Goal: Communication & Community: Answer question/provide support

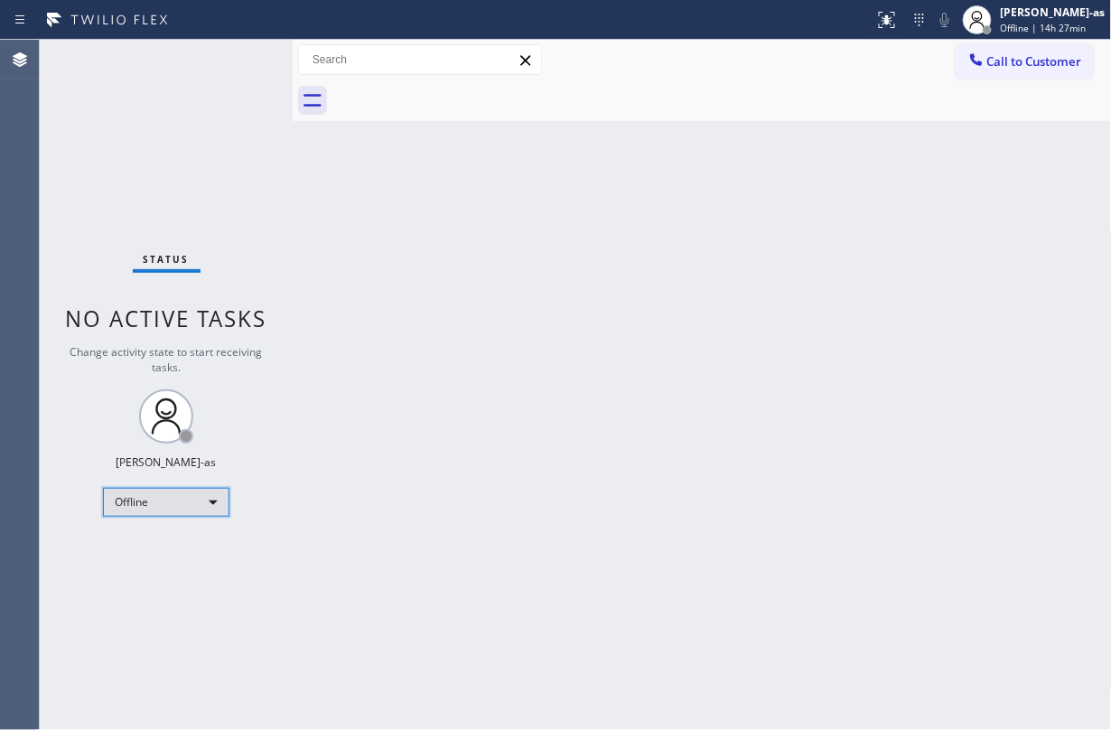
click at [190, 506] on div "Offline" at bounding box center [166, 502] width 126 height 29
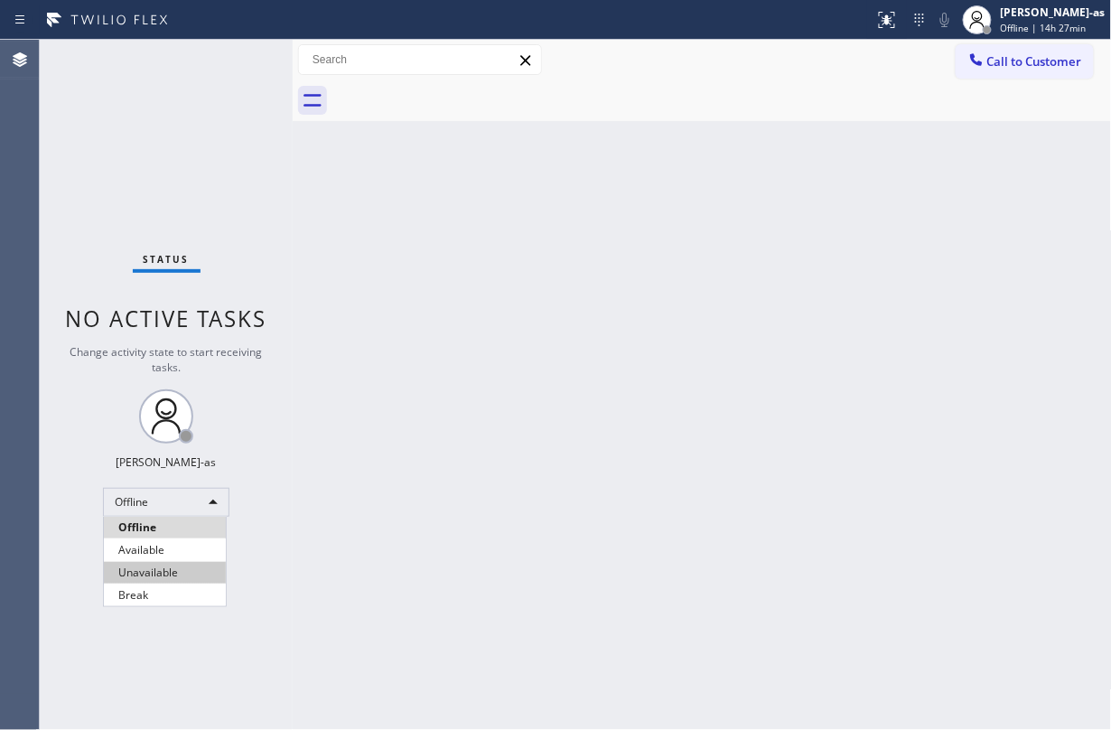
click at [188, 546] on li "Unavailable" at bounding box center [165, 573] width 122 height 22
click at [744, 273] on div "Back to Dashboard Change Sender ID Customers Technicians Select a contact Outbo…" at bounding box center [702, 385] width 819 height 690
click at [395, 221] on div "Back to Dashboard Change Sender ID Customers Technicians Select a contact Outbo…" at bounding box center [702, 385] width 819 height 690
click at [467, 359] on div "Back to Dashboard Change Sender ID Customers Technicians Select a contact Outbo…" at bounding box center [702, 385] width 819 height 690
click at [663, 268] on div "Back to Dashboard Change Sender ID Customers Technicians Select a contact Outbo…" at bounding box center [702, 385] width 819 height 690
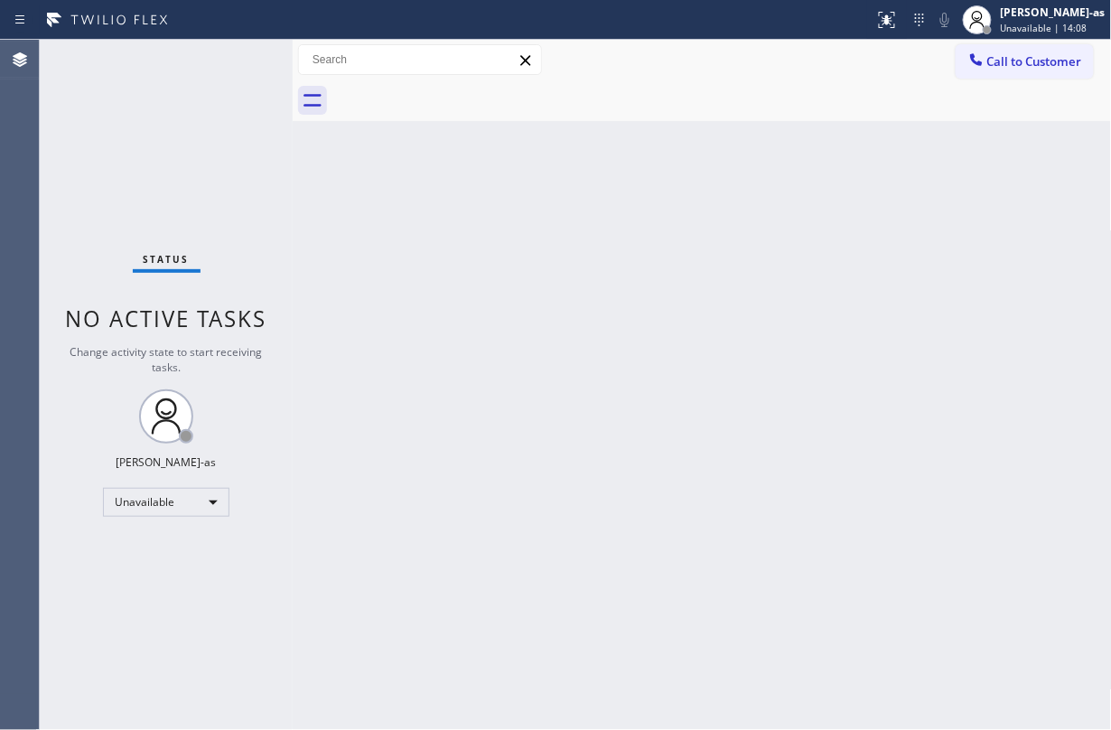
click at [455, 247] on div "Back to Dashboard Change Sender ID Customers Technicians Select a contact Outbo…" at bounding box center [702, 385] width 819 height 690
click at [221, 182] on div "Status No active tasks Change activity state to start receiving tasks. Jesica J…" at bounding box center [166, 385] width 253 height 690
drag, startPoint x: 282, startPoint y: 110, endPoint x: 257, endPoint y: 101, distance: 26.0
click at [282, 101] on div "Status No active tasks Change activity state to start receiving tasks. Jesica J…" at bounding box center [166, 385] width 253 height 690
click at [833, 59] on span "Call to Customer" at bounding box center [1034, 61] width 95 height 16
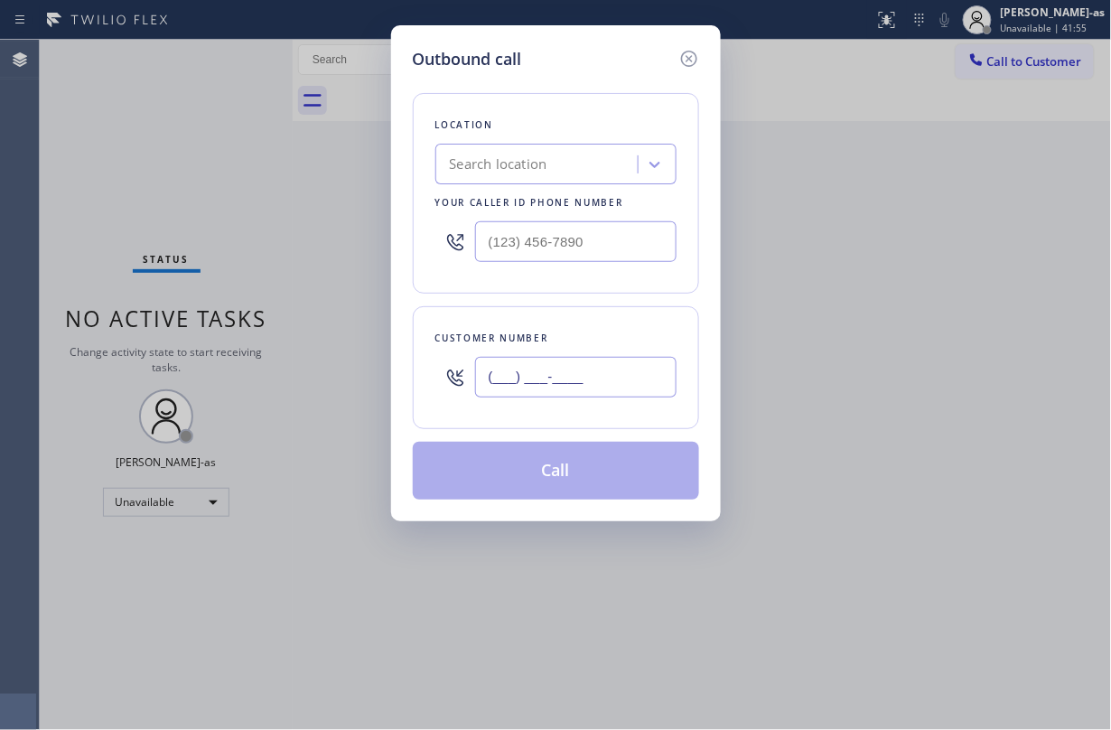
click at [558, 387] on input "(___) ___-____" at bounding box center [575, 377] width 201 height 41
paste input "562) 706-3422"
type input "(562) 706-3422"
click at [518, 168] on div "Search location" at bounding box center [499, 164] width 98 height 21
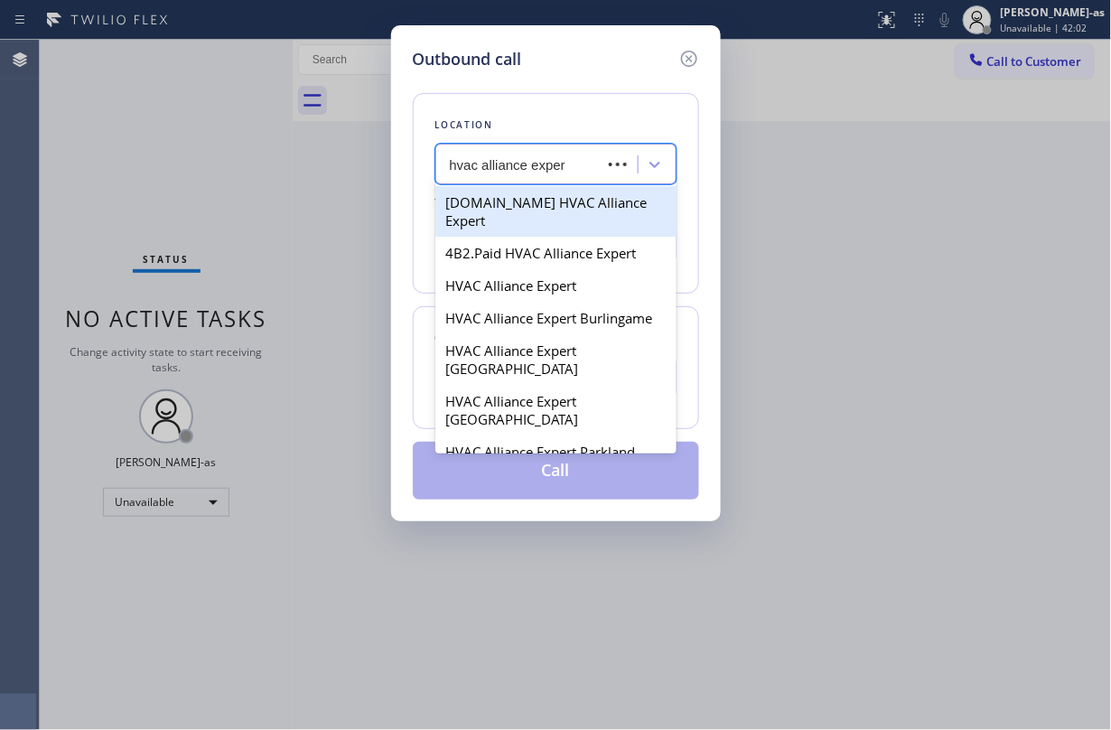
type input "hvac alliance expert"
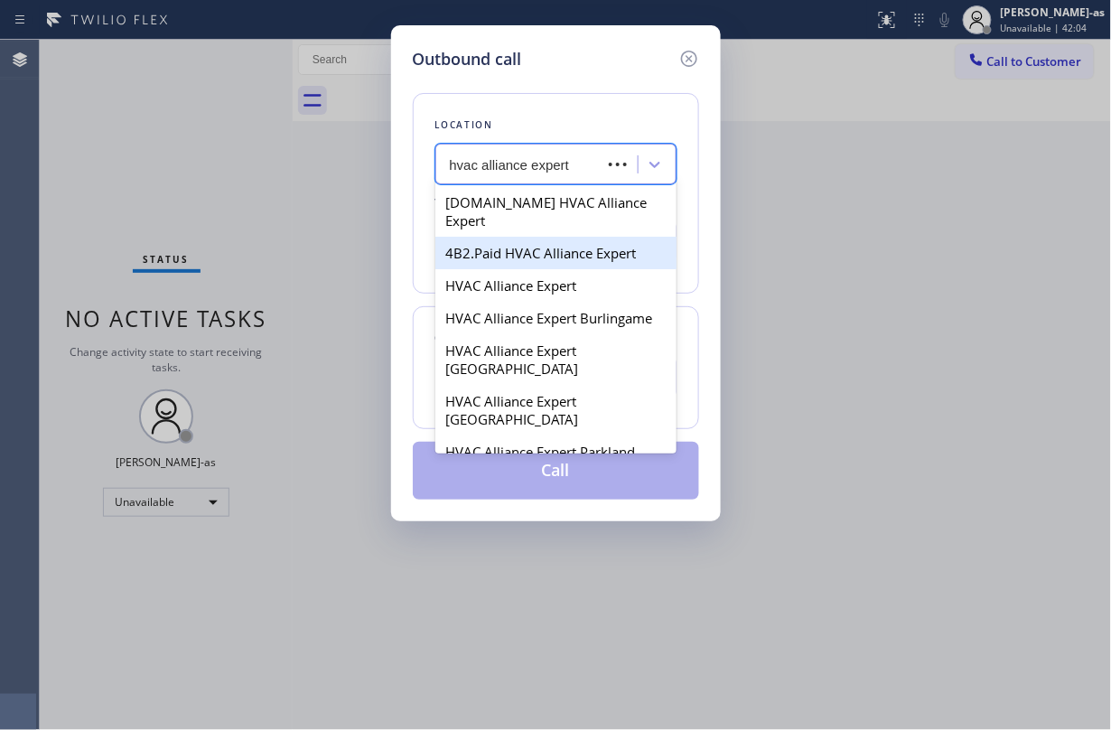
click at [513, 237] on div "4B2.Paid HVAC Alliance Expert" at bounding box center [555, 253] width 241 height 33
type input "(855) 999-4417"
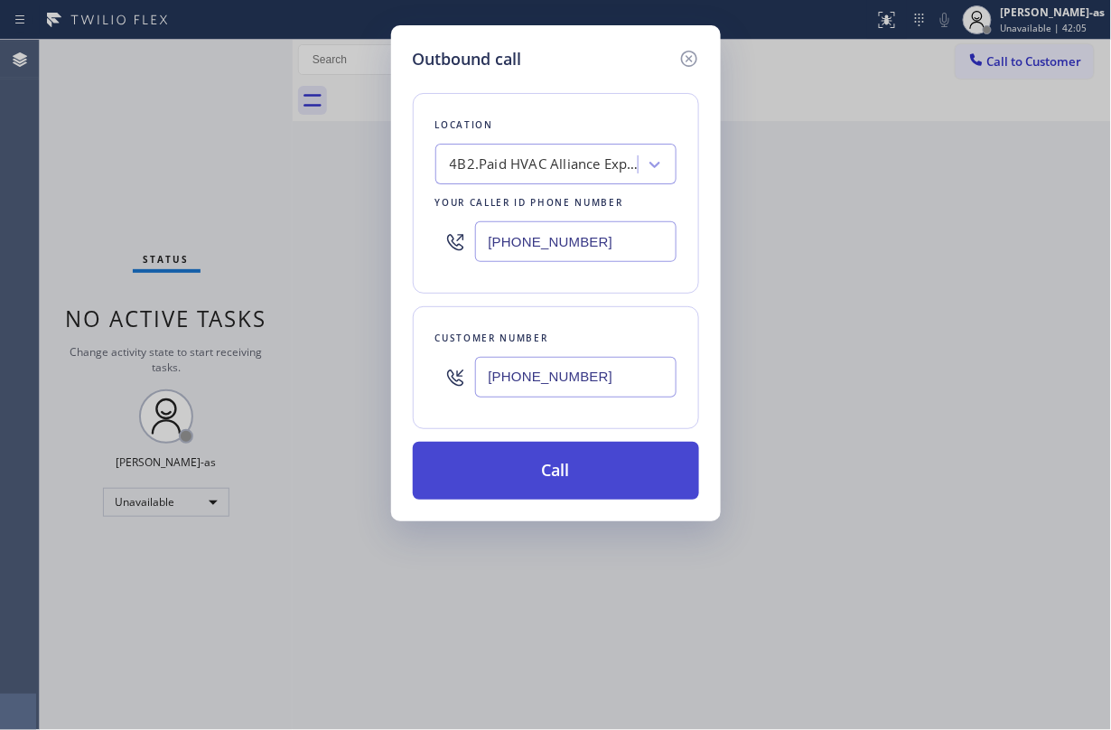
click at [587, 460] on button "Call" at bounding box center [556, 471] width 286 height 58
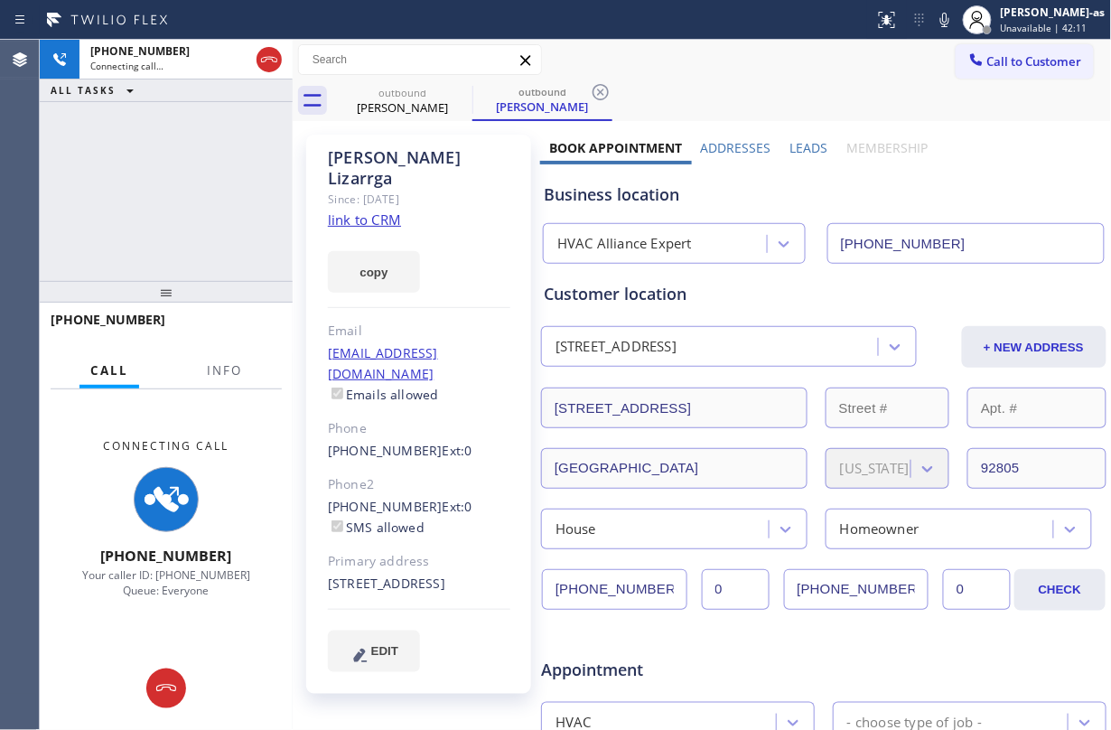
type input "(855) 999-4417"
click at [220, 233] on div "+15627063422 Connecting call… ALL TASKS ALL TASKS ACTIVE TASKS TASKS IN WRAP UP" at bounding box center [166, 160] width 253 height 241
click at [367, 210] on link "link to CRM" at bounding box center [364, 219] width 73 height 18
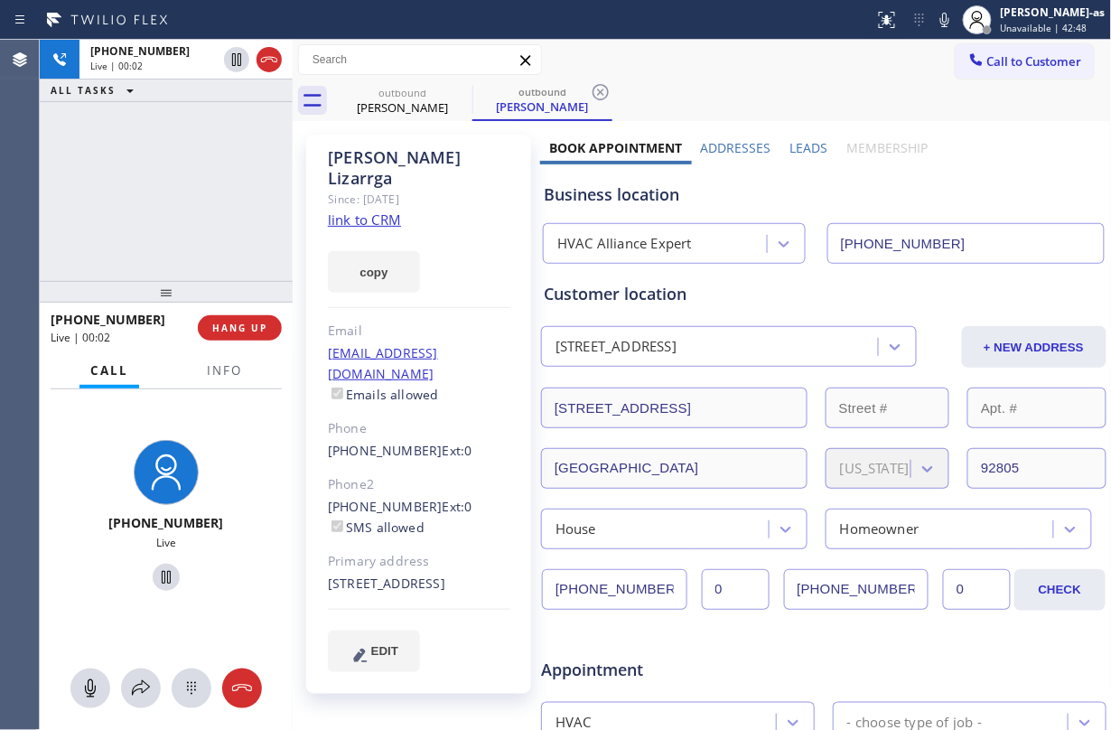
click at [283, 290] on div at bounding box center [166, 292] width 253 height 22
click at [239, 330] on span "HANG UP" at bounding box center [239, 327] width 55 height 13
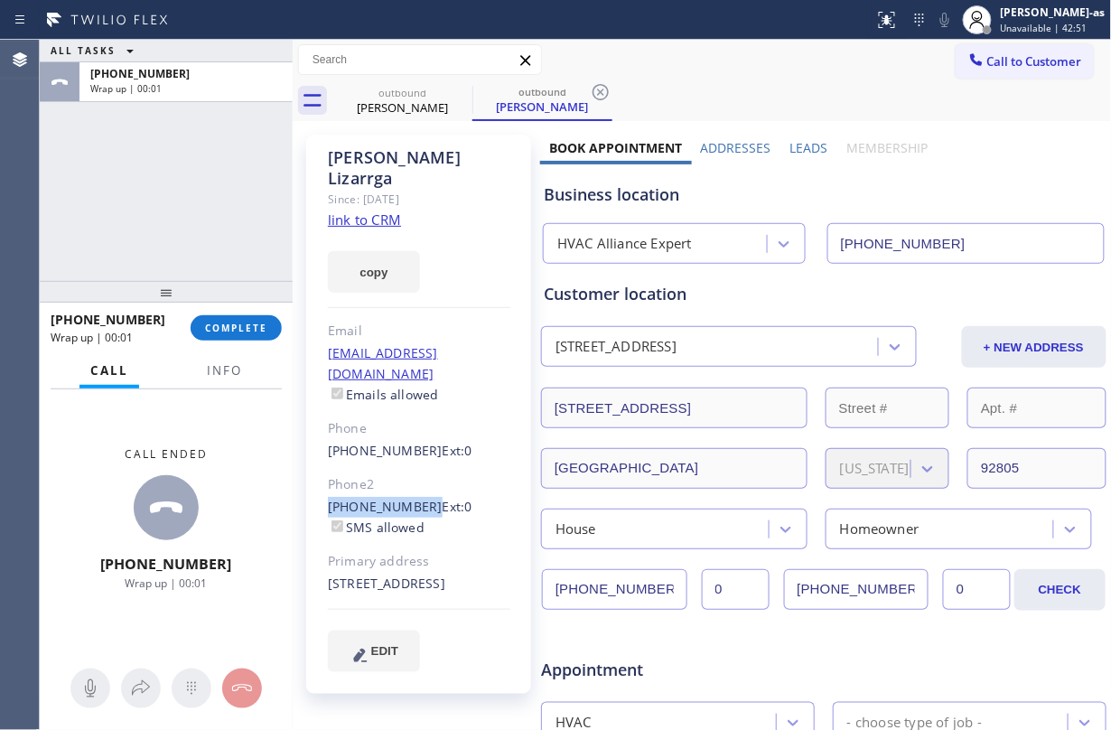
drag, startPoint x: 320, startPoint y: 468, endPoint x: 416, endPoint y: 474, distance: 96.8
click at [416, 474] on div "Marcia Lizarrga Since: 20 may 2020 link to CRM copy Email purrs2much@aol.com Em…" at bounding box center [418, 414] width 225 height 559
copy link "(714) 774-6019"
click at [236, 320] on button "COMPLETE" at bounding box center [236, 327] width 91 height 25
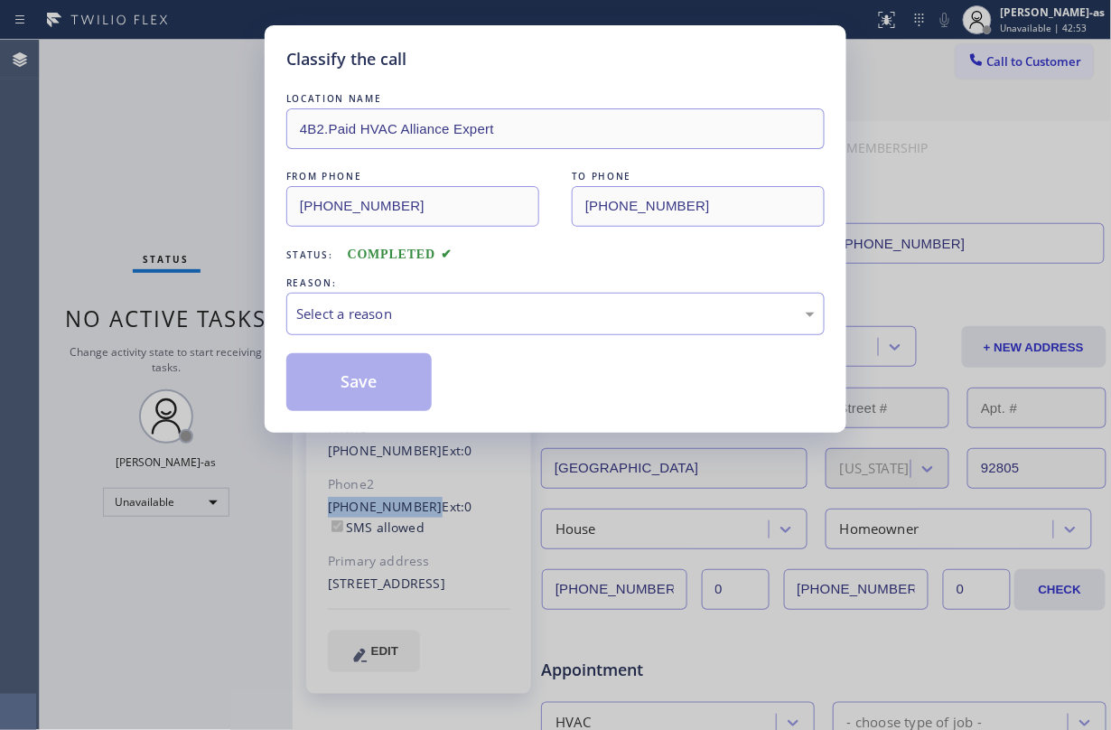
click at [236, 320] on div "Classify the call LOCATION NAME 4B2.Paid HVAC Alliance Expert FROM PHONE (855) …" at bounding box center [555, 365] width 1111 height 730
drag, startPoint x: 518, startPoint y: 294, endPoint x: 524, endPoint y: 305, distance: 12.1
click at [518, 296] on div "Select a reason" at bounding box center [555, 314] width 538 height 42
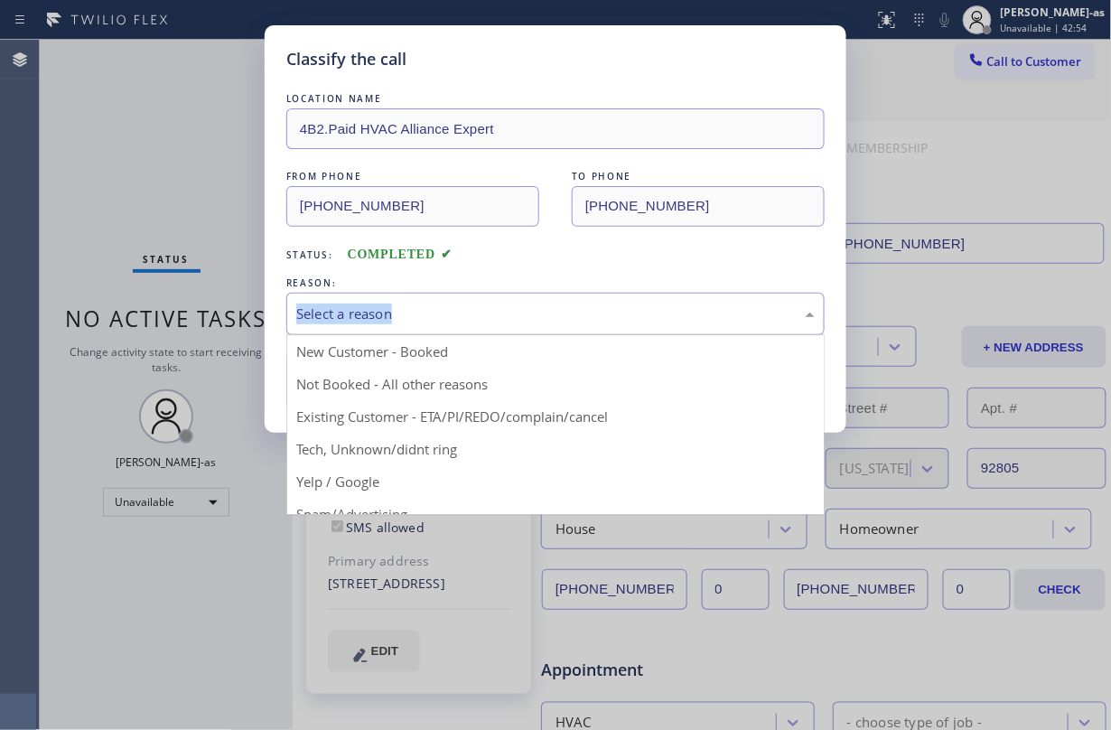
click at [507, 312] on div "Select a reason" at bounding box center [555, 313] width 518 height 21
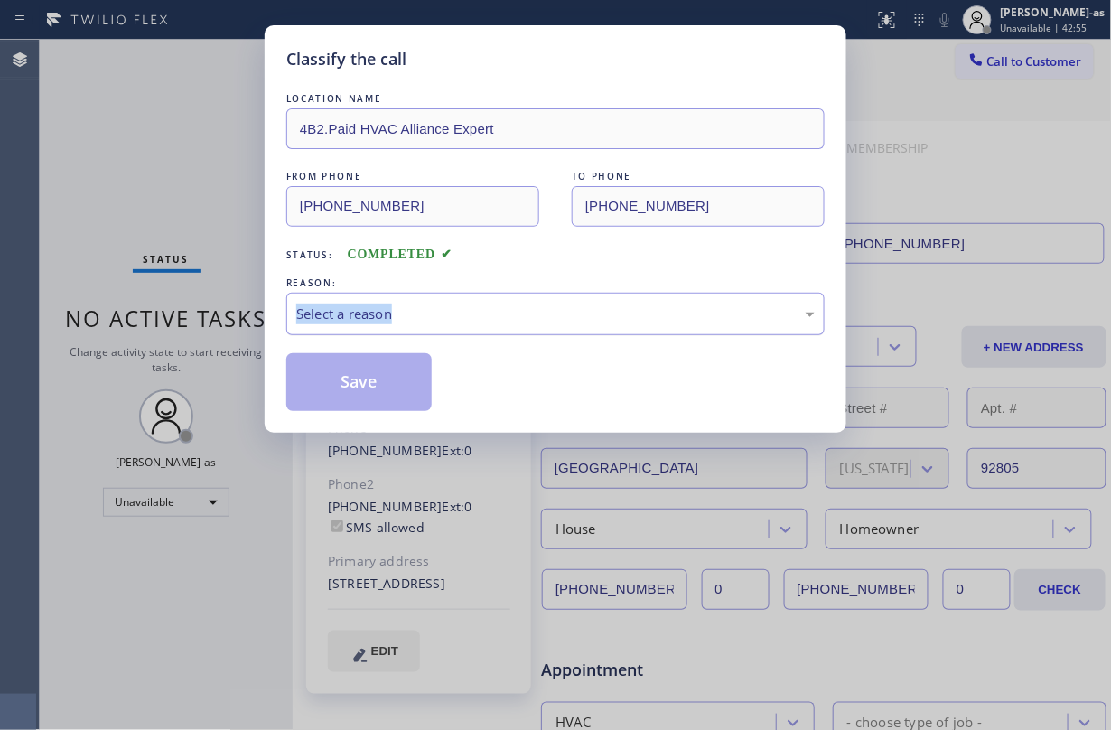
drag, startPoint x: 426, startPoint y: 293, endPoint x: 452, endPoint y: 331, distance: 46.1
click at [426, 293] on div "Select a reason" at bounding box center [555, 314] width 538 height 42
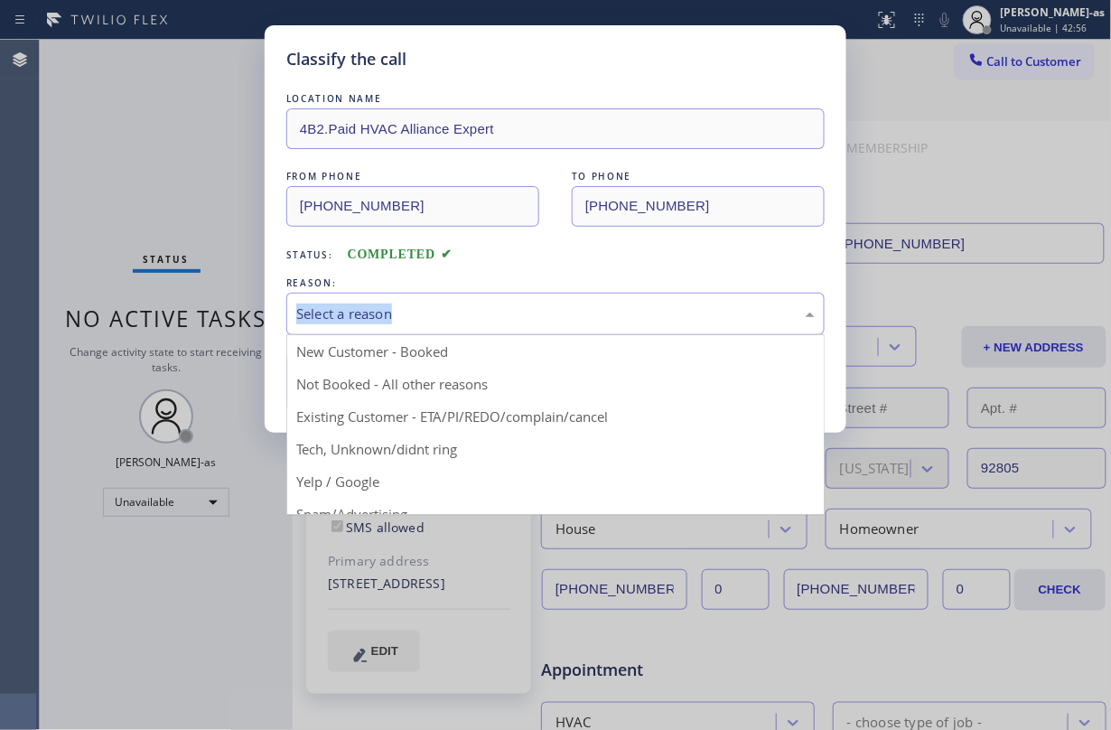
drag, startPoint x: 488, startPoint y: 413, endPoint x: 461, endPoint y: 402, distance: 29.2
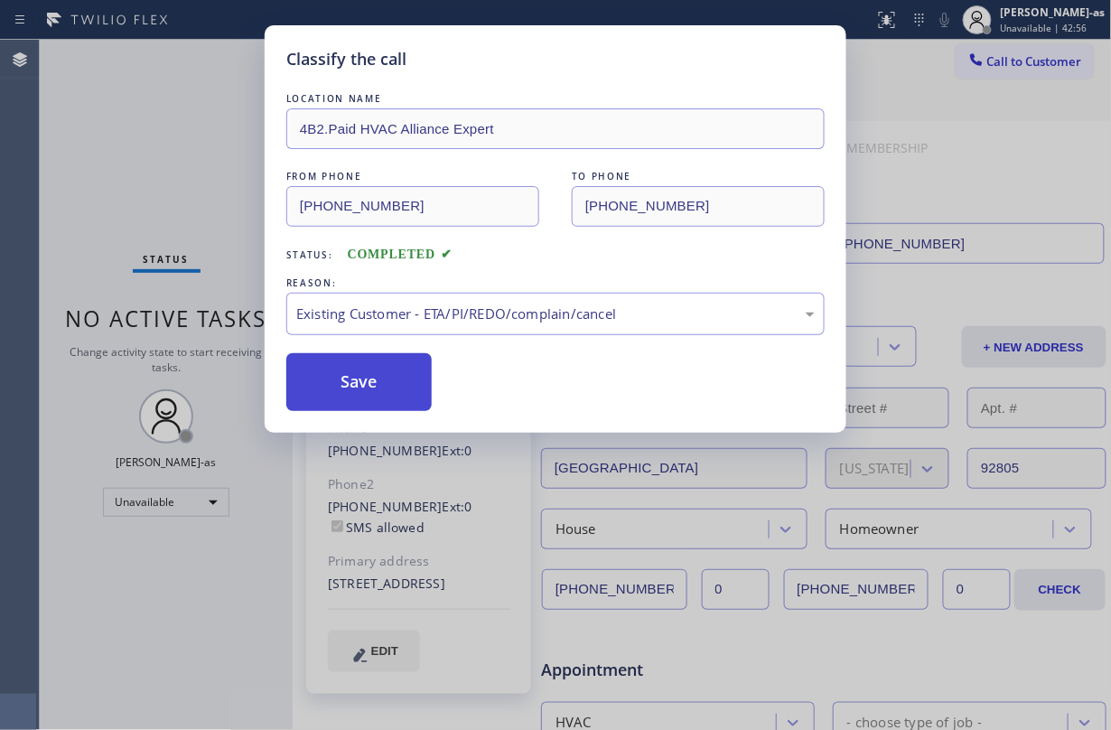
drag, startPoint x: 355, startPoint y: 369, endPoint x: 397, endPoint y: 367, distance: 42.5
click at [359, 369] on button "Save" at bounding box center [358, 382] width 145 height 58
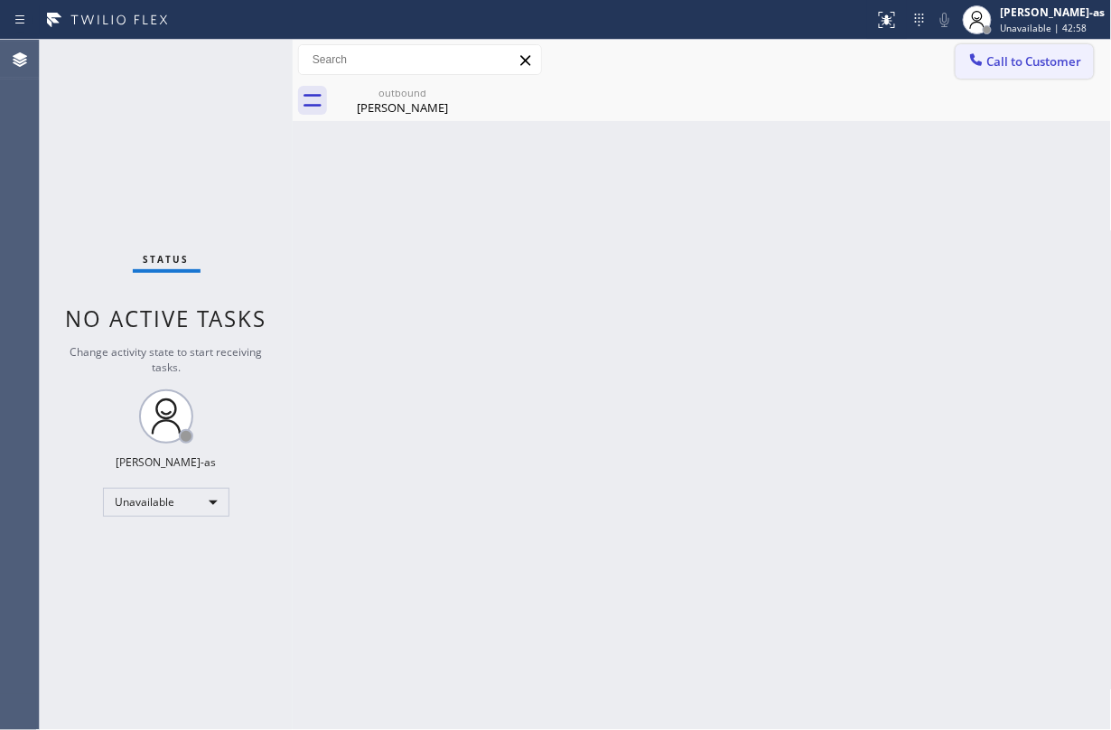
click at [833, 63] on span "Call to Customer" at bounding box center [1034, 61] width 95 height 16
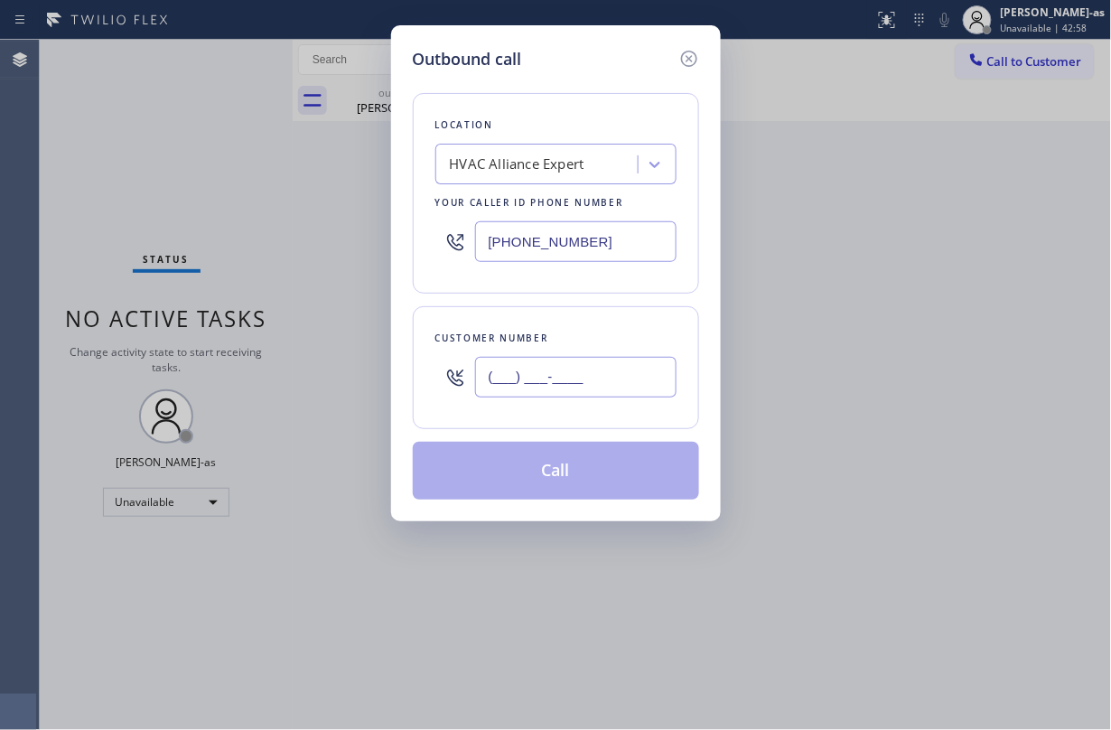
click at [582, 397] on input "(___) ___-____" at bounding box center [575, 377] width 201 height 41
paste input "714) 774-6019"
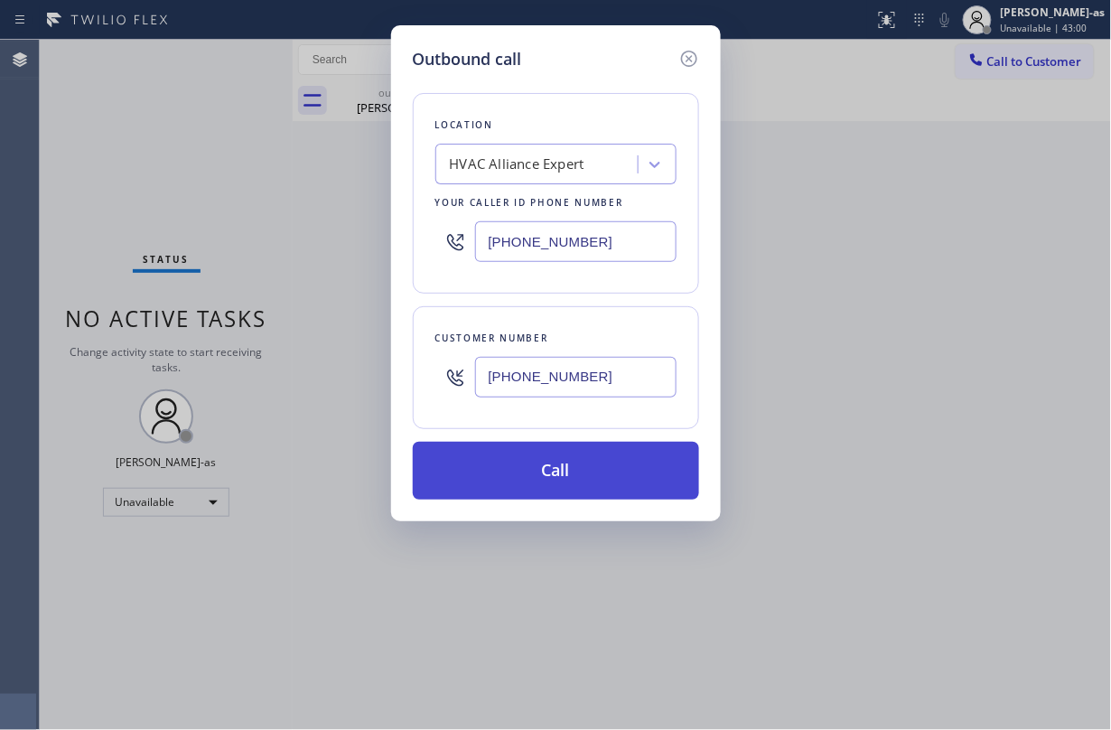
type input "(714) 774-6019"
click at [597, 477] on button "Call" at bounding box center [556, 471] width 286 height 58
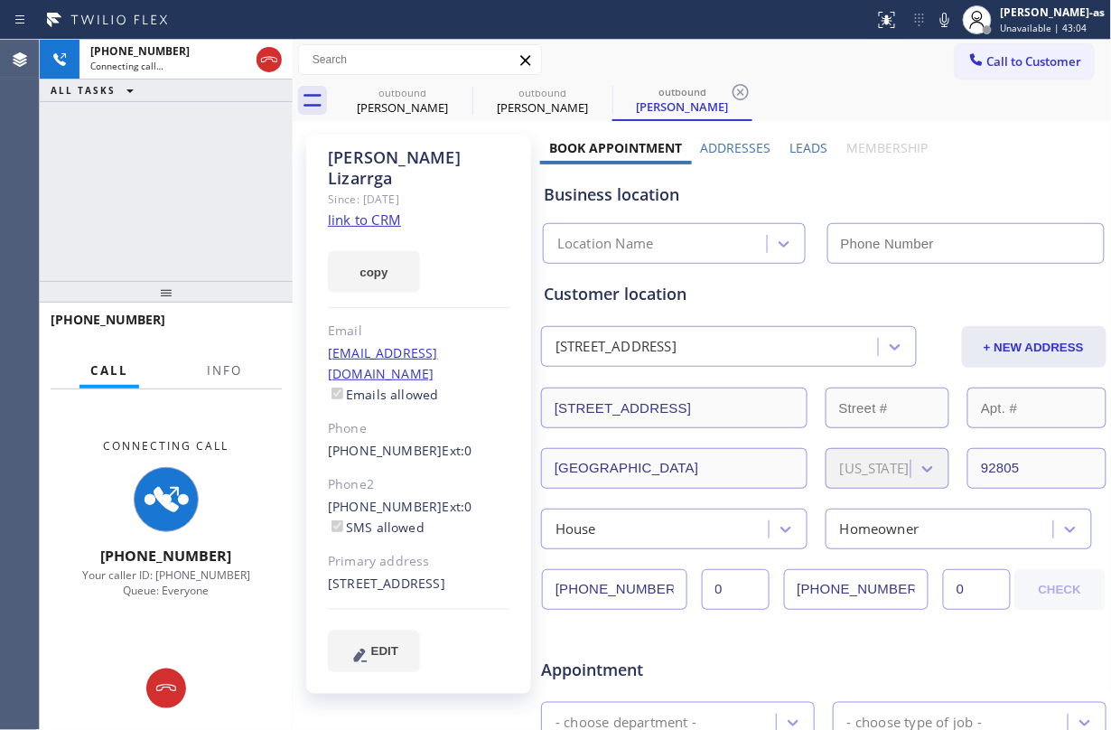
type input "(855) 999-4417"
click at [365, 210] on link "link to CRM" at bounding box center [364, 219] width 73 height 18
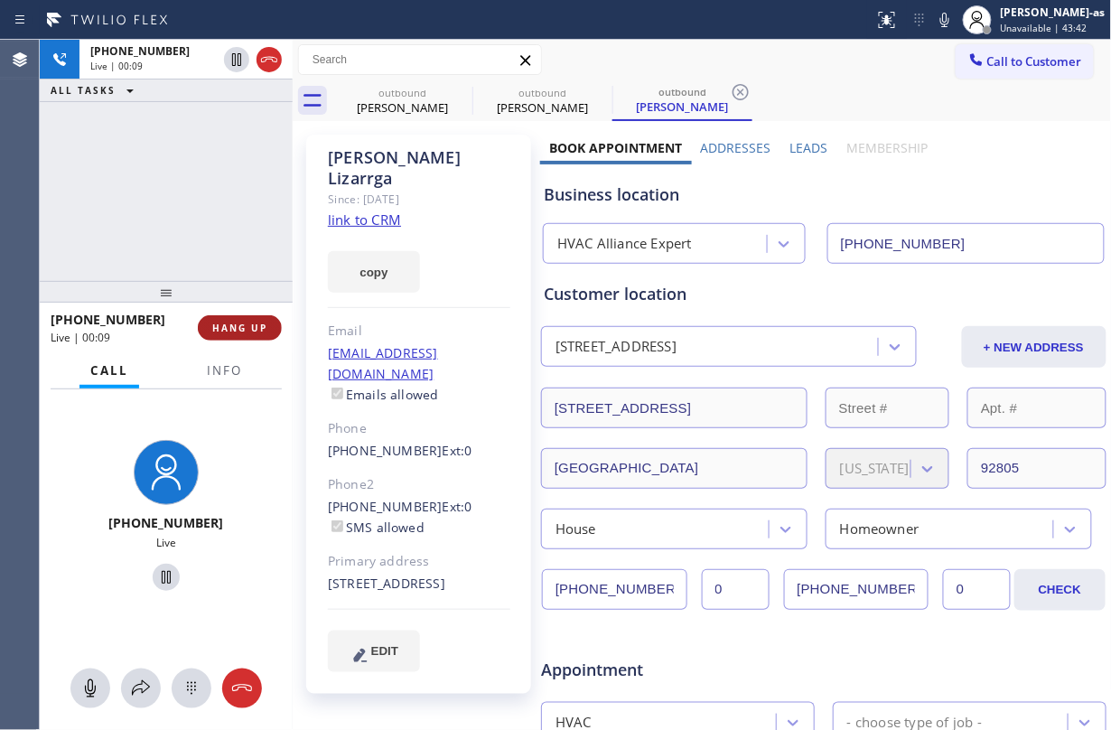
click at [243, 326] on span "HANG UP" at bounding box center [239, 327] width 55 height 13
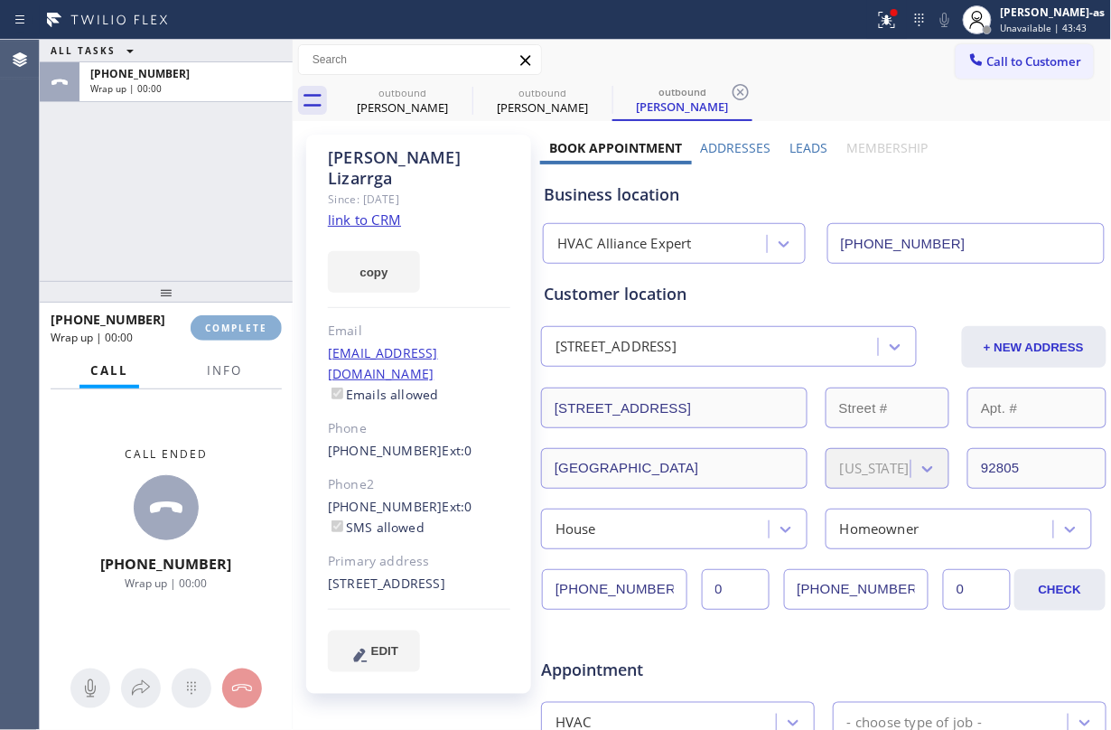
click at [243, 326] on span "COMPLETE" at bounding box center [236, 327] width 62 height 13
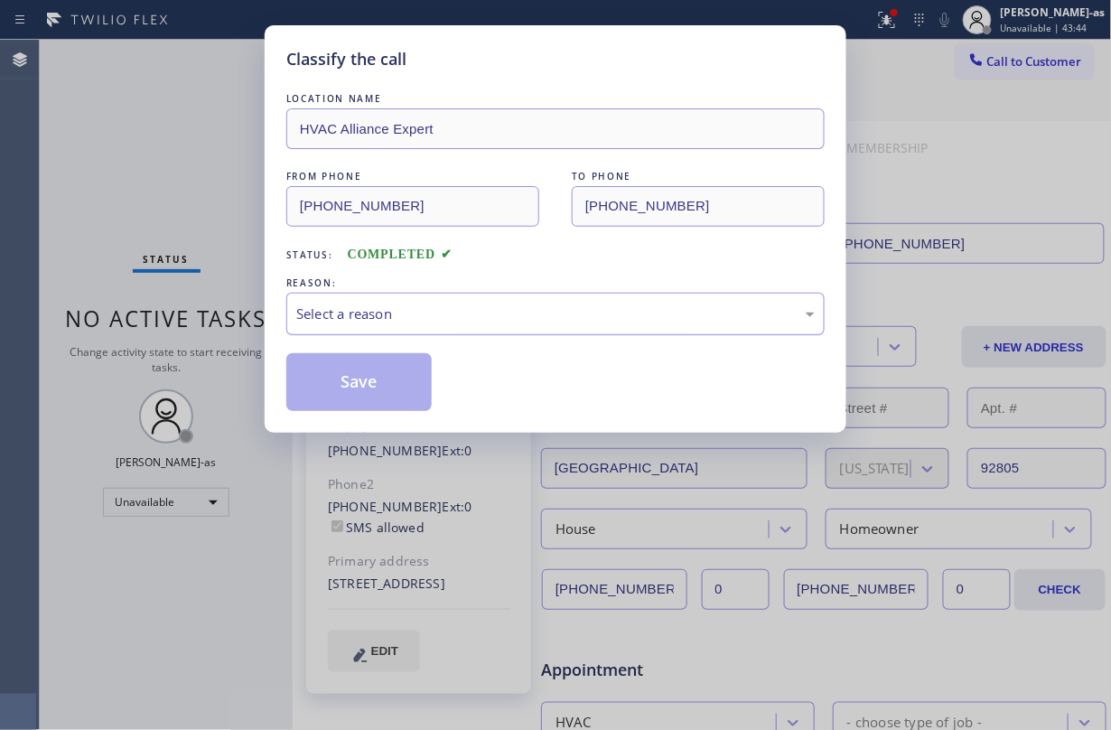
click at [431, 312] on div "Select a reason" at bounding box center [555, 313] width 518 height 21
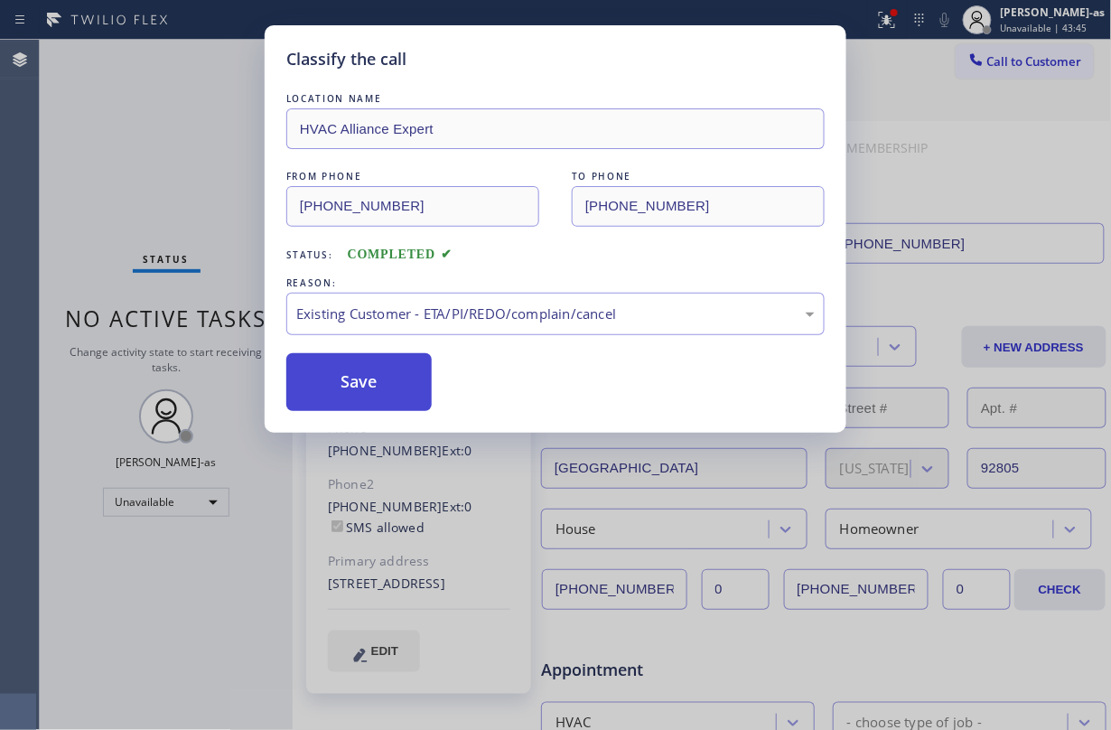
click at [390, 395] on button "Save" at bounding box center [358, 382] width 145 height 58
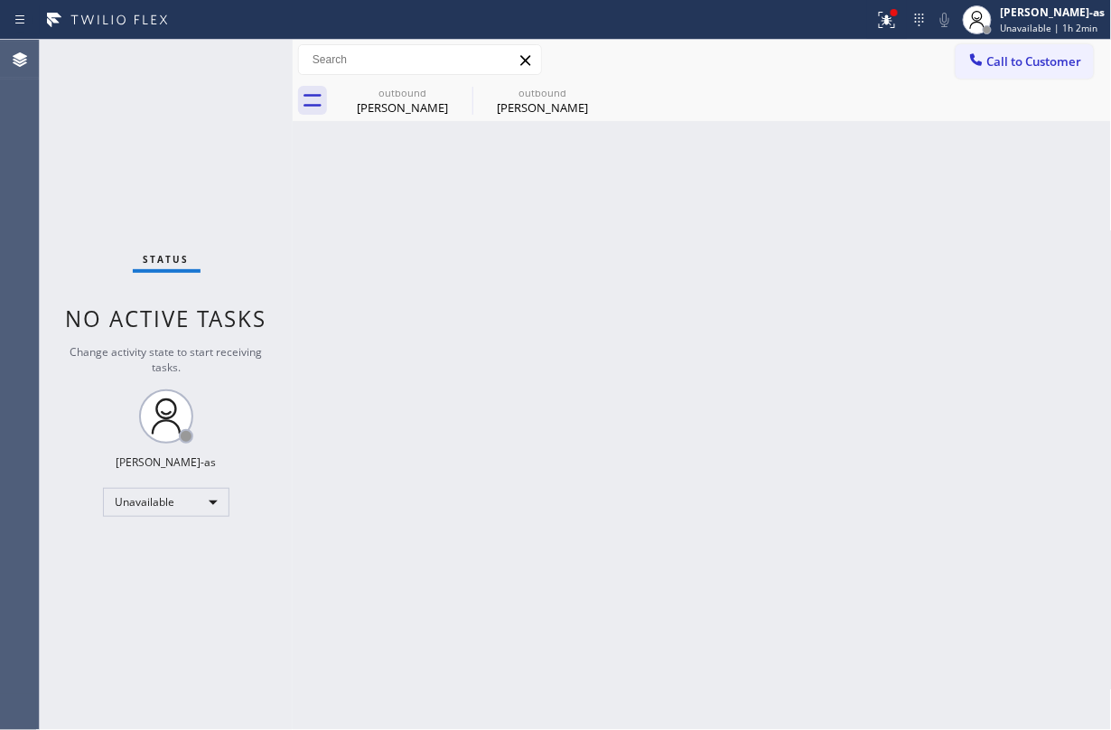
click at [177, 127] on div "Status No active tasks Change activity state to start receiving tasks. Jesica J…" at bounding box center [166, 385] width 253 height 690
click at [833, 76] on button "Call to Customer" at bounding box center [1024, 61] width 138 height 34
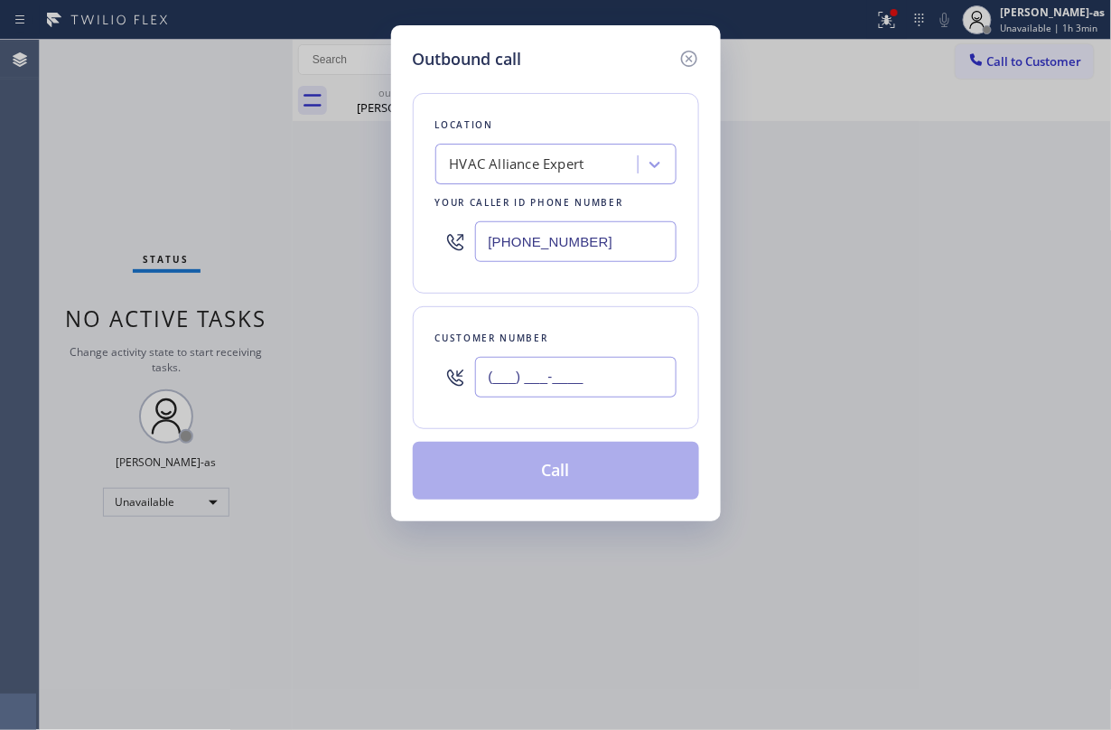
click at [564, 373] on input "(___) ___-____" at bounding box center [575, 377] width 201 height 41
paste input "305) 926-5201"
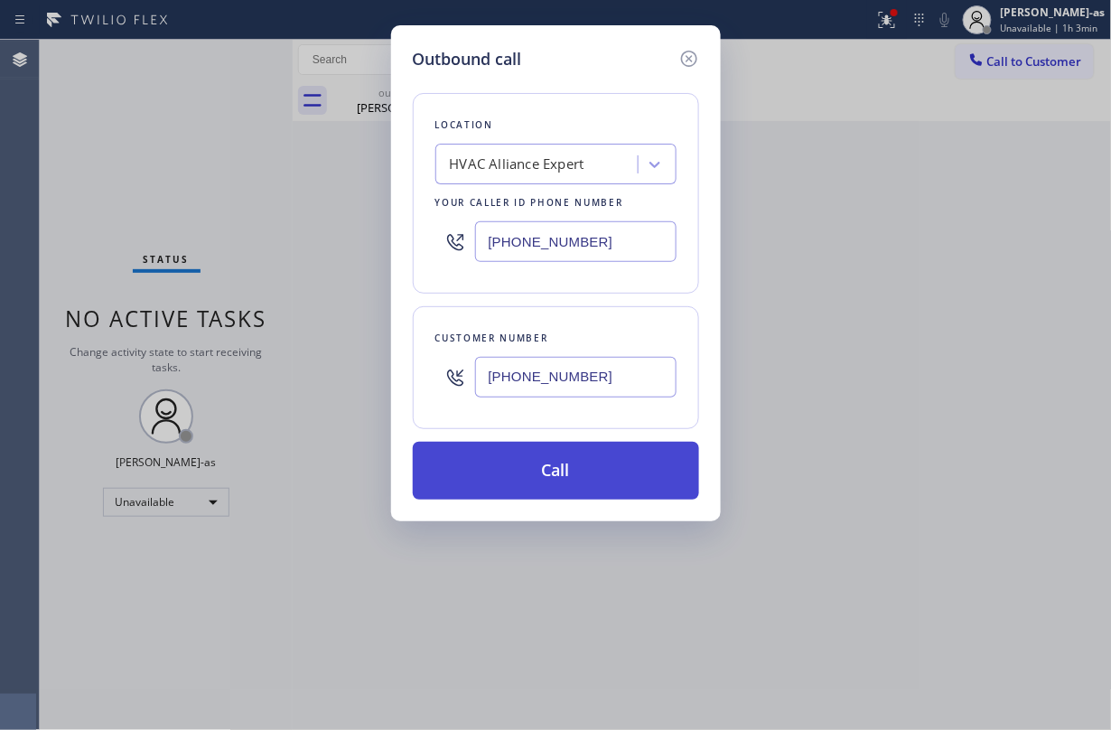
type input "(305) 926-5201"
click at [565, 468] on button "Call" at bounding box center [556, 471] width 286 height 58
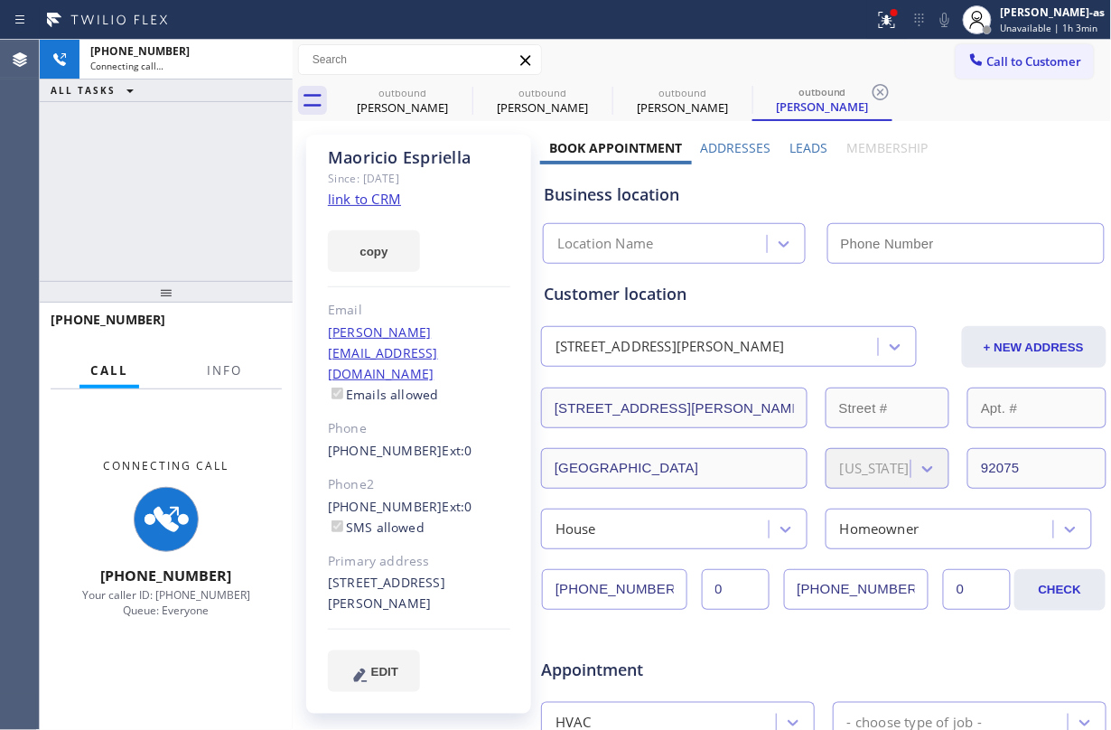
type input "(855) 999-4417"
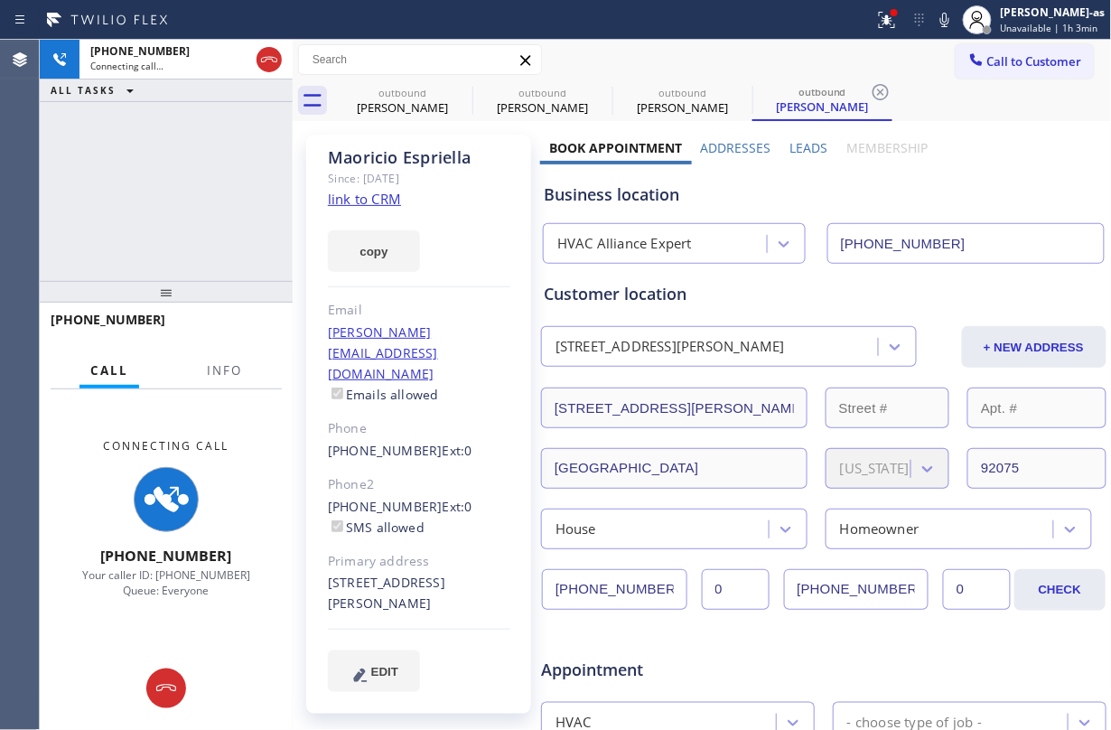
click at [214, 215] on div "+13059265201 Connecting call… ALL TASKS ALL TASKS ACTIVE TASKS TASKS IN WRAP UP" at bounding box center [166, 160] width 253 height 241
drag, startPoint x: 395, startPoint y: 102, endPoint x: 540, endPoint y: 91, distance: 145.8
click at [396, 101] on div "Marcia Lizarrga" at bounding box center [402, 107] width 136 height 16
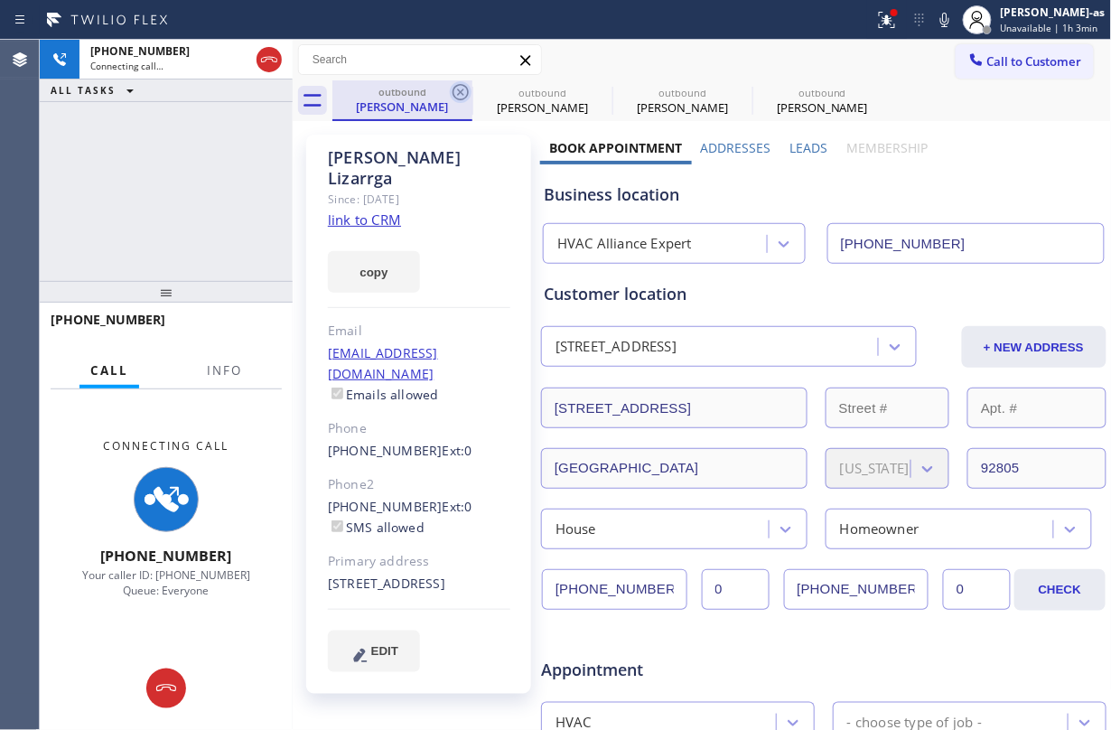
click at [456, 96] on icon at bounding box center [461, 92] width 22 height 22
click at [0, 0] on icon at bounding box center [0, 0] width 0 height 0
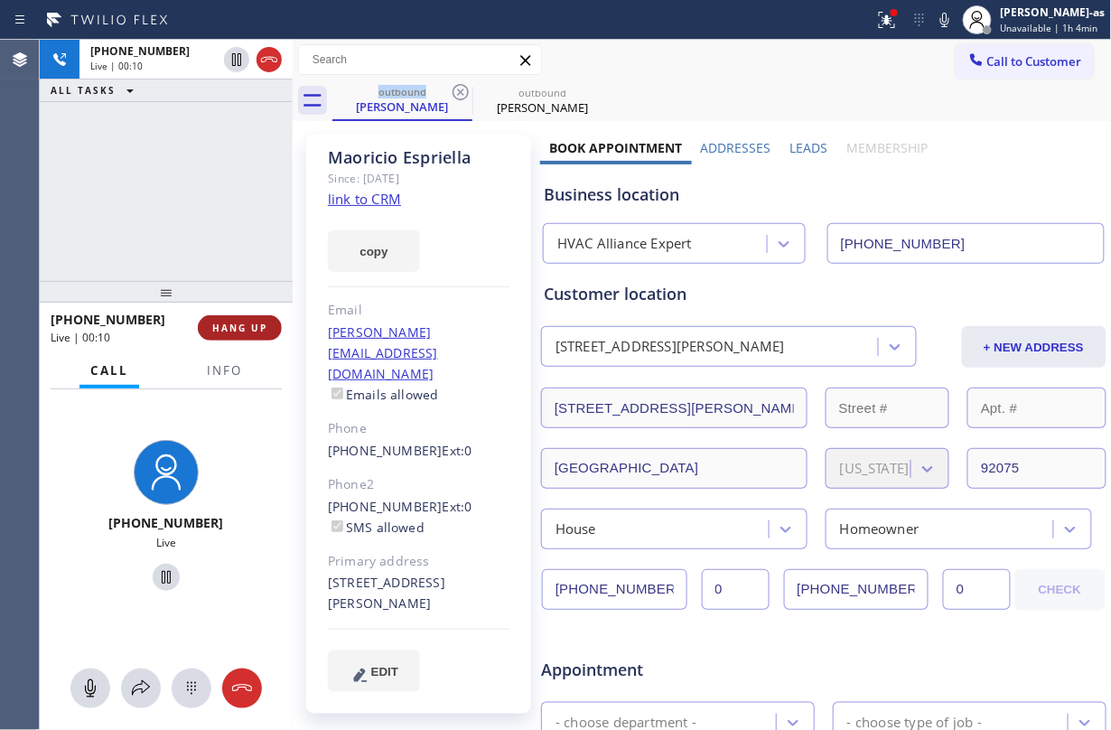
click at [257, 325] on span "HANG UP" at bounding box center [239, 327] width 55 height 13
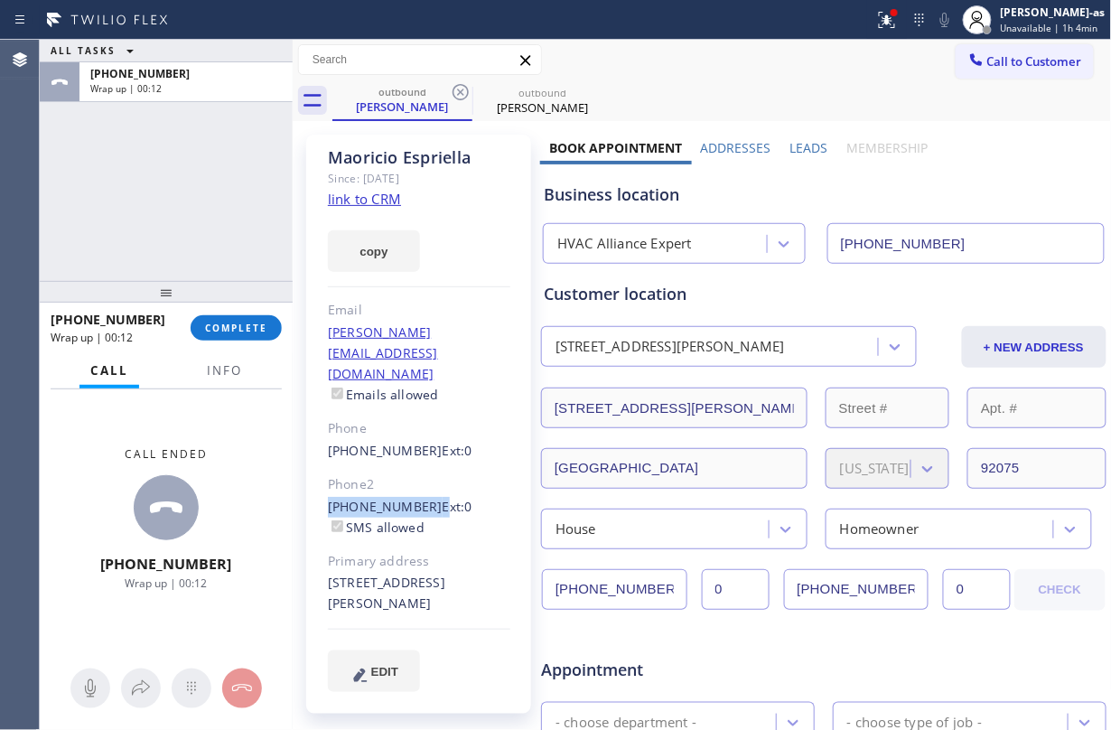
drag, startPoint x: 323, startPoint y: 462, endPoint x: 423, endPoint y: 473, distance: 99.9
click at [423, 473] on div "Maoricio Espriella Since: 20 may 2020 link to CRM copy Email mauricio@insesa.co…" at bounding box center [418, 424] width 225 height 579
copy div "(305) 600-0863"
click at [184, 290] on div "ALL TASKS ALL TASKS ACTIVE TASKS TASKS IN WRAP UP +13059265201 Wrap up | 00:13 …" at bounding box center [166, 385] width 253 height 690
click at [235, 325] on span "COMPLETE" at bounding box center [236, 327] width 62 height 13
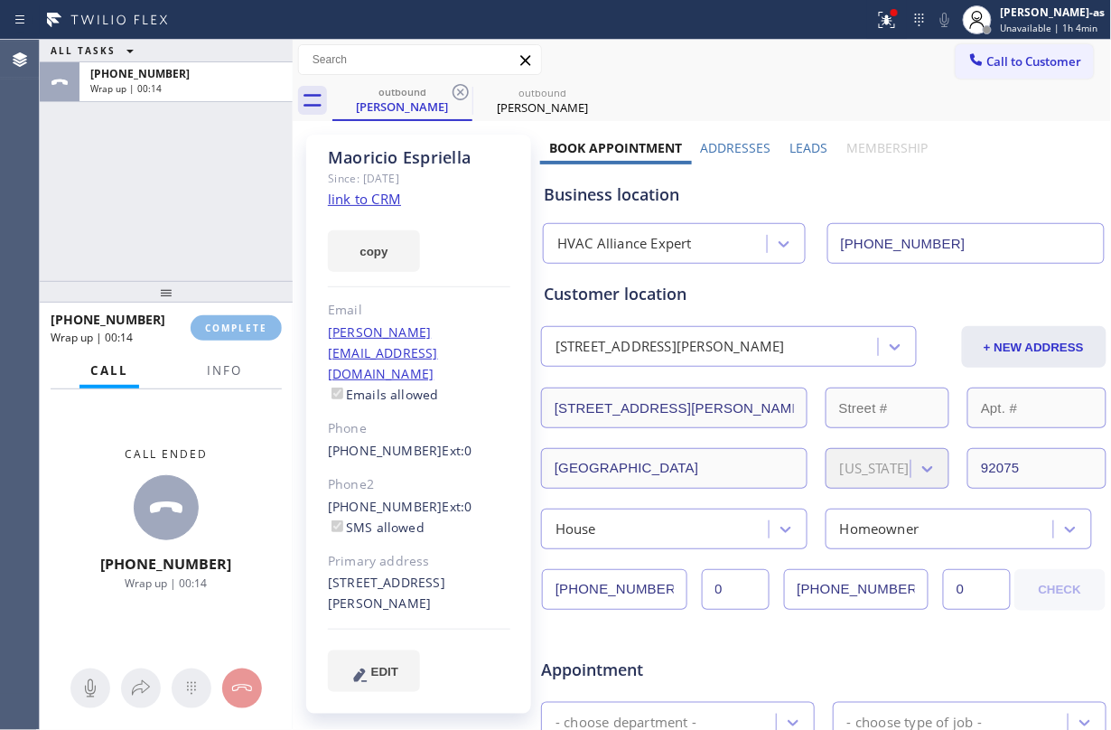
click at [220, 217] on div "ALL TASKS ALL TASKS ACTIVE TASKS TASKS IN WRAP UP +13059265201 Wrap up | 00:14" at bounding box center [166, 160] width 253 height 241
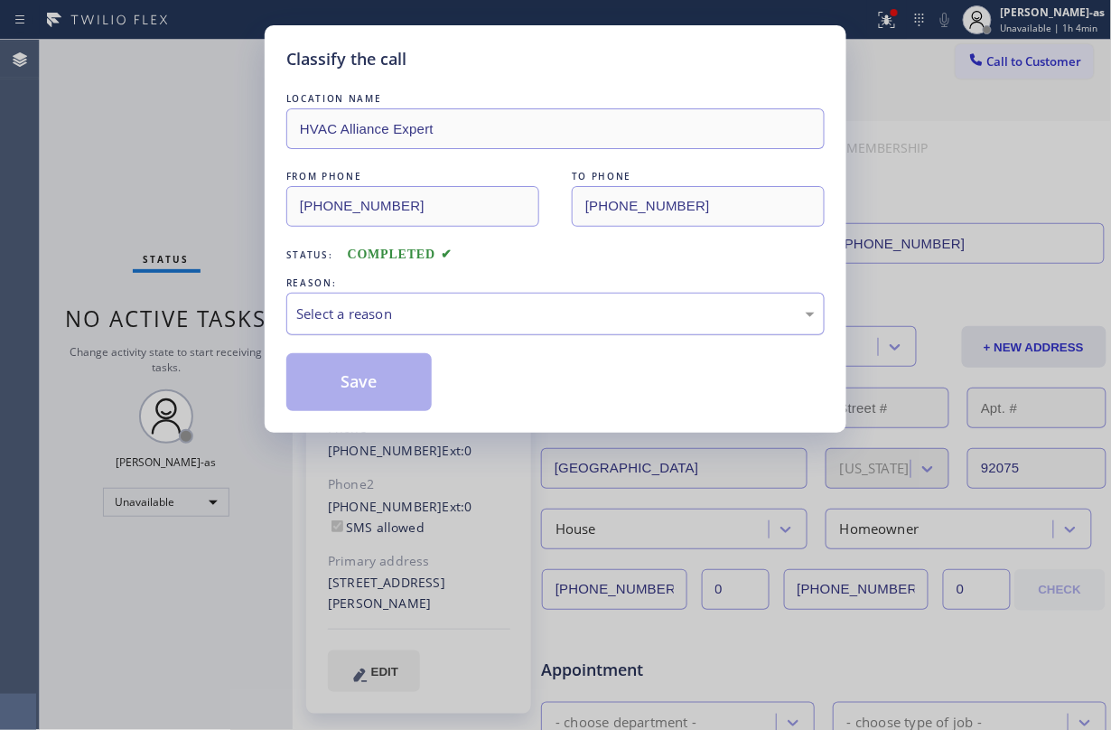
drag, startPoint x: 395, startPoint y: 289, endPoint x: 415, endPoint y: 294, distance: 21.5
click at [395, 289] on div "REASON:" at bounding box center [555, 283] width 538 height 19
click at [539, 323] on div "Select a reason" at bounding box center [555, 313] width 518 height 21
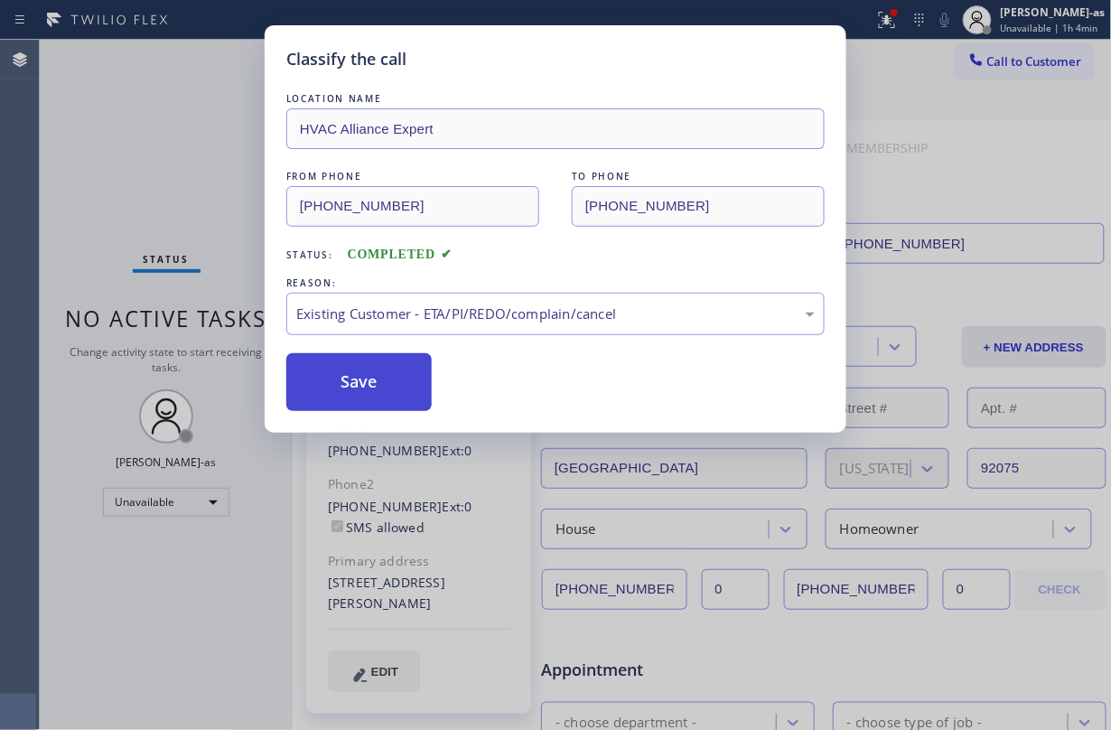
click at [367, 367] on button "Save" at bounding box center [358, 382] width 145 height 58
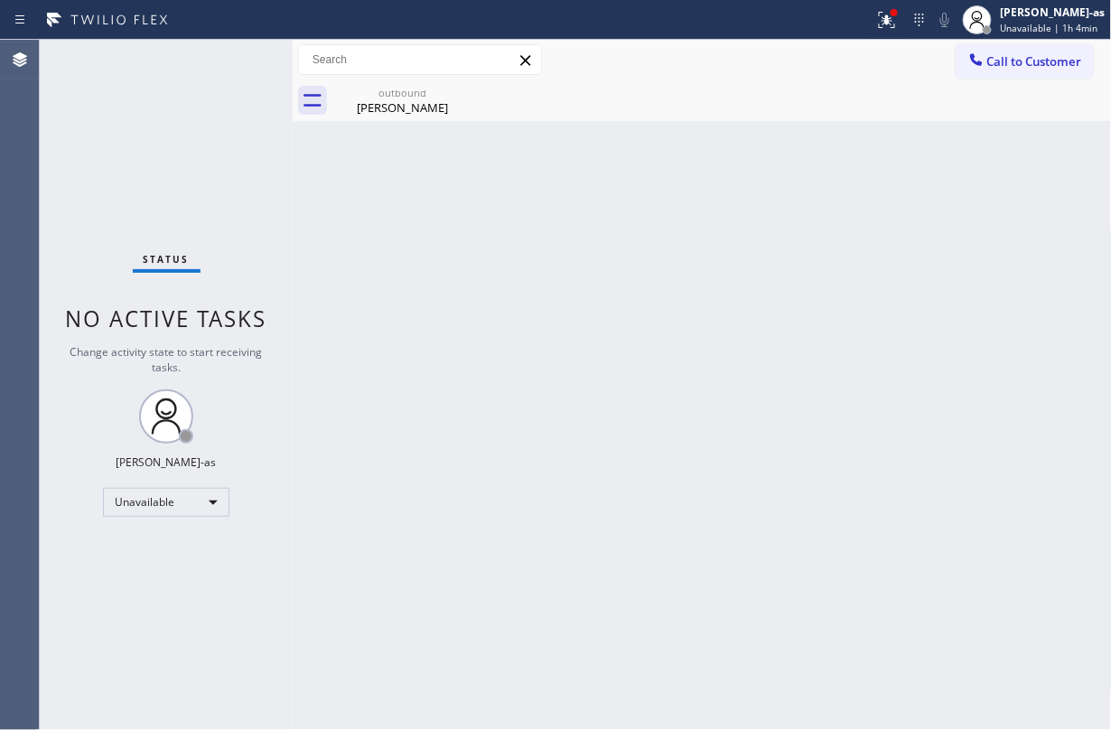
click at [833, 66] on icon at bounding box center [976, 60] width 18 height 18
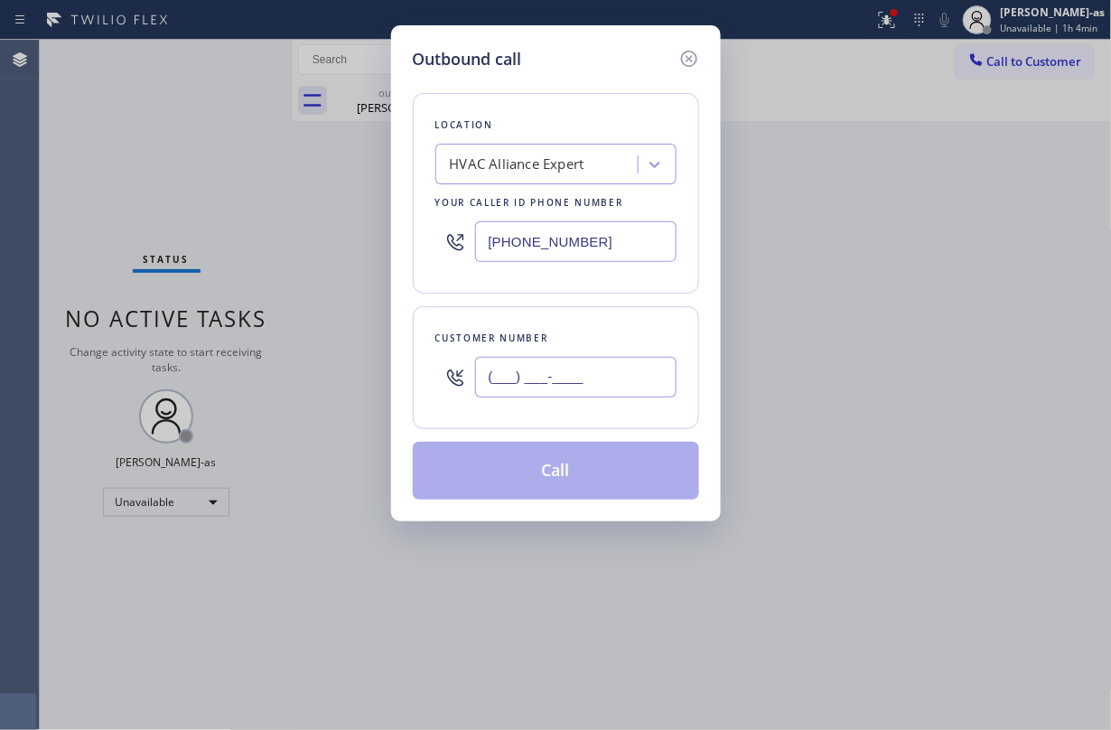
click at [601, 384] on input "(___) ___-____" at bounding box center [575, 377] width 201 height 41
paste input "305) 600-0863"
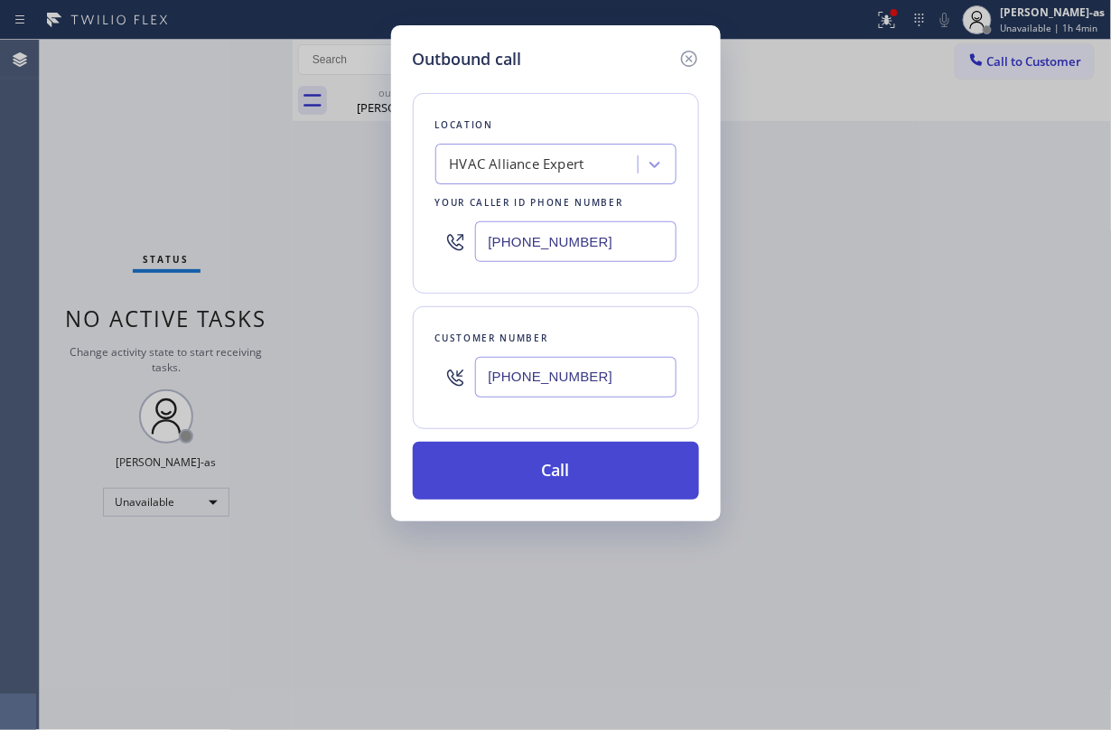
type input "(305) 600-0863"
click at [565, 478] on button "Call" at bounding box center [556, 471] width 286 height 58
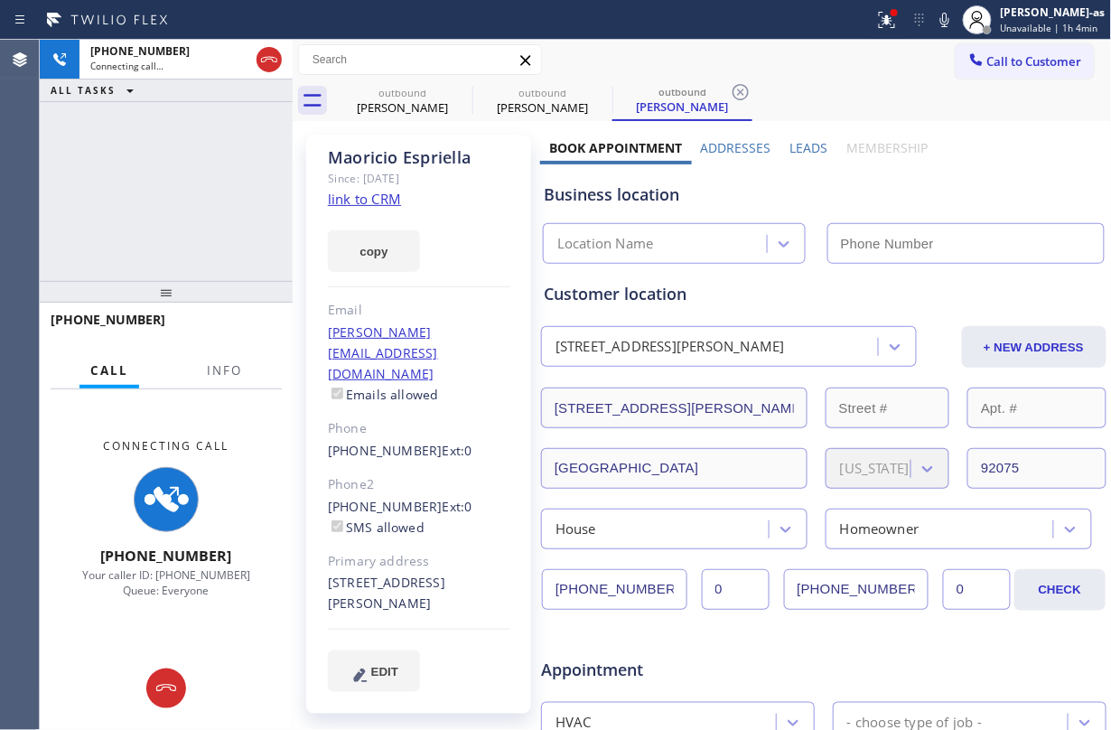
type input "(855) 999-4417"
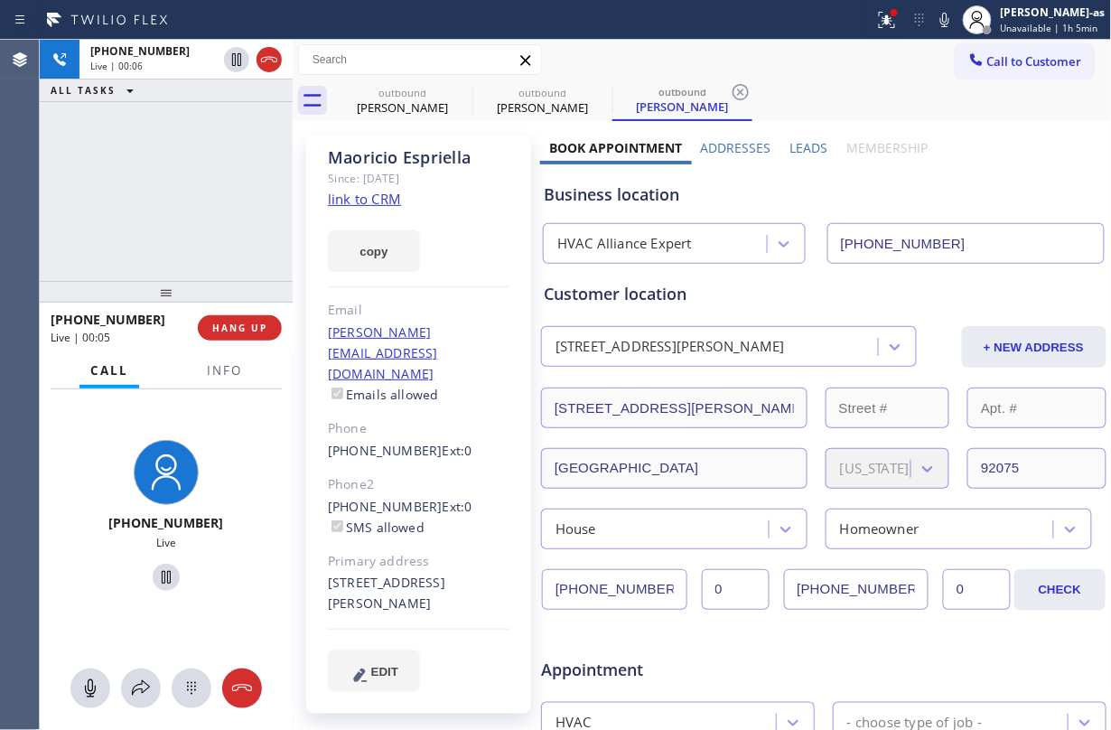
drag, startPoint x: 208, startPoint y: 225, endPoint x: 207, endPoint y: 258, distance: 33.4
click at [208, 226] on div "+13056000863 Live | 00:06 ALL TASKS ALL TASKS ACTIVE TASKS TASKS IN WRAP UP" at bounding box center [166, 160] width 253 height 241
click at [240, 336] on button "HANG UP" at bounding box center [240, 327] width 84 height 25
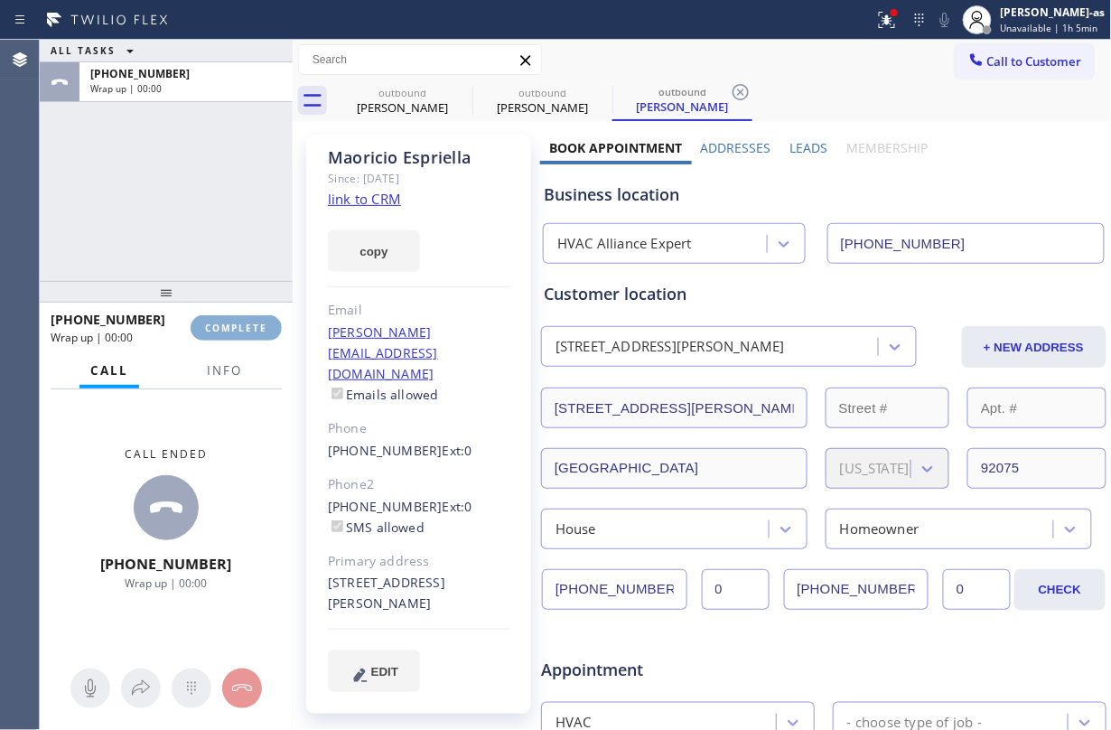
click at [240, 336] on button "COMPLETE" at bounding box center [236, 327] width 91 height 25
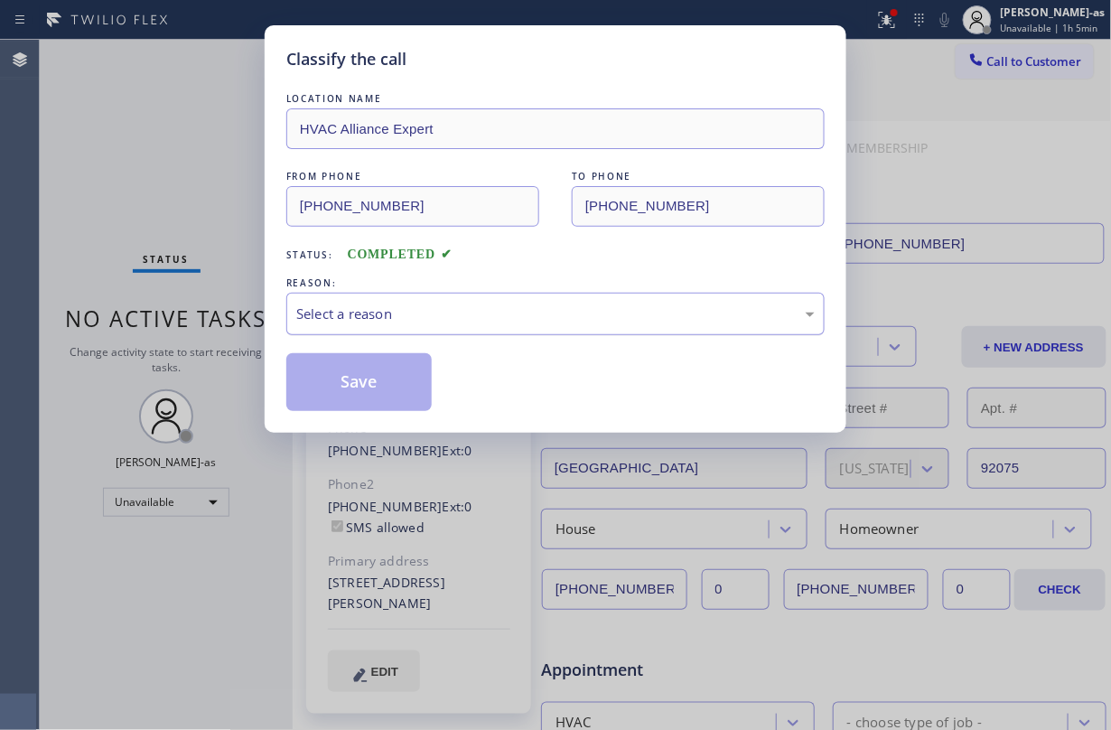
click at [526, 321] on div "Select a reason" at bounding box center [555, 313] width 518 height 21
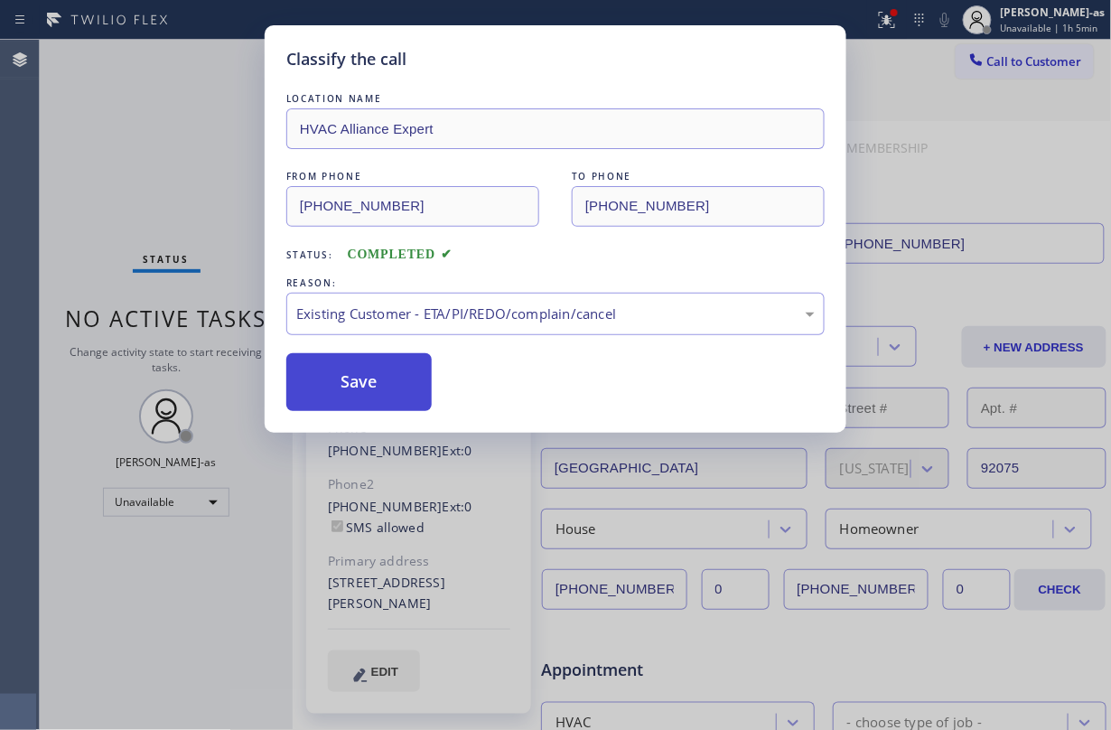
click at [387, 374] on button "Save" at bounding box center [358, 382] width 145 height 58
click at [174, 154] on div "Classify the call LOCATION NAME HVAC Alliance Expert FROM PHONE (855) 999-4417 …" at bounding box center [555, 365] width 1111 height 730
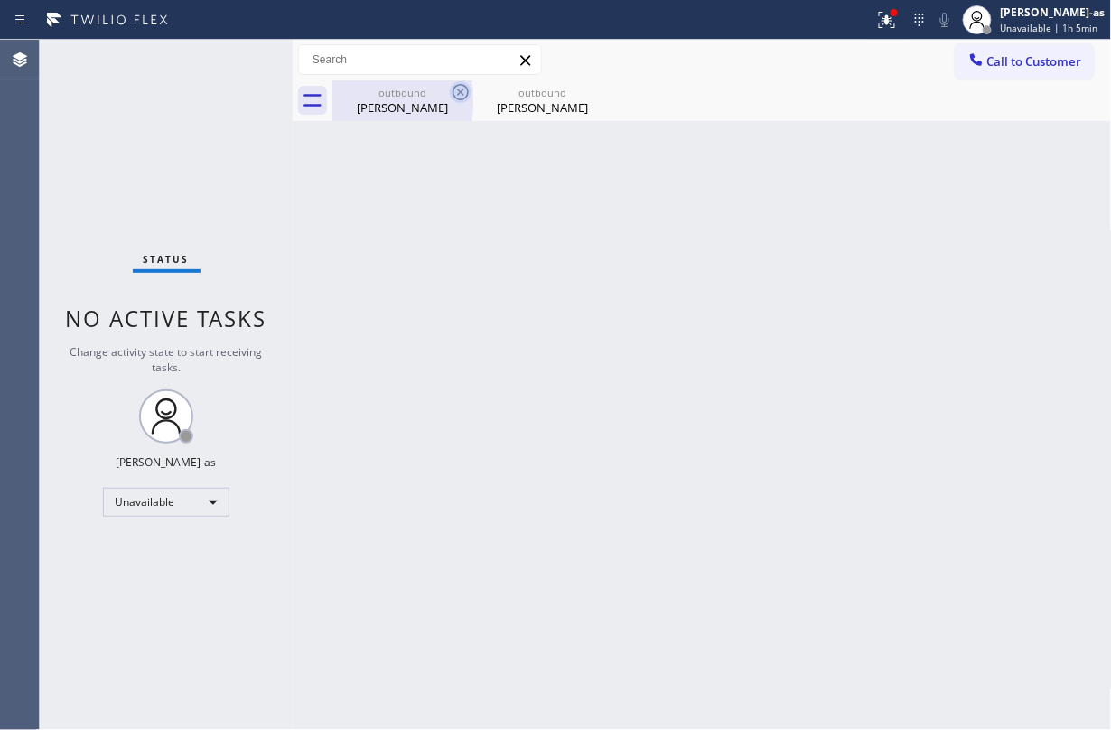
click at [392, 99] on div "Maoricio Espriella" at bounding box center [402, 107] width 136 height 16
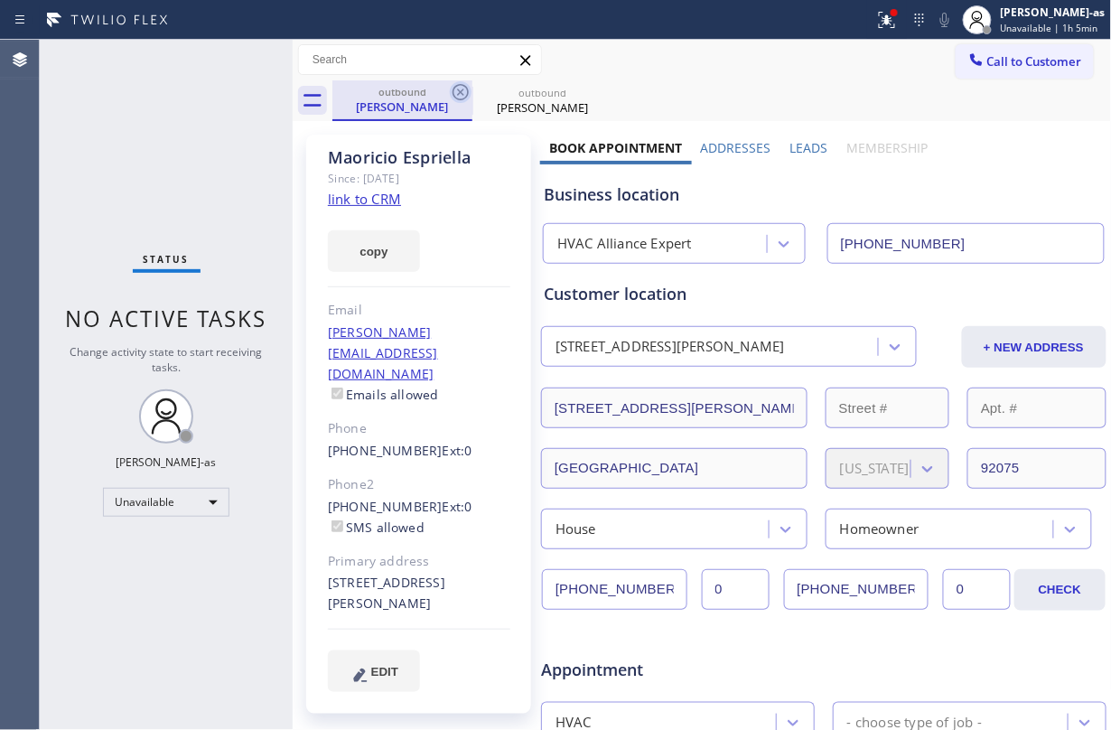
click at [470, 87] on icon at bounding box center [461, 92] width 22 height 22
click at [368, 200] on link "link to CRM" at bounding box center [364, 199] width 73 height 18
click at [833, 54] on span "Call to Customer" at bounding box center [1034, 61] width 95 height 16
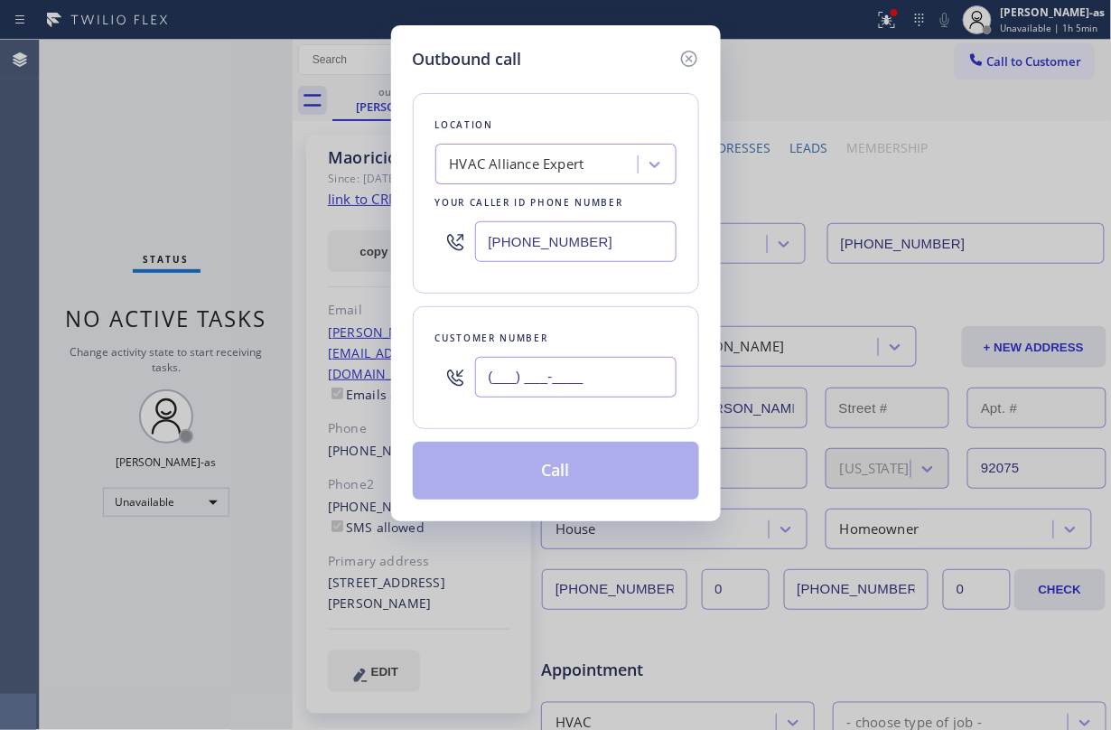
click at [574, 373] on input "(___) ___-____" at bounding box center [575, 377] width 201 height 41
paste input "818) 450-7004"
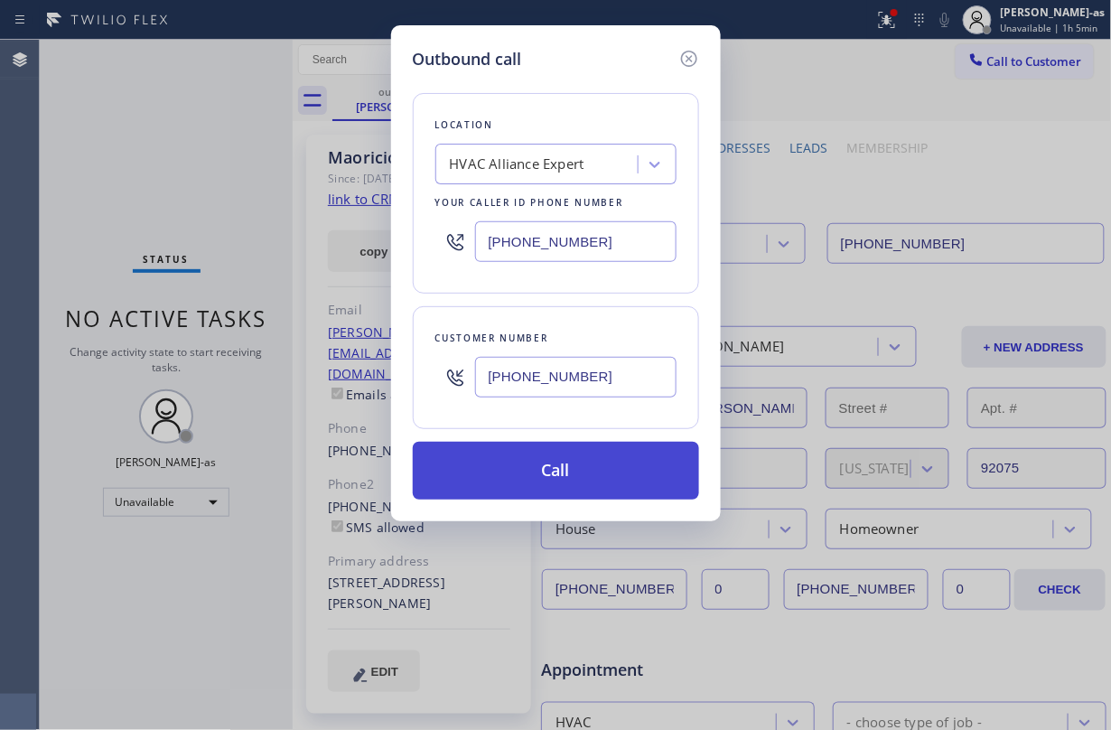
type input "(818) 450-7004"
click at [554, 464] on button "Call" at bounding box center [556, 471] width 286 height 58
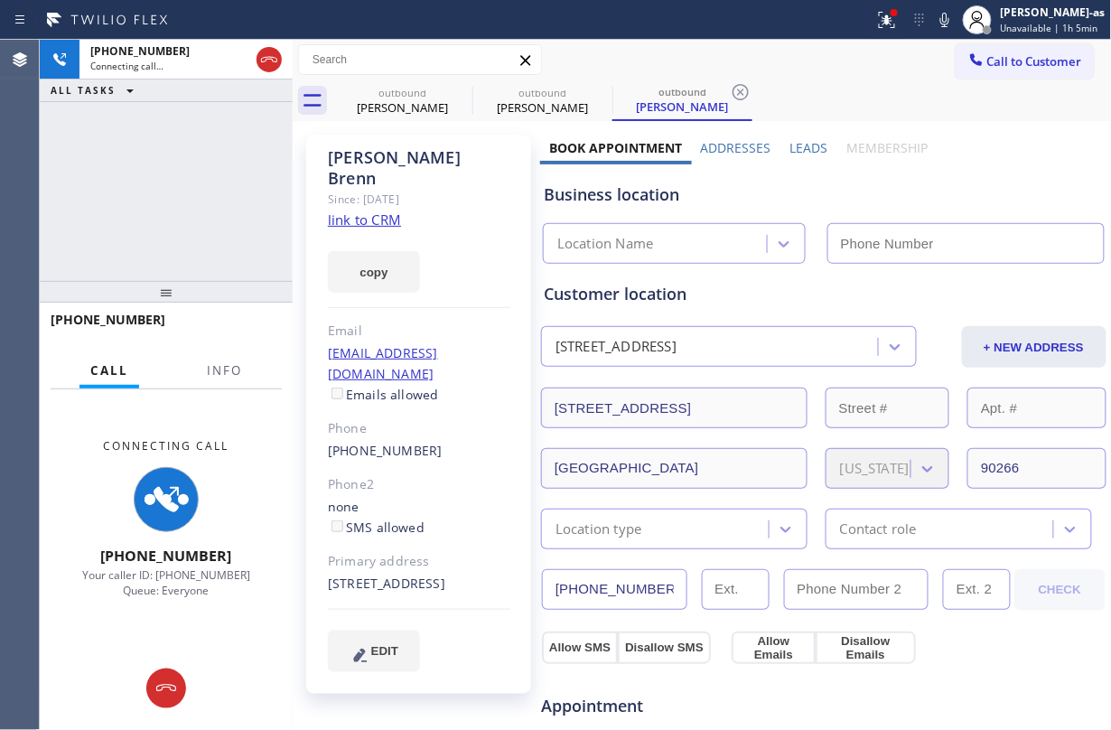
type input "(855) 999-4417"
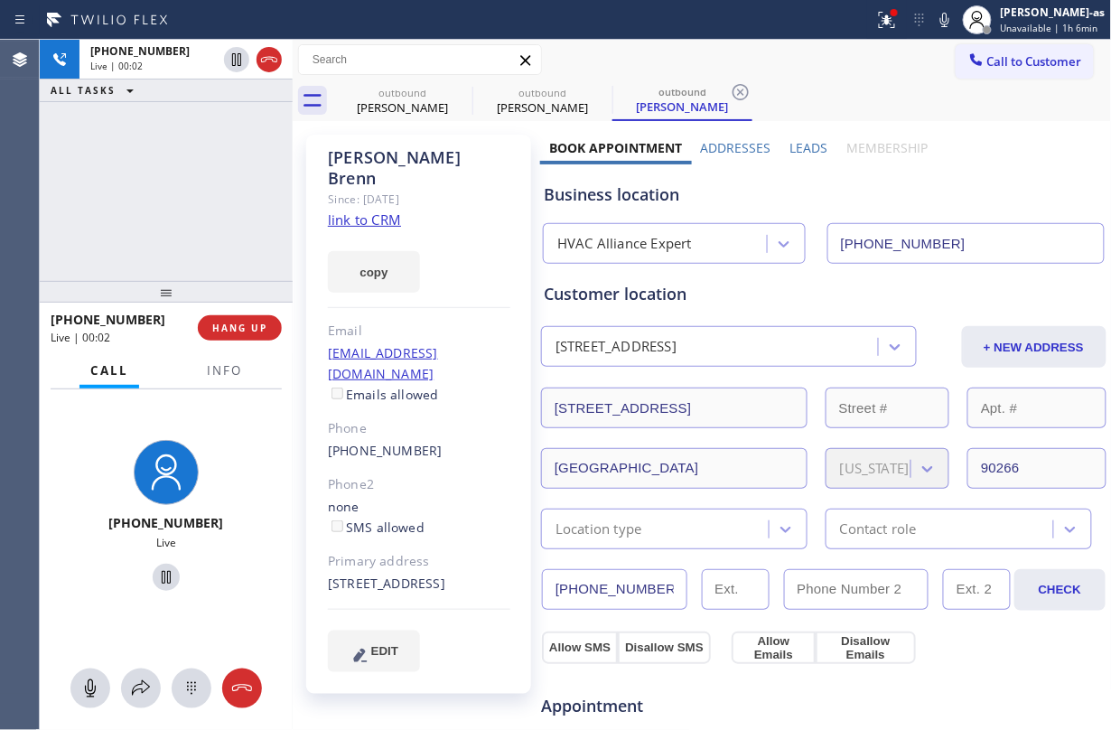
click at [210, 267] on div "+18184507004 Live | 00:02 ALL TASKS ALL TASKS ACTIVE TASKS TASKS IN WRAP UP" at bounding box center [166, 160] width 253 height 241
click at [235, 344] on div "+18184507004 Live | 00:03 HANG UP" at bounding box center [166, 327] width 231 height 47
click at [238, 338] on button "HANG UP" at bounding box center [240, 327] width 84 height 25
click at [182, 222] on div "+18184507004 Live | 00:04 ALL TASKS ALL TASKS ACTIVE TASKS TASKS IN WRAP UP" at bounding box center [166, 160] width 253 height 241
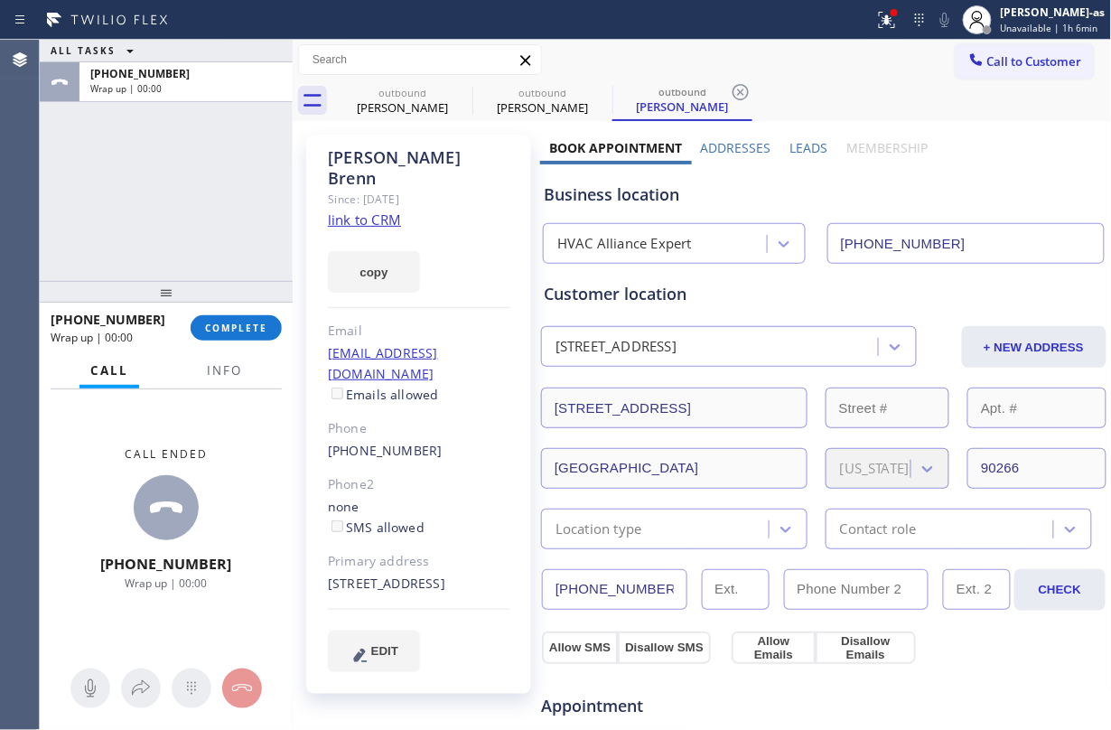
click at [442, 441] on div "(818) 450-7004" at bounding box center [419, 451] width 182 height 21
copy div "(818) 450-7004"
click at [247, 327] on span "COMPLETE" at bounding box center [236, 327] width 62 height 13
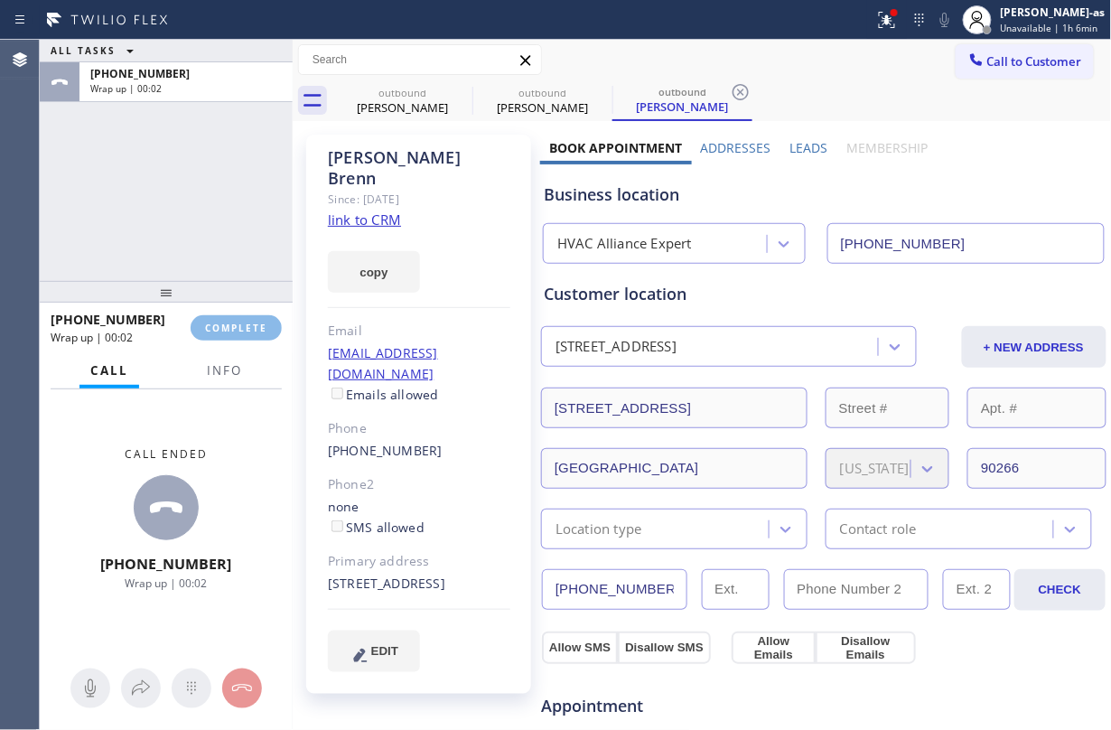
click at [222, 265] on div "ALL TASKS ALL TASKS ACTIVE TASKS TASKS IN WRAP UP +18184507004 Wrap up | 00:02" at bounding box center [166, 160] width 253 height 241
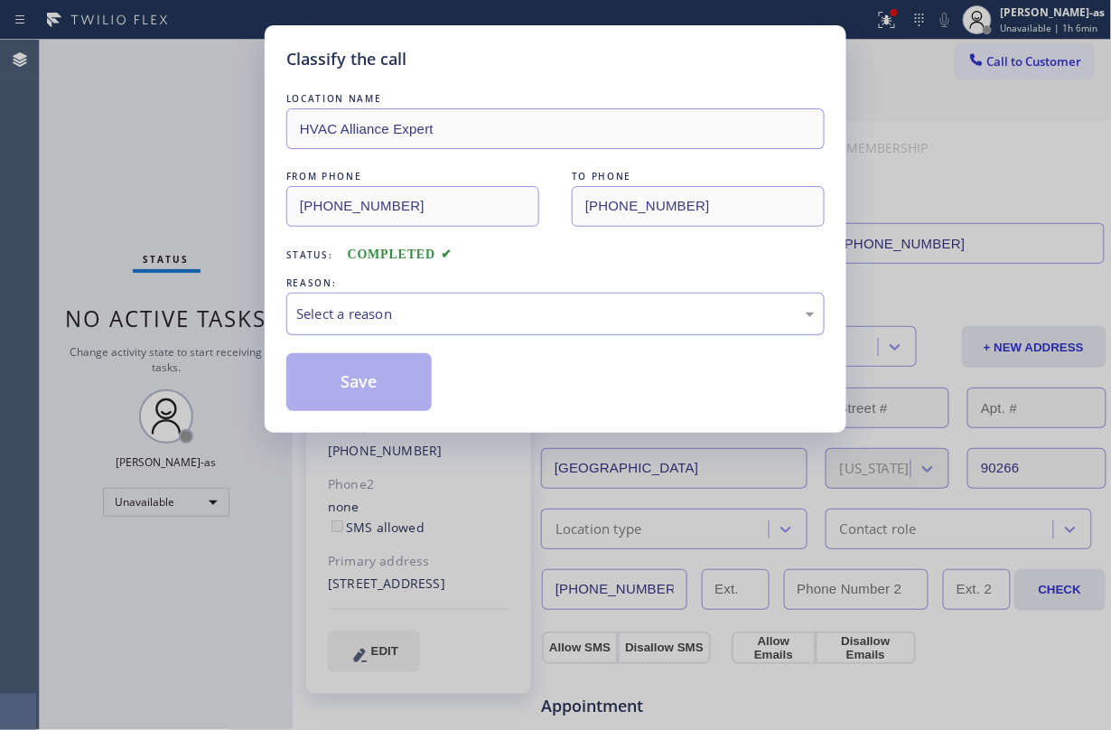
click at [420, 314] on div "Select a reason" at bounding box center [555, 313] width 518 height 21
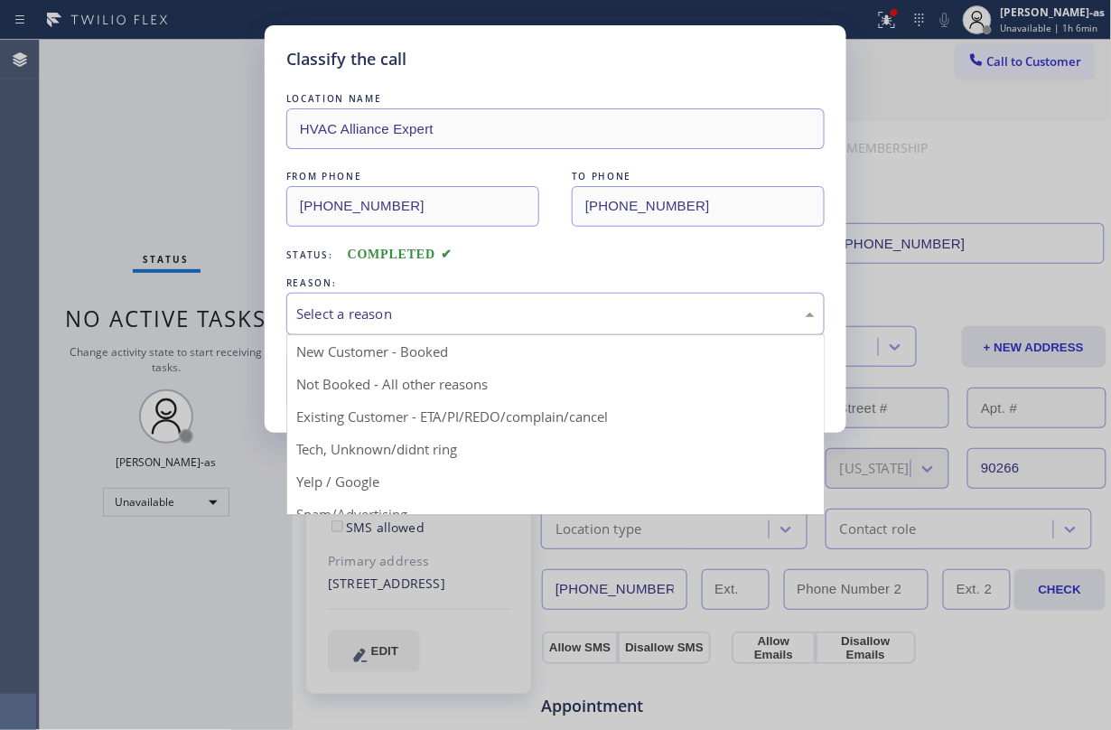
drag, startPoint x: 507, startPoint y: 405, endPoint x: 477, endPoint y: 395, distance: 31.7
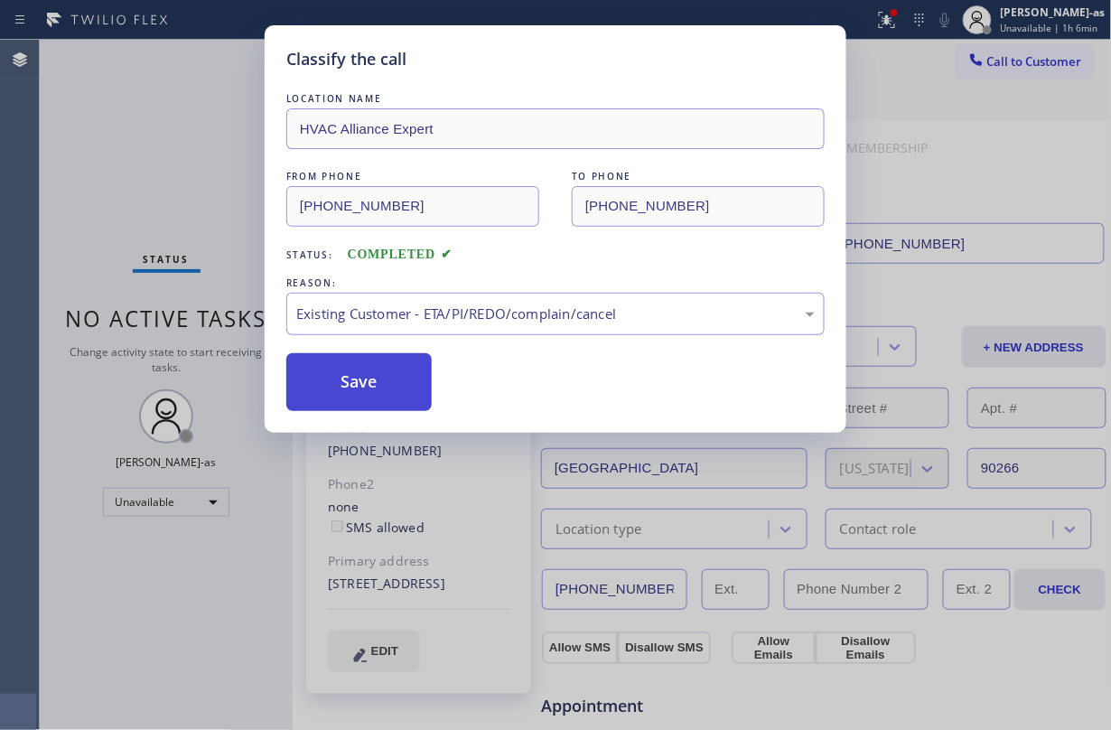
drag, startPoint x: 377, startPoint y: 374, endPoint x: 510, endPoint y: 366, distance: 133.0
click at [379, 374] on button "Save" at bounding box center [358, 382] width 145 height 58
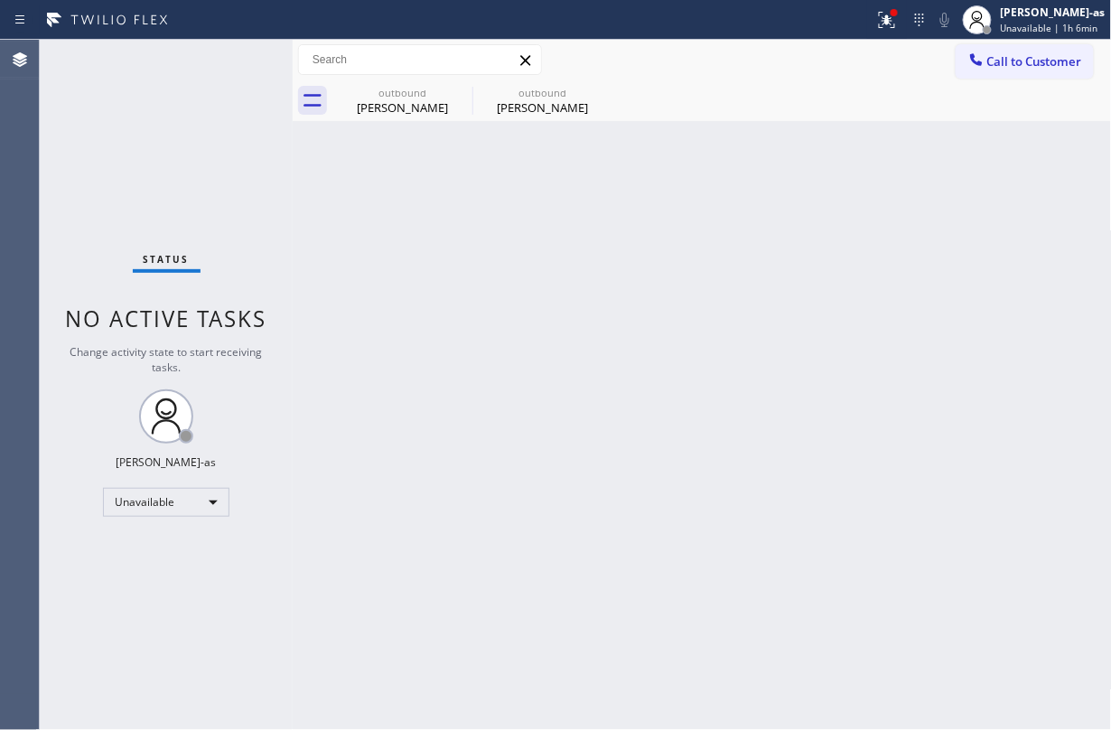
click at [833, 62] on span "Call to Customer" at bounding box center [1034, 61] width 95 height 16
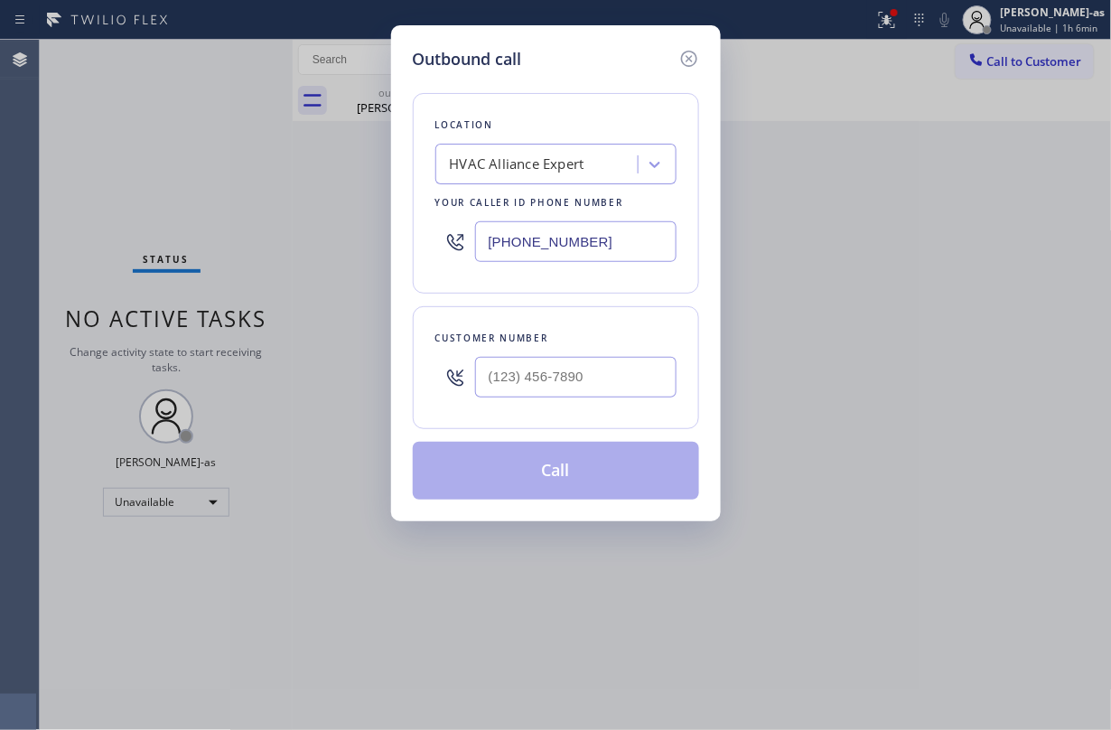
click at [607, 402] on div at bounding box center [575, 377] width 201 height 59
click at [615, 385] on input "(___) ___-____" at bounding box center [575, 377] width 201 height 41
paste input "818) 450-7004"
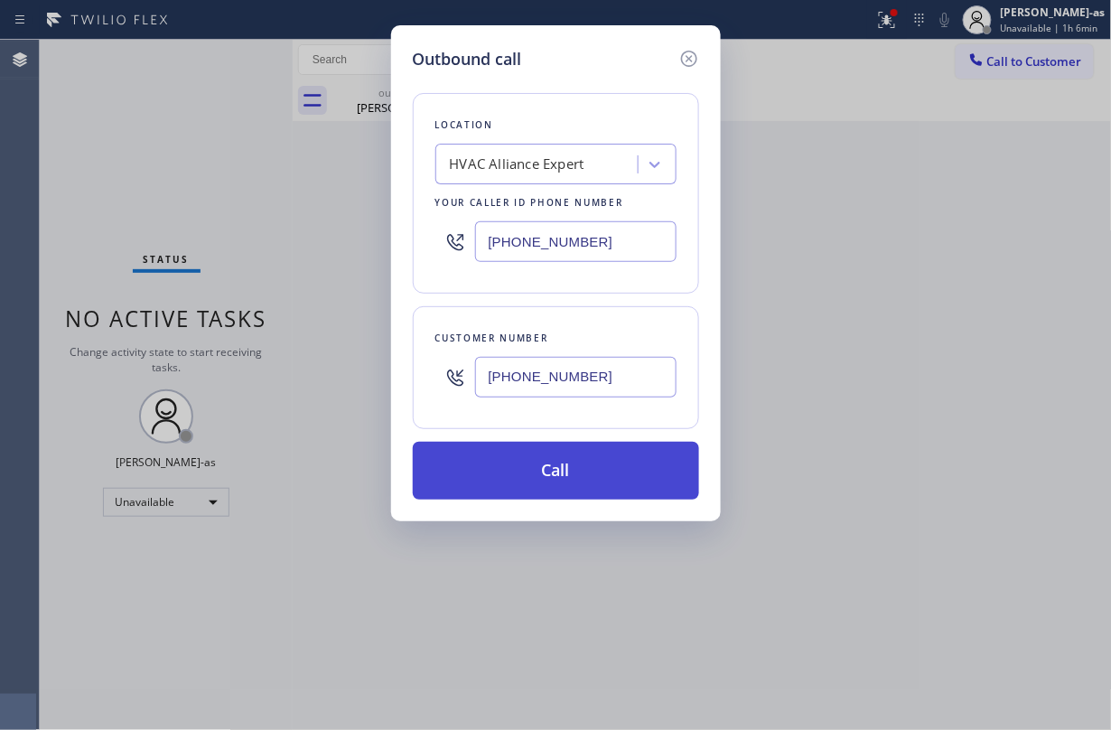
type input "(818) 450-7004"
click at [605, 467] on button "Call" at bounding box center [556, 471] width 286 height 58
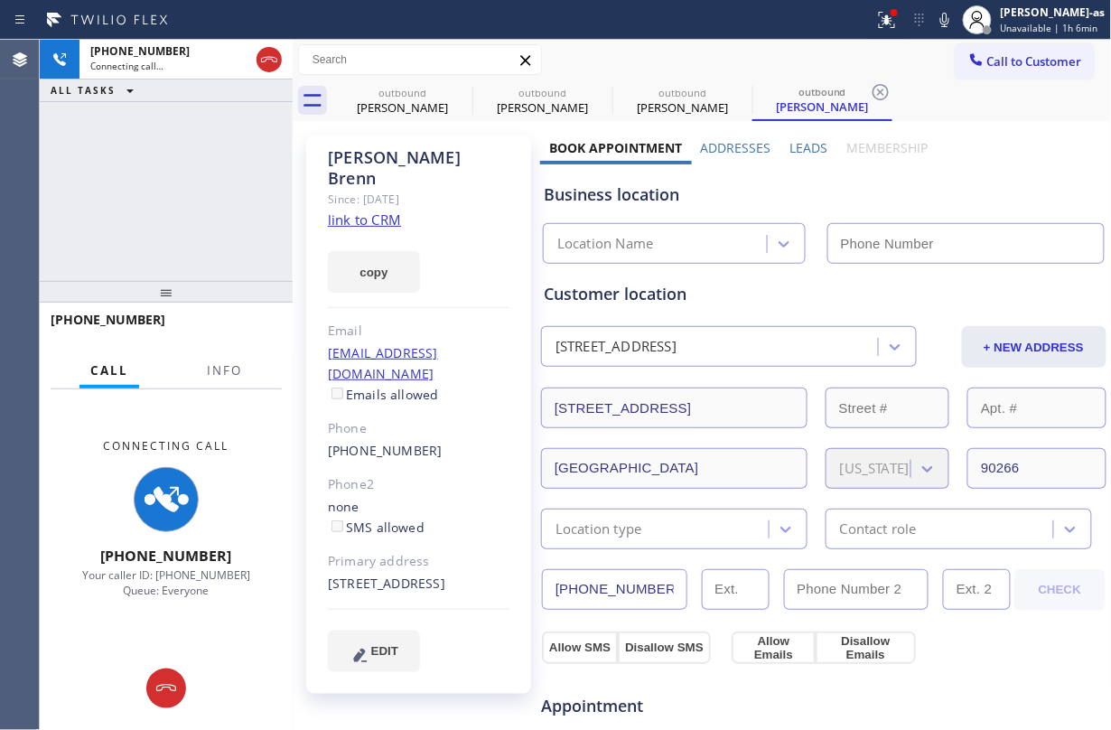
click at [362, 210] on link "link to CRM" at bounding box center [364, 219] width 73 height 18
type input "(855) 999-4417"
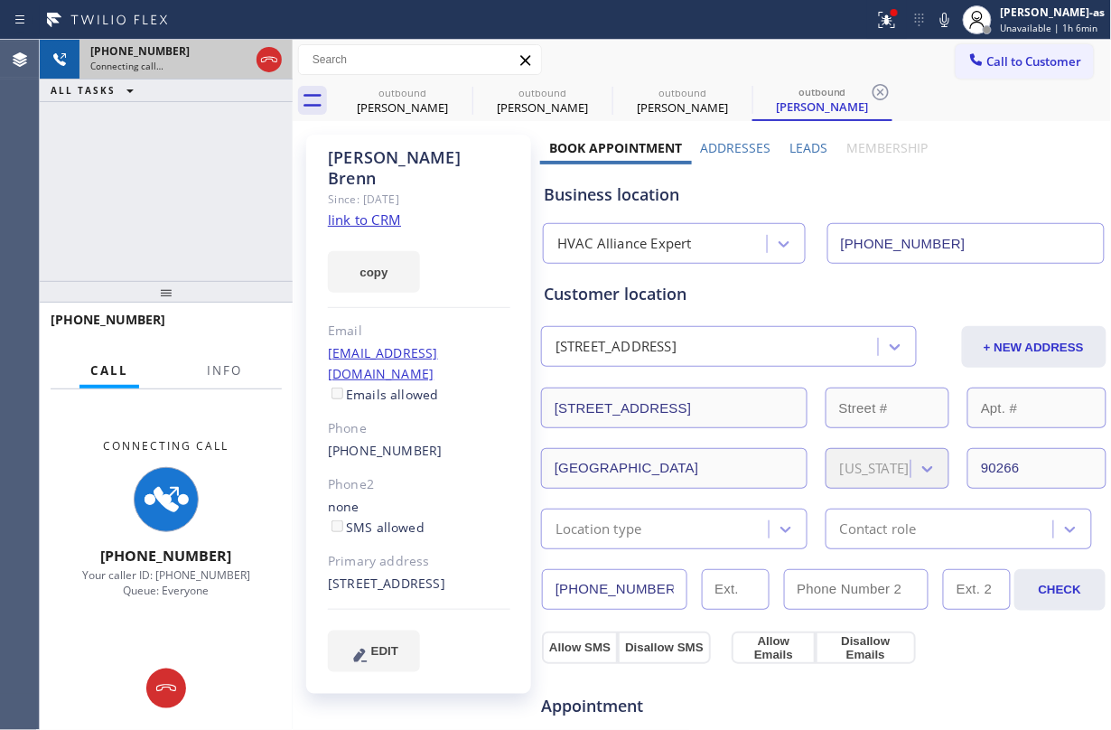
drag, startPoint x: 123, startPoint y: 74, endPoint x: 210, endPoint y: 58, distance: 88.2
click at [139, 73] on div "+18184507004 Connecting call…" at bounding box center [165, 60] width 173 height 40
click at [254, 67] on div at bounding box center [269, 60] width 33 height 40
click at [268, 62] on icon at bounding box center [269, 60] width 22 height 22
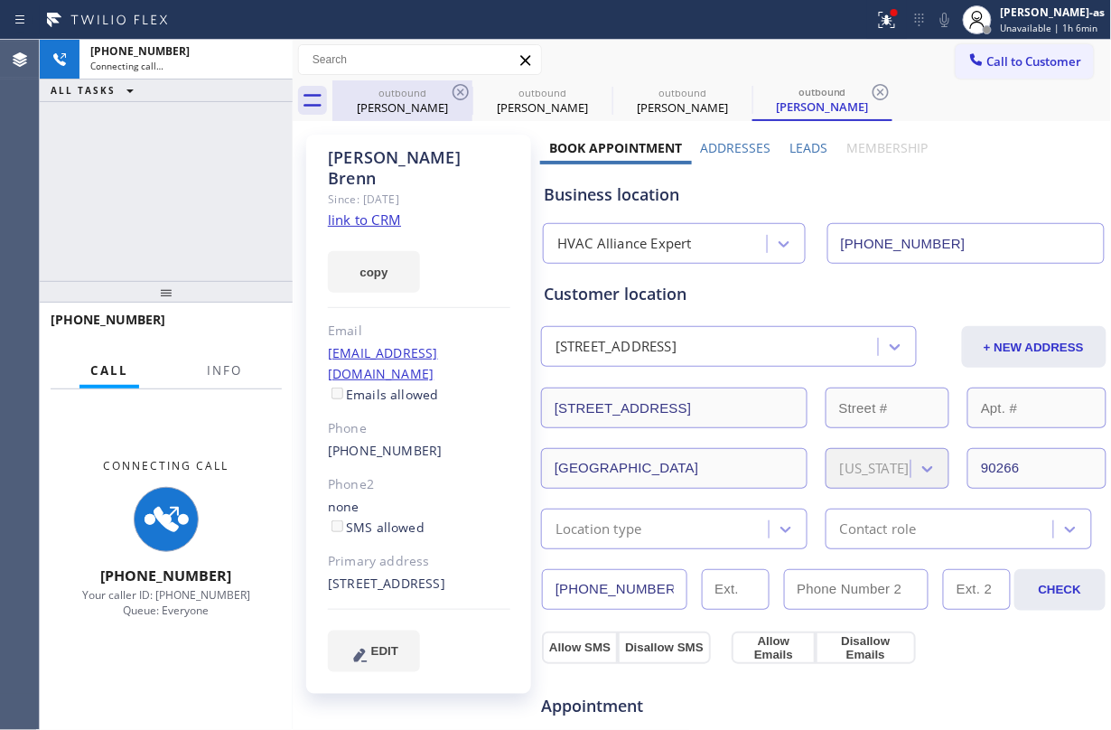
click at [398, 87] on div "outbound" at bounding box center [402, 93] width 136 height 14
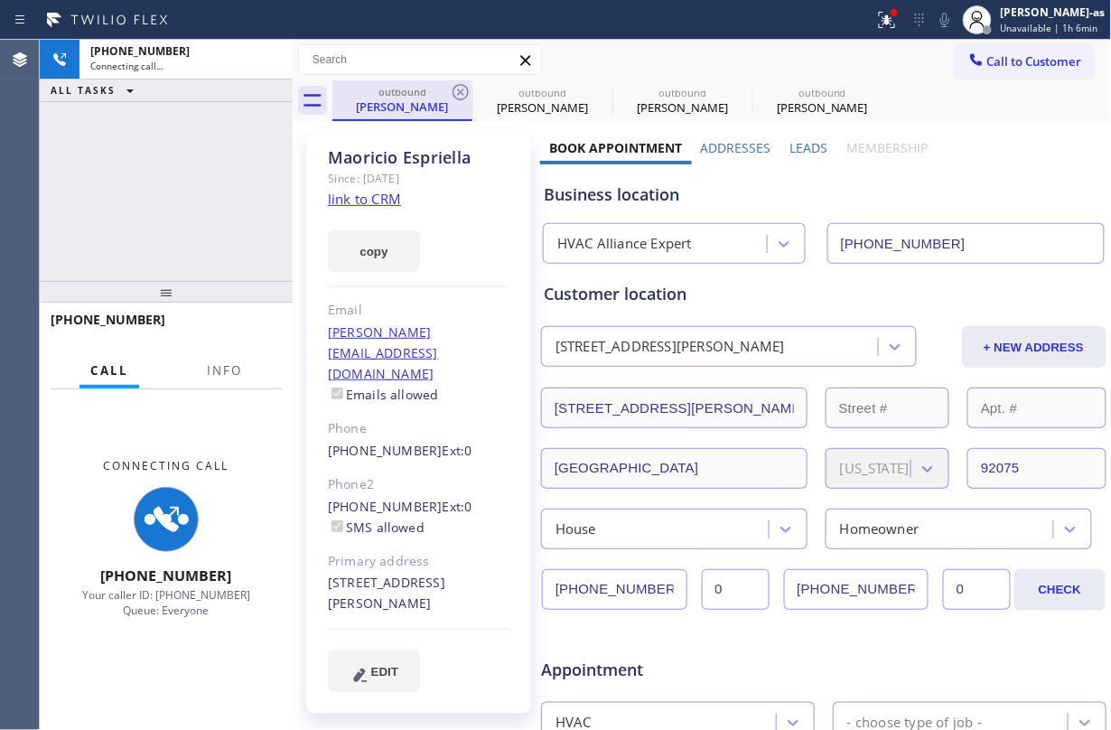
click at [448, 88] on div "outbound" at bounding box center [402, 92] width 136 height 14
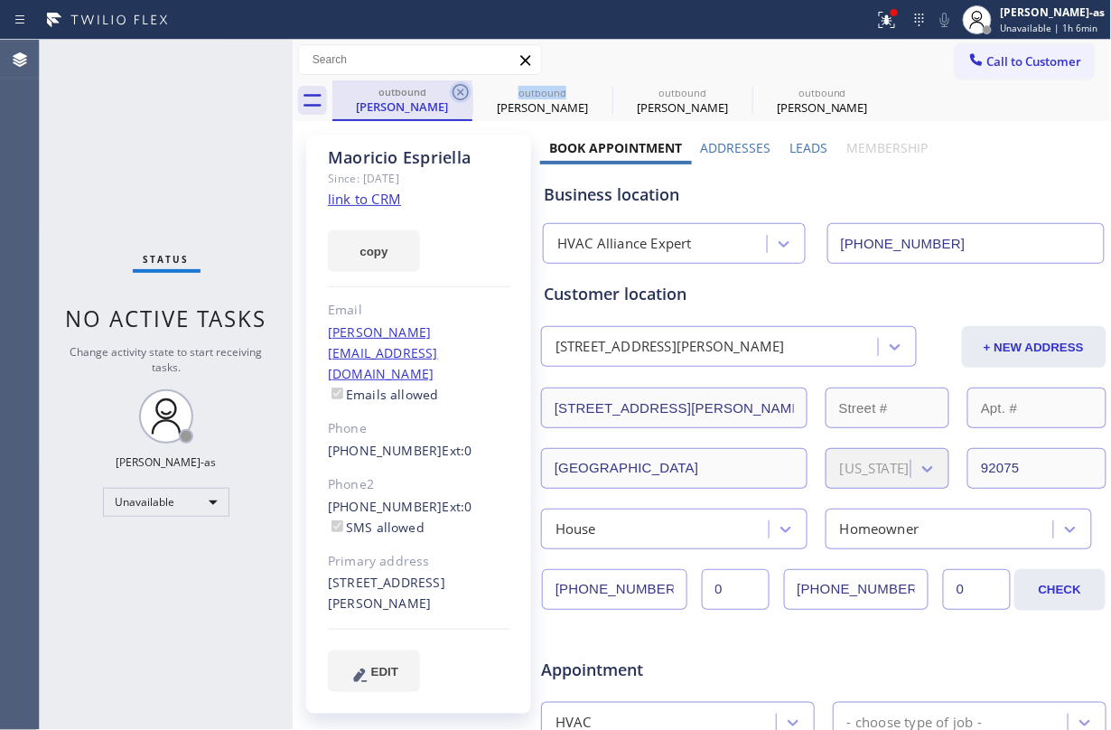
click at [450, 87] on icon at bounding box center [461, 92] width 22 height 22
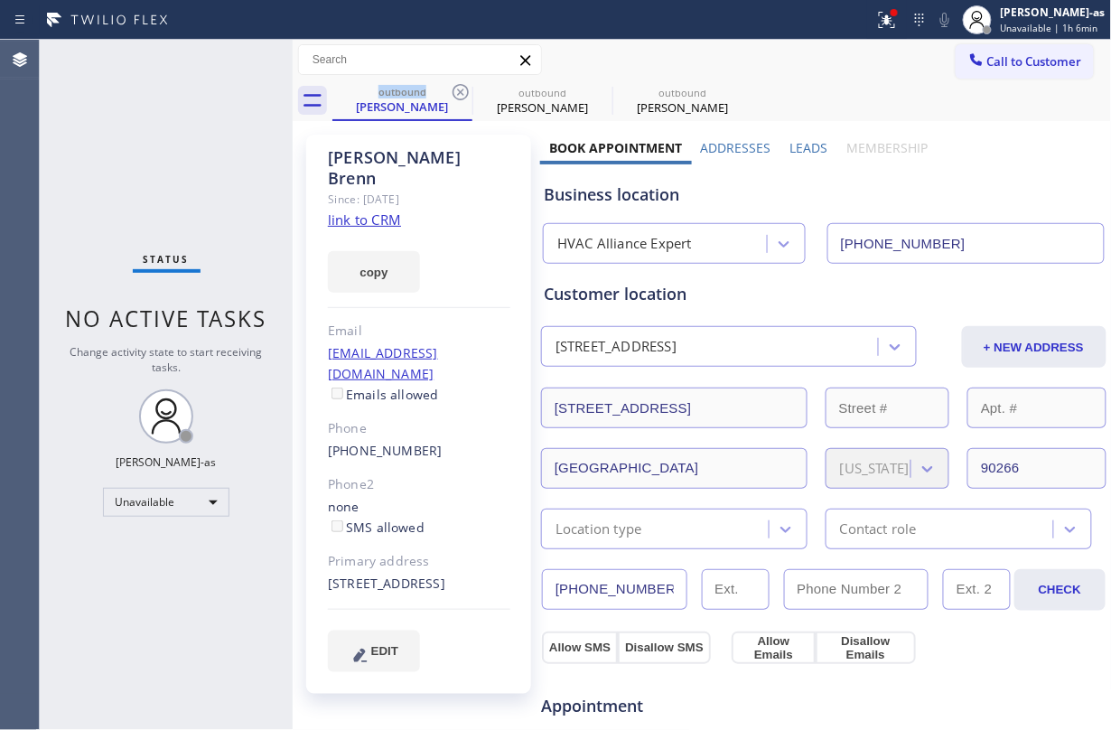
click at [450, 87] on icon at bounding box center [461, 92] width 22 height 22
click at [0, 0] on icon at bounding box center [0, 0] width 0 height 0
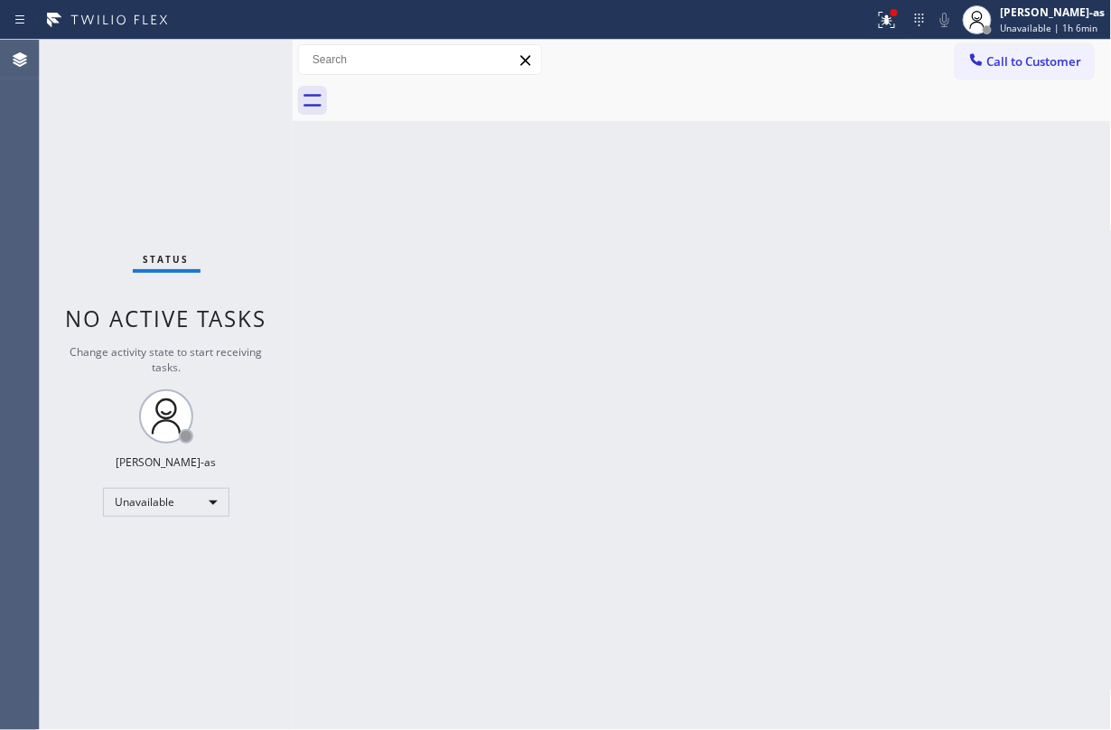
click at [450, 87] on div at bounding box center [721, 100] width 779 height 41
click at [471, 219] on div "Back to Dashboard Change Sender ID Customers Technicians Select a contact Outbo…" at bounding box center [702, 385] width 819 height 690
click at [833, 54] on span "Call to Customer" at bounding box center [1034, 61] width 95 height 16
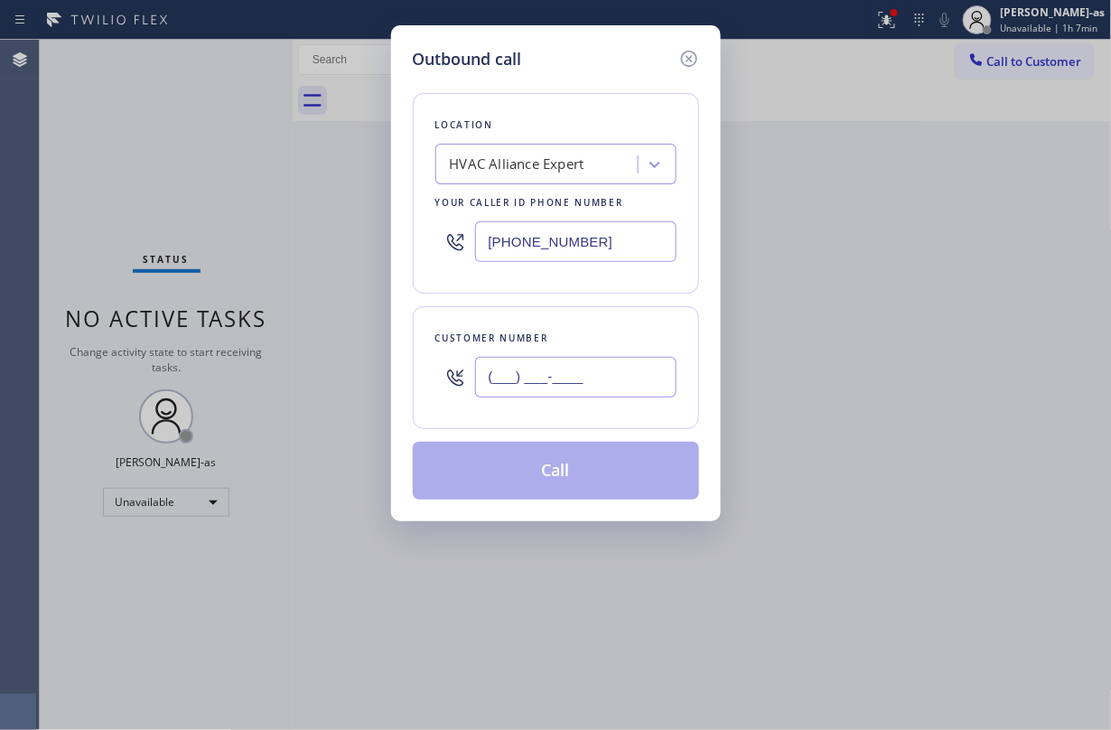
click at [600, 381] on input "(___) ___-____" at bounding box center [575, 377] width 201 height 41
paste input "562) 228-3023"
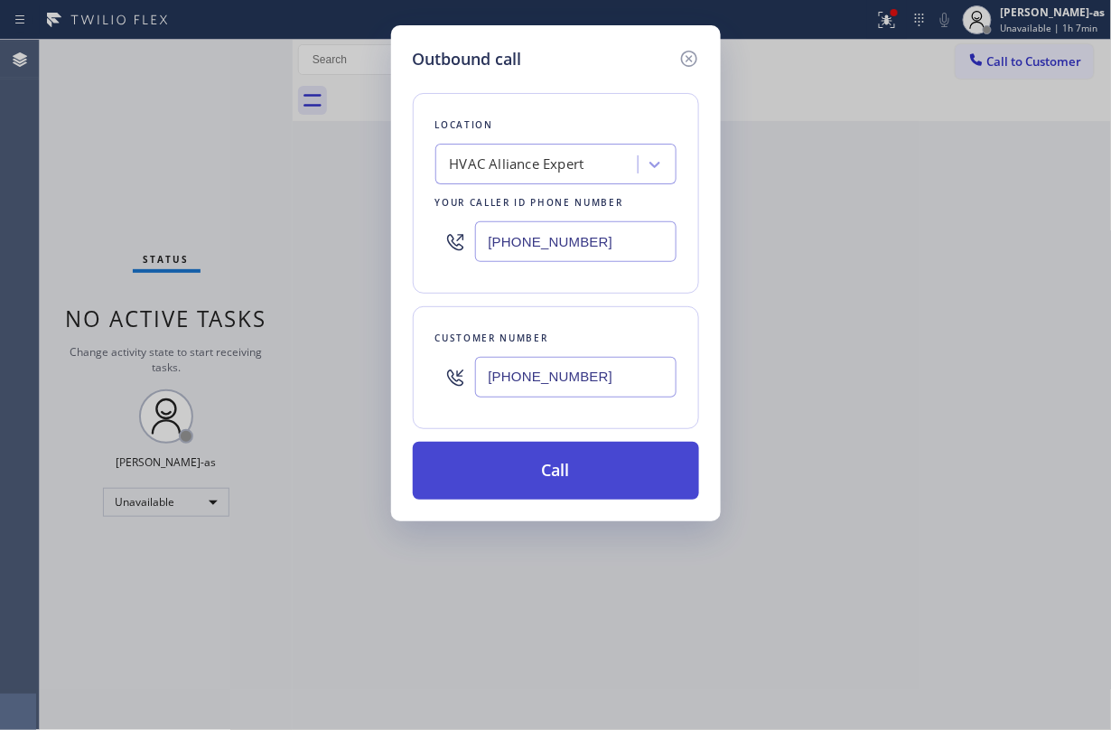
type input "(562) 228-3023"
click at [572, 470] on button "Call" at bounding box center [556, 471] width 286 height 58
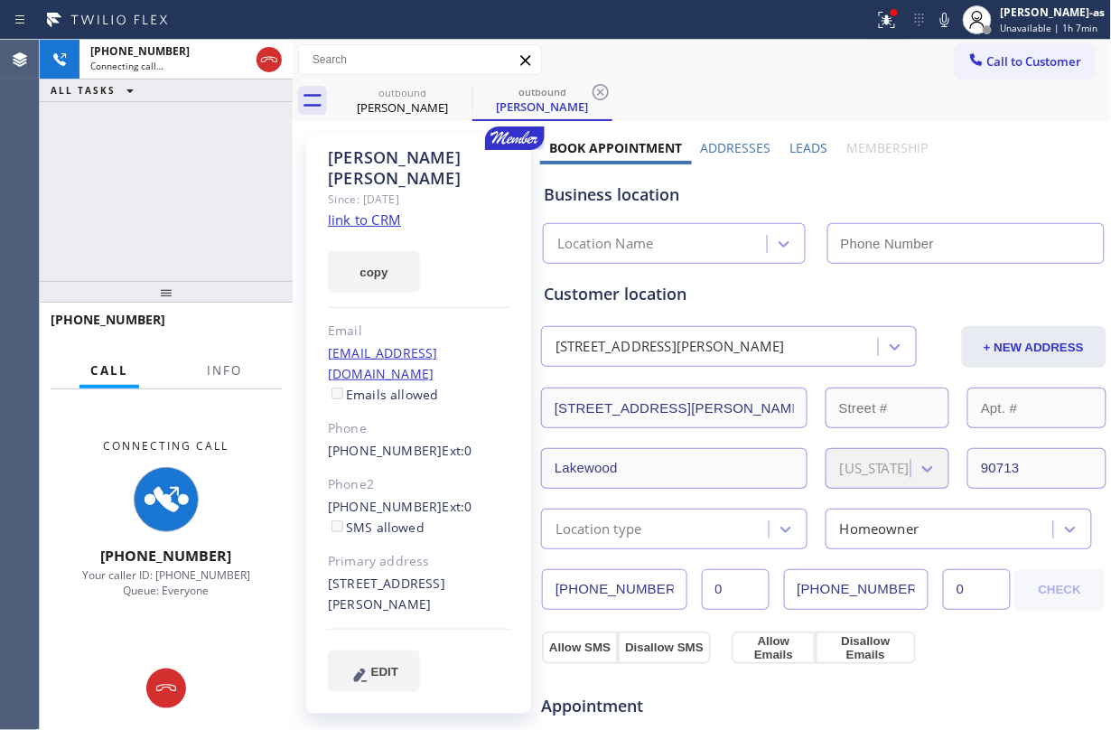
type input "(855) 999-4417"
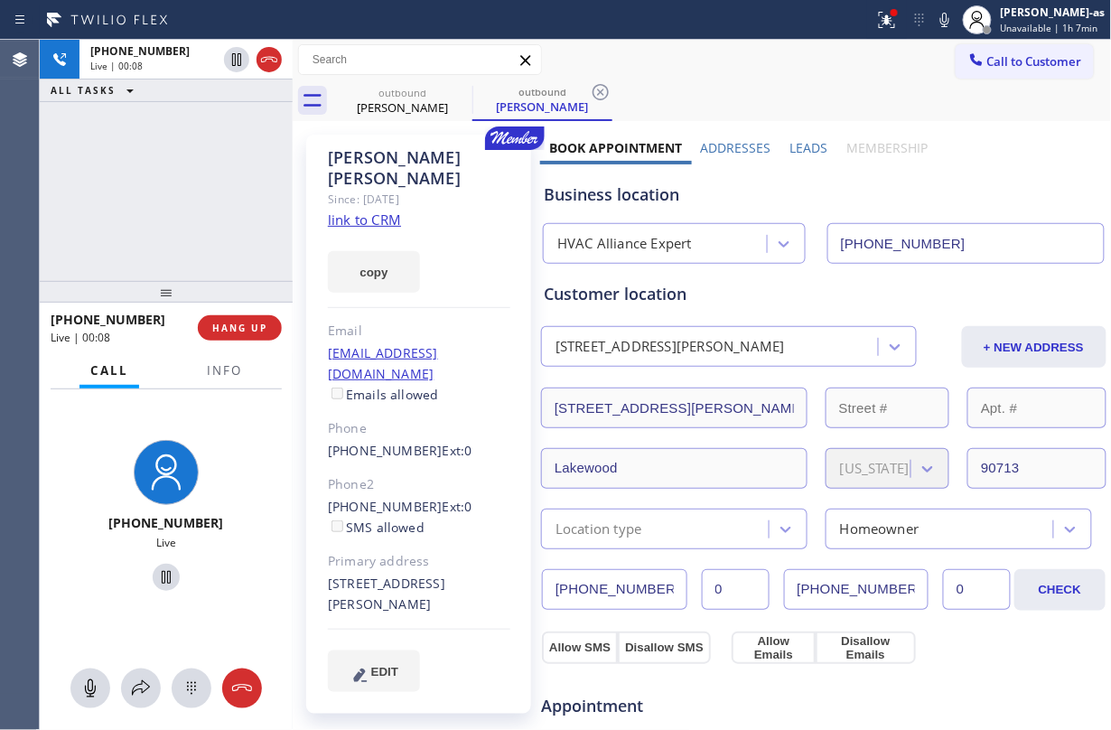
click at [175, 265] on div "+15622283023 Live | 00:08 ALL TASKS ALL TASKS ACTIVE TASKS TASKS IN WRAP UP" at bounding box center [166, 160] width 253 height 241
click at [237, 337] on button "HANG UP" at bounding box center [240, 327] width 84 height 25
click at [179, 210] on div "+15622283023 Live | 00:10 ALL TASKS ALL TASKS ACTIVE TASKS TASKS IN WRAP UP" at bounding box center [166, 160] width 253 height 241
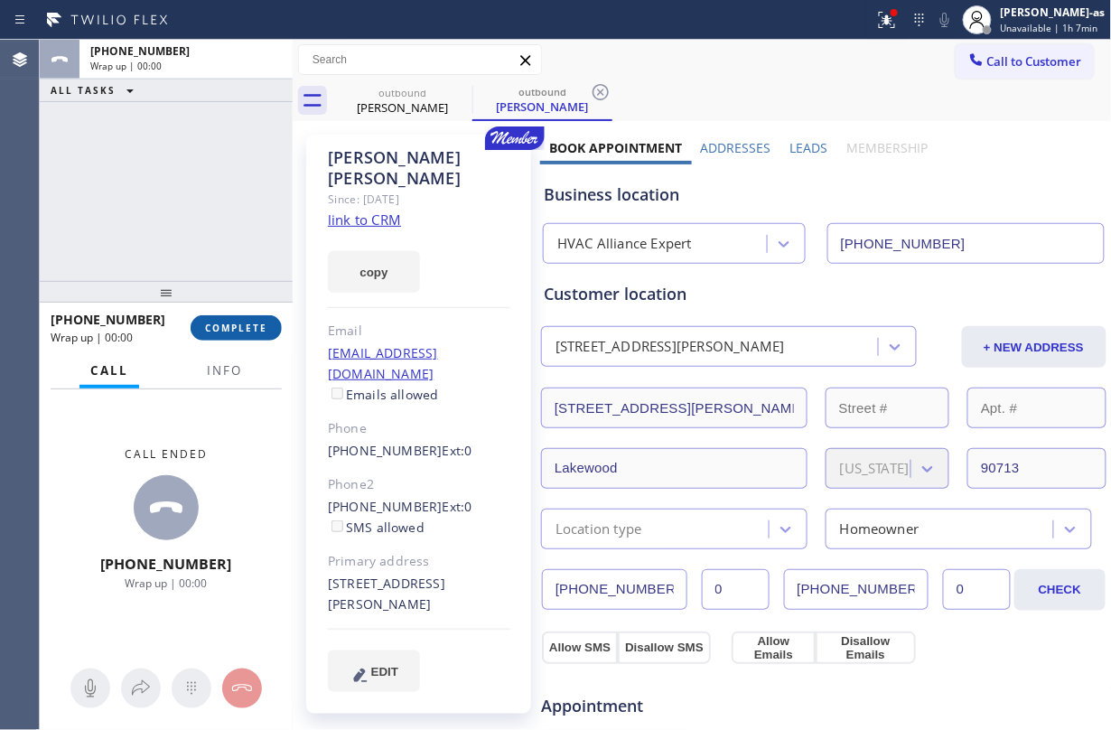
click at [253, 322] on span "COMPLETE" at bounding box center [236, 327] width 62 height 13
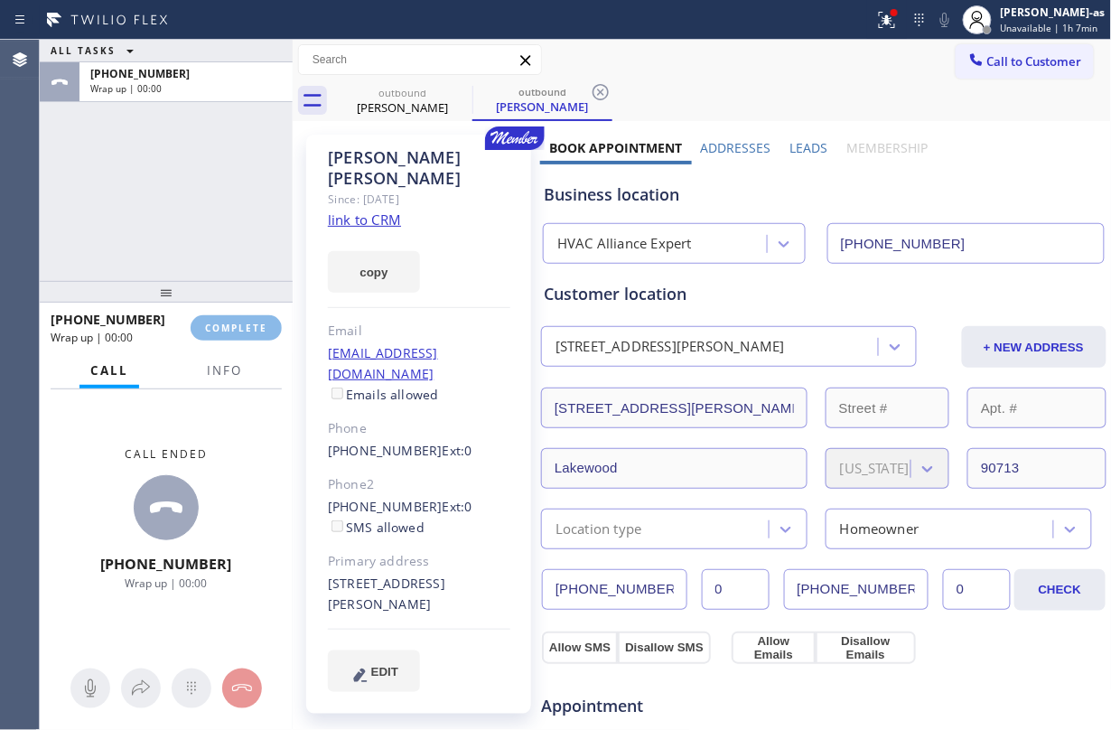
click at [181, 261] on div "ALL TASKS ALL TASKS ACTIVE TASKS TASKS IN WRAP UP +15622283023 Wrap up | 00:00" at bounding box center [166, 160] width 253 height 241
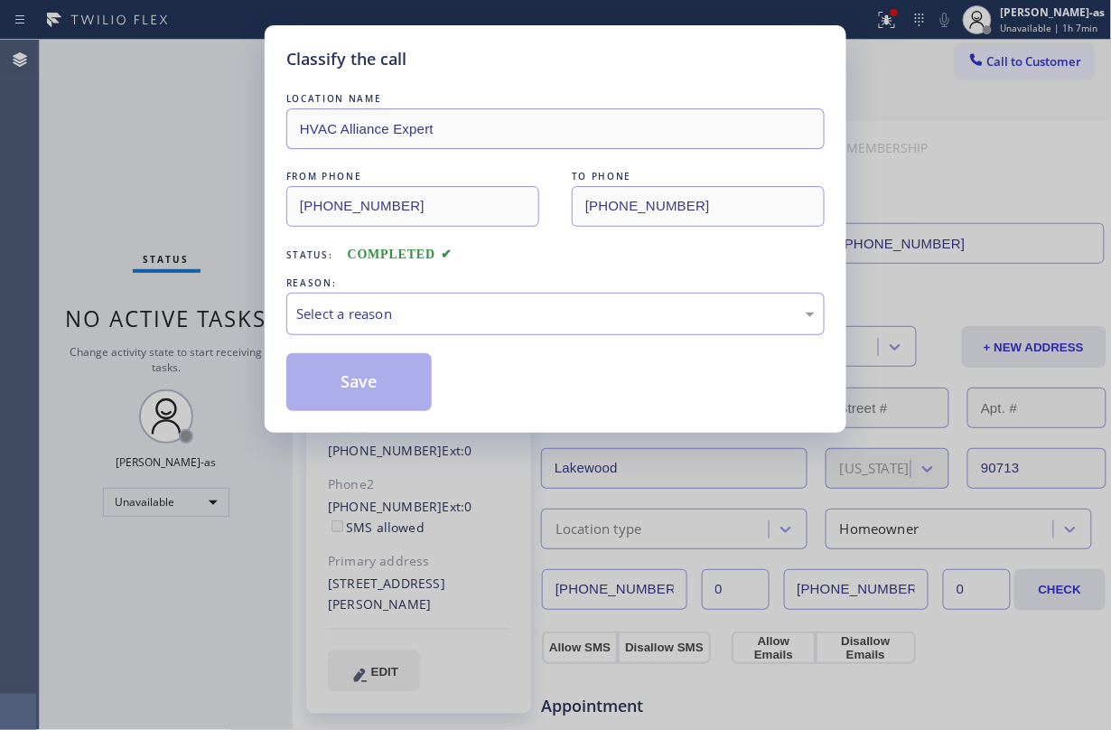
click at [249, 107] on div "Classify the call LOCATION NAME HVAC Alliance Expert FROM PHONE (855) 999-4417 …" at bounding box center [555, 365] width 1111 height 730
click at [421, 307] on div "Select a reason" at bounding box center [555, 313] width 518 height 21
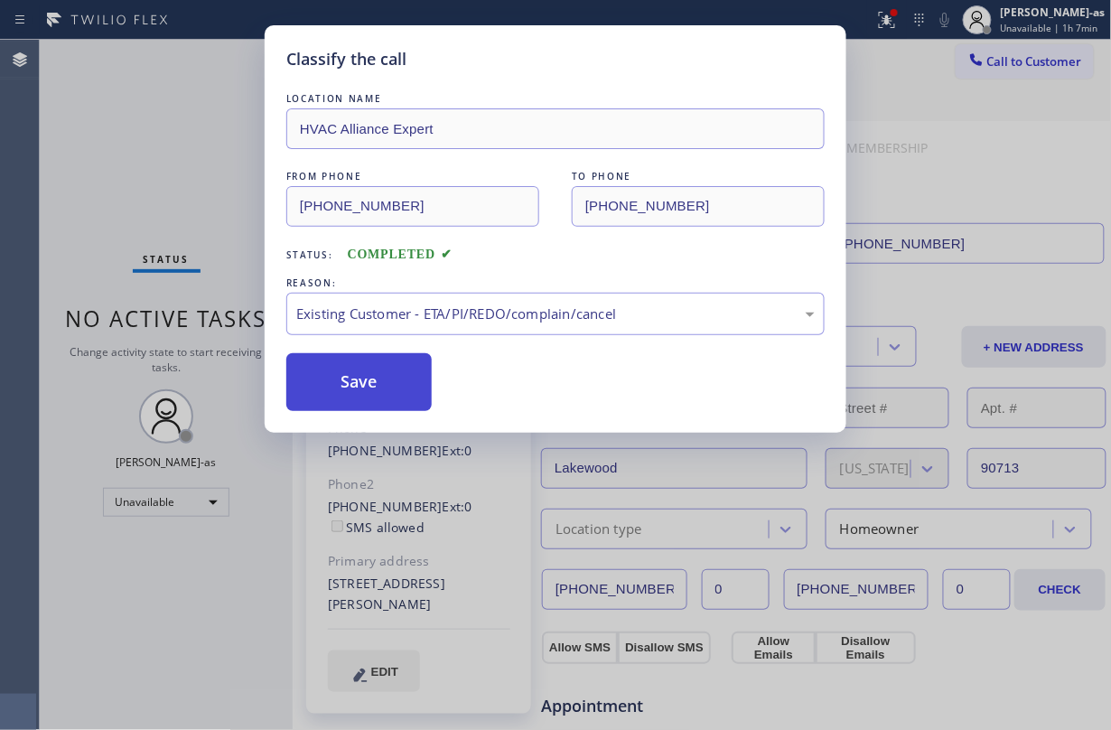
drag, startPoint x: 527, startPoint y: 409, endPoint x: 372, endPoint y: 376, distance: 158.9
drag, startPoint x: 365, startPoint y: 372, endPoint x: 921, endPoint y: 363, distance: 556.4
click at [384, 363] on button "Save" at bounding box center [358, 382] width 145 height 58
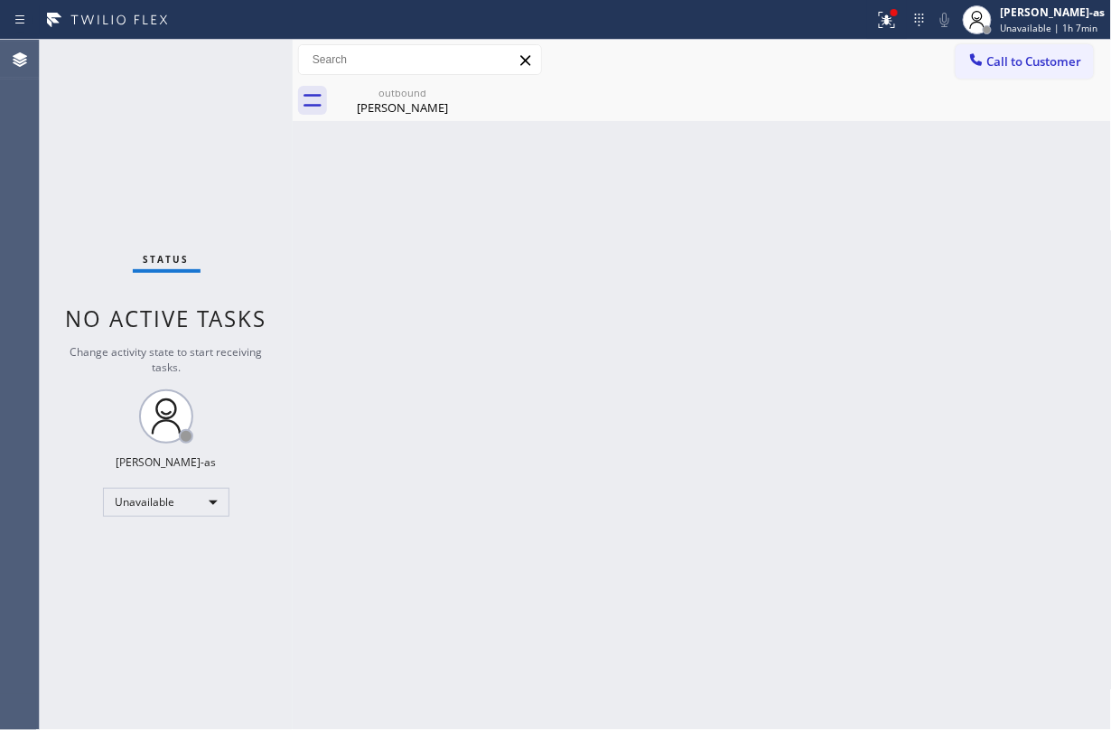
click at [154, 190] on div "Status No active tasks Change activity state to start receiving tasks. Jesica J…" at bounding box center [166, 385] width 253 height 690
click at [367, 103] on div "Kim Jones" at bounding box center [402, 107] width 136 height 16
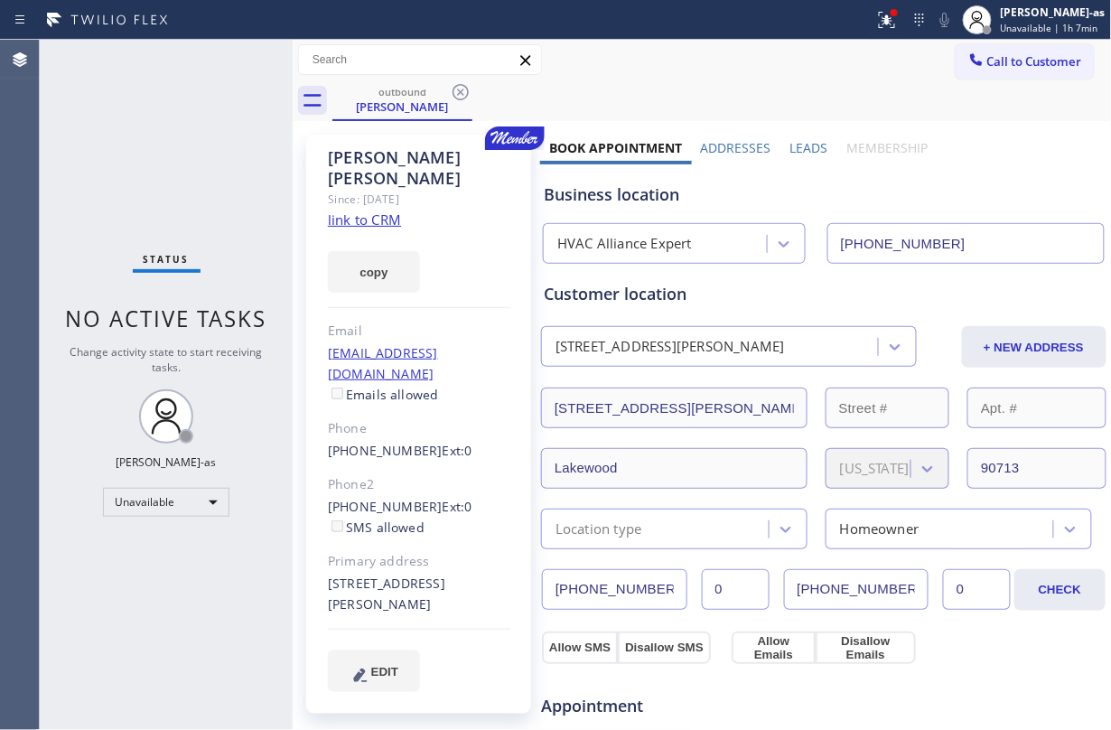
click at [359, 210] on link "link to CRM" at bounding box center [364, 219] width 73 height 18
click at [461, 87] on icon at bounding box center [461, 92] width 22 height 22
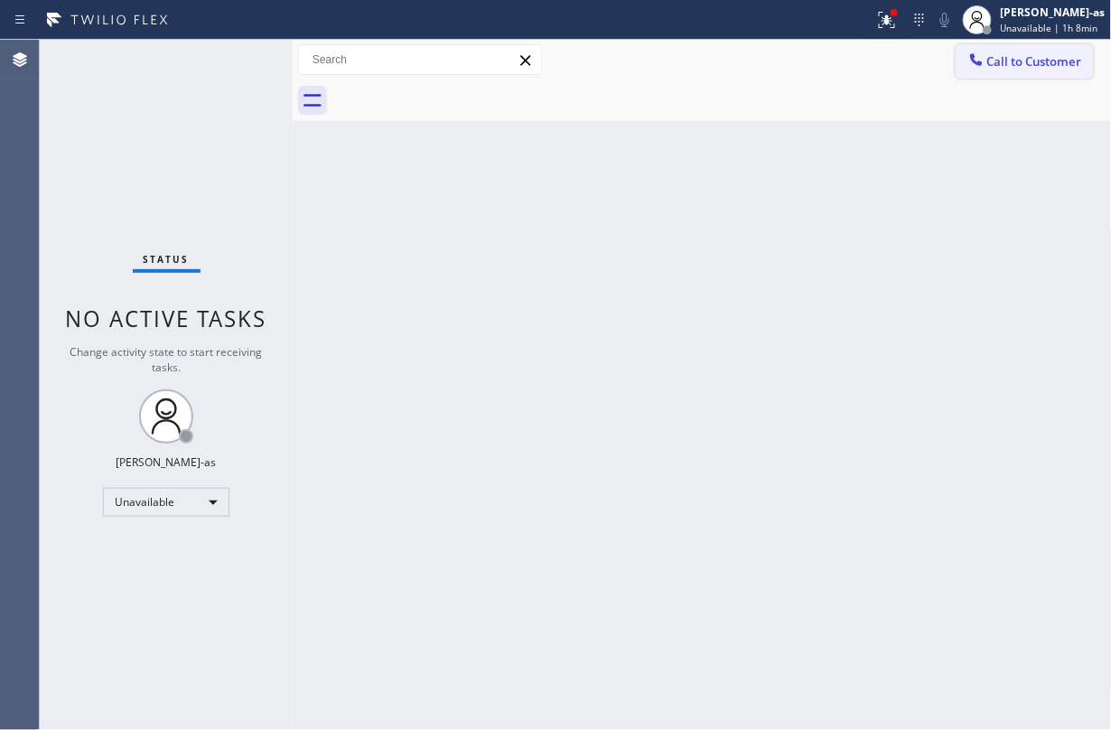
click at [833, 55] on span "Call to Customer" at bounding box center [1034, 61] width 95 height 16
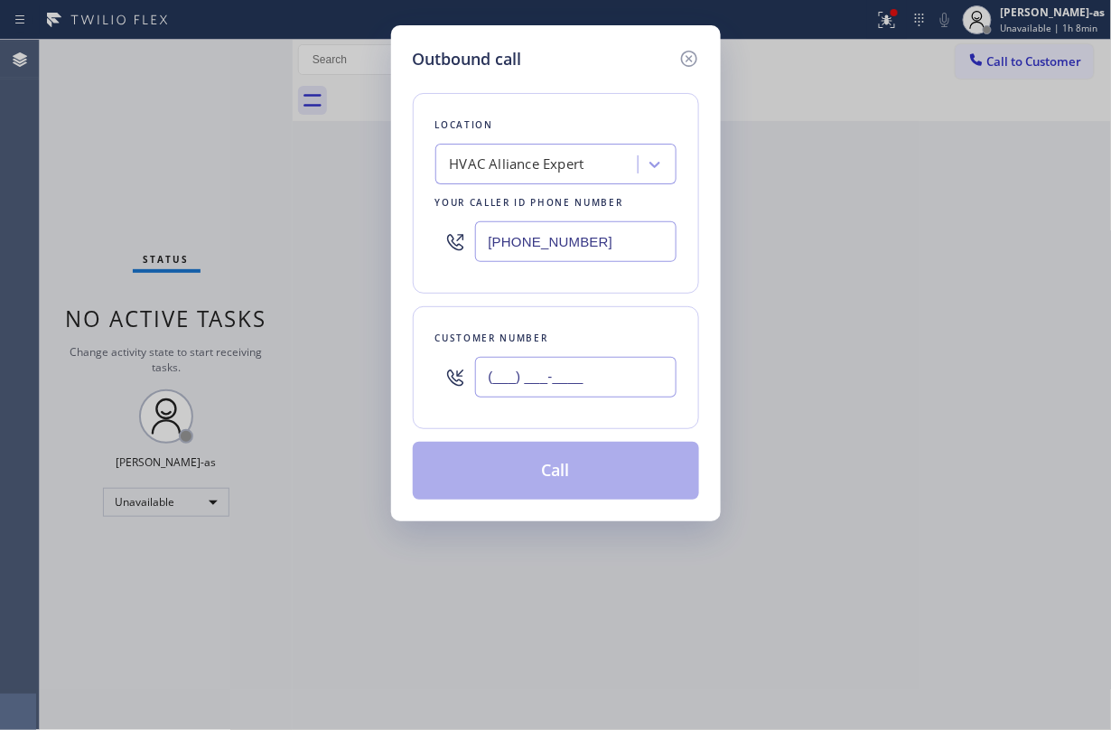
click at [583, 366] on input "(___) ___-____" at bounding box center [575, 377] width 201 height 41
paste input "562) 920-4948"
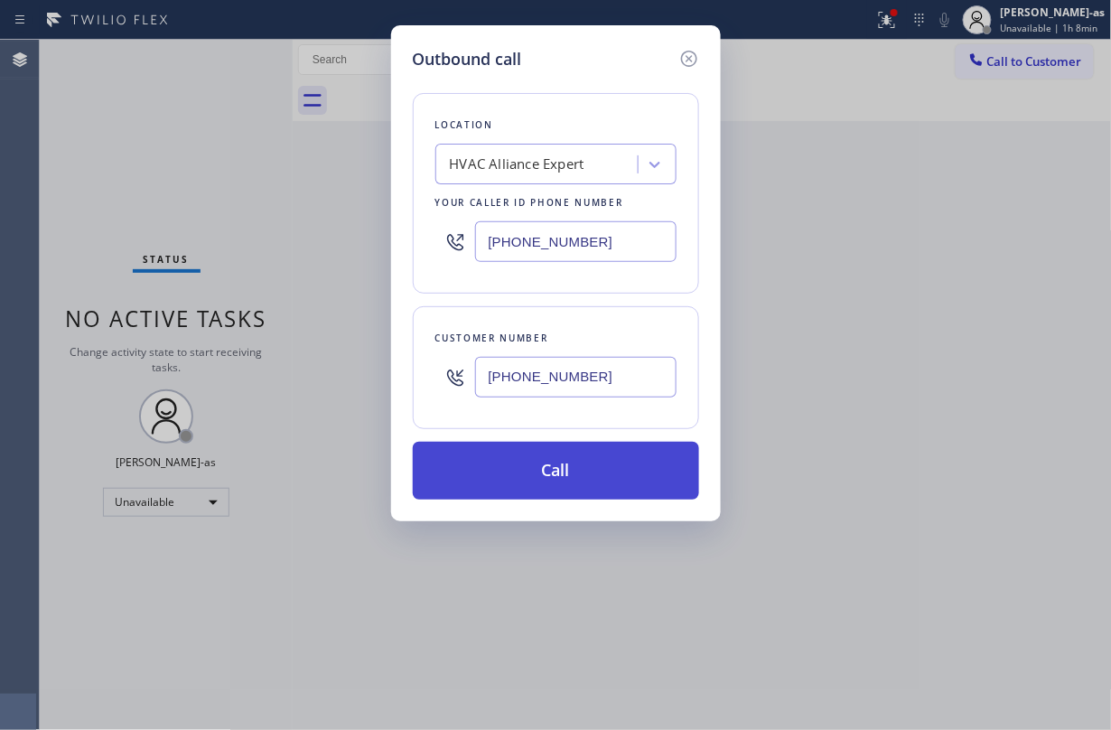
type input "(562) 920-4948"
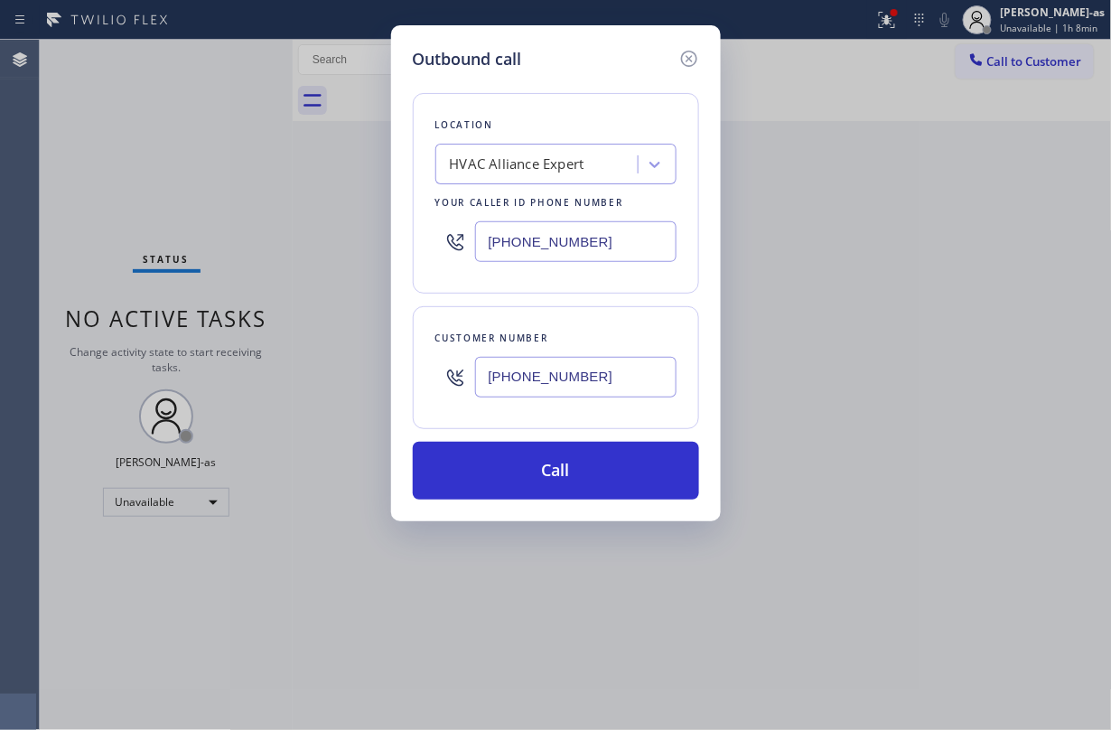
drag, startPoint x: 582, startPoint y: 480, endPoint x: 710, endPoint y: 655, distance: 215.8
click at [582, 481] on button "Call" at bounding box center [556, 471] width 286 height 58
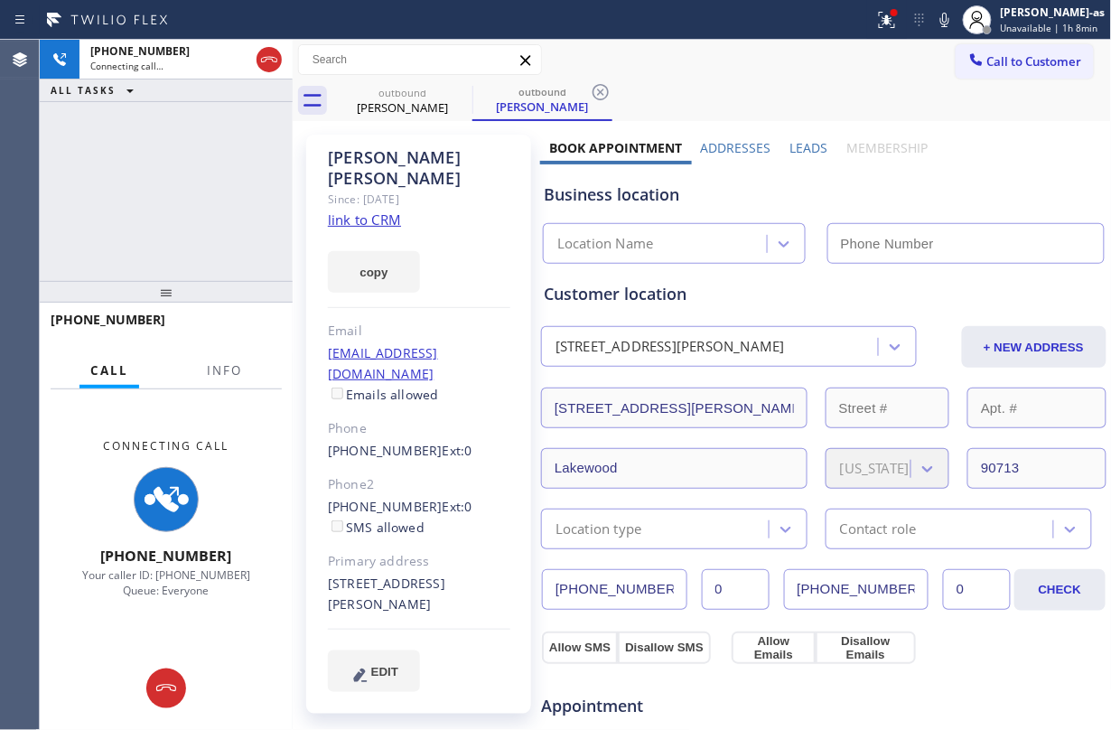
type input "(855) 999-4417"
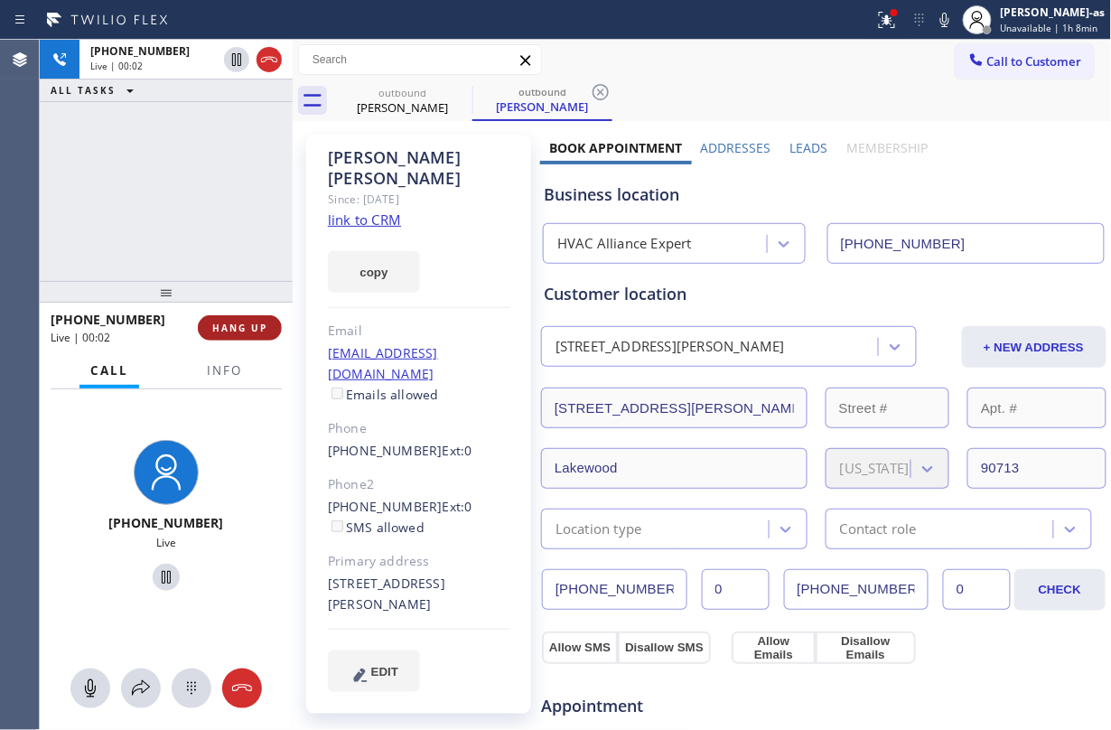
click at [238, 319] on button "HANG UP" at bounding box center [240, 327] width 84 height 25
drag, startPoint x: 184, startPoint y: 260, endPoint x: 210, endPoint y: 272, distance: 27.9
click at [182, 258] on div "+15629204948 Live | 00:02 ALL TASKS ALL TASKS ACTIVE TASKS TASKS IN WRAP UP" at bounding box center [166, 160] width 253 height 241
click at [247, 331] on span "HANG UP" at bounding box center [239, 327] width 55 height 13
drag, startPoint x: 238, startPoint y: 304, endPoint x: 213, endPoint y: 293, distance: 27.9
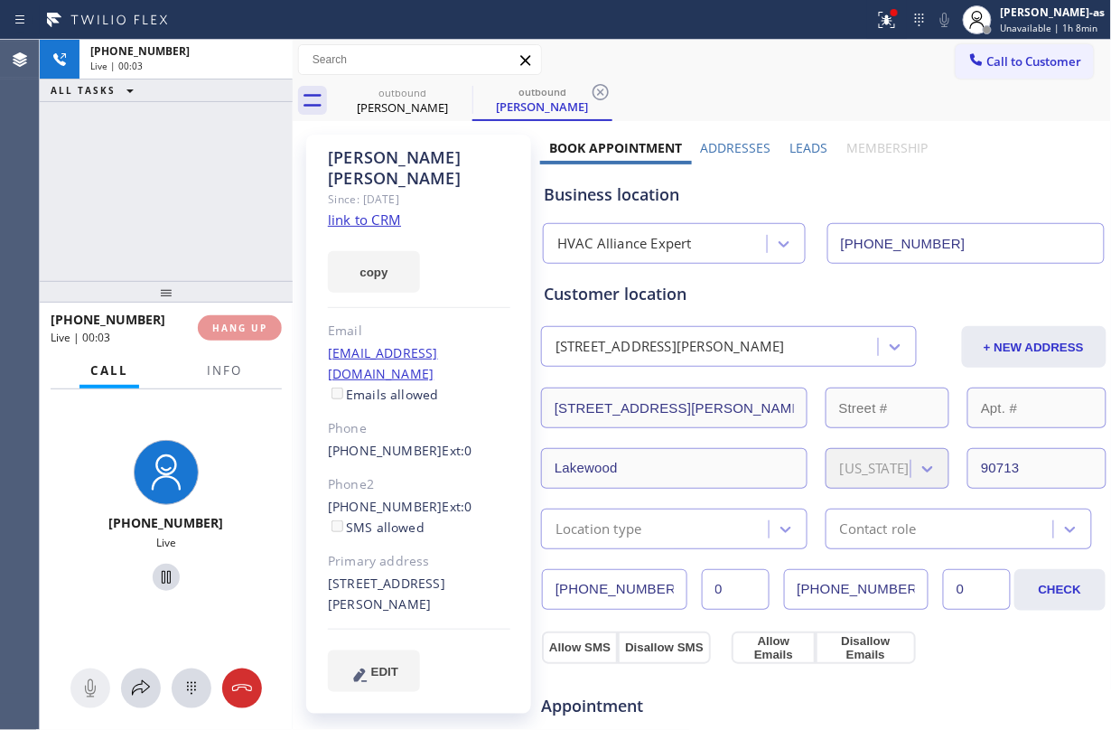
click at [237, 302] on div at bounding box center [166, 292] width 253 height 22
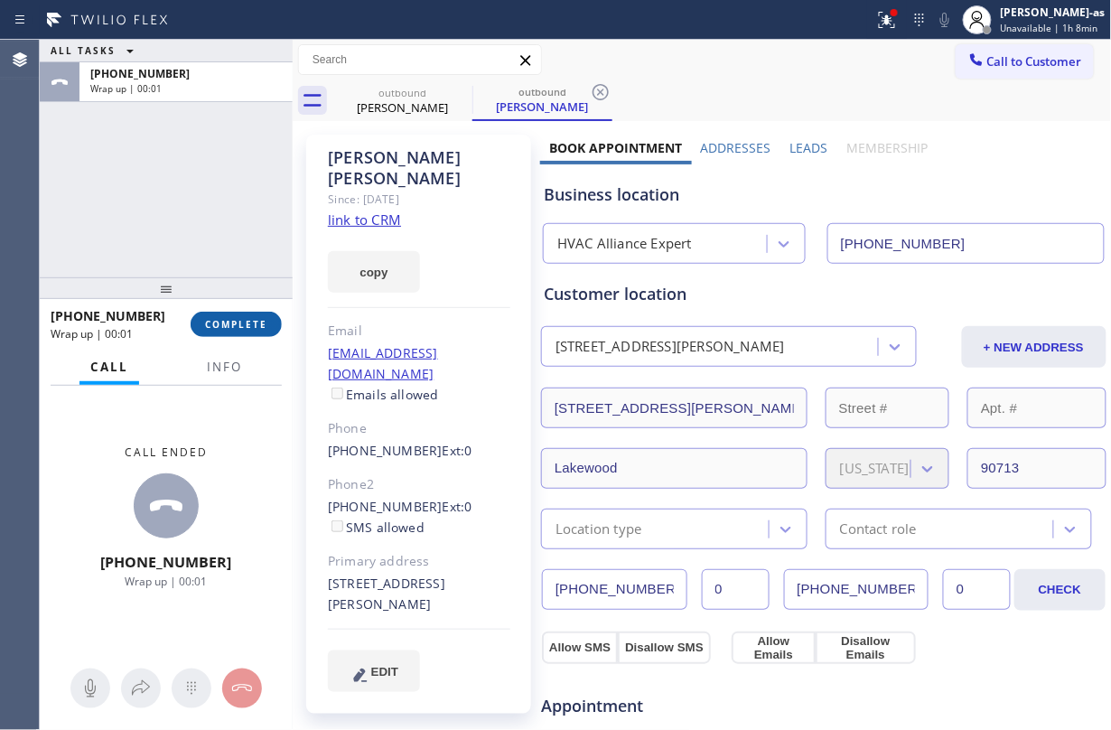
click at [218, 325] on span "COMPLETE" at bounding box center [236, 324] width 62 height 13
drag, startPoint x: 143, startPoint y: 265, endPoint x: 157, endPoint y: 256, distance: 17.0
click at [143, 265] on div "ALL TASKS ALL TASKS ACTIVE TASKS TASKS IN WRAP UP +15629204948 Wrap up | 00:01" at bounding box center [166, 159] width 253 height 238
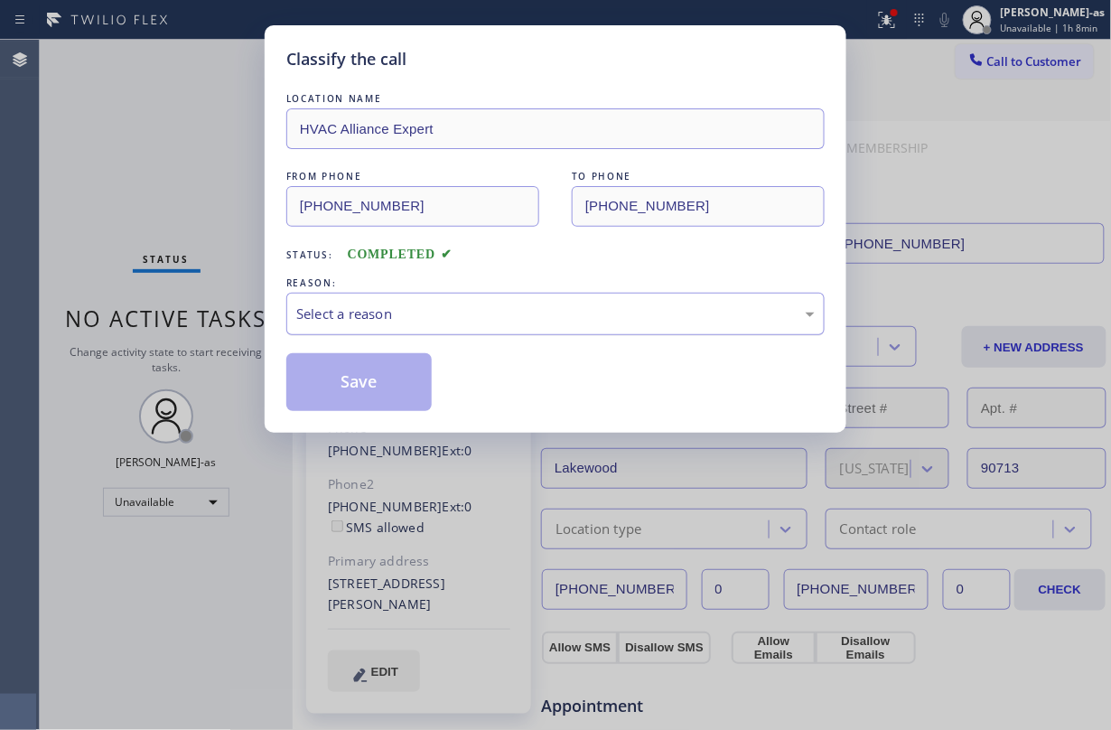
click at [445, 301] on div "Select a reason" at bounding box center [555, 314] width 538 height 42
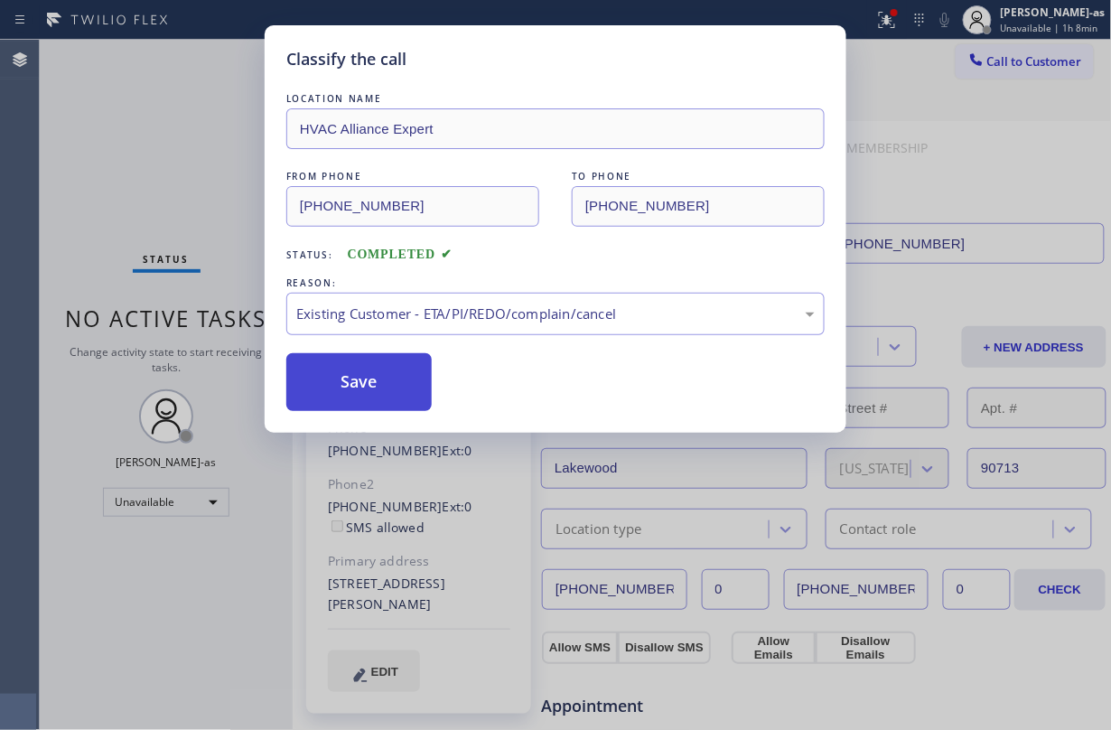
click at [340, 366] on button "Save" at bounding box center [358, 382] width 145 height 58
click at [131, 91] on div "Classify the call LOCATION NAME HVAC Alliance Expert FROM PHONE (855) 999-4417 …" at bounding box center [555, 365] width 1111 height 730
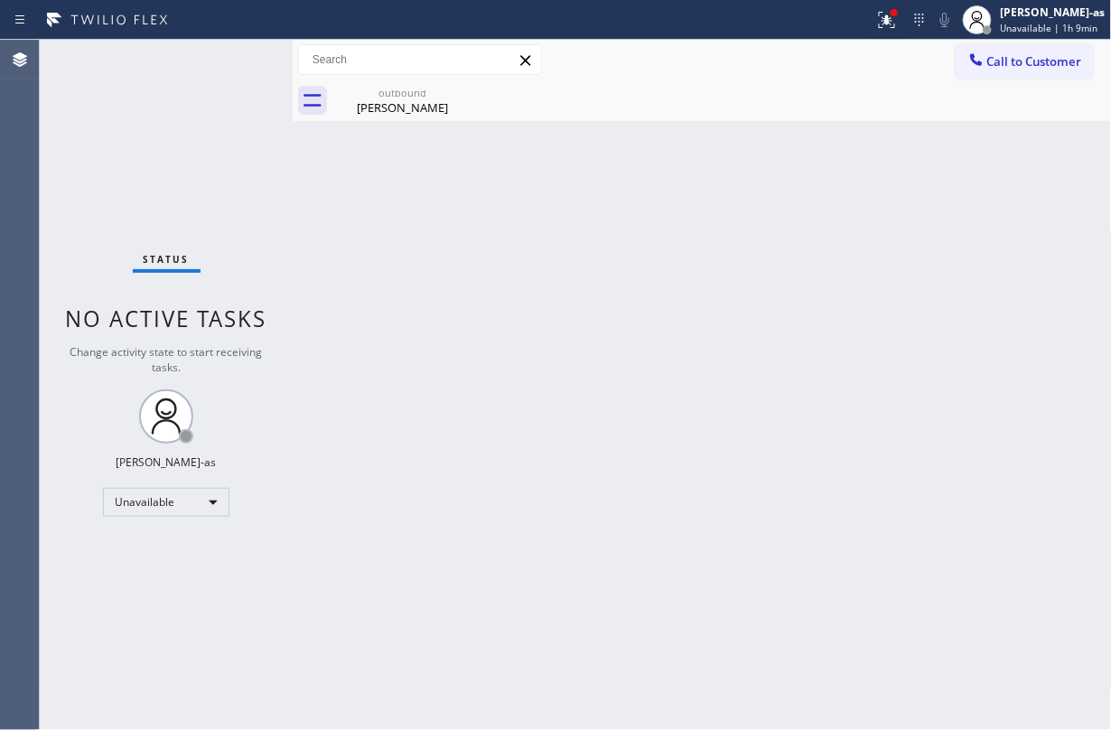
click at [184, 186] on div "Status No active tasks Change activity state to start receiving tasks. Jesica J…" at bounding box center [166, 385] width 253 height 690
click at [833, 59] on span "Call to Customer" at bounding box center [1034, 61] width 95 height 16
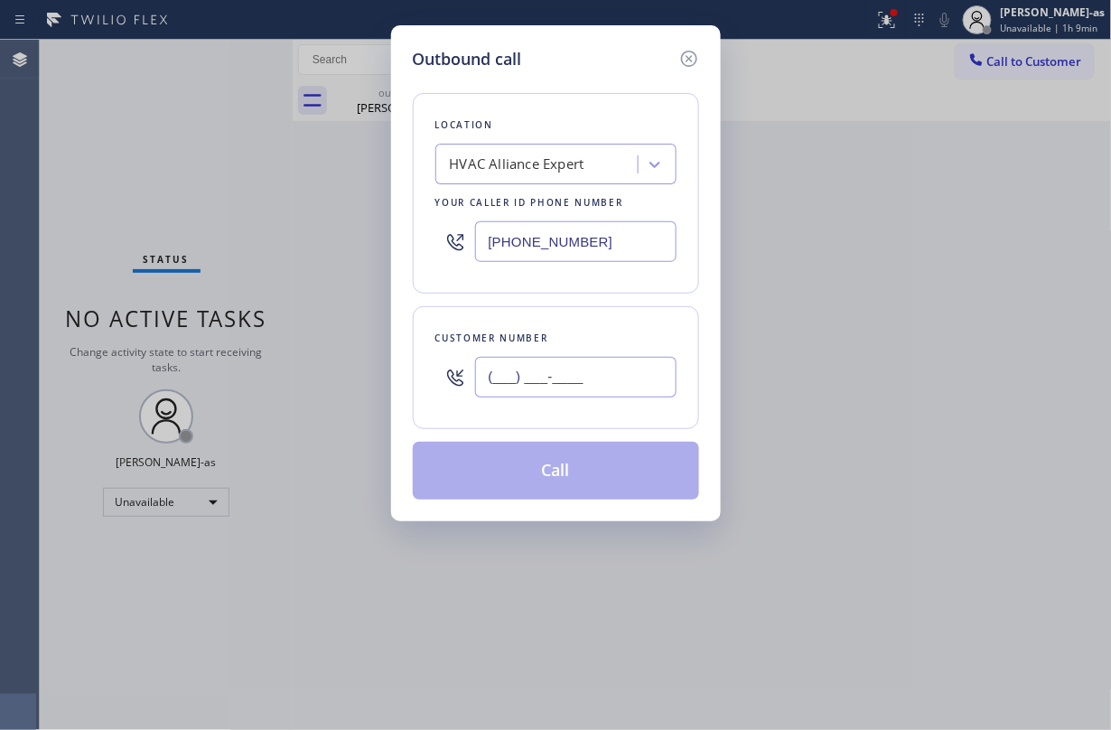
click at [629, 379] on input "(___) ___-____" at bounding box center [575, 377] width 201 height 41
paste input "562) 920-4948"
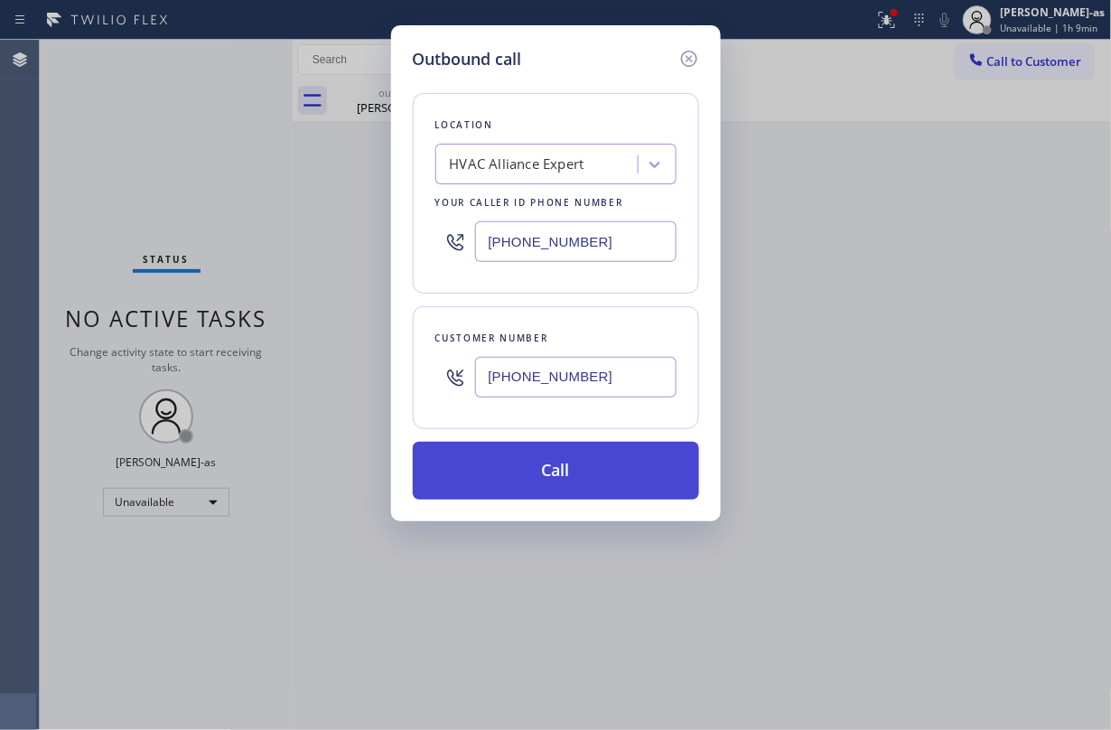
type input "(562) 920-4948"
click at [517, 450] on button "Call" at bounding box center [556, 471] width 286 height 58
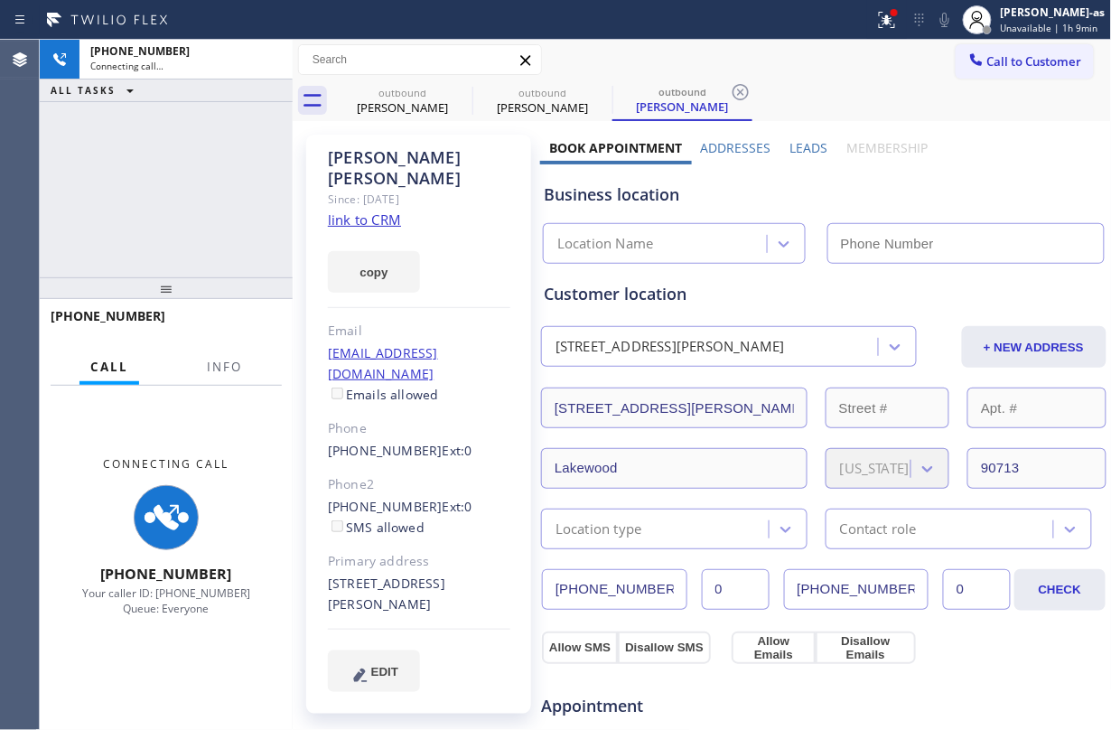
type input "(855) 999-4417"
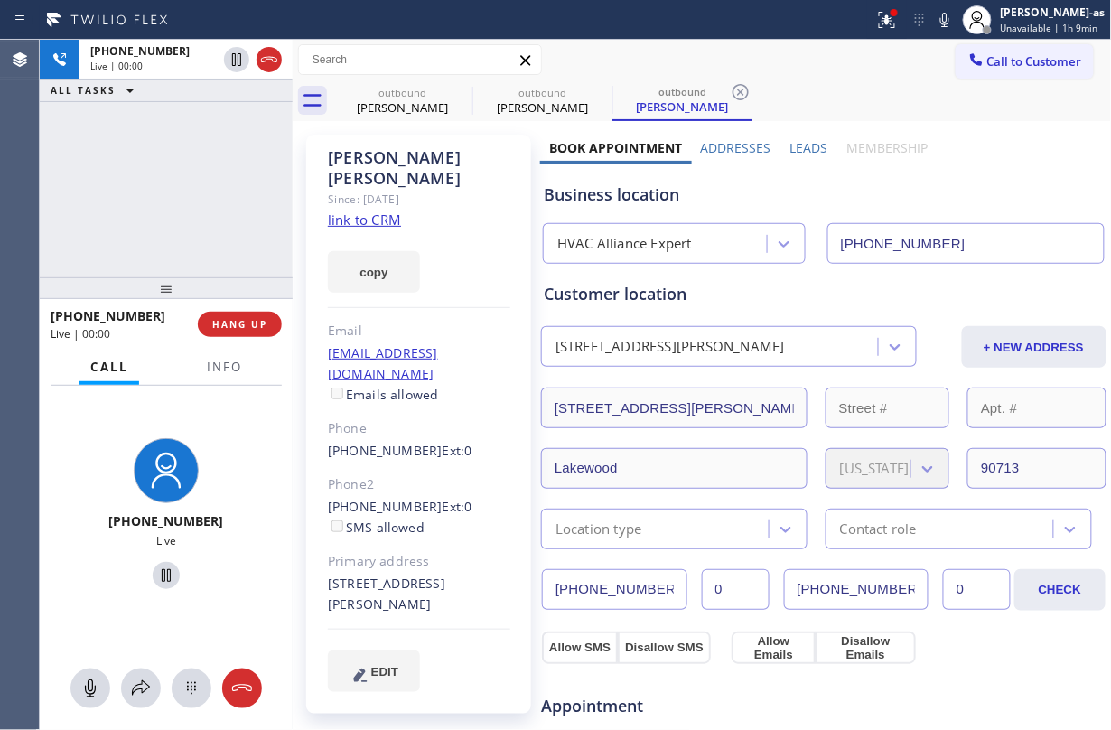
click at [190, 199] on div "+15629204948 Live | 00:00 ALL TASKS ALL TASKS ACTIVE TASKS TASKS IN WRAP UP" at bounding box center [166, 159] width 253 height 238
click at [269, 63] on icon at bounding box center [269, 60] width 22 height 22
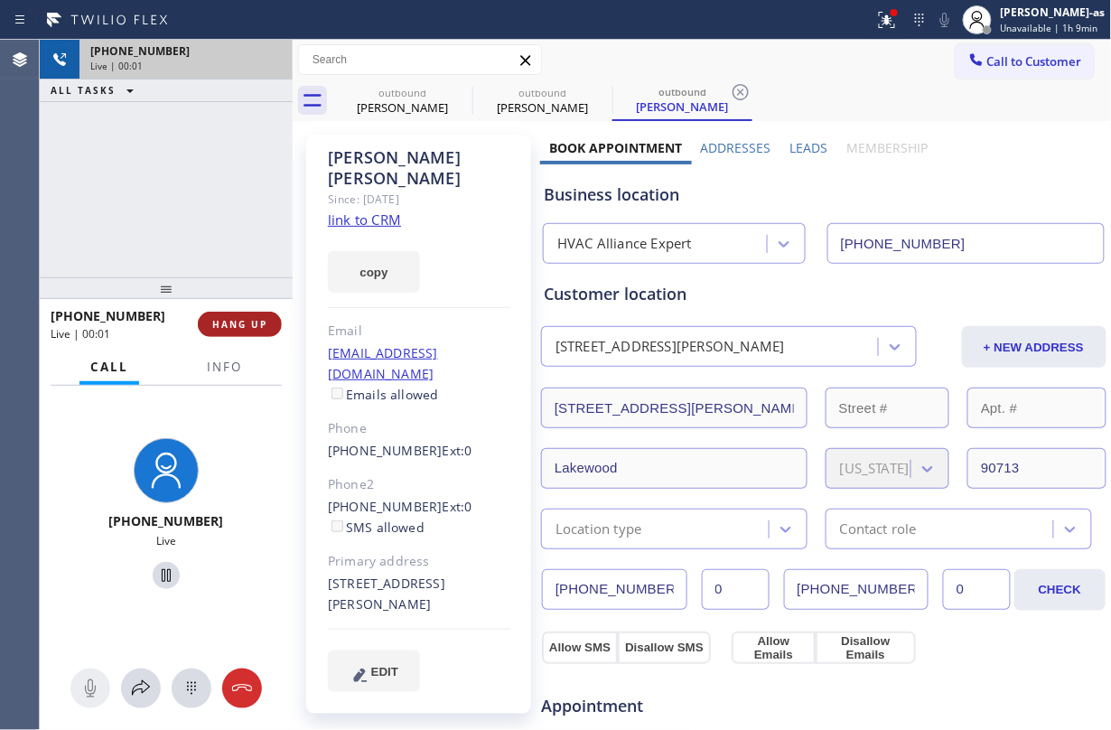
click at [243, 325] on span "HANG UP" at bounding box center [239, 324] width 55 height 13
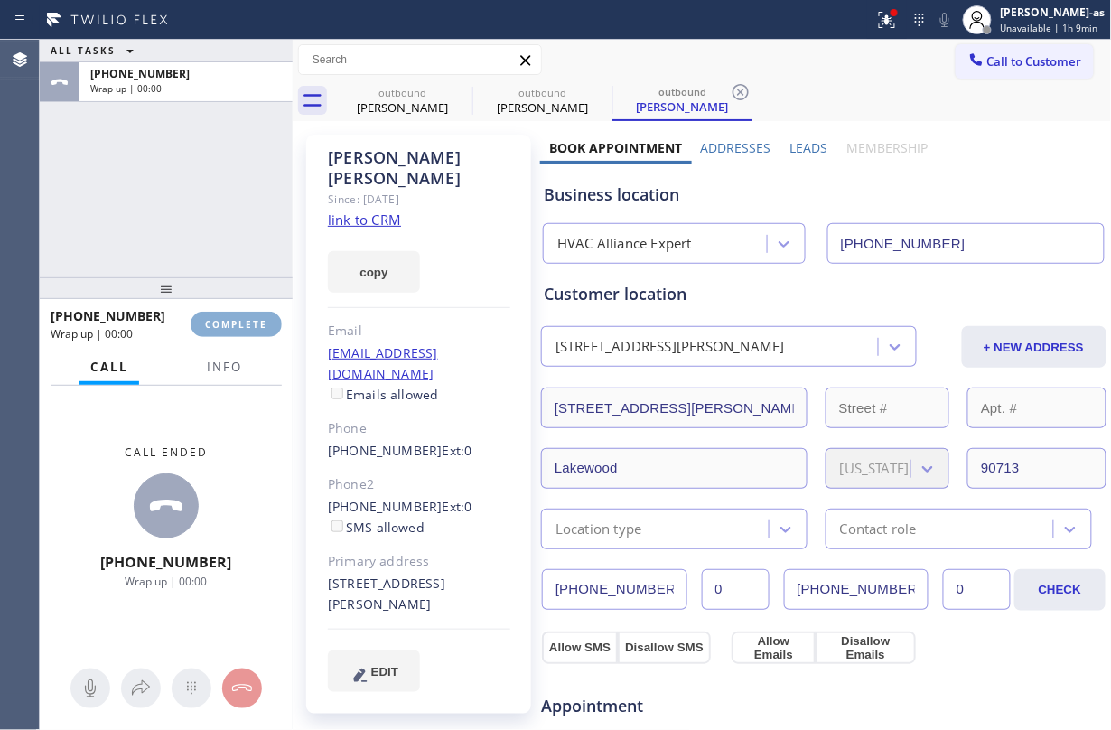
click at [242, 325] on span "COMPLETE" at bounding box center [236, 324] width 62 height 13
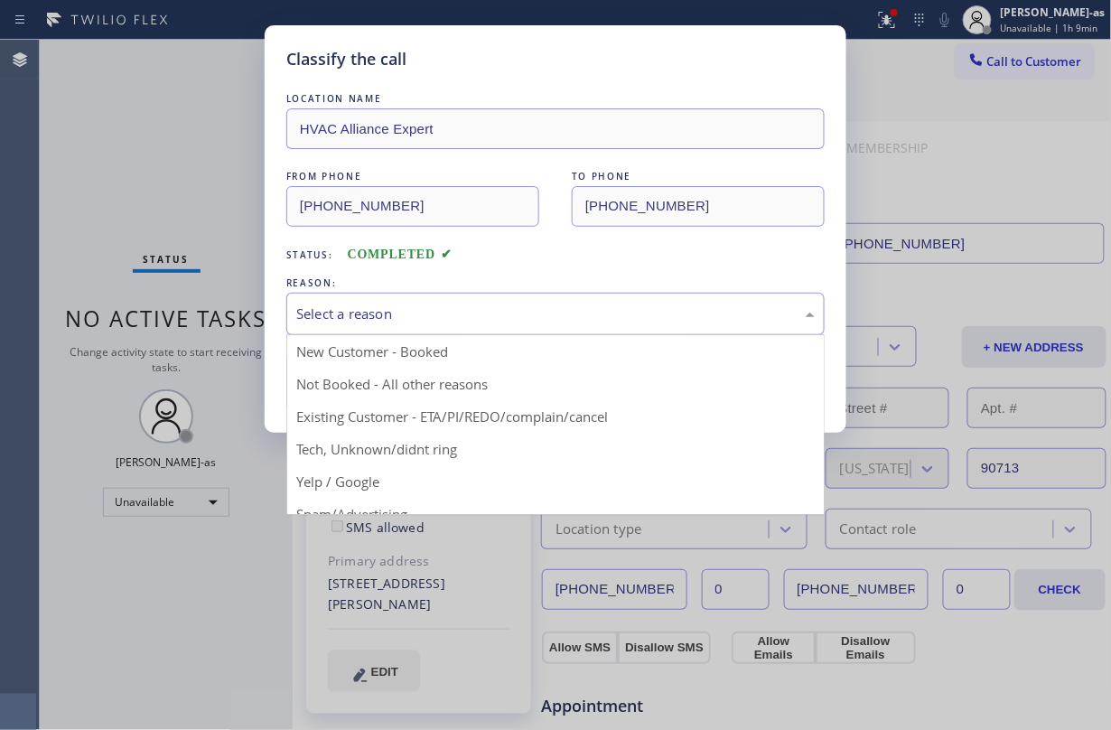
click at [542, 308] on div "Select a reason" at bounding box center [555, 313] width 518 height 21
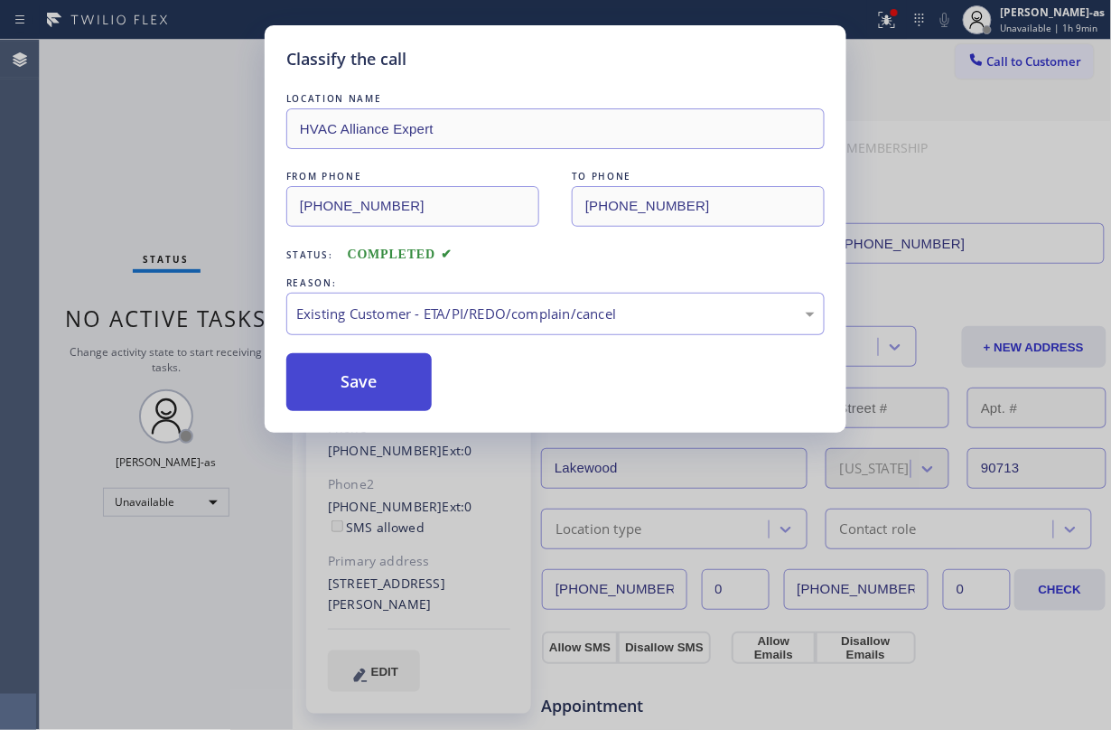
click at [363, 365] on button "Save" at bounding box center [358, 382] width 145 height 58
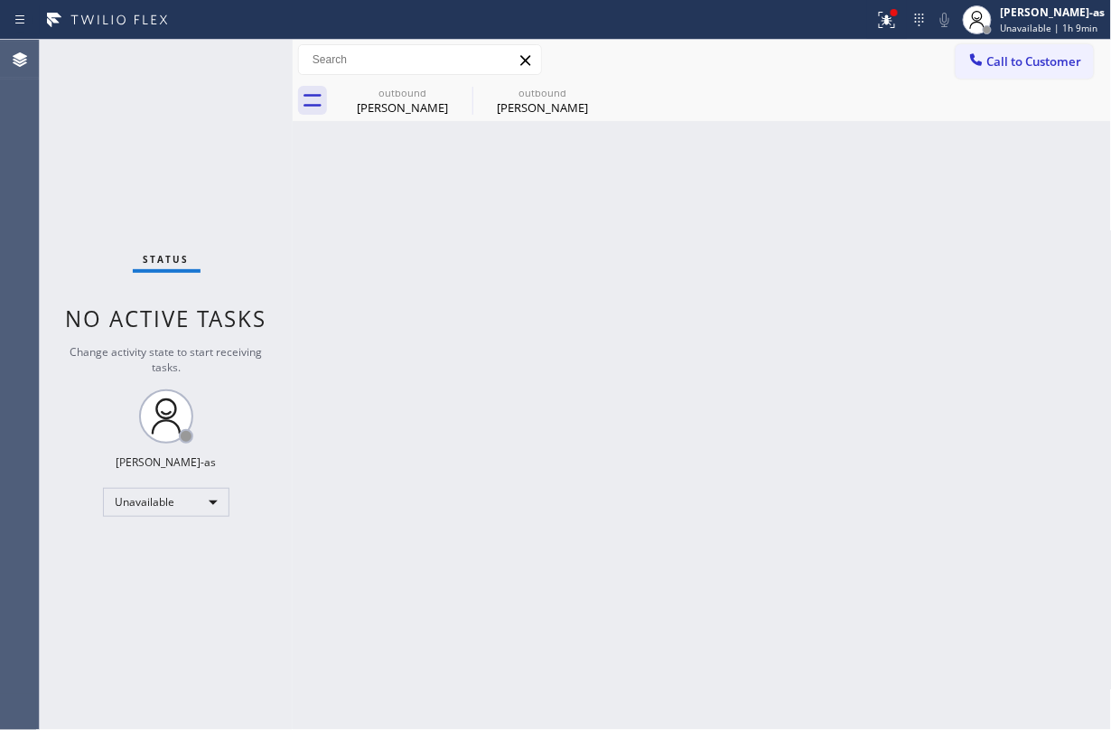
drag, startPoint x: 139, startPoint y: 182, endPoint x: 489, endPoint y: 148, distance: 352.0
click at [178, 182] on div "Status No active tasks Change activity state to start receiving tasks. Jesica J…" at bounding box center [166, 385] width 253 height 690
click at [543, 101] on div "Sean Jones" at bounding box center [542, 107] width 136 height 16
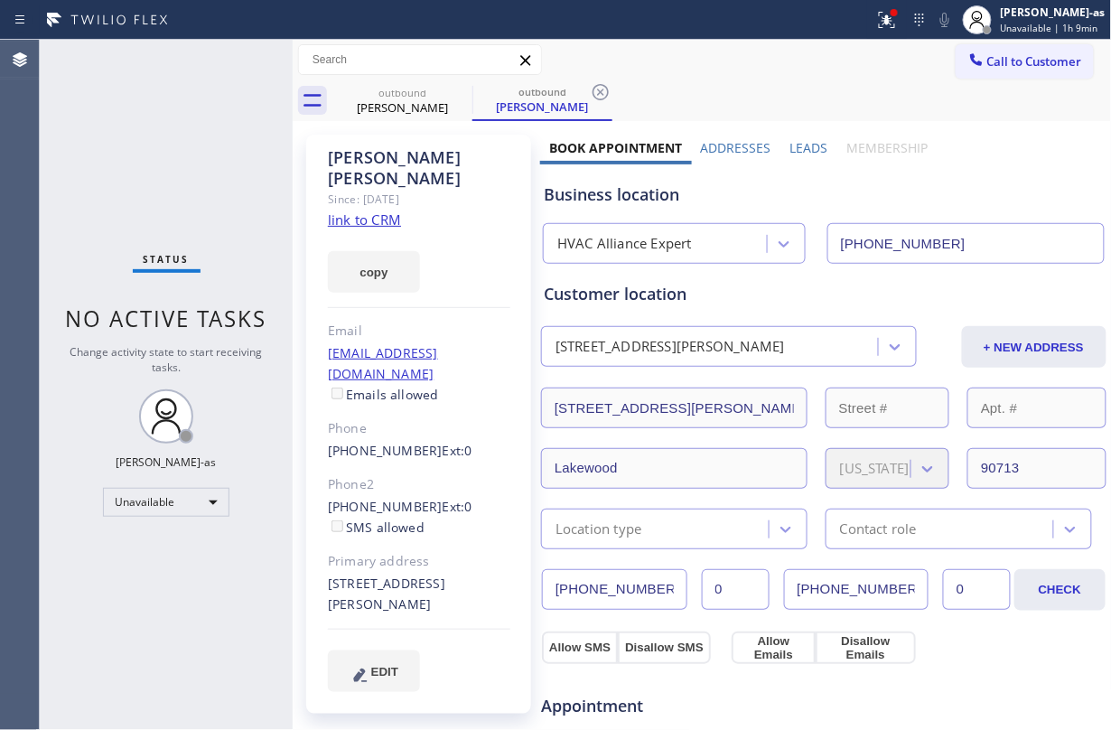
click at [359, 210] on link "link to CRM" at bounding box center [364, 219] width 73 height 18
click at [833, 60] on span "Call to Customer" at bounding box center [1034, 61] width 95 height 16
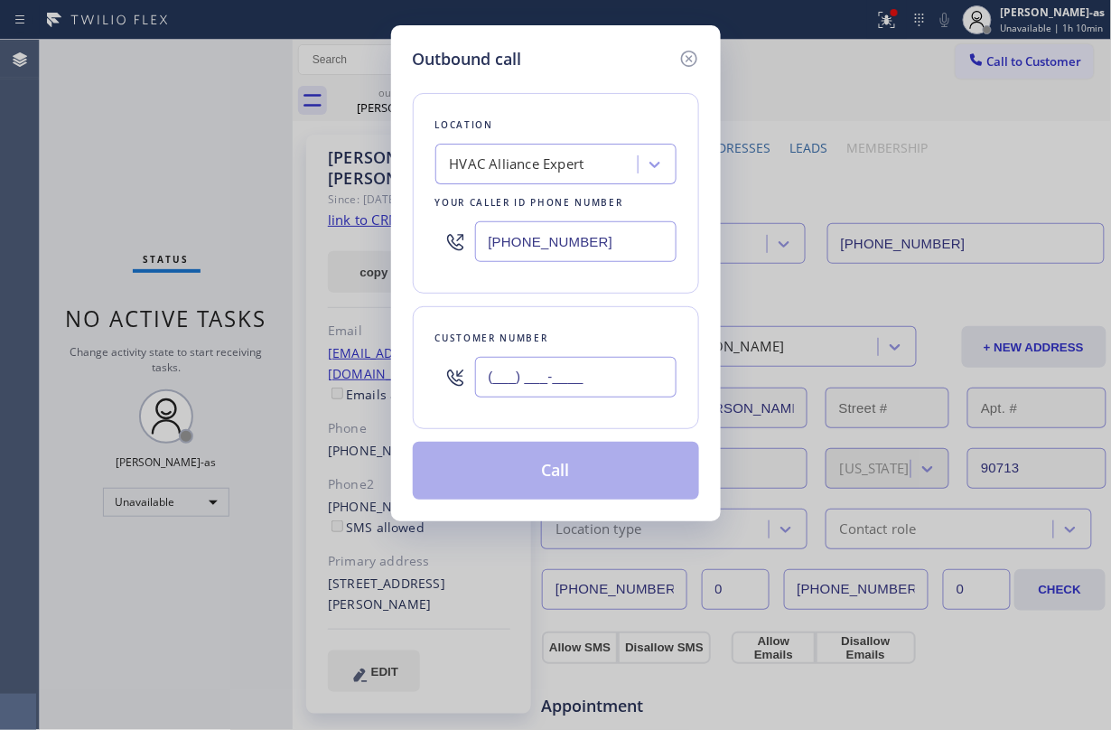
click at [621, 372] on input "(___) ___-____" at bounding box center [575, 377] width 201 height 41
paste input "310) 704-5019"
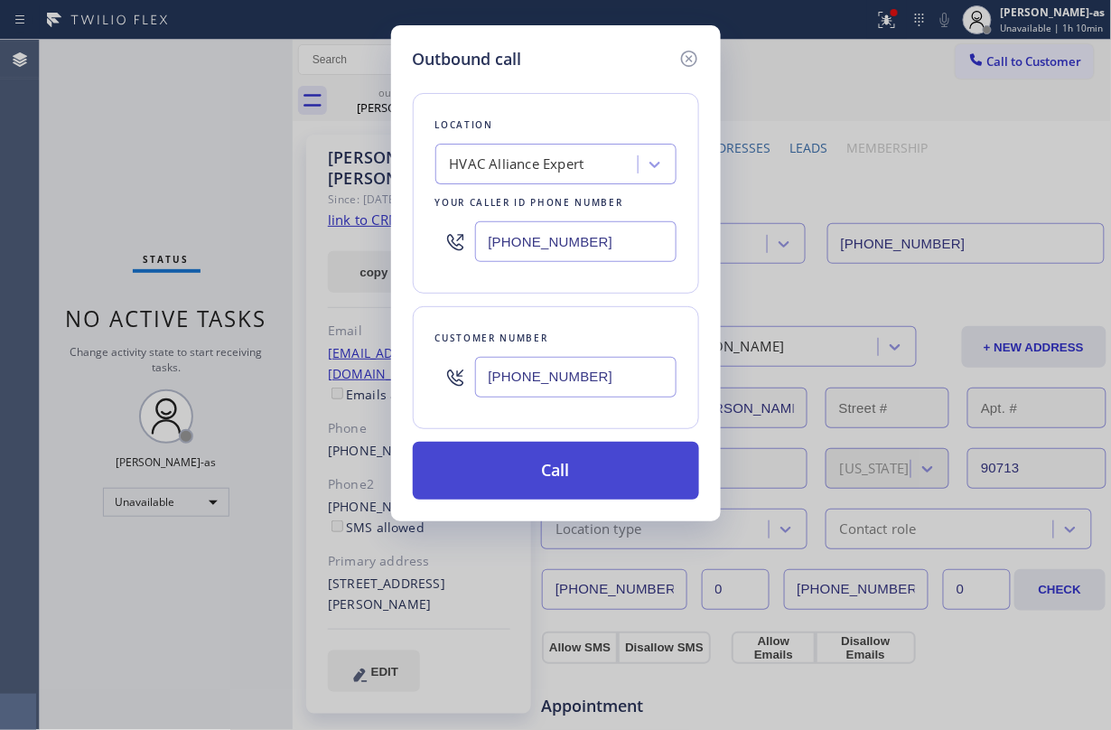
type input "(310) 704-5019"
click at [554, 485] on button "Call" at bounding box center [556, 471] width 286 height 58
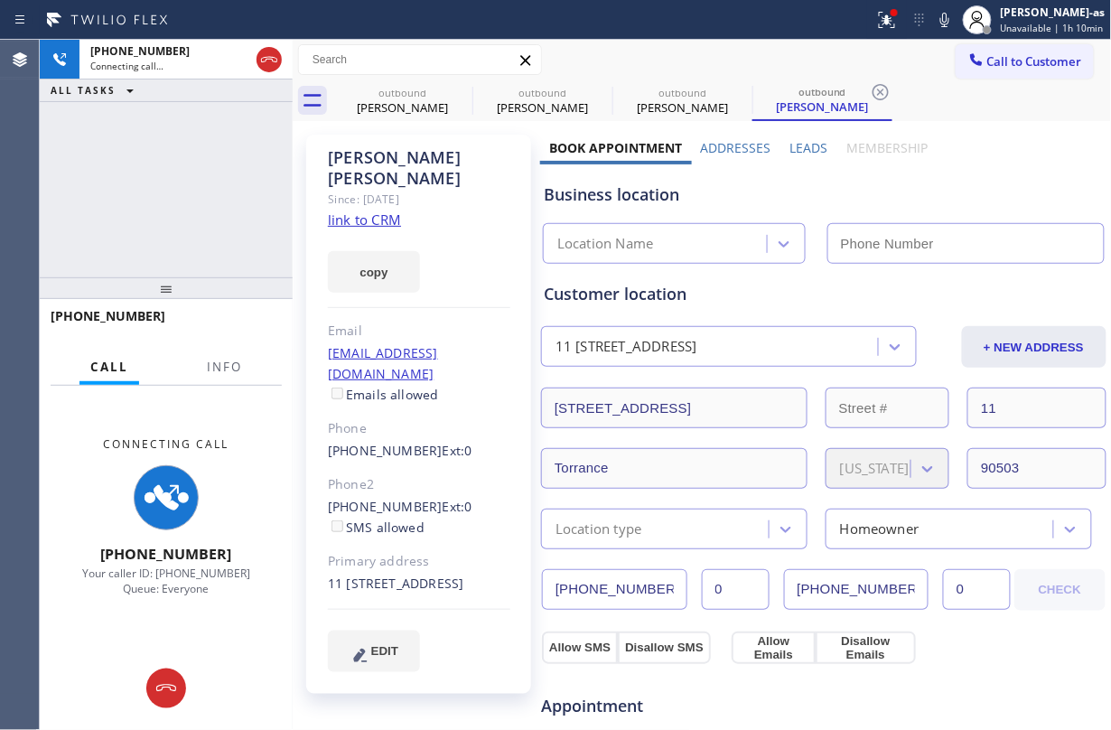
type input "(855) 999-4417"
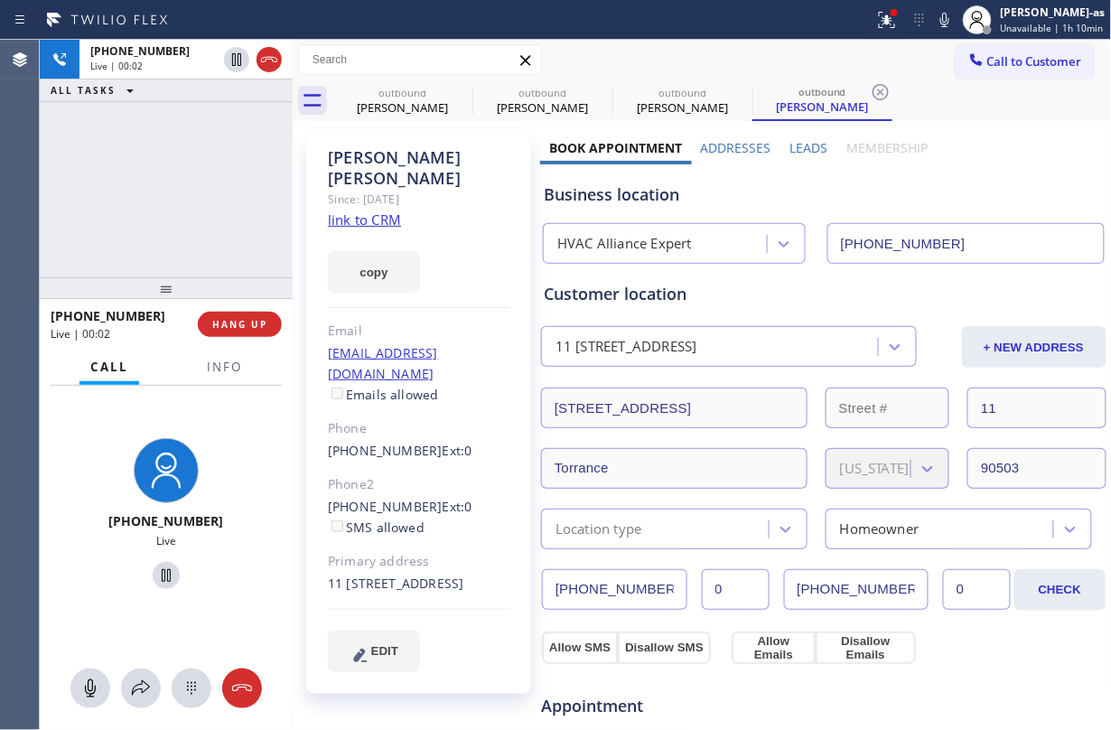
click at [182, 203] on div "+13107045019 Live | 00:02 ALL TASKS ALL TASKS ACTIVE TASKS TASKS IN WRAP UP" at bounding box center [166, 159] width 253 height 238
click at [379, 210] on link "link to CRM" at bounding box center [364, 219] width 73 height 18
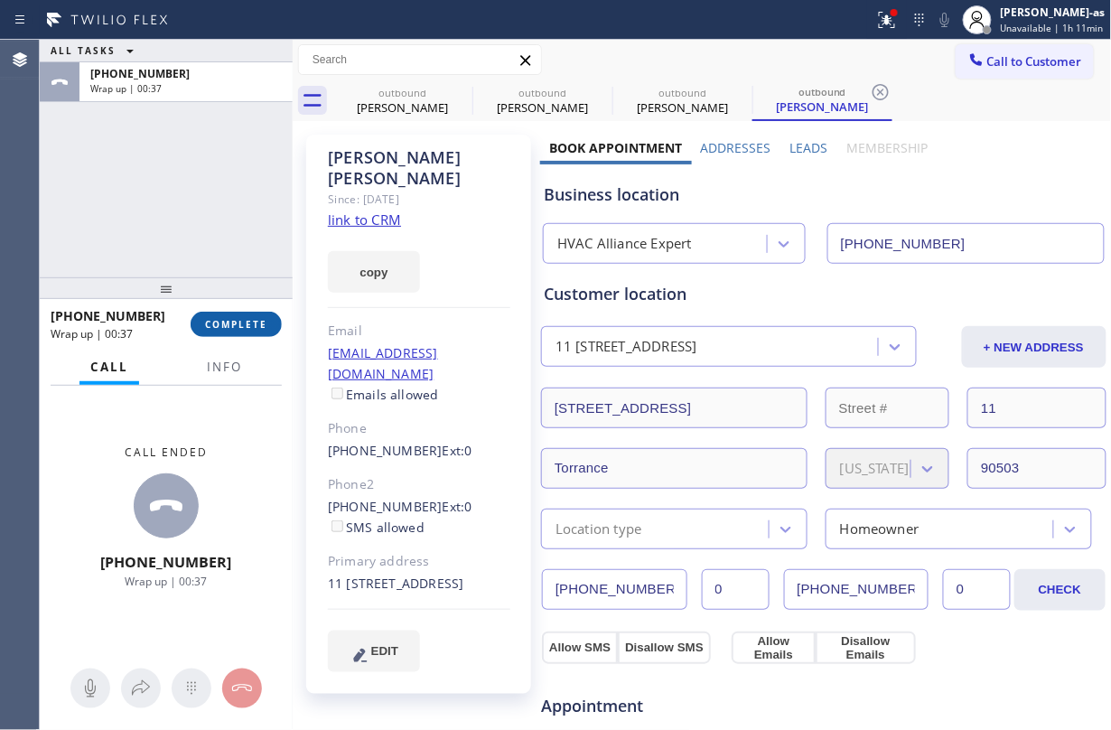
click at [255, 325] on span "COMPLETE" at bounding box center [236, 324] width 62 height 13
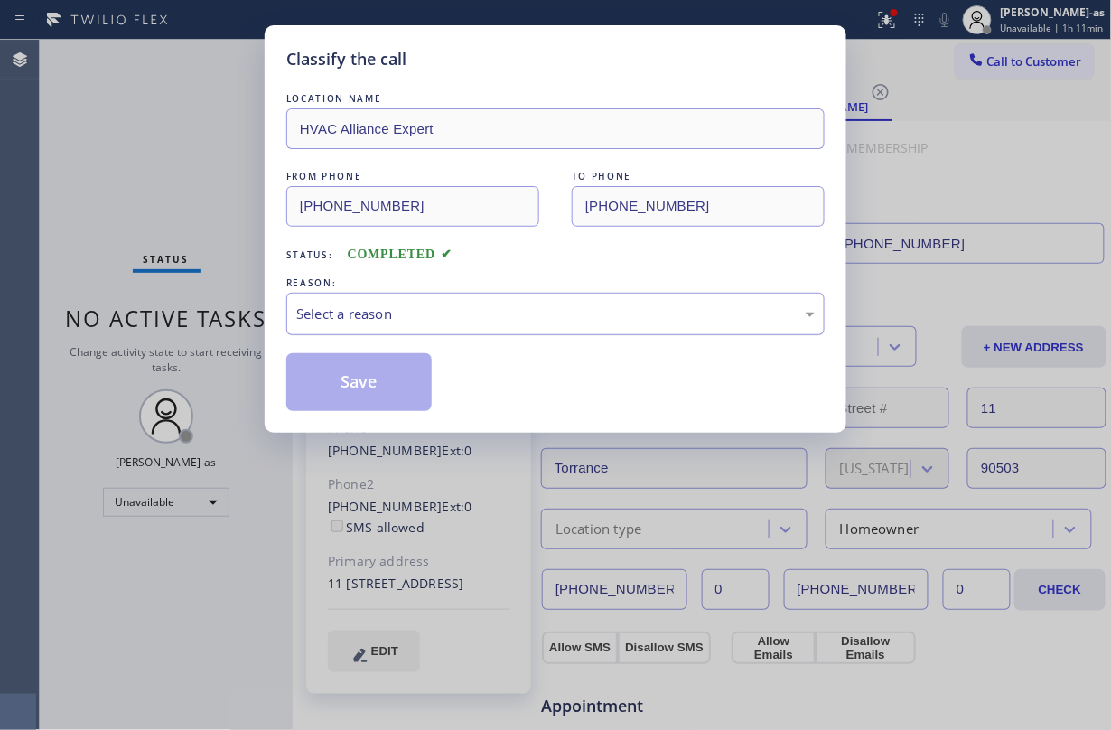
click at [481, 318] on div "Select a reason" at bounding box center [555, 313] width 518 height 21
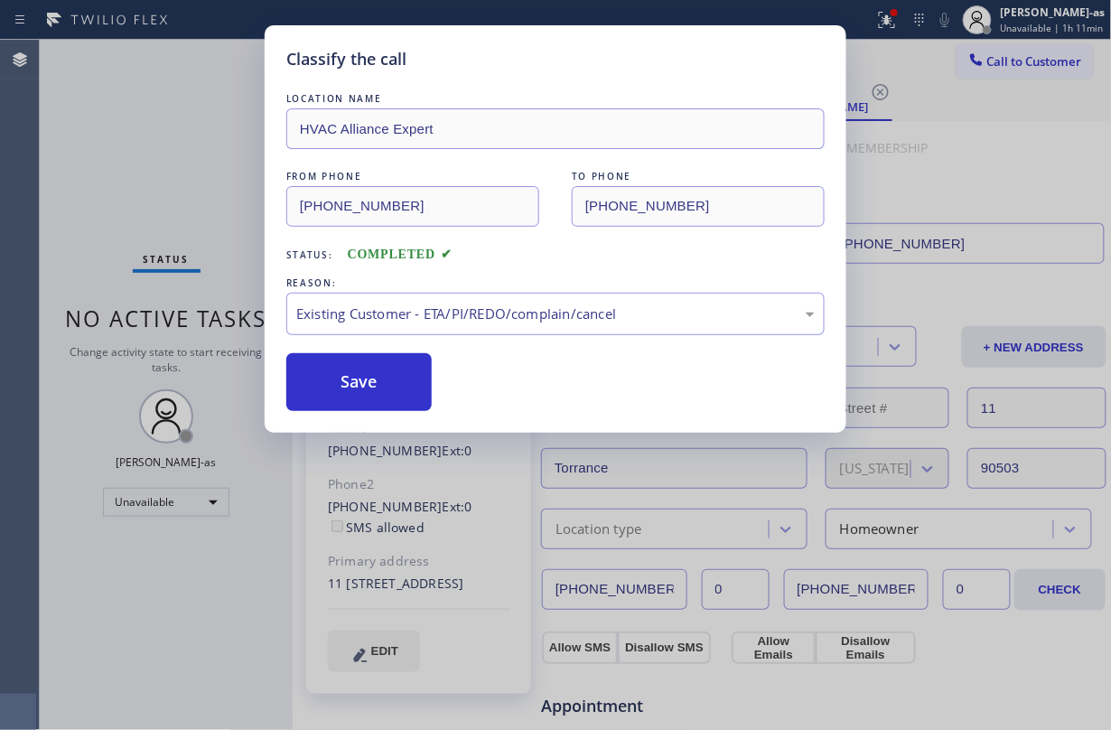
click at [442, 384] on div "Save" at bounding box center [555, 382] width 538 height 58
click at [269, 190] on div "Classify the call LOCATION NAME HVAC Alliance Expert FROM PHONE (855) 999-4417 …" at bounding box center [556, 228] width 582 height 407
click at [384, 390] on button "Save" at bounding box center [358, 382] width 145 height 58
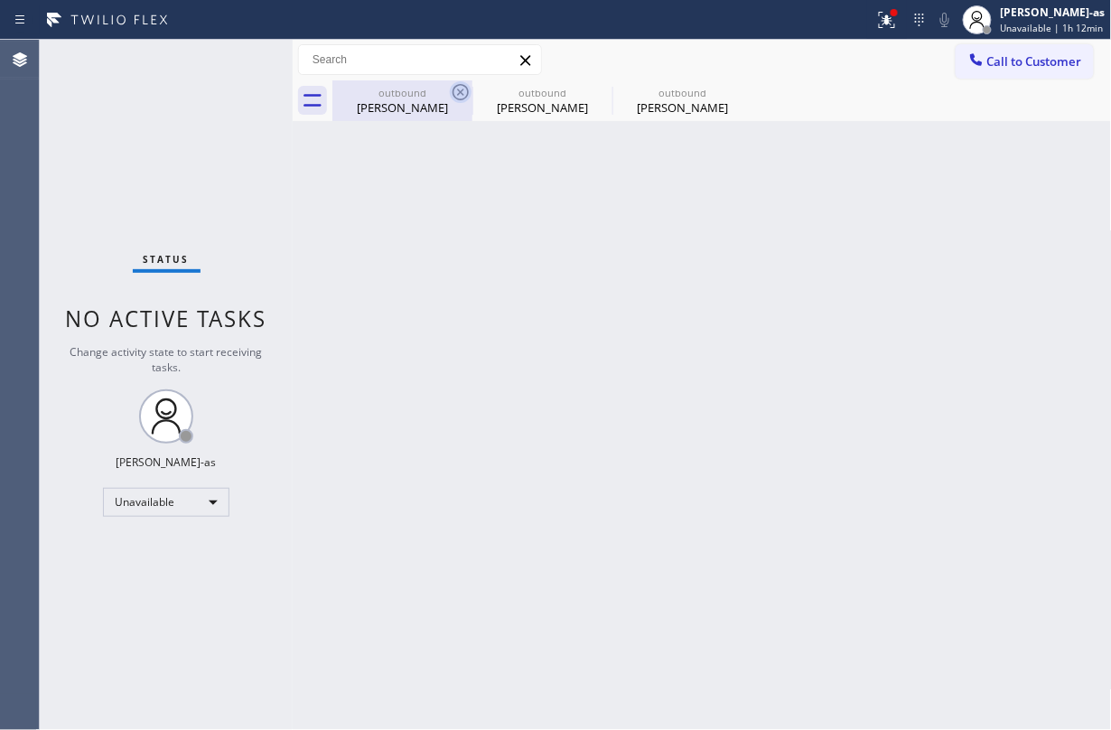
drag, startPoint x: 387, startPoint y: 106, endPoint x: 468, endPoint y: 98, distance: 81.7
click at [388, 106] on div "Sean Jones" at bounding box center [402, 107] width 136 height 16
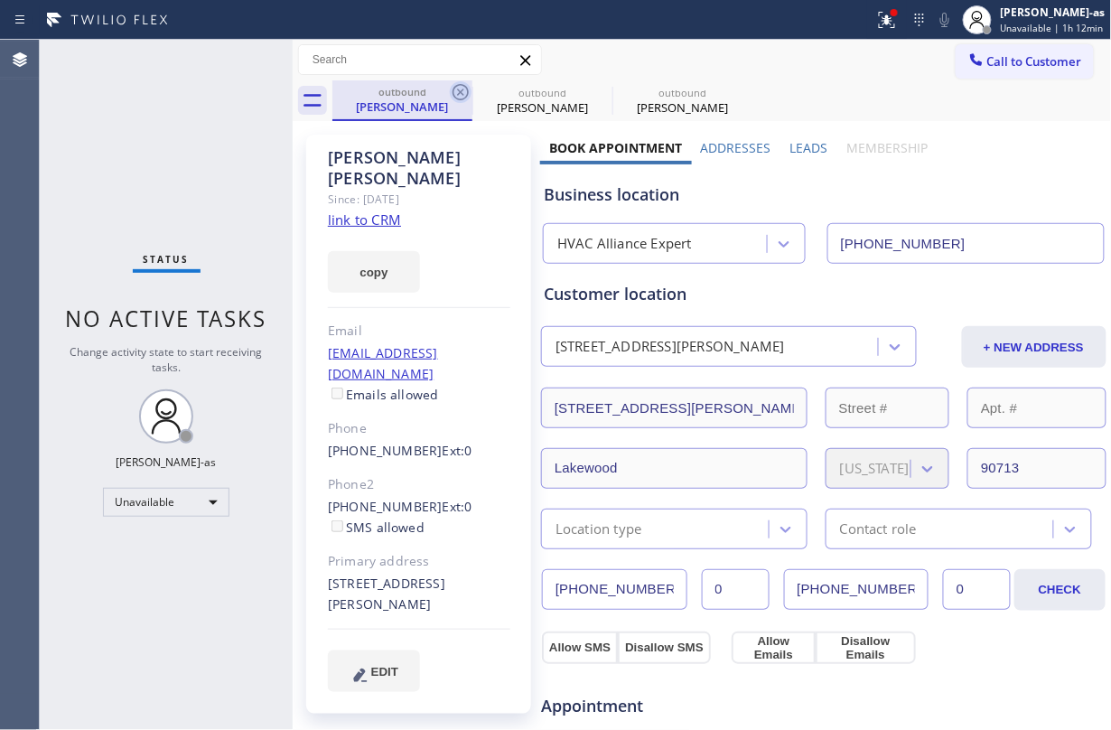
click at [461, 88] on icon at bounding box center [461, 92] width 22 height 22
click at [0, 0] on icon at bounding box center [0, 0] width 0 height 0
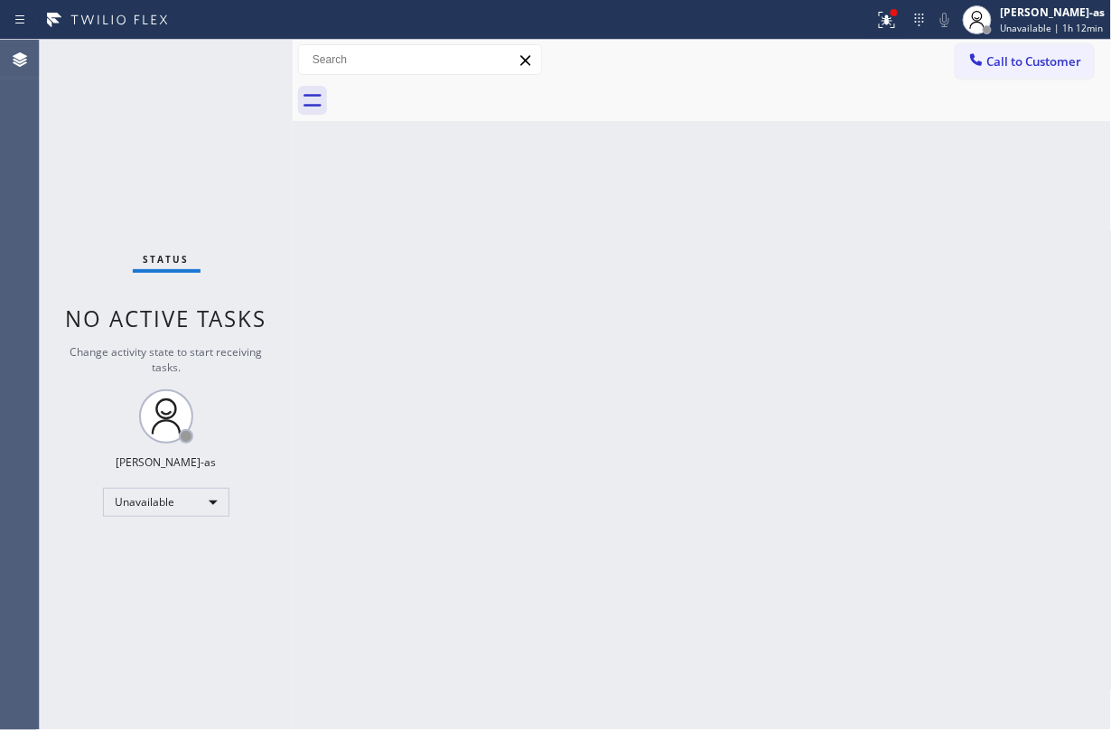
click at [461, 88] on div at bounding box center [721, 100] width 779 height 41
click at [833, 62] on span "Call to Customer" at bounding box center [1034, 61] width 95 height 16
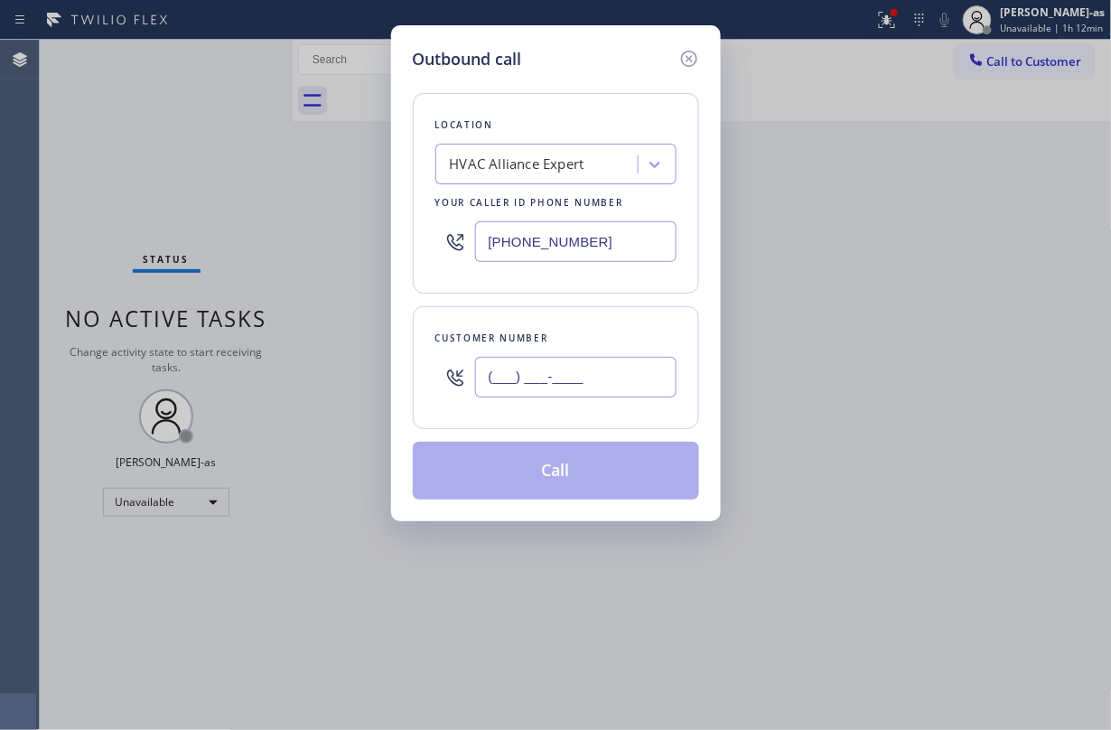
click at [637, 369] on input "(___) ___-____" at bounding box center [575, 377] width 201 height 41
paste input "714) 889-0124"
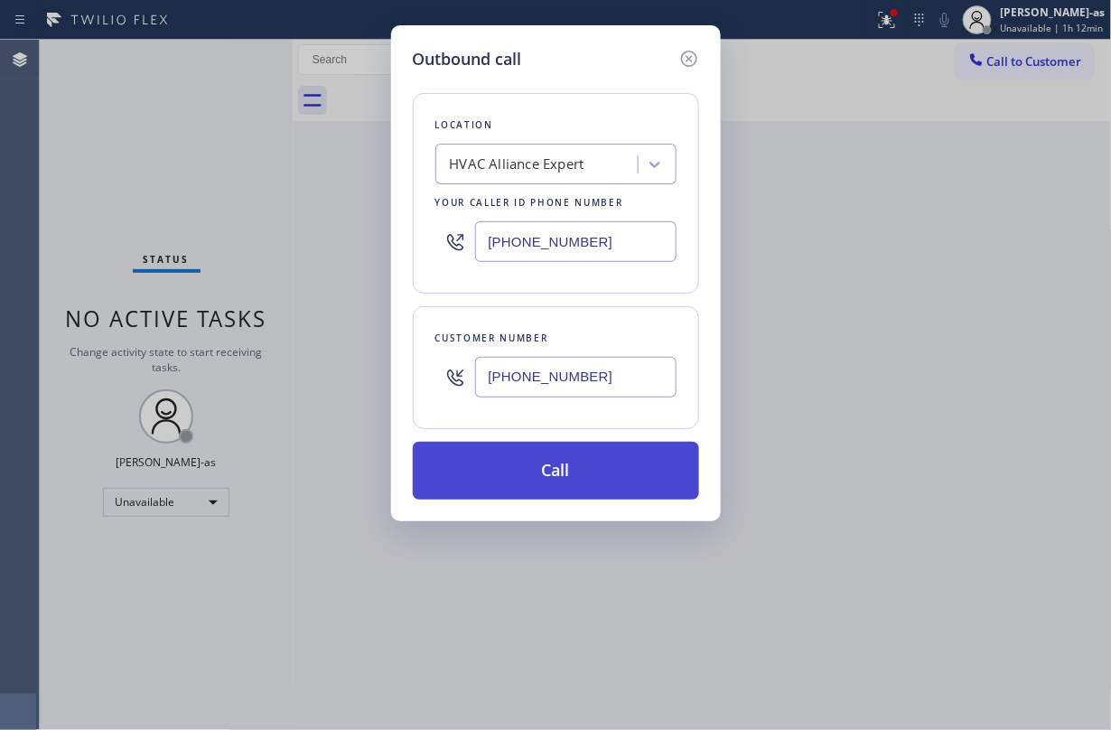
type input "(714) 889-0124"
click at [590, 467] on button "Call" at bounding box center [556, 471] width 286 height 58
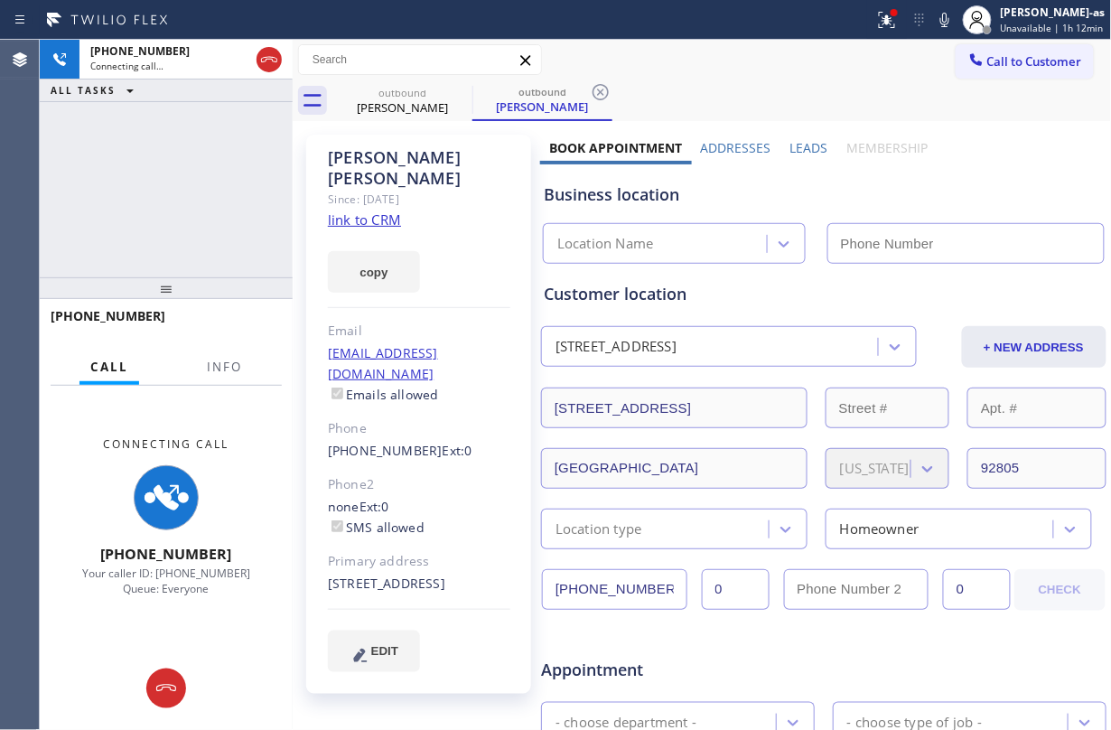
type input "(855) 999-4417"
click at [200, 207] on div "+17148890124 Connecting call… ALL TASKS ALL TASKS ACTIVE TASKS TASKS IN WRAP UP" at bounding box center [166, 159] width 253 height 238
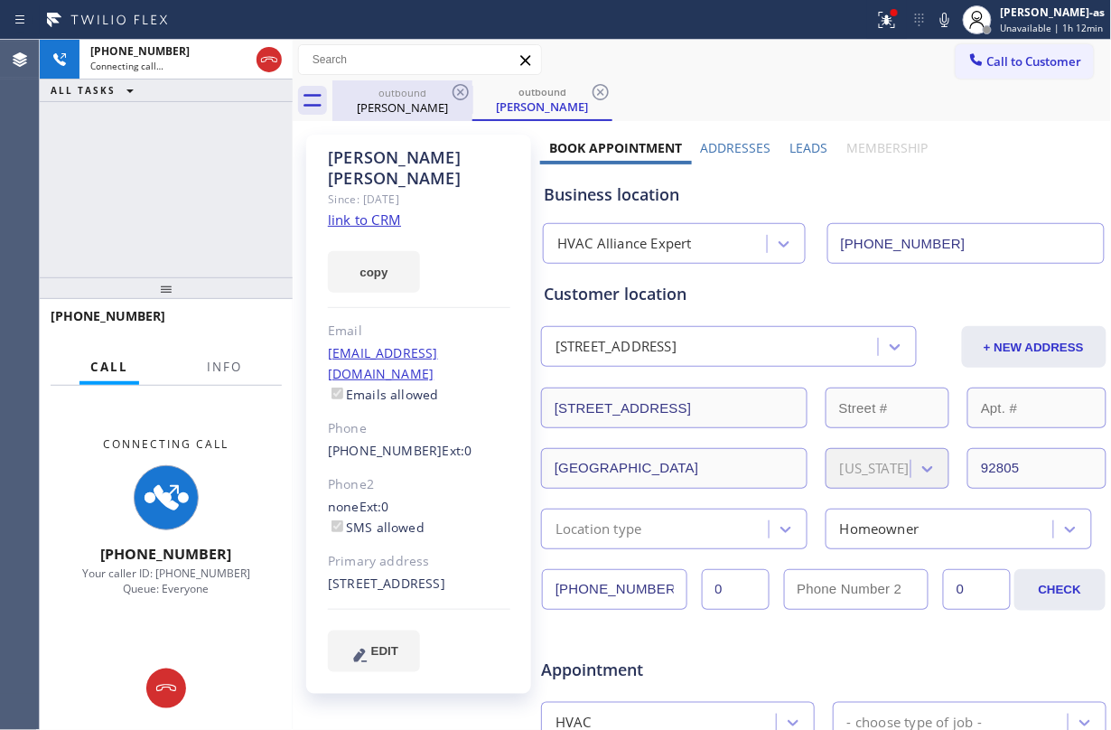
click at [427, 114] on div "Huy Nguyen" at bounding box center [402, 107] width 136 height 16
click at [470, 91] on icon at bounding box center [461, 92] width 22 height 22
click at [210, 163] on div "+17148890124 Connecting call… ALL TASKS ALL TASKS ACTIVE TASKS TASKS IN WRAP UP" at bounding box center [166, 159] width 253 height 238
click at [218, 153] on div "+17148890124 Connecting call… ALL TASKS ALL TASKS ACTIVE TASKS TASKS IN WRAP UP" at bounding box center [166, 159] width 253 height 238
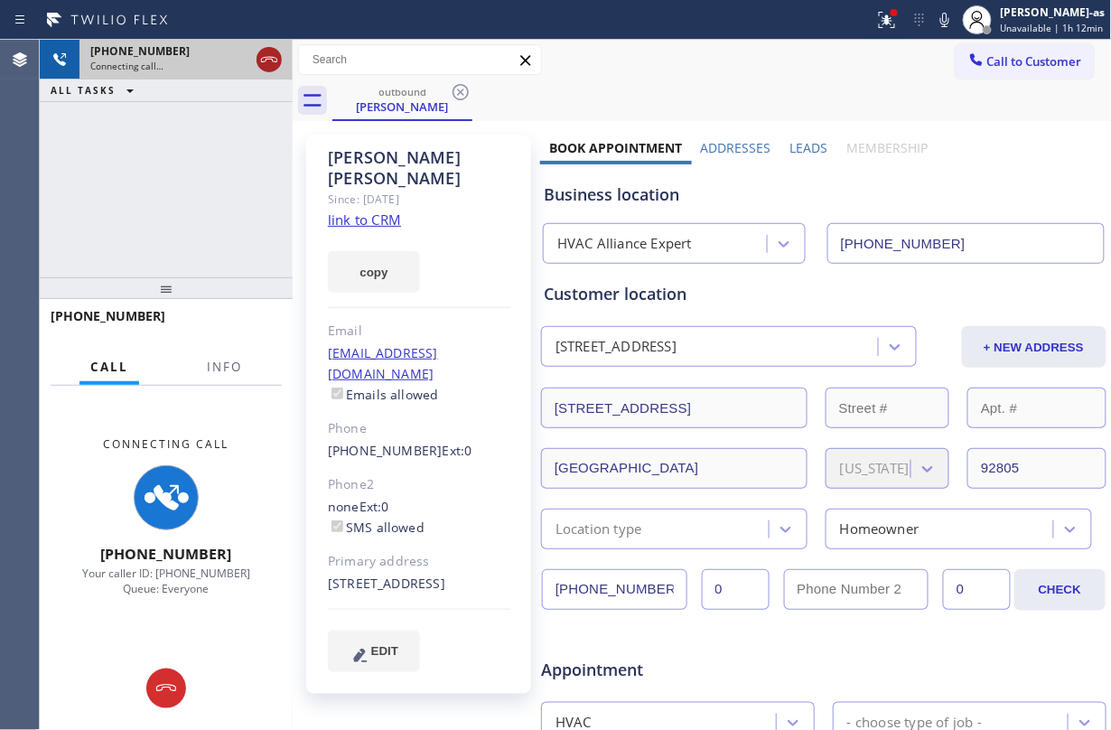
drag, startPoint x: 153, startPoint y: 110, endPoint x: 280, endPoint y: 70, distance: 133.7
click at [161, 110] on div "+17148890124 Connecting call… ALL TASKS ALL TASKS ACTIVE TASKS TASKS IN WRAP UP" at bounding box center [166, 159] width 253 height 238
drag, startPoint x: 294, startPoint y: 49, endPoint x: 279, endPoint y: 51, distance: 15.6
click at [293, 48] on div at bounding box center [293, 385] width 0 height 690
click at [269, 54] on icon at bounding box center [266, 60] width 22 height 22
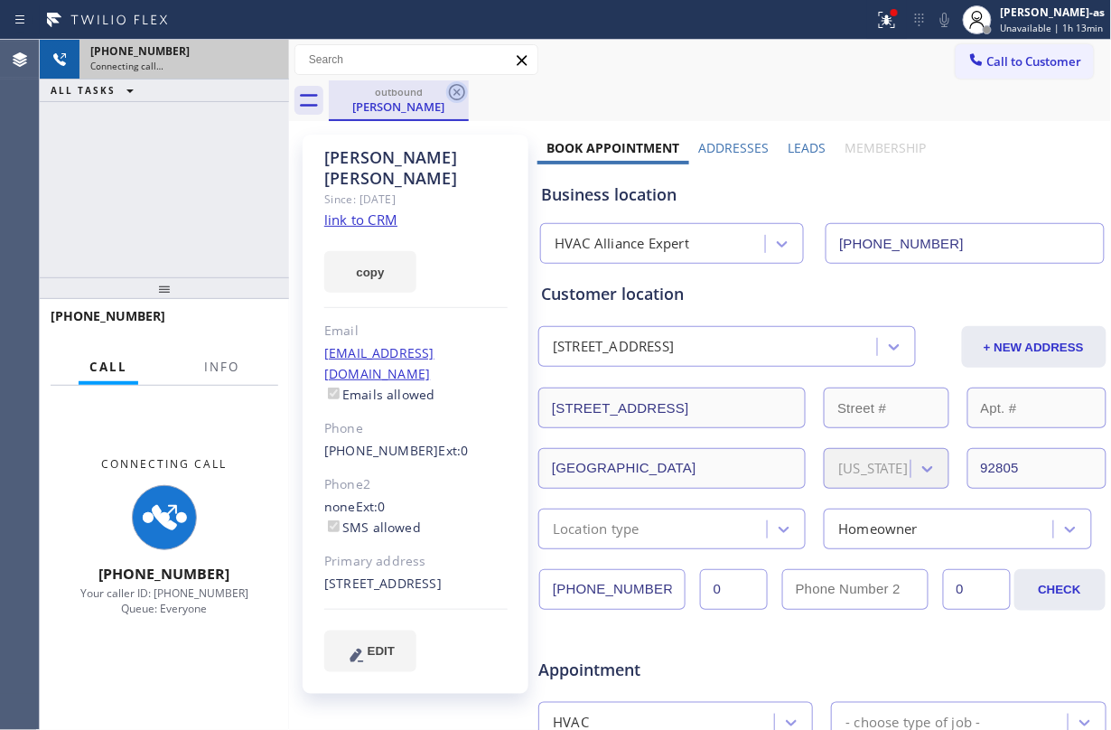
drag, startPoint x: 365, startPoint y: 88, endPoint x: 448, endPoint y: 88, distance: 83.1
click at [374, 88] on div "outbound" at bounding box center [399, 92] width 136 height 14
click at [452, 88] on icon at bounding box center [457, 92] width 16 height 16
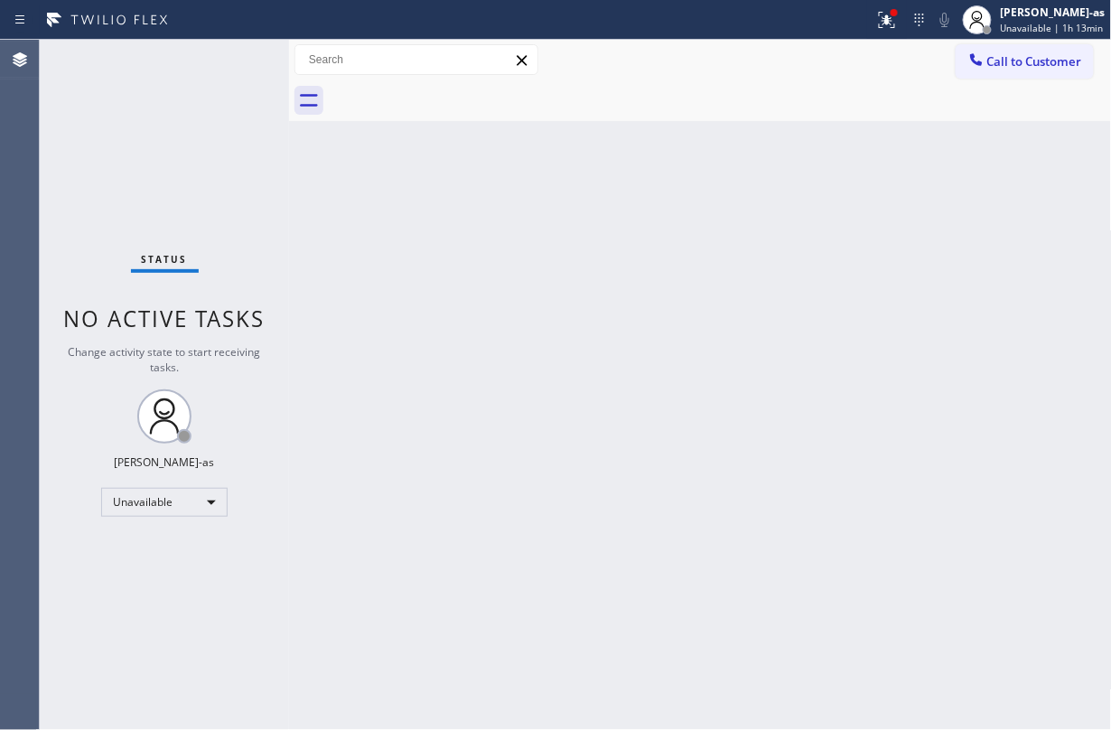
click at [455, 87] on div at bounding box center [720, 100] width 783 height 41
click at [489, 350] on div "Back to Dashboard Change Sender ID Customers Technicians Select a contact Outbo…" at bounding box center [700, 385] width 823 height 690
click at [282, 243] on div "Status No active tasks Change activity state to start receiving tasks. Jesica J…" at bounding box center [164, 385] width 249 height 690
click at [833, 54] on icon at bounding box center [976, 59] width 12 height 12
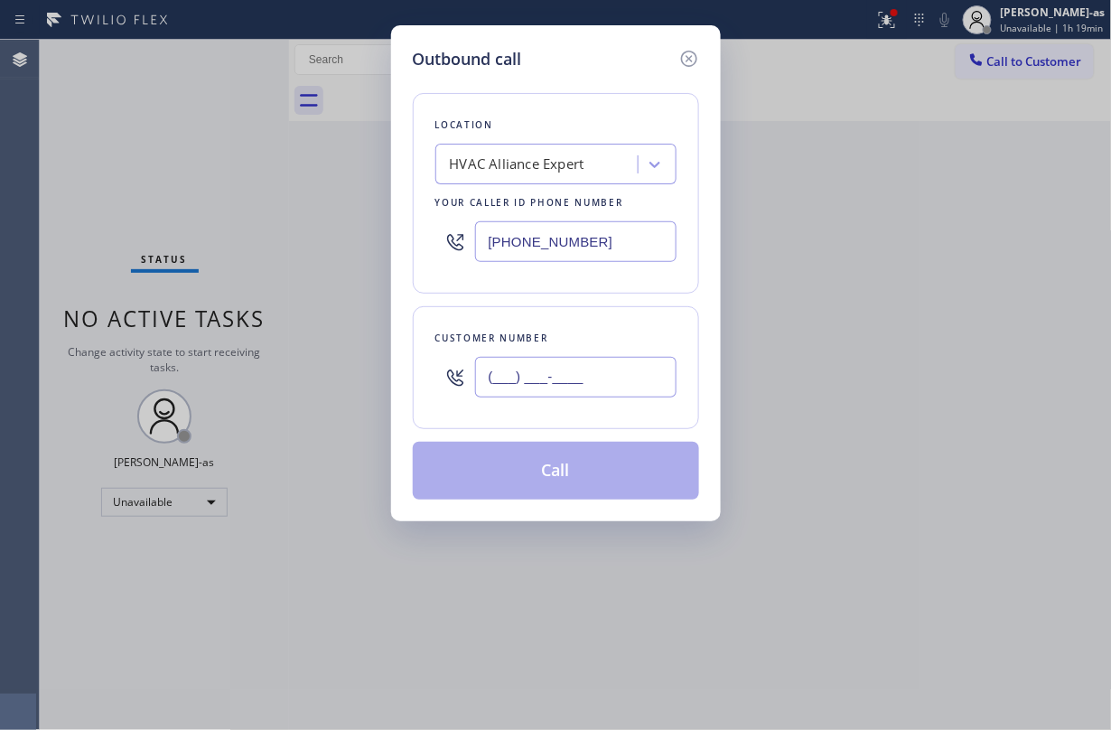
click at [575, 385] on input "(___) ___-____" at bounding box center [575, 377] width 201 height 41
paste input "818) 822-4497"
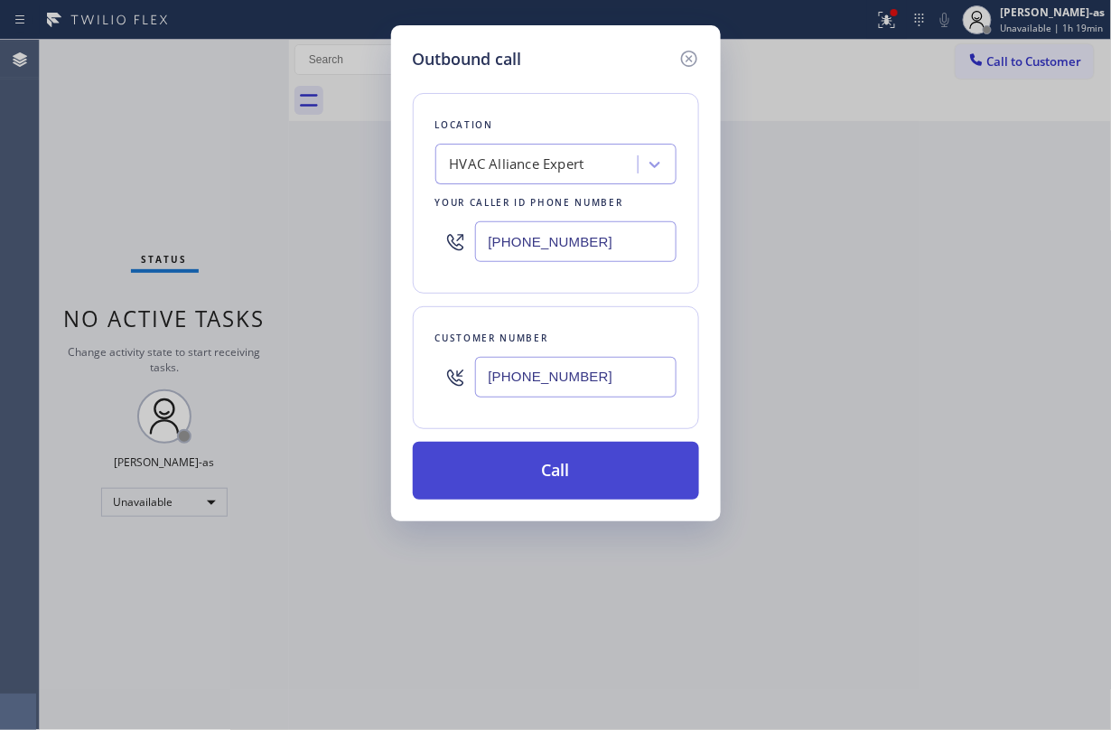
type input "(818) 822-4497"
click at [544, 485] on button "Call" at bounding box center [556, 471] width 286 height 58
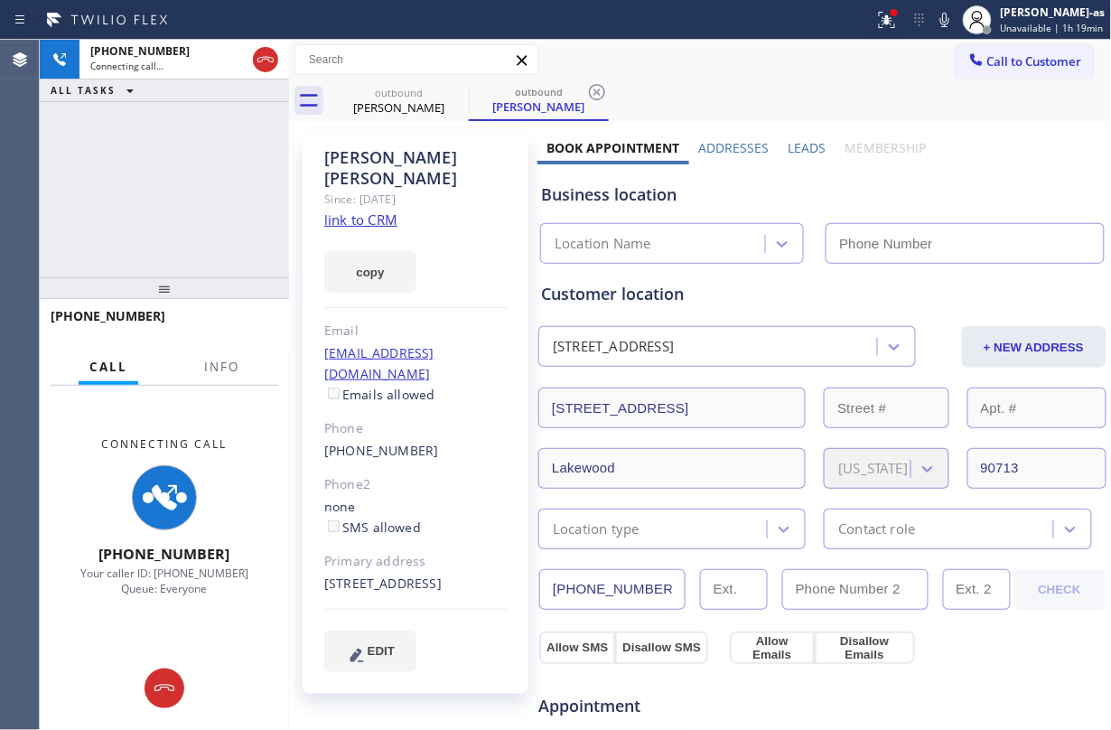
type input "(855) 999-4417"
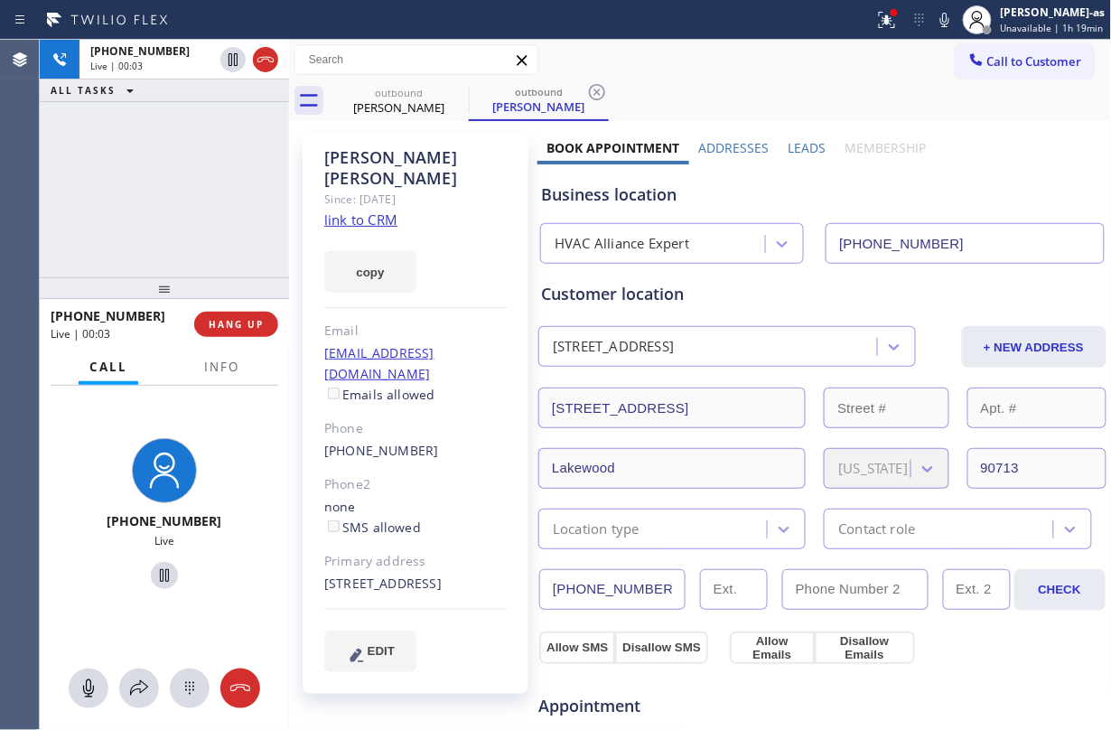
drag, startPoint x: 193, startPoint y: 200, endPoint x: 231, endPoint y: 391, distance: 195.2
click at [193, 200] on div "+18188224497 Live | 00:03 ALL TASKS ALL TASKS ACTIVE TASKS TASKS IN WRAP UP" at bounding box center [164, 159] width 249 height 238
click at [228, 332] on button "HANG UP" at bounding box center [236, 324] width 84 height 25
click at [439, 441] on div "(818) 822-4497" at bounding box center [415, 451] width 183 height 21
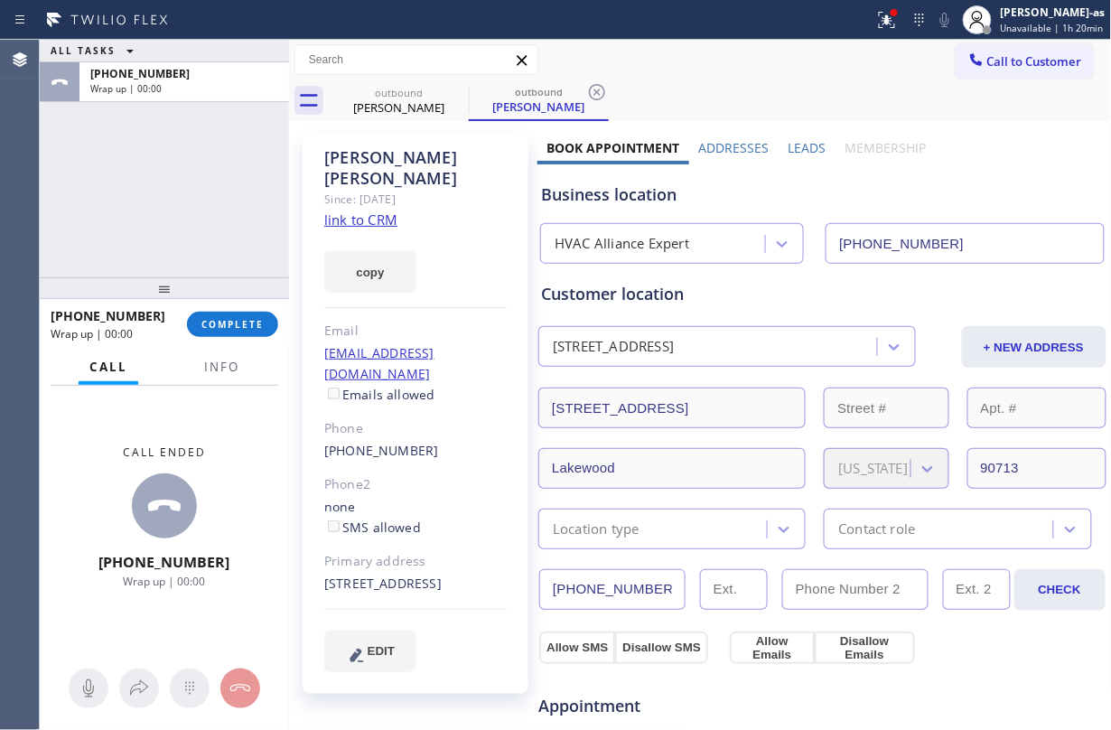
click at [439, 441] on div "(818) 822-4497" at bounding box center [415, 451] width 183 height 21
copy div "(818) 822-4497"
click at [262, 332] on button "COMPLETE" at bounding box center [232, 324] width 91 height 25
click at [195, 182] on div "ALL TASKS ALL TASKS ACTIVE TASKS TASKS IN WRAP UP +18188224497 Wrap up | 00:01" at bounding box center [164, 159] width 249 height 238
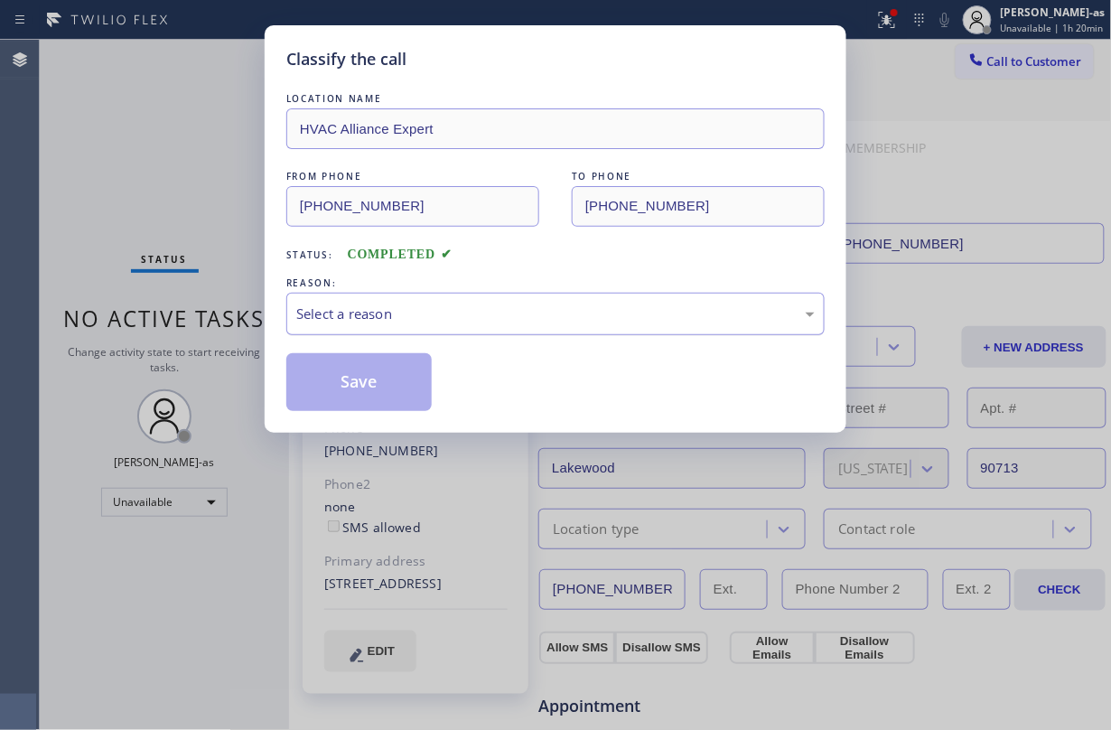
click at [413, 326] on div "Select a reason" at bounding box center [555, 314] width 538 height 42
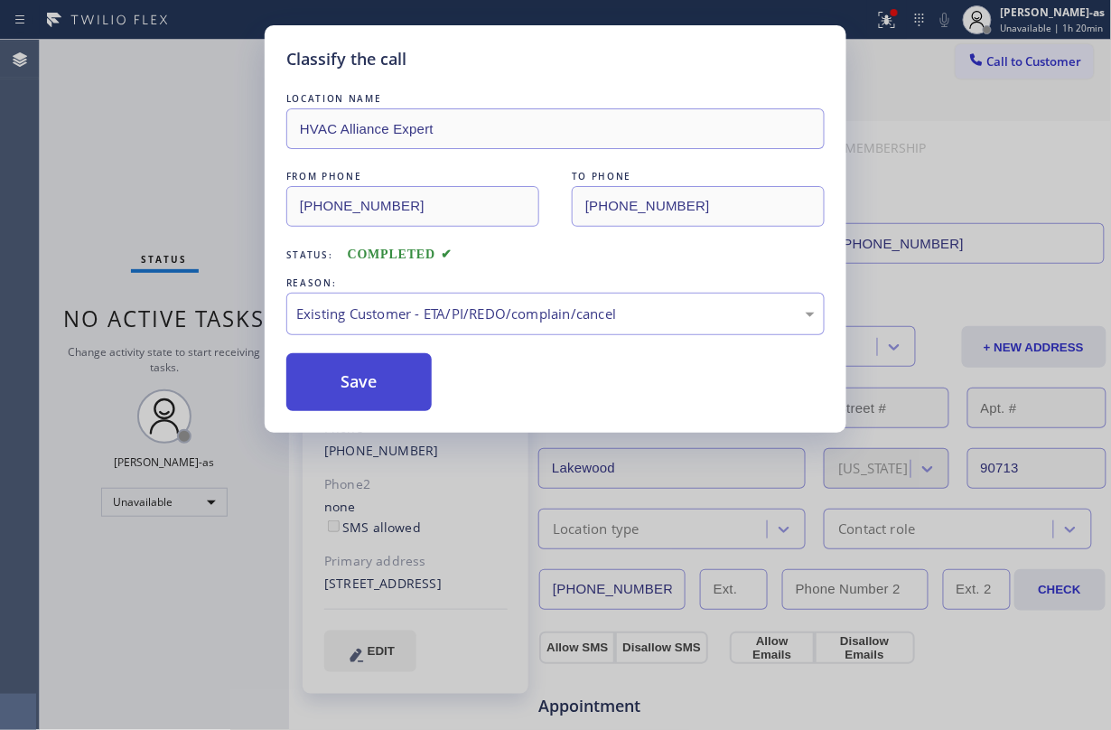
click at [395, 377] on button "Save" at bounding box center [358, 382] width 145 height 58
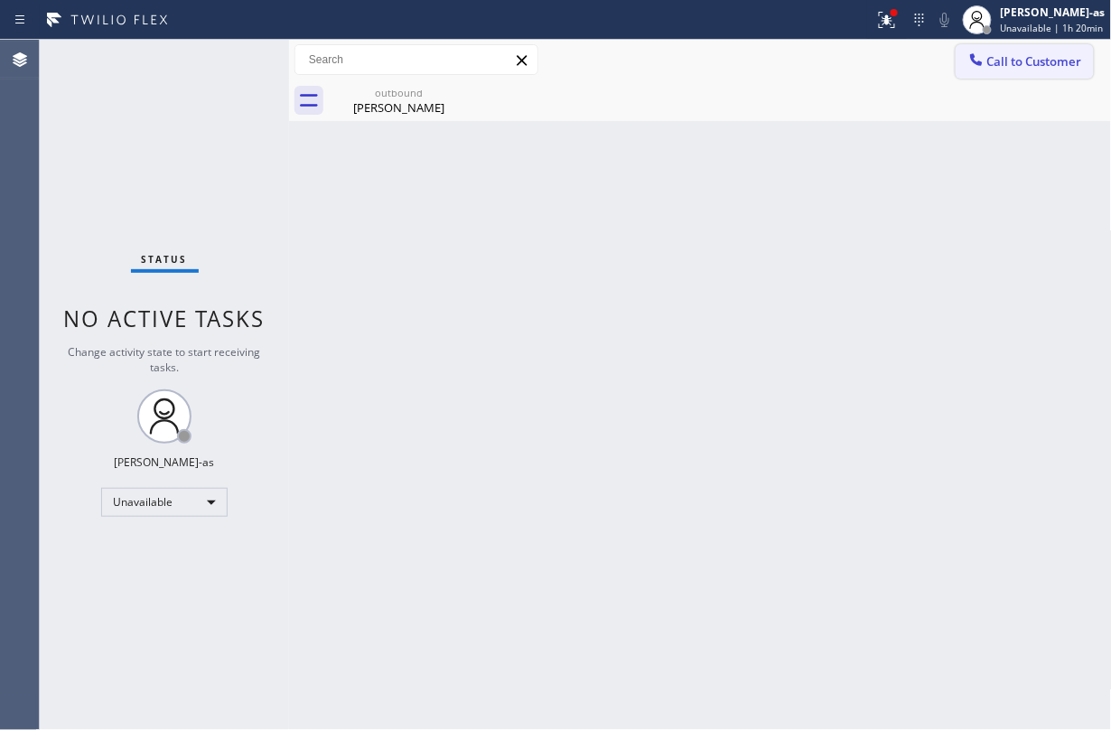
click at [833, 63] on span "Call to Customer" at bounding box center [1034, 61] width 95 height 16
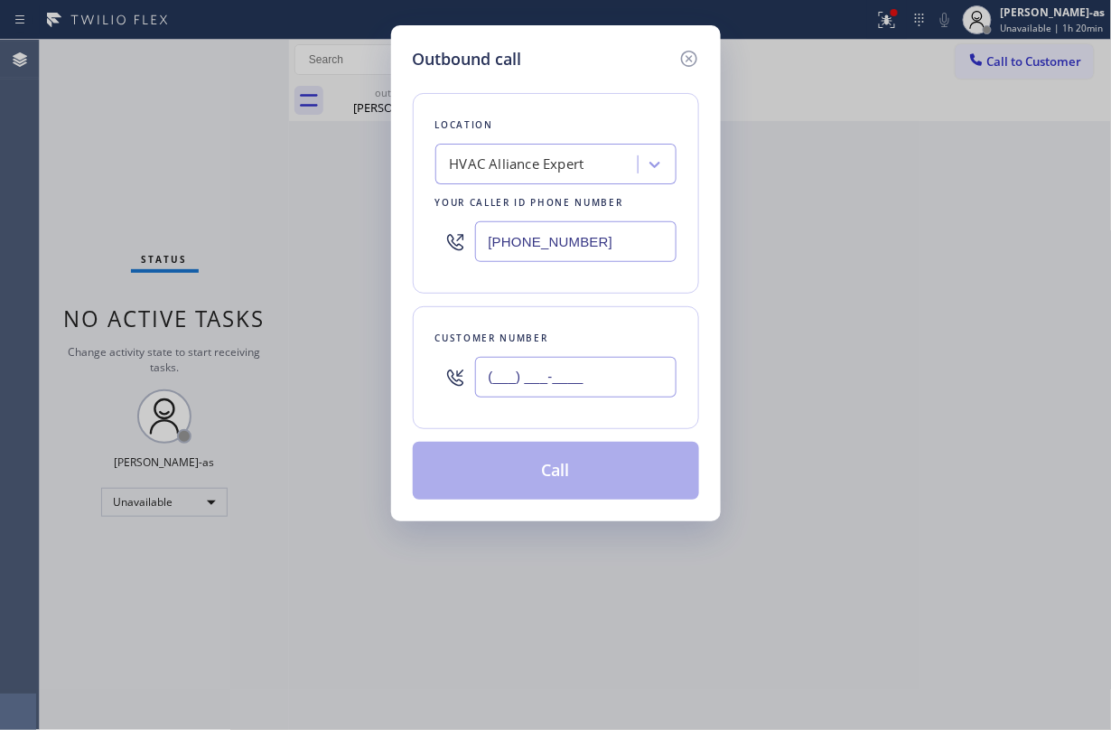
click at [571, 385] on input "(___) ___-____" at bounding box center [575, 377] width 201 height 41
paste input "818) 822-4497"
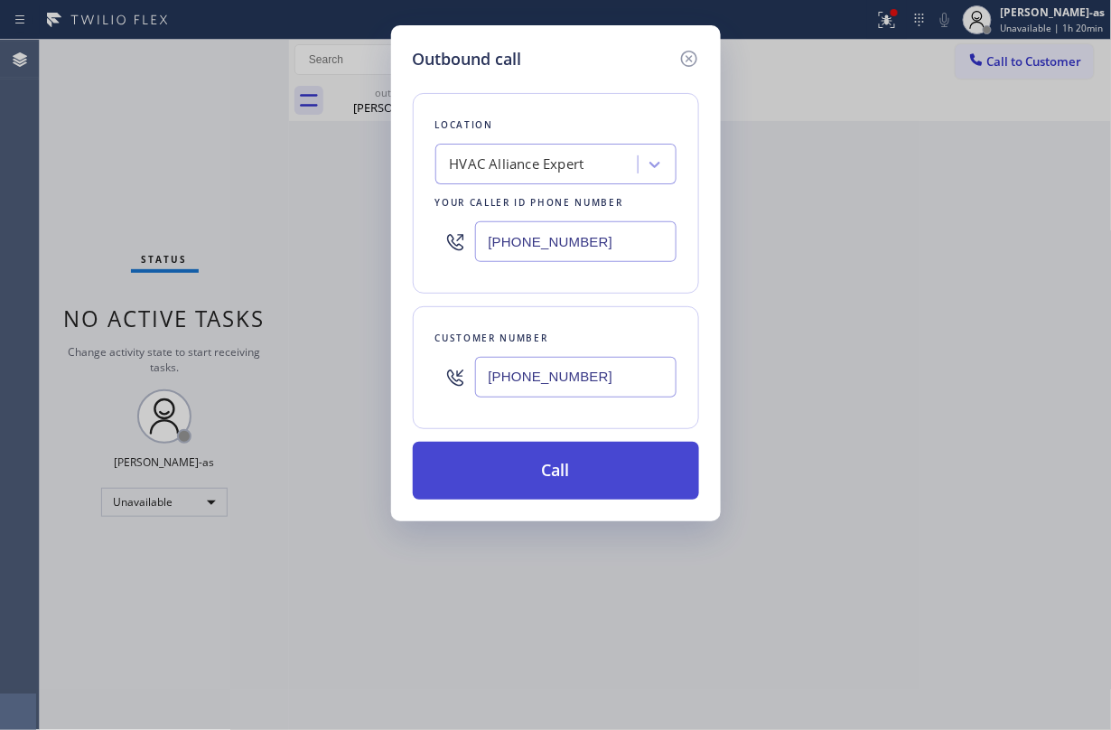
type input "(818) 822-4497"
click at [576, 466] on button "Call" at bounding box center [556, 471] width 286 height 58
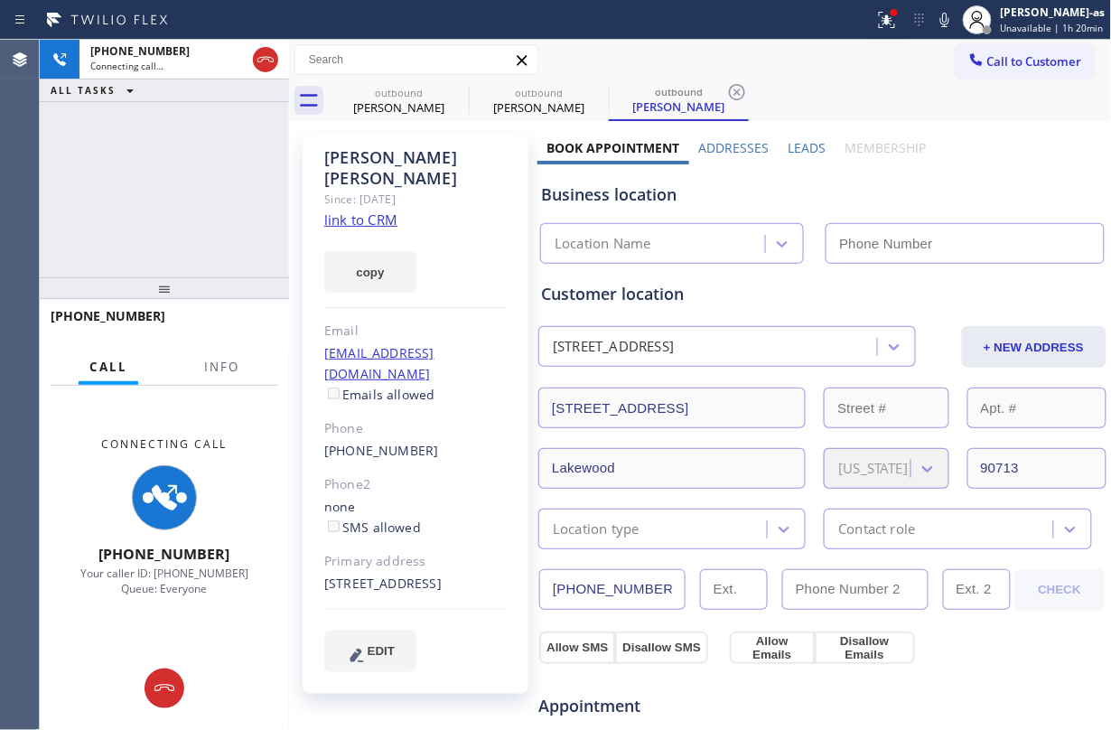
type input "(855) 999-4417"
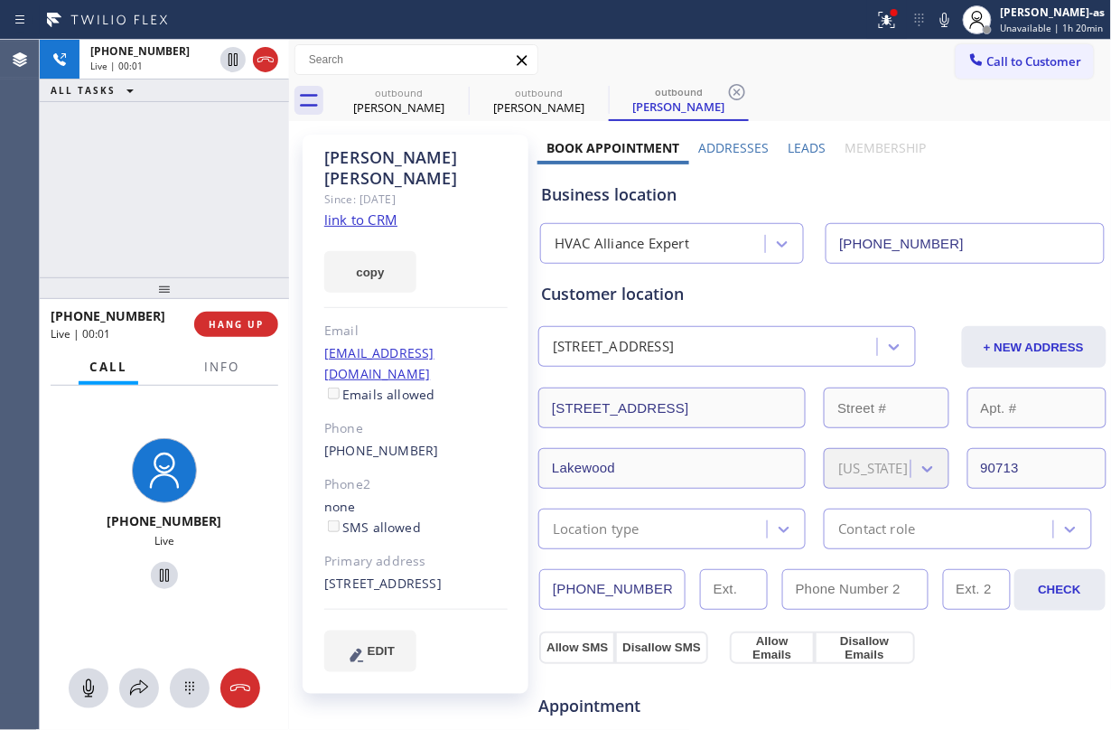
click at [161, 220] on div "+18188224497 Live | 00:01 ALL TASKS ALL TASKS ACTIVE TASKS TASKS IN WRAP UP" at bounding box center [164, 159] width 249 height 238
click at [242, 322] on span "HANG UP" at bounding box center [236, 324] width 55 height 13
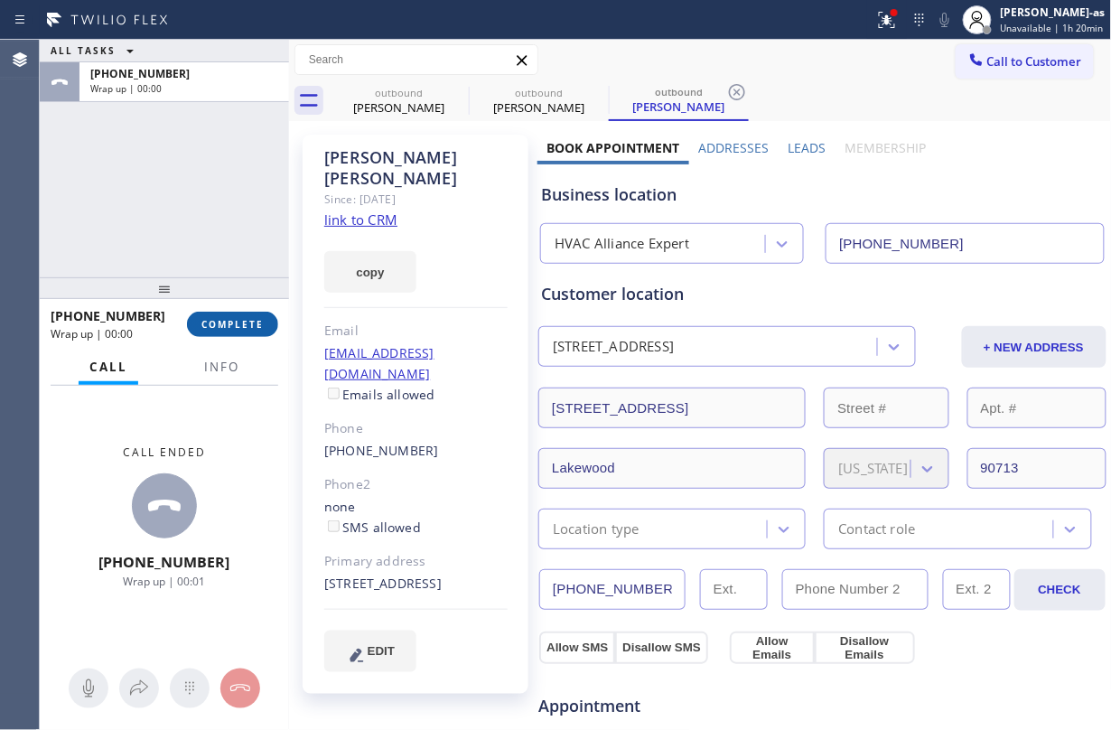
click at [243, 322] on span "COMPLETE" at bounding box center [232, 324] width 62 height 13
drag, startPoint x: 145, startPoint y: 208, endPoint x: 232, endPoint y: 211, distance: 86.8
click at [149, 208] on div "ALL TASKS ALL TASKS ACTIVE TASKS TASKS IN WRAP UP +18188224497 Wrap up | 00:01" at bounding box center [164, 159] width 249 height 238
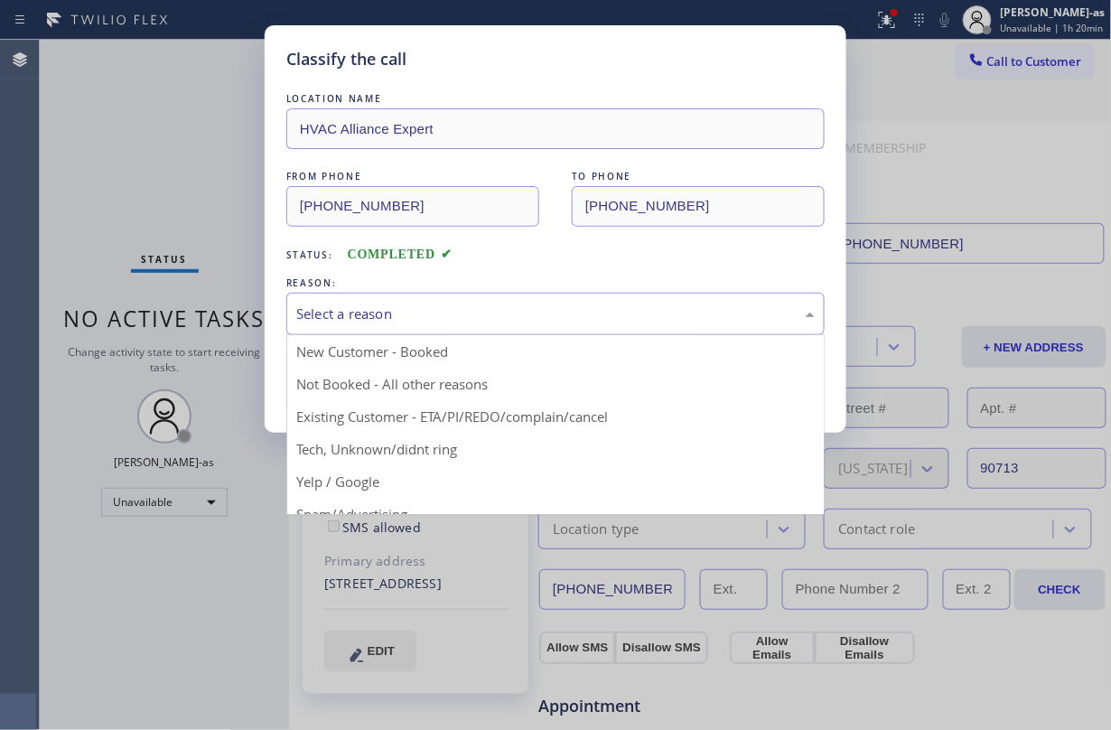
drag, startPoint x: 415, startPoint y: 301, endPoint x: 528, endPoint y: 396, distance: 147.4
click at [417, 301] on div "Select a reason" at bounding box center [555, 314] width 538 height 42
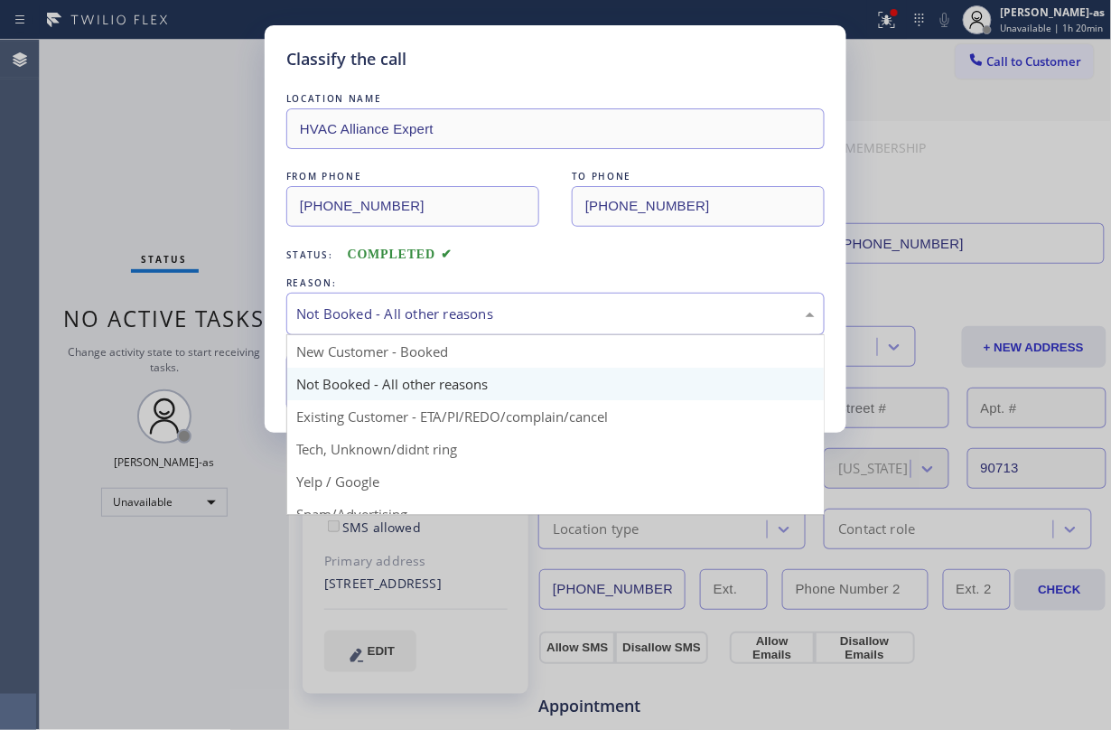
click at [473, 304] on div "Not Booked - All other reasons" at bounding box center [555, 313] width 518 height 21
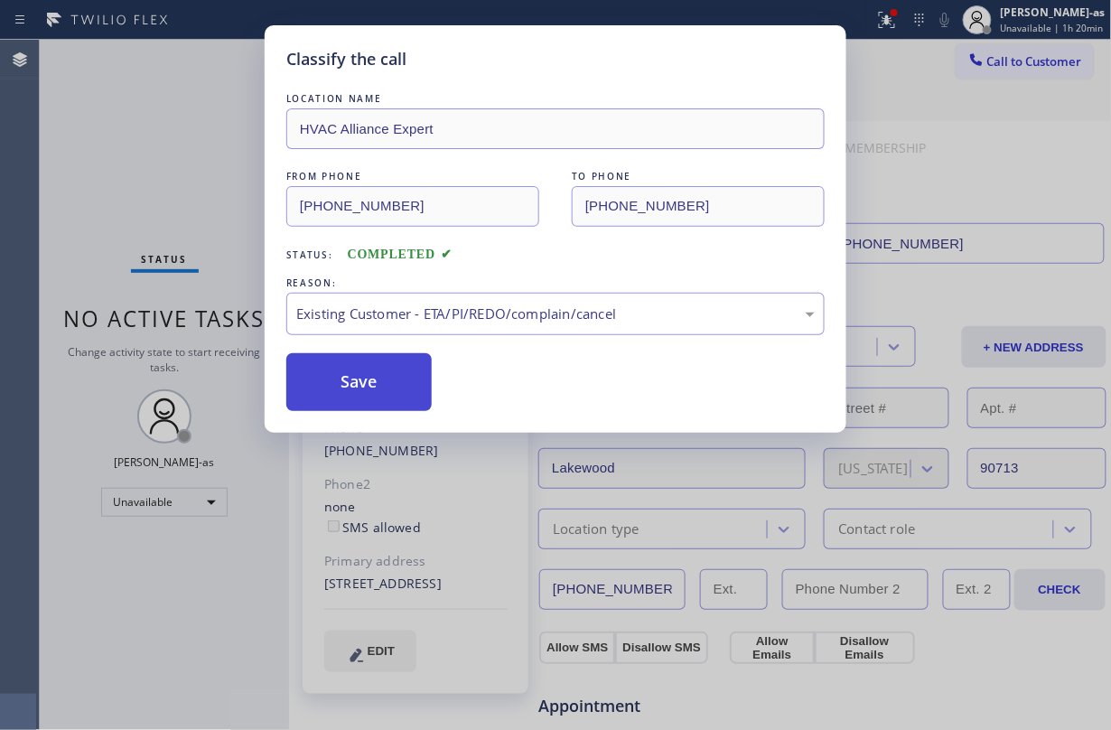
click at [379, 377] on button "Save" at bounding box center [358, 382] width 145 height 58
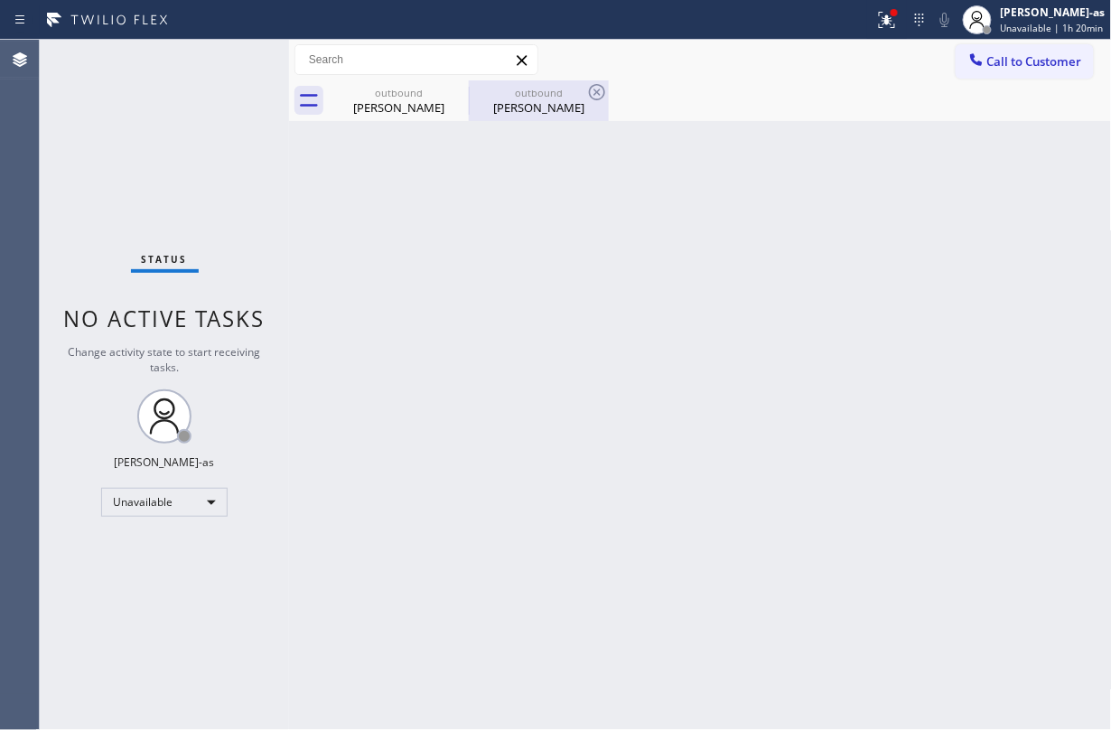
click at [569, 102] on div "Lisa Acosta" at bounding box center [538, 107] width 136 height 16
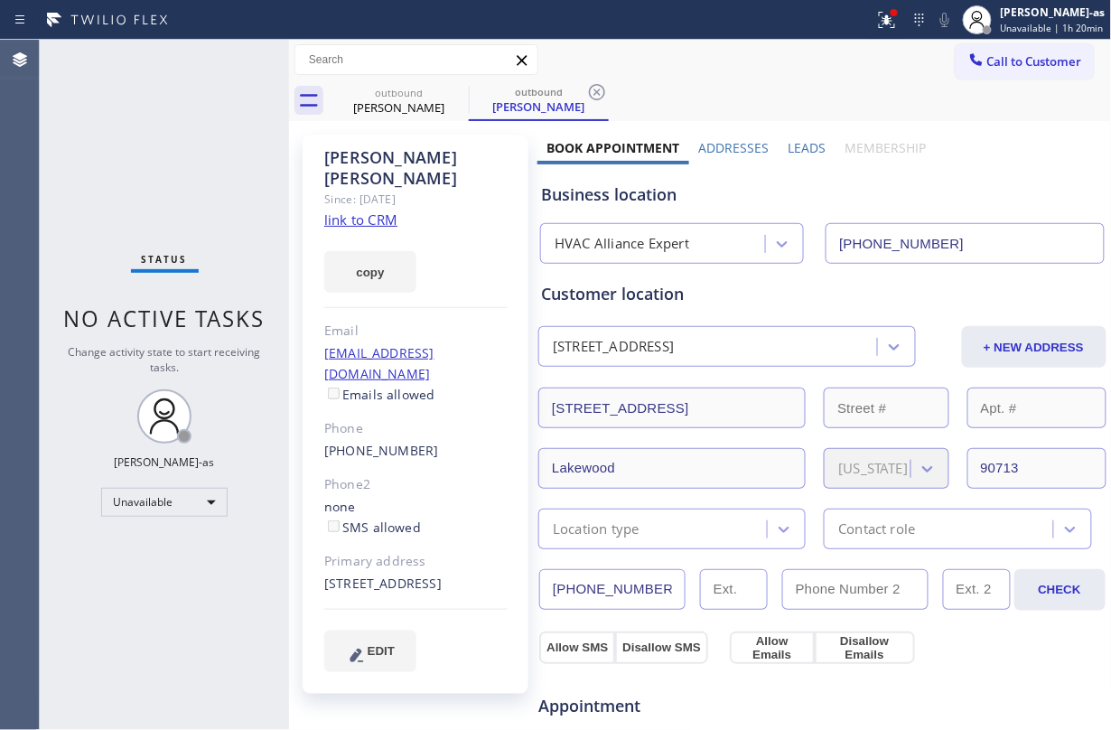
click at [358, 210] on link "link to CRM" at bounding box center [360, 219] width 73 height 18
click at [833, 59] on span "Call to Customer" at bounding box center [1034, 61] width 95 height 16
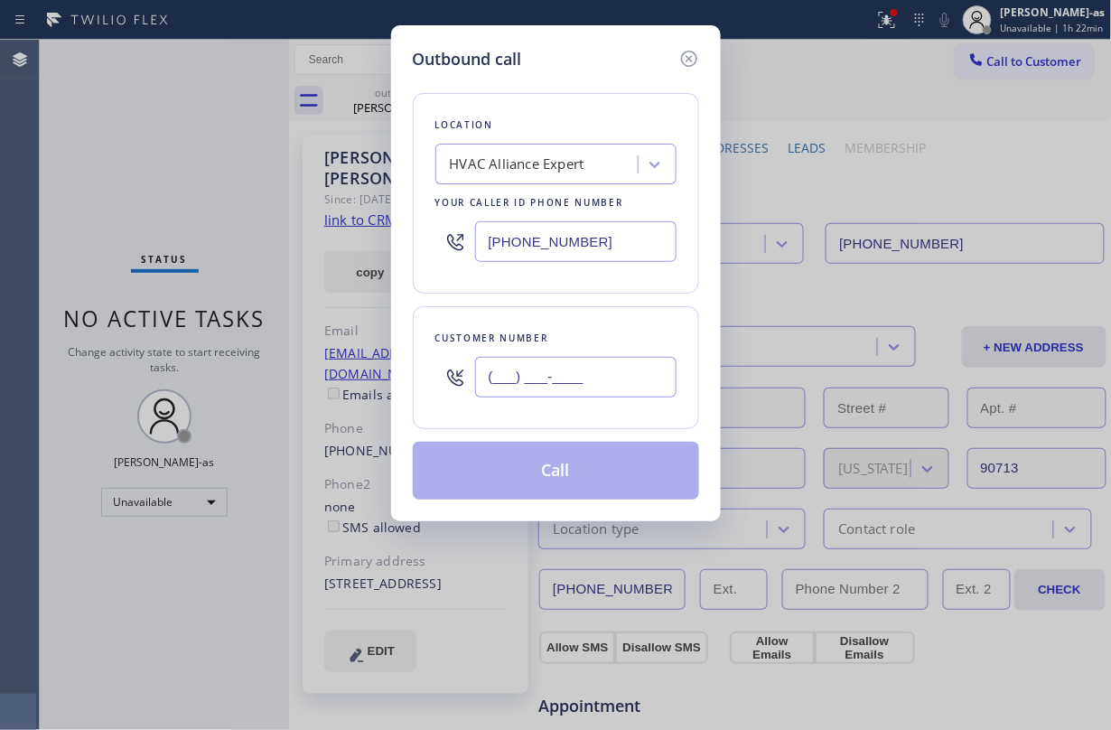
click at [564, 377] on input "(___) ___-____" at bounding box center [575, 377] width 201 height 41
paste input "213) 949-3713"
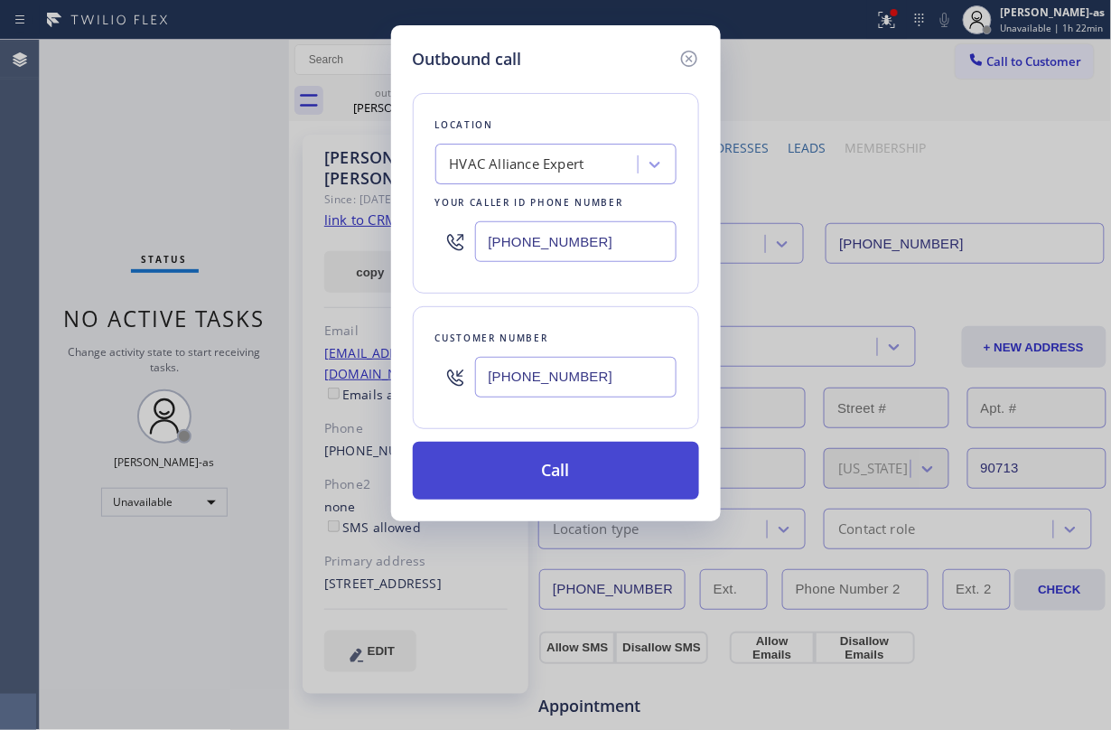
type input "(213) 949-3713"
click at [550, 474] on button "Call" at bounding box center [556, 471] width 286 height 58
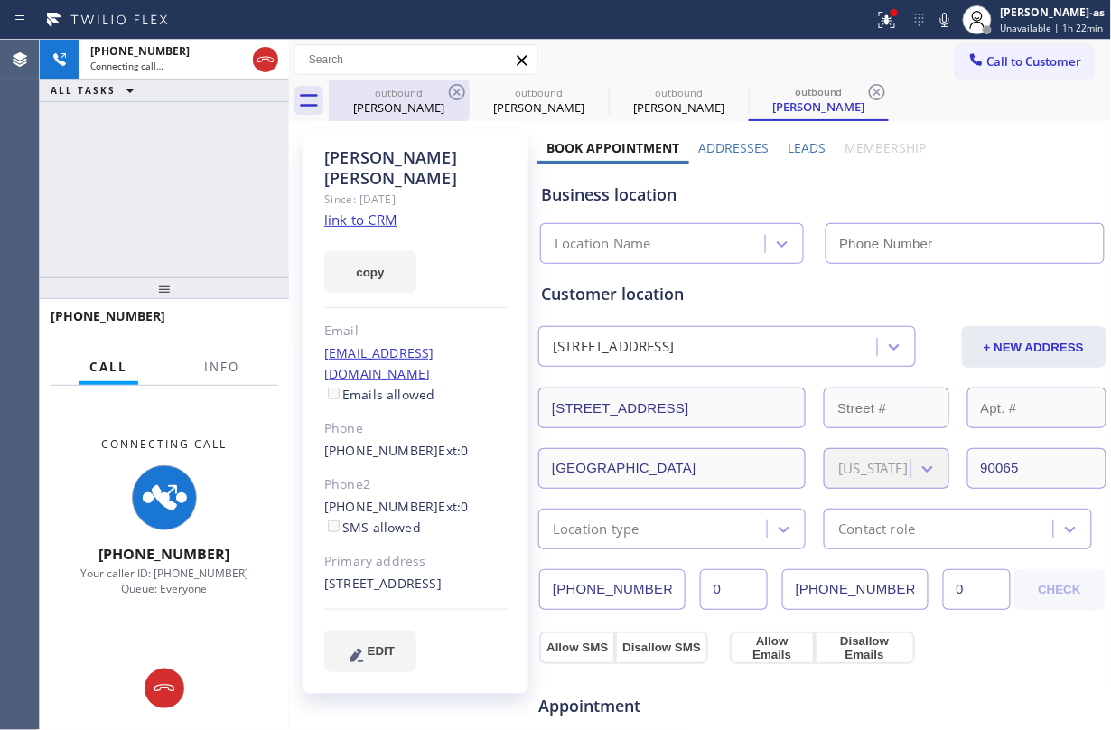
drag, startPoint x: 385, startPoint y: 91, endPoint x: 456, endPoint y: 91, distance: 71.3
click at [387, 91] on div "outbound" at bounding box center [399, 93] width 136 height 14
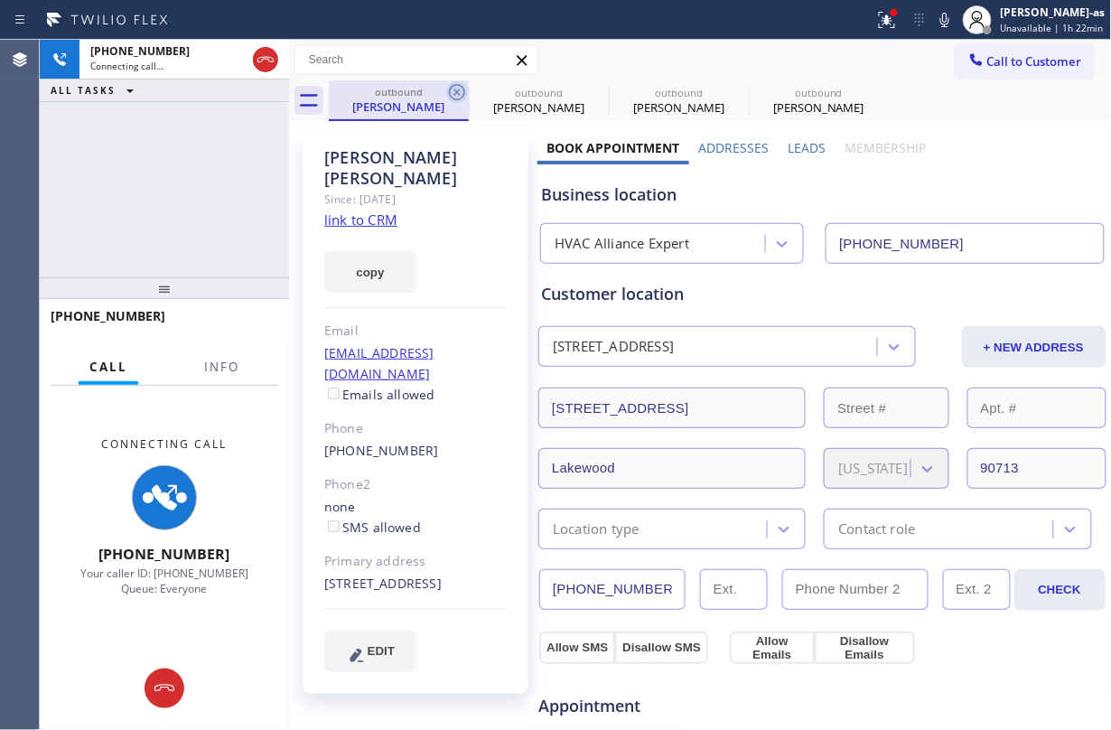
type input "(855) 999-4417"
click at [456, 91] on icon at bounding box center [457, 92] width 16 height 16
click at [0, 0] on icon at bounding box center [0, 0] width 0 height 0
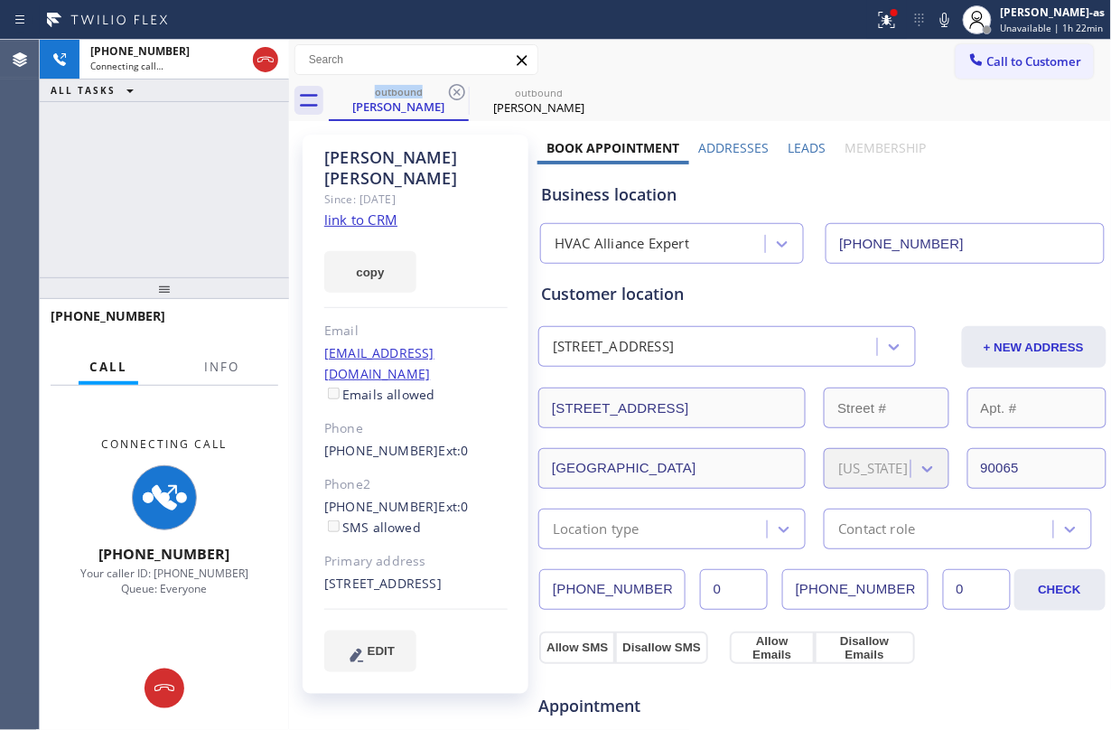
click at [196, 214] on div "+12139493713 Connecting call… ALL TASKS ALL TASKS ACTIVE TASKS TASKS IN WRAP UP" at bounding box center [164, 159] width 249 height 238
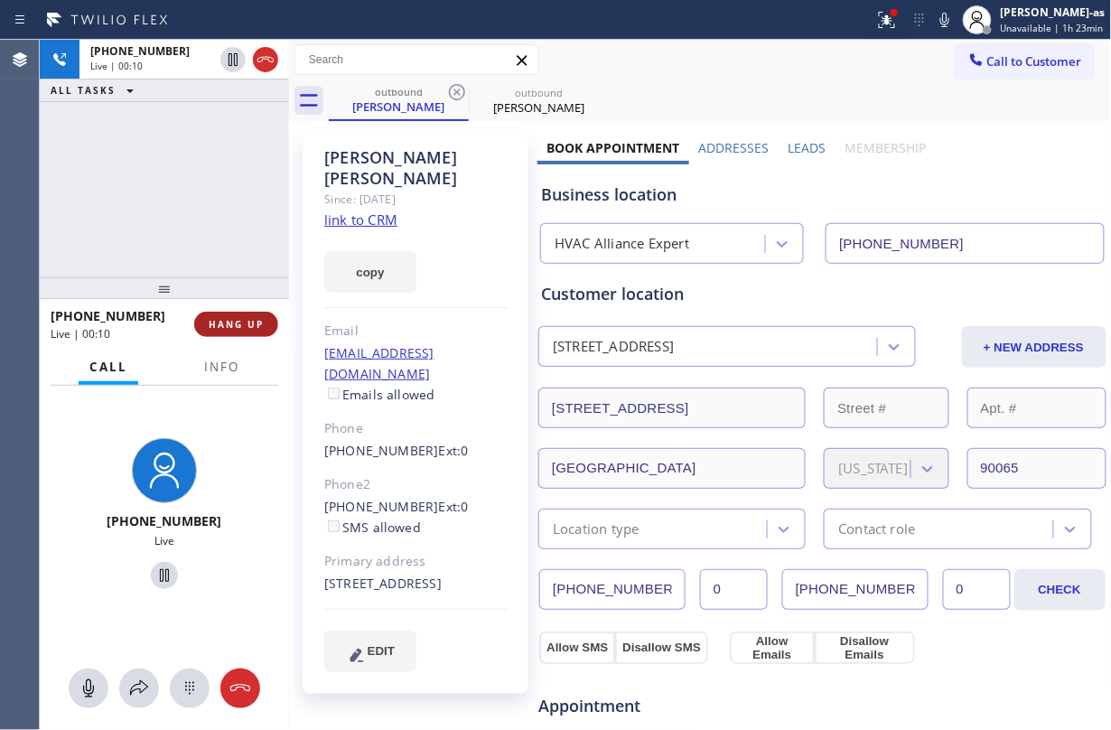
click at [256, 336] on button "HANG UP" at bounding box center [236, 324] width 84 height 25
click at [256, 332] on button "HANG UP" at bounding box center [236, 324] width 84 height 25
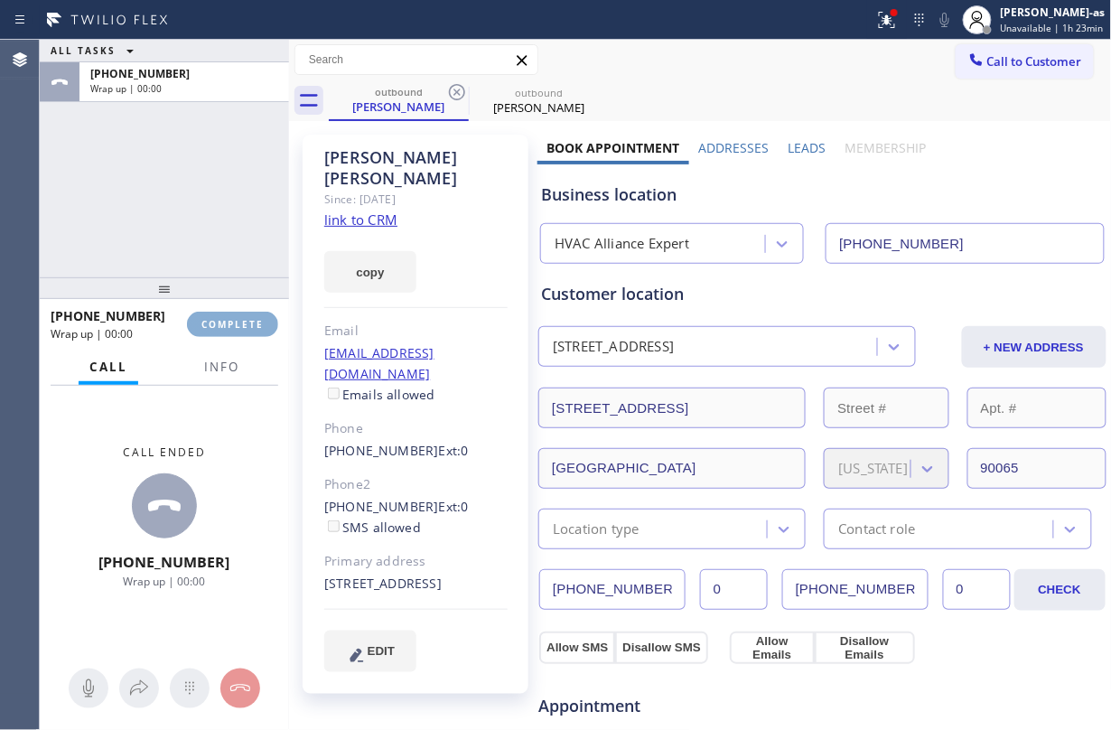
click at [256, 332] on button "COMPLETE" at bounding box center [232, 324] width 91 height 25
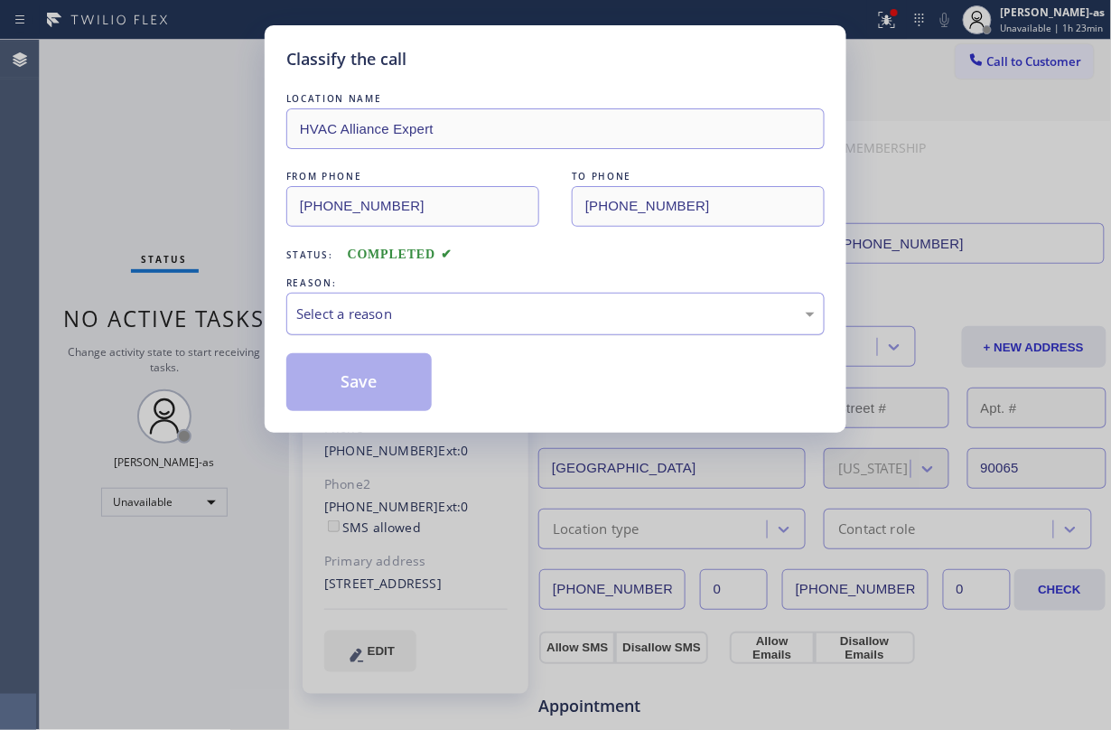
click at [484, 297] on div "Select a reason" at bounding box center [555, 314] width 538 height 42
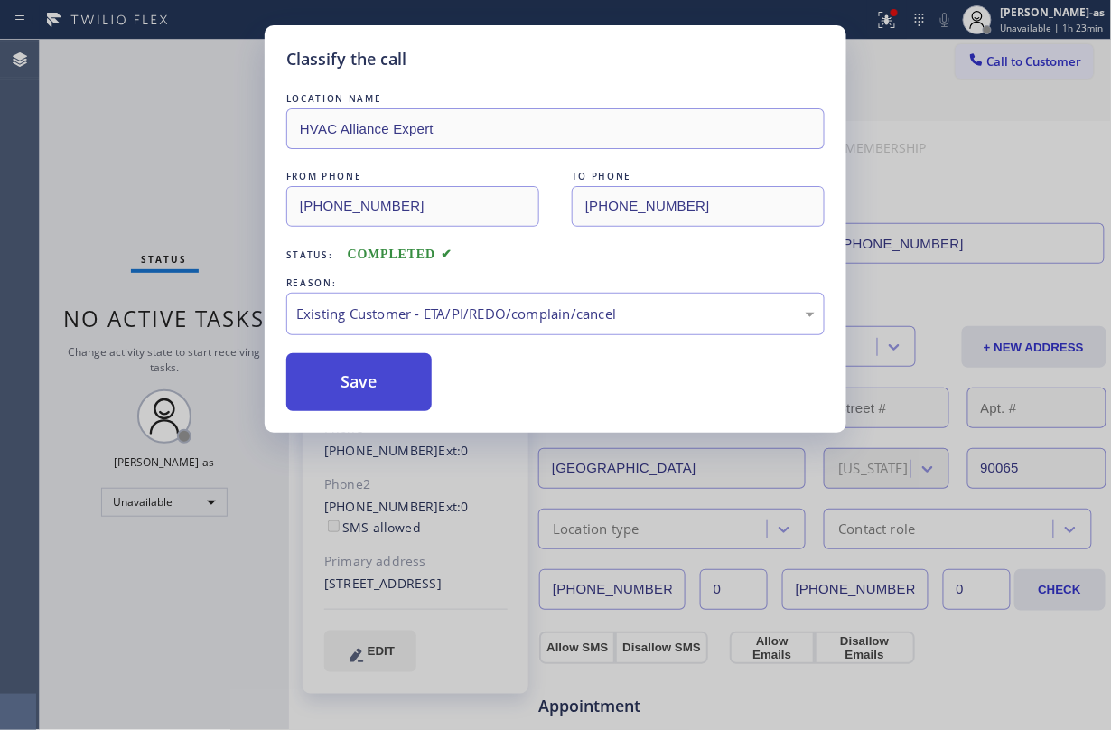
click at [330, 374] on button "Save" at bounding box center [358, 382] width 145 height 58
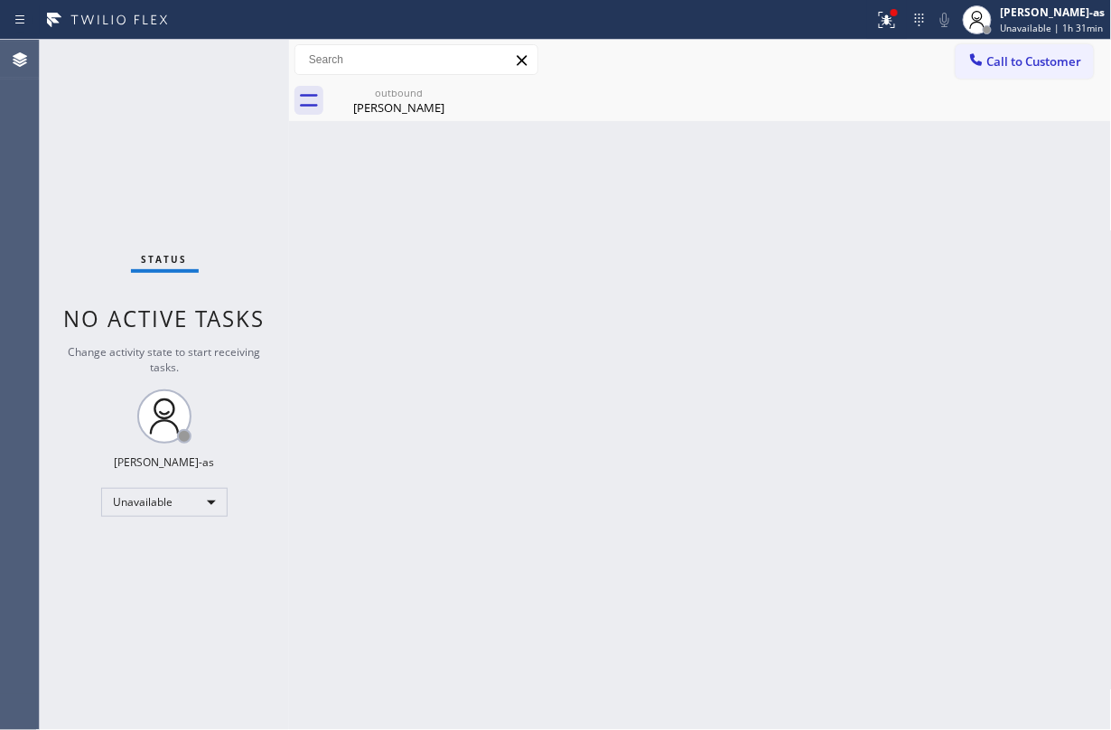
click at [597, 275] on div "Back to Dashboard Change Sender ID Customers Technicians Select a contact Outbo…" at bounding box center [700, 385] width 823 height 690
click at [833, 63] on span "Call to Customer" at bounding box center [1034, 61] width 95 height 16
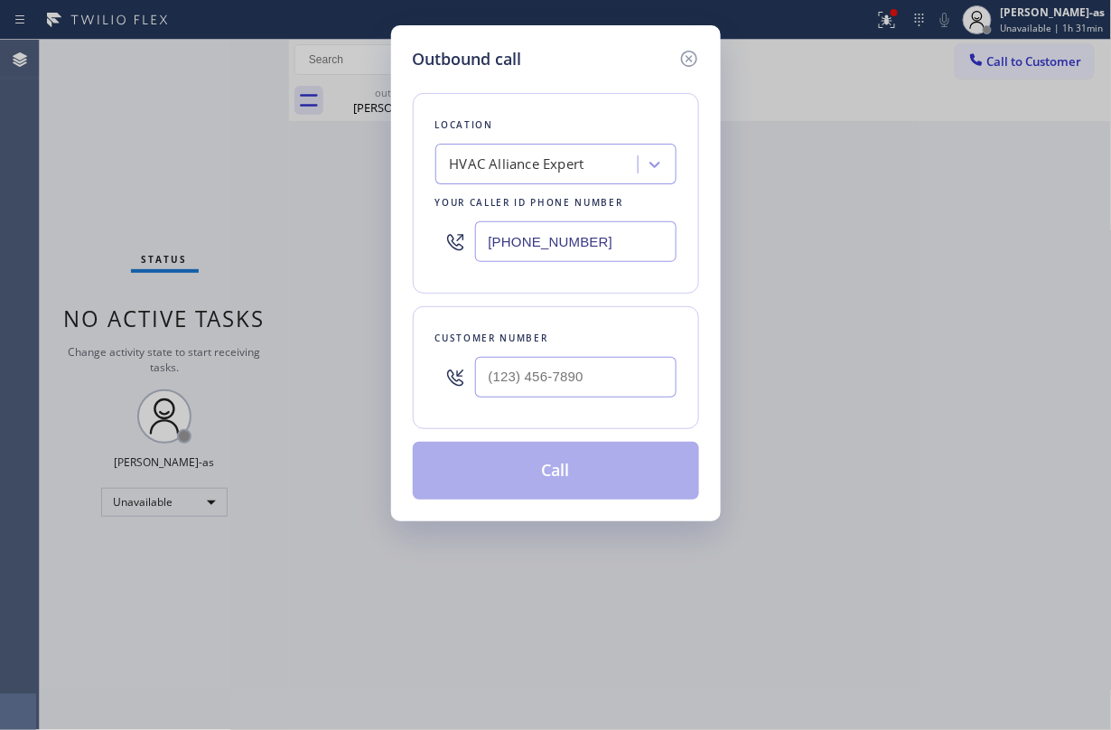
click at [601, 352] on div at bounding box center [575, 377] width 201 height 59
click at [601, 370] on input "(___) ___-____" at bounding box center [575, 377] width 201 height 41
paste input "818) 416-1994"
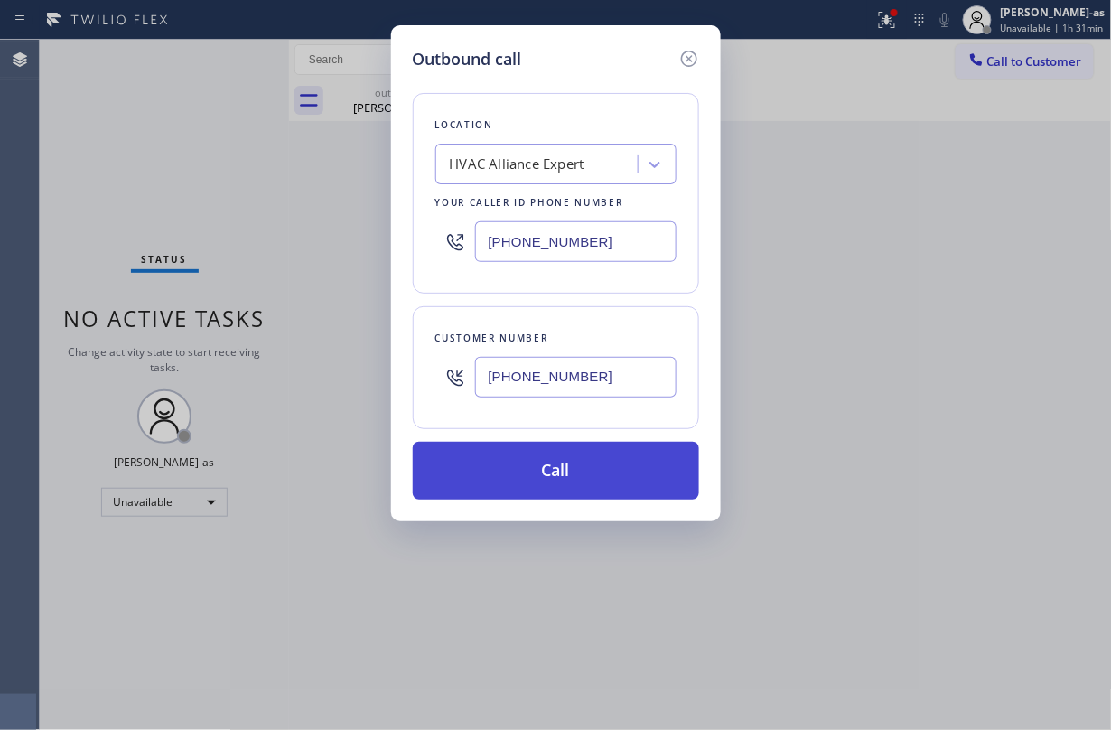
type input "(818) 416-1994"
click at [591, 467] on button "Call" at bounding box center [556, 471] width 286 height 58
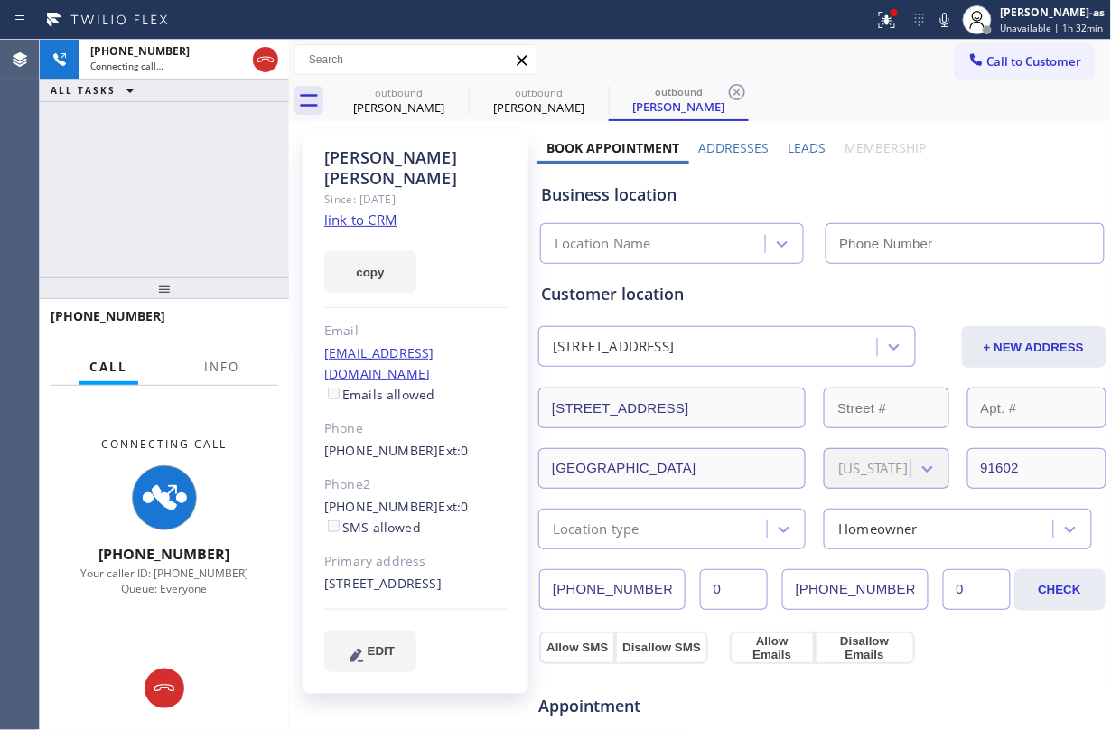
type input "(855) 999-4417"
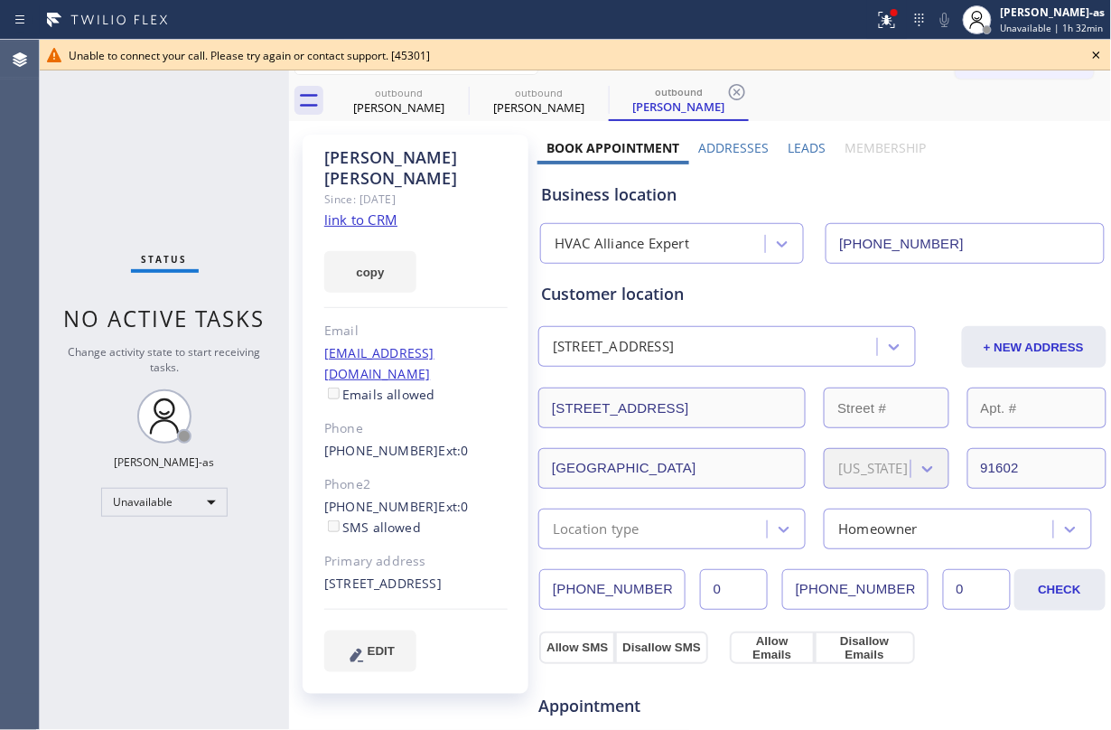
click at [251, 177] on div "Status No active tasks Change activity state to start receiving tasks. Jesica J…" at bounding box center [164, 385] width 249 height 690
click at [377, 109] on div "Jessica Hoffmann" at bounding box center [399, 107] width 136 height 16
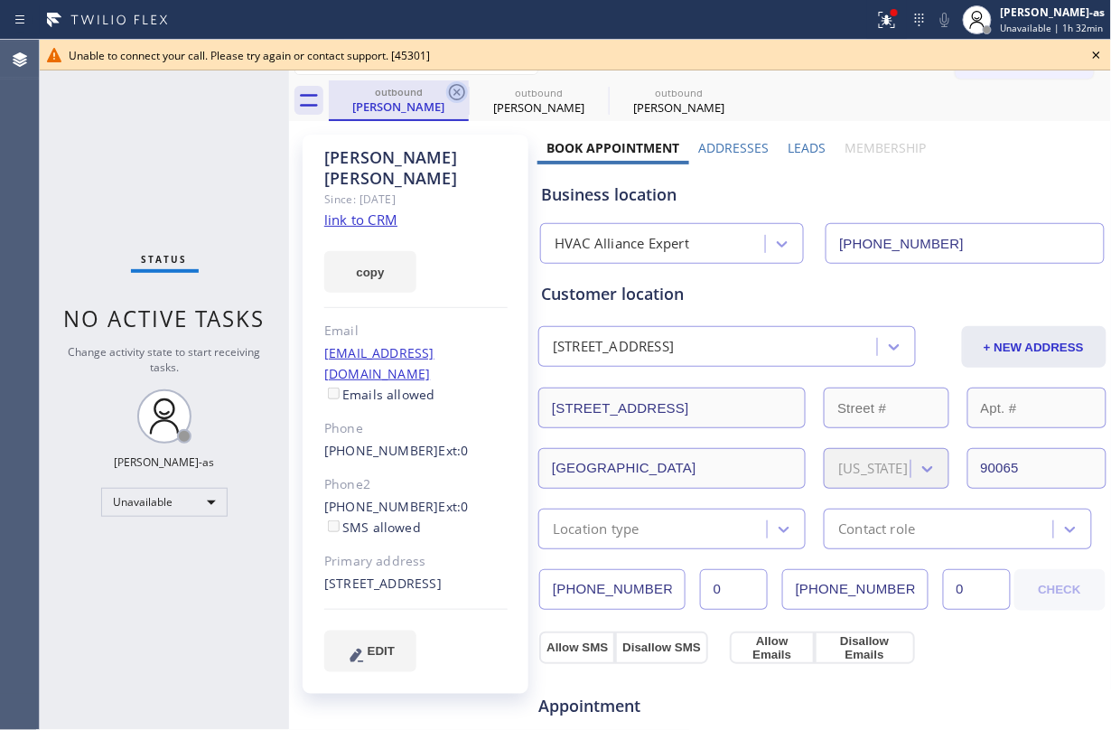
click at [446, 90] on icon at bounding box center [457, 92] width 22 height 22
click at [462, 92] on icon at bounding box center [457, 92] width 22 height 22
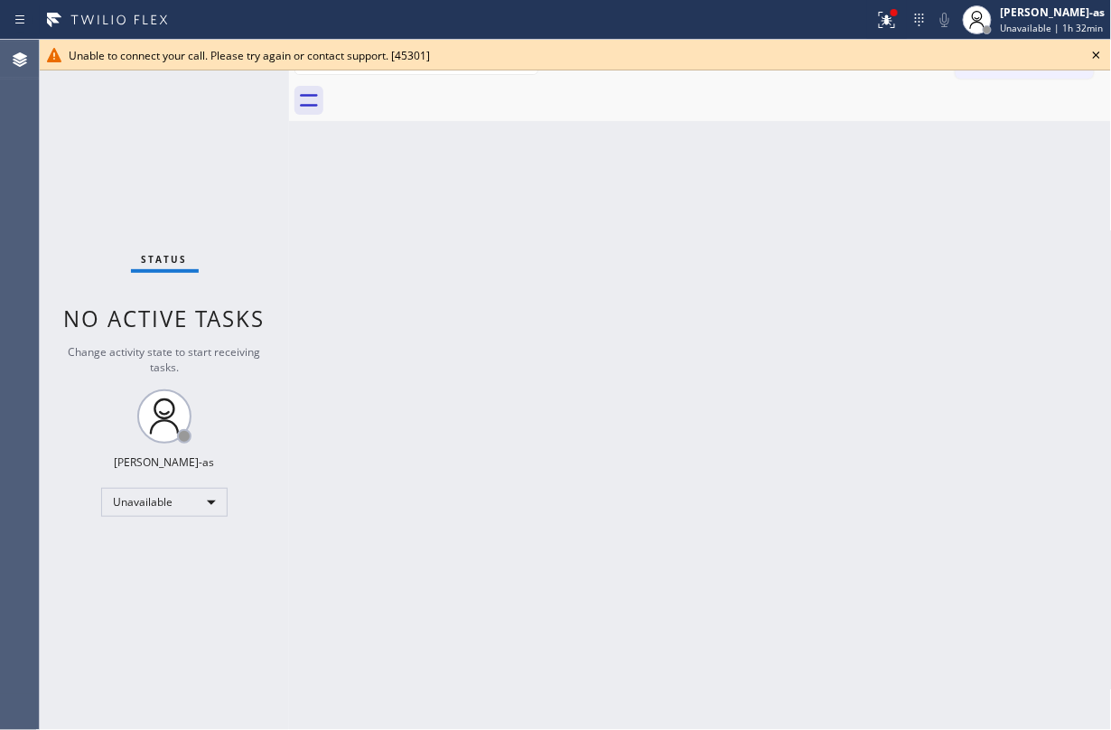
click at [833, 54] on icon at bounding box center [1096, 54] width 7 height 7
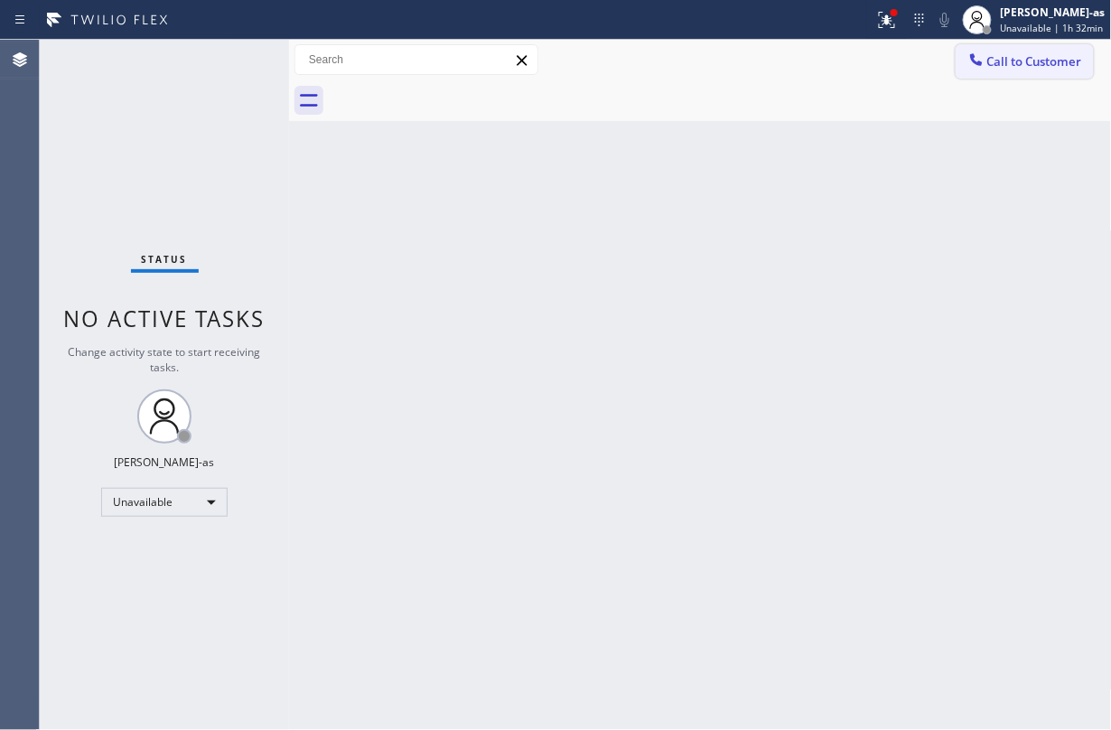
click at [833, 59] on span "Call to Customer" at bounding box center [1034, 61] width 95 height 16
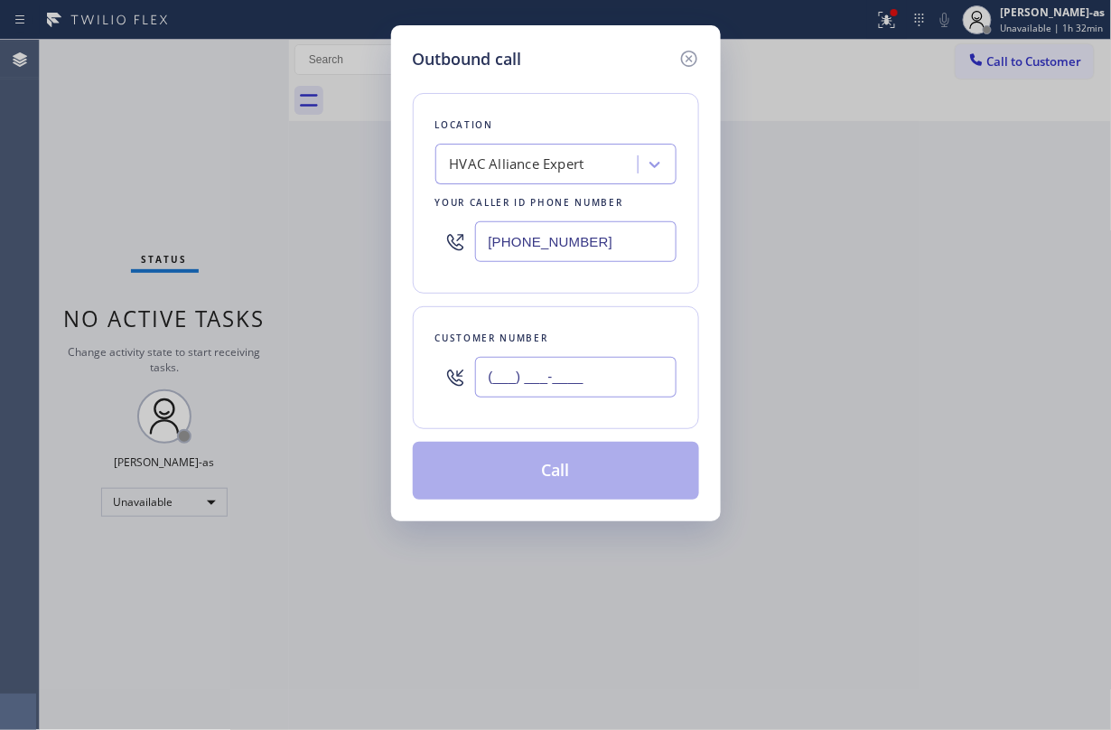
click at [557, 380] on input "(___) ___-____" at bounding box center [575, 377] width 201 height 41
paste input "818) 416-1994"
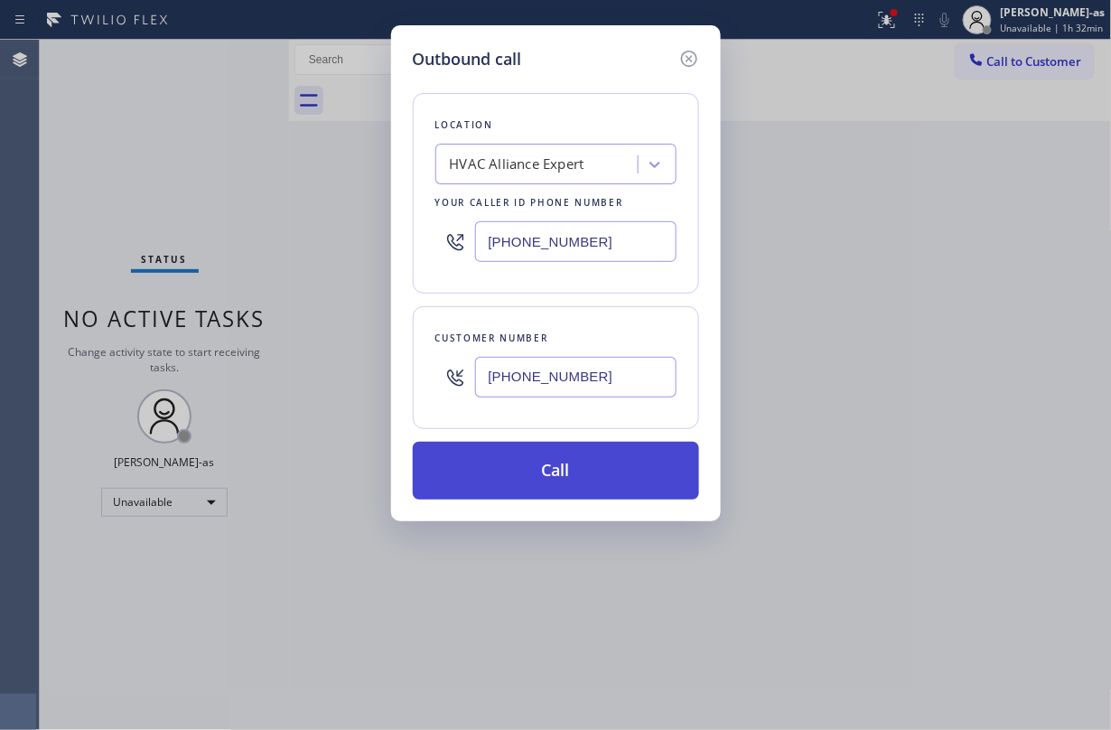
type input "(818) 416-1994"
click at [538, 468] on button "Call" at bounding box center [556, 471] width 286 height 58
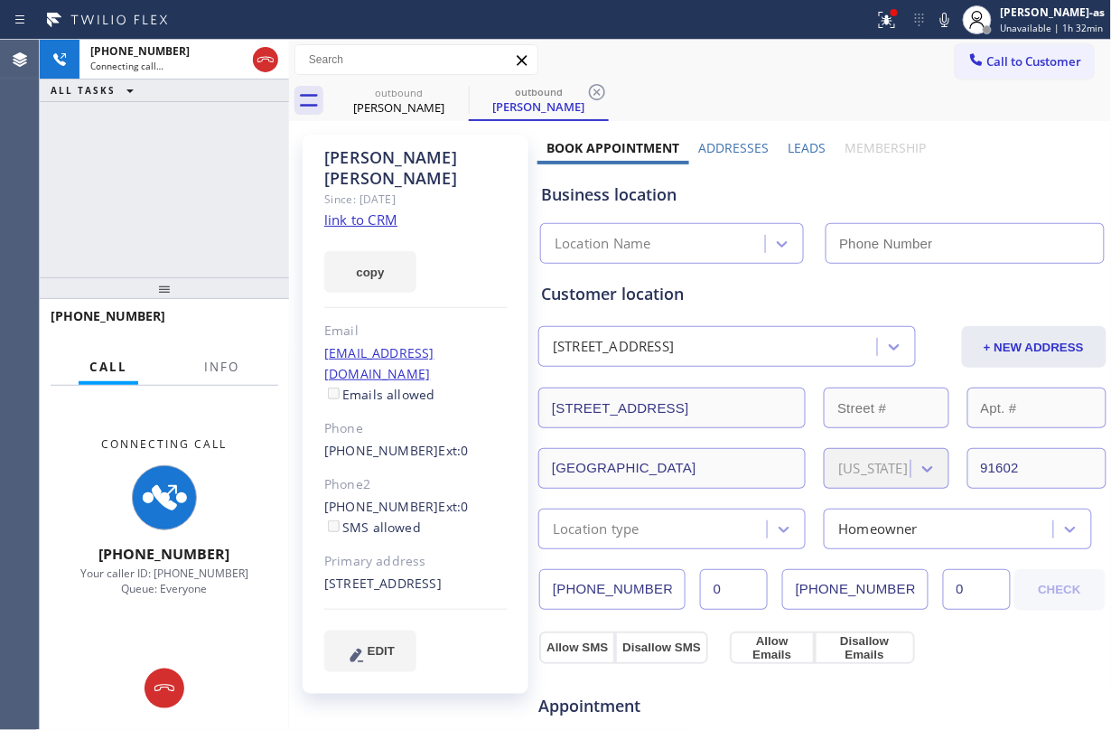
type input "(855) 999-4417"
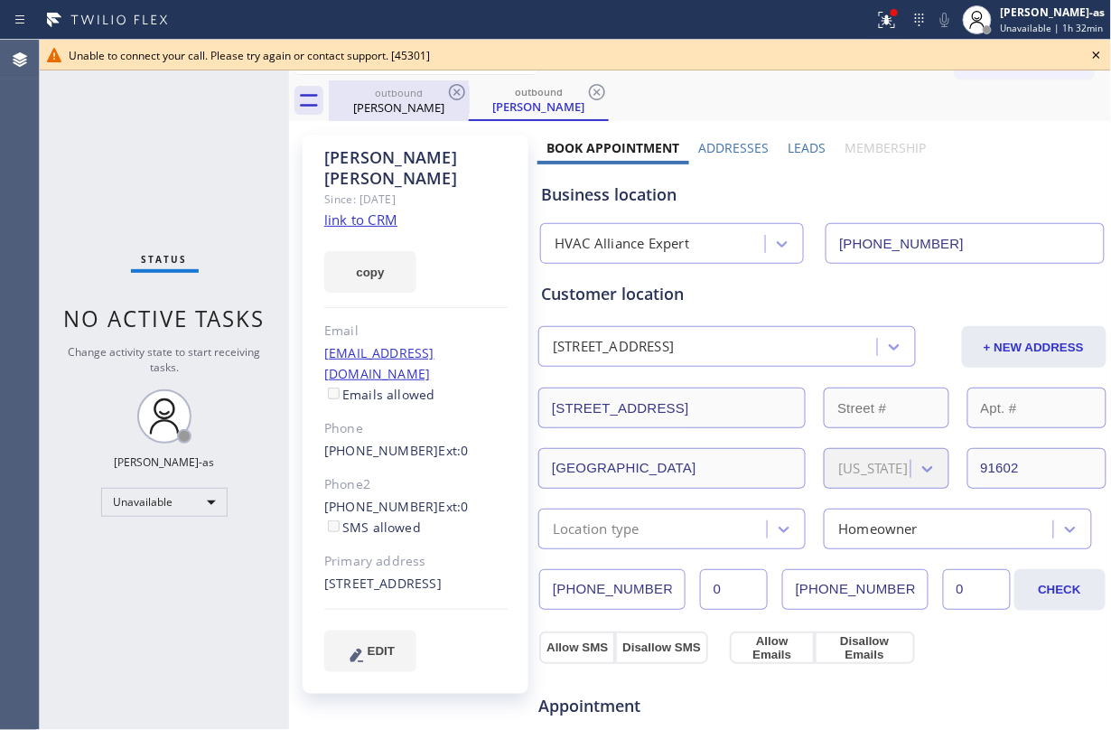
drag, startPoint x: 392, startPoint y: 96, endPoint x: 462, endPoint y: 107, distance: 71.3
click at [394, 96] on div "outbound" at bounding box center [399, 93] width 136 height 14
click at [460, 91] on icon at bounding box center [457, 92] width 22 height 22
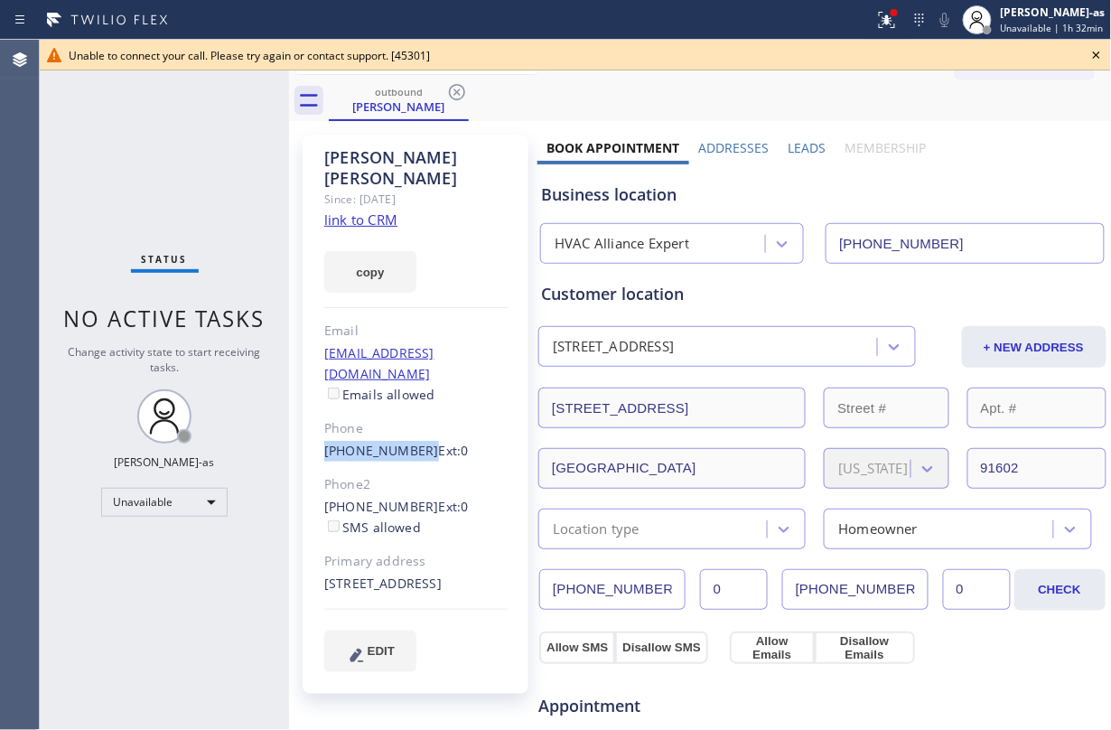
drag, startPoint x: 318, startPoint y: 409, endPoint x: 415, endPoint y: 413, distance: 97.6
click at [415, 413] on div "Tami Treadwell Since: 20 may 2020 link to CRM copy Email no@gmail.com Emails al…" at bounding box center [416, 414] width 226 height 559
copy link "(818) 416-1994"
click at [450, 92] on icon at bounding box center [457, 92] width 16 height 16
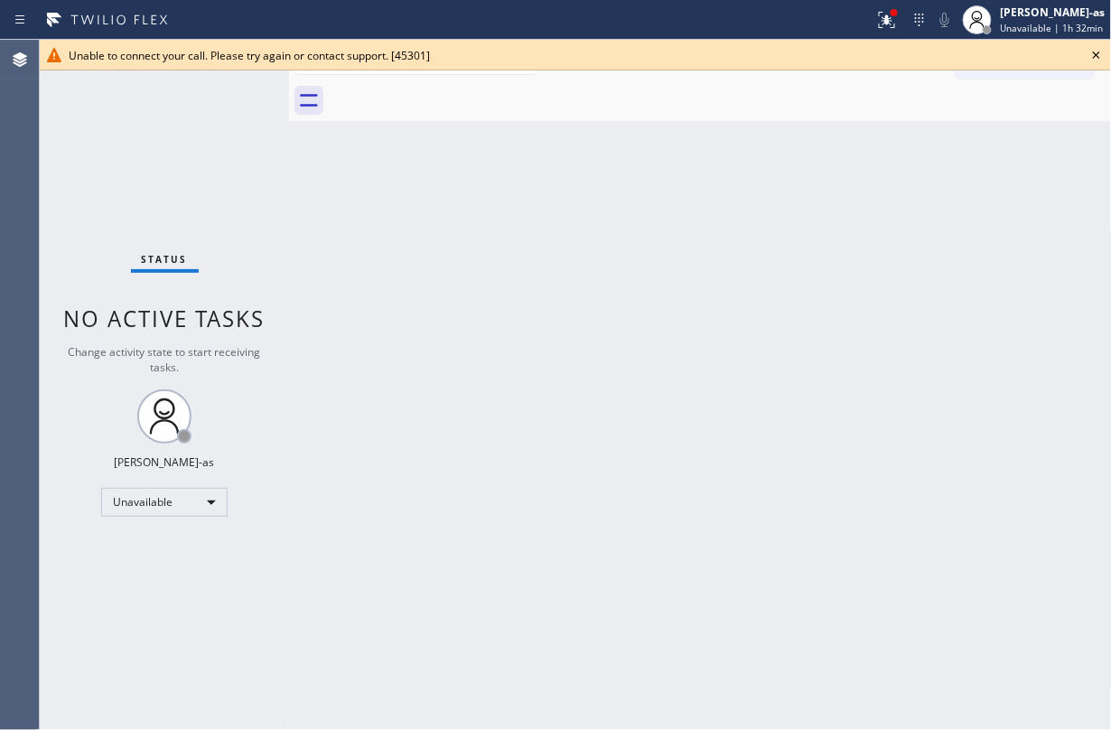
drag, startPoint x: 860, startPoint y: 350, endPoint x: 987, endPoint y: 51, distance: 324.9
click at [833, 341] on div "Back to Dashboard Change Sender ID Customers Technicians Select a contact Outbo…" at bounding box center [700, 385] width 823 height 690
click at [833, 49] on icon at bounding box center [1096, 55] width 22 height 22
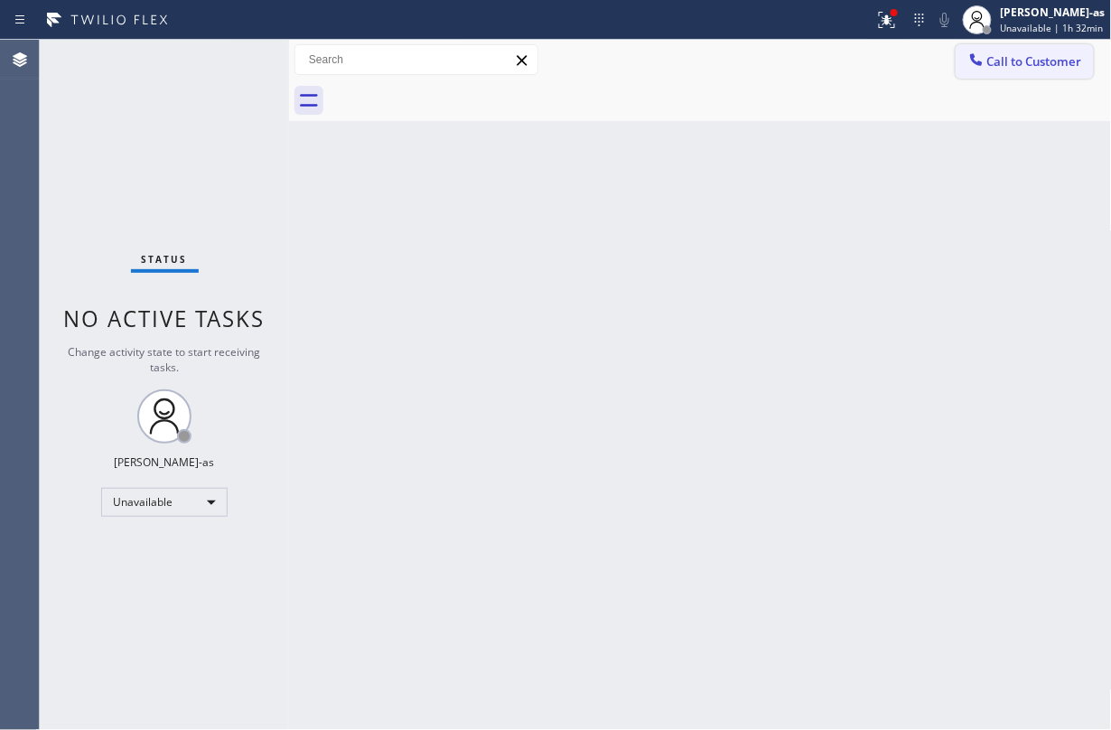
click at [833, 59] on span "Call to Customer" at bounding box center [1034, 61] width 95 height 16
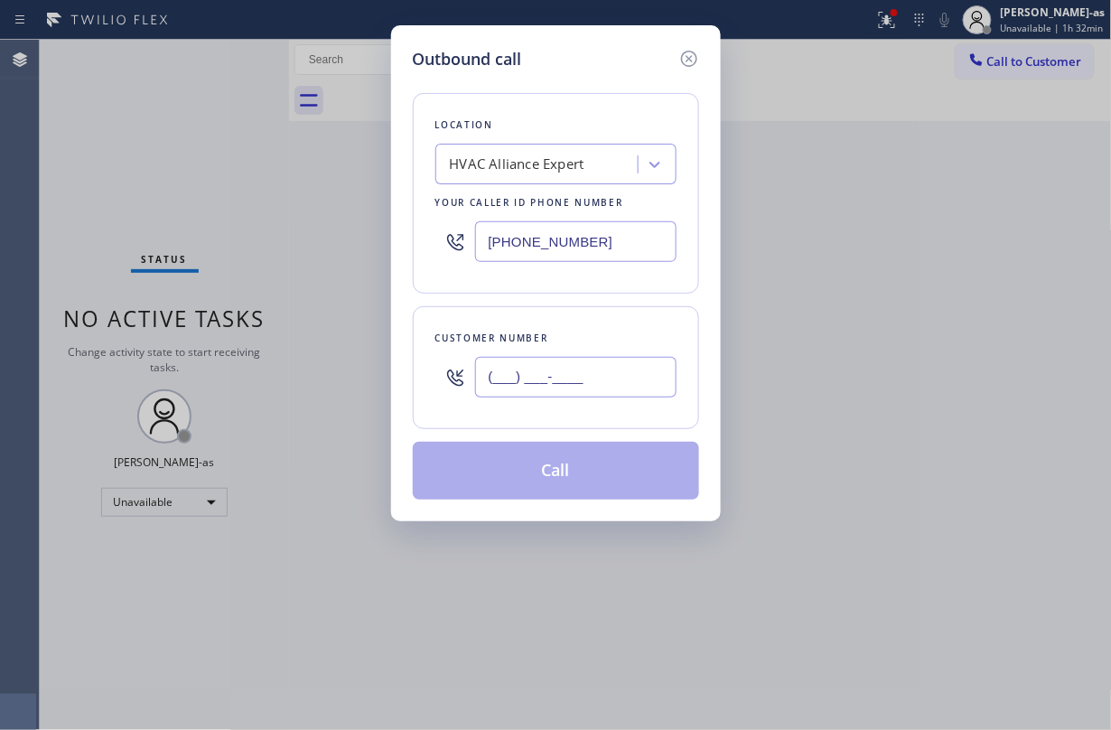
click at [618, 390] on input "(___) ___-____" at bounding box center [575, 377] width 201 height 41
paste input "818) 416-1994"
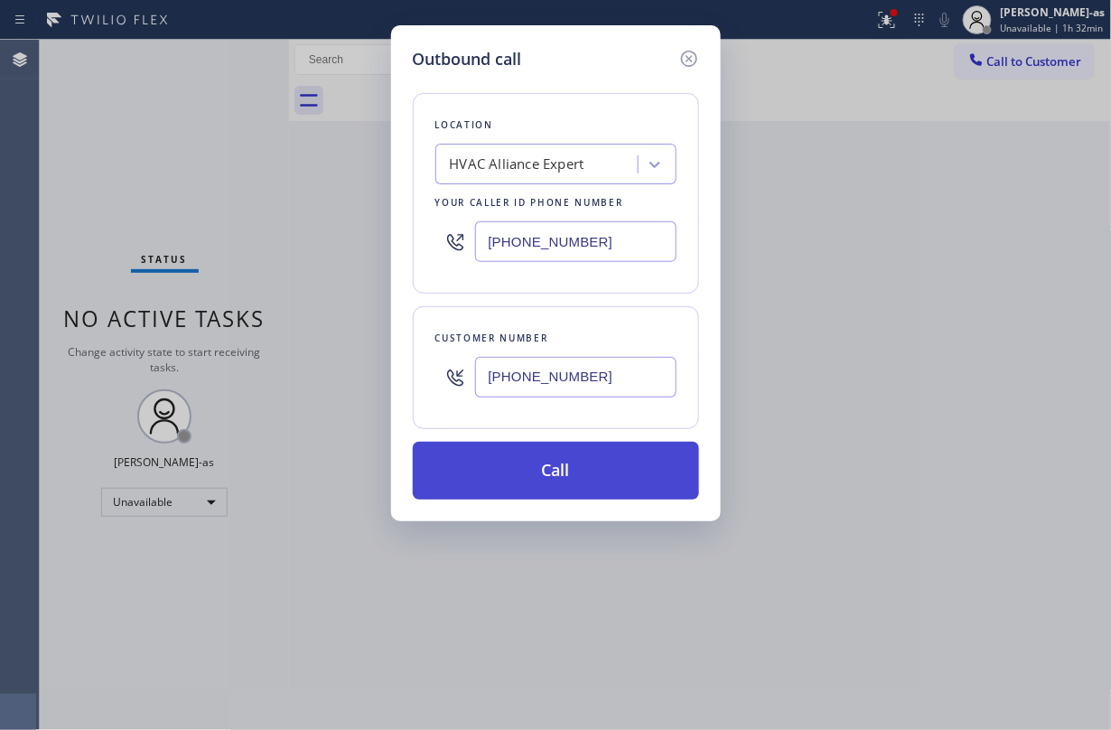
type input "(818) 416-1994"
click at [573, 477] on button "Call" at bounding box center [556, 471] width 286 height 58
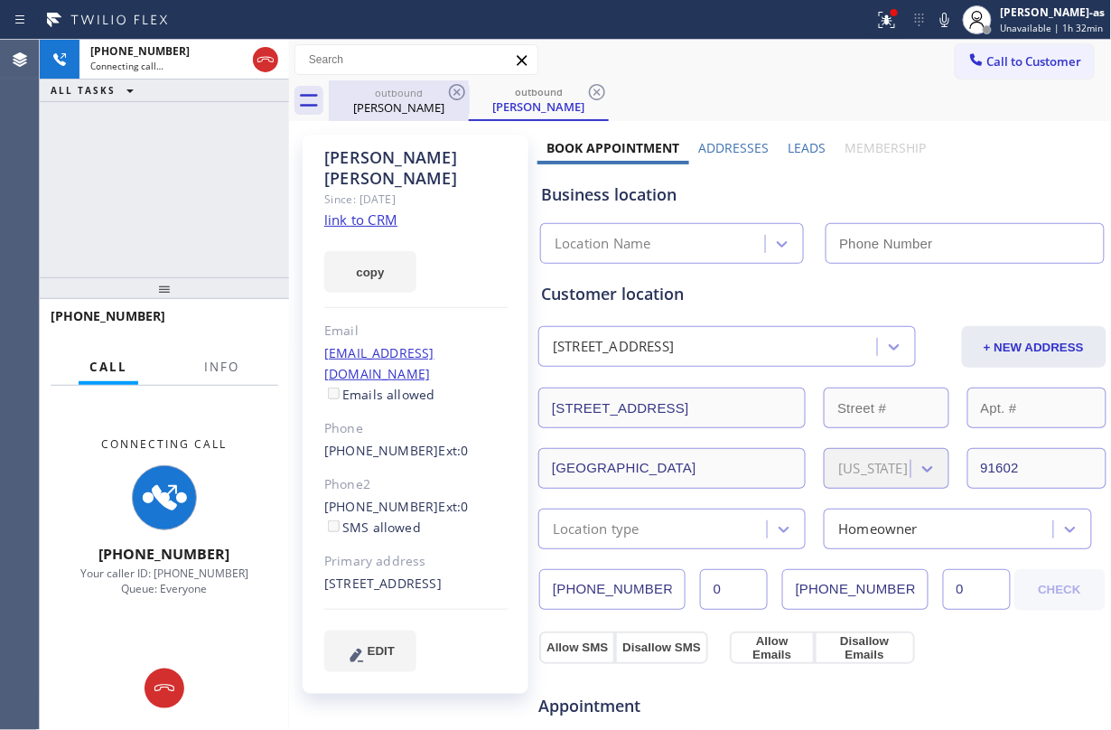
drag, startPoint x: 243, startPoint y: 164, endPoint x: 347, endPoint y: 113, distance: 115.9
click at [256, 156] on div "+18184161994 Connecting call… ALL TASKS ALL TASKS ACTIVE TASKS TASKS IN WRAP UP" at bounding box center [164, 159] width 249 height 238
drag, startPoint x: 369, startPoint y: 91, endPoint x: 452, endPoint y: 95, distance: 83.2
click at [379, 91] on div "outbound" at bounding box center [399, 93] width 136 height 14
type input "(855) 999-4417"
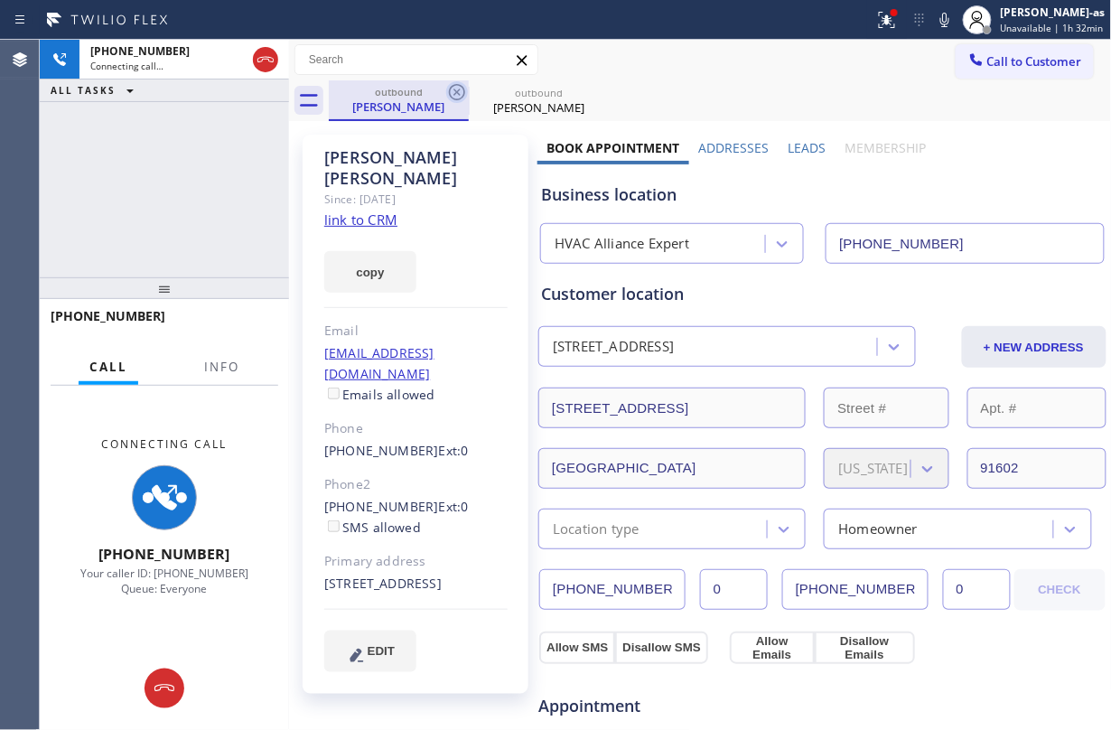
click at [452, 95] on icon at bounding box center [457, 92] width 22 height 22
click at [300, 164] on div "Tami Treadwell Since: 20 may 2020 link to CRM copy Email no@gmail.com Emails al…" at bounding box center [415, 729] width 244 height 1206
click at [206, 160] on div "+18184161994 Connecting call… ALL TASKS ALL TASKS ACTIVE TASKS TASKS IN WRAP UP" at bounding box center [164, 159] width 249 height 238
click at [173, 172] on div "+18184161994 Connecting call… ALL TASKS ALL TASKS ACTIVE TASKS TASKS IN WRAP UP" at bounding box center [164, 159] width 249 height 238
click at [261, 60] on icon at bounding box center [266, 60] width 22 height 22
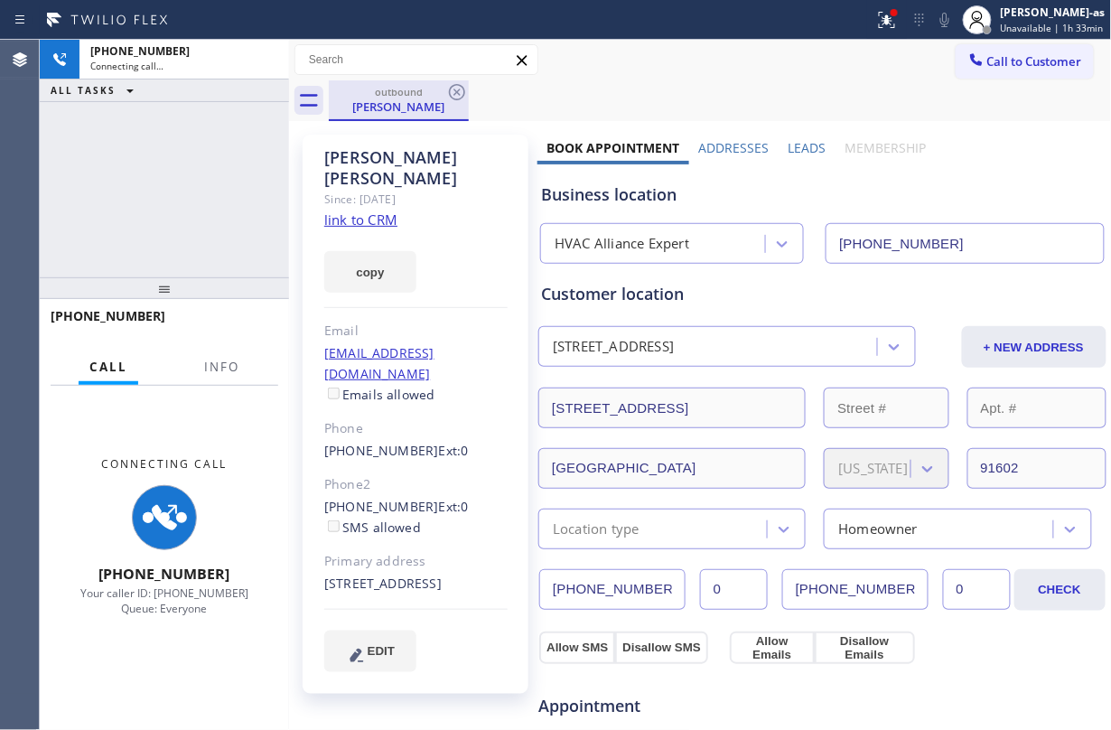
click at [379, 98] on div "Tami Treadwell" at bounding box center [399, 106] width 136 height 16
click at [459, 88] on icon at bounding box center [457, 92] width 22 height 22
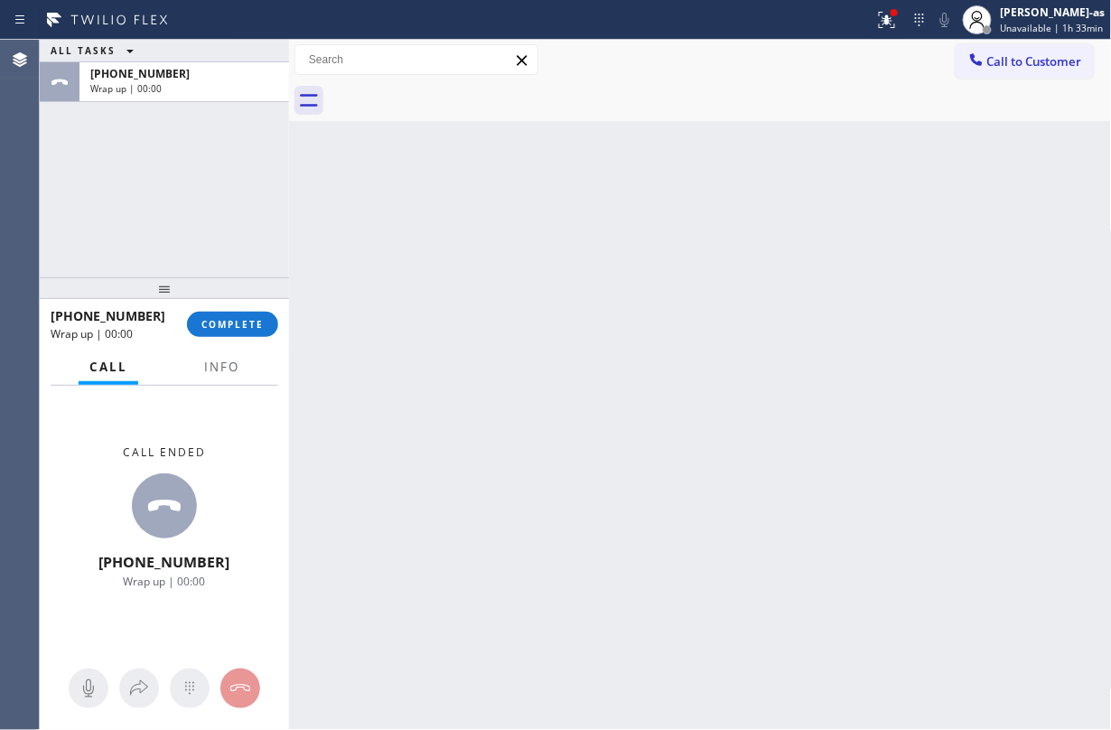
click at [471, 311] on div "Back to Dashboard Change Sender ID Customers Technicians Select a contact Outbo…" at bounding box center [700, 385] width 823 height 690
click at [239, 320] on span "COMPLETE" at bounding box center [232, 324] width 62 height 13
click at [210, 247] on div "ALL TASKS ALL TASKS ACTIVE TASKS TASKS IN WRAP UP +18184161994 Wrap up | 00:02" at bounding box center [164, 159] width 249 height 238
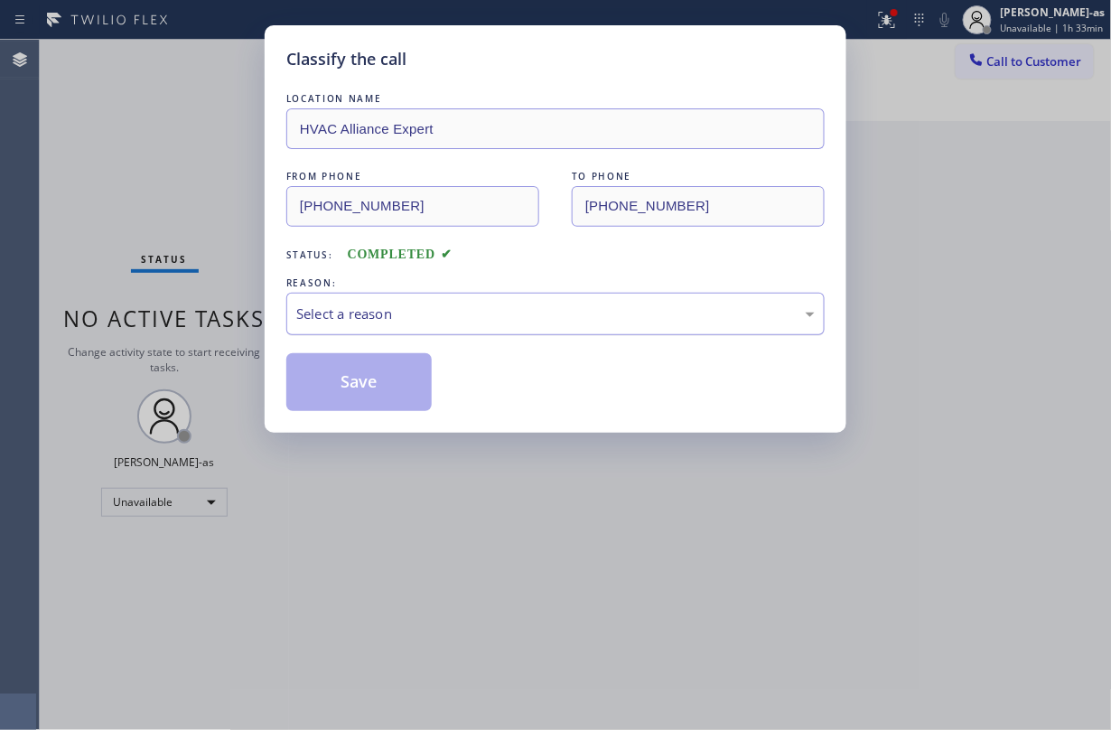
click at [350, 311] on div "Select a reason" at bounding box center [555, 313] width 518 height 21
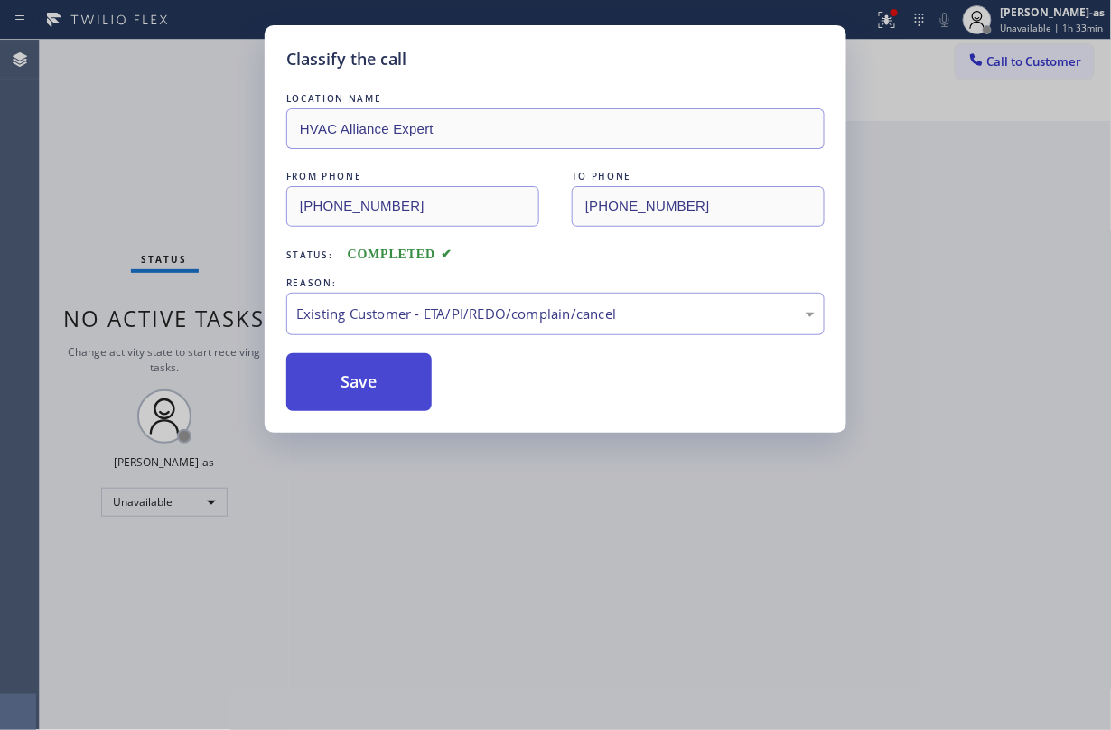
click at [370, 370] on button "Save" at bounding box center [358, 382] width 145 height 58
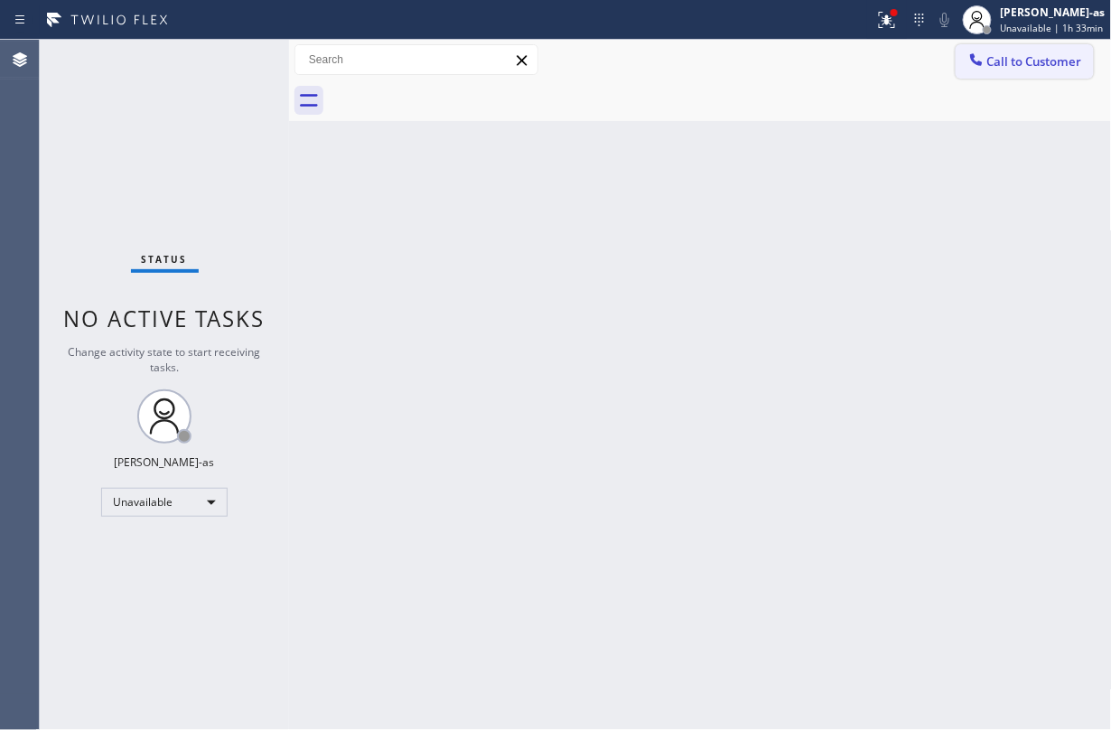
click at [833, 58] on icon at bounding box center [976, 60] width 18 height 18
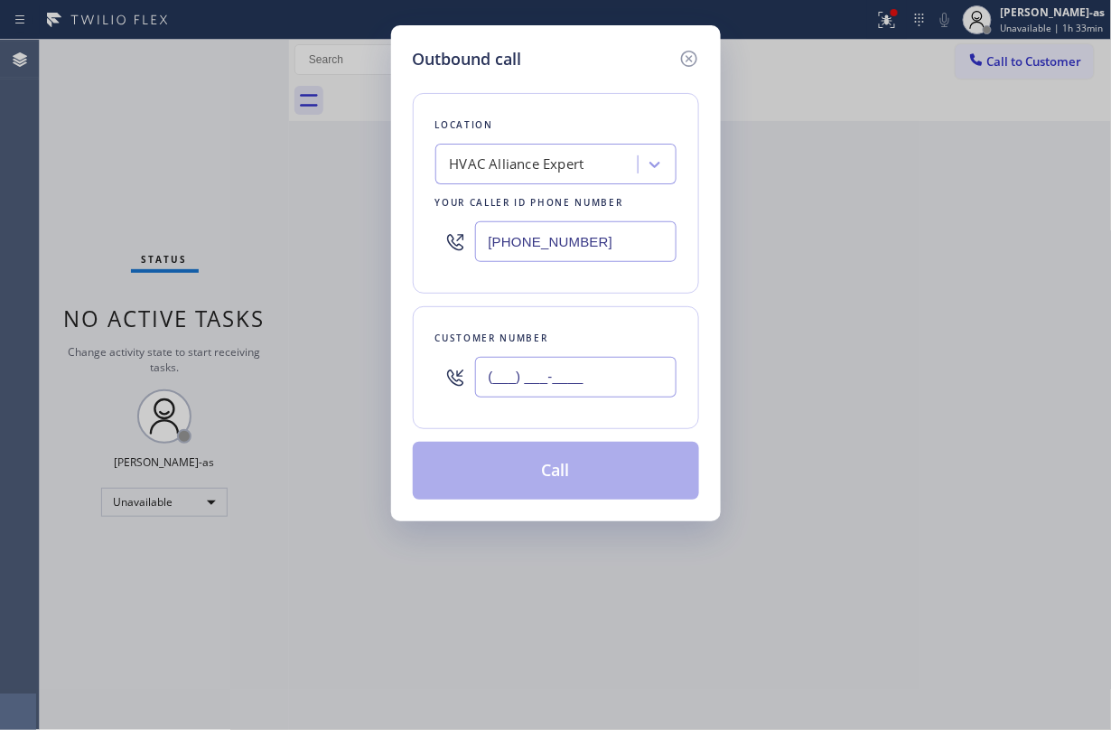
click at [569, 392] on input "(___) ___-____" at bounding box center [575, 377] width 201 height 41
paste input "323) 372-0622"
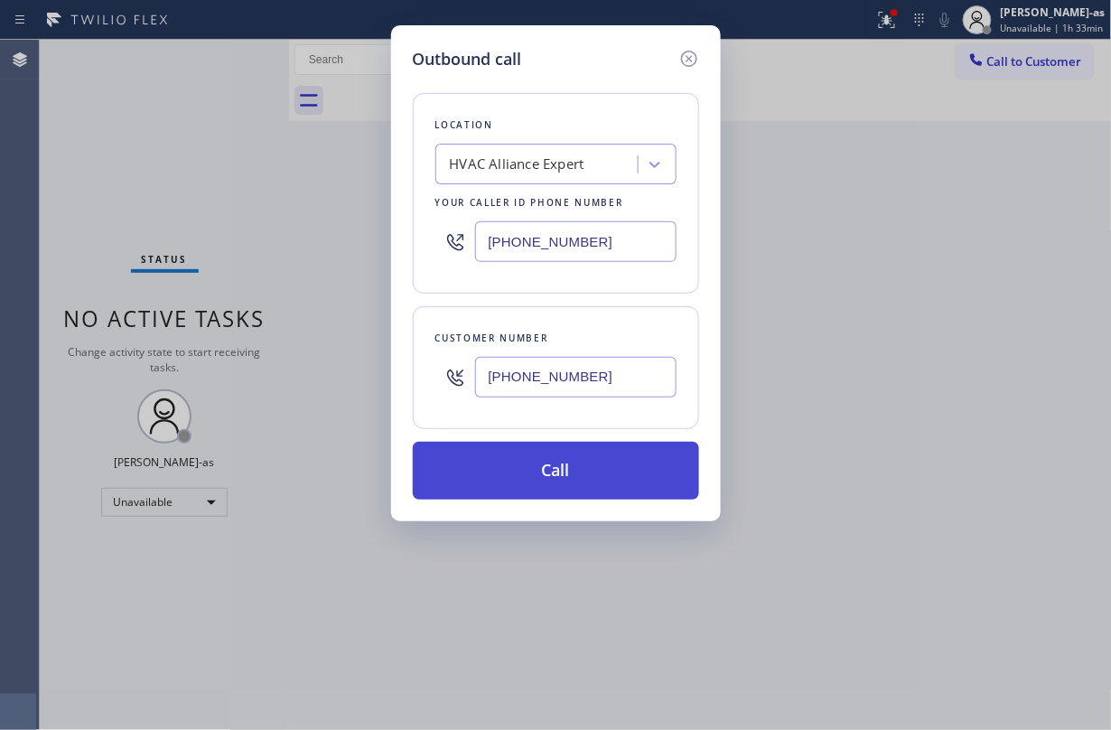
type input "(323) 372-0622"
click at [553, 489] on button "Call" at bounding box center [556, 471] width 286 height 58
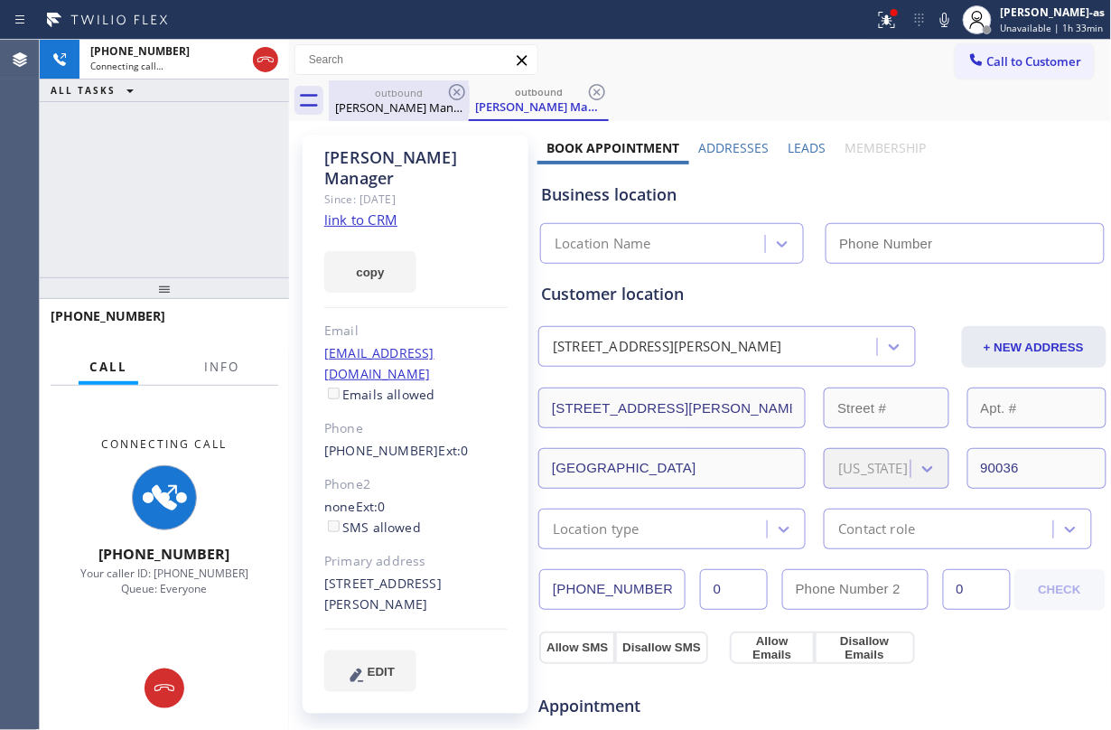
click at [376, 88] on div "outbound" at bounding box center [399, 93] width 136 height 14
type input "(855) 999-4417"
click at [462, 88] on icon at bounding box center [457, 92] width 16 height 16
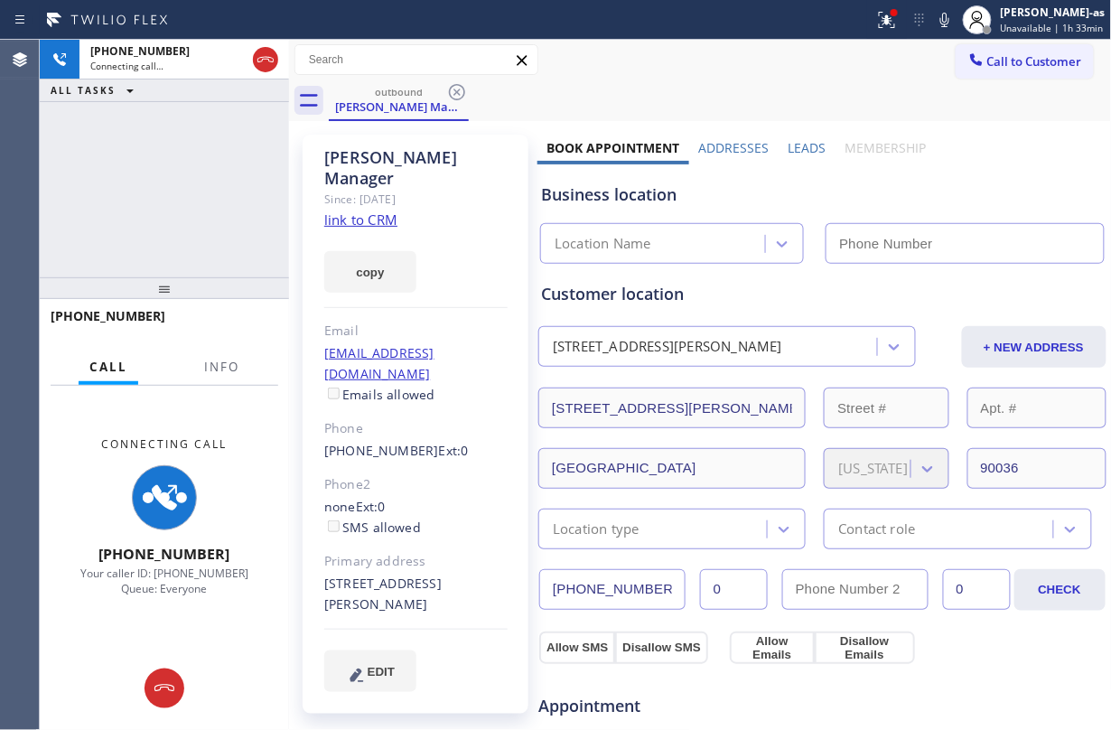
type input "(855) 999-4417"
click at [148, 185] on div "+13233720622 Connecting call… ALL TASKS ALL TASKS ACTIVE TASKS TASKS IN WRAP UP" at bounding box center [164, 159] width 249 height 238
click at [368, 210] on link "link to CRM" at bounding box center [360, 219] width 73 height 18
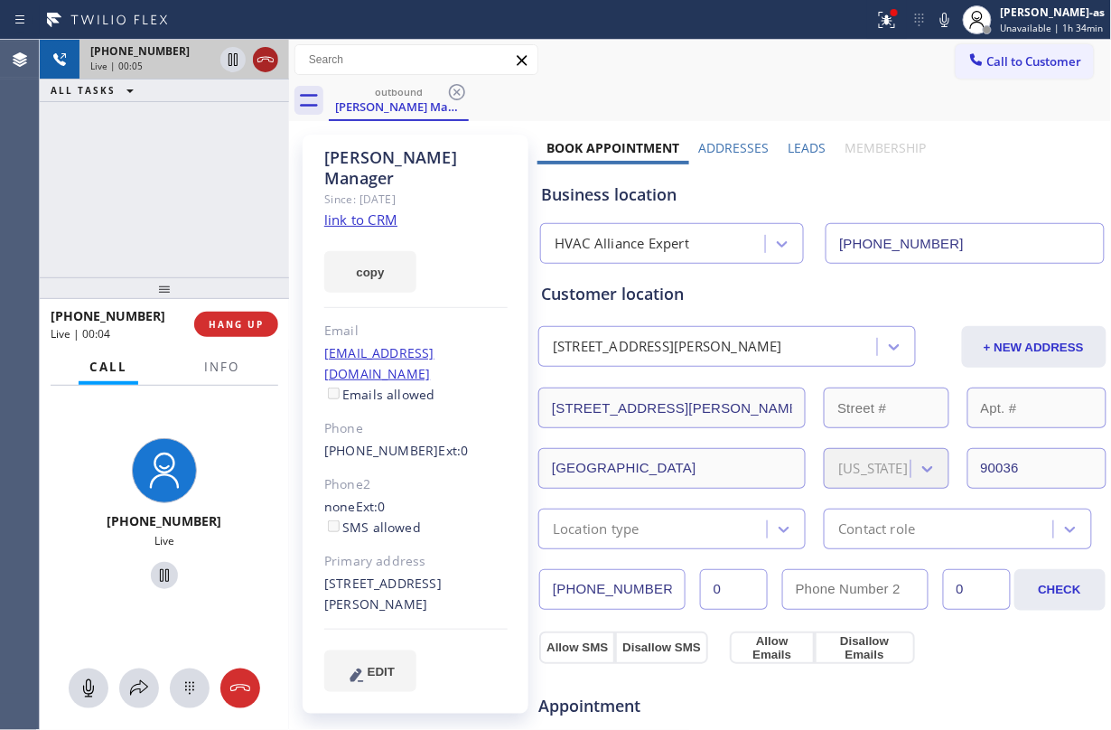
click at [273, 59] on icon at bounding box center [265, 59] width 16 height 5
drag, startPoint x: 398, startPoint y: 138, endPoint x: 416, endPoint y: 116, distance: 28.2
click at [402, 132] on div "Gerardo Manager Since: 20 may 2020 link to CRM copy Email gortiz@bowiebarker.co…" at bounding box center [415, 729] width 244 height 1206
drag, startPoint x: 421, startPoint y: 108, endPoint x: 468, endPoint y: 88, distance: 51.0
click at [427, 108] on div "Gerardo Manager" at bounding box center [399, 106] width 136 height 16
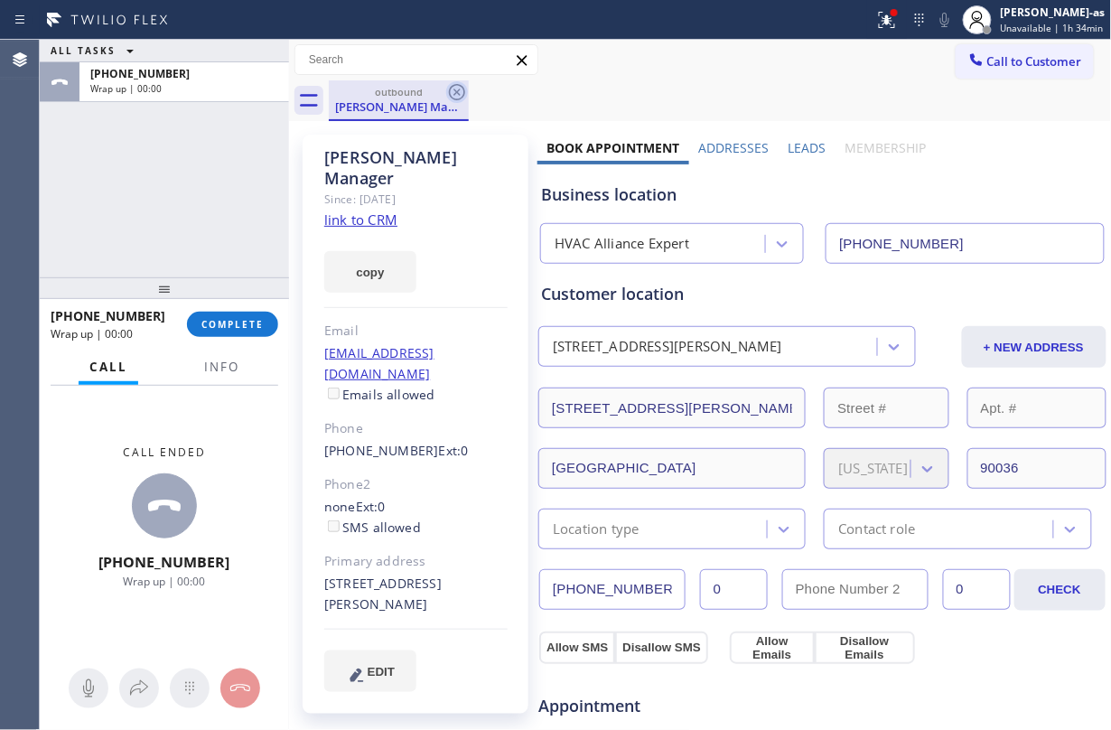
click at [463, 88] on icon at bounding box center [457, 92] width 16 height 16
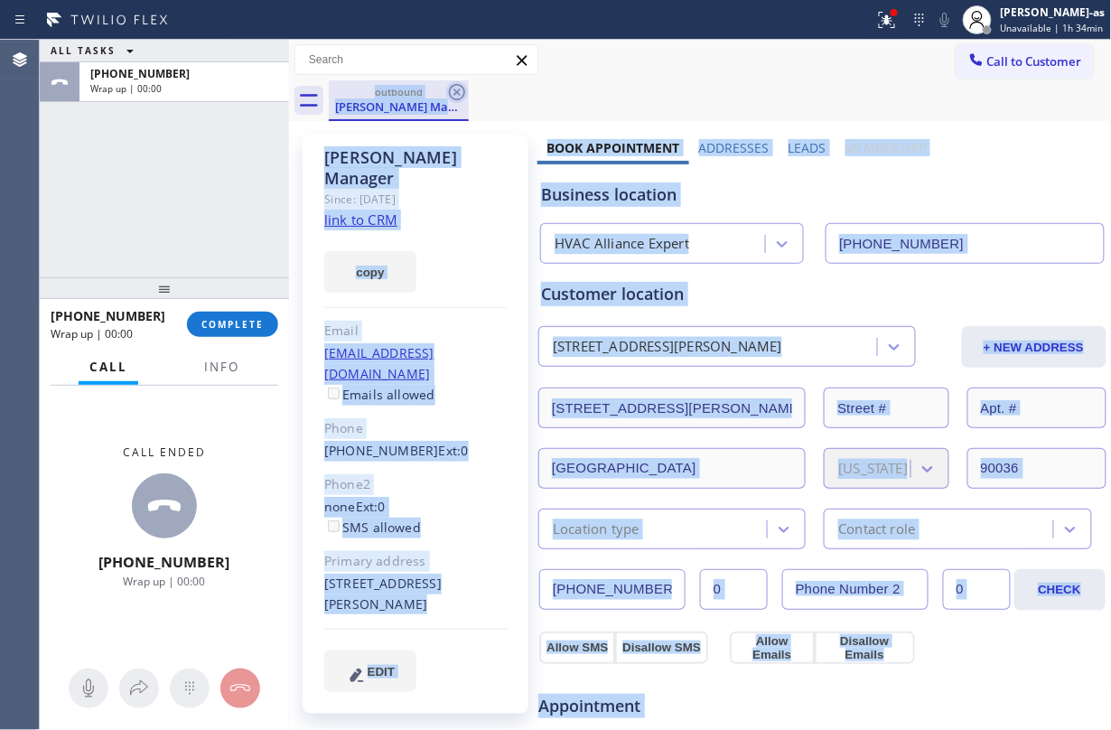
click at [463, 88] on div "outbound Gerardo Manager" at bounding box center [720, 100] width 783 height 41
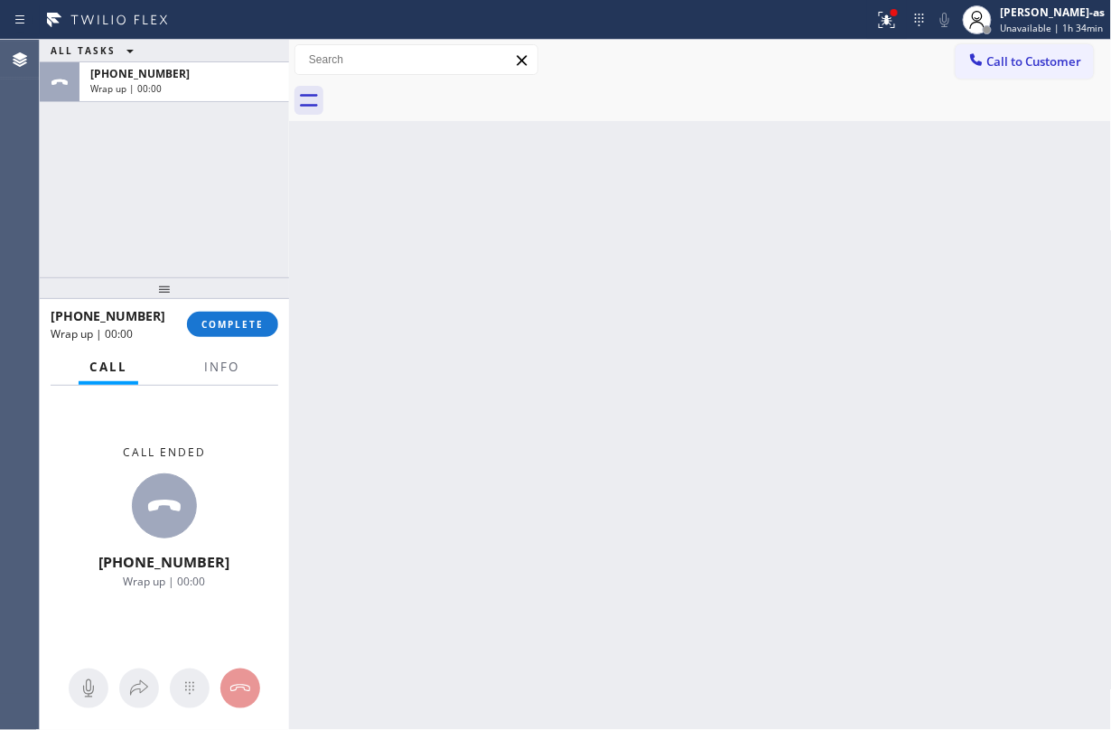
click at [192, 242] on div "ALL TASKS ALL TASKS ACTIVE TASKS TASKS IN WRAP UP +13233720622 Wrap up | 00:00" at bounding box center [164, 159] width 249 height 238
click at [247, 293] on div at bounding box center [164, 288] width 249 height 22
click at [247, 314] on button "COMPLETE" at bounding box center [232, 324] width 91 height 25
drag, startPoint x: 164, startPoint y: 228, endPoint x: 232, endPoint y: 275, distance: 81.9
click at [164, 228] on div "ALL TASKS ALL TASKS ACTIVE TASKS TASKS IN WRAP UP +13233720622 Wrap up | 00:02" at bounding box center [164, 159] width 249 height 238
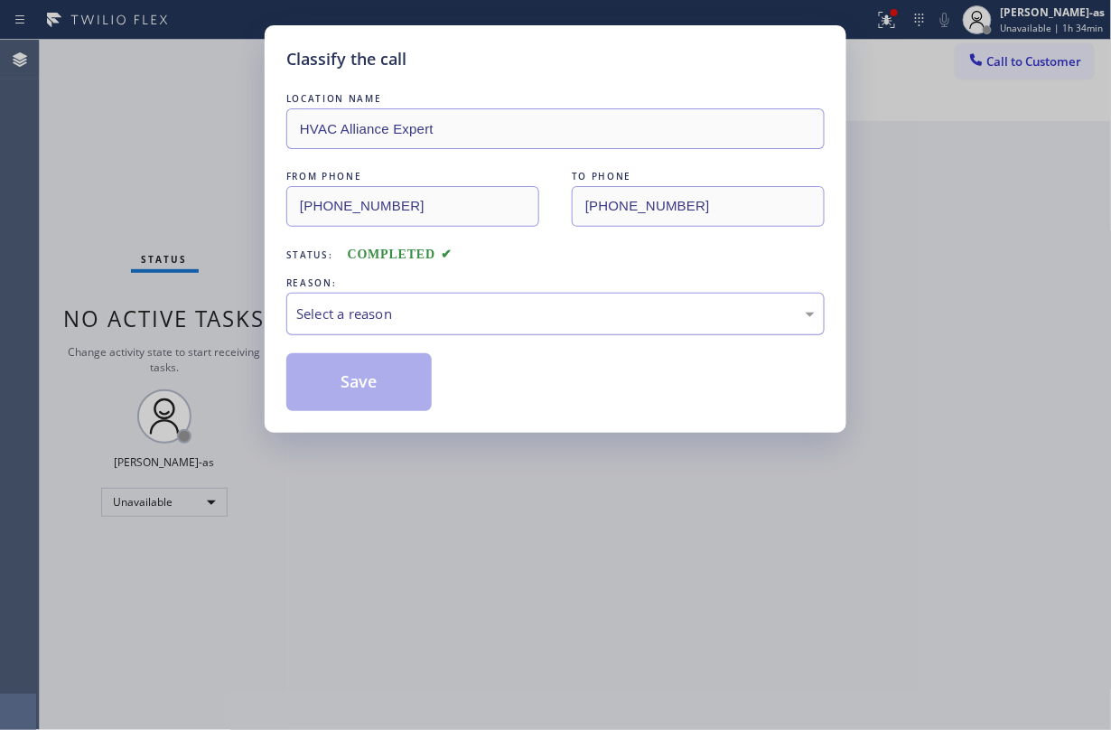
click at [473, 326] on div "Select a reason" at bounding box center [555, 314] width 538 height 42
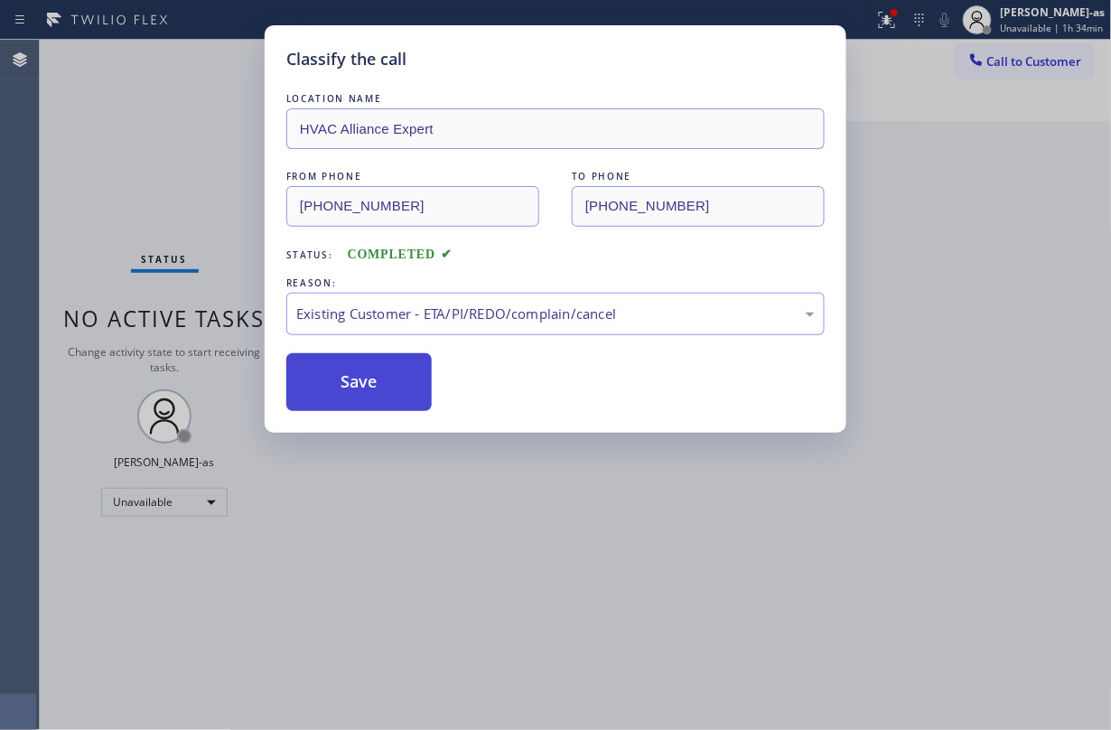
click at [369, 387] on button "Save" at bounding box center [358, 382] width 145 height 58
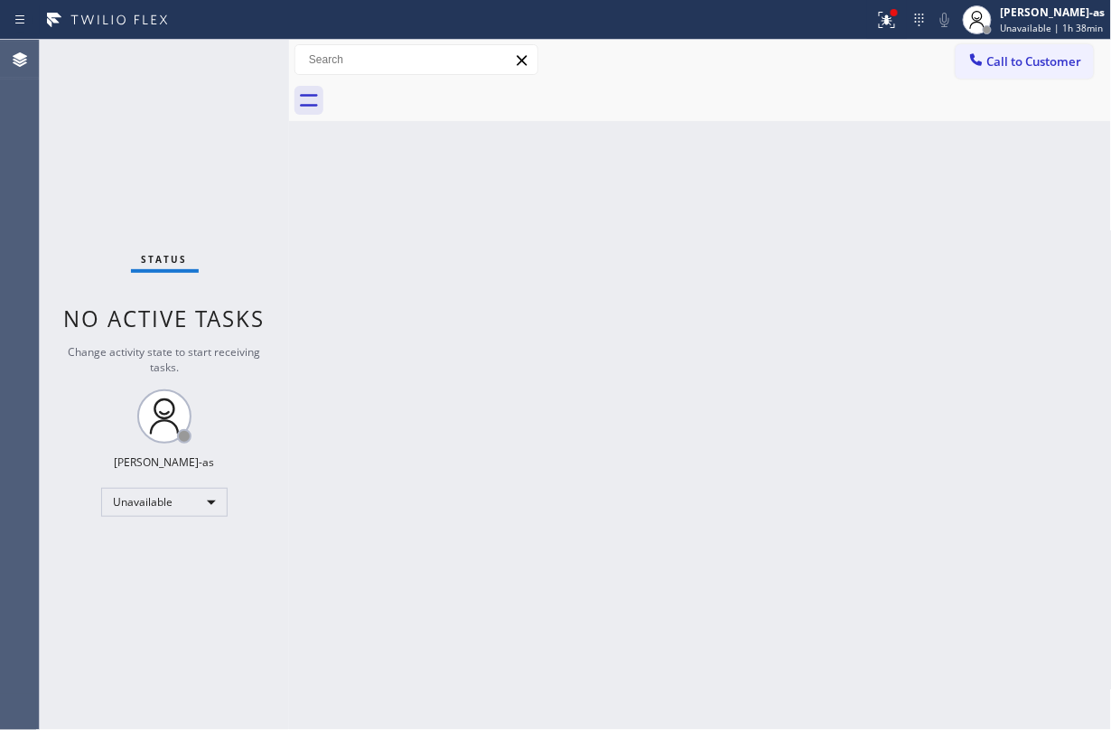
click at [509, 207] on div "Back to Dashboard Change Sender ID Customers Technicians Select a contact Outbo…" at bounding box center [700, 385] width 823 height 690
click at [833, 55] on span "Call to Customer" at bounding box center [1034, 61] width 95 height 16
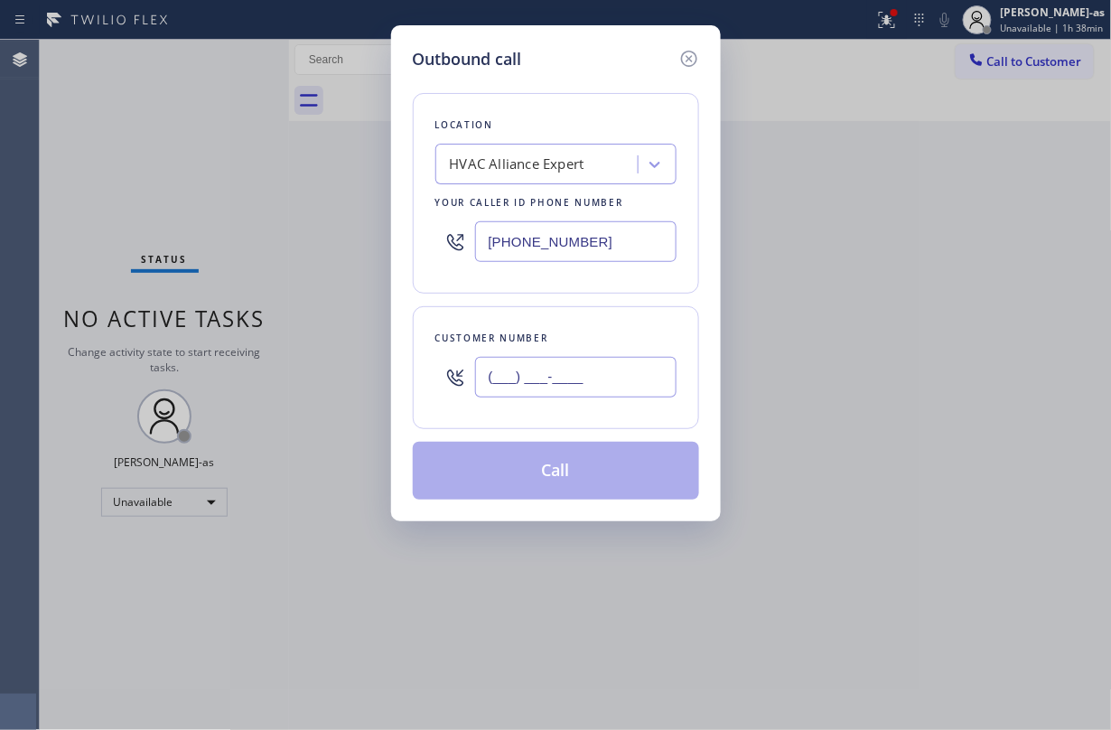
click at [629, 383] on input "(___) ___-____" at bounding box center [575, 377] width 201 height 41
paste input "305) 926-5201"
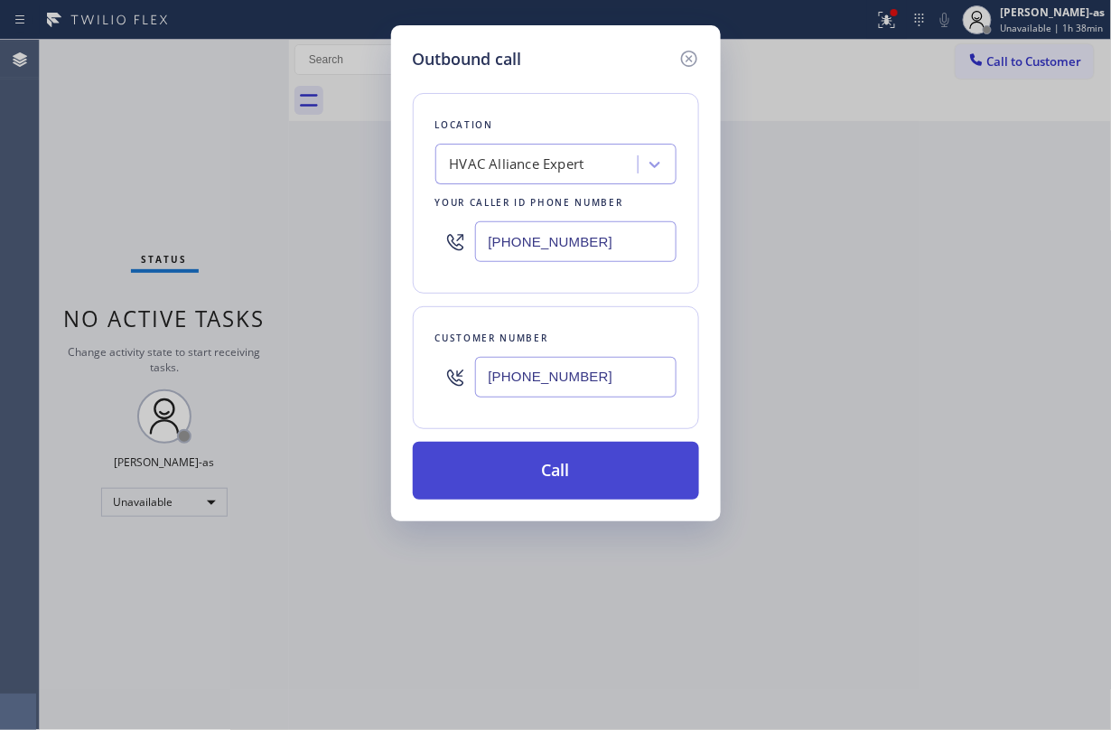
type input "(305) 926-5201"
click at [547, 479] on button "Call" at bounding box center [556, 471] width 286 height 58
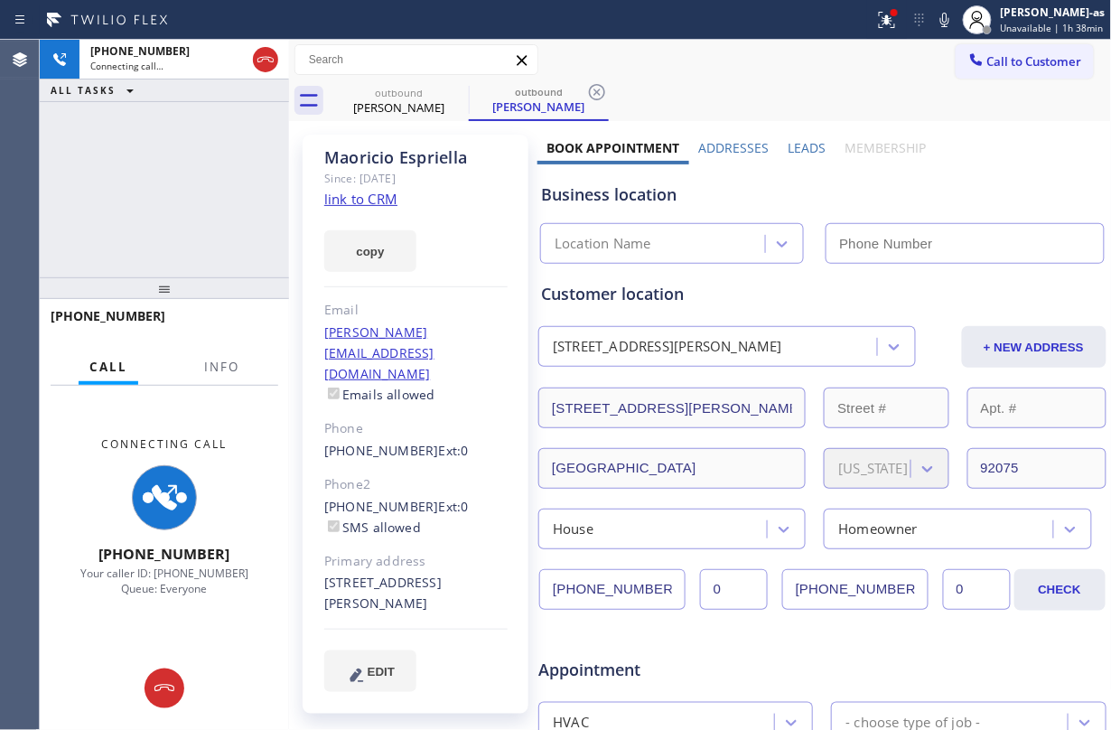
type input "(855) 999-4417"
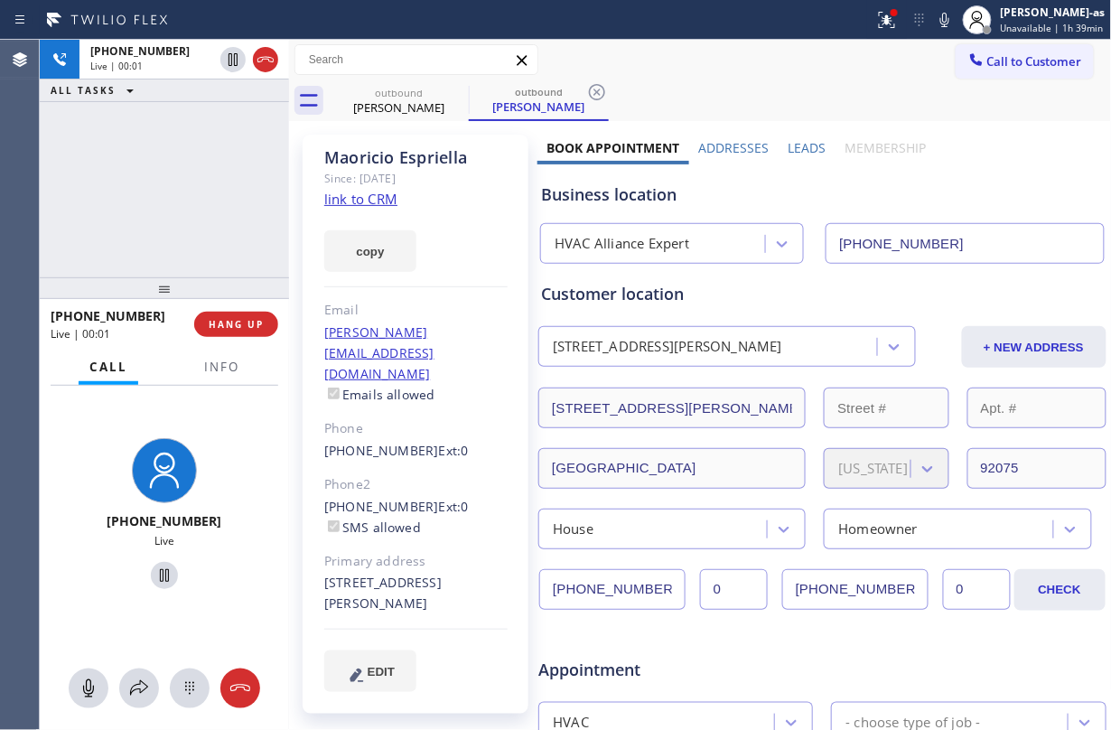
click at [193, 238] on div "+13059265201 Live | 00:01 ALL TASKS ALL TASKS ACTIVE TASKS TASKS IN WRAP UP" at bounding box center [164, 159] width 249 height 238
click at [379, 197] on link "link to CRM" at bounding box center [360, 199] width 73 height 18
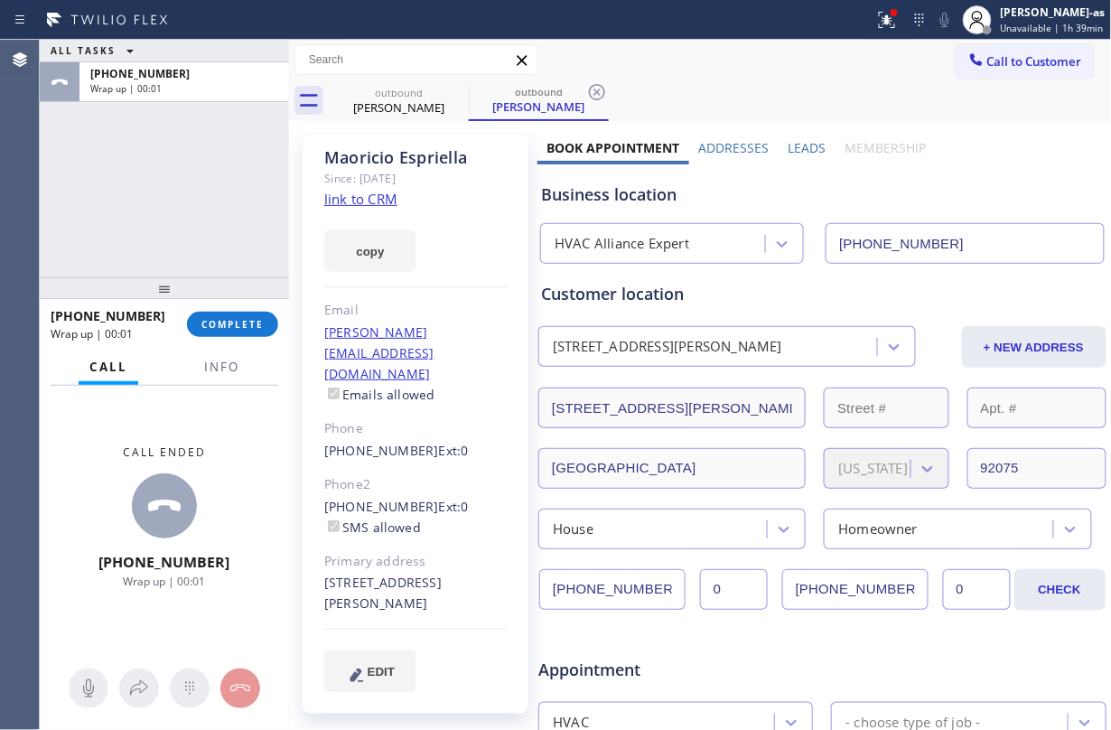
drag, startPoint x: 251, startPoint y: 275, endPoint x: 261, endPoint y: 271, distance: 10.9
click at [253, 277] on div at bounding box center [164, 288] width 249 height 22
click at [229, 318] on span "COMPLETE" at bounding box center [232, 324] width 62 height 13
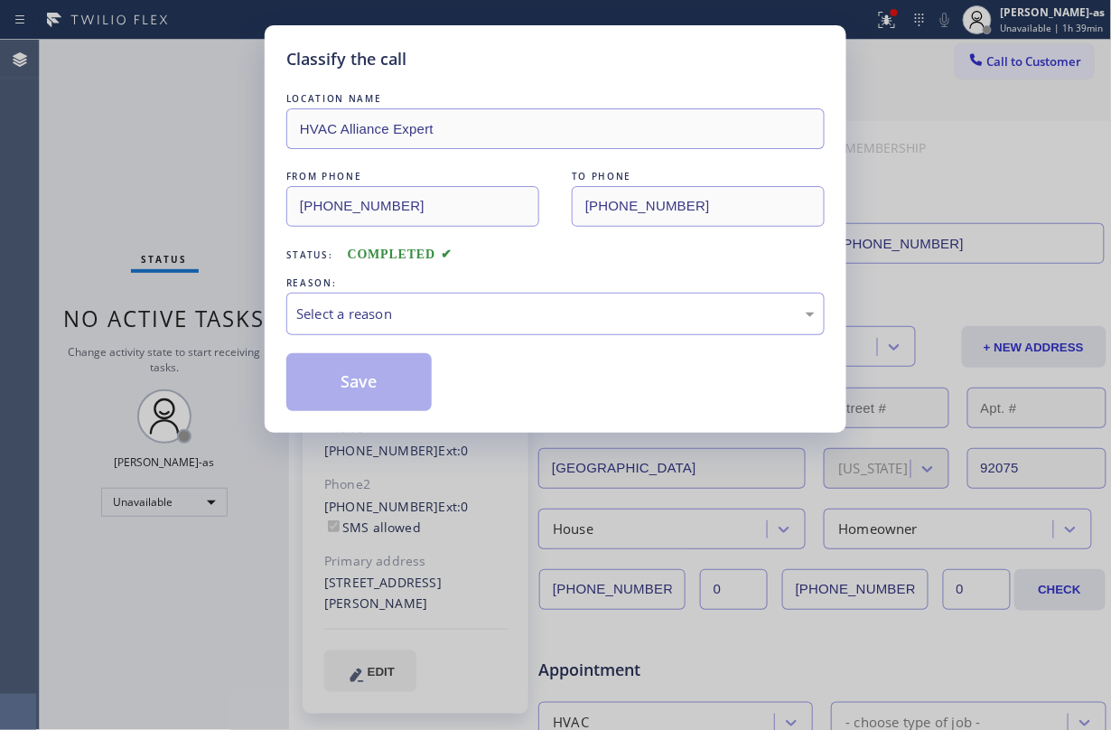
drag, startPoint x: 153, startPoint y: 240, endPoint x: 190, endPoint y: 225, distance: 40.1
click at [166, 236] on div "Classify the call LOCATION NAME HVAC Alliance Expert FROM PHONE (855) 999-4417 …" at bounding box center [555, 365] width 1111 height 730
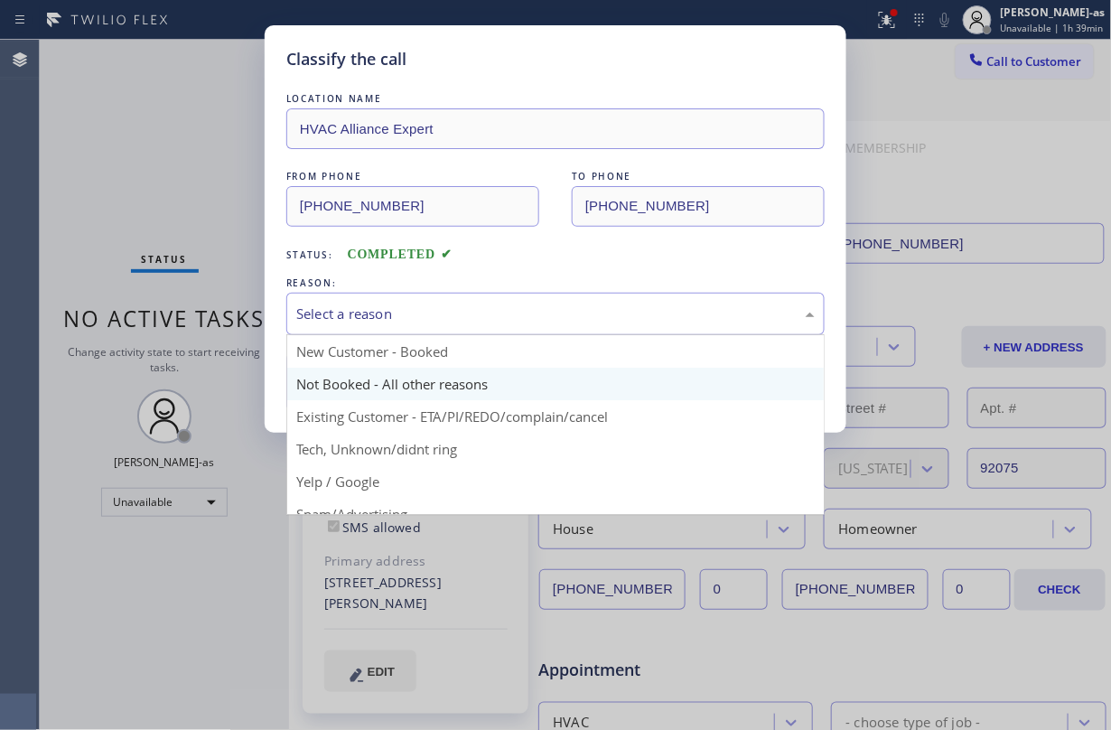
drag, startPoint x: 437, startPoint y: 325, endPoint x: 449, endPoint y: 384, distance: 59.9
click at [437, 322] on div "Select a reason" at bounding box center [555, 313] width 518 height 21
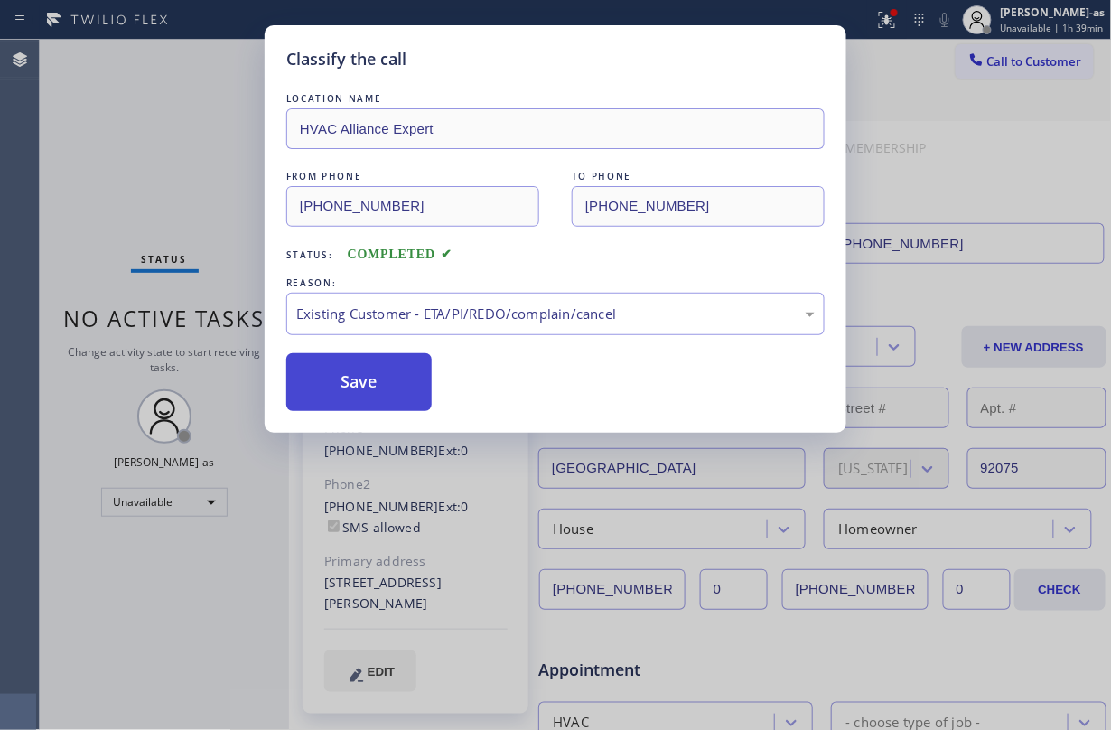
drag, startPoint x: 394, startPoint y: 390, endPoint x: 698, endPoint y: 460, distance: 312.2
click at [394, 388] on button "Save" at bounding box center [358, 382] width 145 height 58
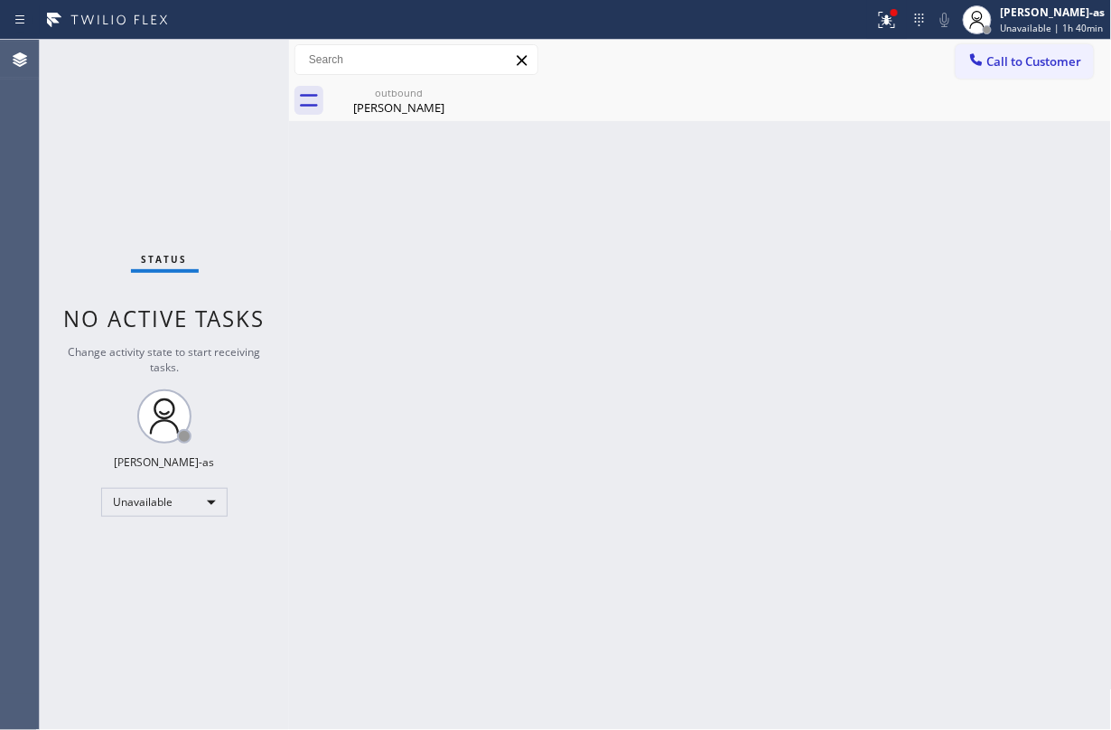
click at [191, 102] on div "Status No active tasks Change activity state to start receiving tasks. Jesica J…" at bounding box center [164, 385] width 249 height 690
click at [833, 59] on span "Call to Customer" at bounding box center [1034, 61] width 95 height 16
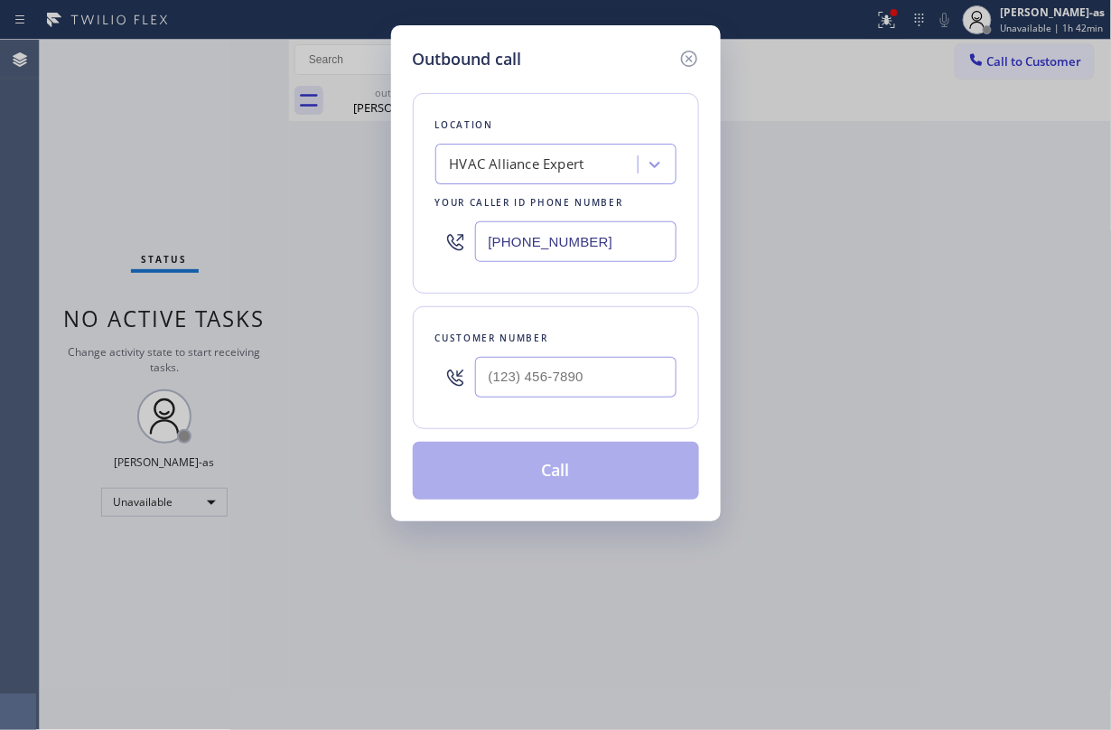
click at [622, 340] on div "Customer number" at bounding box center [555, 338] width 241 height 19
click at [629, 362] on input "(___) ___-____" at bounding box center [575, 377] width 201 height 41
paste input "682) 365-3404"
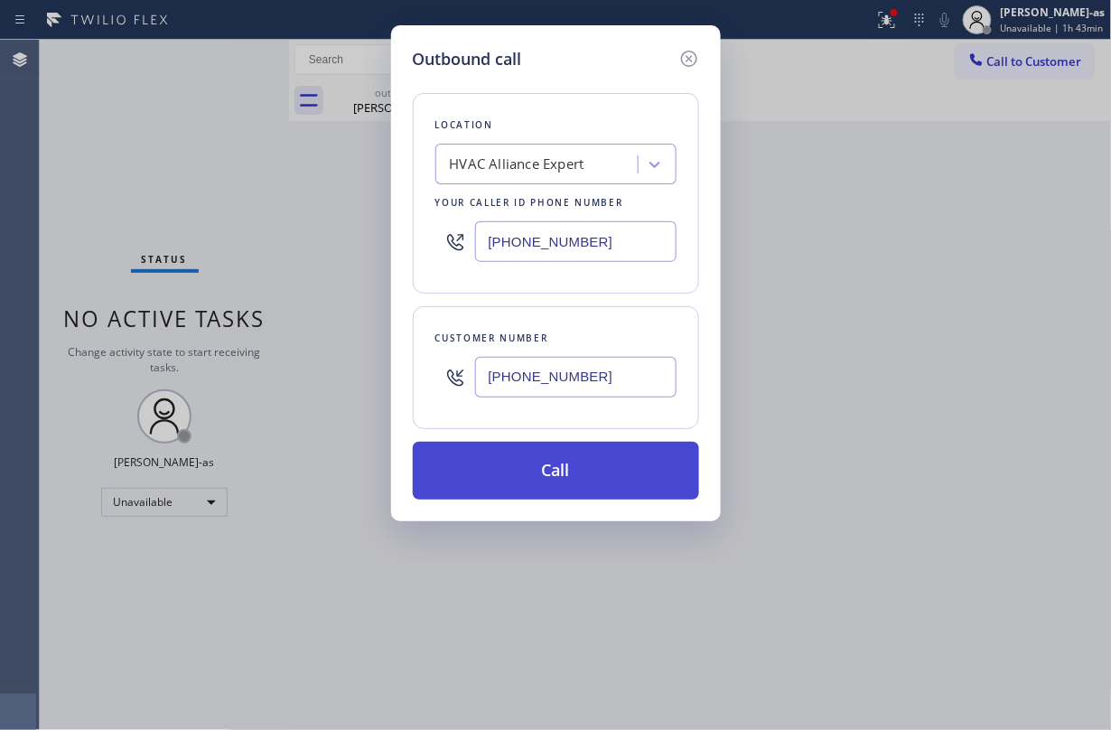
type input "(682) 365-3404"
click at [572, 461] on button "Call" at bounding box center [556, 471] width 286 height 58
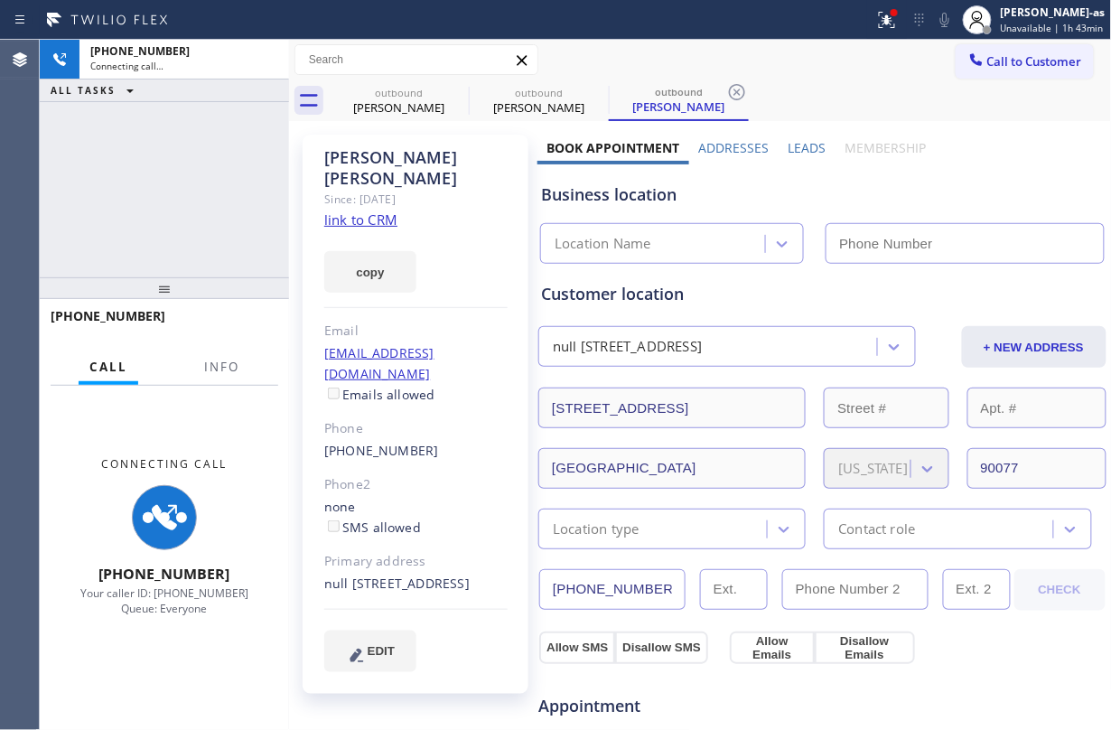
click at [363, 210] on link "link to CRM" at bounding box center [360, 219] width 73 height 18
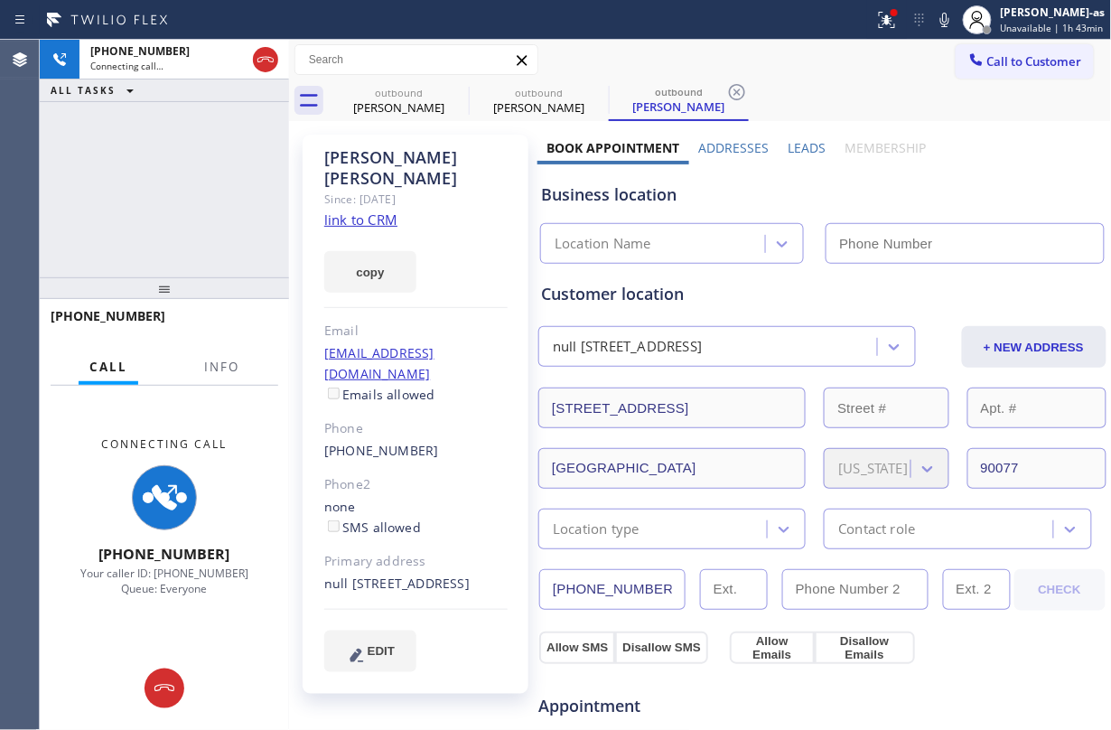
type input "(855) 999-4417"
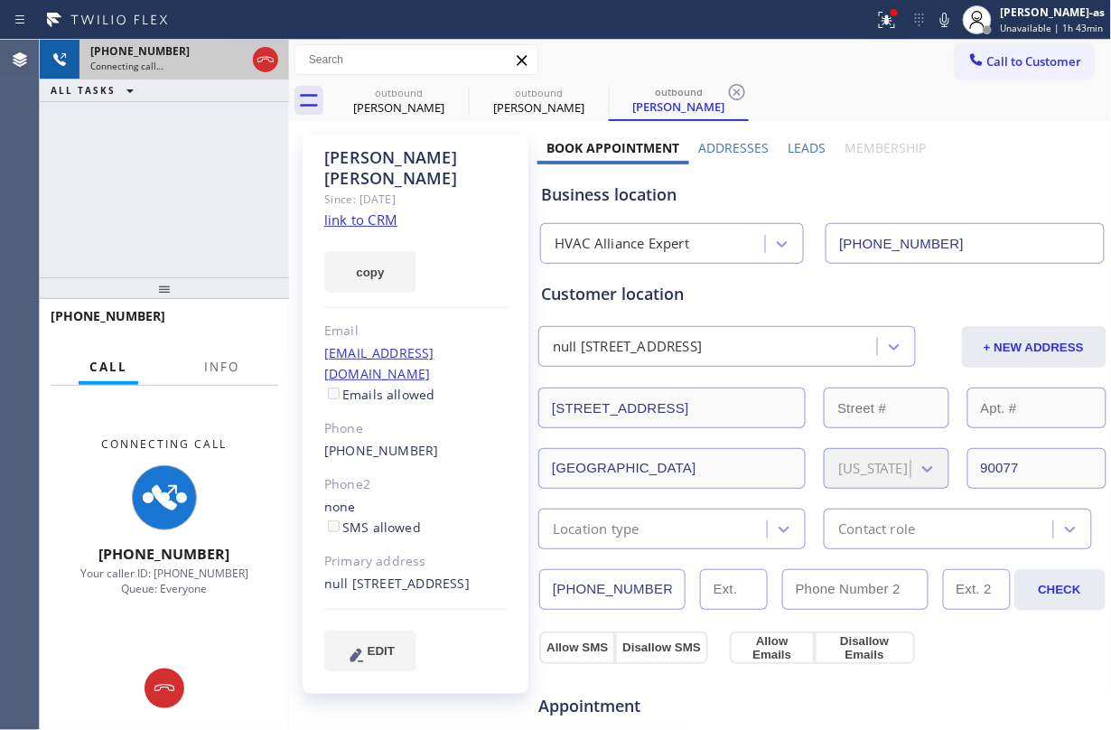
click at [256, 43] on div at bounding box center [265, 60] width 33 height 40
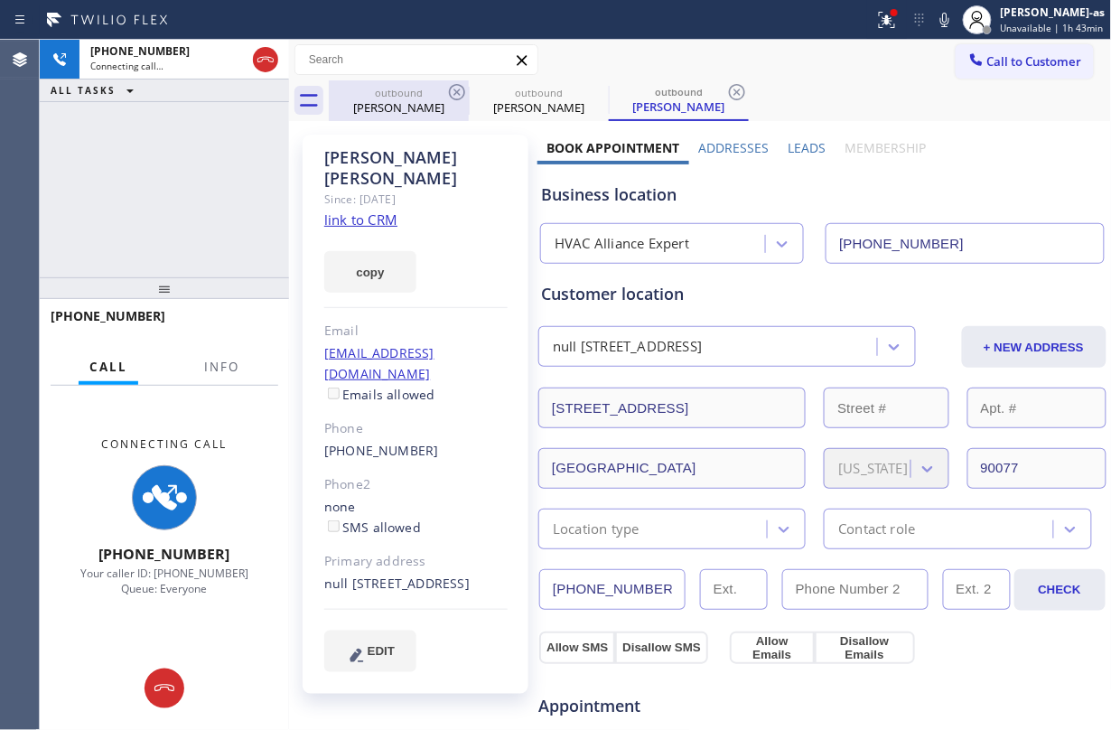
click at [390, 90] on div "outbound" at bounding box center [399, 93] width 136 height 14
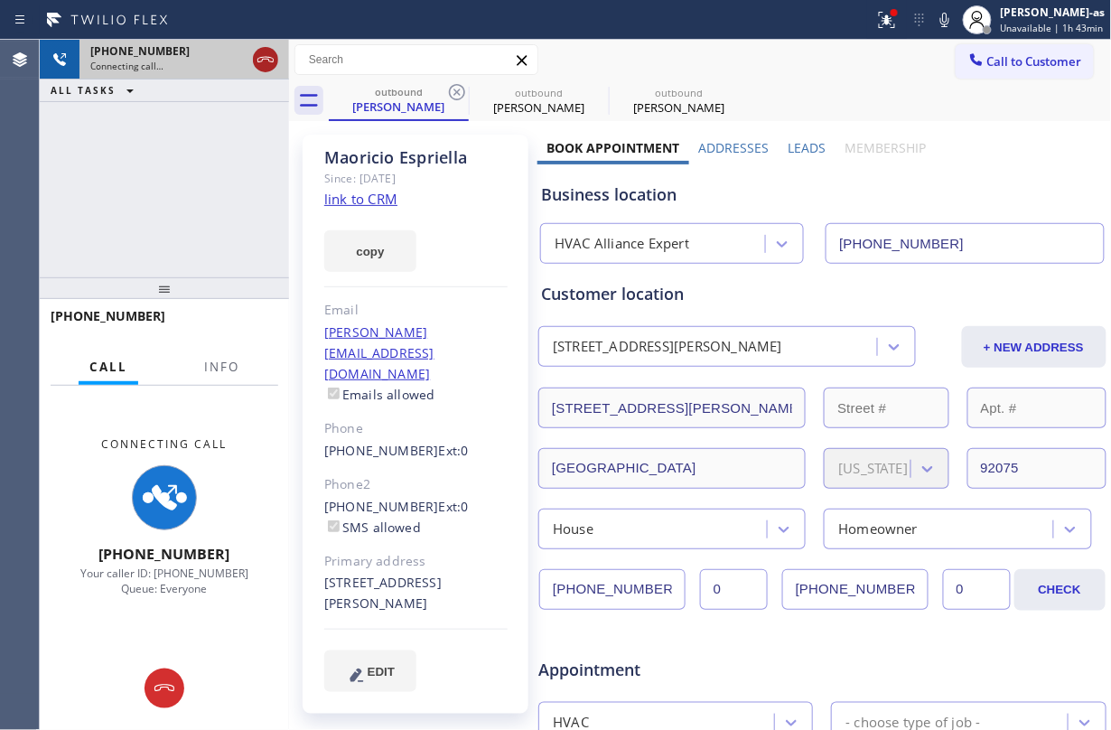
click at [265, 57] on icon at bounding box center [265, 59] width 16 height 5
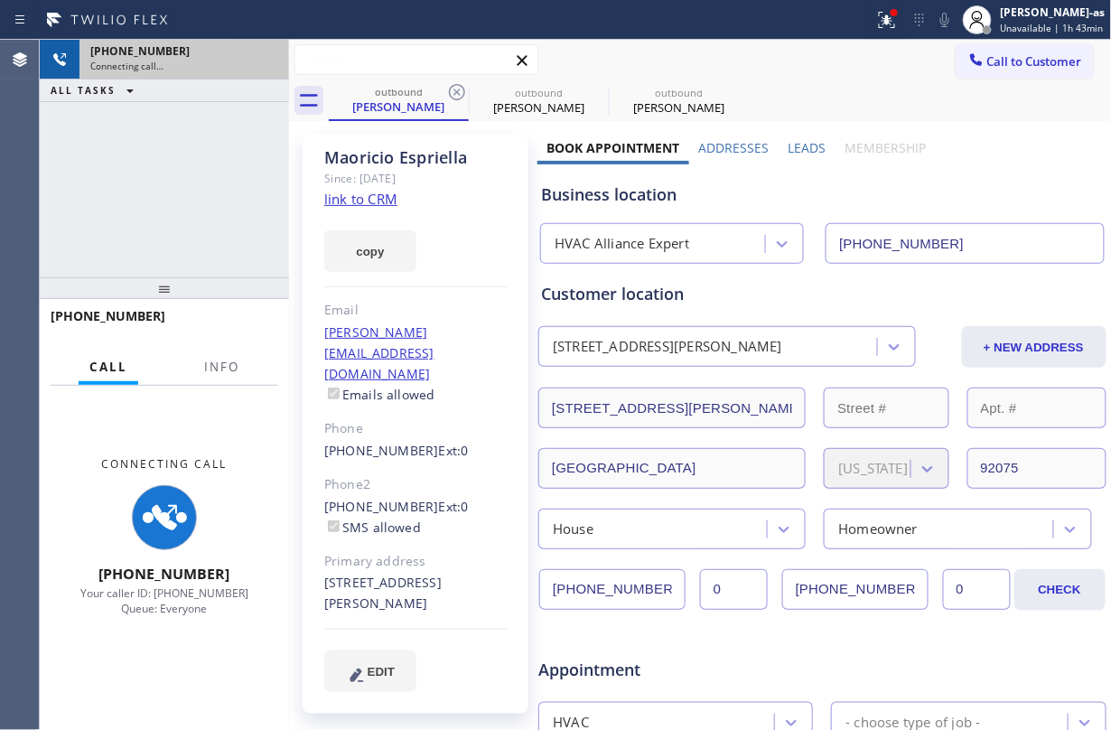
drag, startPoint x: 387, startPoint y: 70, endPoint x: 403, endPoint y: 73, distance: 15.6
click at [395, 70] on input "text" at bounding box center [416, 59] width 242 height 29
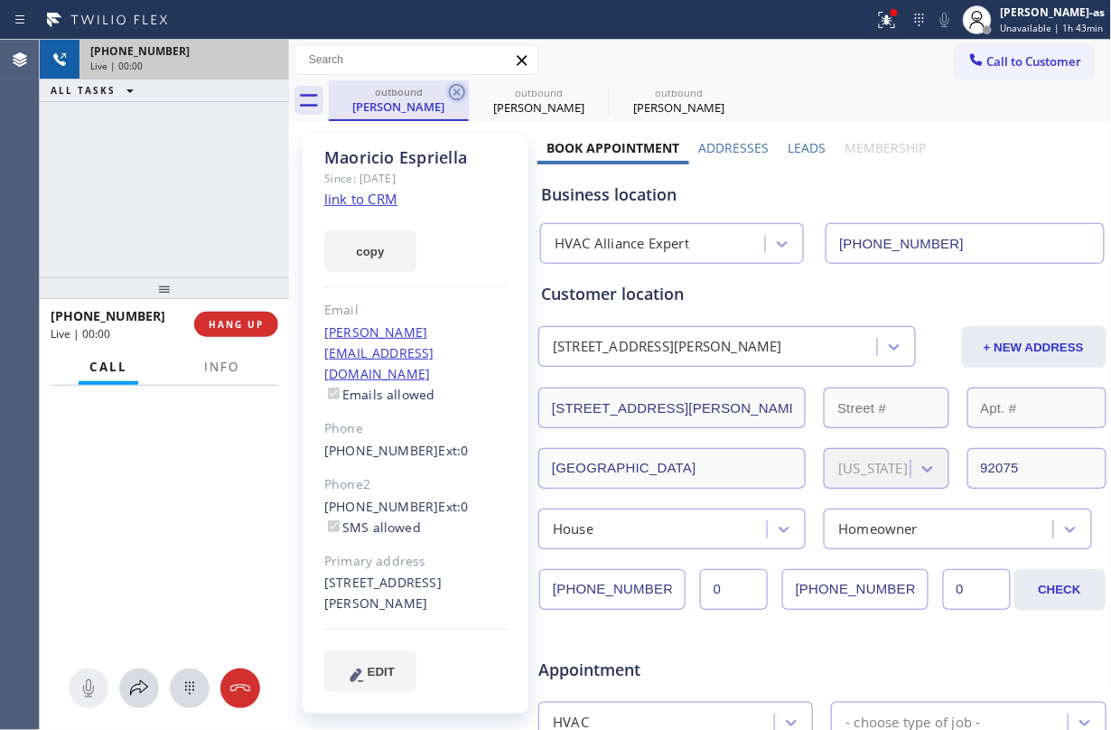
click at [461, 88] on icon at bounding box center [457, 92] width 22 height 22
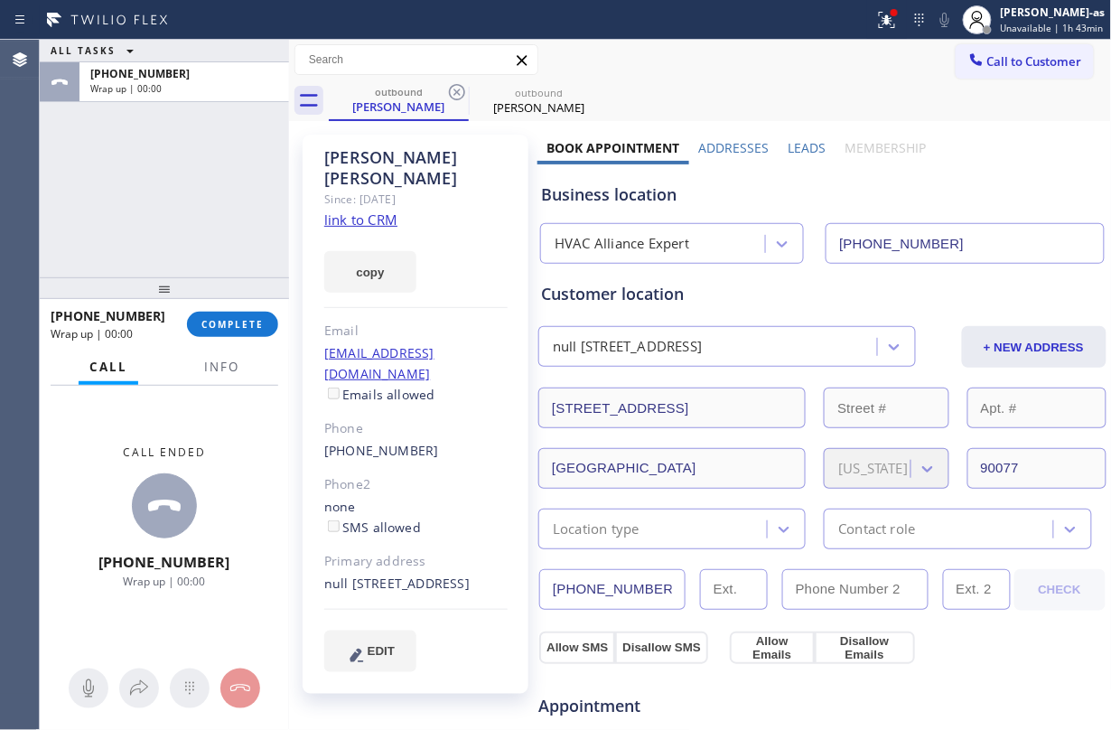
click at [461, 88] on icon at bounding box center [457, 92] width 22 height 22
click at [0, 0] on icon at bounding box center [0, 0] width 0 height 0
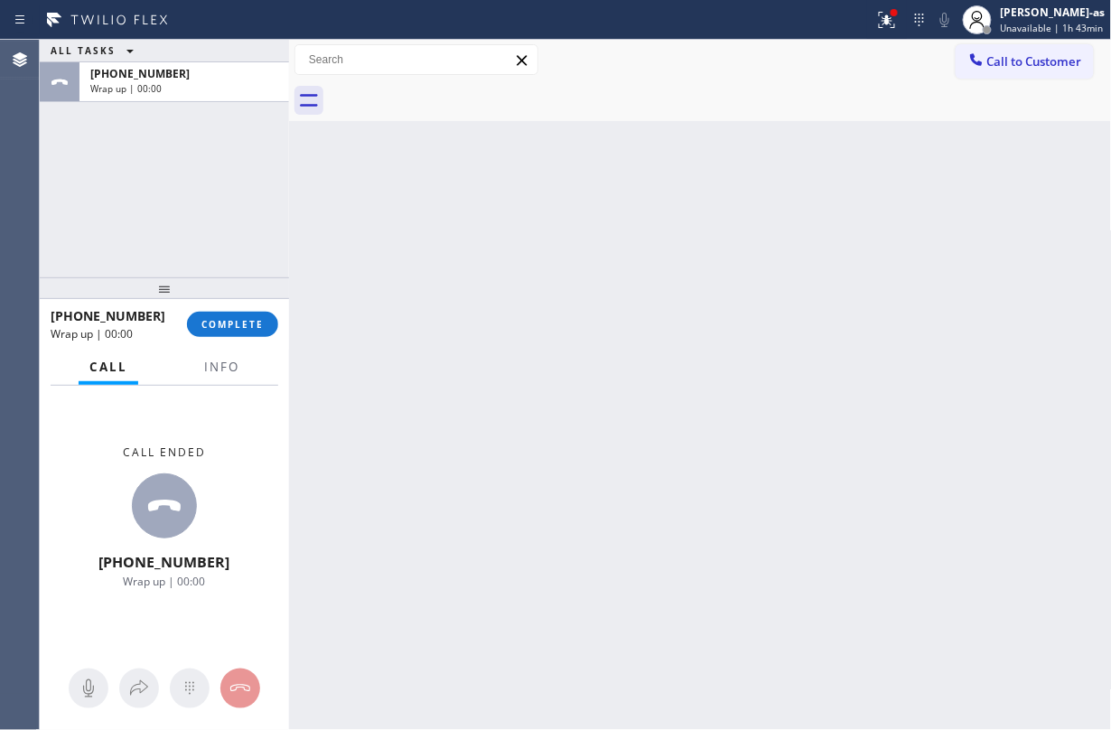
click at [461, 88] on div at bounding box center [720, 100] width 783 height 41
click at [694, 427] on div "Back to Dashboard Change Sender ID Customers Technicians Select a contact Outbo…" at bounding box center [700, 385] width 823 height 690
click at [222, 327] on span "COMPLETE" at bounding box center [232, 324] width 62 height 13
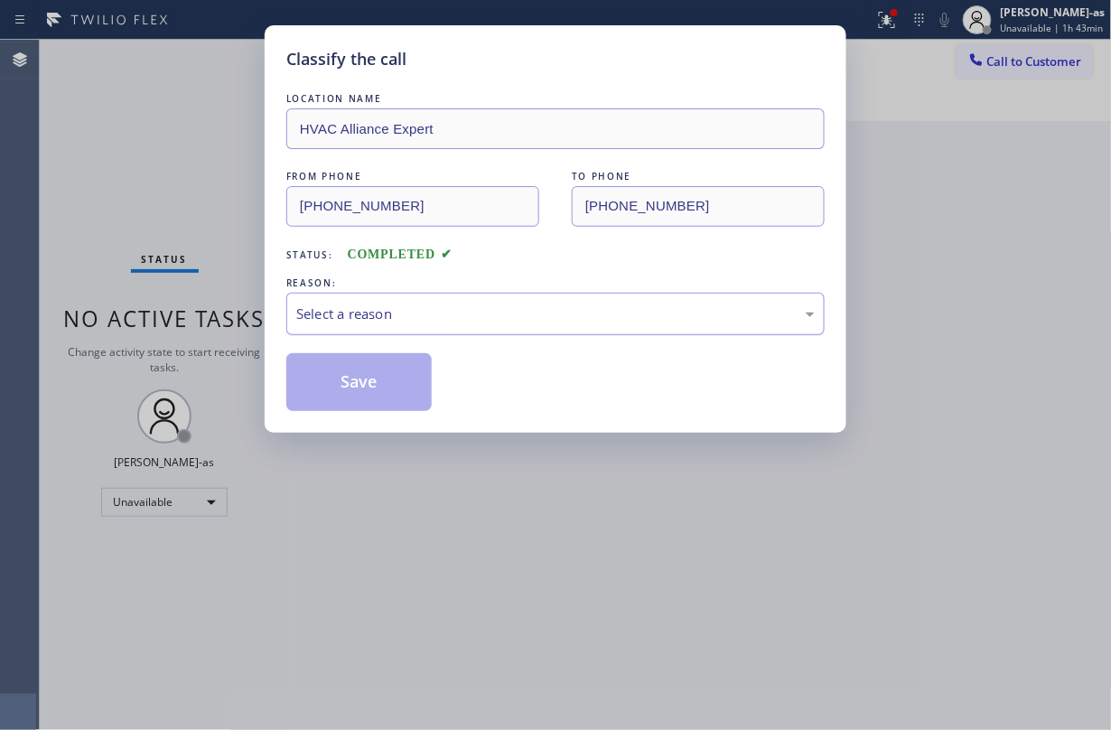
click at [489, 322] on div "Select a reason" at bounding box center [555, 313] width 518 height 21
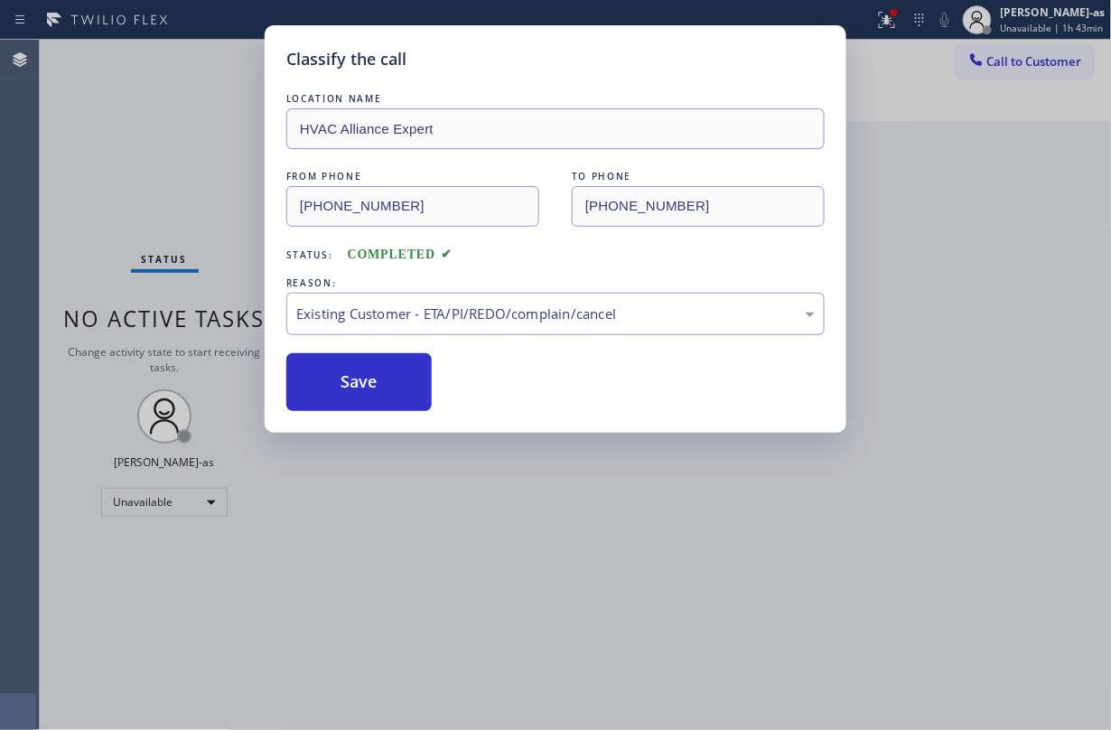
drag, startPoint x: 417, startPoint y: 366, endPoint x: 897, endPoint y: 207, distance: 505.2
click at [419, 367] on button "Save" at bounding box center [358, 382] width 145 height 58
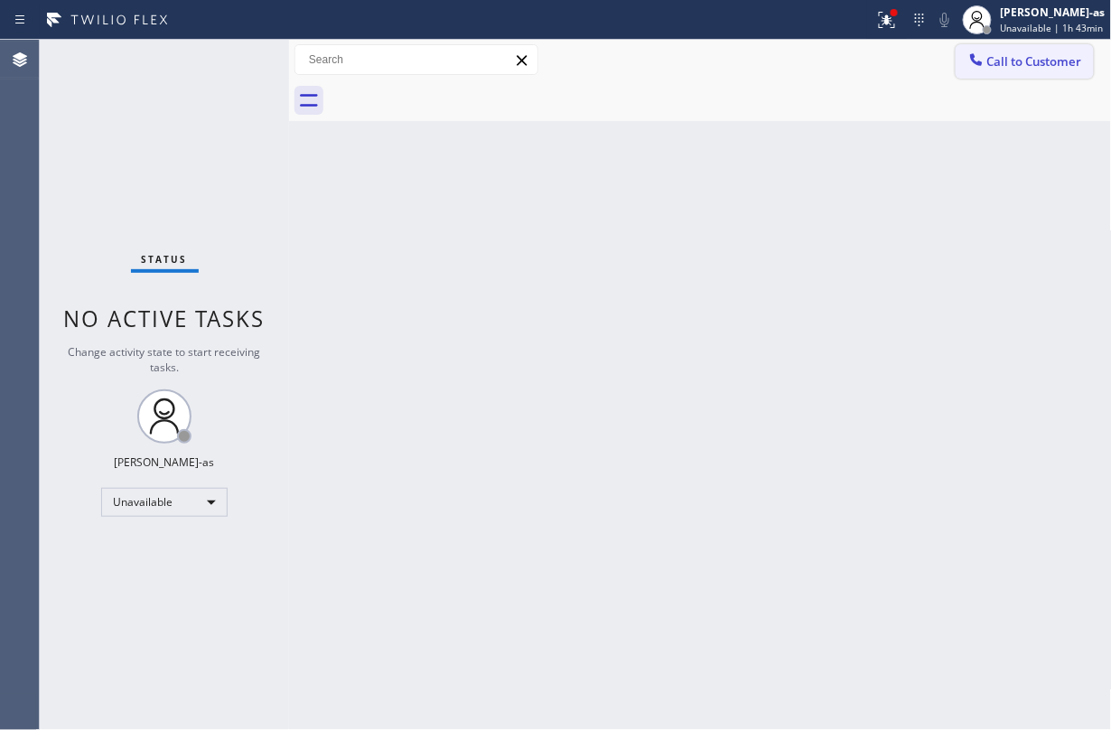
click at [833, 63] on span "Call to Customer" at bounding box center [1034, 61] width 95 height 16
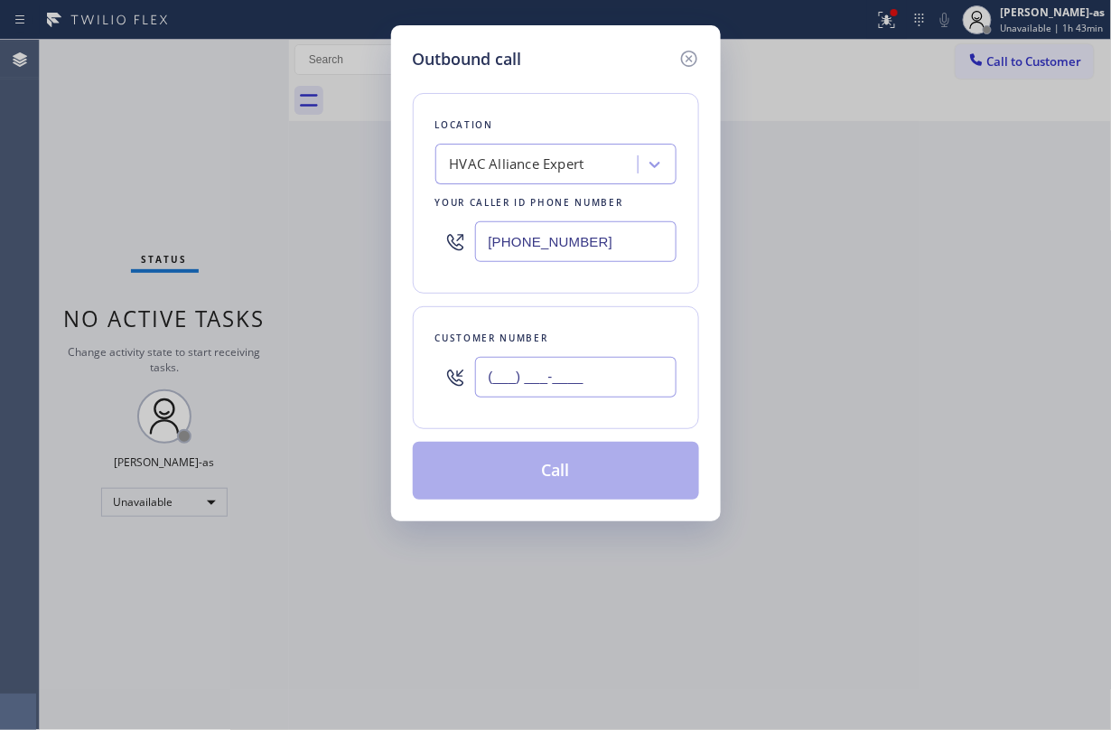
click at [597, 380] on input "(___) ___-____" at bounding box center [575, 377] width 201 height 41
paste input "818) 550-3347"
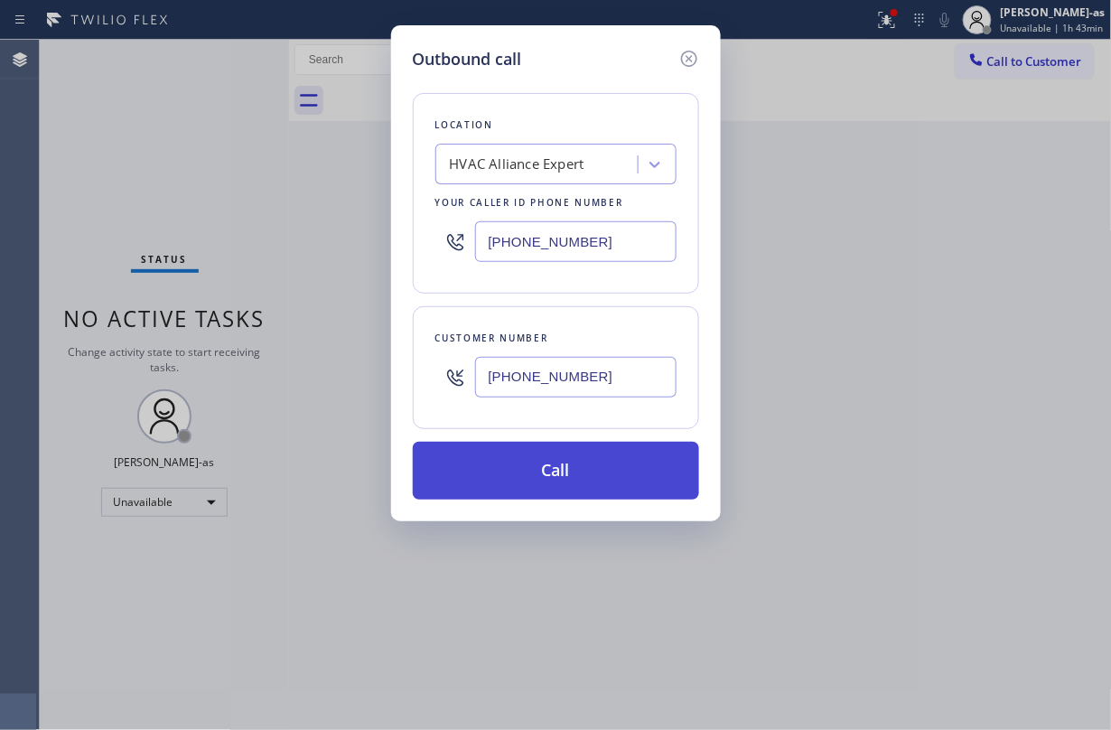
type input "(818) 550-3347"
click at [556, 486] on button "Call" at bounding box center [556, 471] width 286 height 58
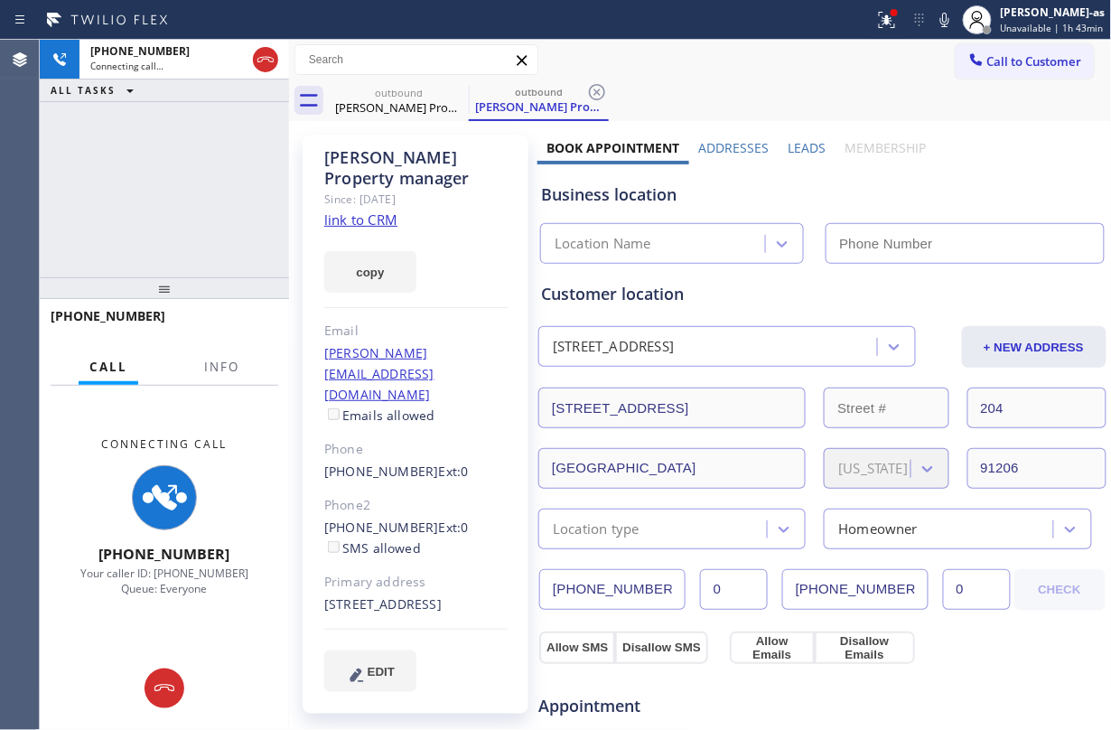
type input "(855) 999-4417"
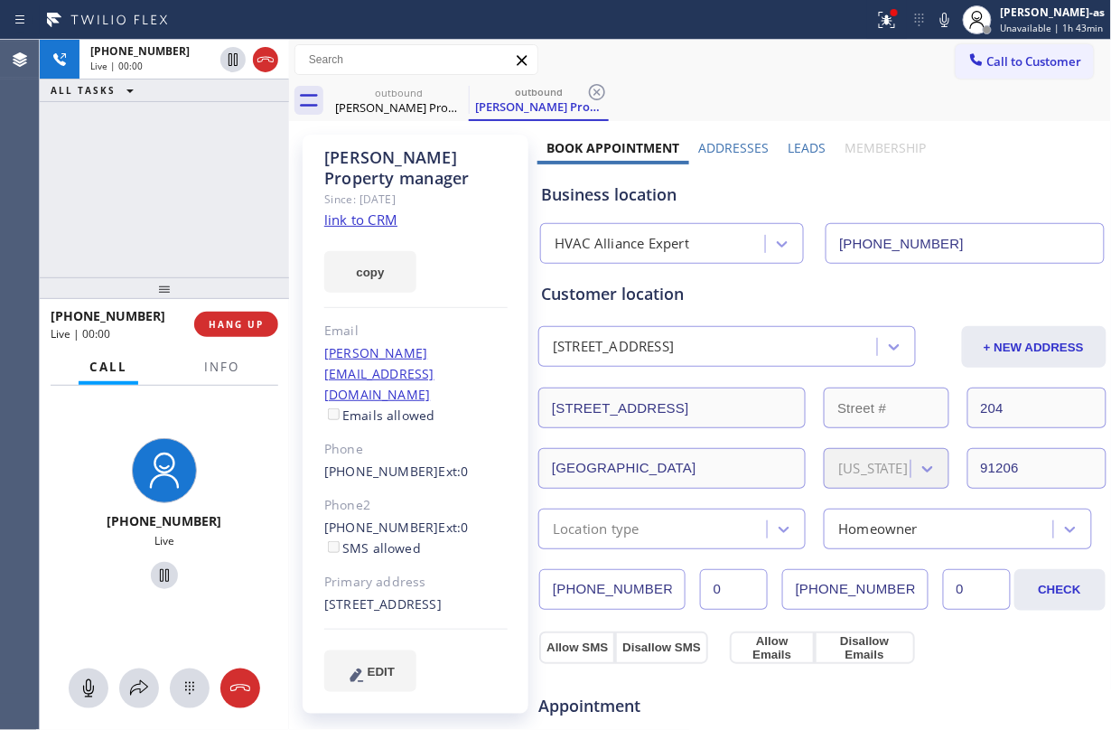
click at [229, 182] on div "+18185503347 Live | 00:00 ALL TASKS ALL TASKS ACTIVE TASKS TASKS IN WRAP UP" at bounding box center [164, 159] width 249 height 238
click at [196, 233] on div "+18185503347 Live | 00:00 ALL TASKS ALL TASKS ACTIVE TASKS TASKS IN WRAP UP" at bounding box center [164, 159] width 249 height 238
click at [383, 220] on link "link to CRM" at bounding box center [360, 219] width 73 height 18
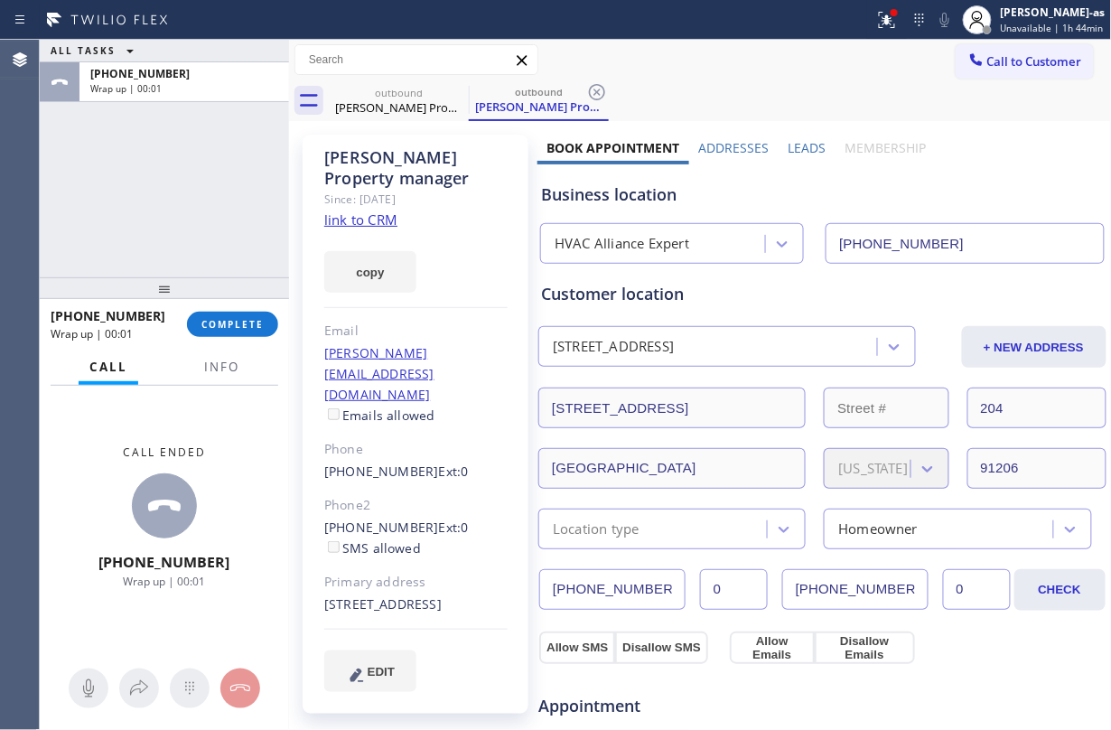
drag, startPoint x: 221, startPoint y: 200, endPoint x: 287, endPoint y: 213, distance: 67.3
click at [228, 213] on div "ALL TASKS ALL TASKS ACTIVE TASKS TASKS IN WRAP UP +18185503347 Wrap up | 00:01" at bounding box center [164, 159] width 249 height 238
click at [218, 312] on button "COMPLETE" at bounding box center [232, 324] width 91 height 25
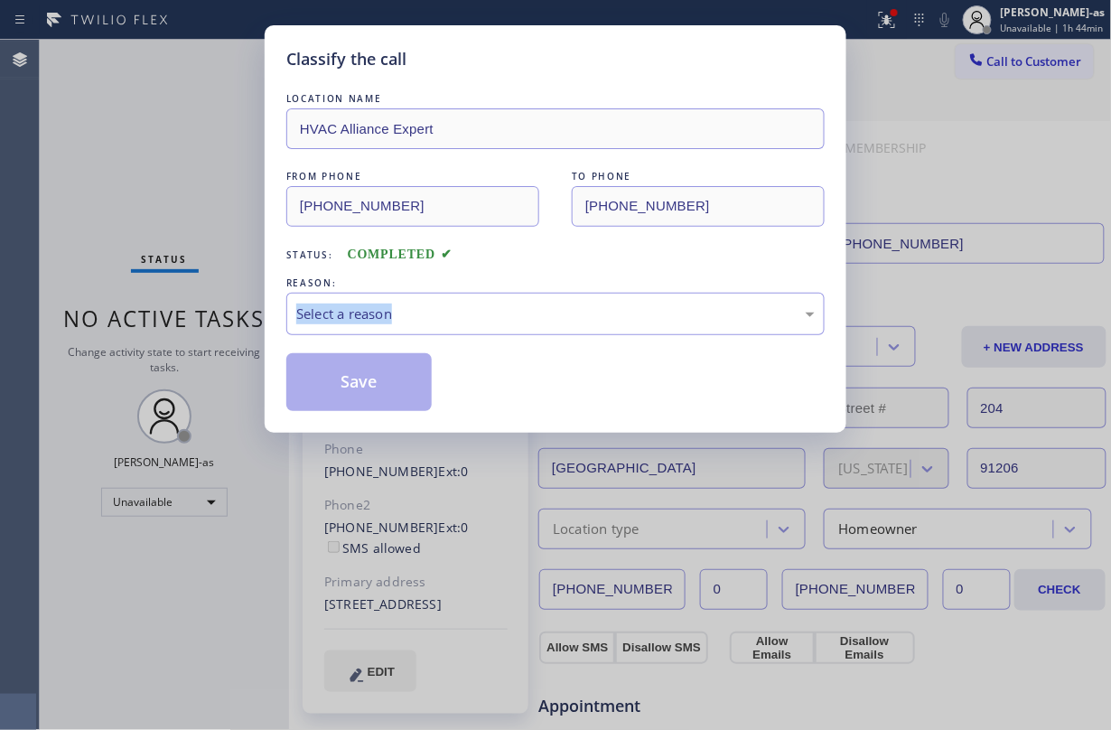
click at [218, 312] on div "Classify the call LOCATION NAME HVAC Alliance Expert FROM PHONE (855) 999-4417 …" at bounding box center [555, 365] width 1111 height 730
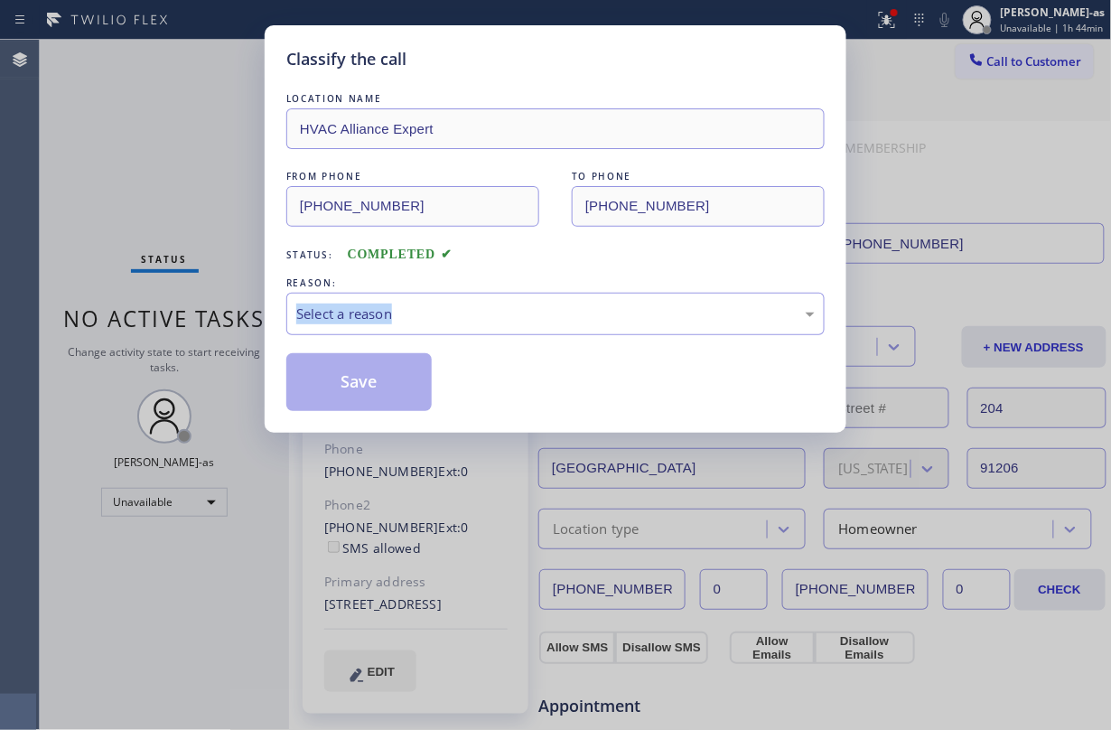
click at [218, 312] on div "Classify the call LOCATION NAME HVAC Alliance Expert FROM PHONE (855) 999-4417 …" at bounding box center [555, 365] width 1111 height 730
click at [455, 314] on div "Select a reason" at bounding box center [555, 313] width 518 height 21
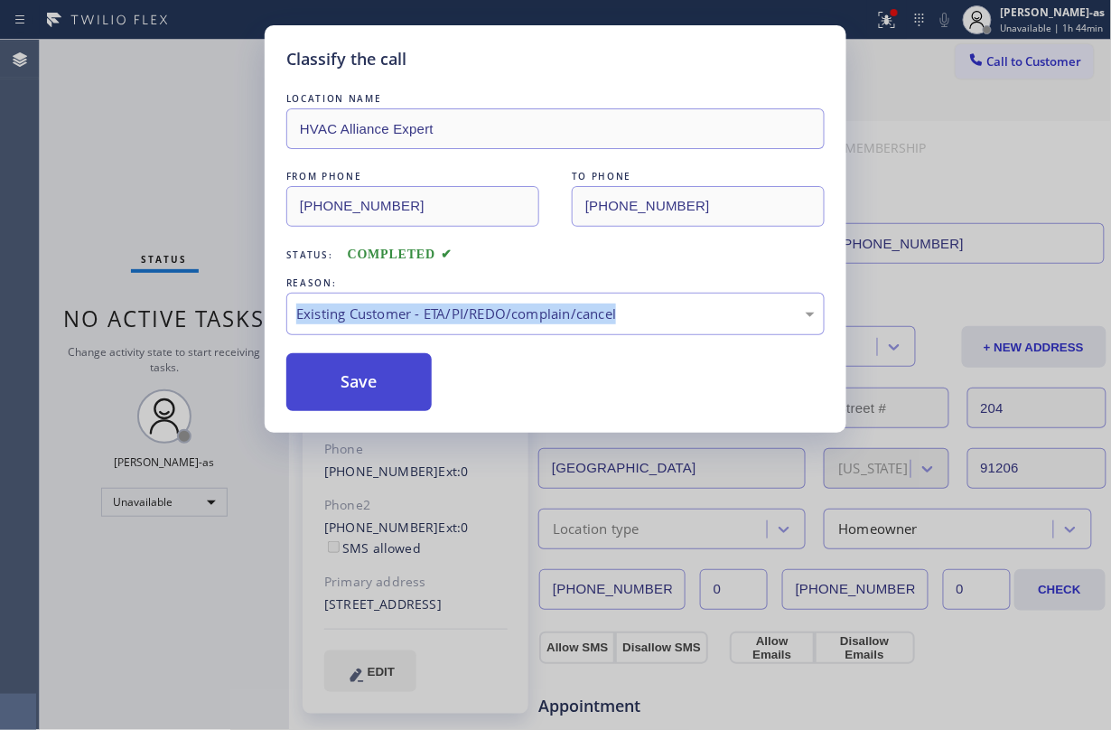
click at [293, 372] on button "Save" at bounding box center [358, 382] width 145 height 58
click at [365, 367] on button "Save" at bounding box center [358, 382] width 145 height 58
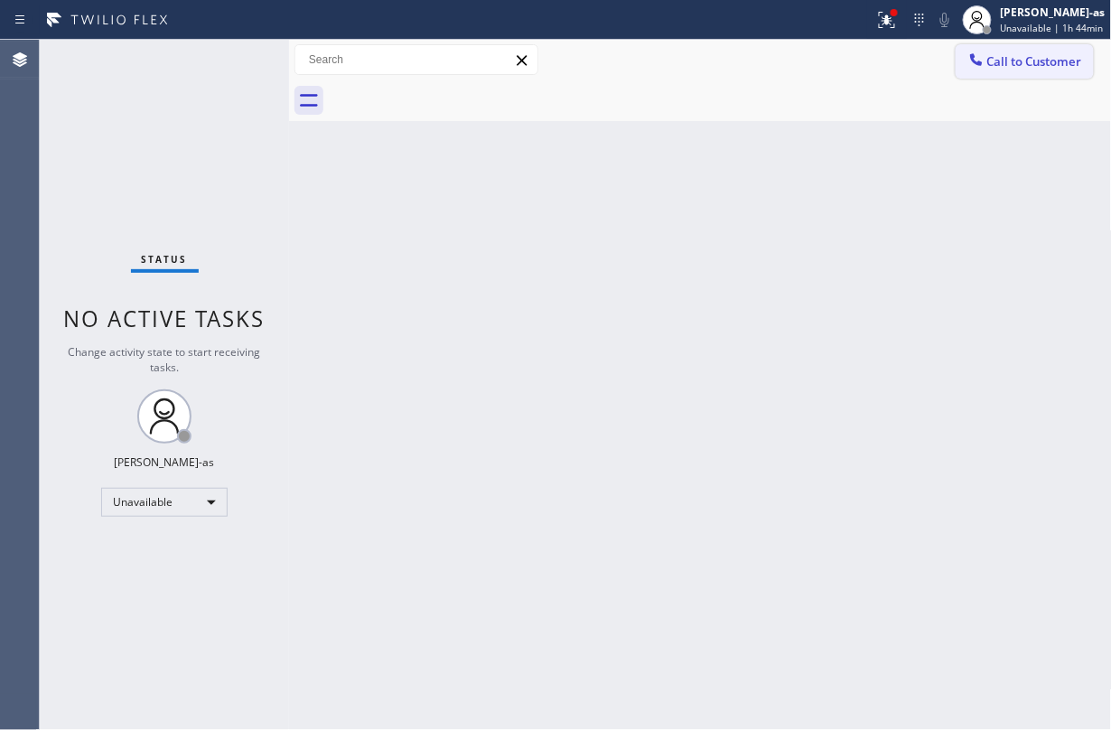
click at [833, 63] on span "Call to Customer" at bounding box center [1034, 61] width 95 height 16
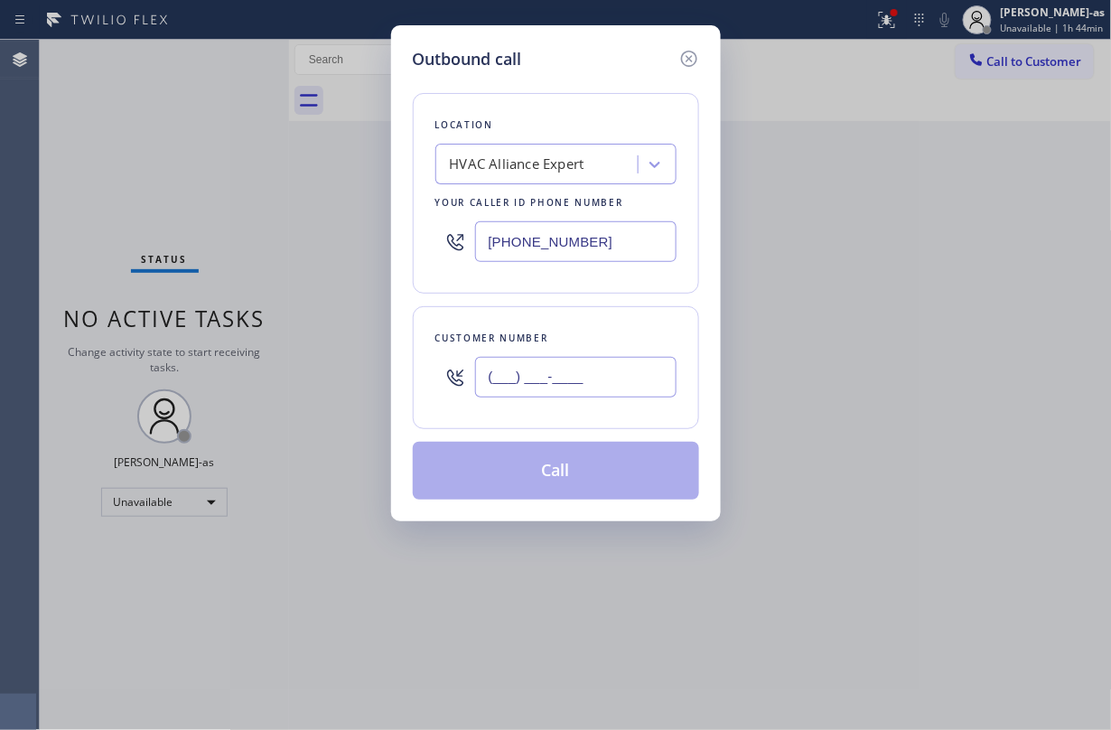
click at [544, 376] on input "(___) ___-____" at bounding box center [575, 377] width 201 height 41
paste input "626) 792-9510"
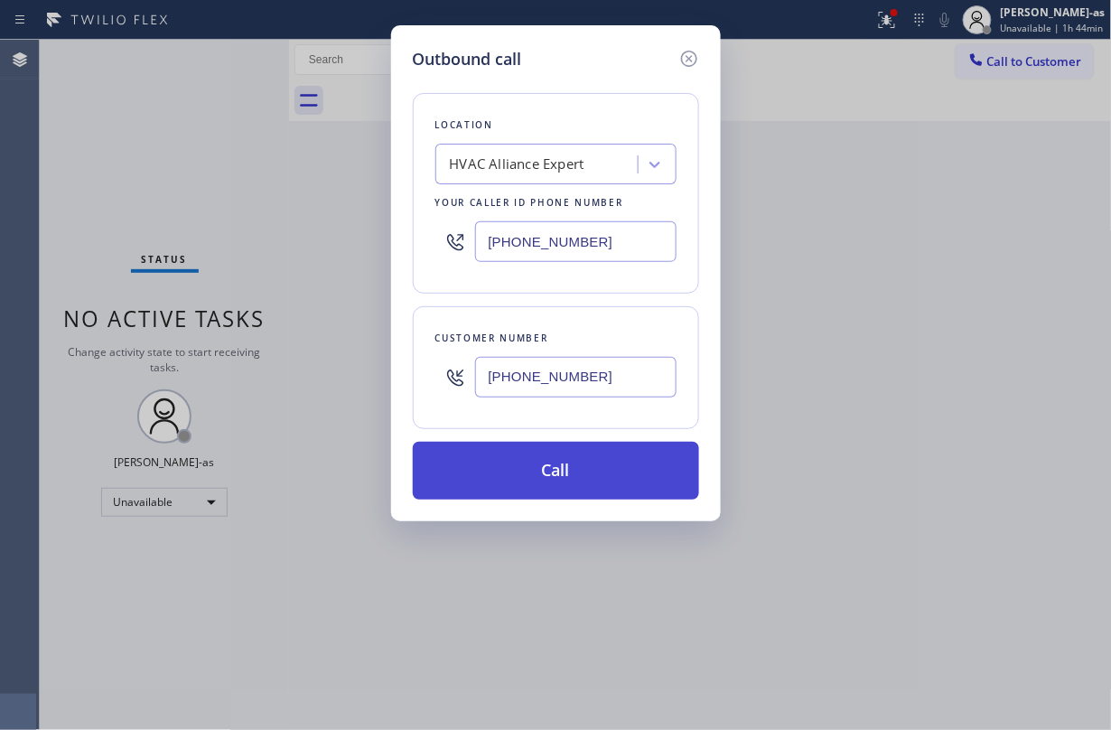
type input "(626) 792-9510"
click at [540, 467] on button "Call" at bounding box center [556, 471] width 286 height 58
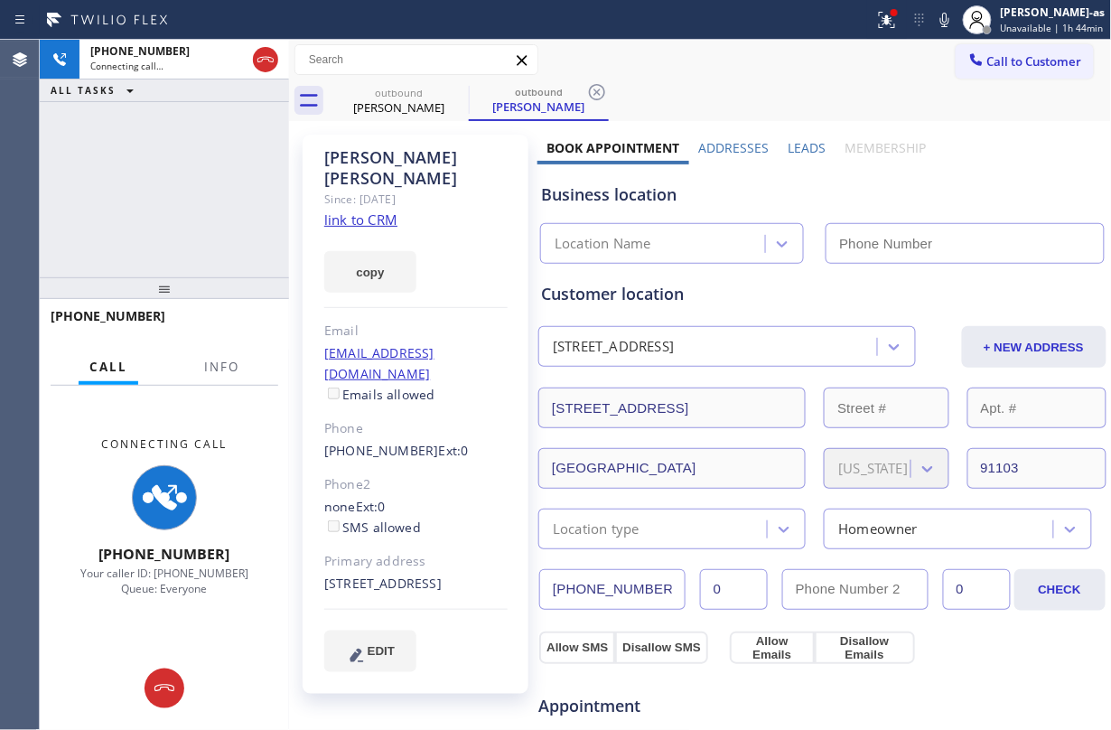
type input "(855) 999-4417"
drag, startPoint x: 210, startPoint y: 356, endPoint x: 206, endPoint y: 307, distance: 48.9
click at [210, 356] on button "Info" at bounding box center [221, 366] width 57 height 35
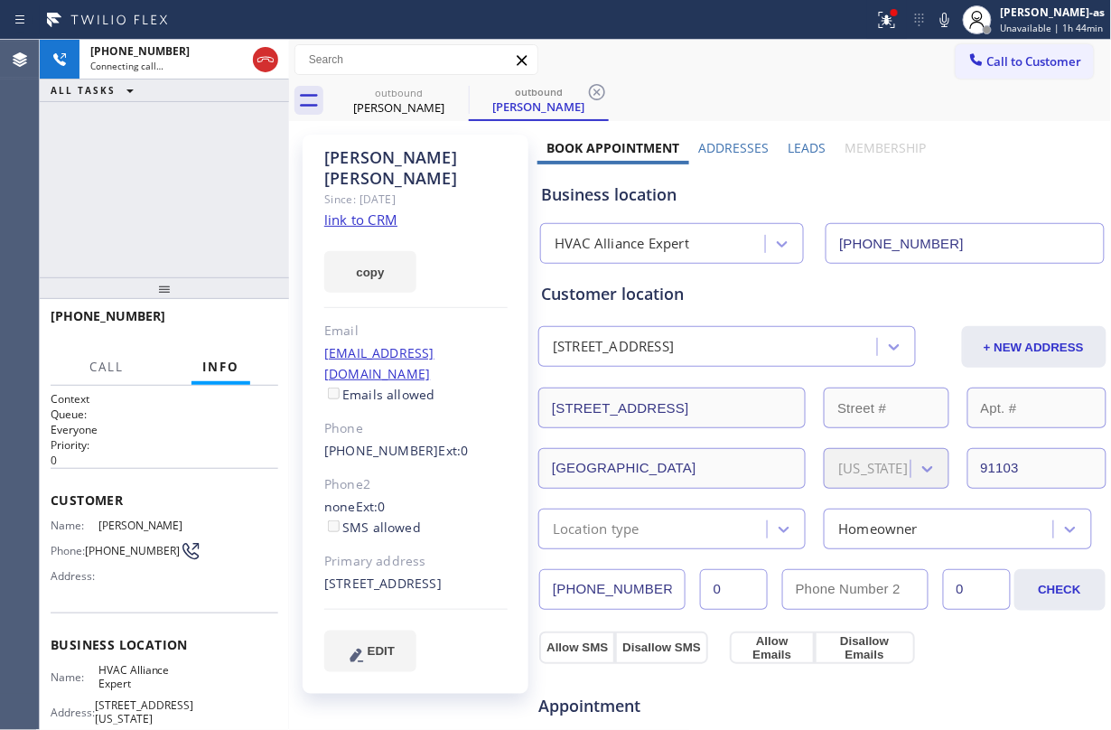
click at [144, 236] on div "+16267929510 Connecting call… ALL TASKS ALL TASKS ACTIVE TASKS TASKS IN WRAP UP" at bounding box center [164, 159] width 249 height 238
click at [374, 210] on link "link to CRM" at bounding box center [360, 219] width 73 height 18
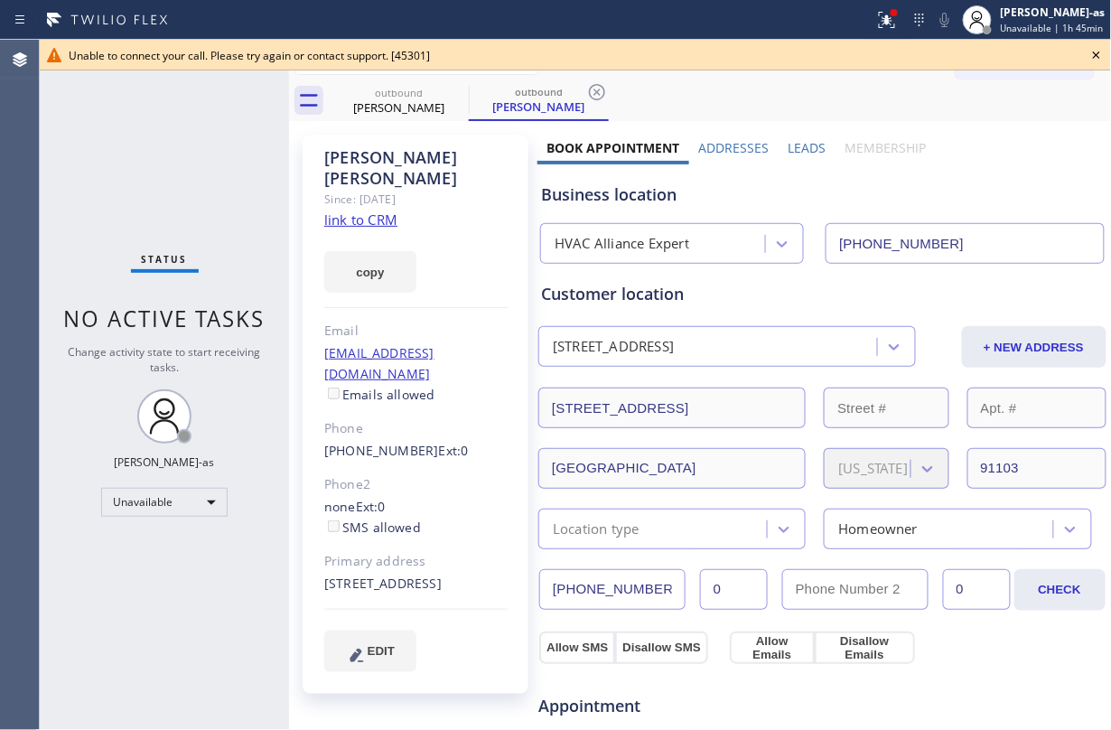
drag, startPoint x: 132, startPoint y: 167, endPoint x: 385, endPoint y: 124, distance: 256.5
click at [137, 170] on div "Status No active tasks Change activity state to start receiving tasks. Jesica J…" at bounding box center [164, 385] width 249 height 690
click at [401, 95] on div "outbound" at bounding box center [399, 93] width 136 height 14
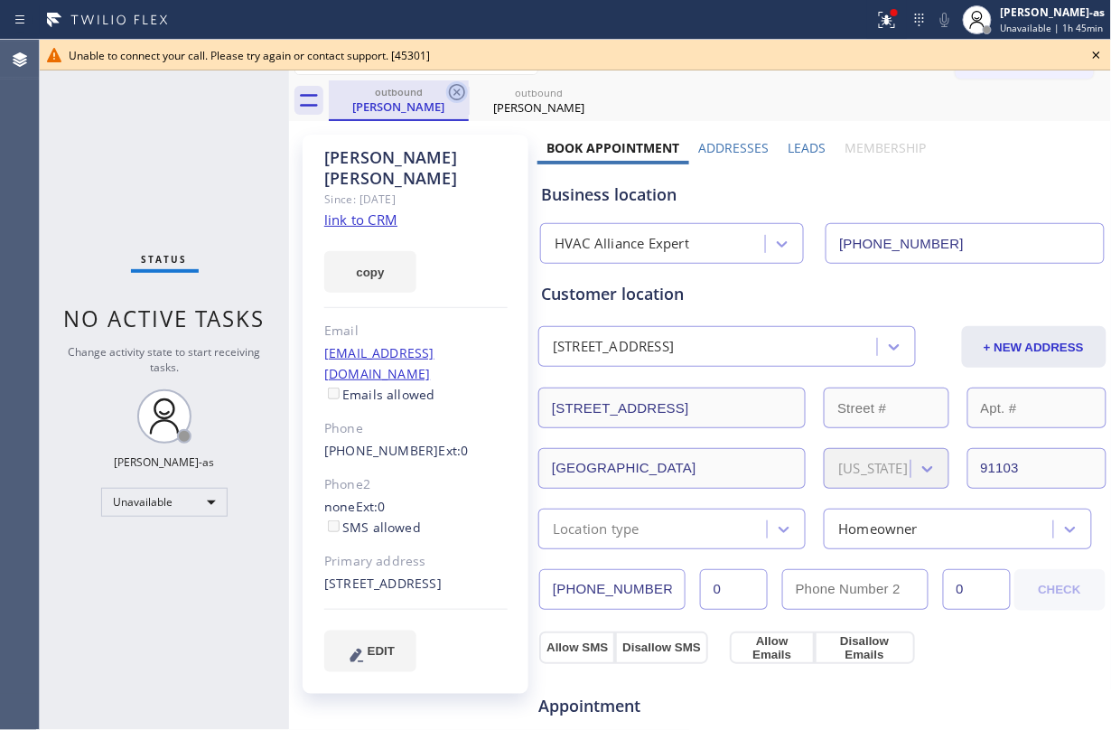
click at [456, 95] on icon at bounding box center [457, 92] width 22 height 22
click at [462, 497] on div "none Ext: 0 SMS allowed" at bounding box center [415, 518] width 183 height 42
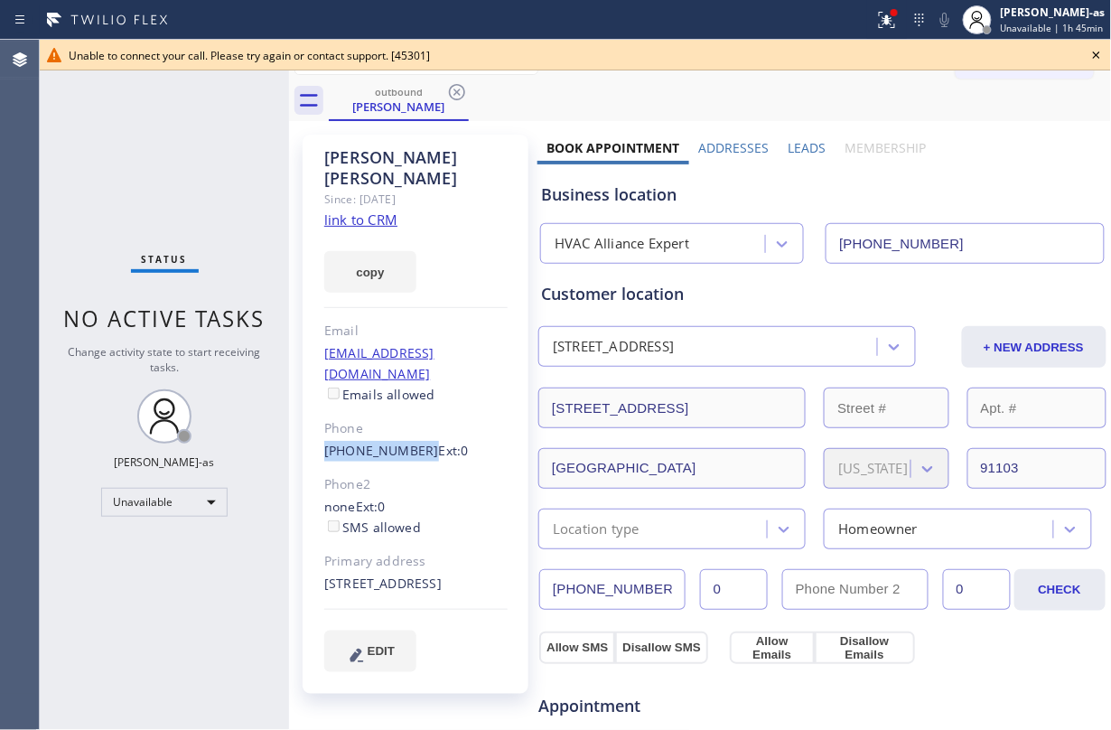
drag, startPoint x: 311, startPoint y: 405, endPoint x: 518, endPoint y: 622, distance: 300.8
click at [414, 408] on div "William Richards Since: 20 may 2020 link to CRM copy Email wprichard@aol.com Em…" at bounding box center [416, 414] width 226 height 559
copy link "(626) 792-9510"
click at [455, 94] on icon at bounding box center [457, 92] width 16 height 16
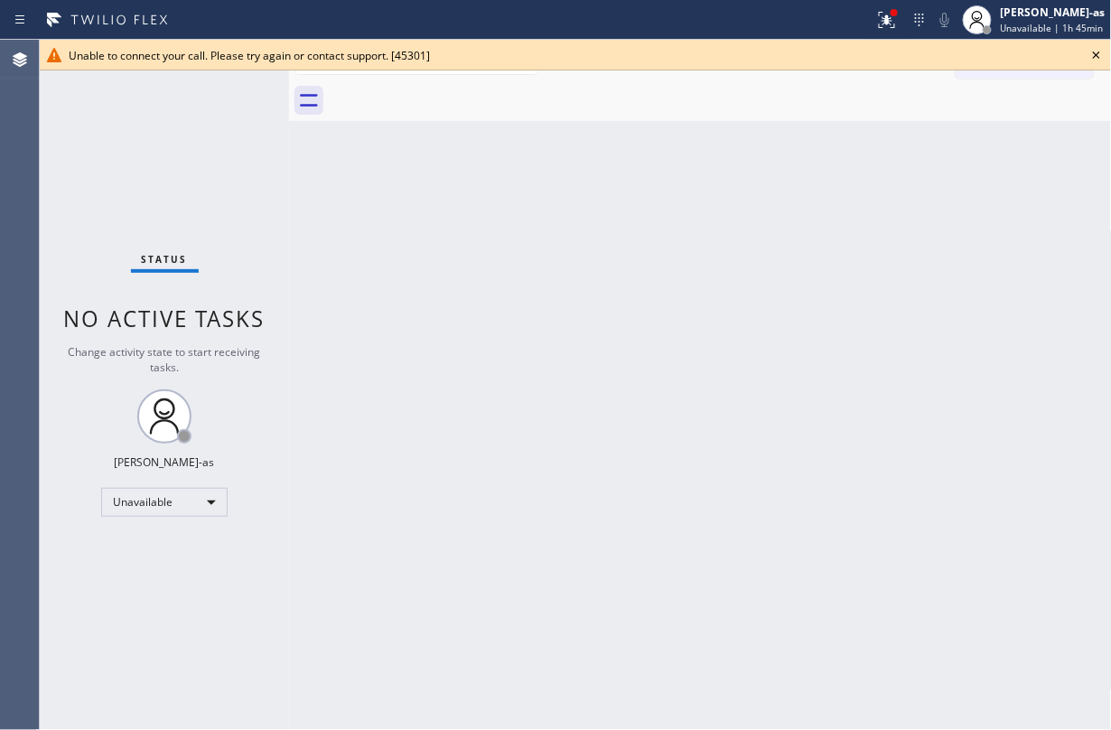
click at [833, 56] on icon at bounding box center [1096, 55] width 22 height 22
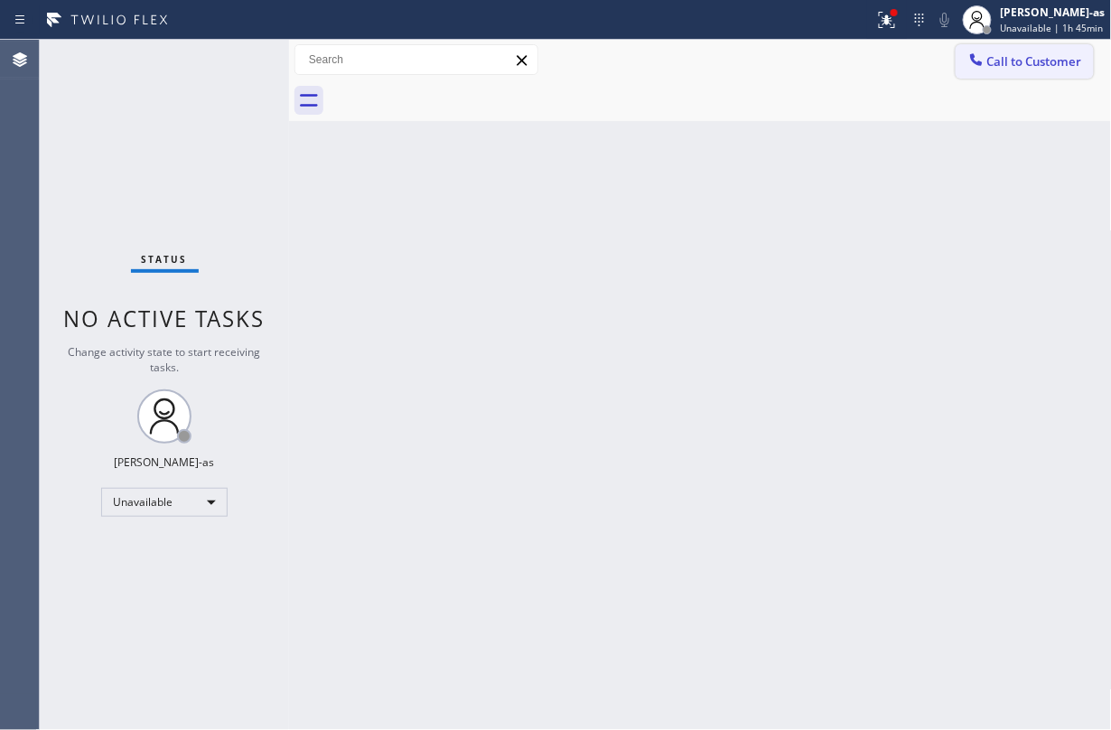
click at [833, 54] on span "Call to Customer" at bounding box center [1034, 61] width 95 height 16
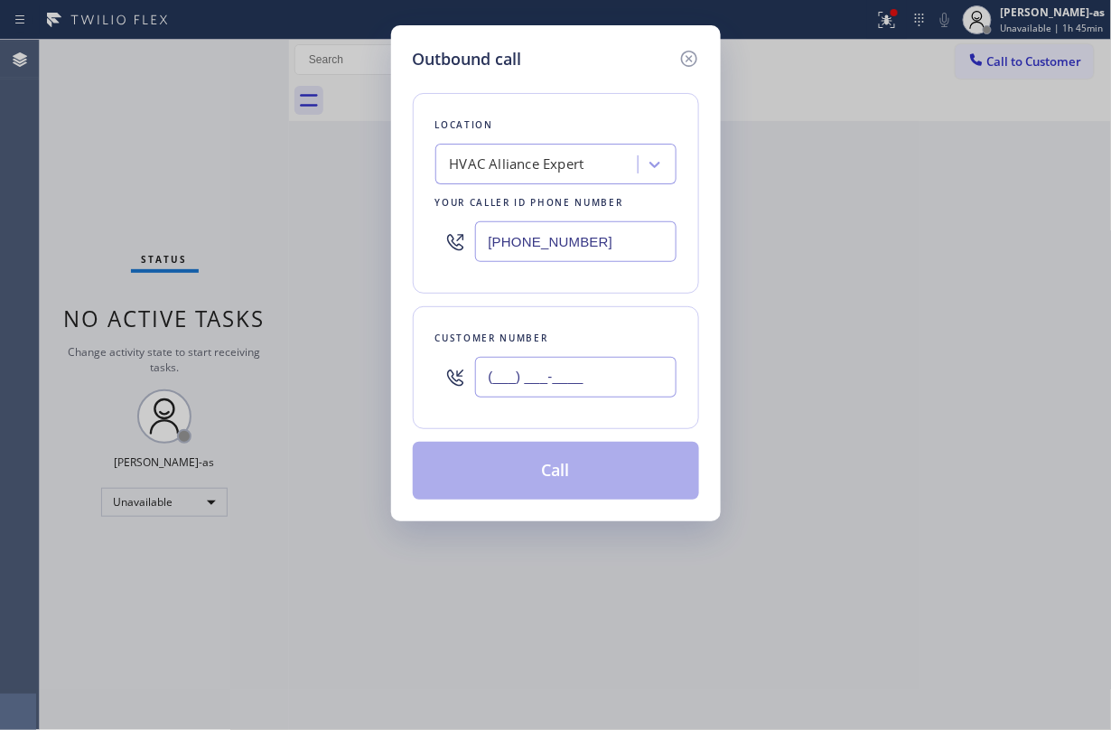
click at [603, 387] on input "(___) ___-____" at bounding box center [575, 377] width 201 height 41
paste input "626) 792-9510"
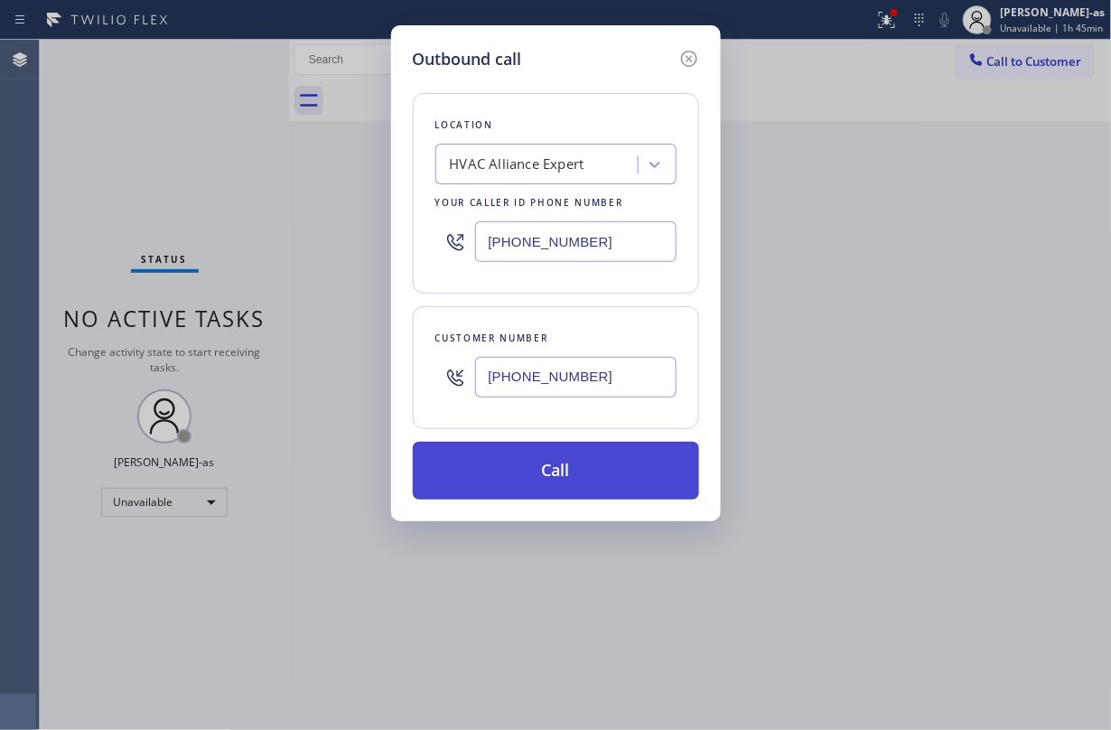
type input "(626) 792-9510"
click at [554, 486] on button "Call" at bounding box center [556, 471] width 286 height 58
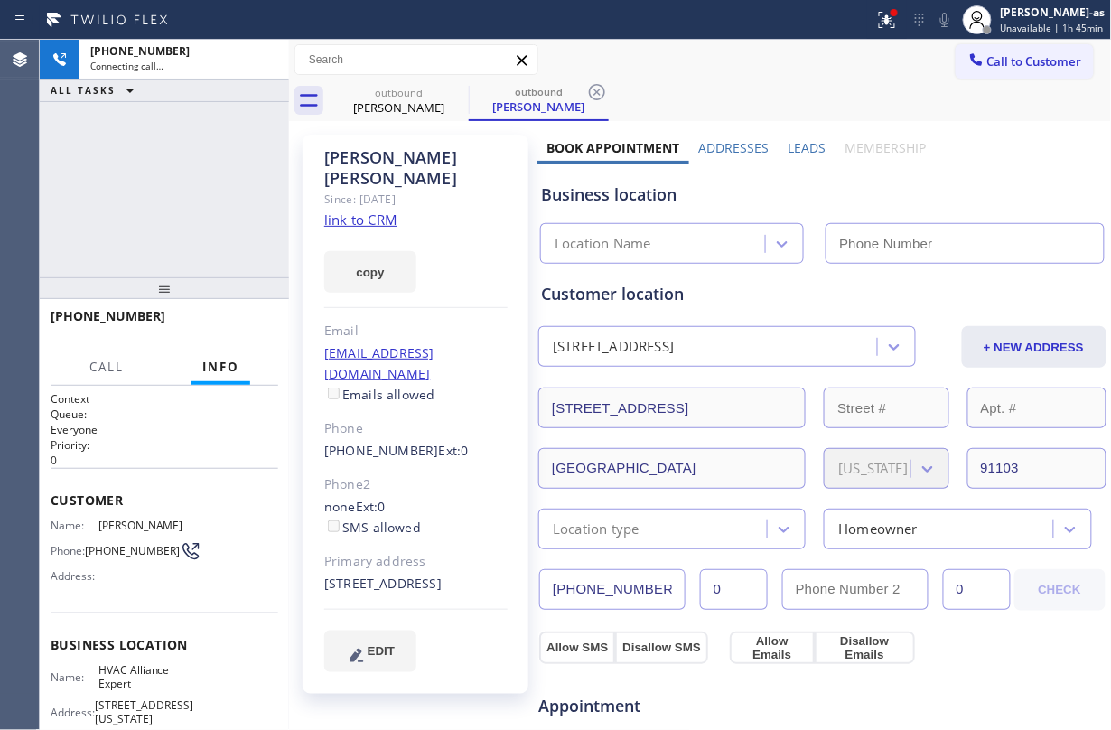
click at [226, 228] on div "+16267929510 Connecting call… ALL TASKS ALL TASKS ACTIVE TASKS TASKS IN WRAP UP" at bounding box center [164, 159] width 249 height 238
click at [417, 103] on div "William Richards" at bounding box center [399, 107] width 136 height 16
click at [459, 95] on icon at bounding box center [457, 92] width 22 height 22
drag, startPoint x: 239, startPoint y: 175, endPoint x: 251, endPoint y: 175, distance: 11.7
click at [247, 175] on div "+16267929510 Connecting call… ALL TASKS ALL TASKS ACTIVE TASKS TASKS IN WRAP UP" at bounding box center [164, 159] width 249 height 238
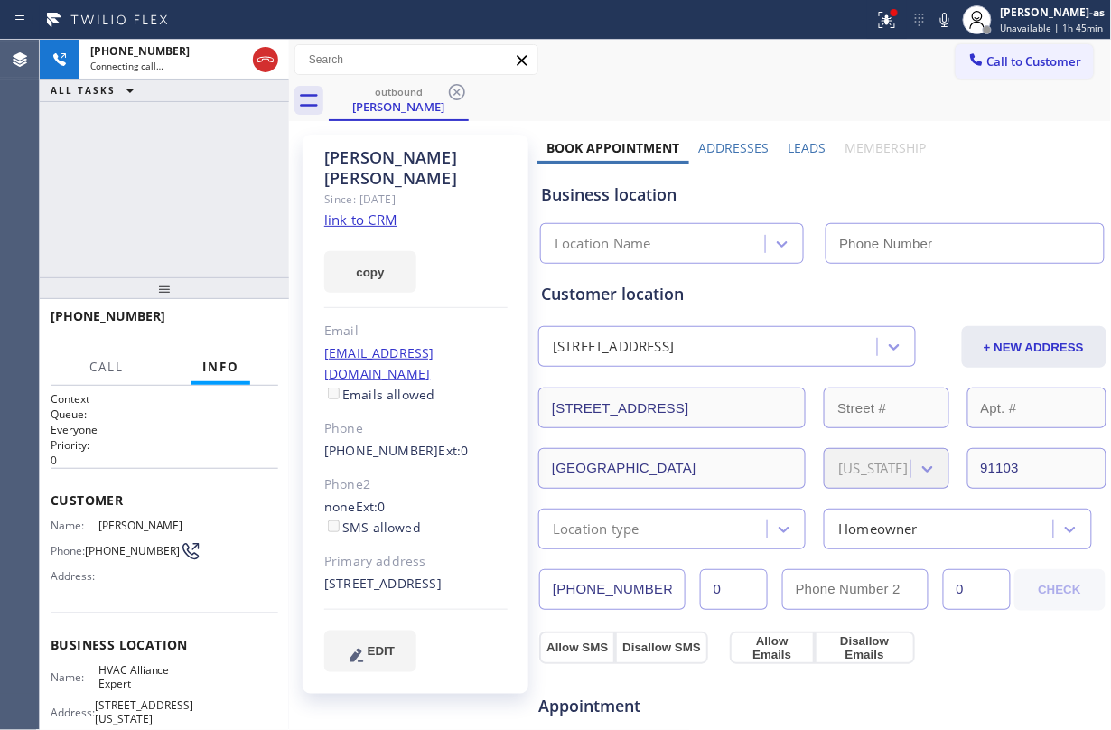
type input "(855) 999-4417"
click at [348, 210] on link "link to CRM" at bounding box center [360, 219] width 73 height 18
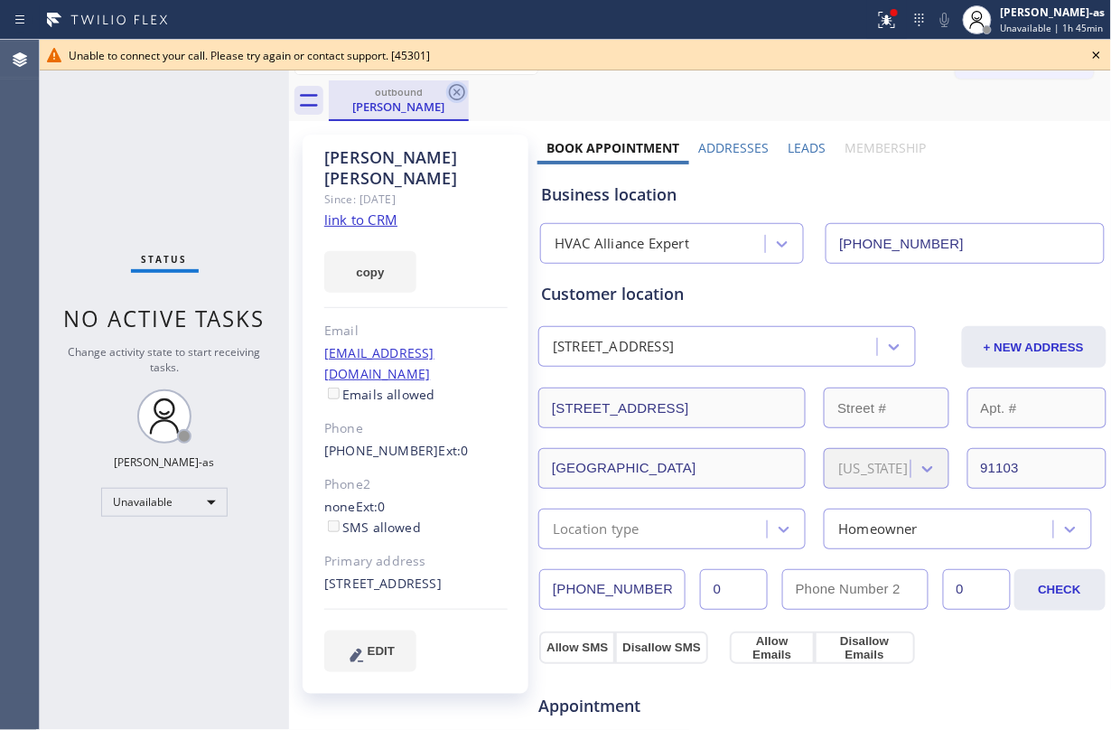
click at [452, 83] on icon at bounding box center [457, 92] width 22 height 22
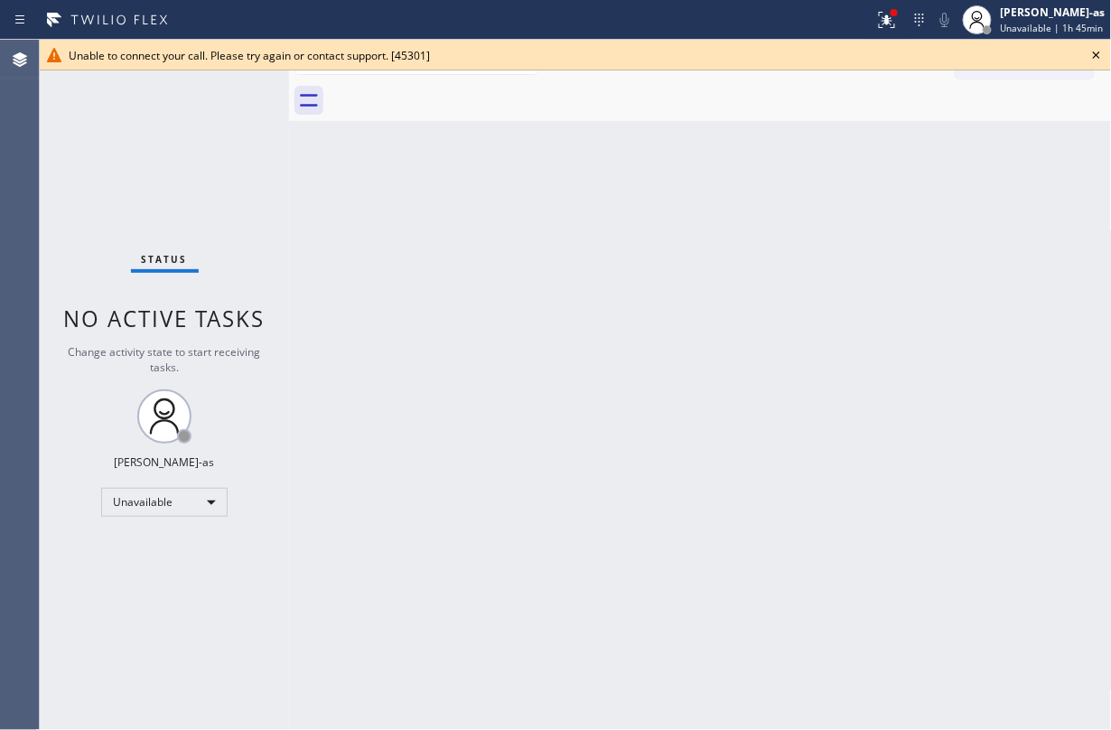
click at [833, 48] on icon at bounding box center [1096, 55] width 22 height 22
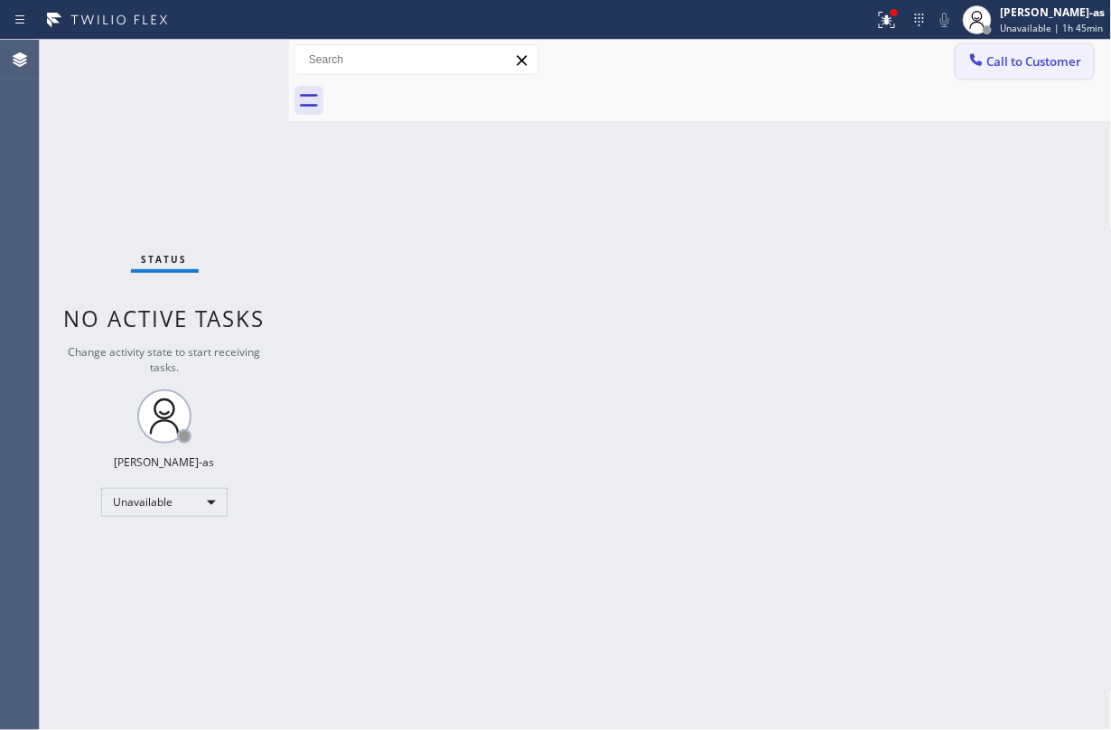
click at [833, 66] on span "Call to Customer" at bounding box center [1034, 61] width 95 height 16
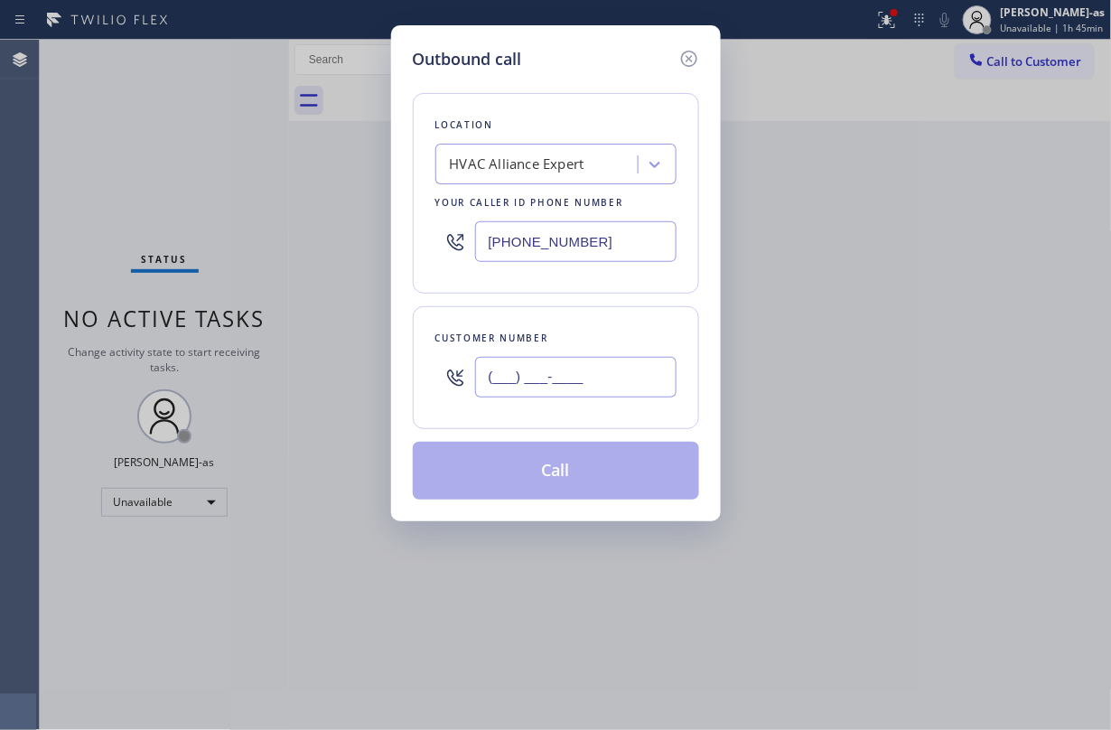
click at [561, 373] on input "(___) ___-____" at bounding box center [575, 377] width 201 height 41
paste input "310) 977-0325"
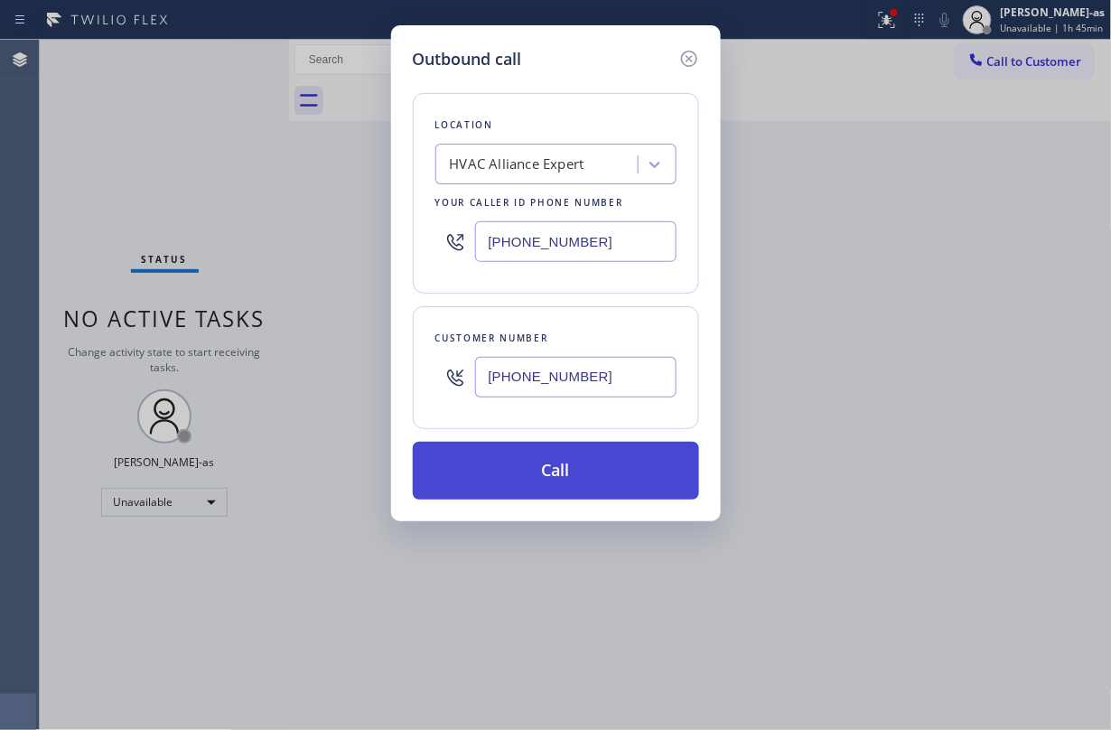
type input "(310) 977-0325"
click at [571, 470] on button "Call" at bounding box center [556, 471] width 286 height 58
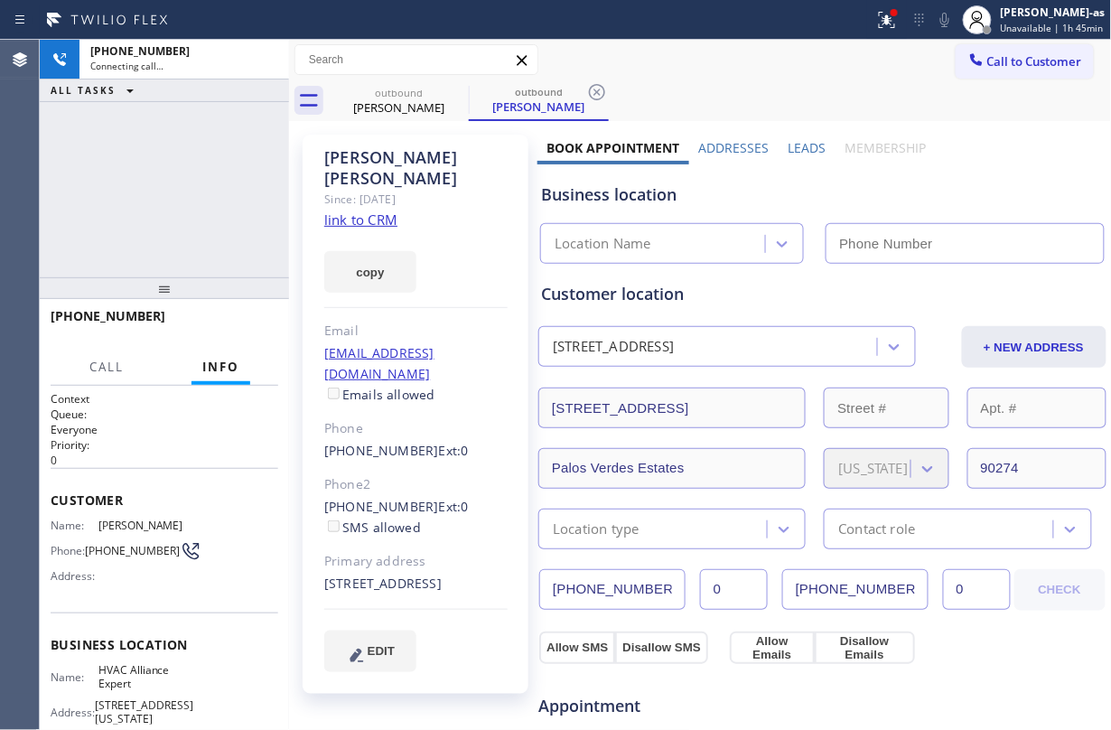
click at [367, 210] on link "link to CRM" at bounding box center [360, 219] width 73 height 18
type input "(855) 999-4417"
drag, startPoint x: 174, startPoint y: 286, endPoint x: 347, endPoint y: 163, distance: 212.3
click at [174, 285] on div at bounding box center [164, 288] width 249 height 22
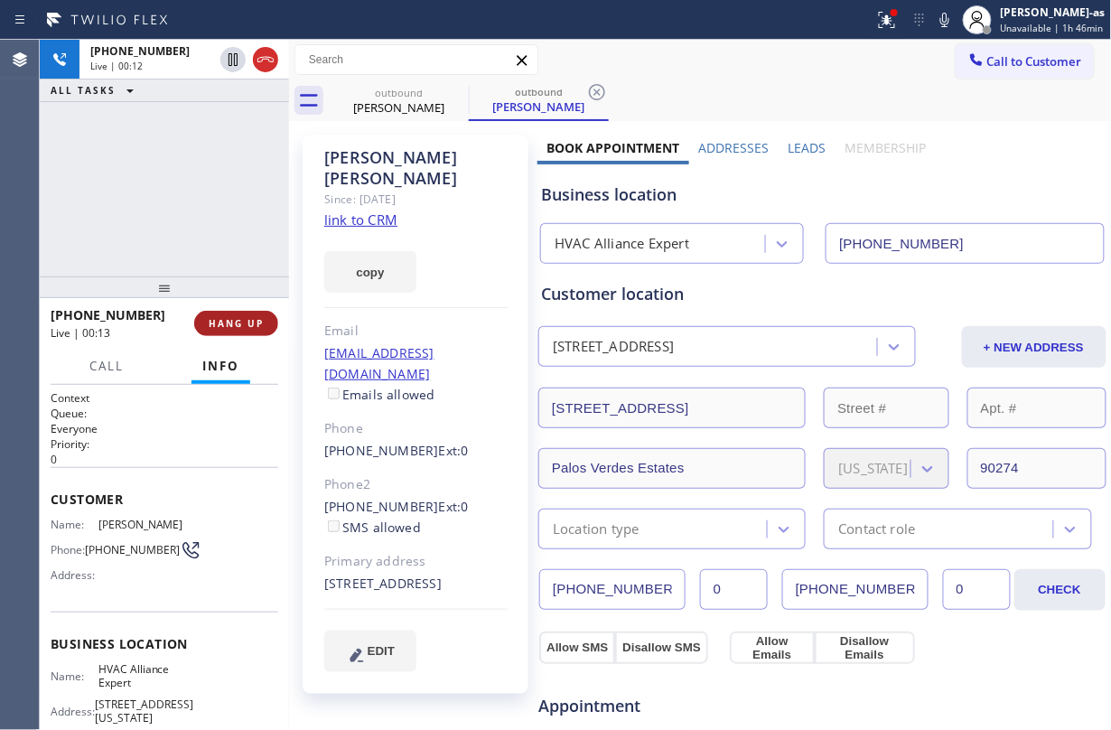
click at [226, 326] on span "HANG UP" at bounding box center [236, 323] width 55 height 13
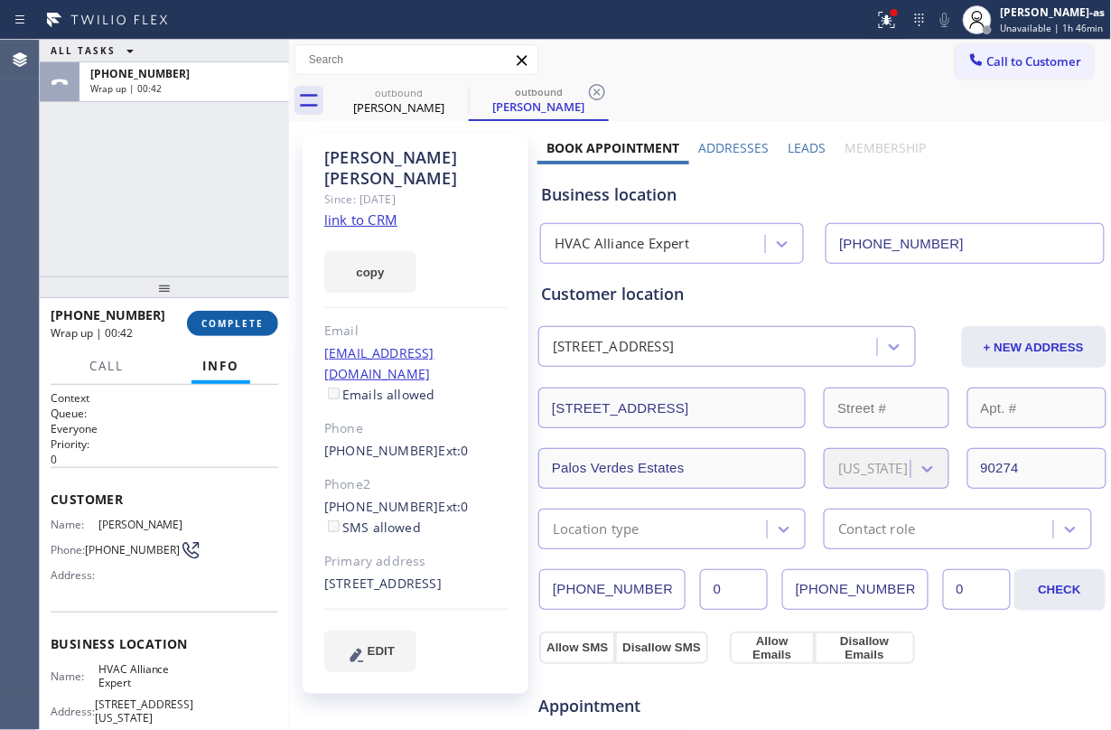
click at [224, 323] on span "COMPLETE" at bounding box center [232, 323] width 62 height 13
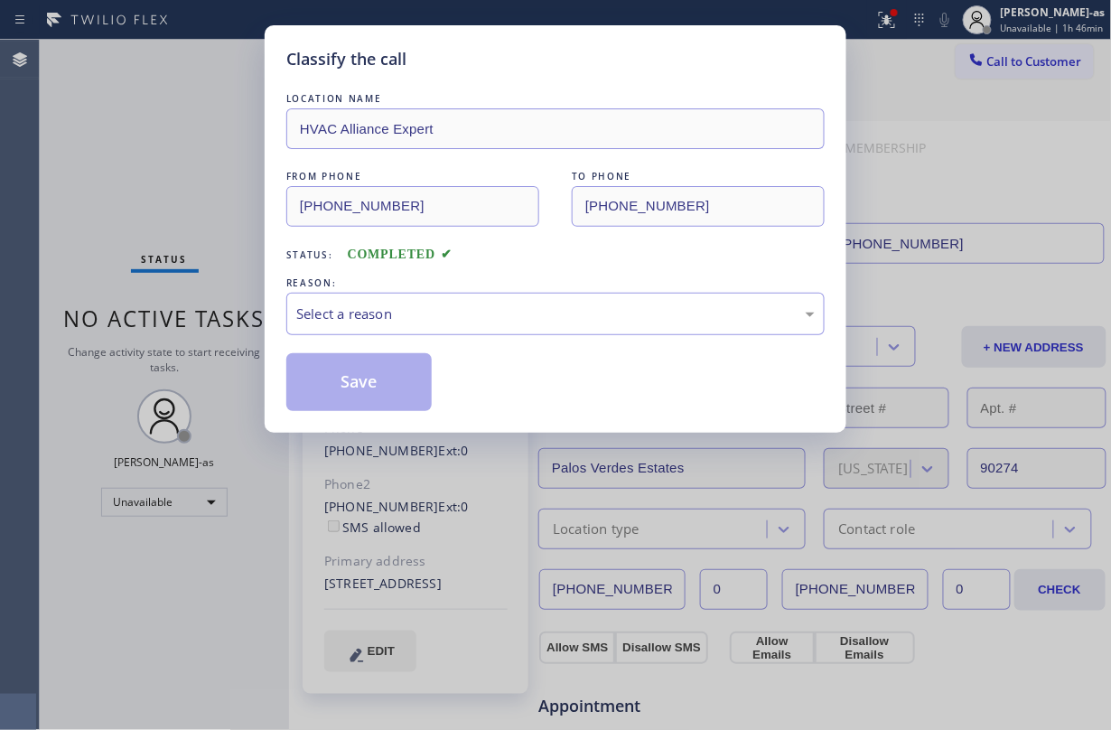
click at [224, 323] on div "Classify the call LOCATION NAME HVAC Alliance Expert FROM PHONE (855) 999-4417 …" at bounding box center [555, 365] width 1111 height 730
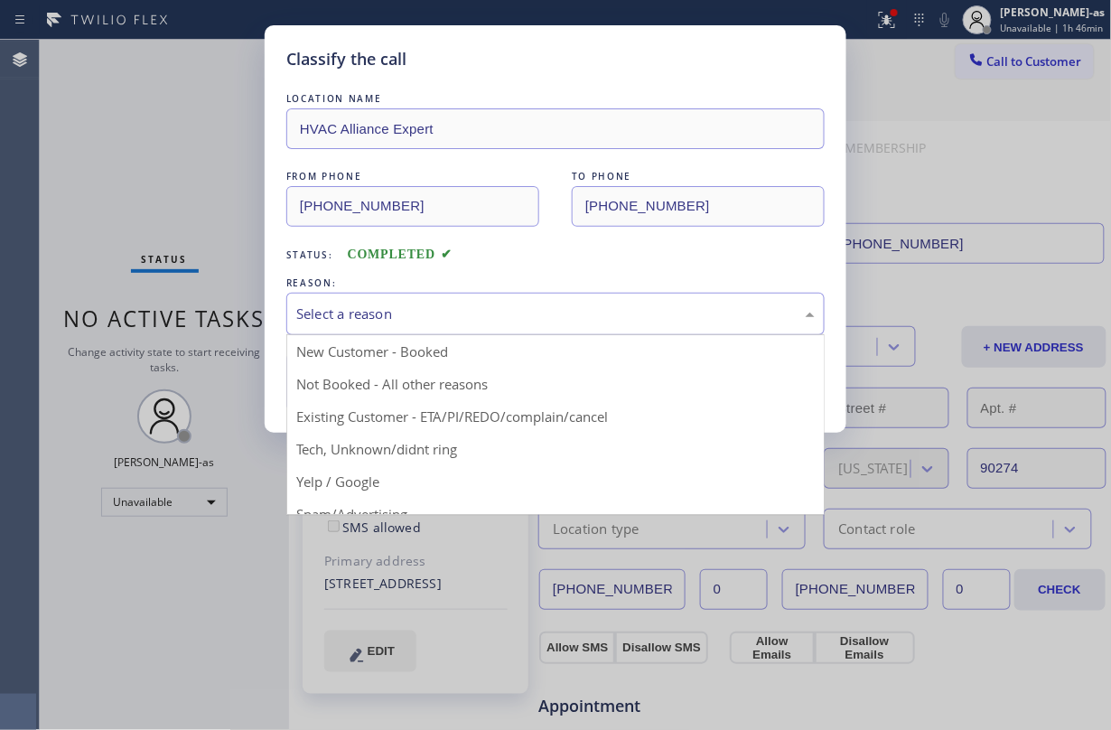
click at [478, 322] on div "Select a reason" at bounding box center [555, 313] width 518 height 21
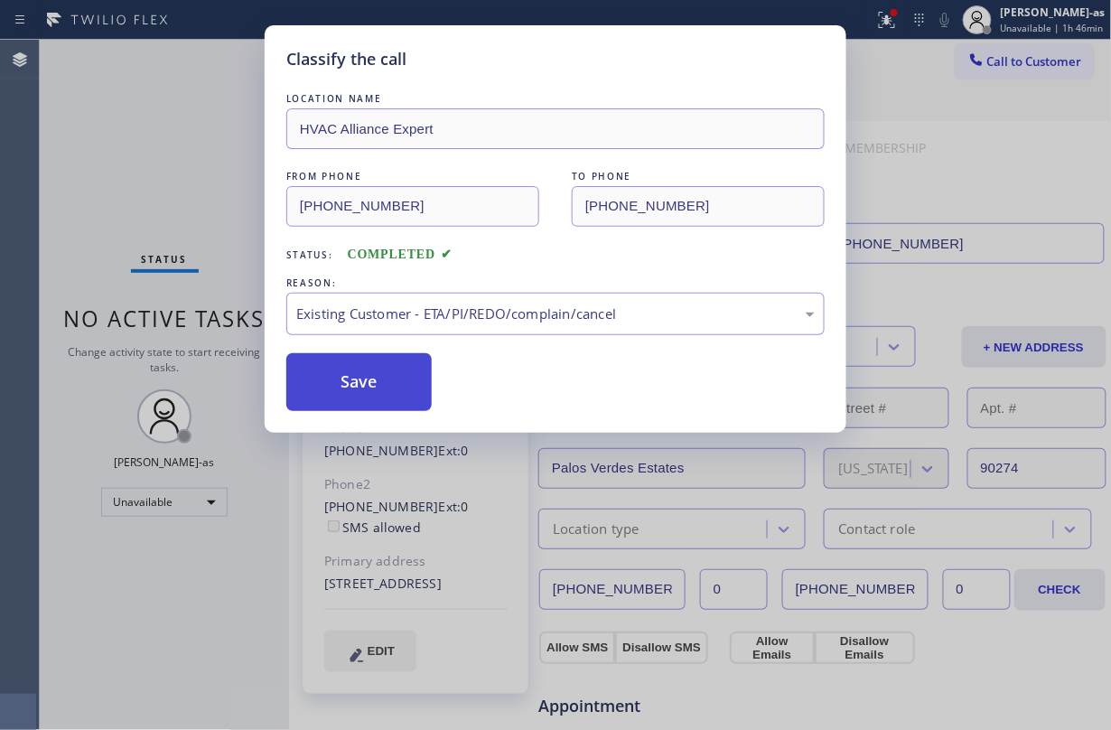
click at [368, 377] on button "Save" at bounding box center [358, 382] width 145 height 58
click at [177, 190] on div "Classify the call LOCATION NAME HVAC Alliance Expert FROM PHONE (855) 999-4417 …" at bounding box center [555, 365] width 1111 height 730
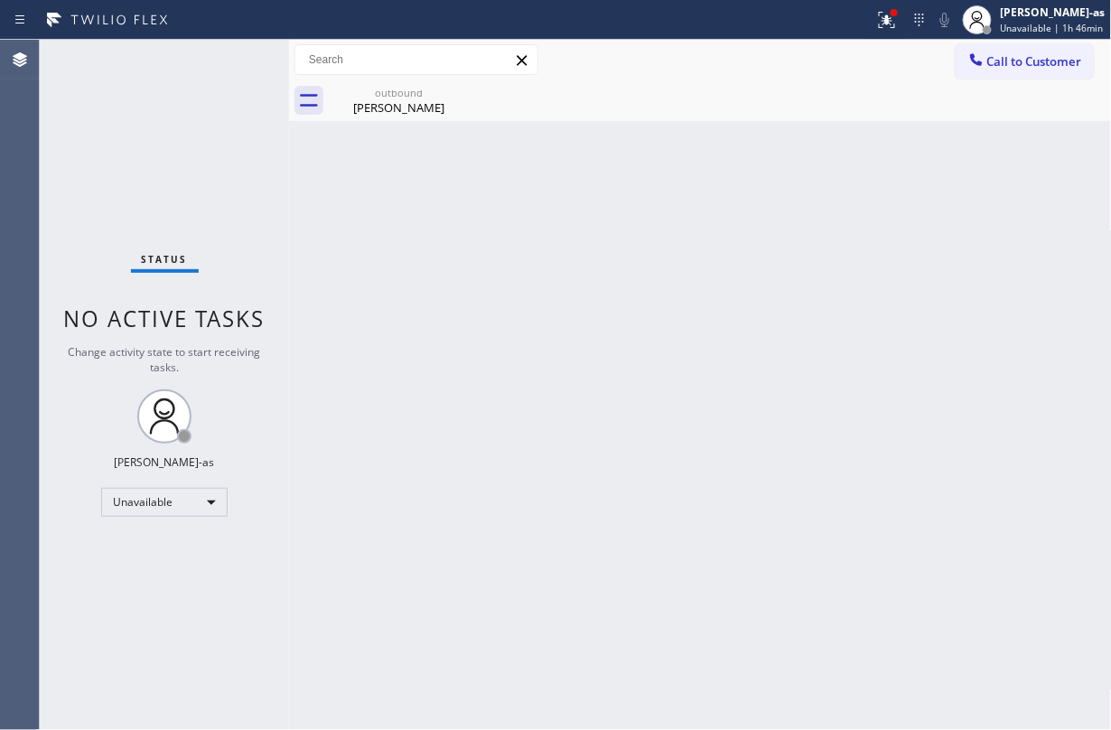
click at [561, 424] on div "Back to Dashboard Change Sender ID Customers Technicians Select a contact Outbo…" at bounding box center [700, 385] width 823 height 690
click at [370, 78] on div "Call to Customer Outbound call Location HVAC Alliance Expert Your caller id pho…" at bounding box center [700, 60] width 823 height 41
click at [391, 121] on div "Back to Dashboard Change Sender ID Customers Technicians Select a contact Outbo…" at bounding box center [700, 385] width 823 height 690
click at [415, 102] on div "Shirley Wong" at bounding box center [399, 107] width 136 height 16
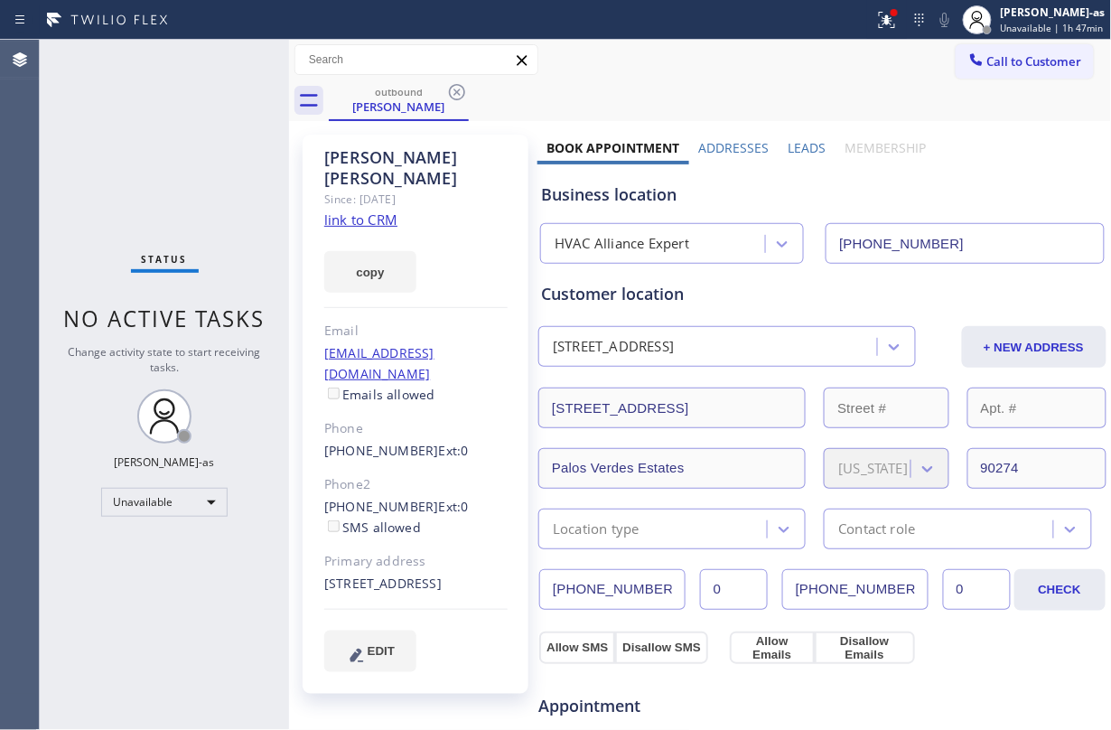
click at [362, 210] on link "link to CRM" at bounding box center [360, 219] width 73 height 18
click at [493, 230] on div "copy" at bounding box center [415, 261] width 183 height 62
click at [449, 95] on icon at bounding box center [457, 92] width 22 height 22
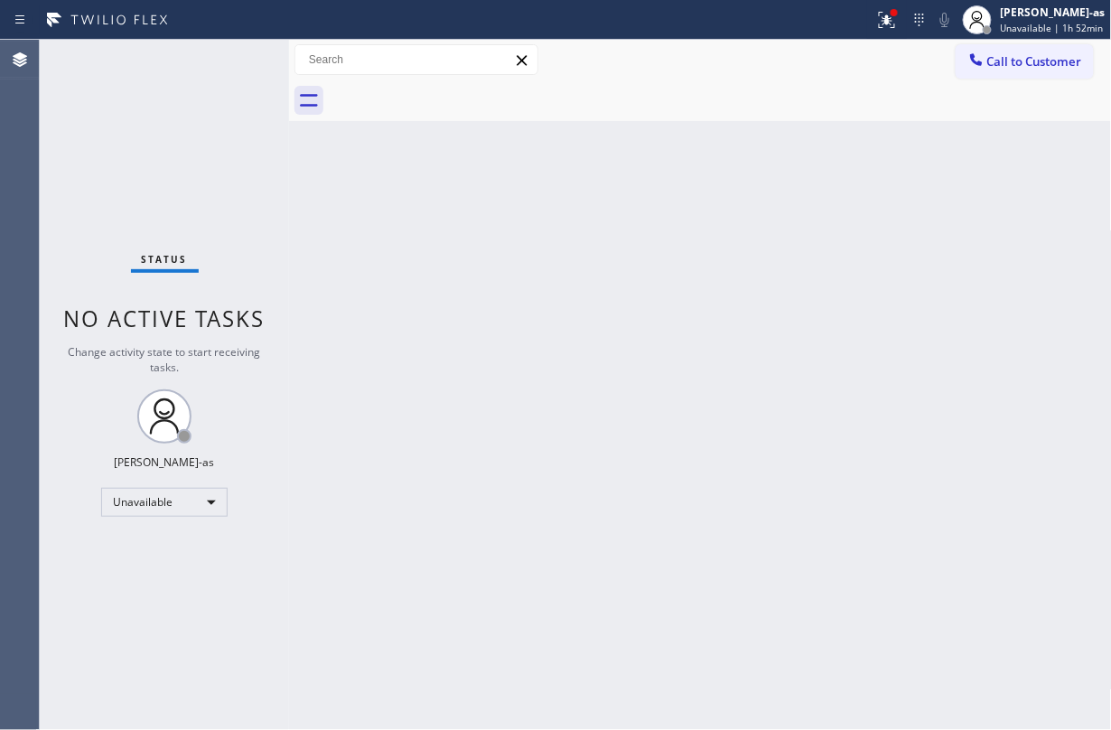
drag, startPoint x: 1020, startPoint y: 59, endPoint x: 1010, endPoint y: 59, distance: 10.8
click at [833, 59] on span "Call to Customer" at bounding box center [1034, 61] width 95 height 16
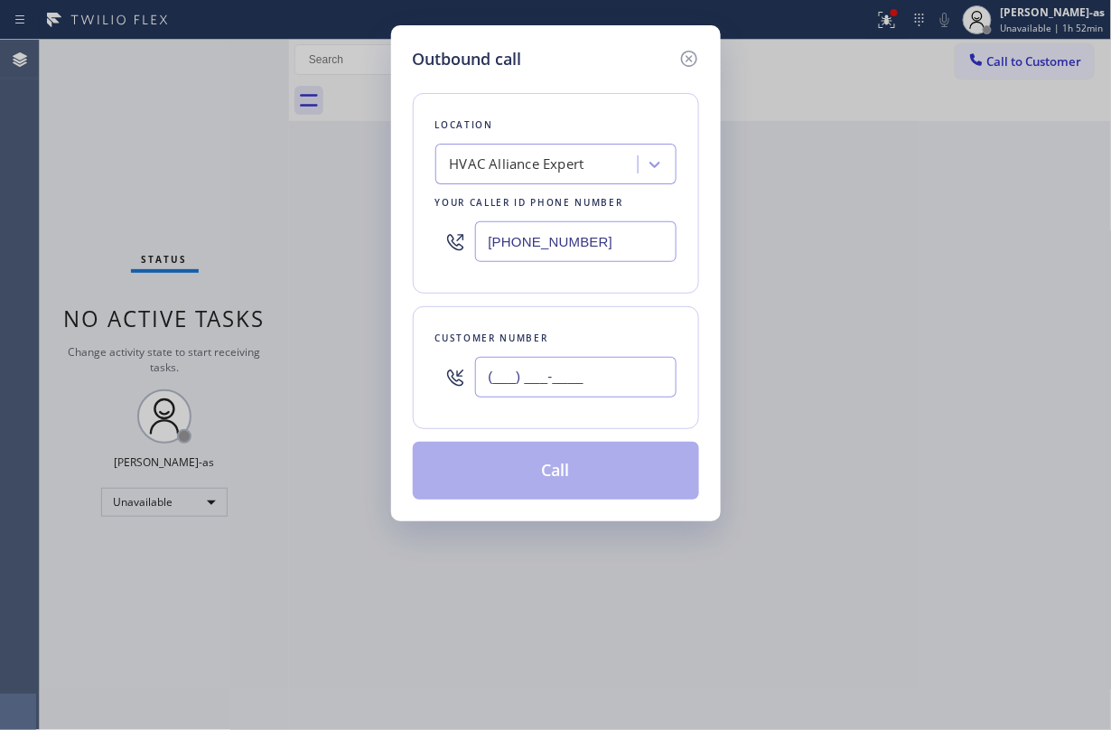
click at [623, 377] on input "(___) ___-____" at bounding box center [575, 377] width 201 height 41
paste input "619) 779-9486"
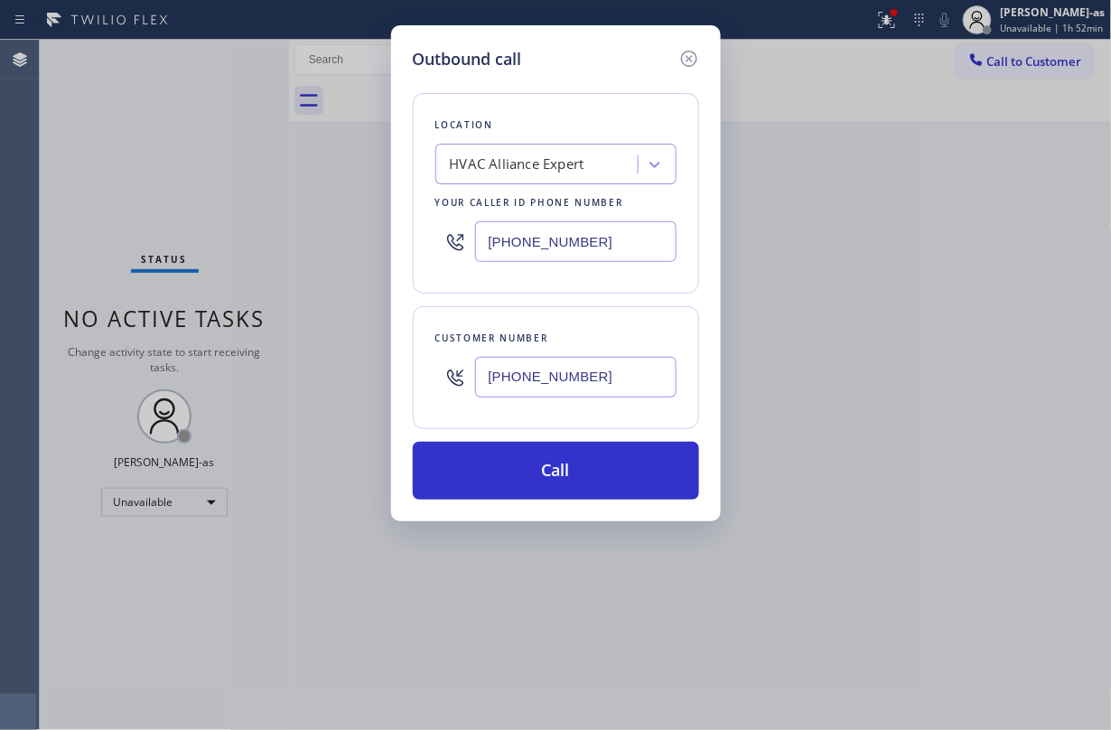
type input "(619) 779-9486"
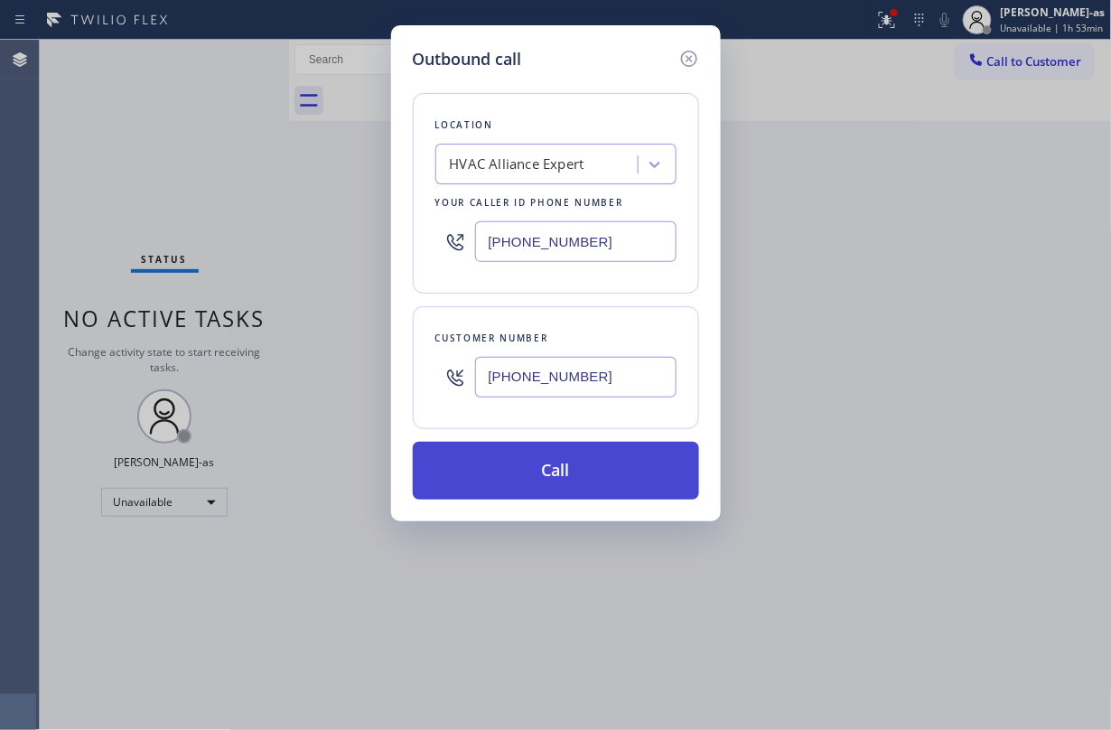
click at [574, 478] on button "Call" at bounding box center [556, 471] width 286 height 58
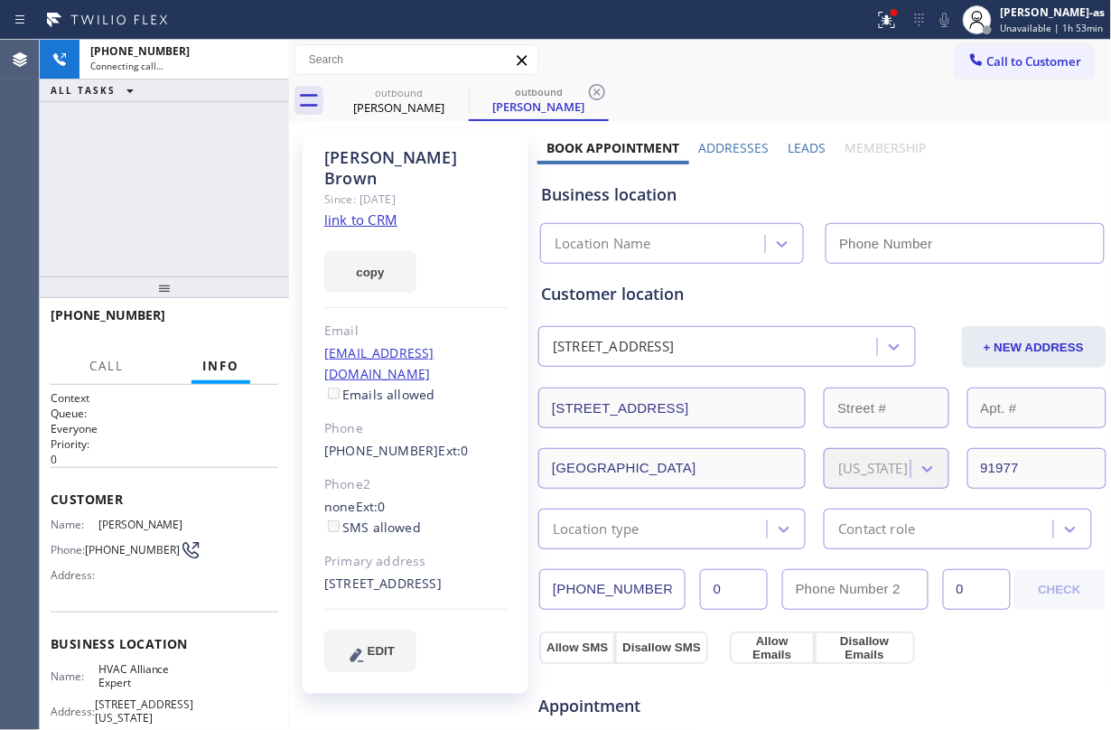
click at [391, 210] on link "link to CRM" at bounding box center [360, 219] width 73 height 18
type input "(855) 999-4417"
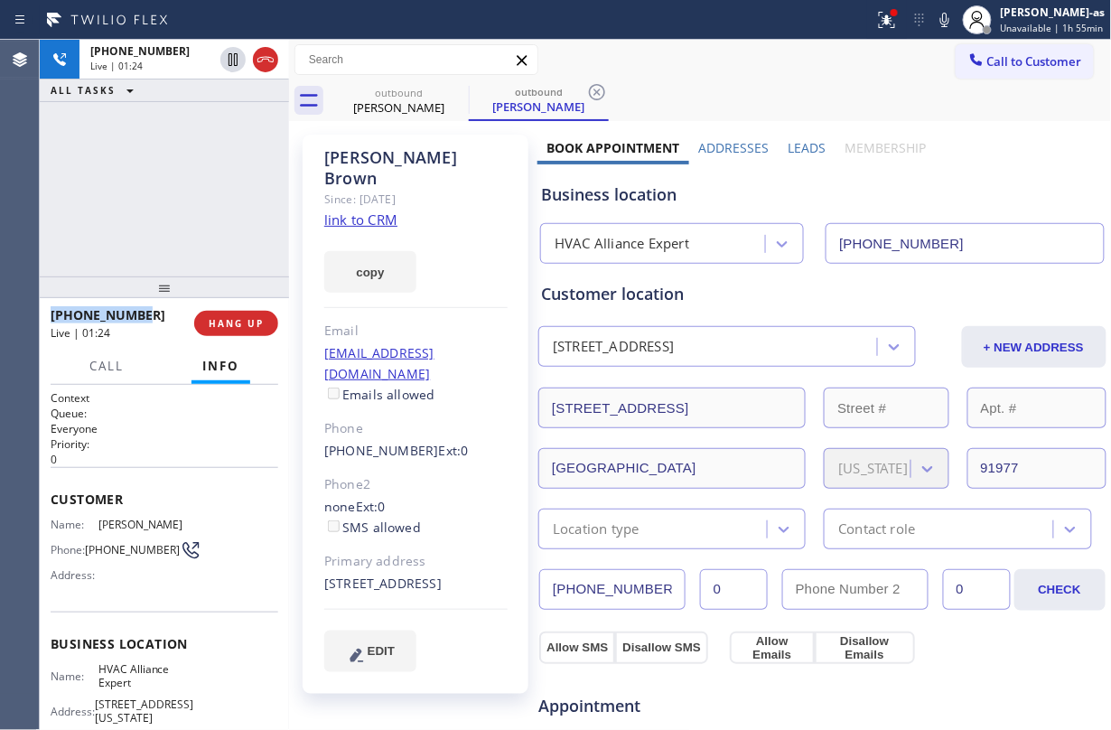
drag, startPoint x: 200, startPoint y: 302, endPoint x: 217, endPoint y: 254, distance: 50.5
click at [200, 275] on div "+16197799486 Live | 01:24 ALL TASKS ALL TASKS ACTIVE TASKS TASKS IN WRAP UP +16…" at bounding box center [164, 385] width 249 height 690
click at [232, 320] on span "HANG UP" at bounding box center [236, 323] width 55 height 13
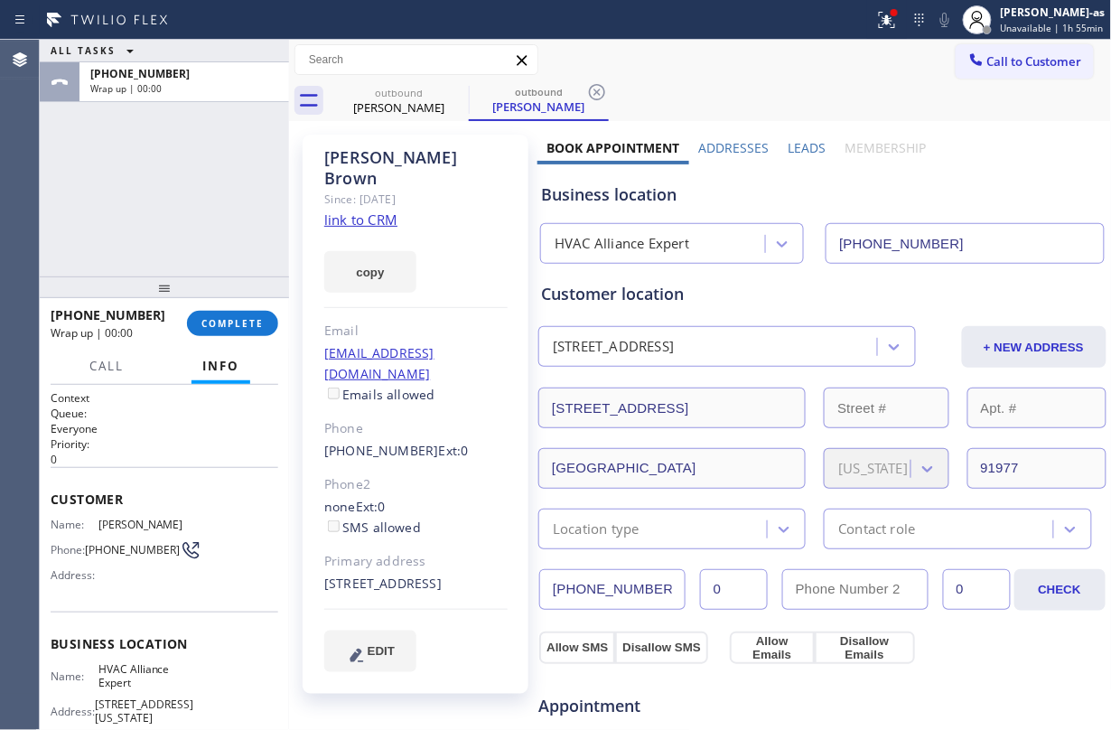
click at [207, 242] on div "ALL TASKS ALL TASKS ACTIVE TASKS TASKS IN WRAP UP +16197799486 Wrap up | 00:00" at bounding box center [164, 158] width 249 height 237
drag, startPoint x: 229, startPoint y: 244, endPoint x: 237, endPoint y: 254, distance: 12.3
click at [233, 253] on div "ALL TASKS ALL TASKS ACTIVE TASKS TASKS IN WRAP UP +16197799486 Wrap up | 00:01" at bounding box center [164, 158] width 249 height 237
click at [247, 329] on span "COMPLETE" at bounding box center [232, 323] width 62 height 13
drag, startPoint x: 226, startPoint y: 255, endPoint x: 228, endPoint y: 267, distance: 12.9
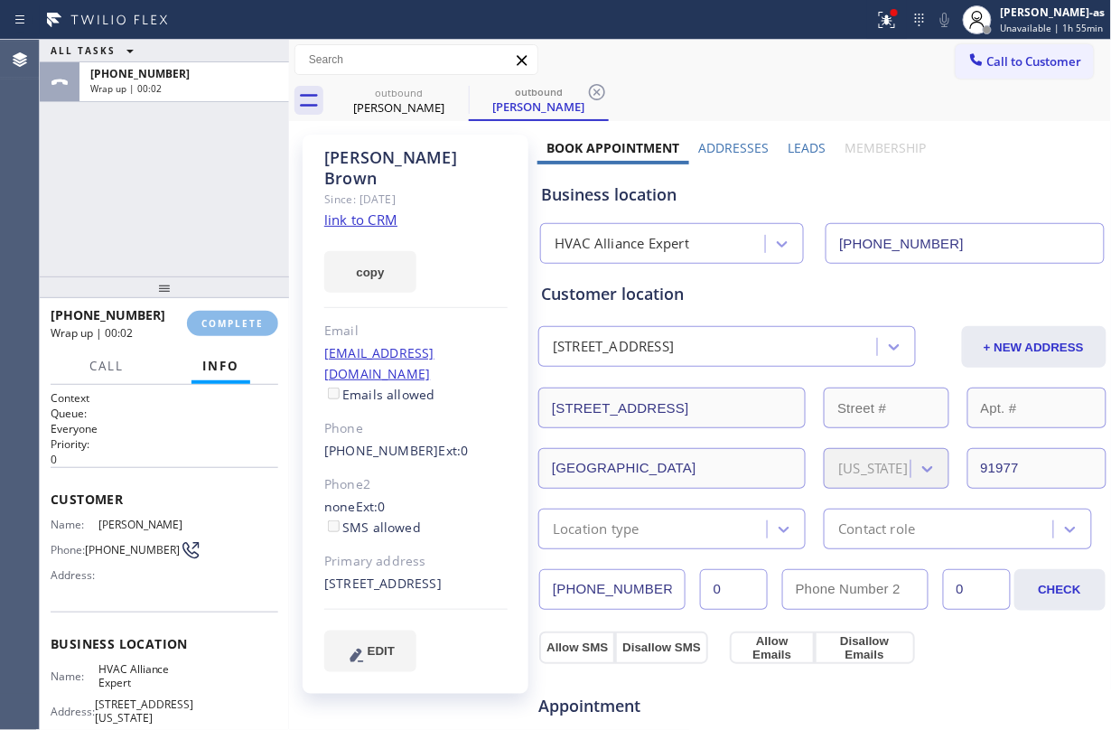
click at [225, 257] on div "ALL TASKS ALL TASKS ACTIVE TASKS TASKS IN WRAP UP +16197799486 Wrap up | 00:02" at bounding box center [164, 158] width 249 height 237
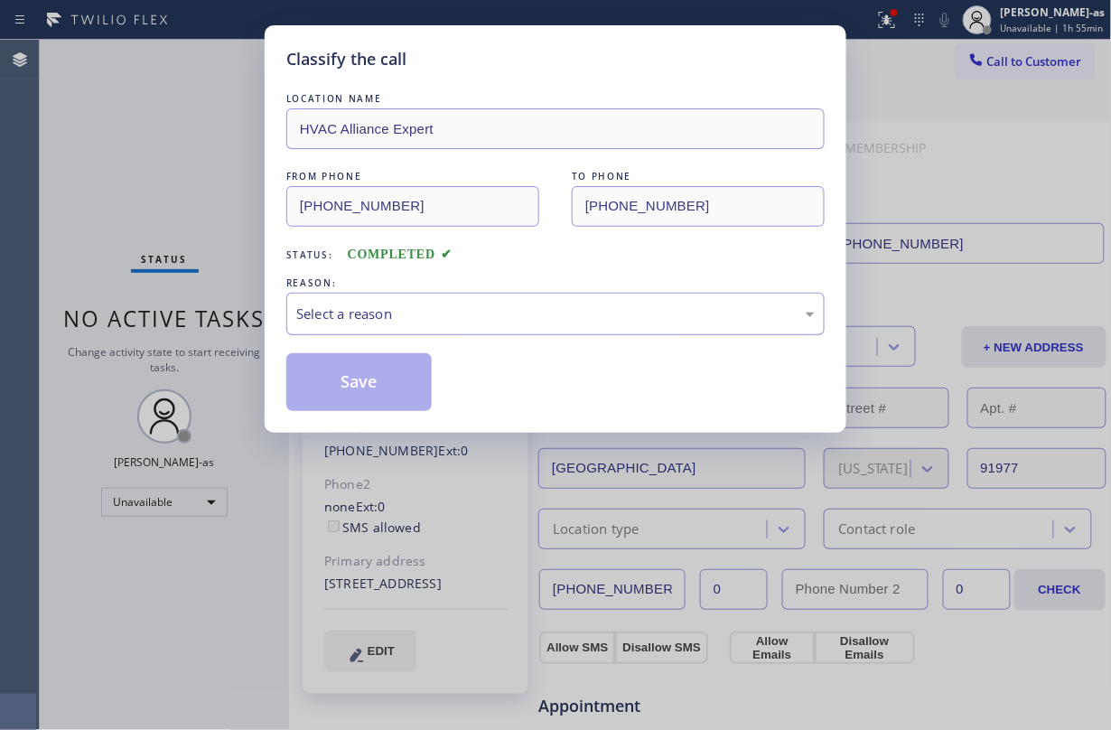
click at [527, 329] on div "Select a reason" at bounding box center [555, 314] width 538 height 42
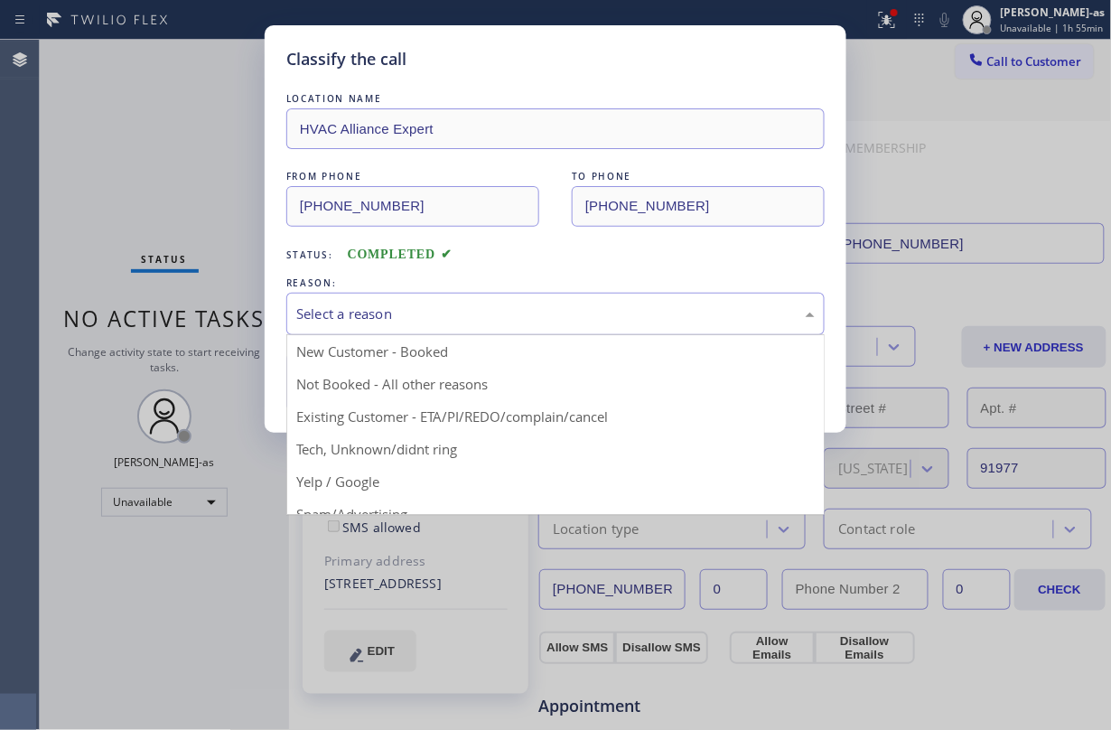
drag, startPoint x: 511, startPoint y: 410, endPoint x: 500, endPoint y: 405, distance: 11.7
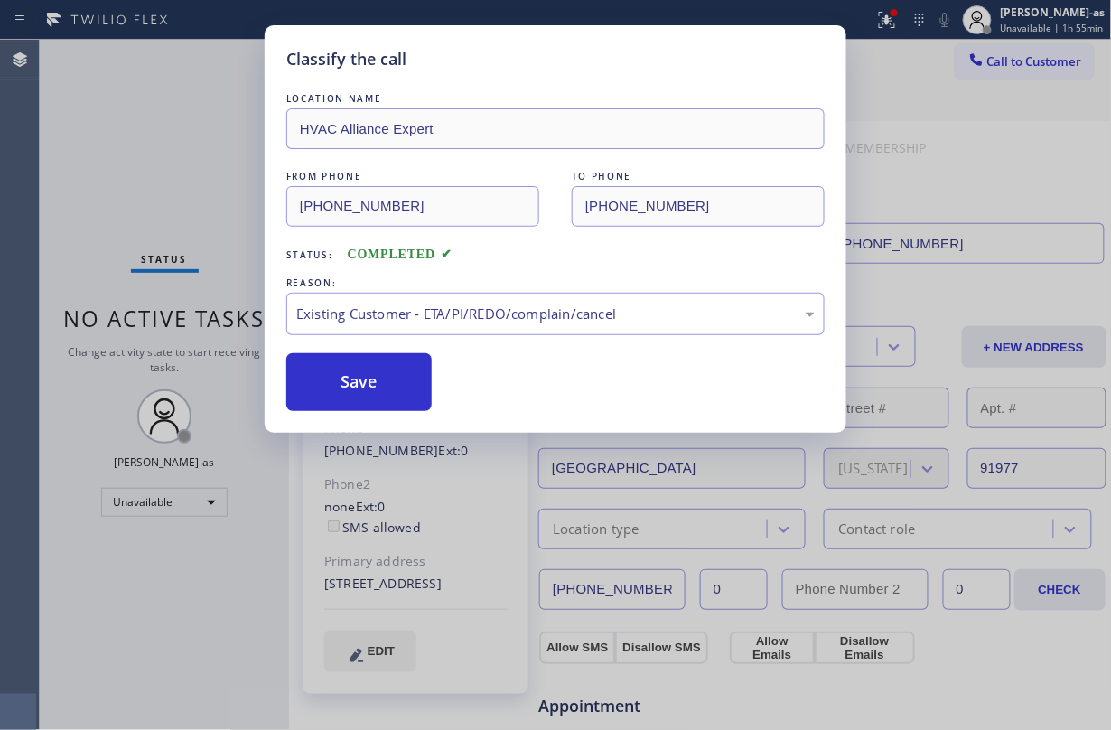
drag, startPoint x: 361, startPoint y: 367, endPoint x: 498, endPoint y: 380, distance: 137.9
click at [359, 367] on button "Save" at bounding box center [358, 382] width 145 height 58
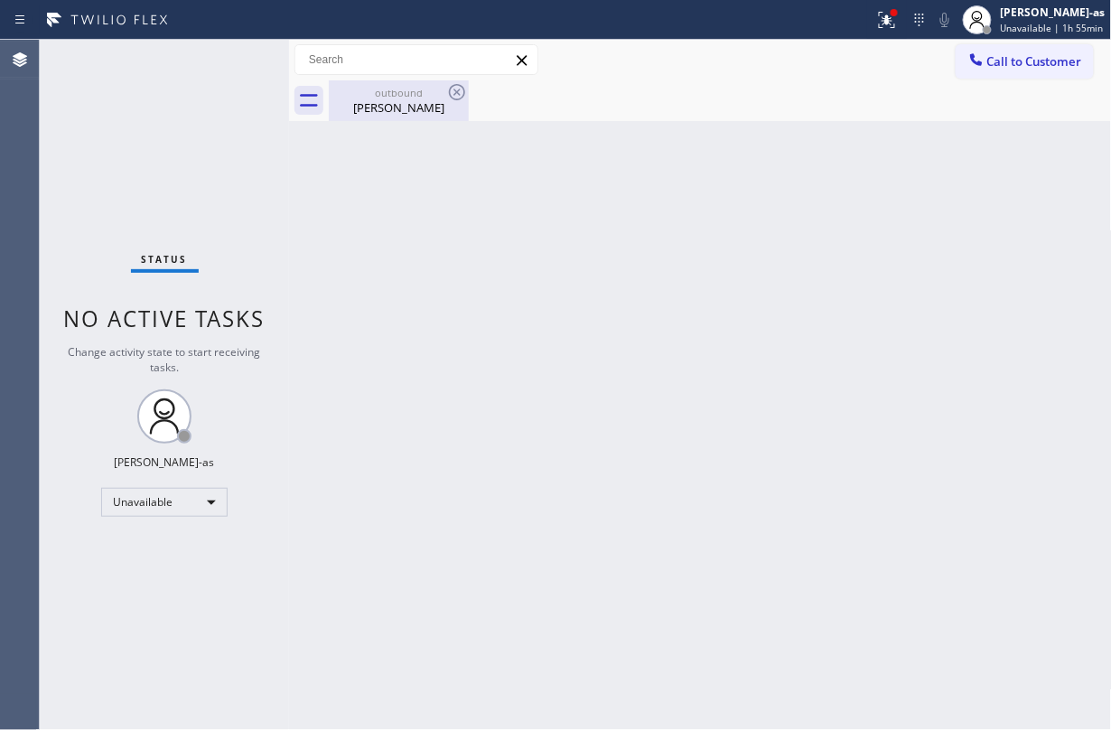
click at [410, 99] on div "Derrick Brown" at bounding box center [399, 107] width 136 height 16
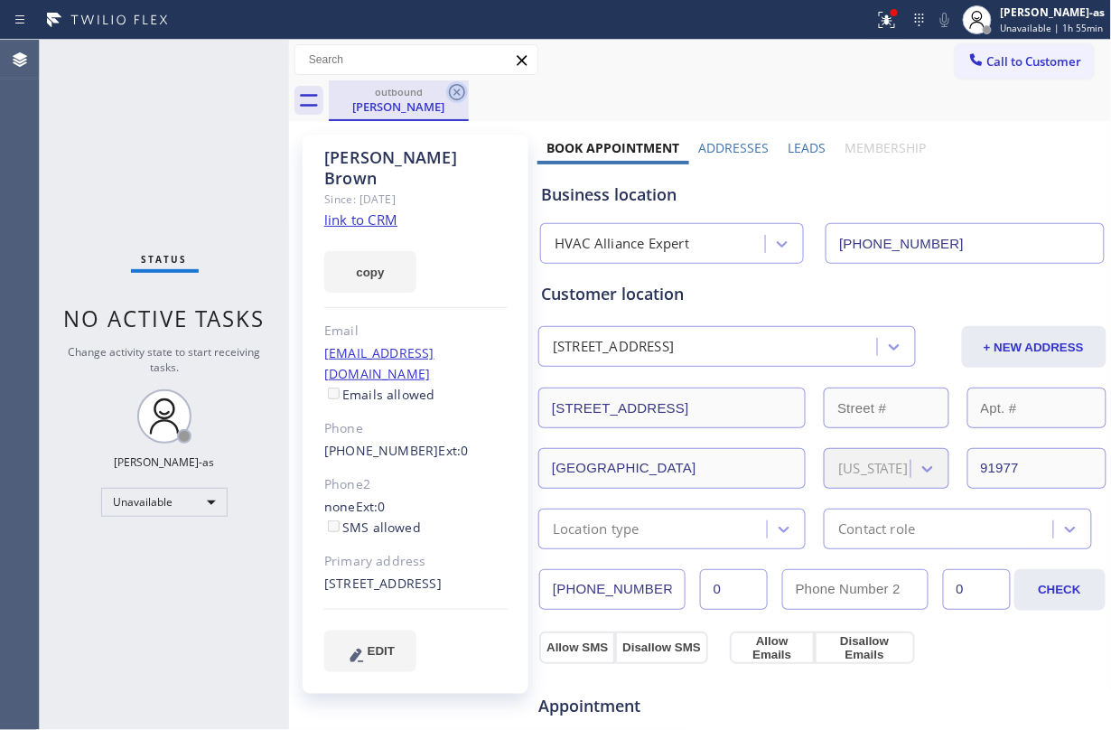
click at [459, 91] on icon at bounding box center [457, 92] width 22 height 22
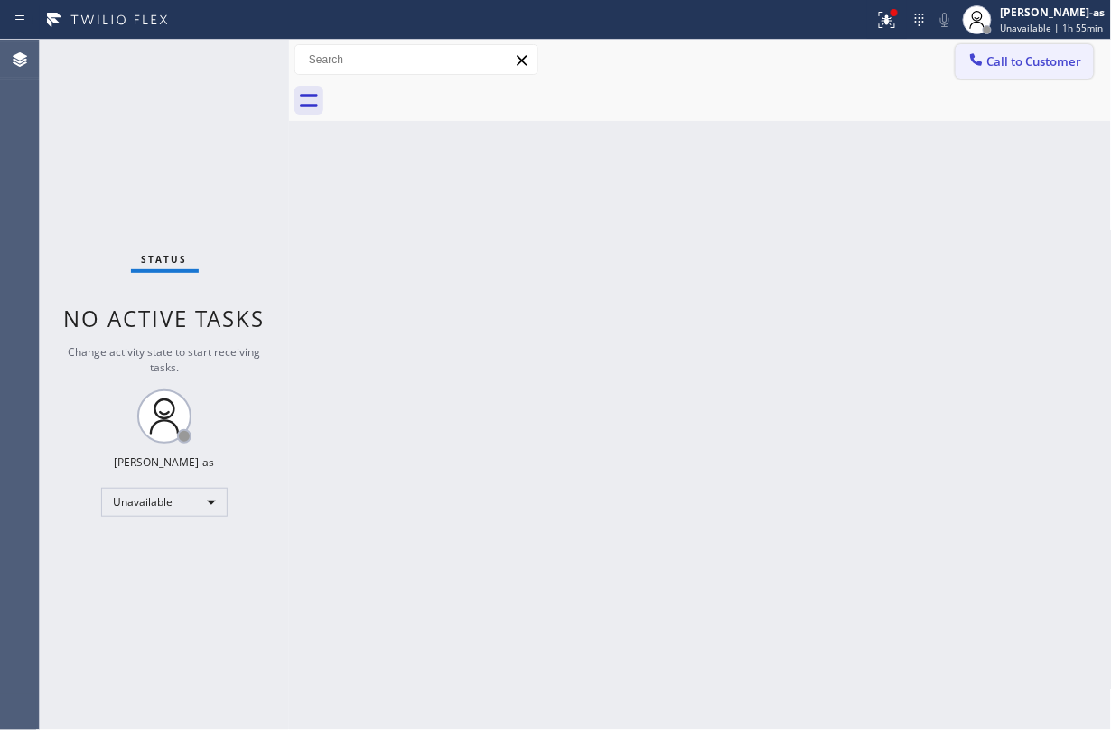
click at [833, 59] on span "Call to Customer" at bounding box center [1034, 61] width 95 height 16
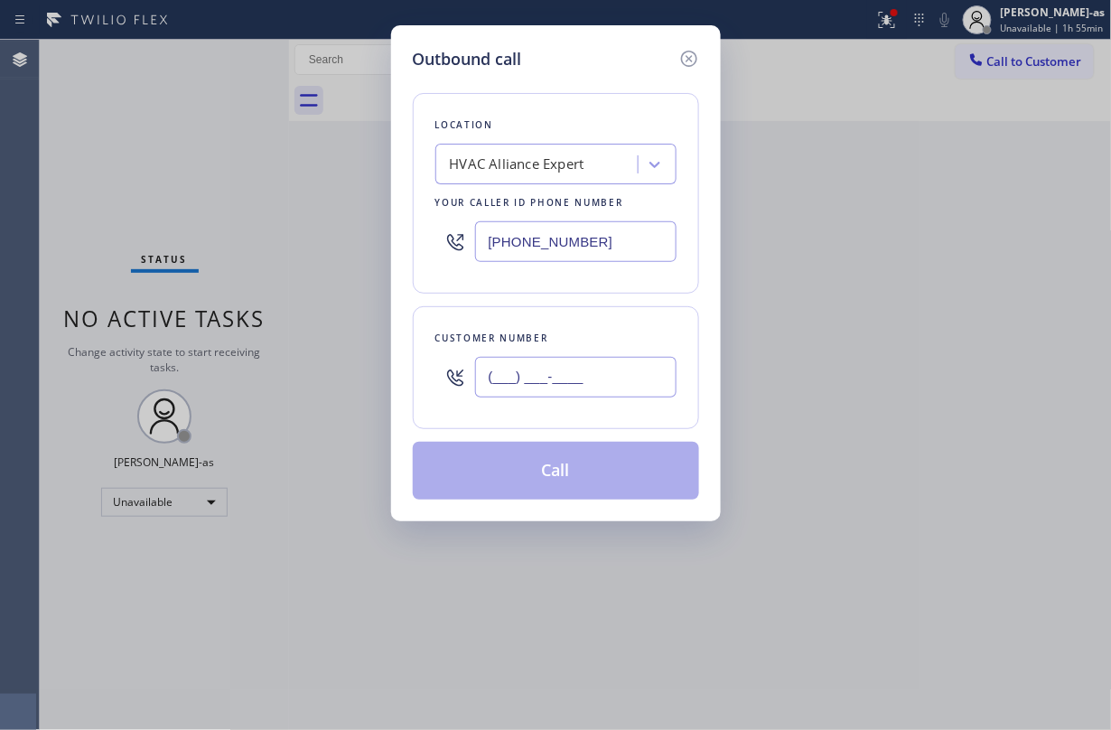
click at [571, 387] on input "(___) ___-____" at bounding box center [575, 377] width 201 height 41
paste input "408) 823-9236"
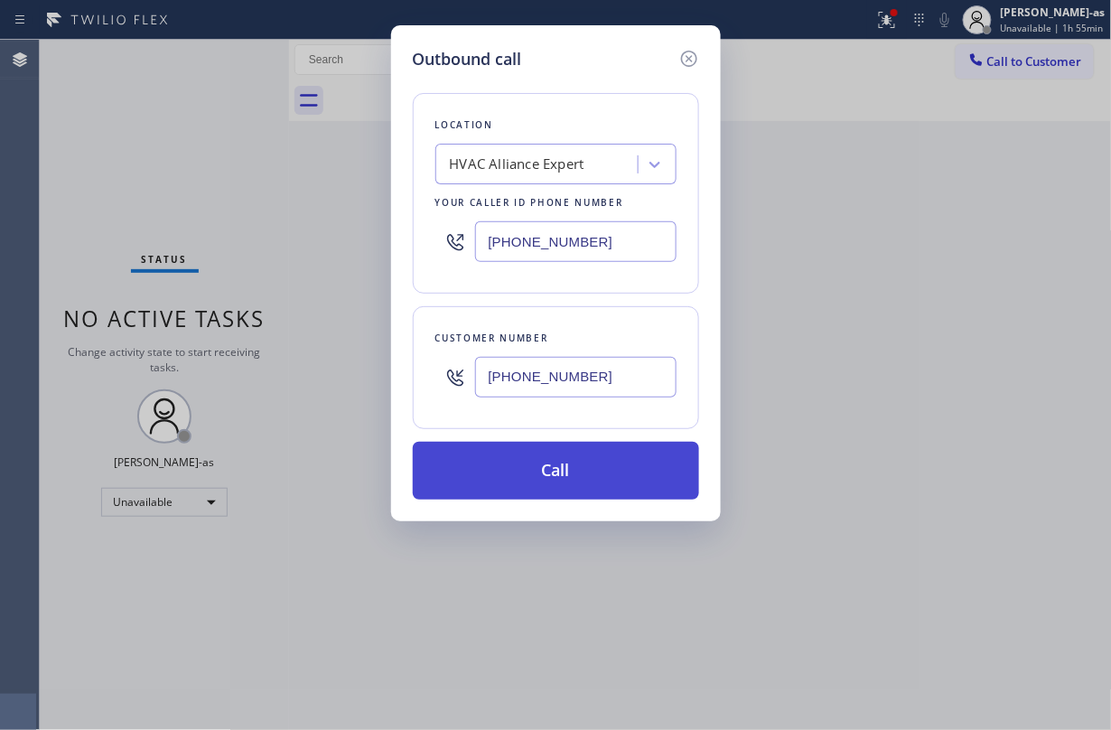
type input "(408) 823-9236"
click at [574, 480] on button "Call" at bounding box center [556, 471] width 286 height 58
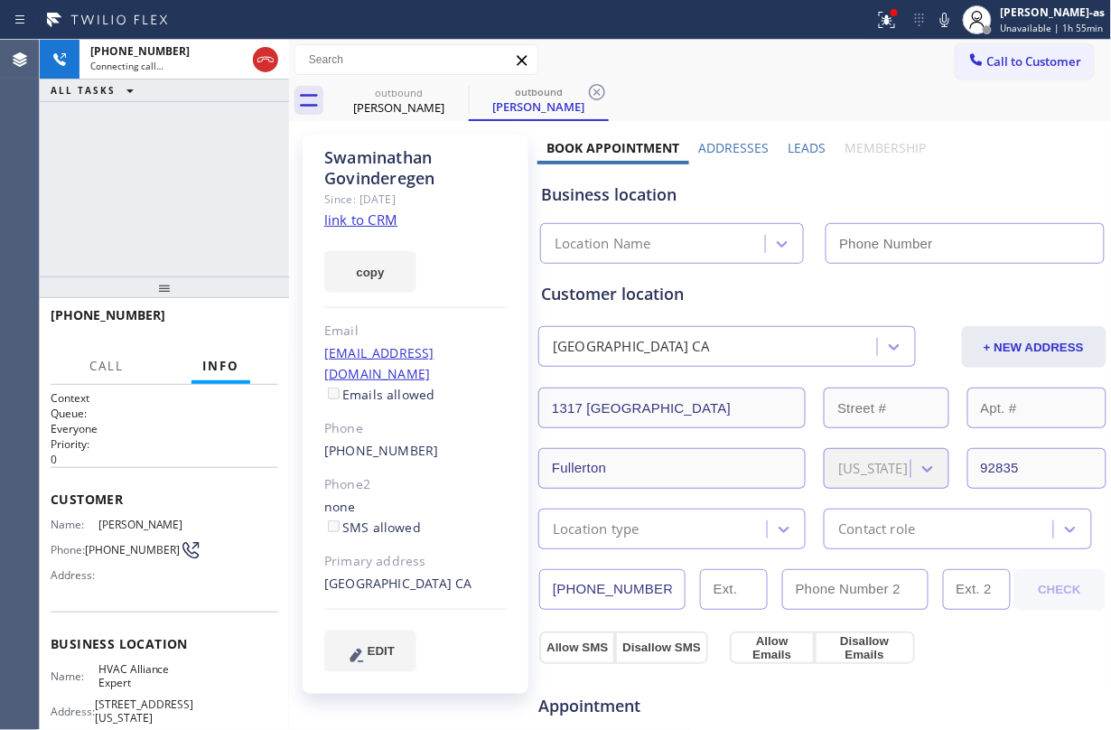
type input "(855) 999-4417"
click at [220, 141] on div "+14088239236 Connecting call… ALL TASKS ALL TASKS ACTIVE TASKS TASKS IN WRAP UP" at bounding box center [164, 158] width 249 height 237
click at [405, 103] on div "Swaminathan Govinderegen" at bounding box center [399, 107] width 136 height 16
click at [455, 85] on icon at bounding box center [457, 92] width 16 height 16
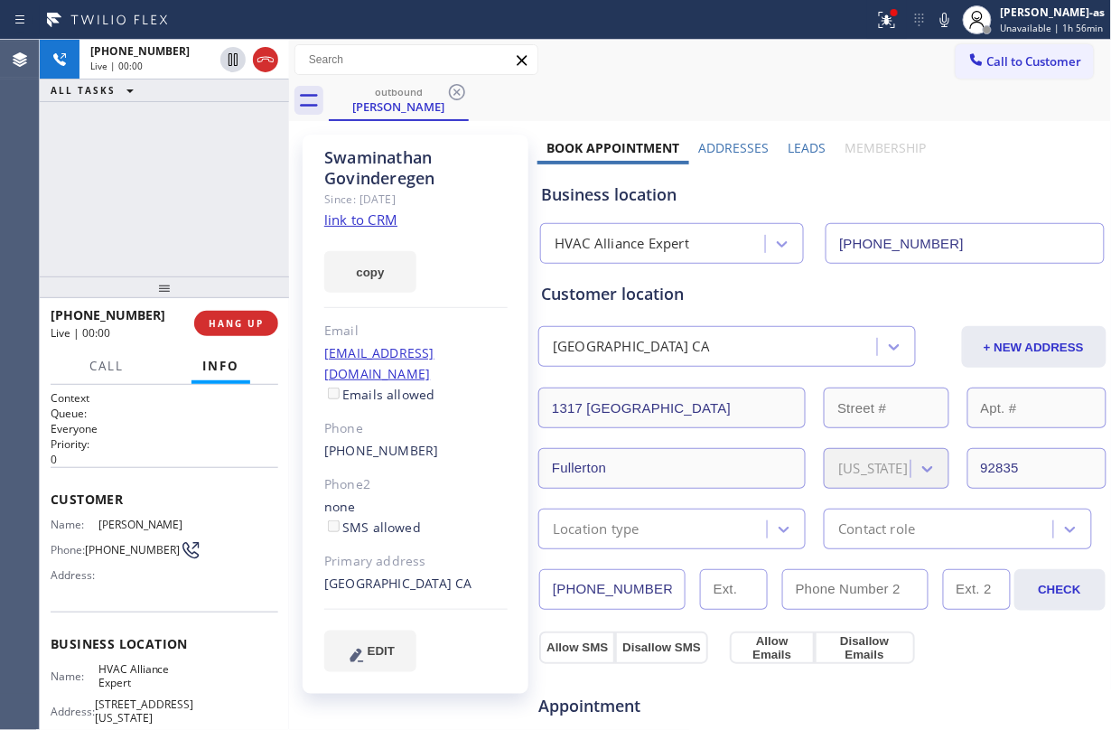
click at [352, 222] on link "link to CRM" at bounding box center [360, 219] width 73 height 18
click at [124, 155] on div "+14088239236 Live | 00:02 ALL TASKS ALL TASKS ACTIVE TASKS TASKS IN WRAP UP" at bounding box center [164, 158] width 249 height 237
click at [231, 317] on span "HANG UP" at bounding box center [236, 323] width 55 height 13
drag, startPoint x: 179, startPoint y: 224, endPoint x: 208, endPoint y: 247, distance: 37.2
click at [181, 224] on div "+14088239236 Live | 00:03 ALL TASKS ALL TASKS ACTIVE TASKS TASKS IN WRAP UP" at bounding box center [164, 158] width 249 height 237
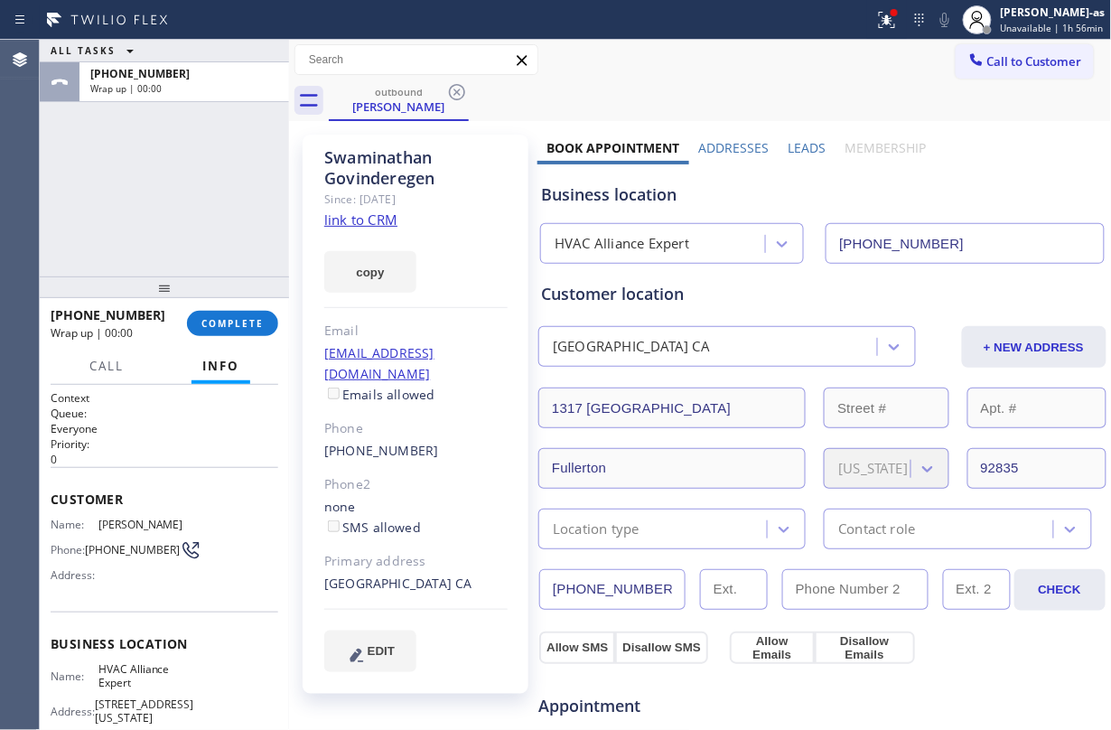
click at [438, 441] on div "(408) 823-9236" at bounding box center [415, 451] width 183 height 21
copy div "(408) 823-9236"
click at [249, 331] on button "COMPLETE" at bounding box center [232, 323] width 91 height 25
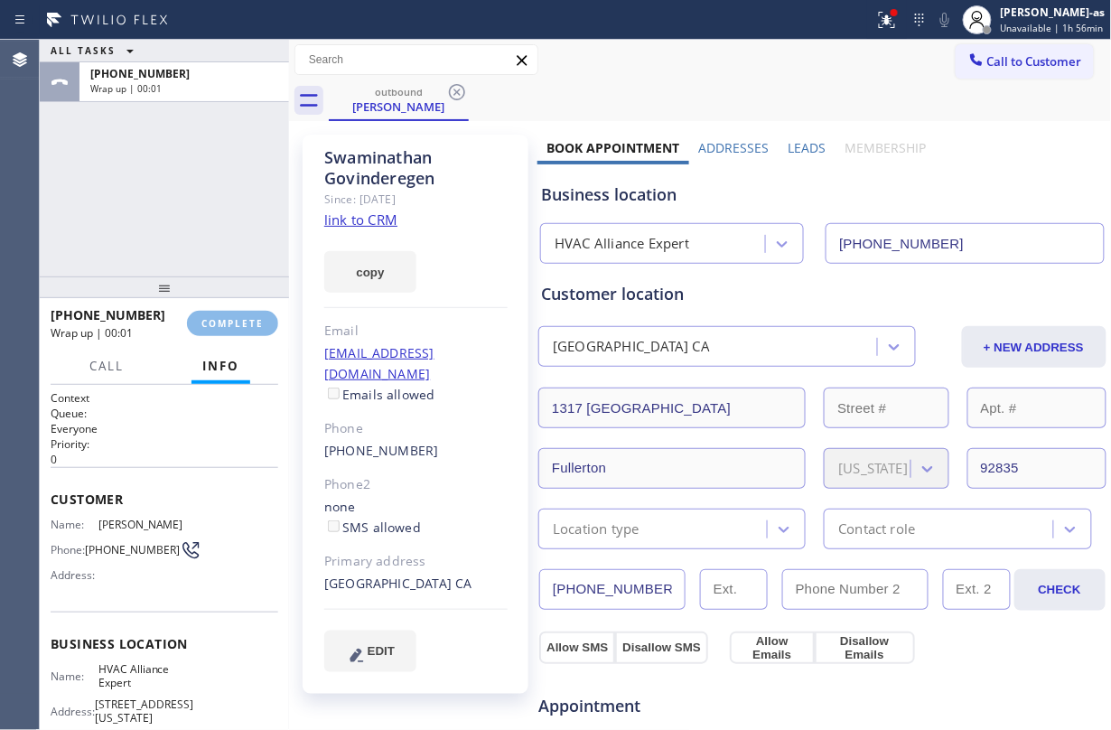
click at [249, 253] on div "ALL TASKS ALL TASKS ACTIVE TASKS TASKS IN WRAP UP +14088239236 Wrap up | 00:01" at bounding box center [164, 158] width 249 height 237
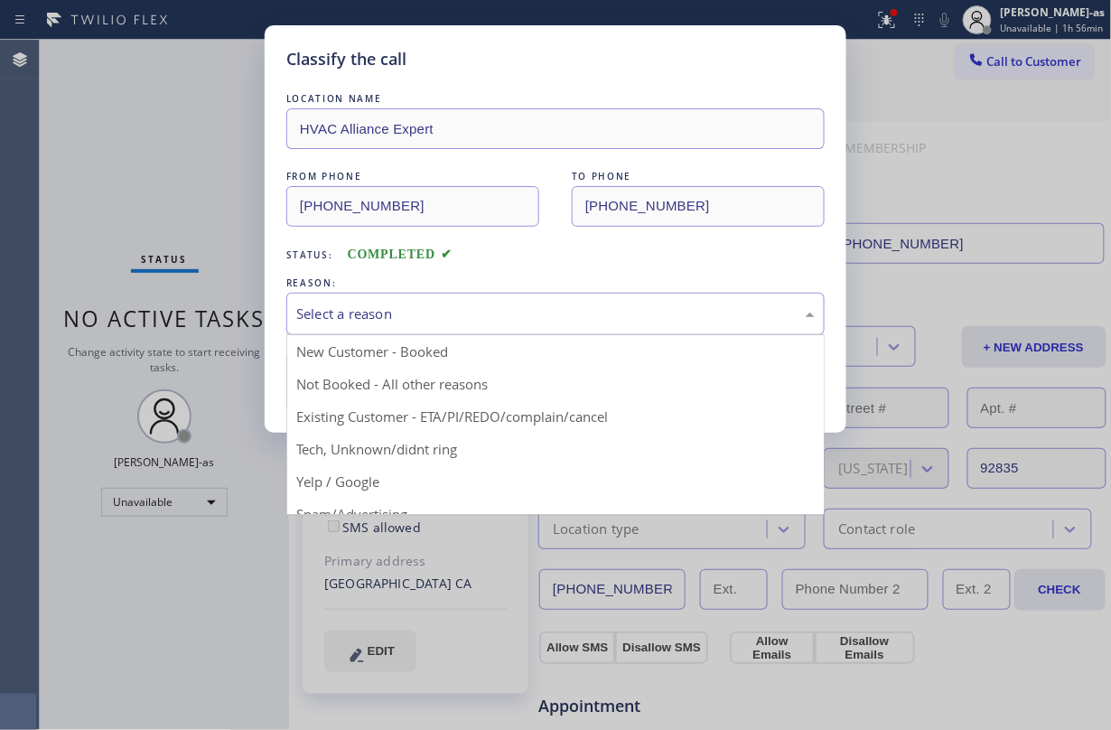
click at [480, 323] on div "Select a reason" at bounding box center [555, 313] width 518 height 21
drag, startPoint x: 495, startPoint y: 415, endPoint x: 444, endPoint y: 410, distance: 50.9
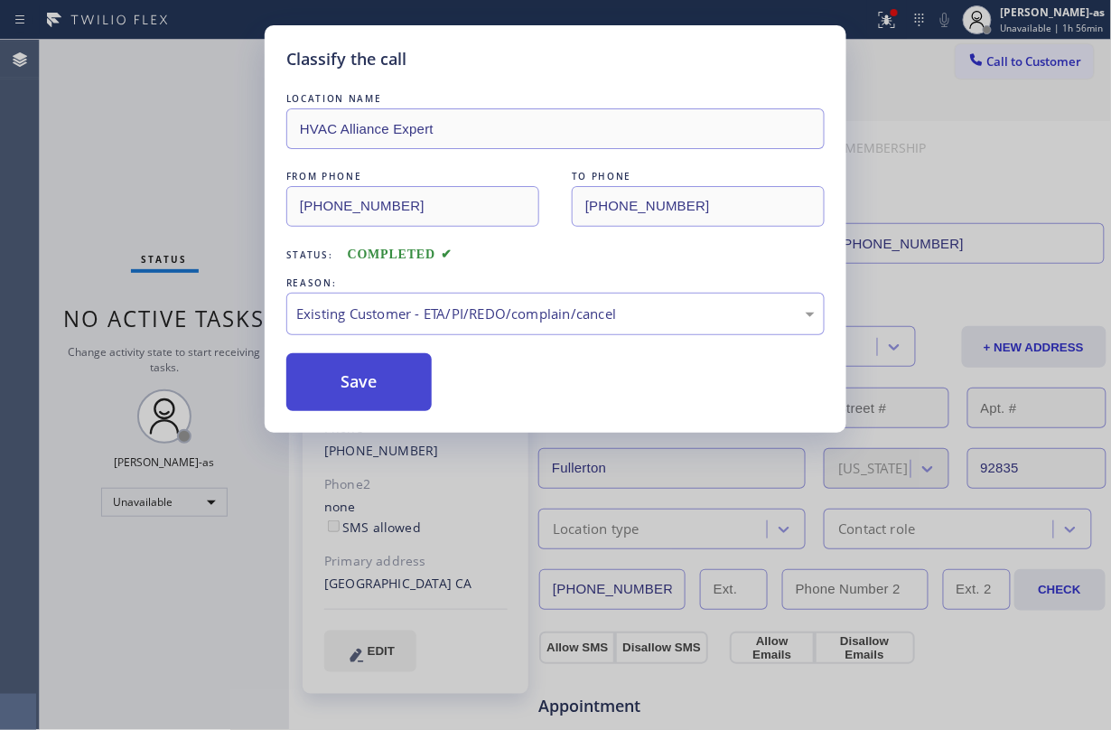
click at [376, 405] on button "Save" at bounding box center [358, 382] width 145 height 58
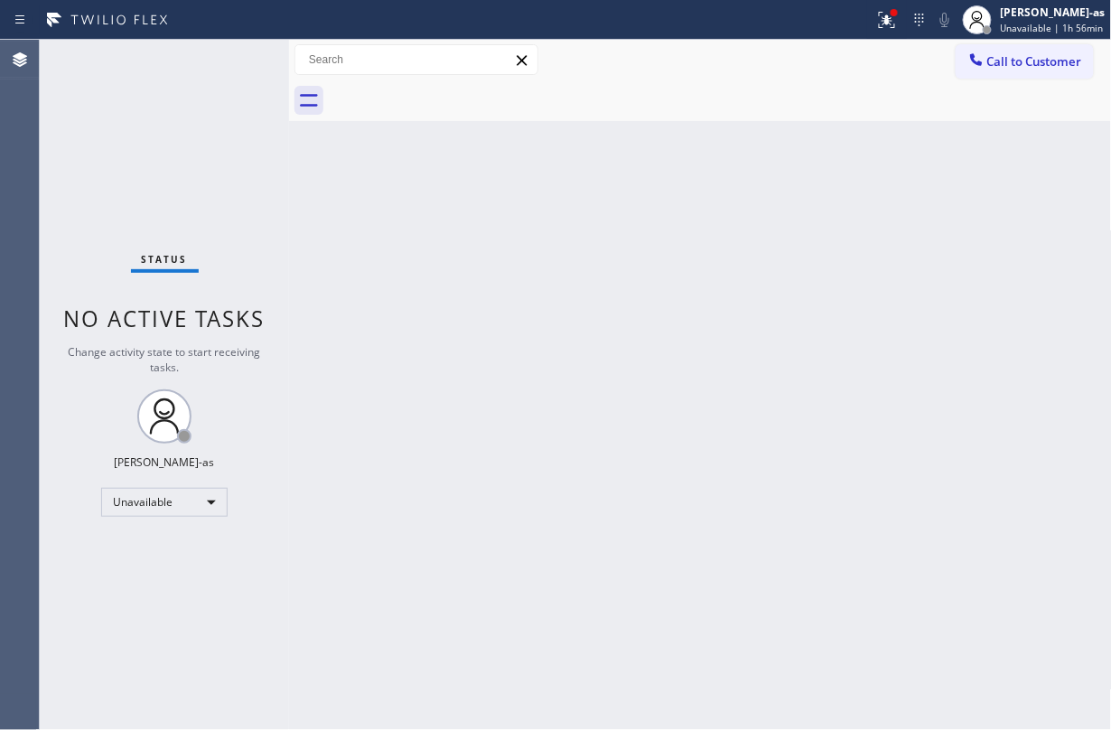
click at [833, 63] on span "Call to Customer" at bounding box center [1034, 61] width 95 height 16
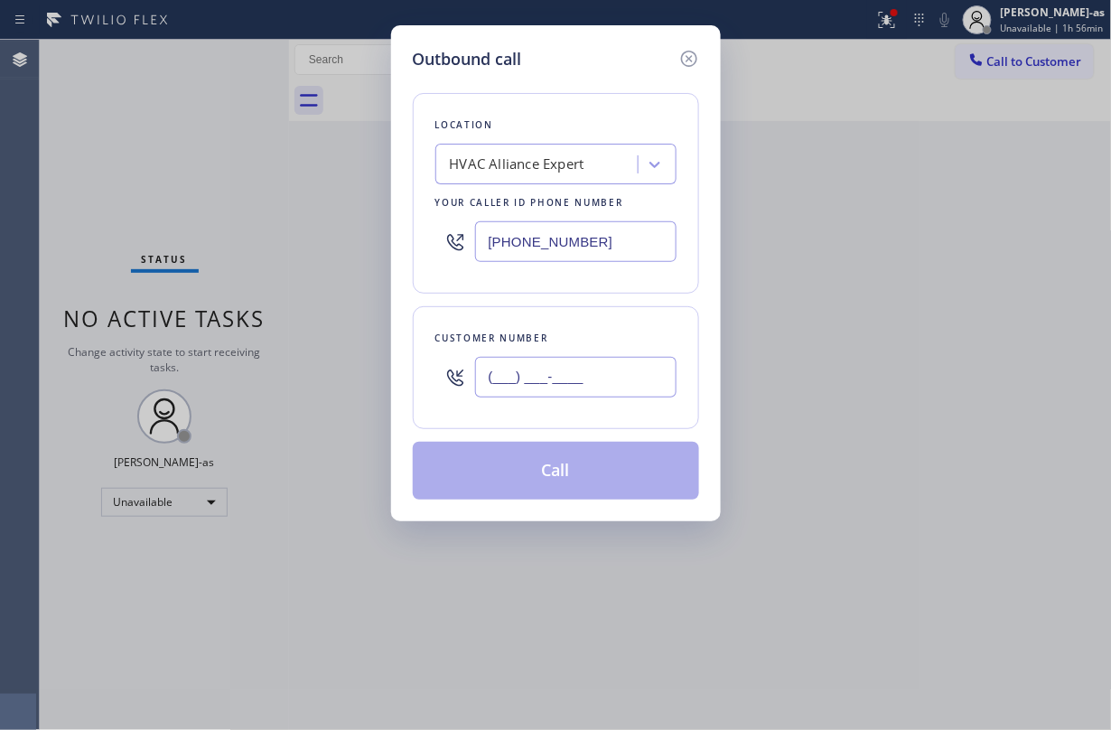
click at [618, 388] on input "(___) ___-____" at bounding box center [575, 377] width 201 height 41
paste input "408) 823-9236"
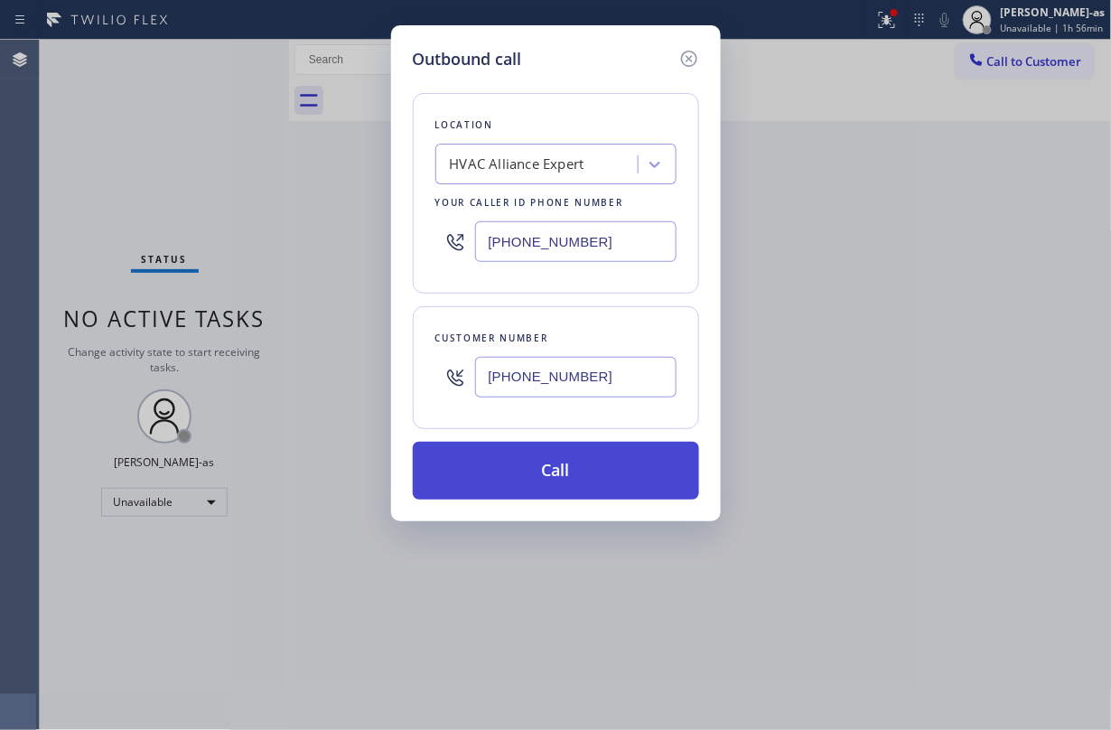
type input "(408) 823-9236"
click at [561, 478] on button "Call" at bounding box center [556, 471] width 286 height 58
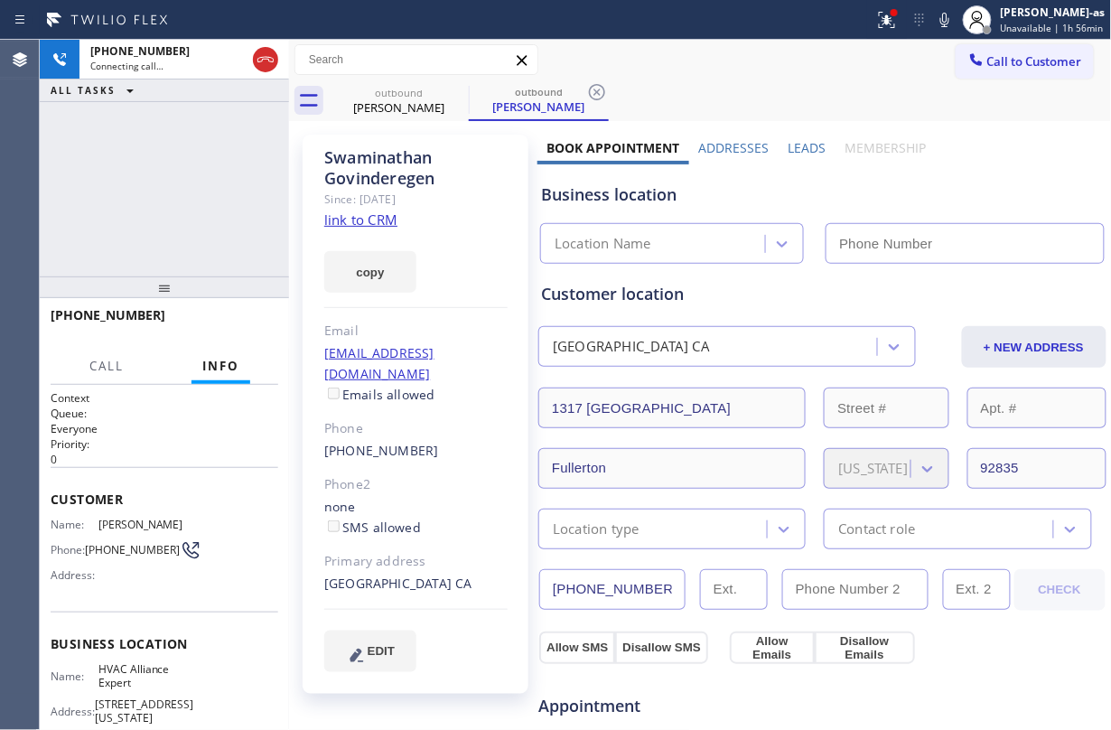
type input "(855) 999-4417"
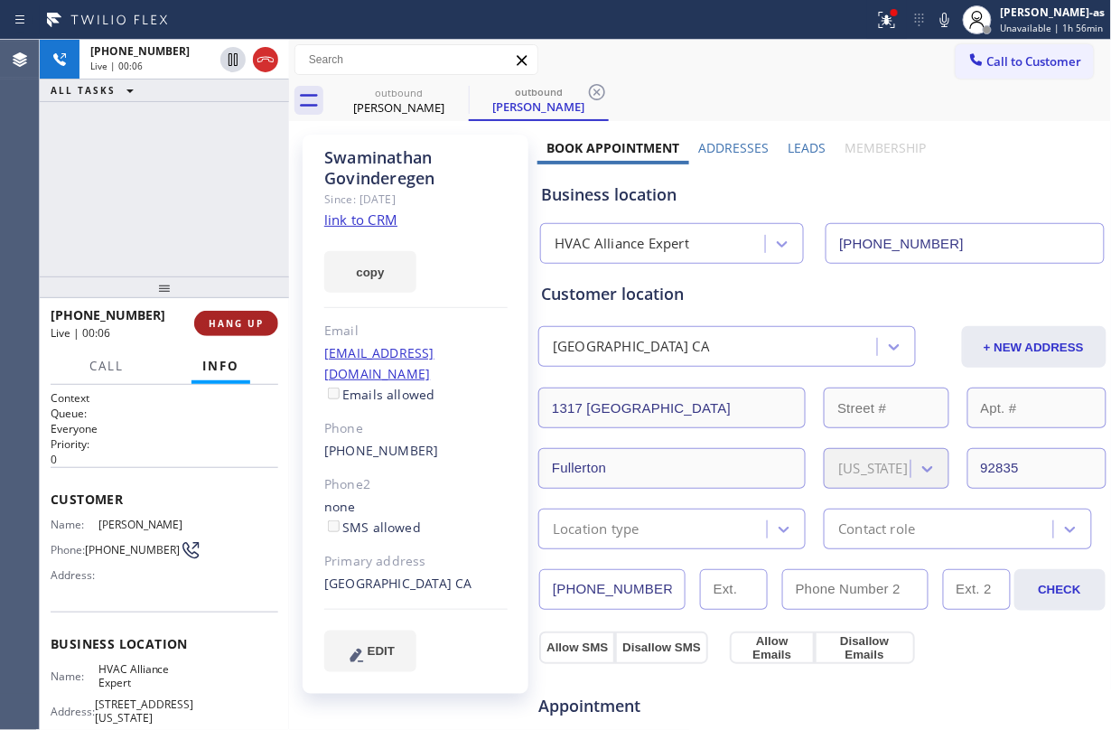
click at [249, 321] on span "HANG UP" at bounding box center [236, 323] width 55 height 13
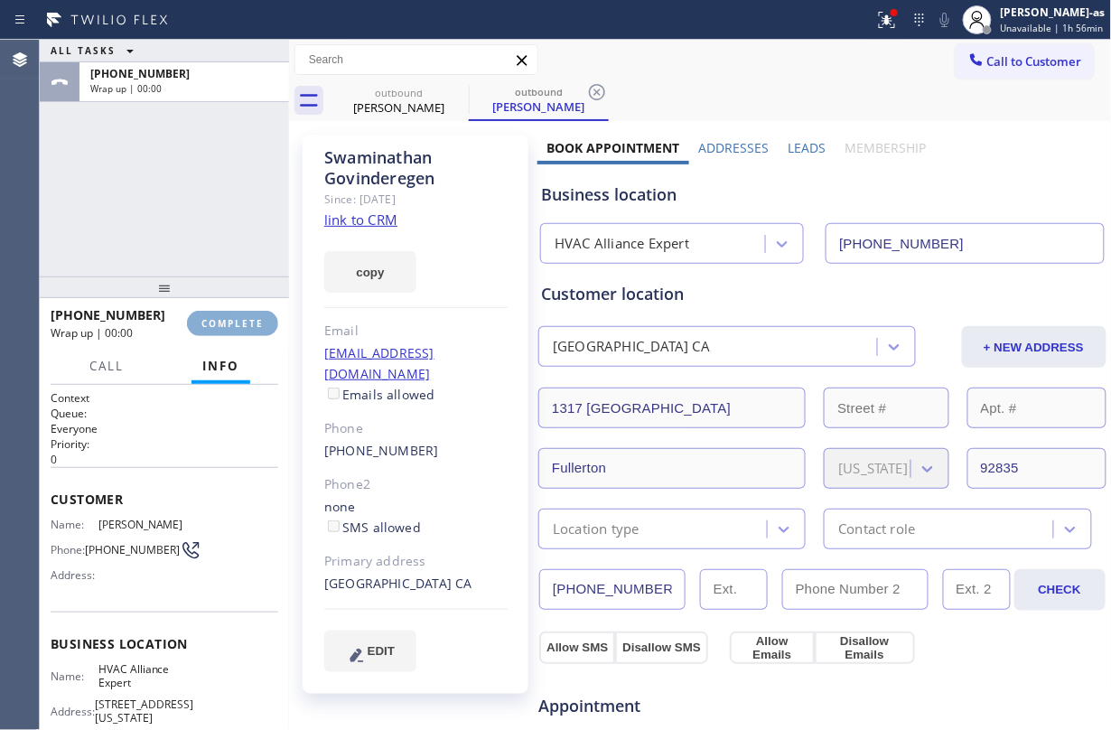
click at [249, 321] on span "COMPLETE" at bounding box center [232, 323] width 62 height 13
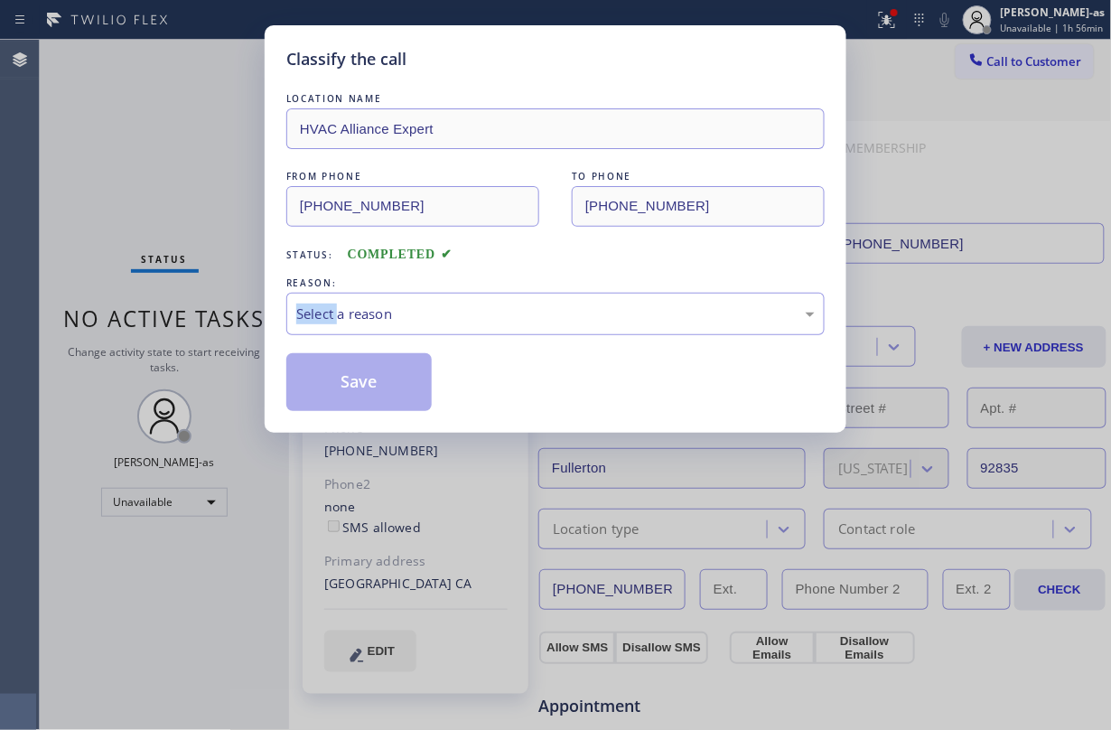
click at [249, 321] on div "Classify the call LOCATION NAME HVAC Alliance Expert FROM PHONE (855) 999-4417 …" at bounding box center [555, 365] width 1111 height 730
click at [491, 311] on div "Select a reason" at bounding box center [555, 313] width 518 height 21
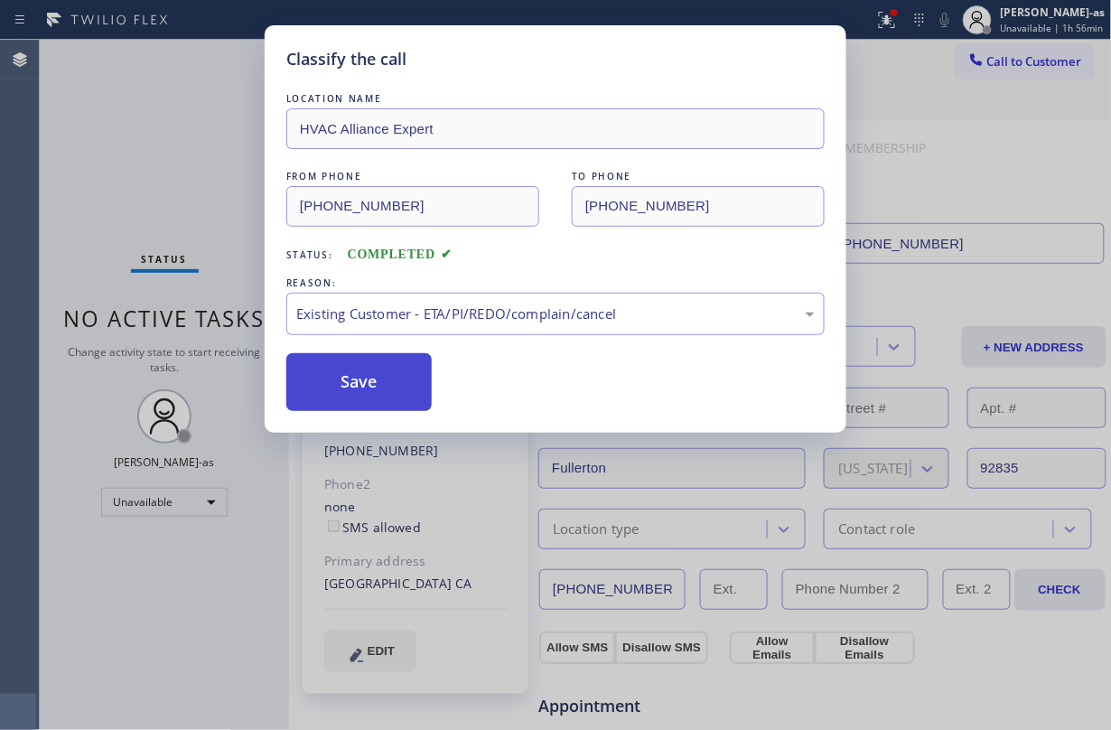
click at [363, 395] on button "Save" at bounding box center [358, 382] width 145 height 58
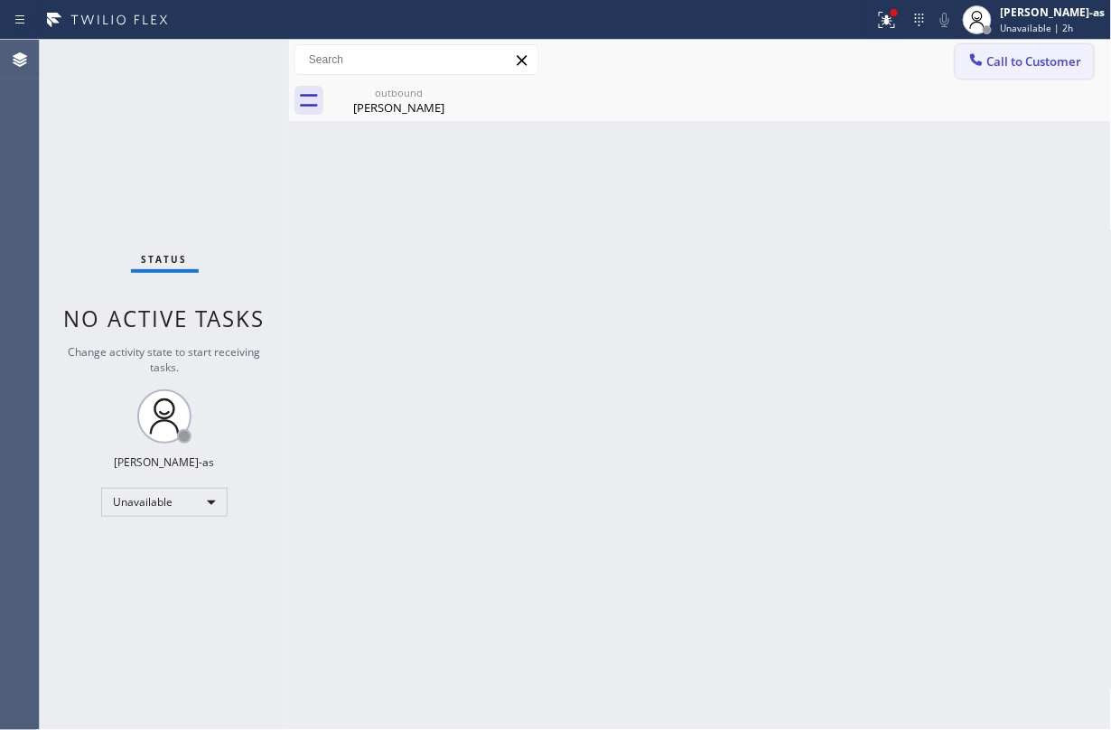
click at [833, 60] on span "Call to Customer" at bounding box center [1034, 61] width 95 height 16
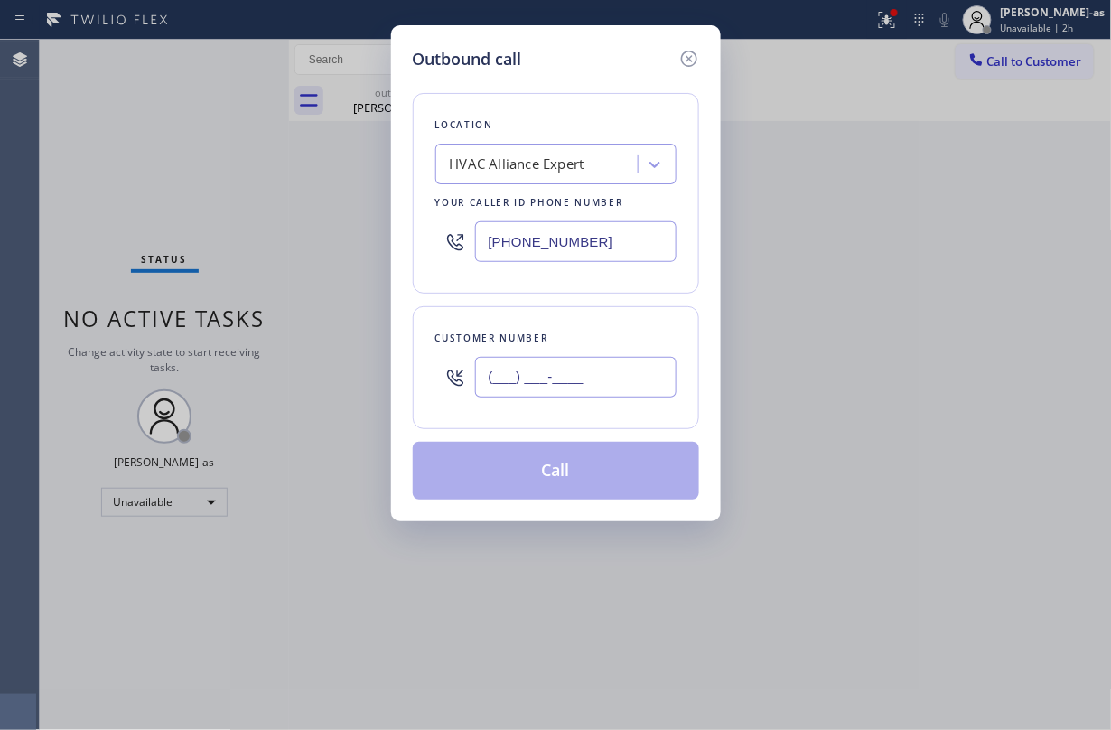
click at [627, 366] on input "(___) ___-____" at bounding box center [575, 377] width 201 height 41
paste input "661) 810-0767"
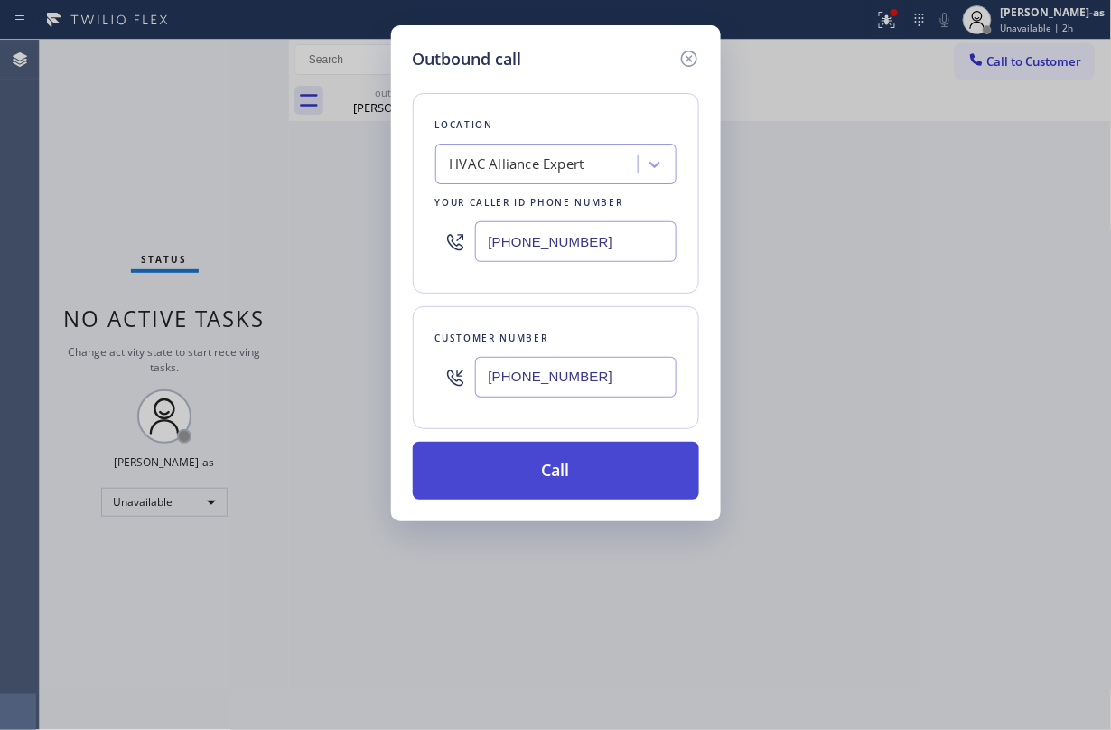
type input "(661) 810-0767"
click at [601, 474] on button "Call" at bounding box center [556, 471] width 286 height 58
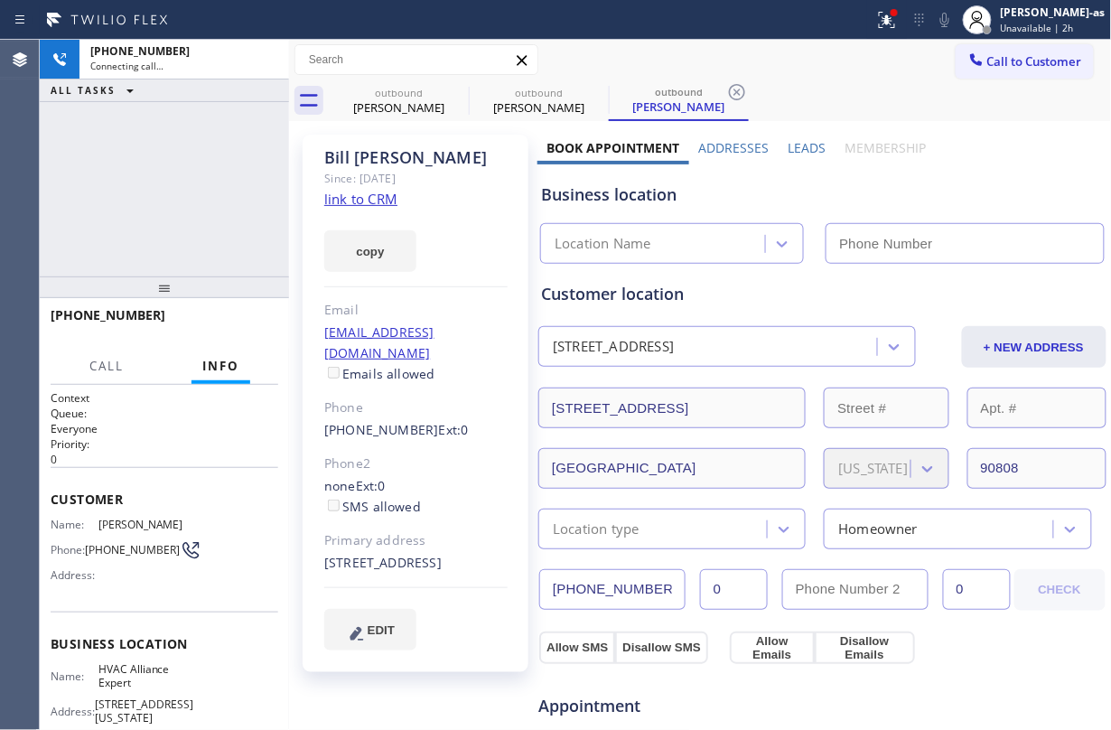
click at [370, 197] on link "link to CRM" at bounding box center [360, 199] width 73 height 18
type input "(855) 999-4417"
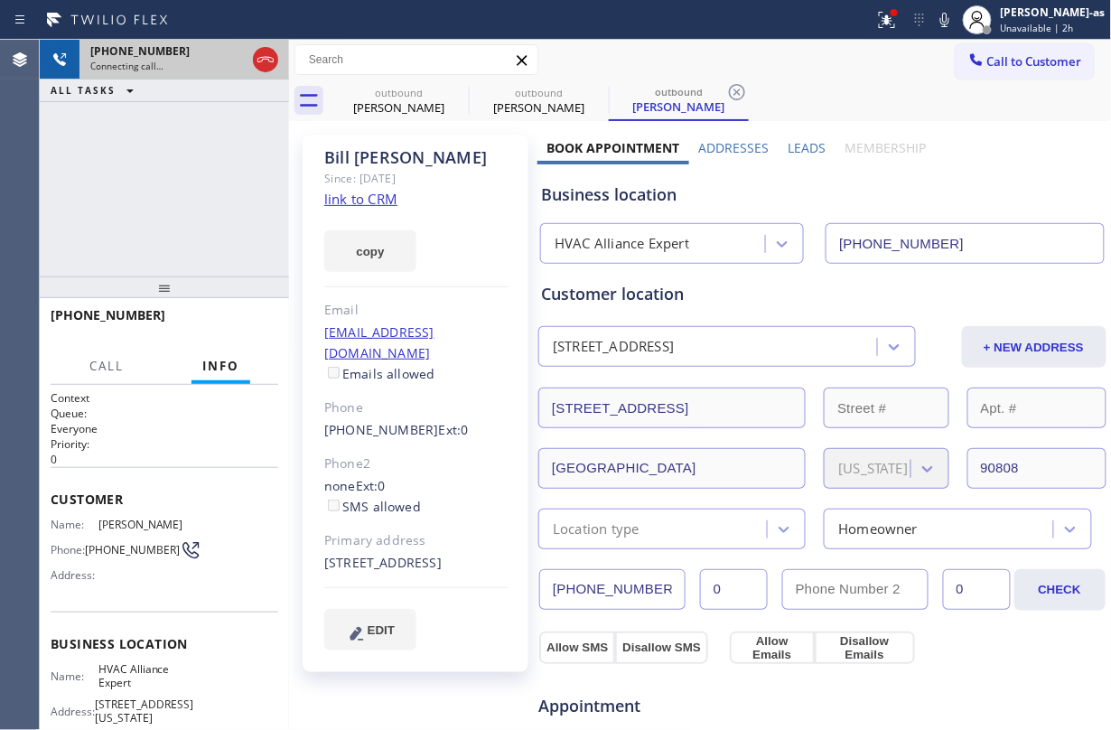
click at [249, 65] on div at bounding box center [265, 60] width 33 height 40
click at [269, 58] on icon at bounding box center [266, 60] width 22 height 22
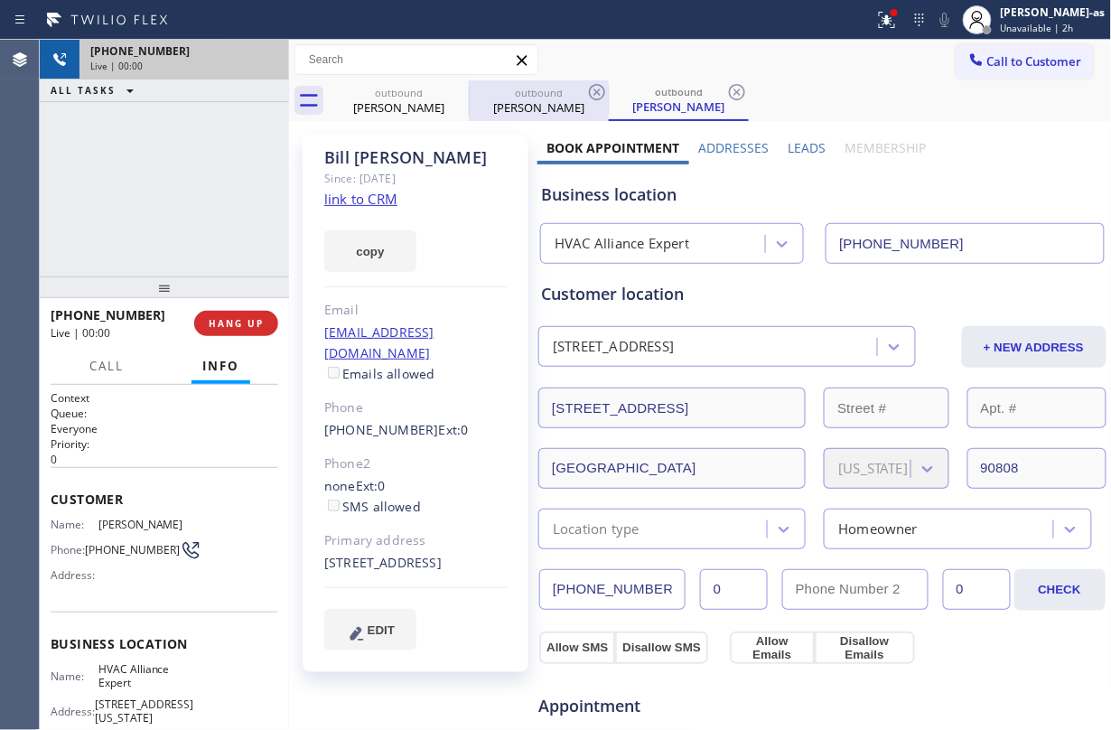
drag, startPoint x: 417, startPoint y: 98, endPoint x: 470, endPoint y: 95, distance: 53.4
click at [417, 98] on div "outbound Swaminathan Govinderegen" at bounding box center [399, 100] width 136 height 41
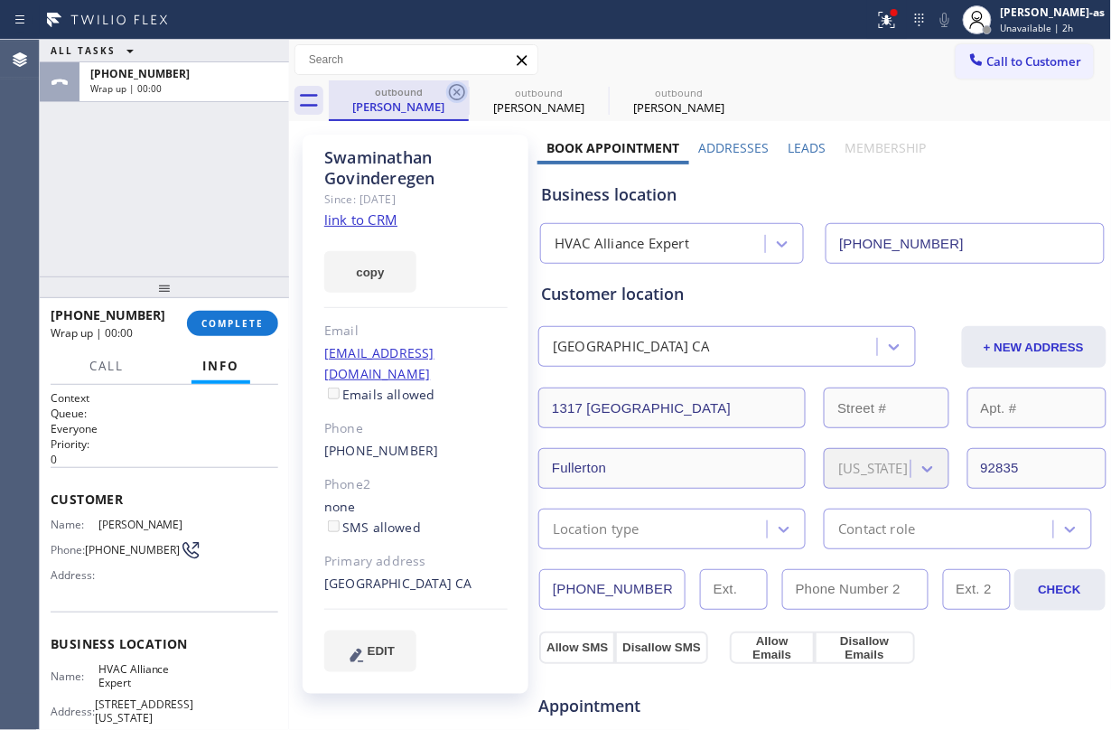
click at [464, 91] on icon at bounding box center [457, 92] width 16 height 16
click at [0, 0] on icon at bounding box center [0, 0] width 0 height 0
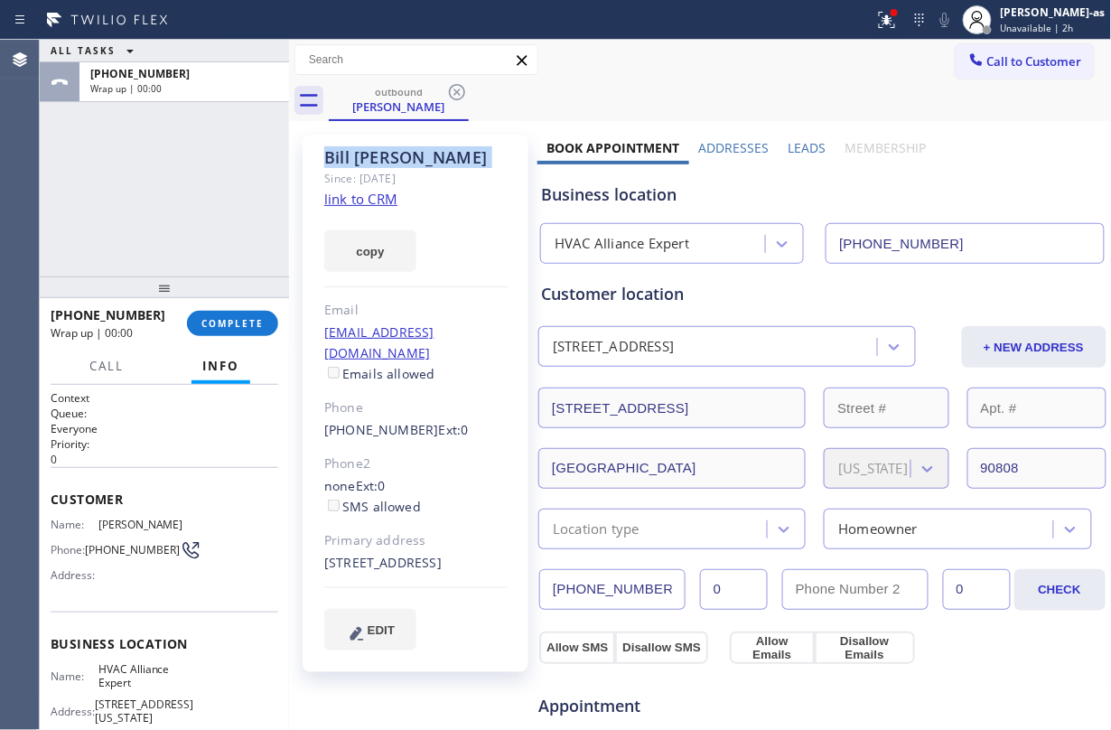
click at [464, 91] on icon at bounding box center [457, 92] width 16 height 16
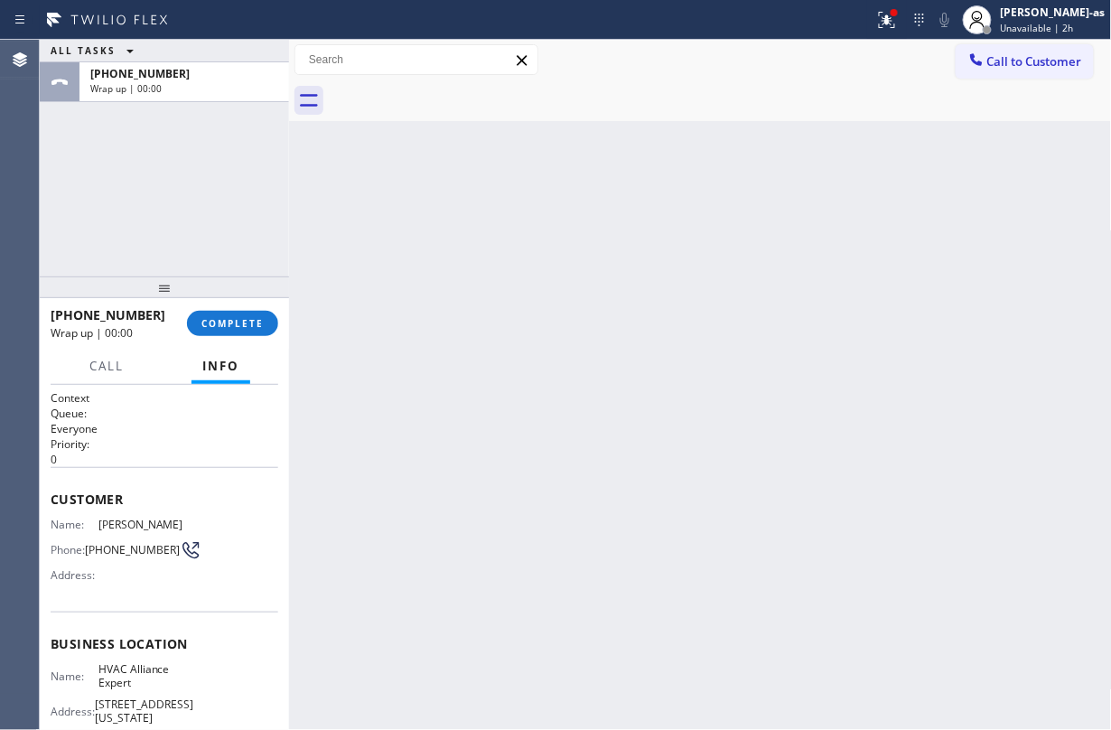
click at [464, 91] on div at bounding box center [720, 100] width 783 height 41
click at [217, 325] on span "COMPLETE" at bounding box center [232, 323] width 62 height 13
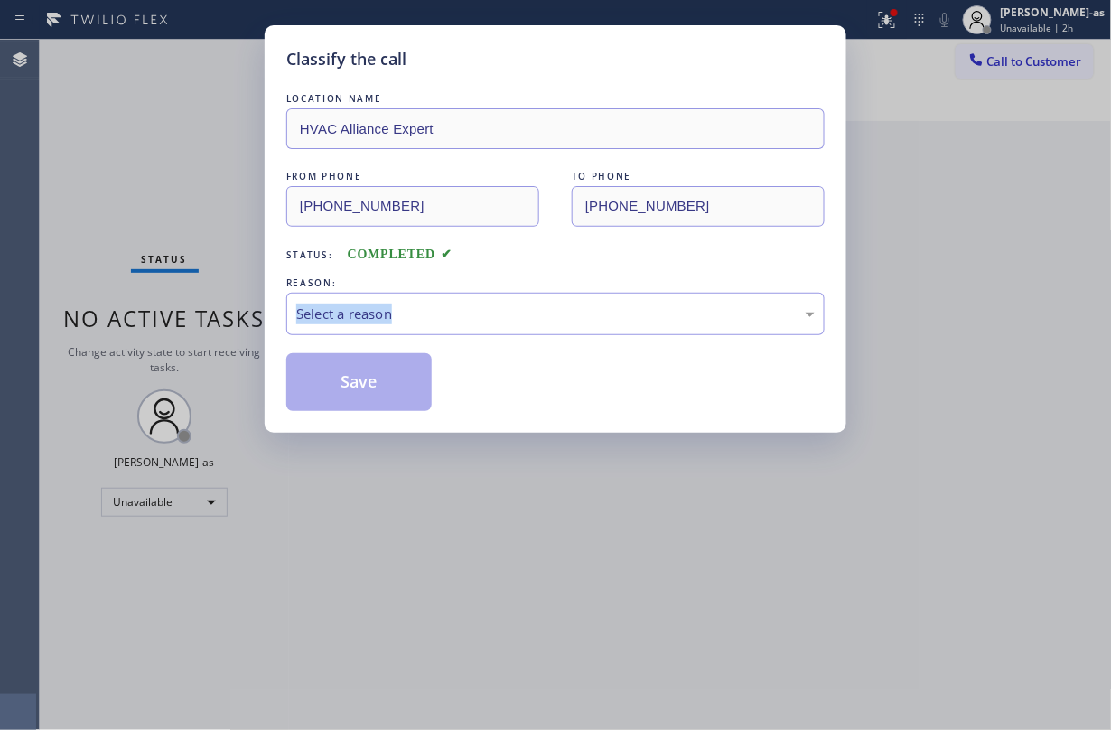
click at [219, 322] on div "Classify the call LOCATION NAME HVAC Alliance Expert FROM PHONE (855) 999-4417 …" at bounding box center [555, 365] width 1111 height 730
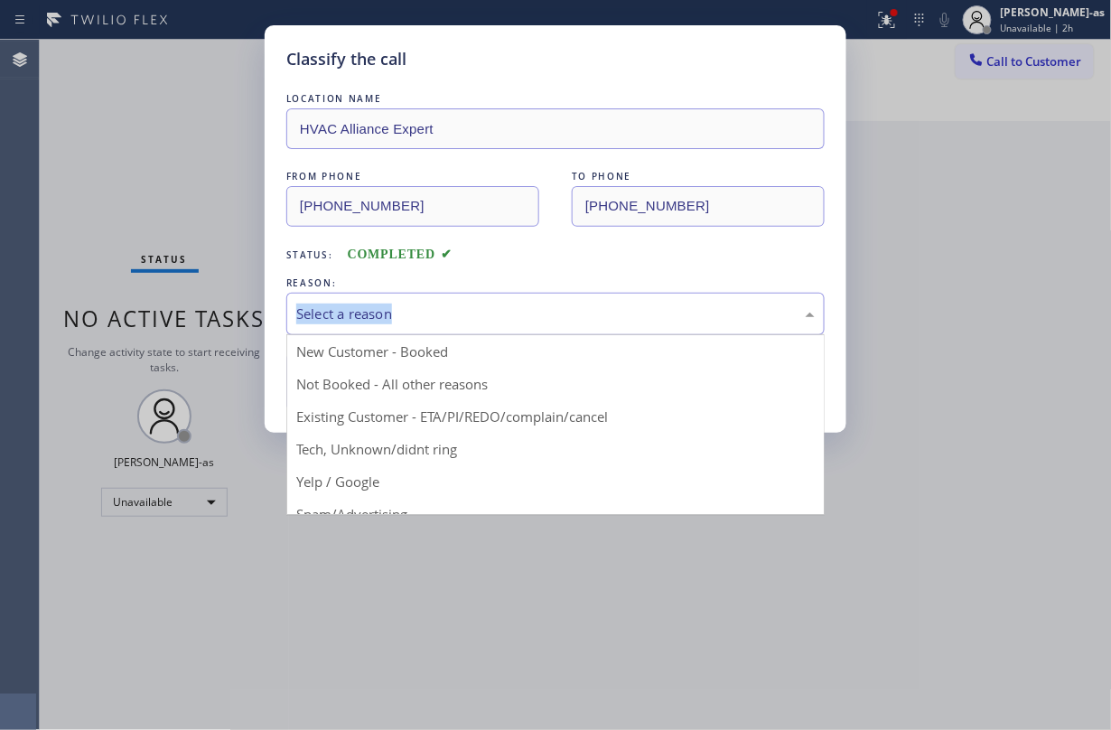
click at [473, 326] on div "Select a reason" at bounding box center [555, 314] width 538 height 42
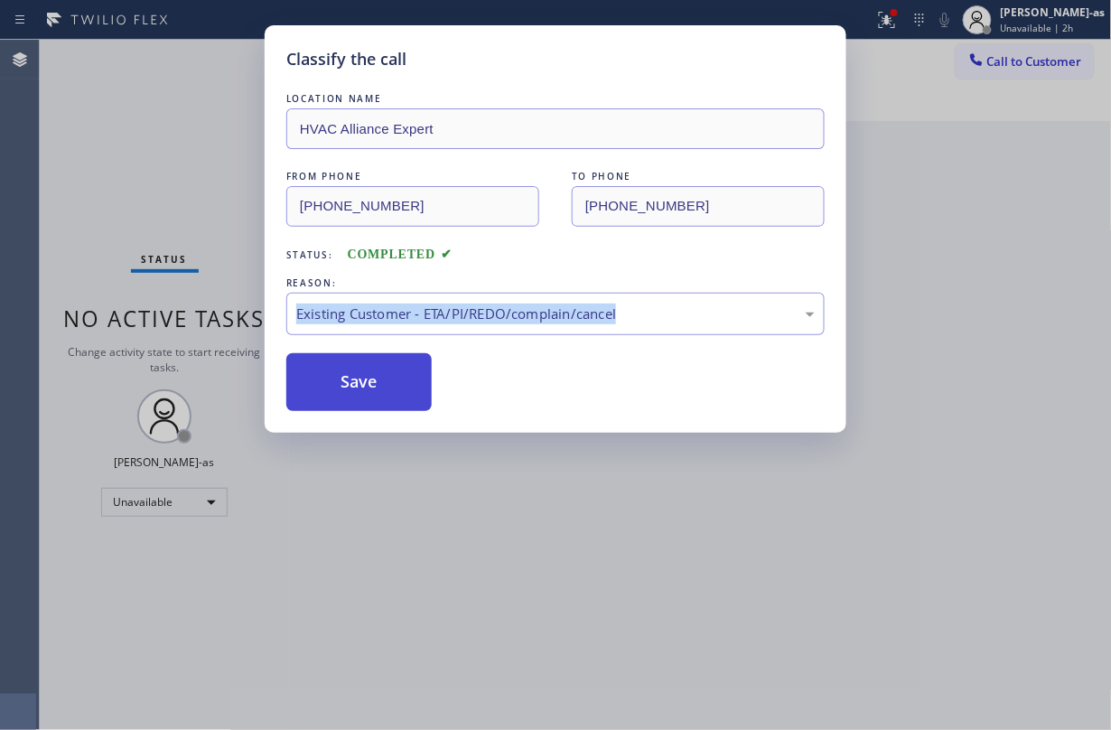
drag, startPoint x: 391, startPoint y: 385, endPoint x: 485, endPoint y: 143, distance: 259.6
click at [391, 381] on button "Save" at bounding box center [358, 382] width 145 height 58
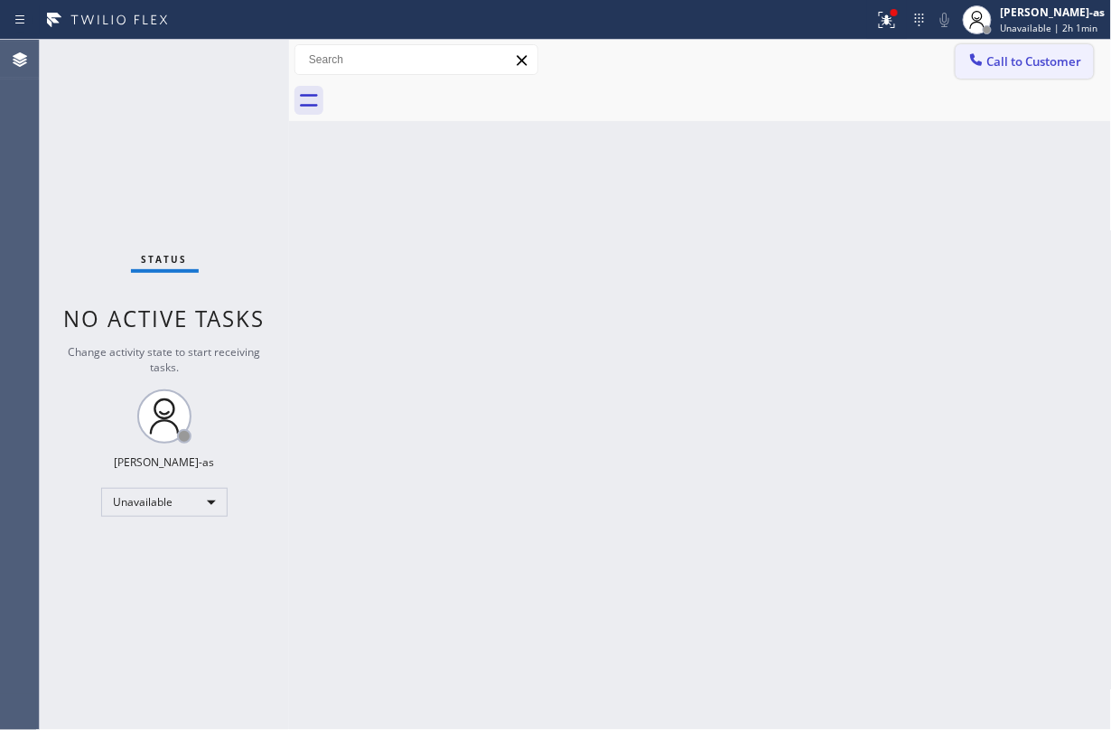
click at [833, 51] on button "Call to Customer" at bounding box center [1024, 61] width 138 height 34
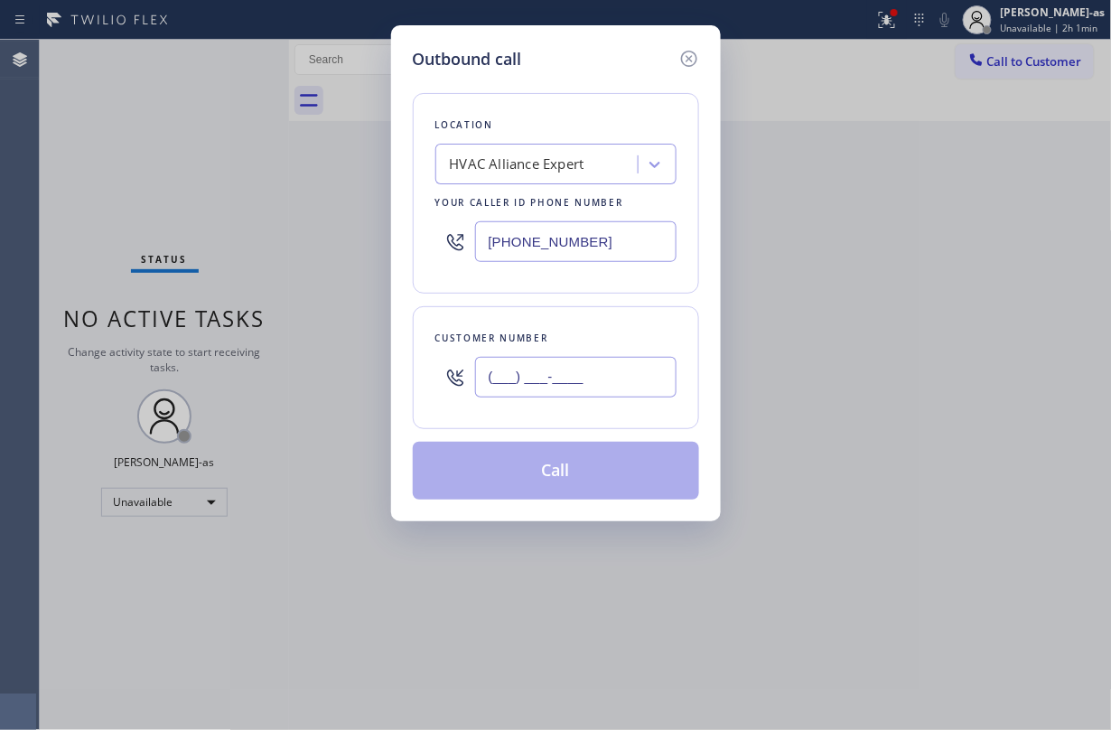
click at [551, 383] on input "(___) ___-____" at bounding box center [575, 377] width 201 height 41
paste input "917) 446-2087"
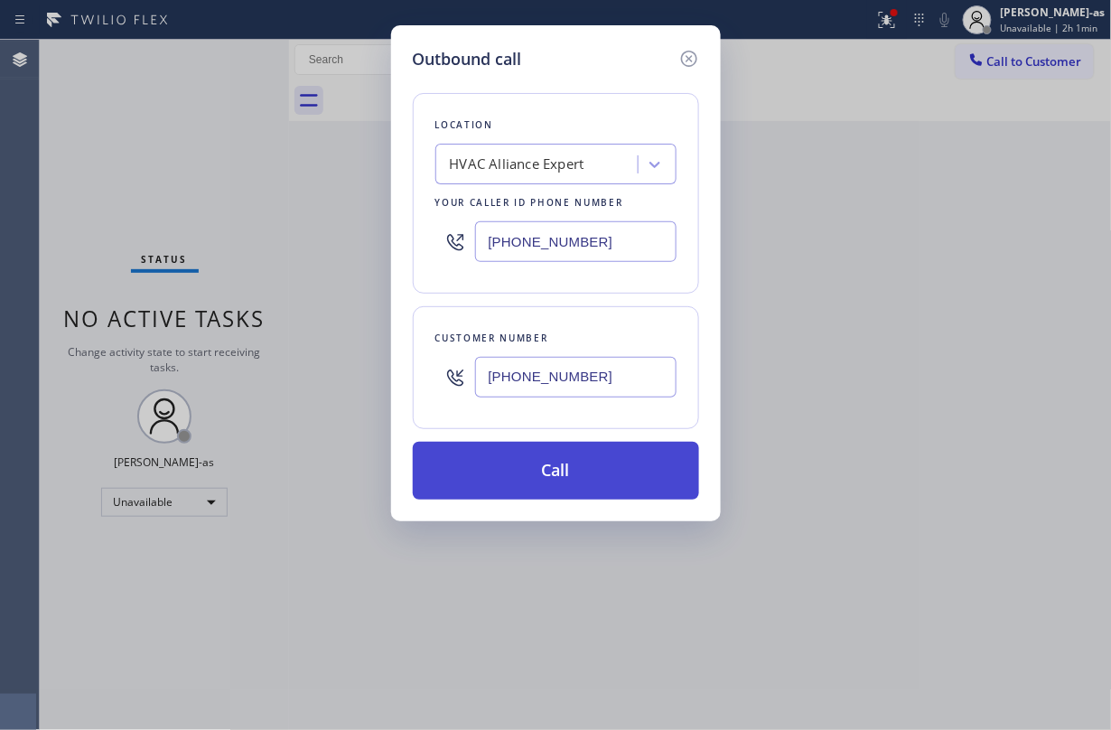
type input "(917) 446-2087"
click at [593, 473] on button "Call" at bounding box center [556, 471] width 286 height 58
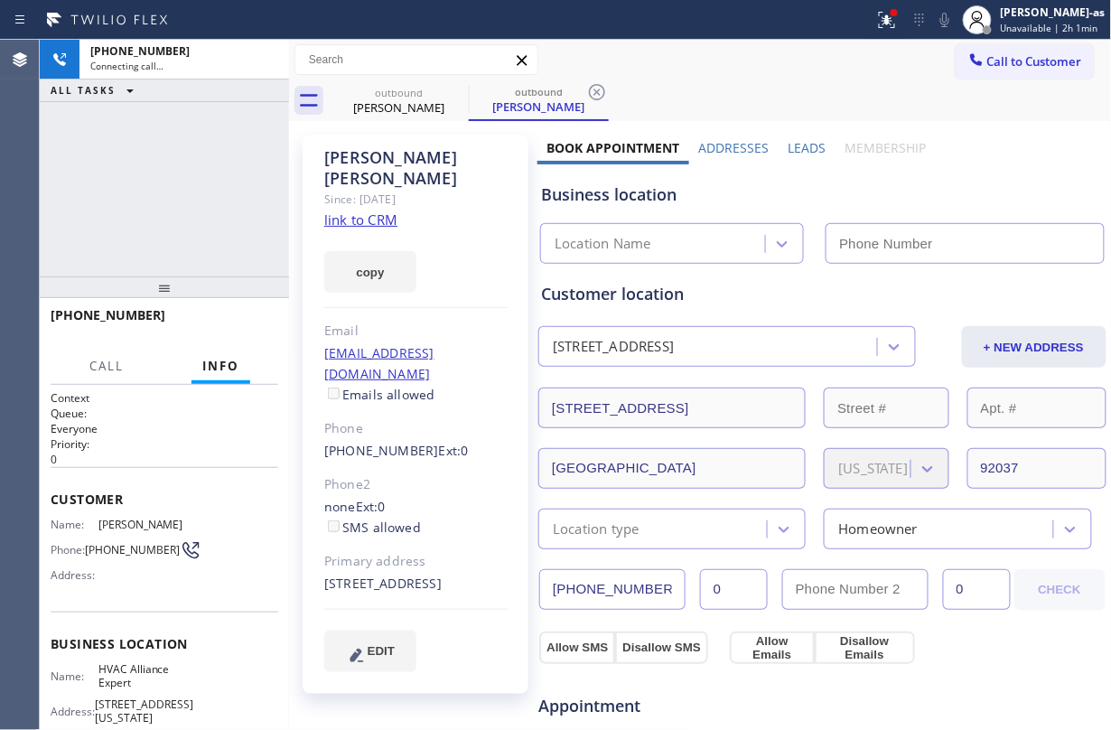
type input "(855) 999-4417"
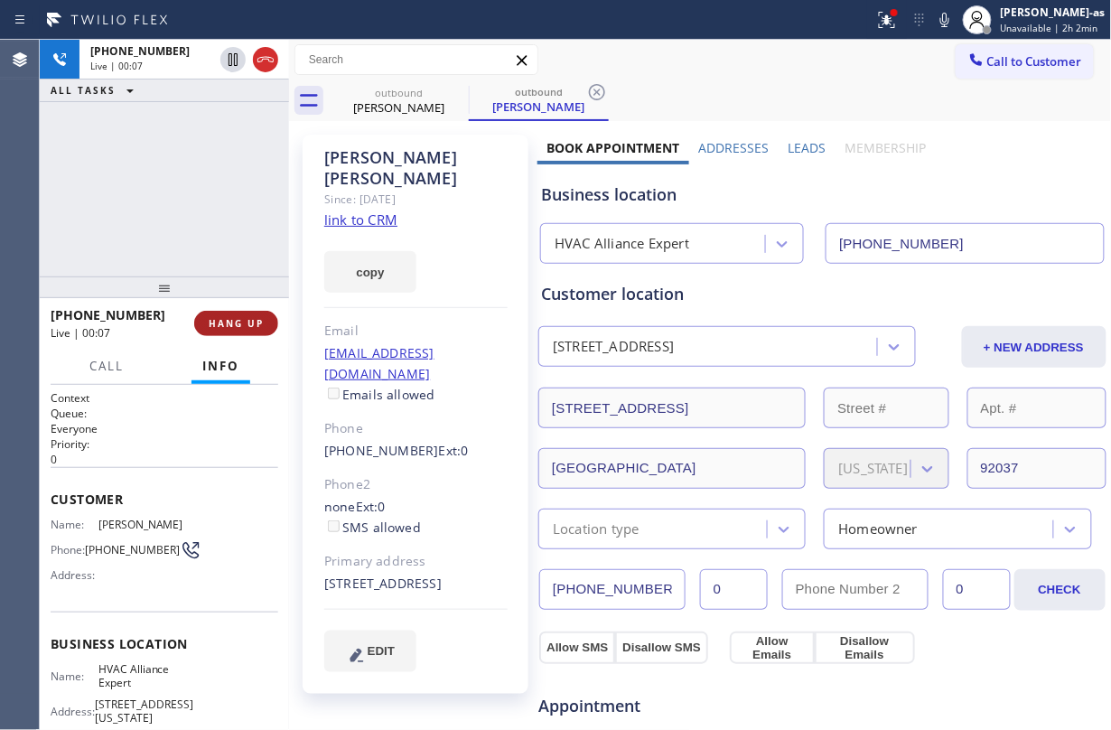
click at [244, 323] on span "HANG UP" at bounding box center [236, 323] width 55 height 13
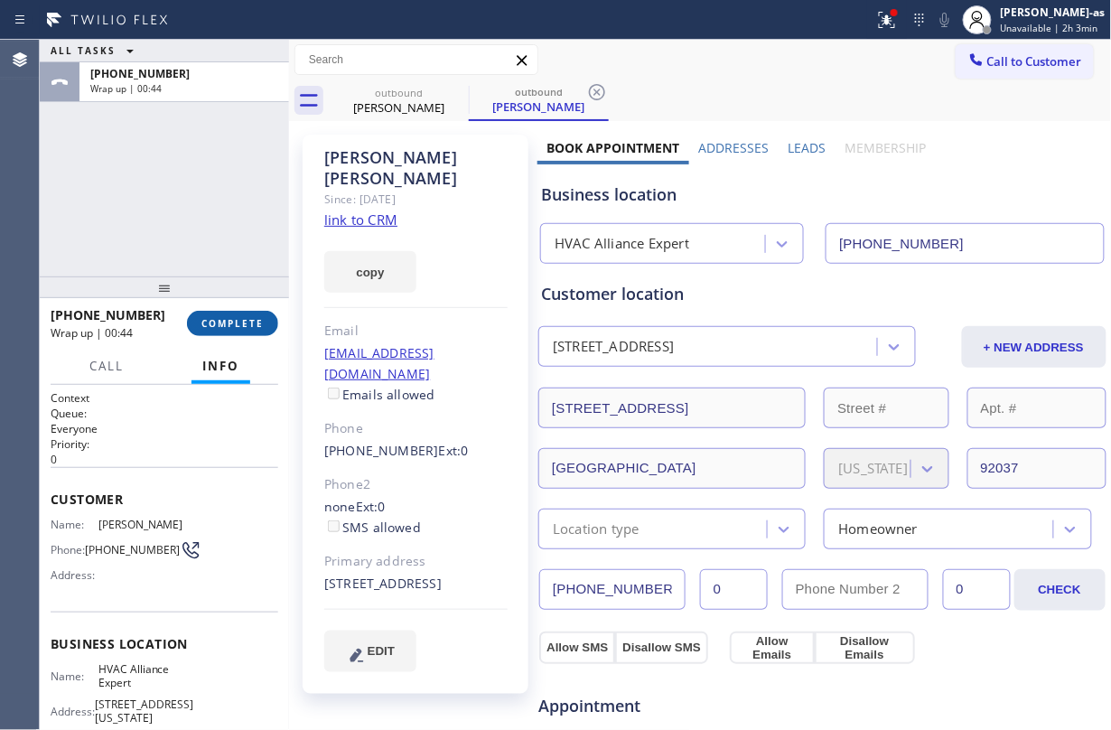
click at [246, 323] on span "COMPLETE" at bounding box center [232, 323] width 62 height 13
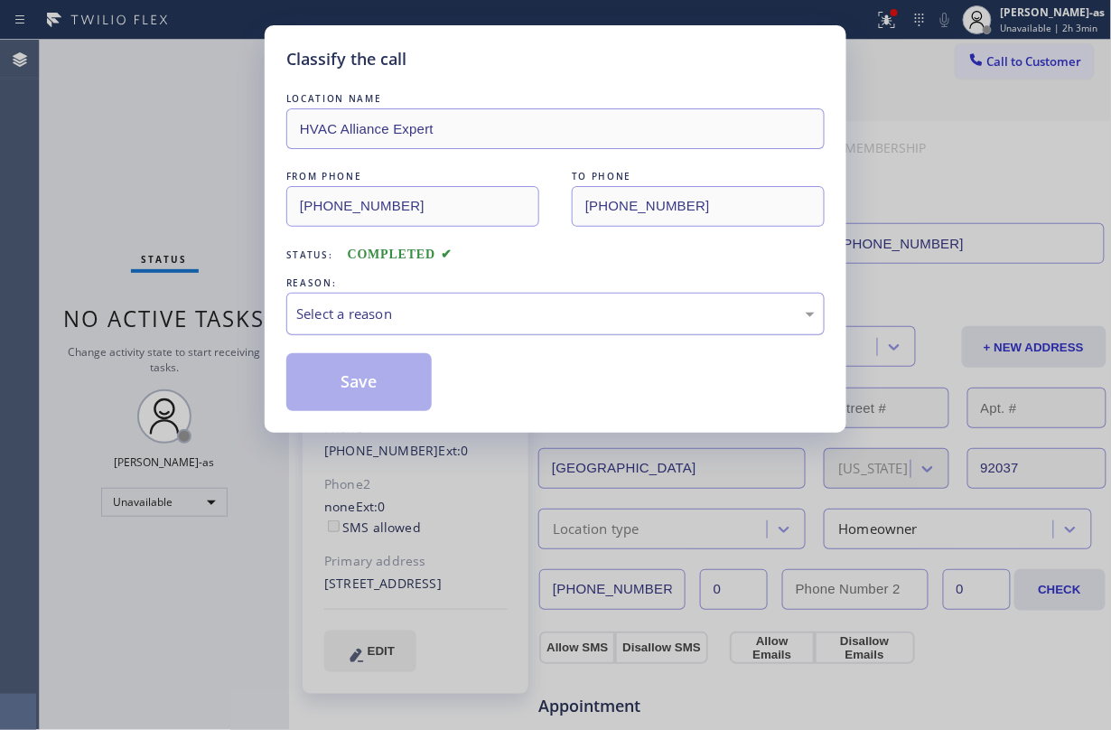
click at [442, 315] on div "Select a reason" at bounding box center [555, 313] width 518 height 21
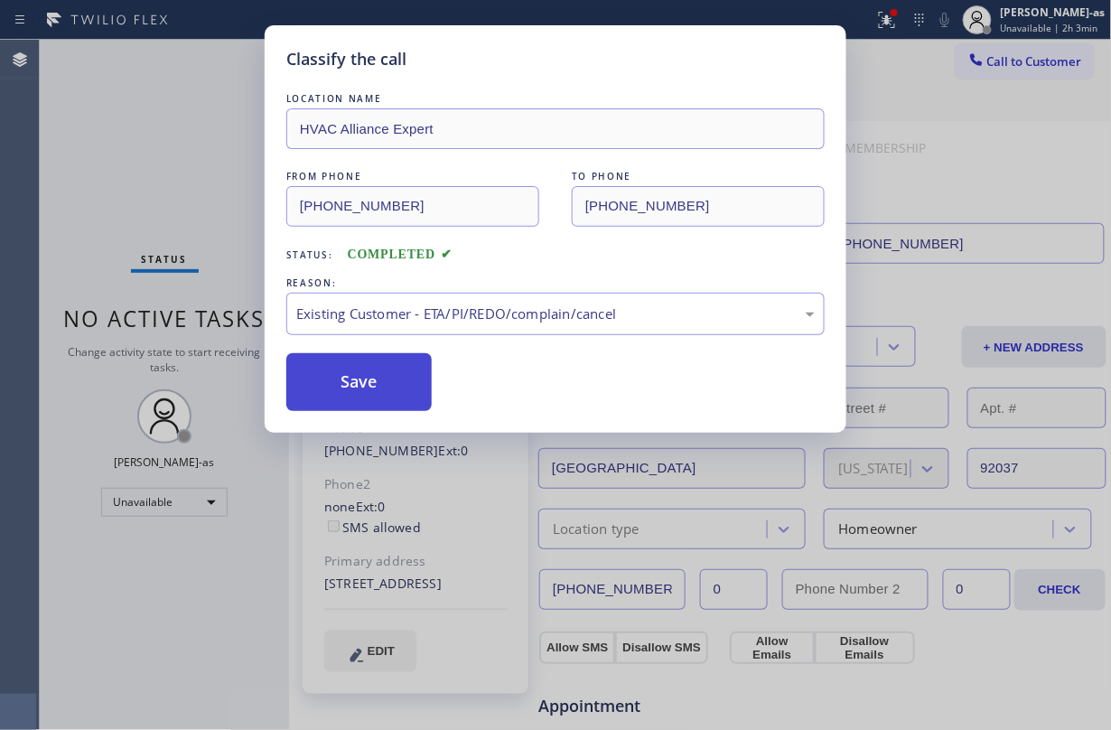
click at [359, 376] on button "Save" at bounding box center [358, 382] width 145 height 58
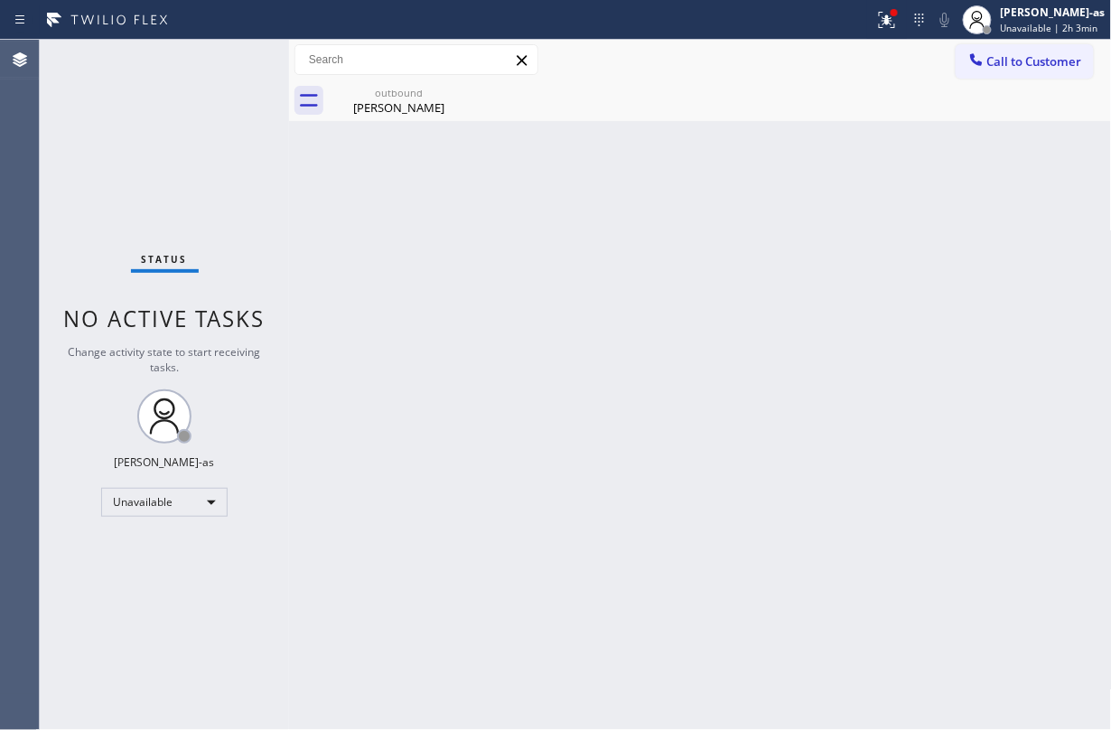
click at [204, 137] on div "Status No active tasks Change activity state to start receiving tasks. Jesica J…" at bounding box center [164, 385] width 249 height 690
click at [409, 91] on div "outbound" at bounding box center [399, 93] width 136 height 14
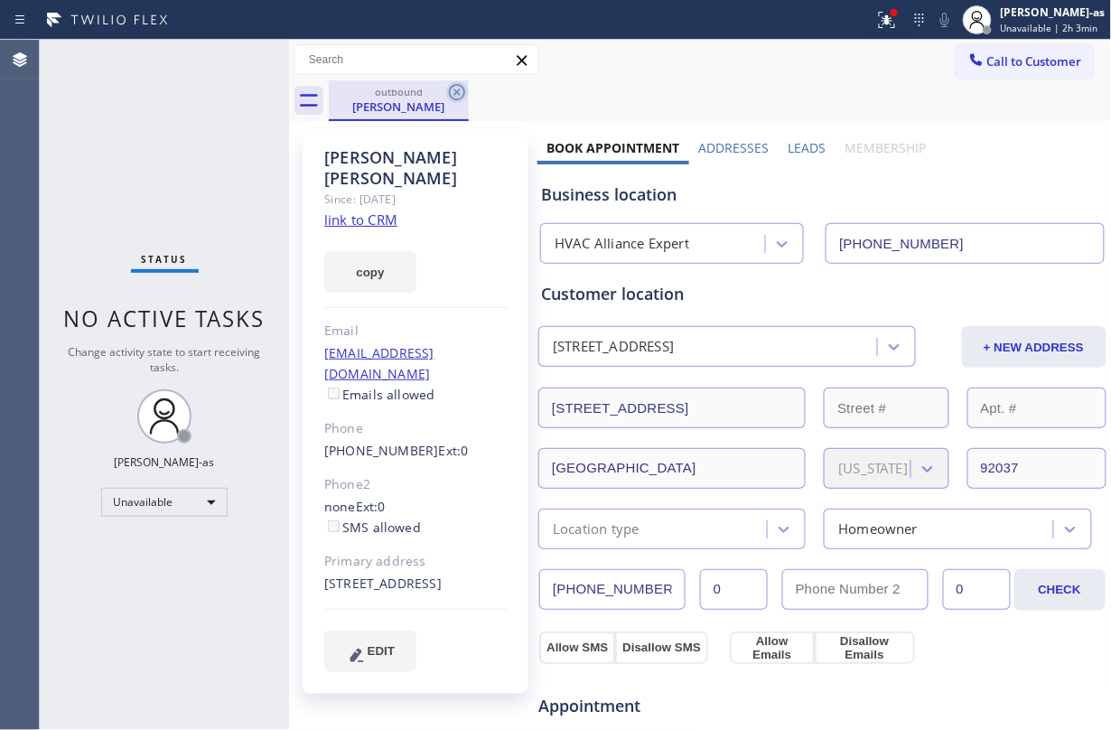
click at [466, 92] on icon at bounding box center [457, 92] width 22 height 22
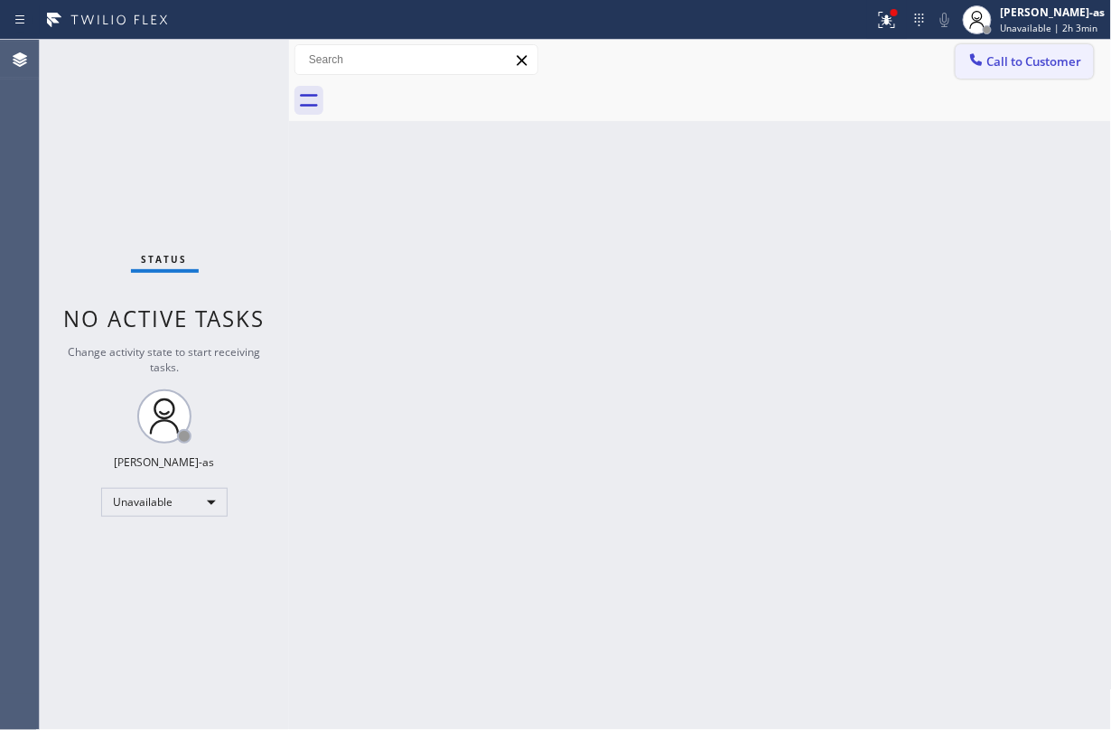
click at [833, 62] on icon at bounding box center [976, 60] width 18 height 18
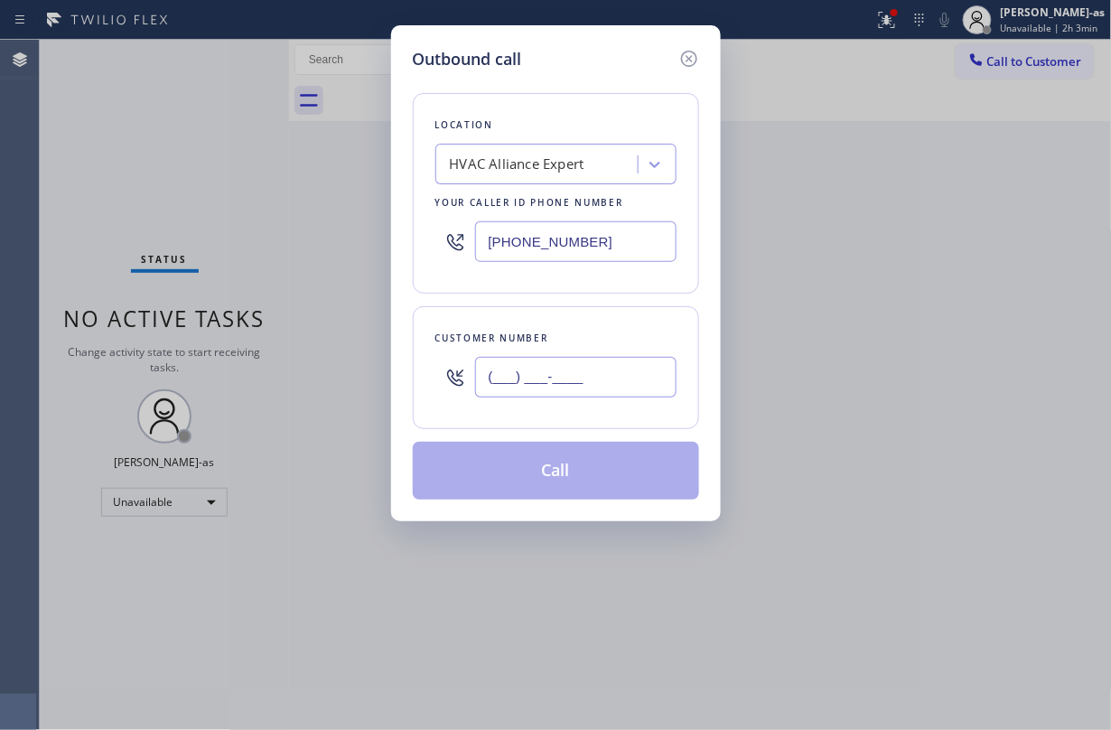
click at [604, 392] on input "(___) ___-____" at bounding box center [575, 377] width 201 height 41
paste input "714) 365-0593"
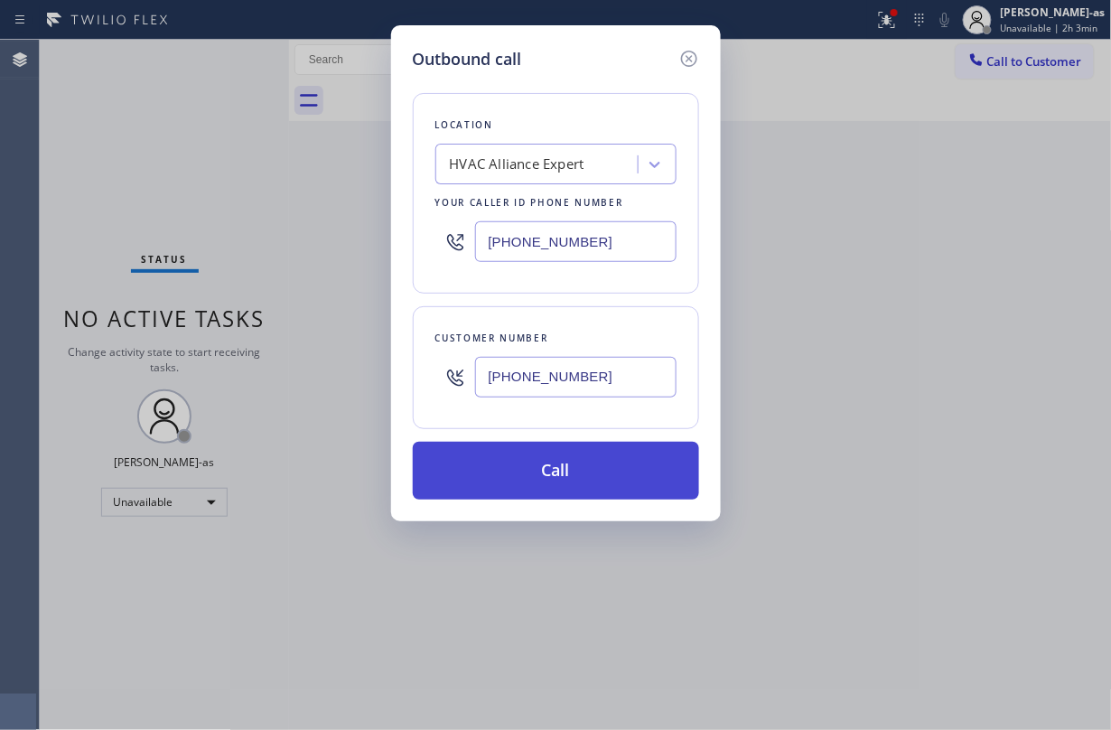
type input "(714) 365-0593"
click at [578, 468] on button "Call" at bounding box center [556, 471] width 286 height 58
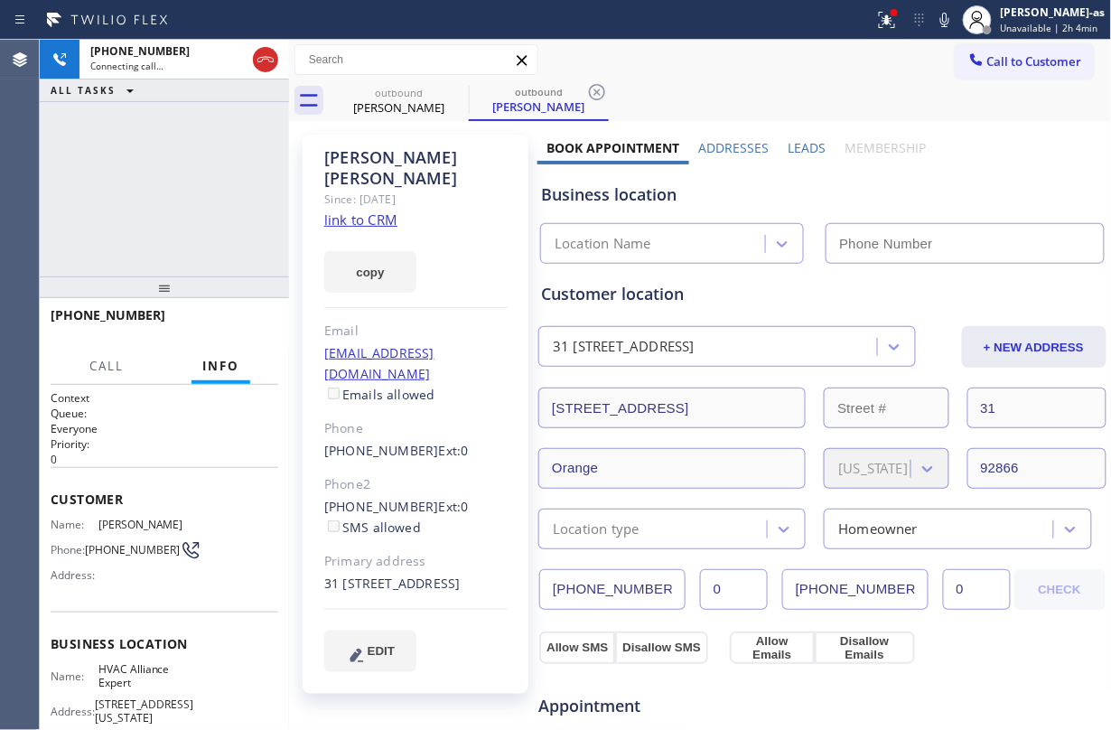
click at [372, 210] on link "link to CRM" at bounding box center [360, 219] width 73 height 18
type input "(855) 999-4417"
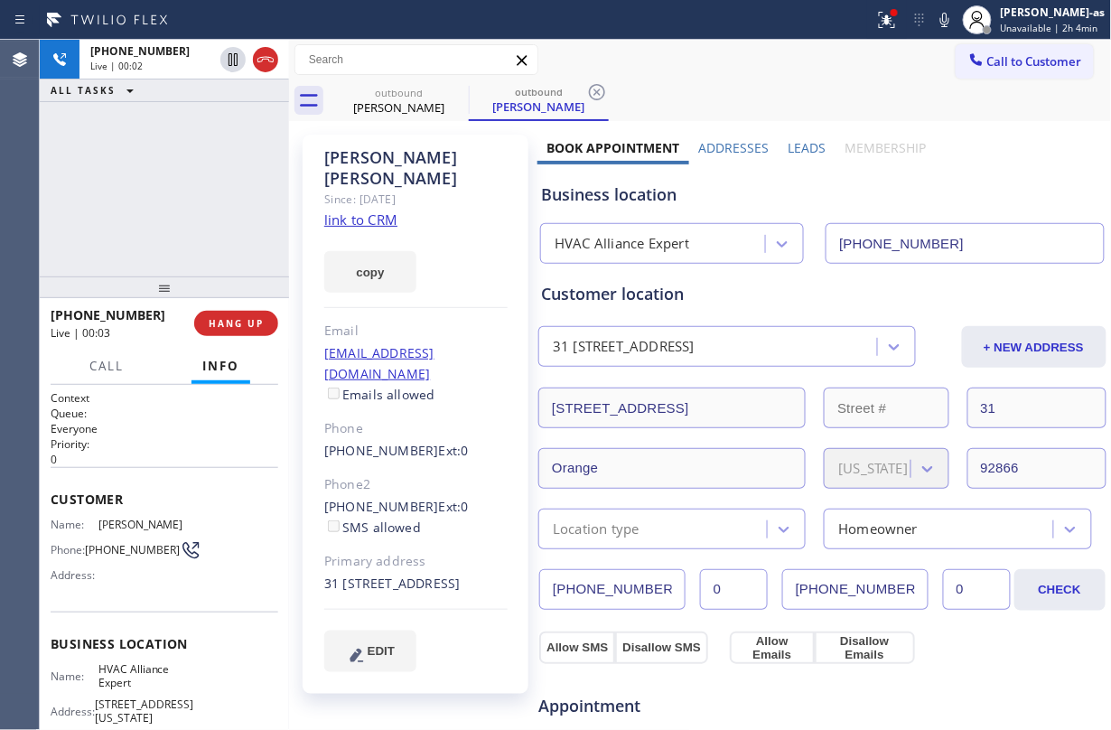
drag, startPoint x: 235, startPoint y: 217, endPoint x: 336, endPoint y: 172, distance: 110.8
click at [235, 213] on div "+17143650593 Live | 00:02 ALL TASKS ALL TASKS ACTIVE TASKS TASKS IN WRAP UP" at bounding box center [164, 158] width 249 height 237
click at [250, 311] on button "HANG UP" at bounding box center [236, 323] width 84 height 25
click at [159, 155] on div "+17143650593 Live | 00:04 ALL TASKS ALL TASKS ACTIVE TASKS TASKS IN WRAP UP" at bounding box center [164, 158] width 249 height 237
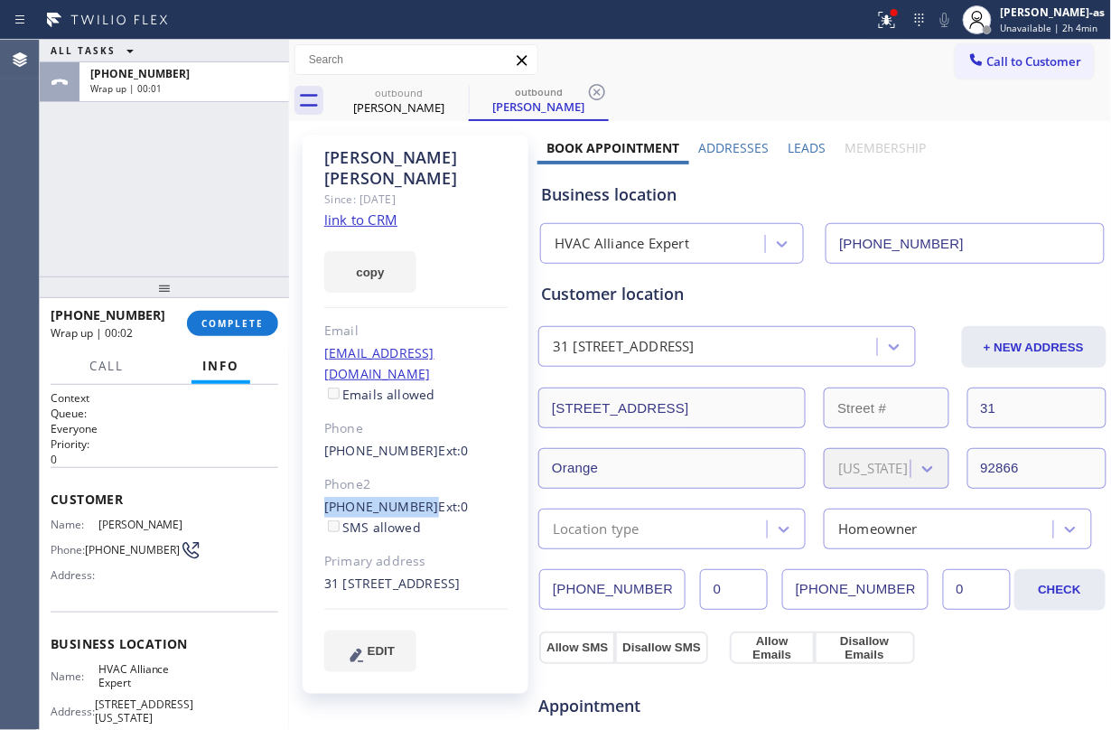
drag, startPoint x: 311, startPoint y: 464, endPoint x: 415, endPoint y: 466, distance: 104.8
click at [415, 466] on div "Joe Cass Since: 20 may 2020 link to CRM copy Email jcass98@twc.com Emails allow…" at bounding box center [416, 414] width 226 height 559
copy link "(714) 365-0593"
click at [294, 423] on div "Joe Cass Since: 20 may 2020 link to CRM copy Email jcass98@twc.com Emails allow…" at bounding box center [415, 729] width 244 height 1206
drag, startPoint x: 321, startPoint y: 462, endPoint x: 417, endPoint y: 470, distance: 96.0
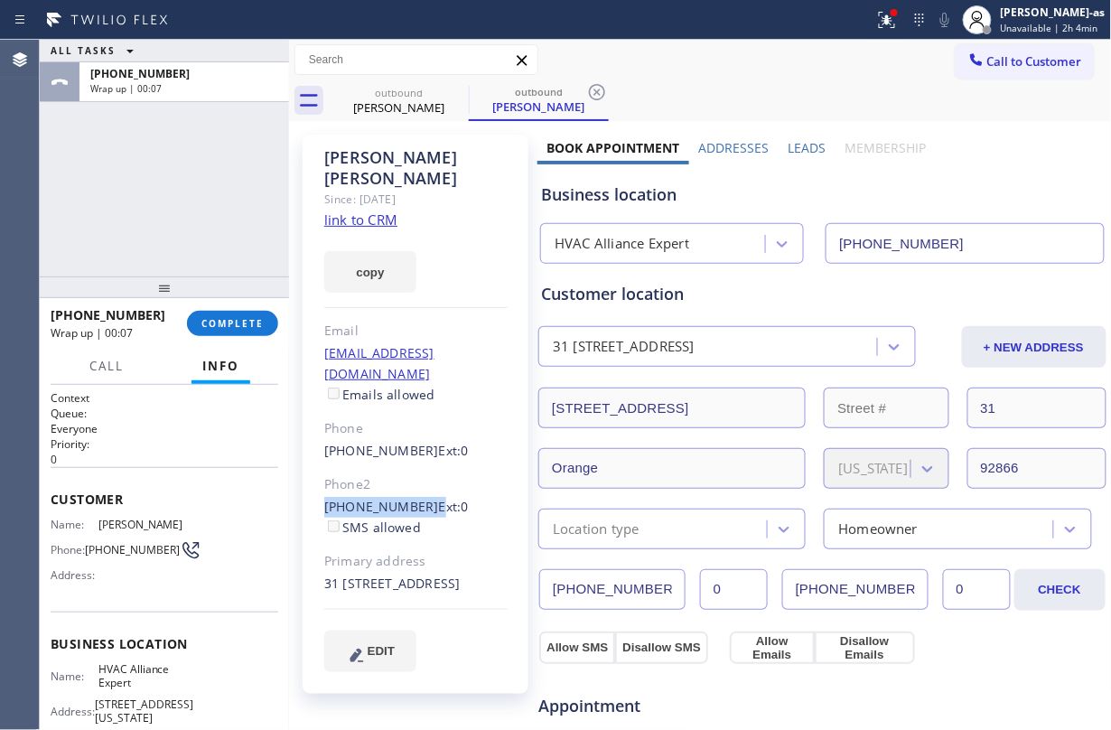
click at [417, 470] on div "Joe Cass Since: 20 may 2020 link to CRM copy Email jcass98@twc.com Emails allow…" at bounding box center [416, 414] width 226 height 559
copy div "(714) 365-0593"
click at [240, 320] on span "COMPLETE" at bounding box center [232, 323] width 62 height 13
click at [218, 278] on div at bounding box center [164, 287] width 249 height 22
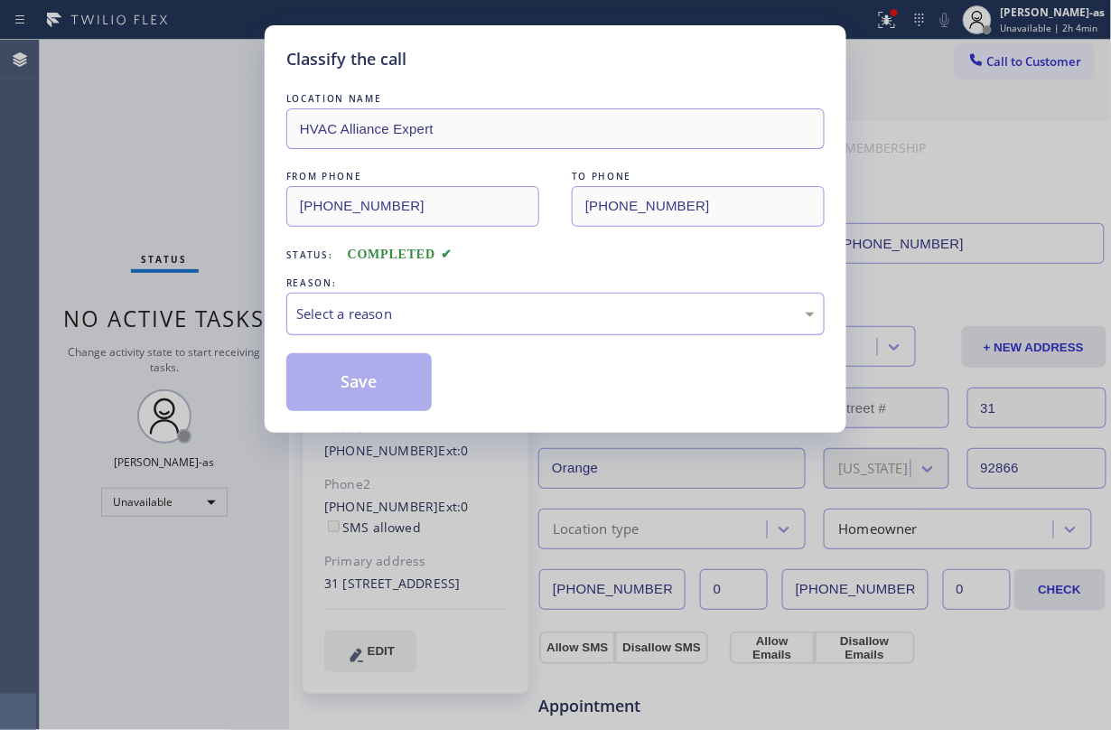
click at [437, 316] on div "Select a reason" at bounding box center [555, 313] width 518 height 21
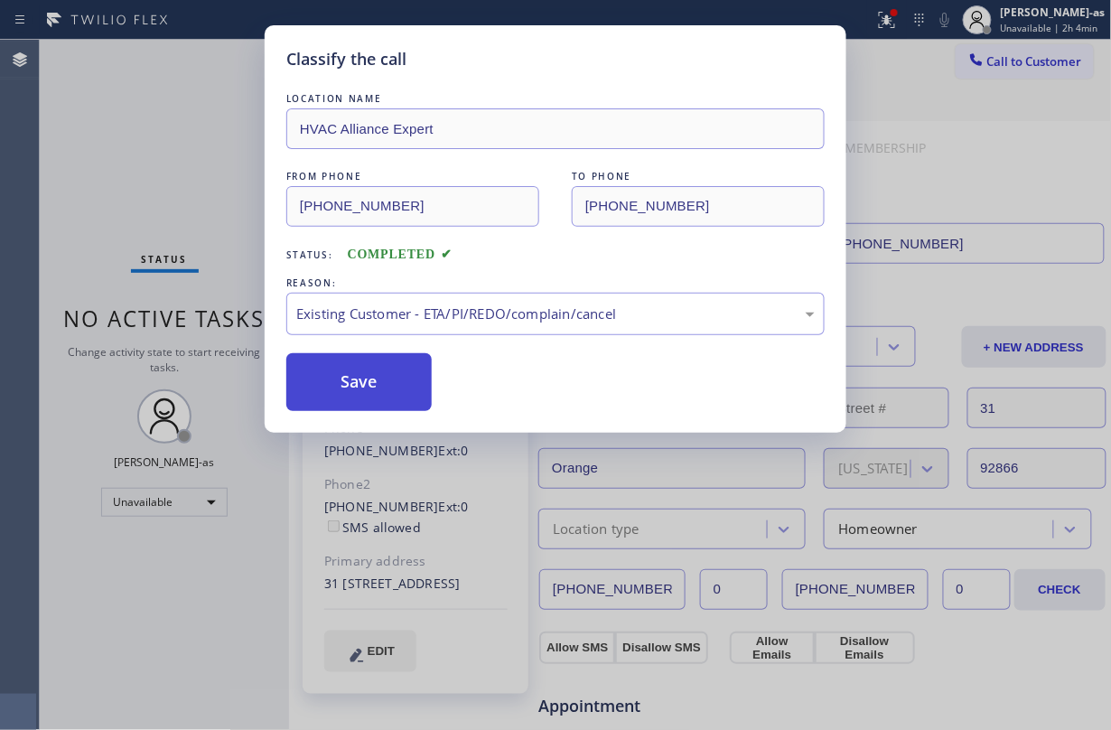
click at [377, 384] on button "Save" at bounding box center [358, 382] width 145 height 58
click at [833, 62] on span "Call to Customer" at bounding box center [1034, 61] width 95 height 16
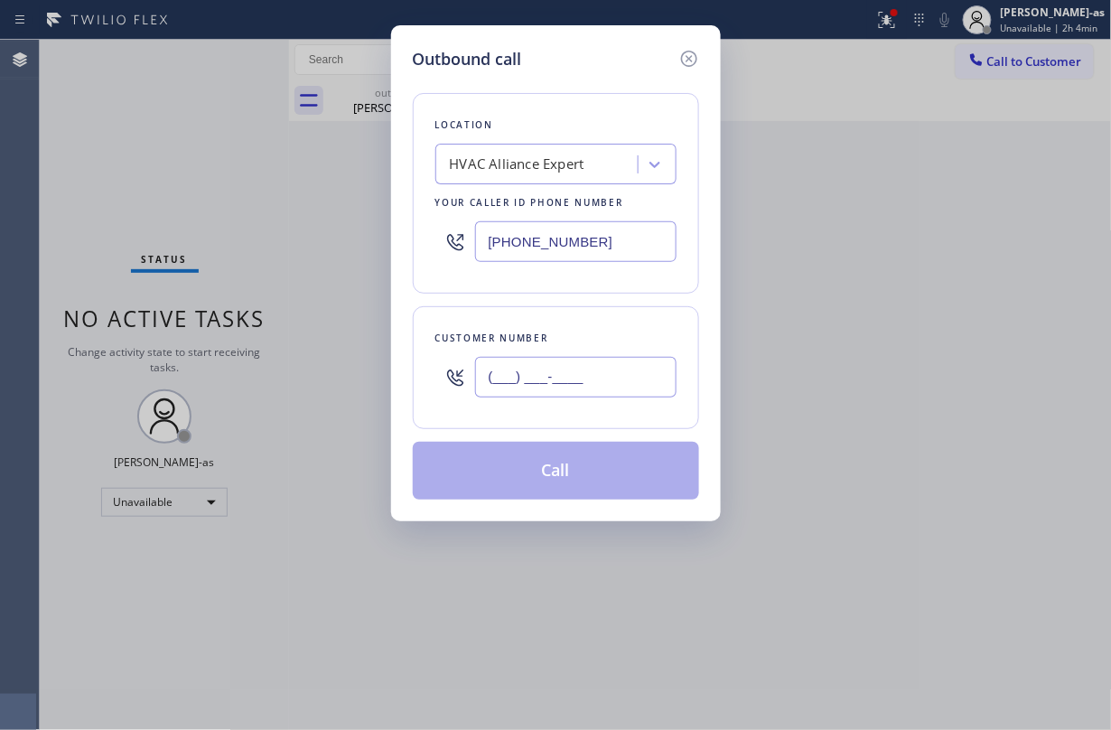
click at [583, 381] on input "(___) ___-____" at bounding box center [575, 377] width 201 height 41
paste input "714) 365-0593"
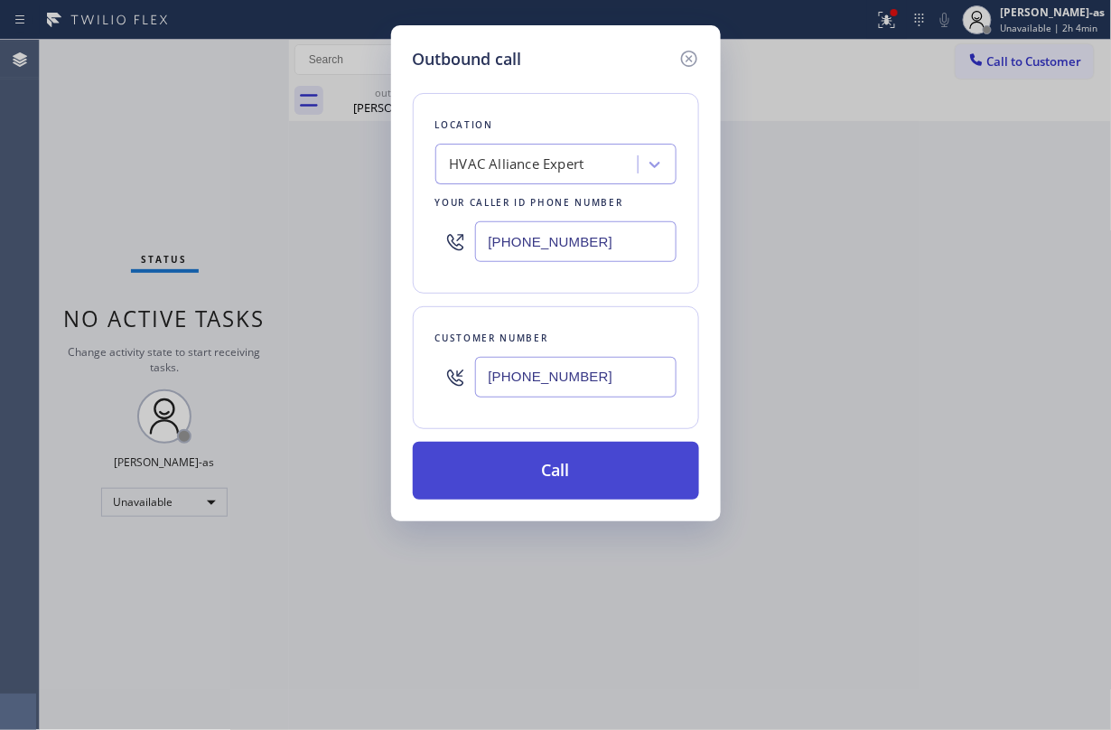
type input "(714) 365-0593"
click at [598, 460] on button "Call" at bounding box center [556, 471] width 286 height 58
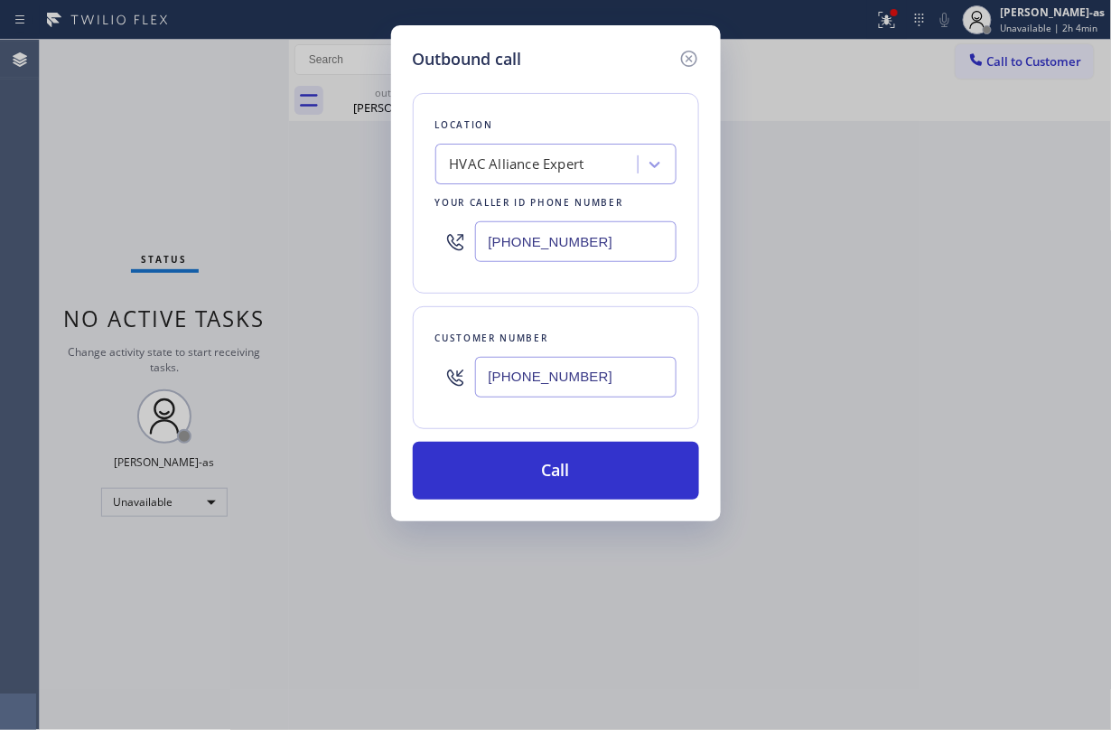
click at [289, 197] on div at bounding box center [289, 385] width 0 height 690
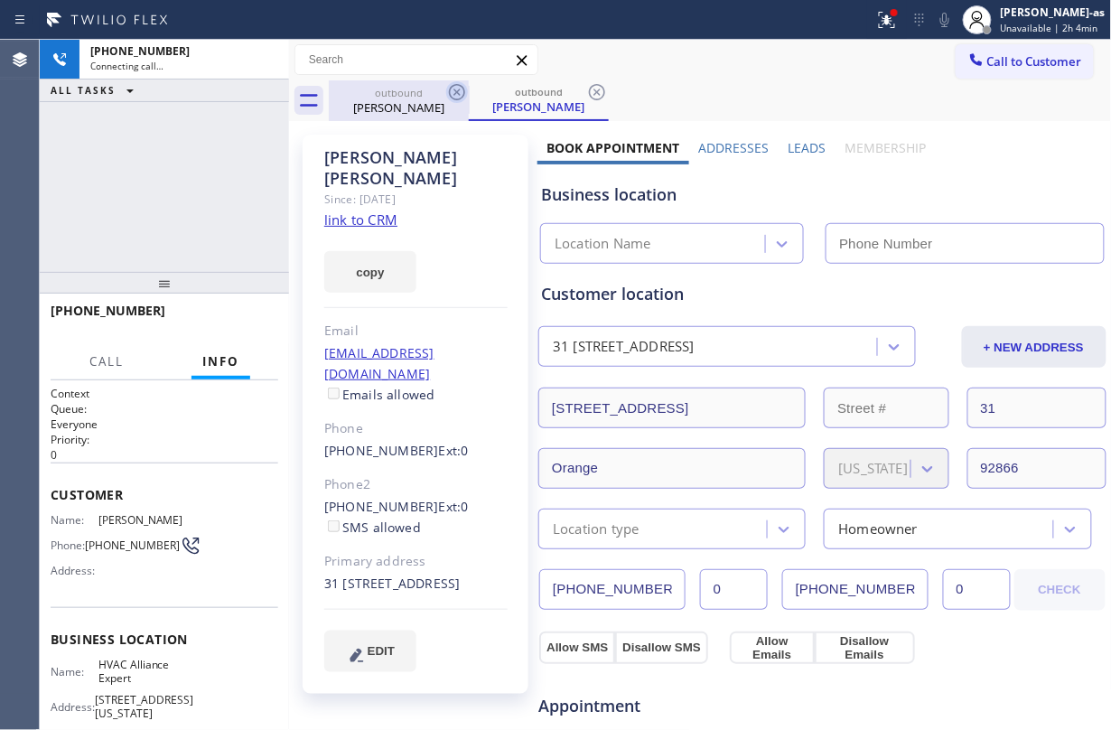
click at [420, 98] on div "outbound" at bounding box center [399, 93] width 136 height 14
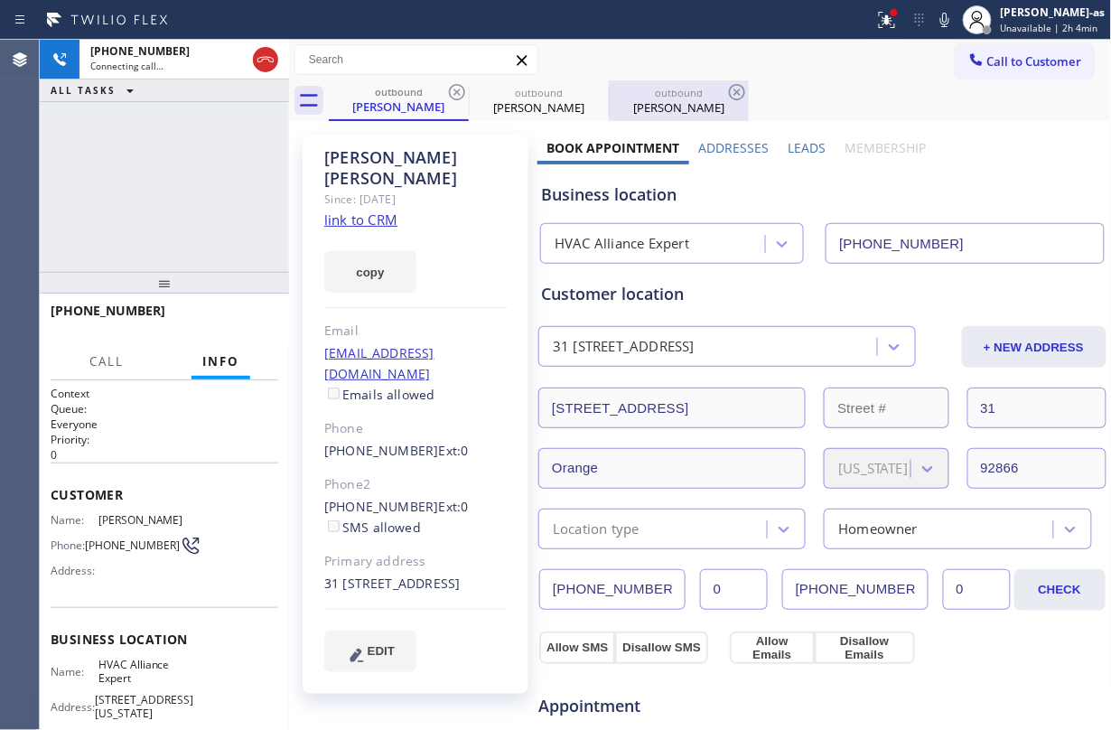
click at [460, 95] on icon at bounding box center [457, 92] width 16 height 16
click at [0, 0] on icon at bounding box center [0, 0] width 0 height 0
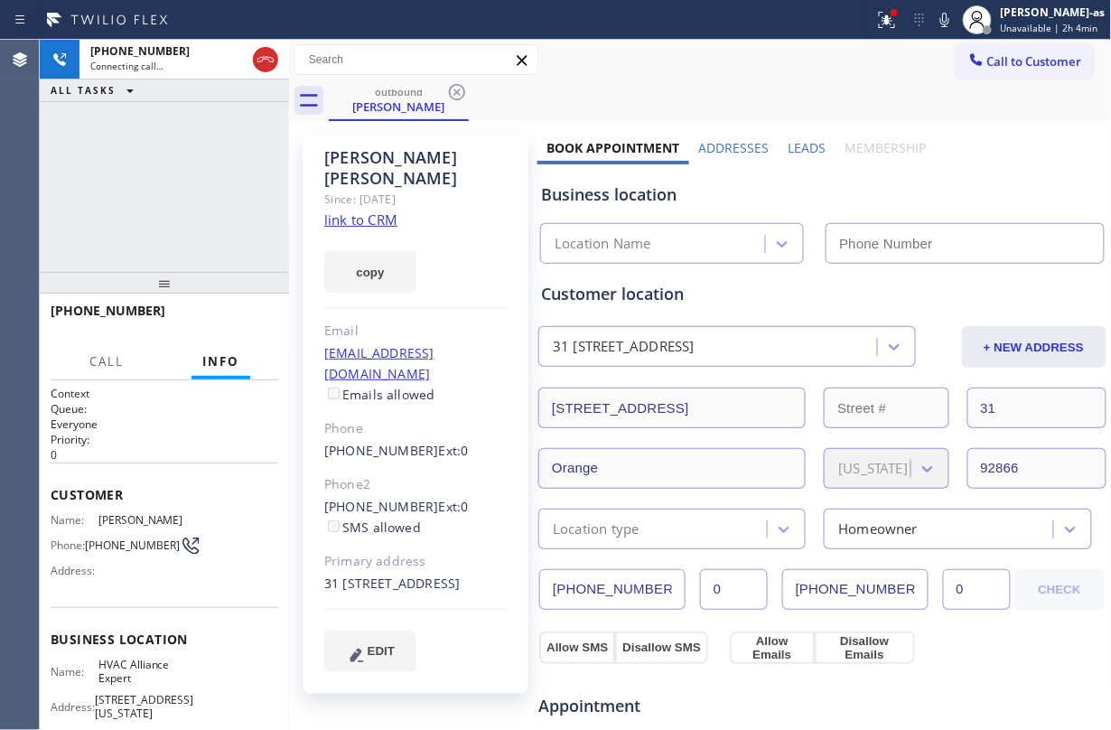
click at [186, 175] on div "+17143650593 Connecting call… ALL TASKS ALL TASKS ACTIVE TASKS TASKS IN WRAP UP" at bounding box center [164, 156] width 249 height 232
click at [383, 210] on link "link to CRM" at bounding box center [360, 219] width 73 height 18
type input "(855) 999-4417"
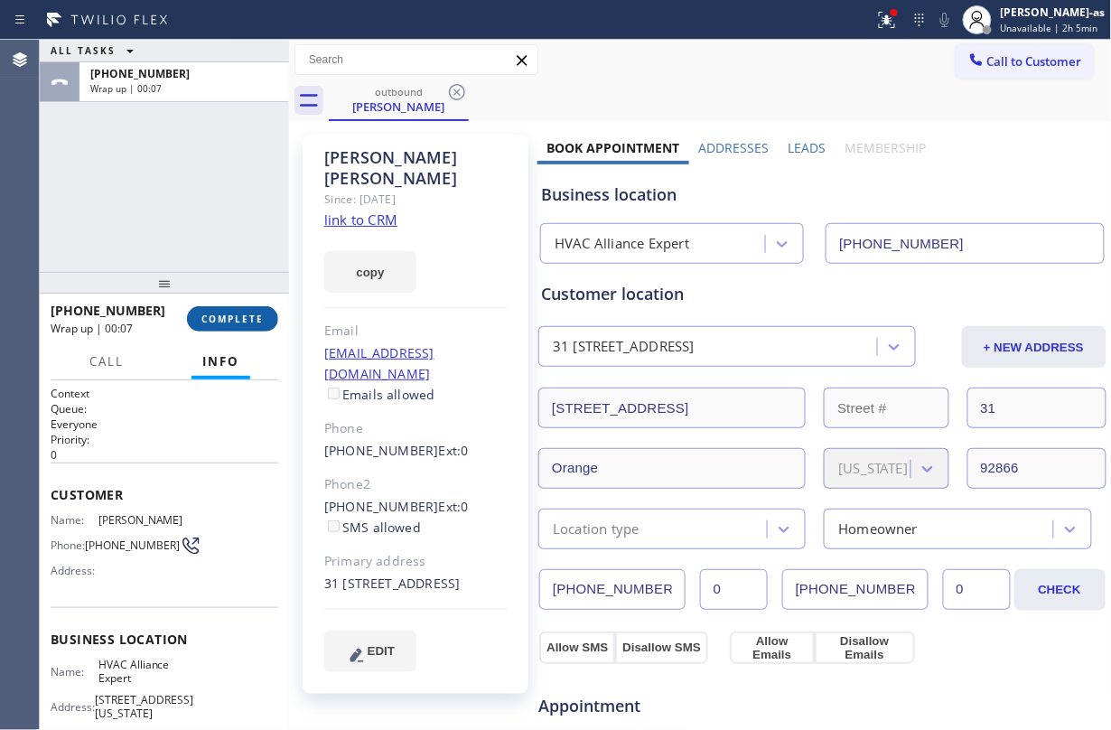
click at [232, 323] on span "COMPLETE" at bounding box center [232, 318] width 62 height 13
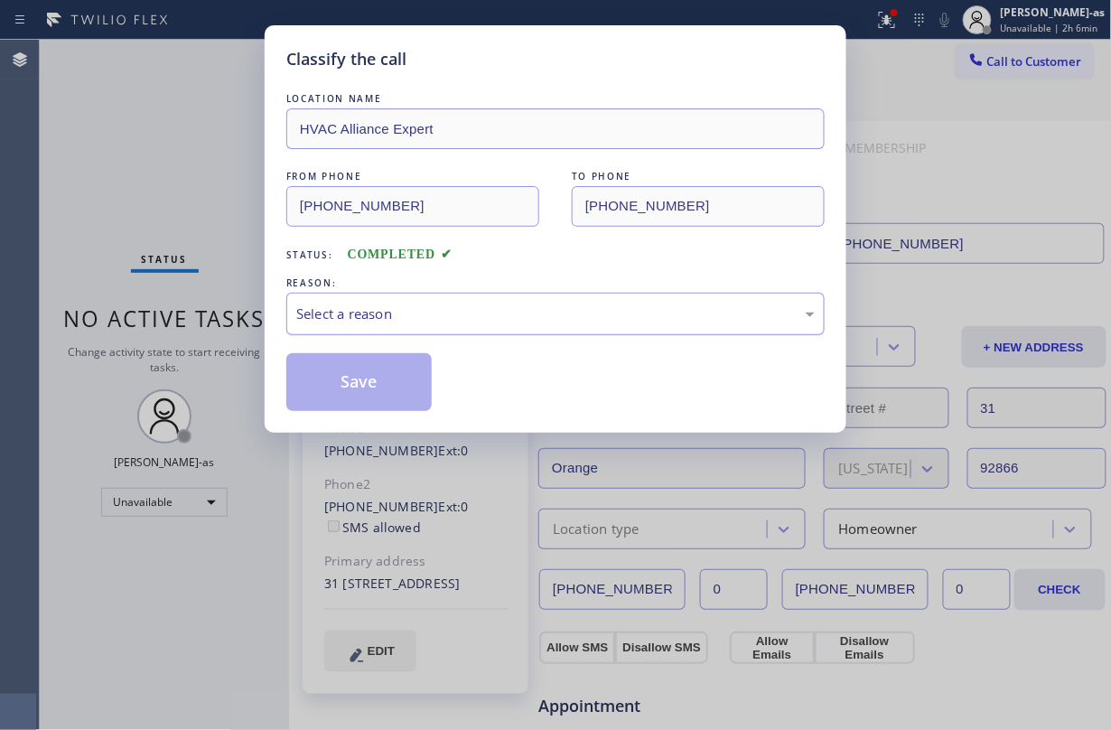
click at [467, 315] on div "Select a reason" at bounding box center [555, 313] width 518 height 21
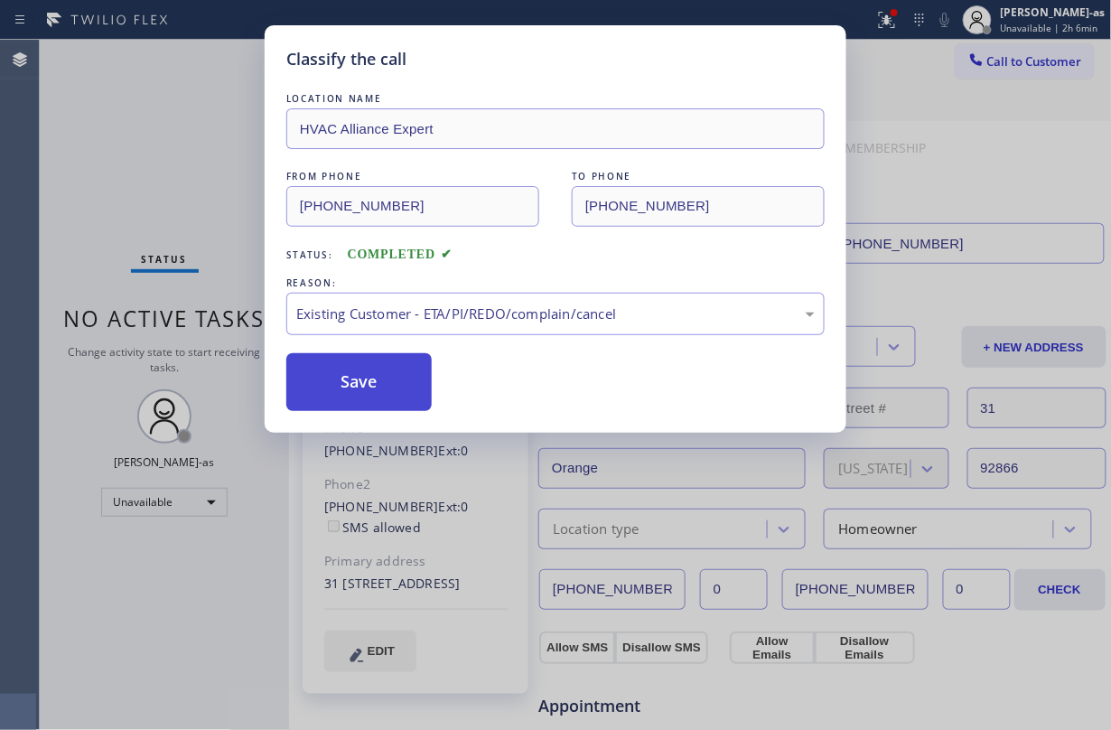
click at [327, 376] on button "Save" at bounding box center [358, 382] width 145 height 58
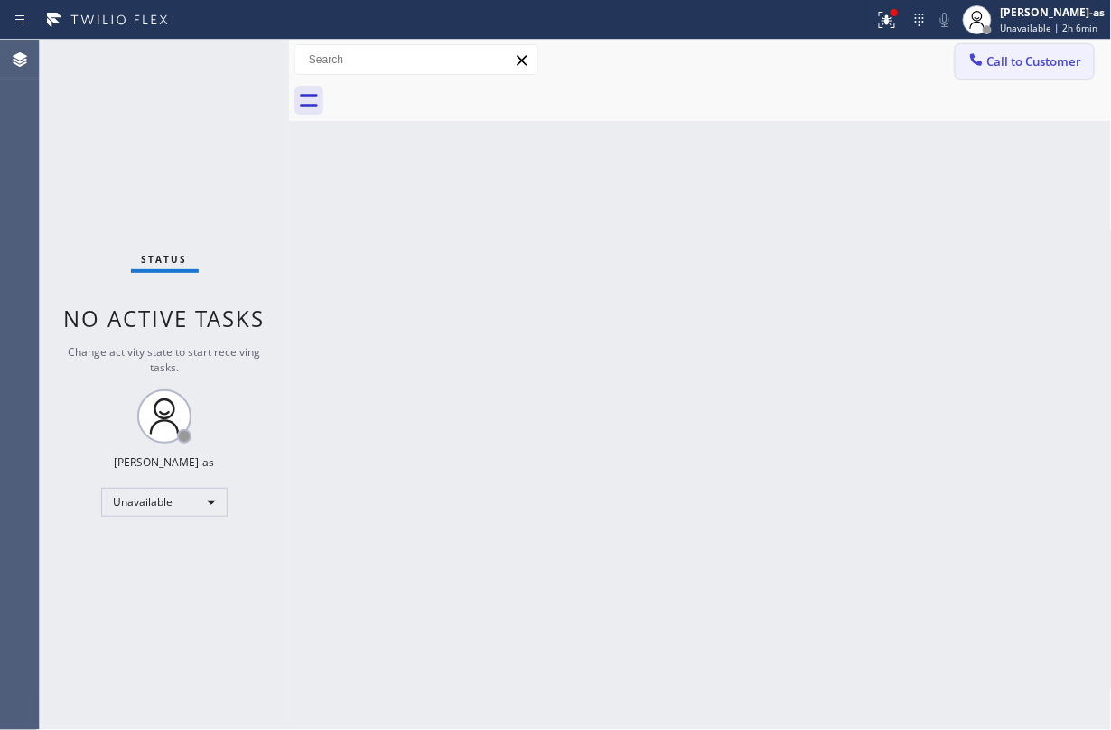
click at [833, 67] on span "Call to Customer" at bounding box center [1034, 61] width 95 height 16
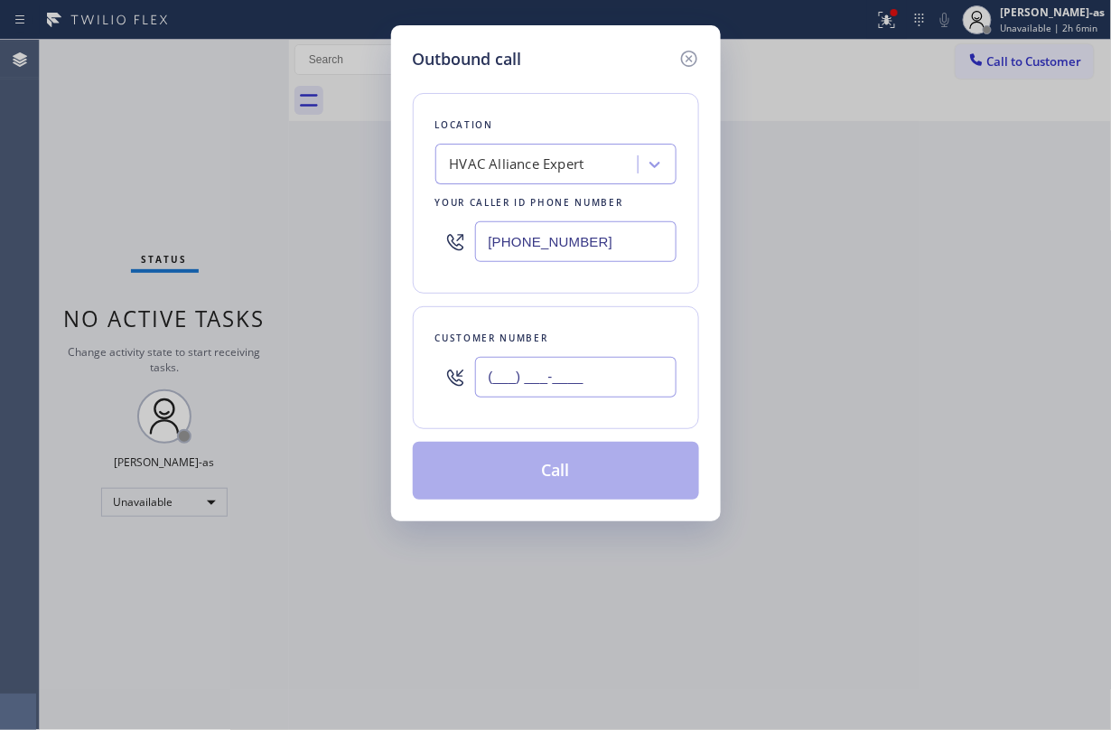
click at [597, 369] on input "(___) ___-____" at bounding box center [575, 377] width 201 height 41
paste input "714) 356-5306"
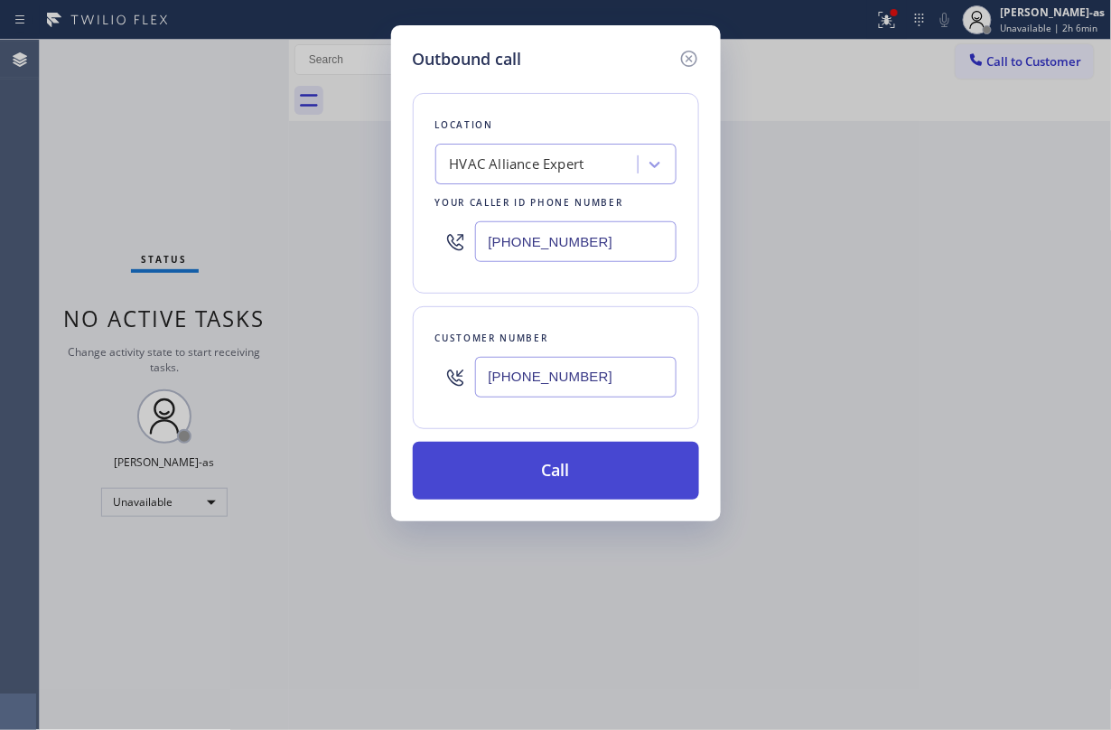
type input "(714) 356-5306"
click at [582, 471] on button "Call" at bounding box center [556, 471] width 286 height 58
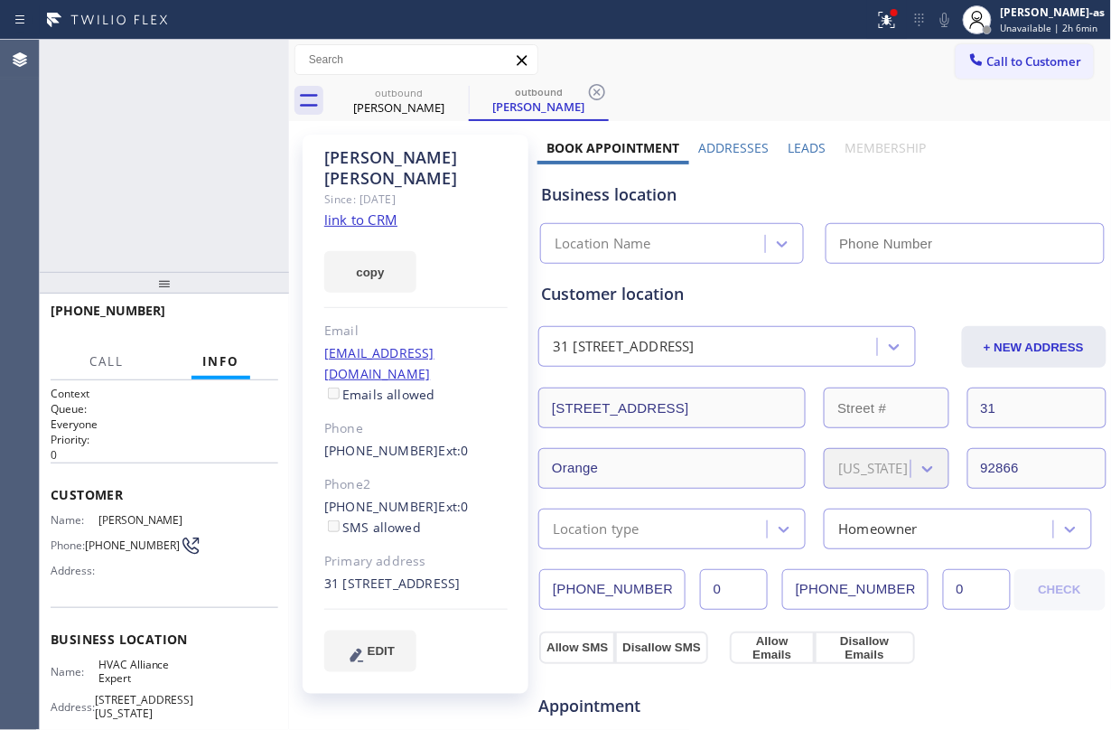
type input "(855) 999-4417"
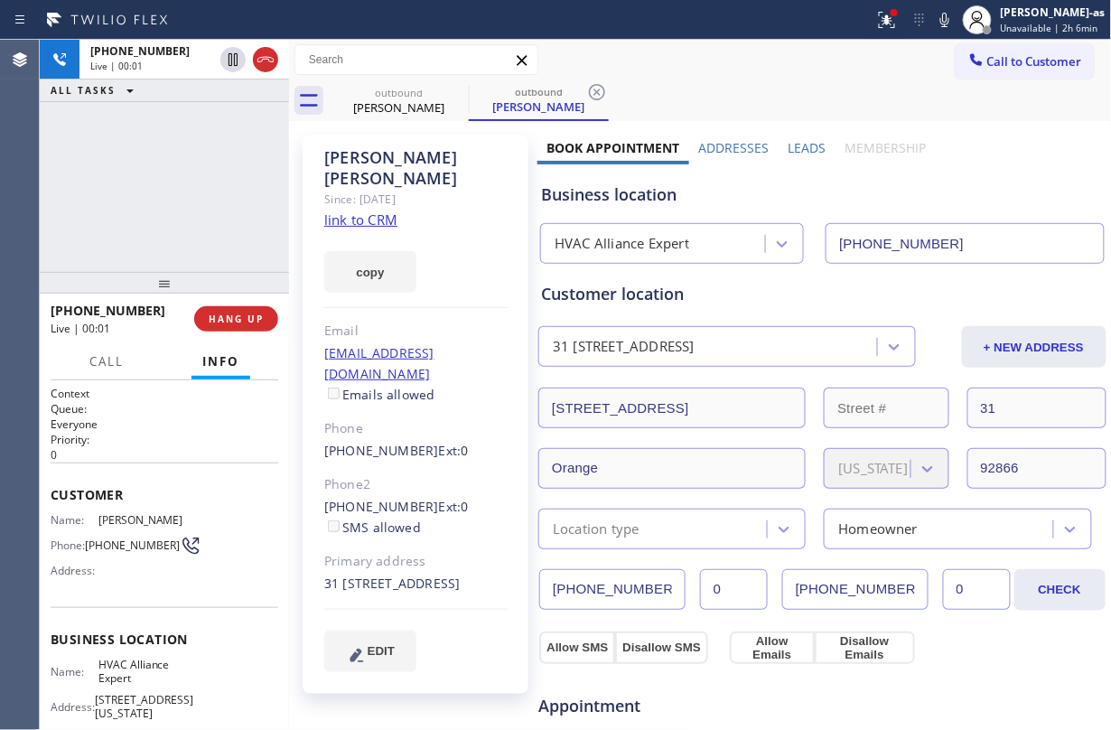
click at [182, 233] on div "+17143565306 Live | 00:01 ALL TASKS ALL TASKS ACTIVE TASKS TASKS IN WRAP UP" at bounding box center [164, 156] width 249 height 232
click at [442, 94] on div "outbound" at bounding box center [399, 93] width 136 height 14
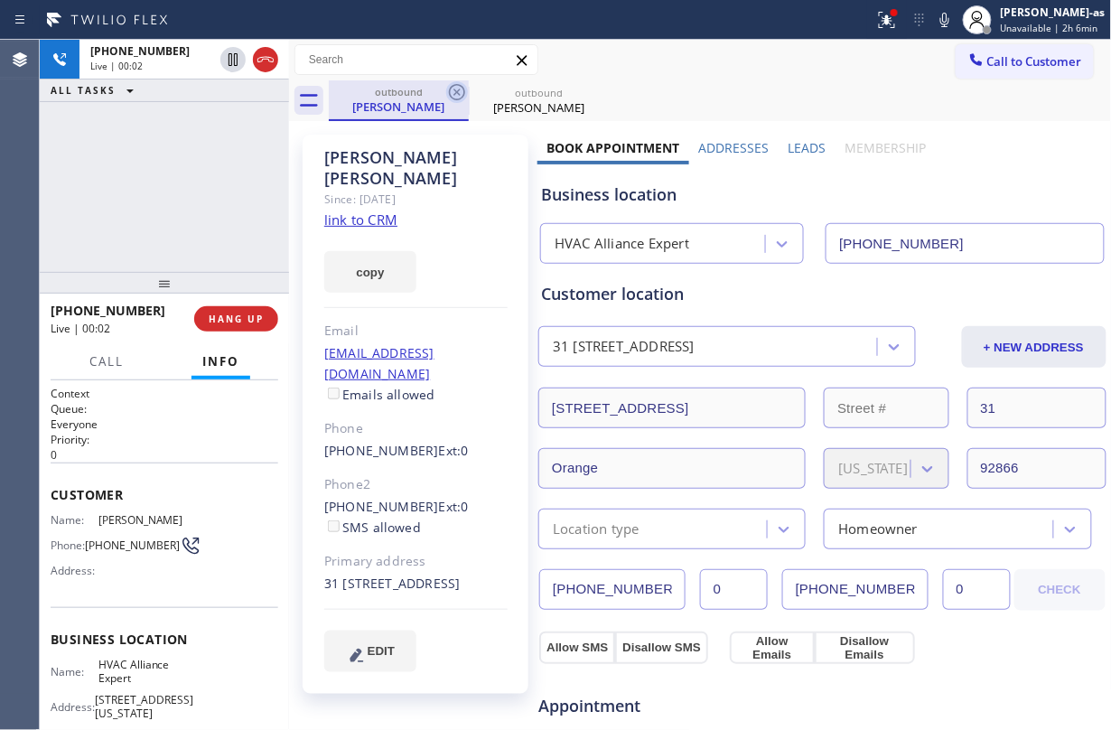
click at [457, 88] on icon at bounding box center [457, 92] width 22 height 22
click at [218, 177] on div "+17143565306 Live | 00:02 ALL TASKS ALL TASKS ACTIVE TASKS TASKS IN WRAP UP" at bounding box center [164, 156] width 249 height 232
click at [178, 211] on div "+17143565306 Live | 08:29 ALL TASKS ALL TASKS ACTIVE TASKS TASKS IN WRAP UP" at bounding box center [164, 156] width 249 height 232
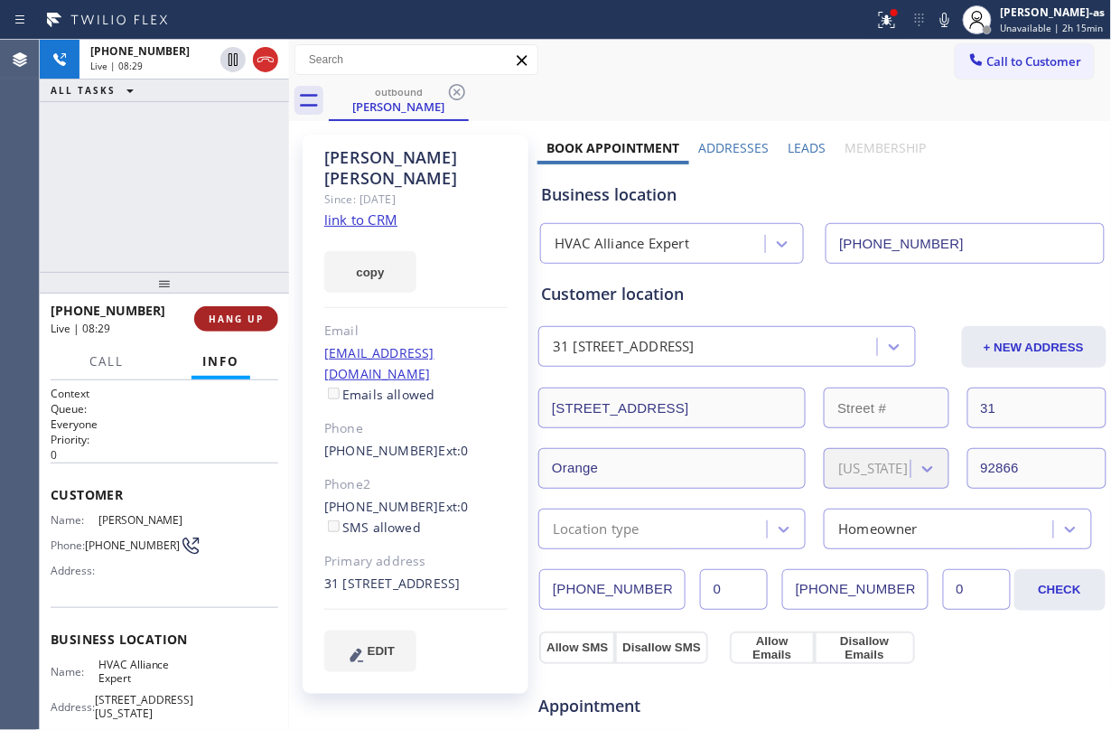
click at [240, 316] on span "HANG UP" at bounding box center [236, 318] width 55 height 13
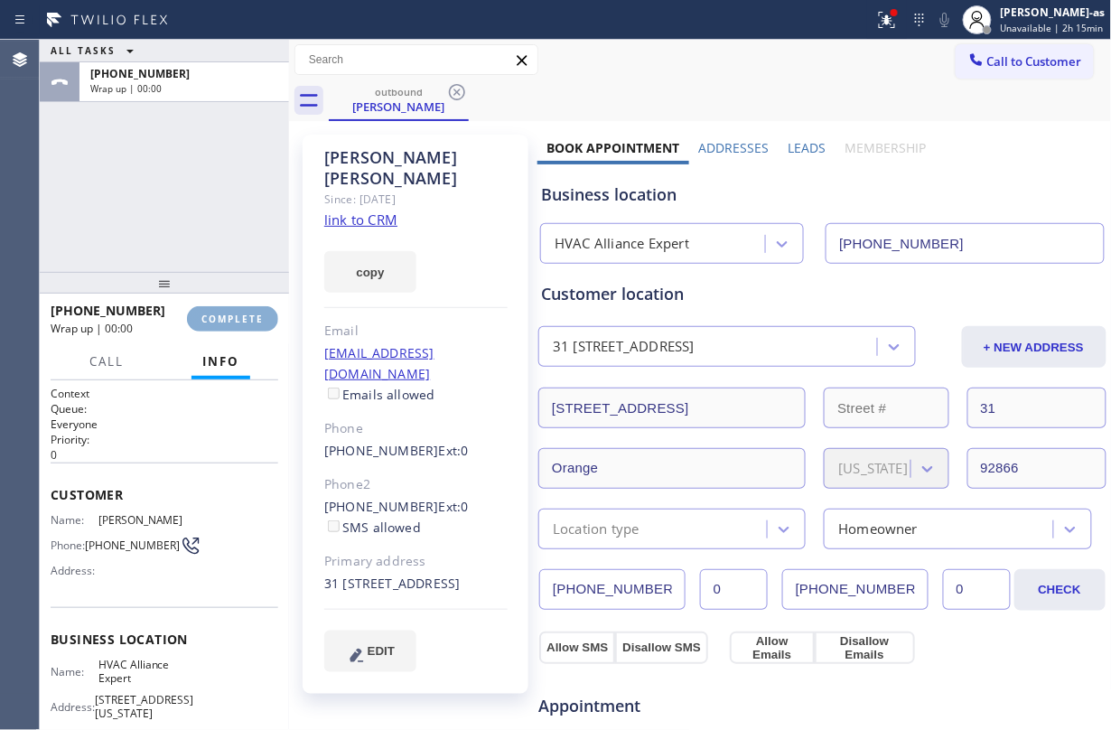
click at [236, 316] on span "COMPLETE" at bounding box center [232, 318] width 62 height 13
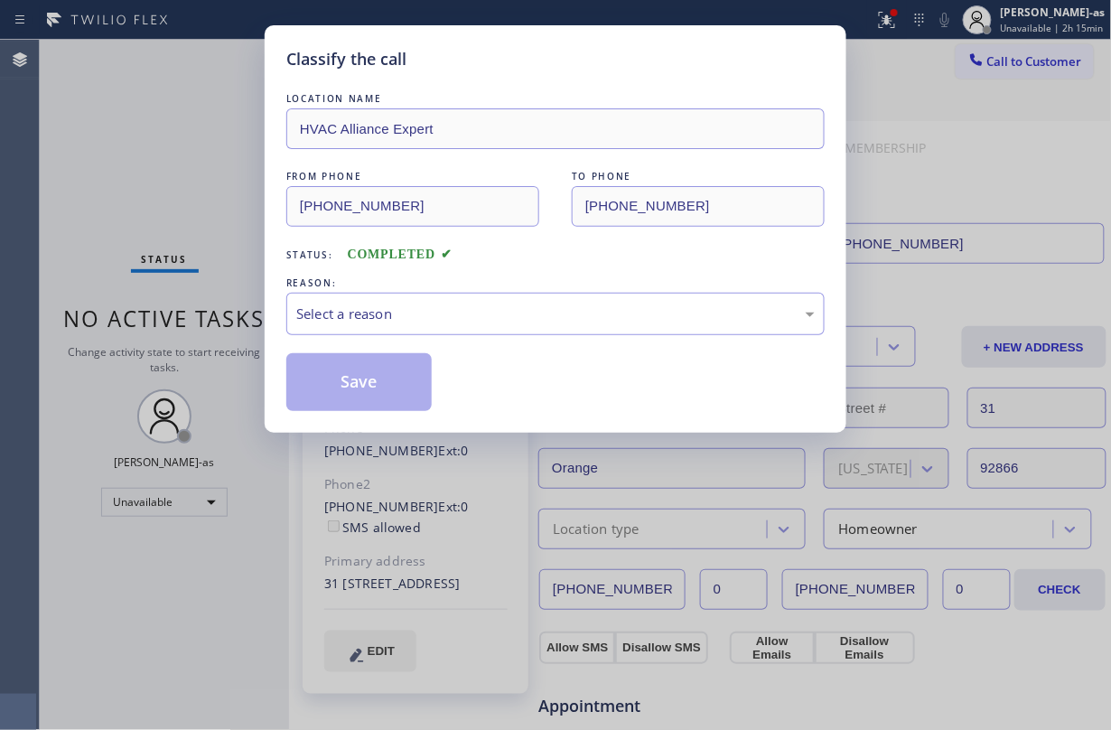
click at [210, 163] on div "Classify the call LOCATION NAME HVAC Alliance Expert FROM PHONE (855) 999-4417 …" at bounding box center [555, 365] width 1111 height 730
click at [479, 303] on div "Select a reason" at bounding box center [555, 313] width 518 height 21
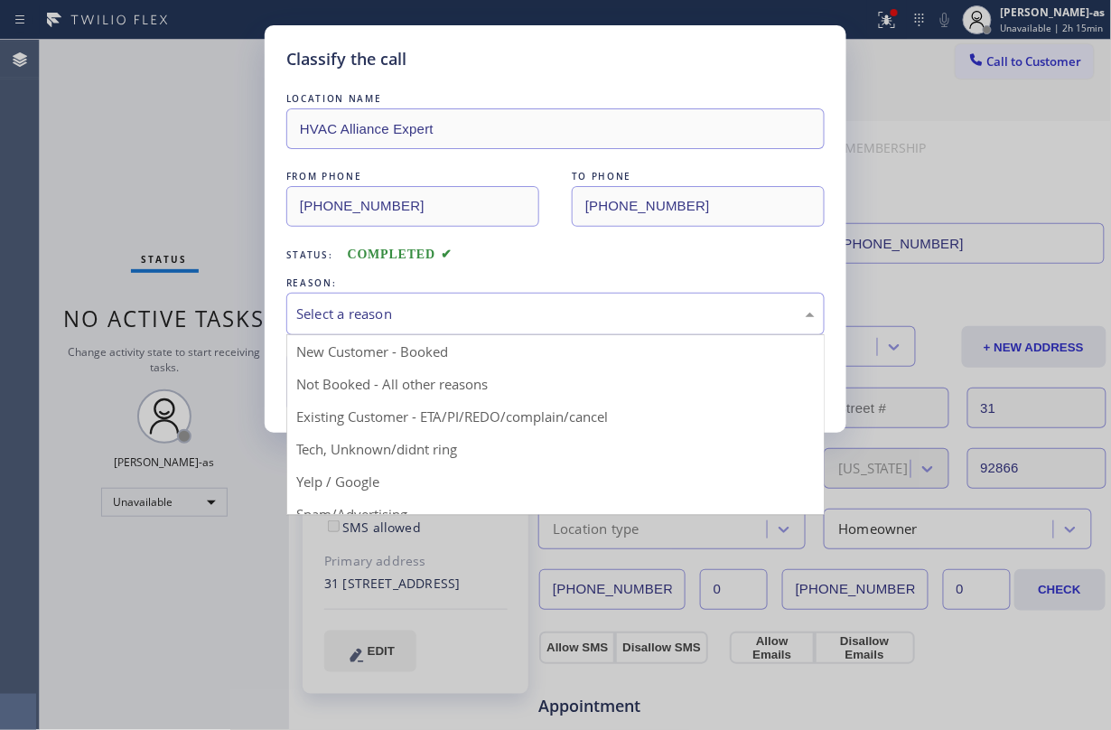
drag, startPoint x: 367, startPoint y: 350, endPoint x: 366, endPoint y: 376, distance: 25.3
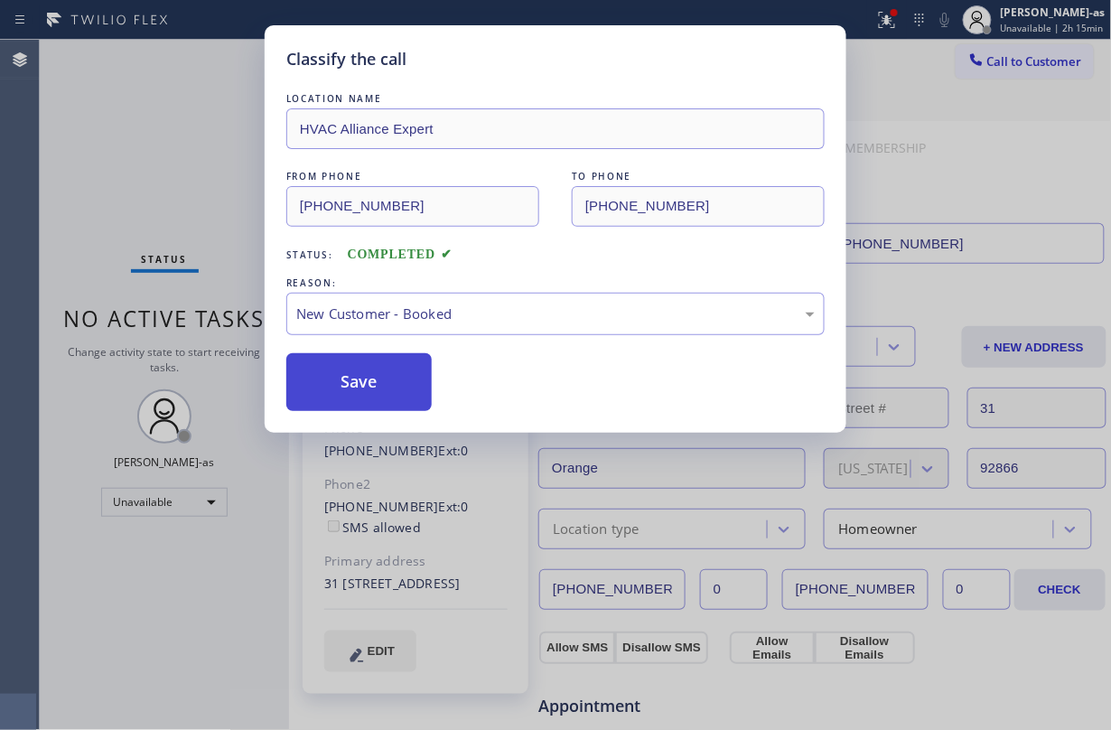
click at [367, 377] on button "Save" at bounding box center [358, 382] width 145 height 58
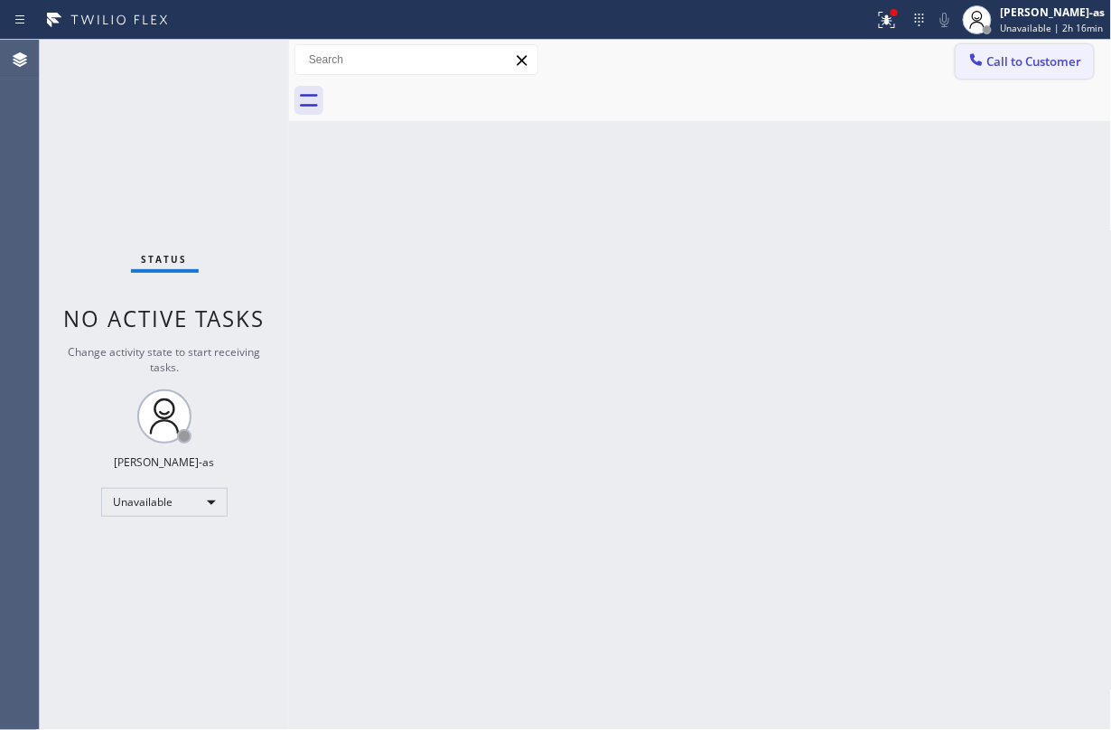
click at [833, 60] on span "Call to Customer" at bounding box center [1034, 61] width 95 height 16
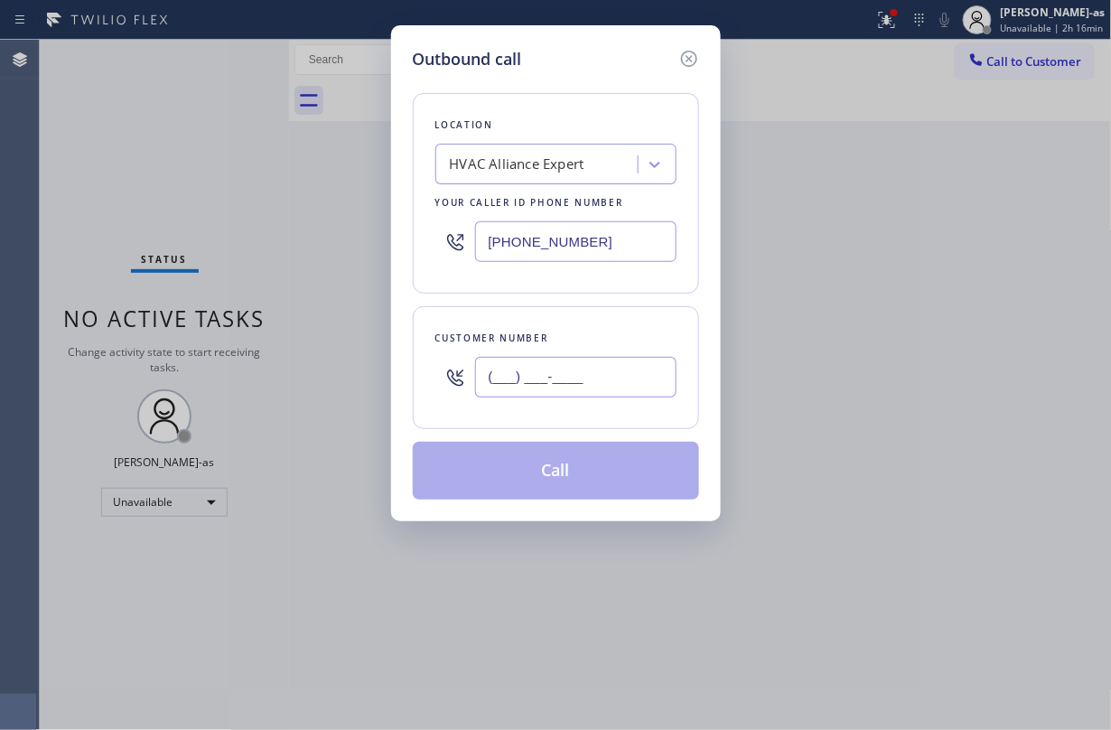
click at [647, 376] on input "(___) ___-____" at bounding box center [575, 377] width 201 height 41
paste input "714) 365-0593"
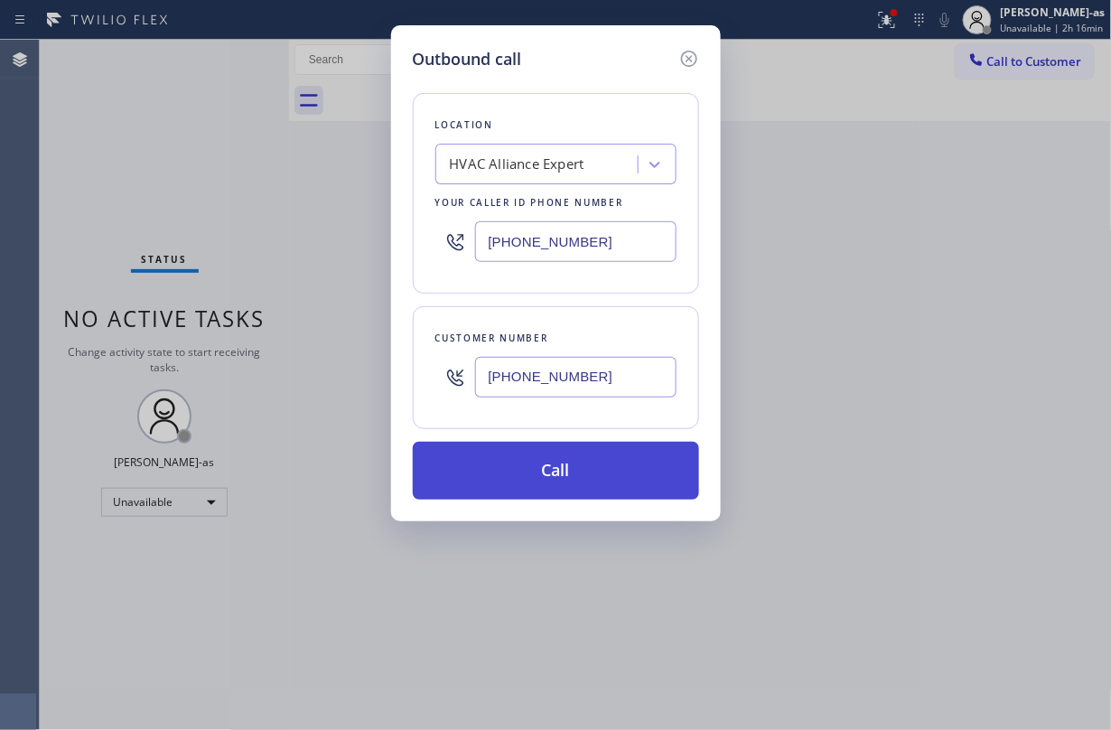
type input "(714) 365-0593"
click at [525, 480] on button "Call" at bounding box center [556, 471] width 286 height 58
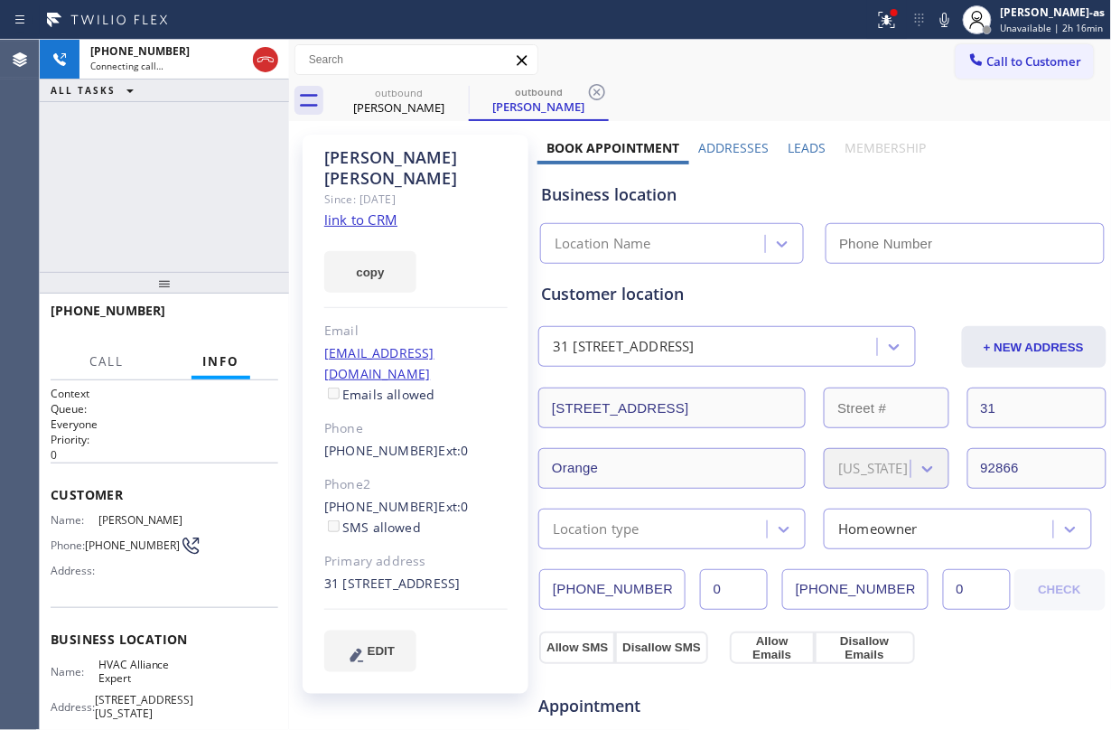
type input "(855) 999-4417"
click at [110, 182] on div "+17143650593 Live | 02:18 ALL TASKS ALL TASKS ACTIVE TASKS TASKS IN WRAP UP" at bounding box center [164, 156] width 249 height 232
click at [143, 190] on div "+17143650593 Live | 02:19 ALL TASKS ALL TASKS ACTIVE TASKS TASKS IN WRAP UP" at bounding box center [164, 156] width 249 height 232
click at [127, 190] on div "+17143650593 Live | 02:19 ALL TASKS ALL TASKS ACTIVE TASKS TASKS IN WRAP UP" at bounding box center [164, 156] width 249 height 232
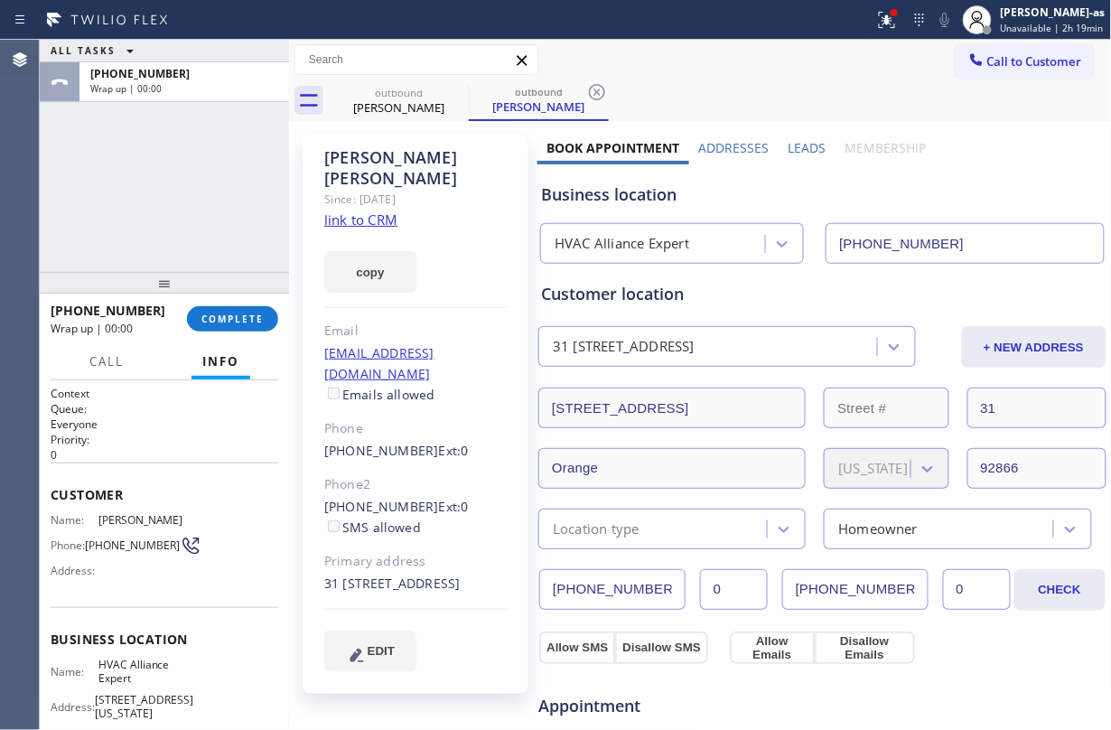
click at [167, 221] on div "ALL TASKS ALL TASKS ACTIVE TASKS TASKS IN WRAP UP +17143650593 Wrap up | 00:00" at bounding box center [164, 156] width 249 height 232
click at [226, 312] on span "COMPLETE" at bounding box center [232, 318] width 62 height 13
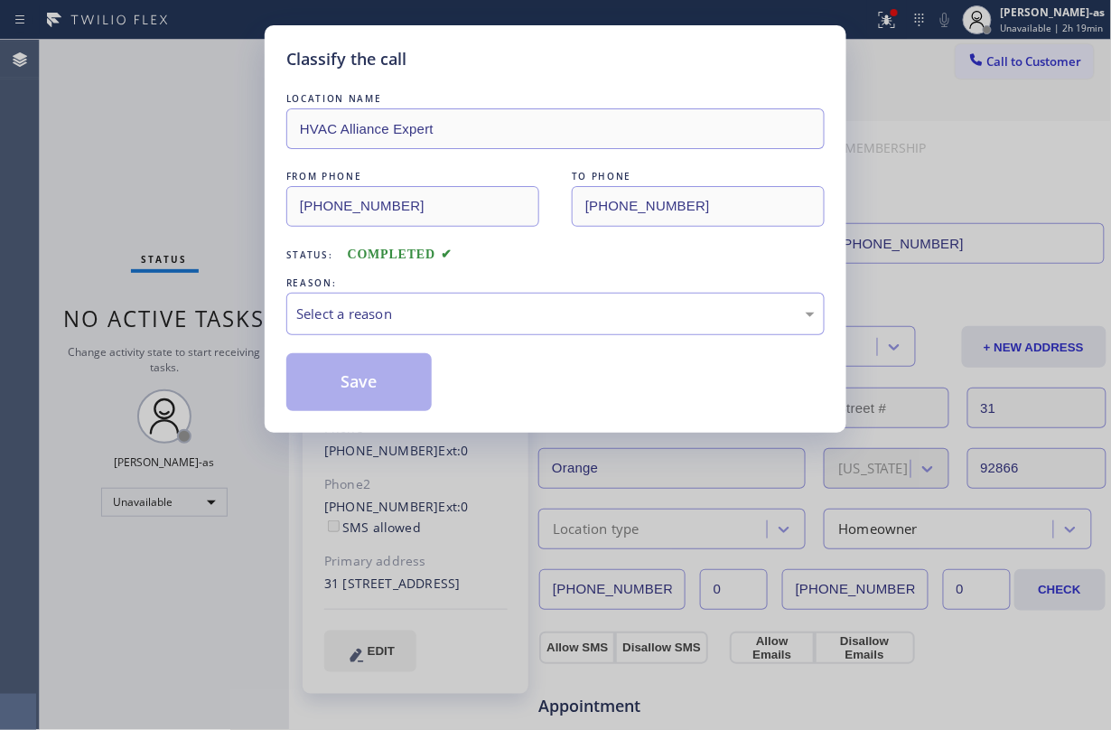
click at [226, 312] on div "Classify the call LOCATION NAME HVAC Alliance Expert FROM PHONE (855) 999-4417 …" at bounding box center [555, 365] width 1111 height 730
click at [462, 271] on div "LOCATION NAME HVAC Alliance Expert FROM PHONE (855) 999-4417 TO PHONE (714) 365…" at bounding box center [555, 249] width 538 height 321
click at [450, 320] on div "Select a reason" at bounding box center [555, 313] width 518 height 21
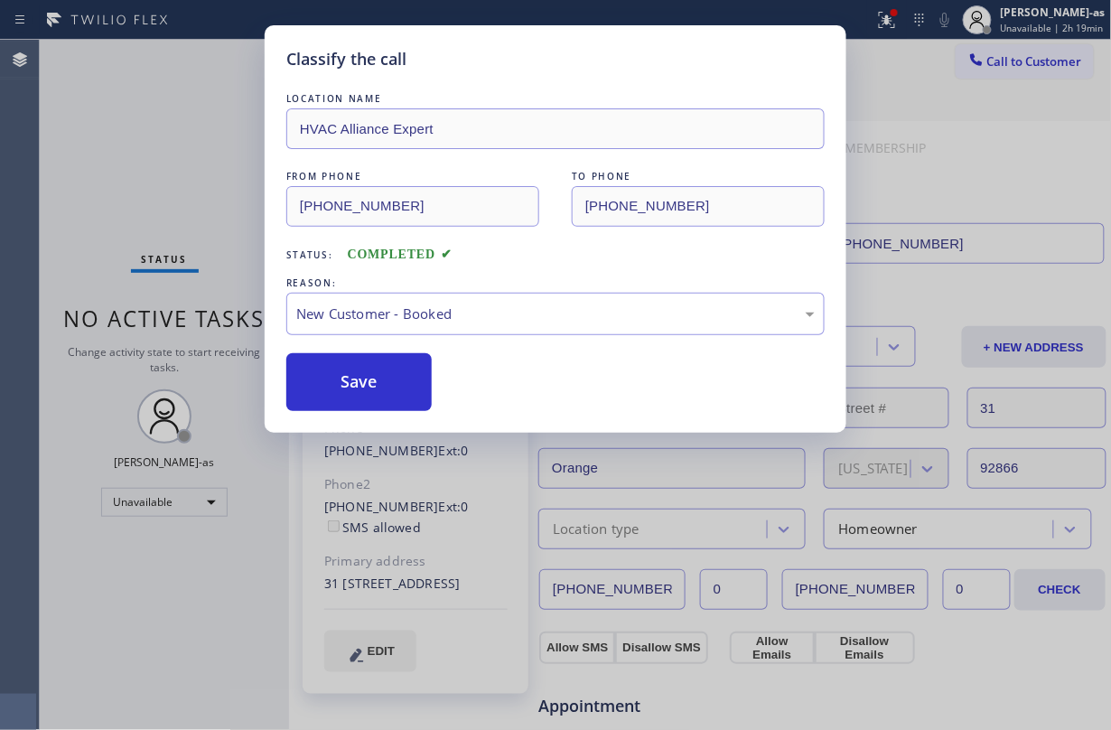
drag, startPoint x: 573, startPoint y: 282, endPoint x: 479, endPoint y: 431, distance: 176.1
click at [573, 283] on div "REASON:" at bounding box center [555, 283] width 538 height 19
click at [542, 268] on div "LOCATION NAME HVAC Alliance Expert FROM PHONE (855) 999-4417 TO PHONE (714) 365…" at bounding box center [555, 249] width 538 height 321
click at [478, 320] on div "New Customer - Booked" at bounding box center [555, 313] width 518 height 21
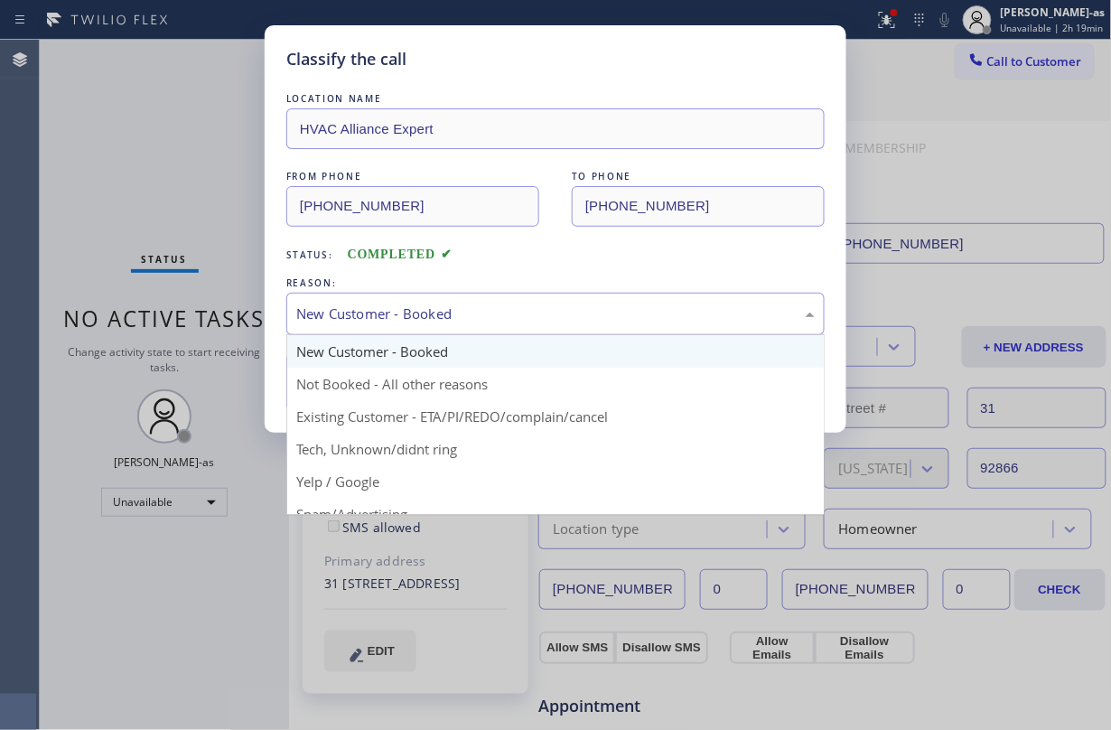
drag, startPoint x: 532, startPoint y: 416, endPoint x: 374, endPoint y: 372, distance: 164.1
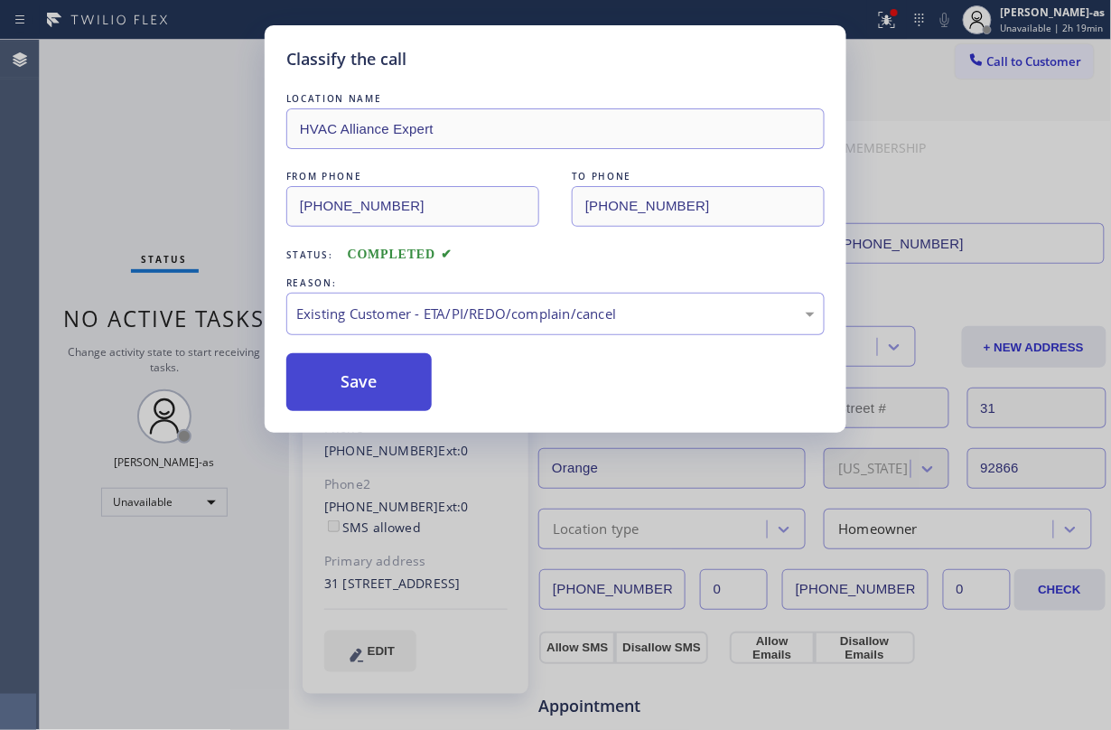
click at [374, 372] on button "Save" at bounding box center [358, 382] width 145 height 58
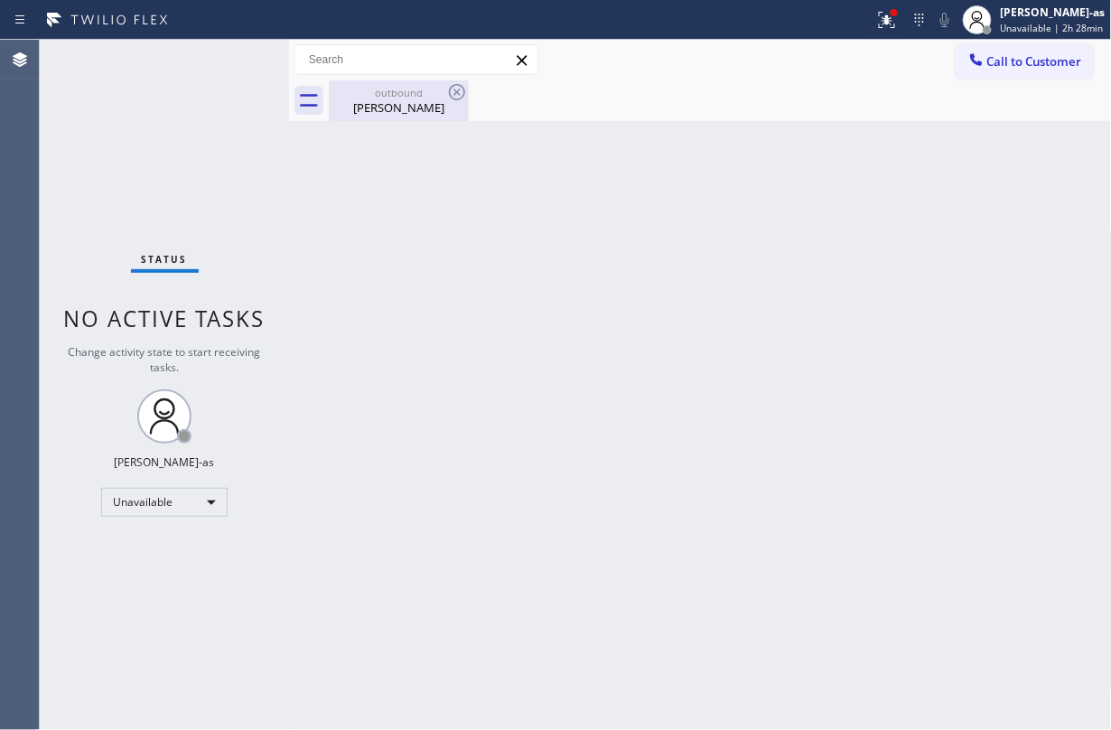
click at [392, 96] on div "outbound" at bounding box center [399, 93] width 136 height 14
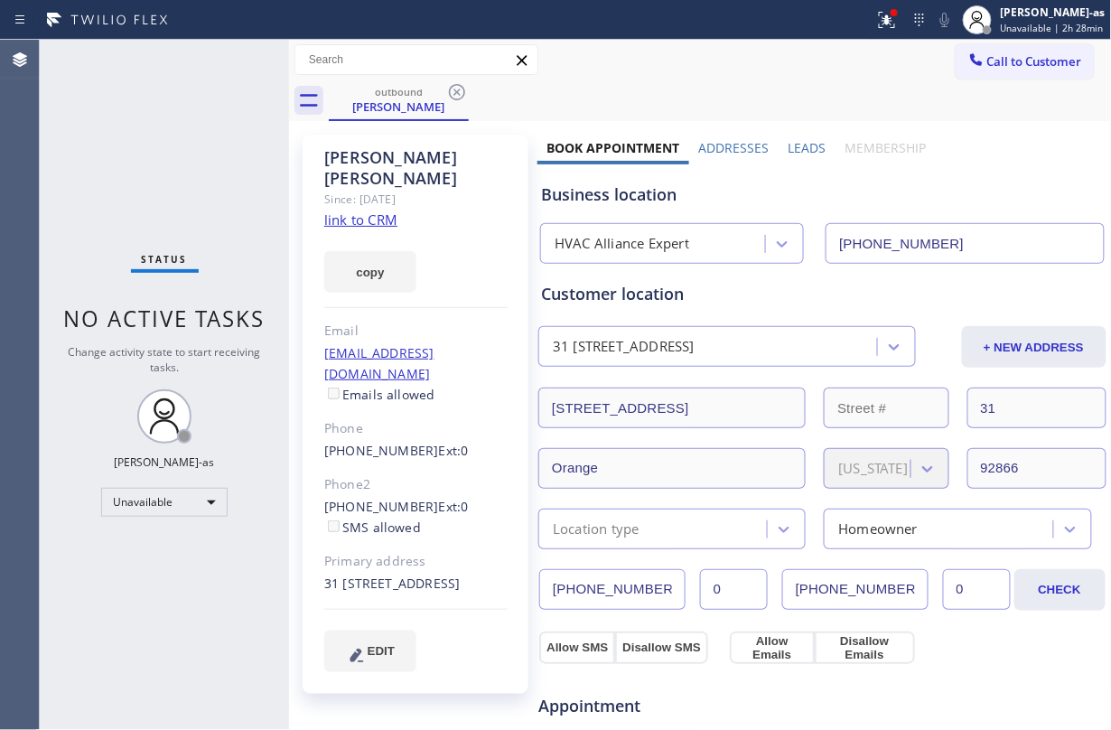
click at [833, 231] on input "(855) 999-4417" at bounding box center [964, 243] width 278 height 41
click at [392, 101] on div "Joe Cass" at bounding box center [399, 106] width 136 height 16
click at [462, 91] on icon at bounding box center [457, 92] width 22 height 22
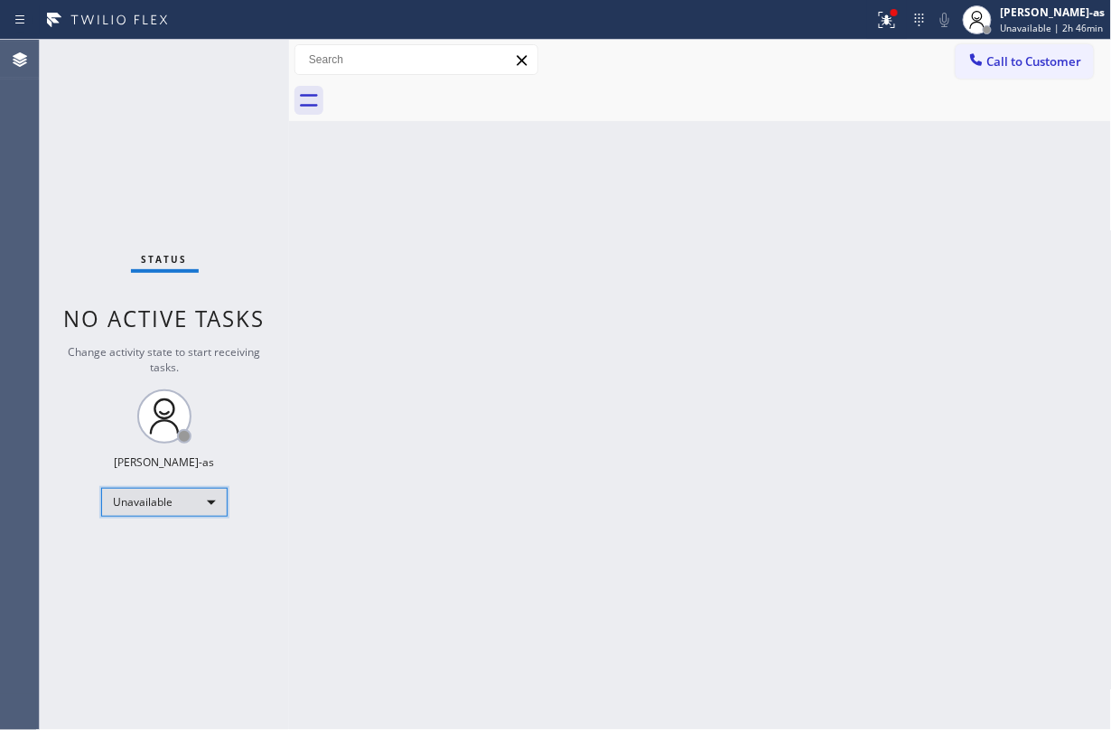
click at [182, 502] on div "Unavailable" at bounding box center [164, 502] width 126 height 29
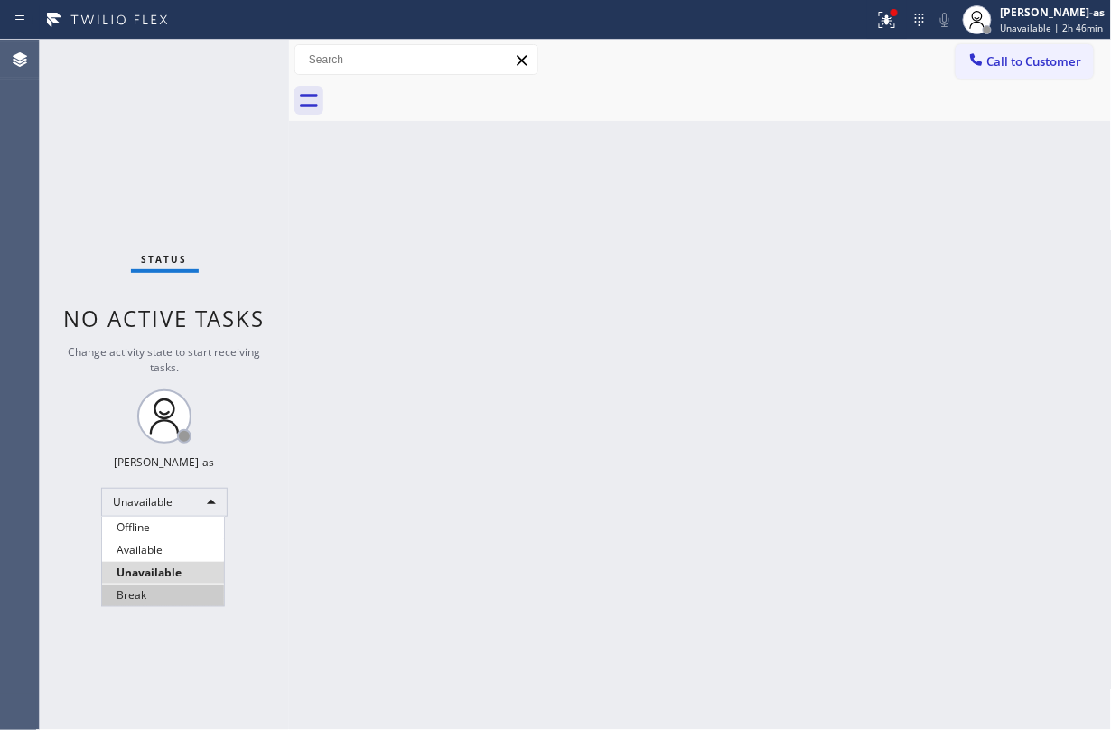
click at [188, 546] on li "Break" at bounding box center [163, 595] width 122 height 22
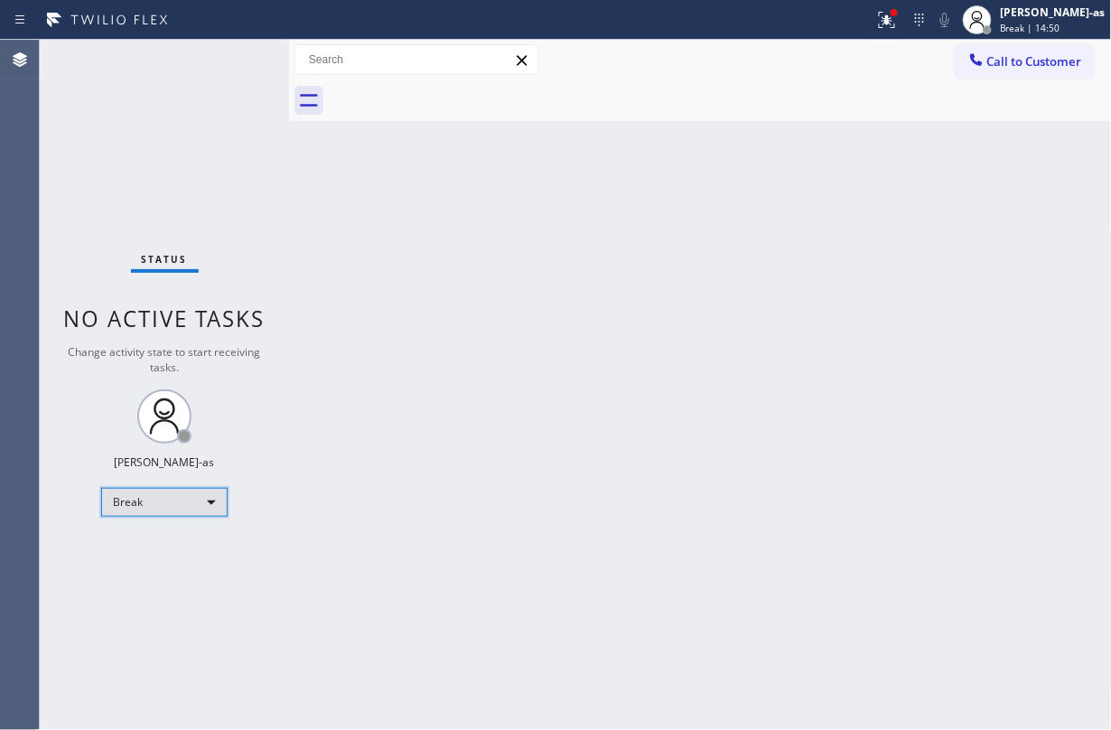
click at [155, 500] on div "Break" at bounding box center [164, 502] width 126 height 29
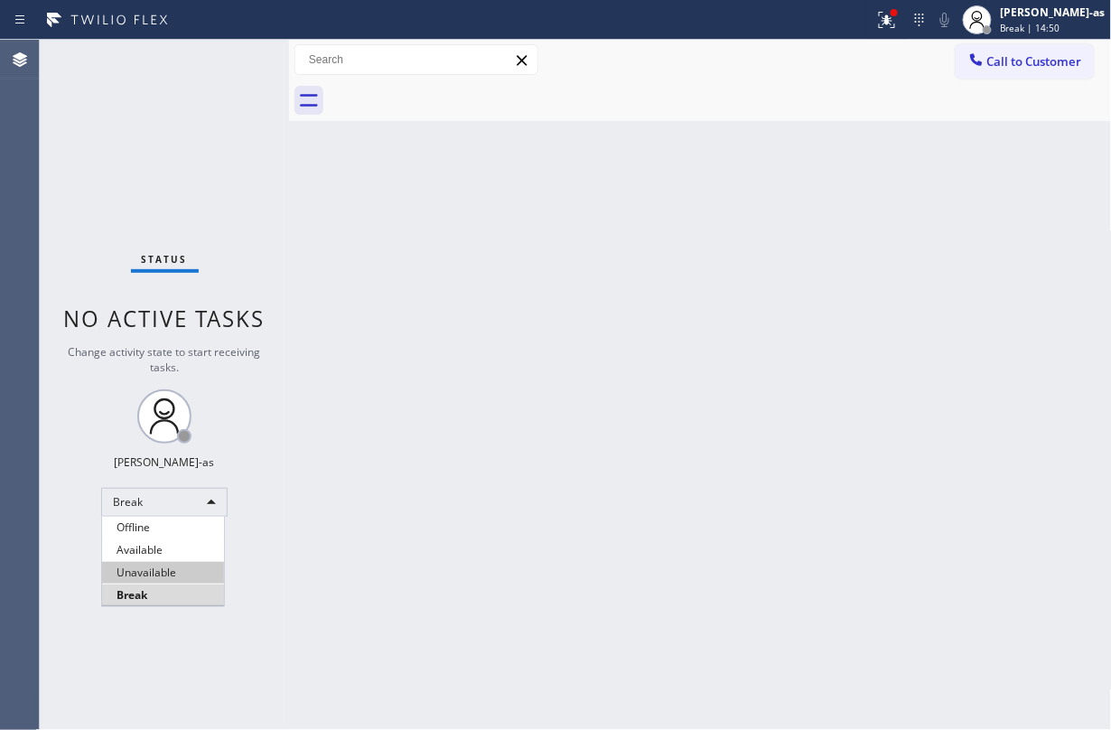
click at [175, 546] on li "Unavailable" at bounding box center [163, 573] width 122 height 22
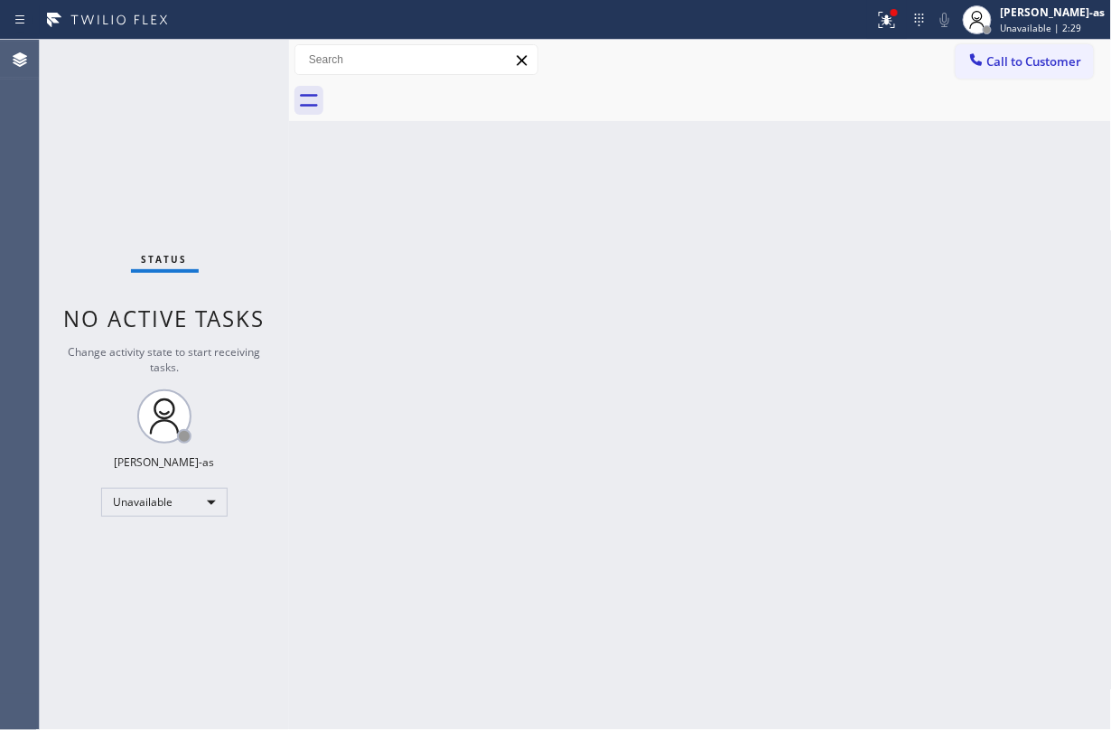
click at [163, 153] on div "Status No active tasks Change activity state to start receiving tasks. Jesica J…" at bounding box center [164, 385] width 249 height 690
click at [833, 60] on span "Call to Customer" at bounding box center [1034, 61] width 95 height 16
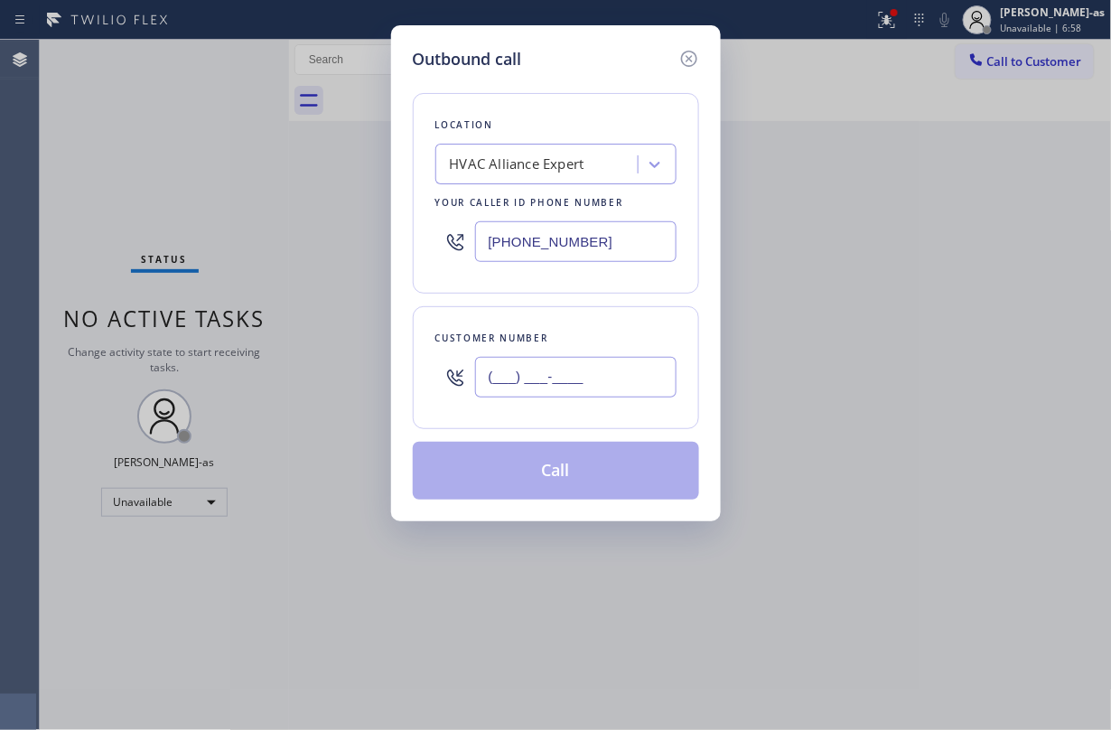
click at [550, 388] on input "(___) ___-____" at bounding box center [575, 377] width 201 height 41
paste input "818) 429-6364"
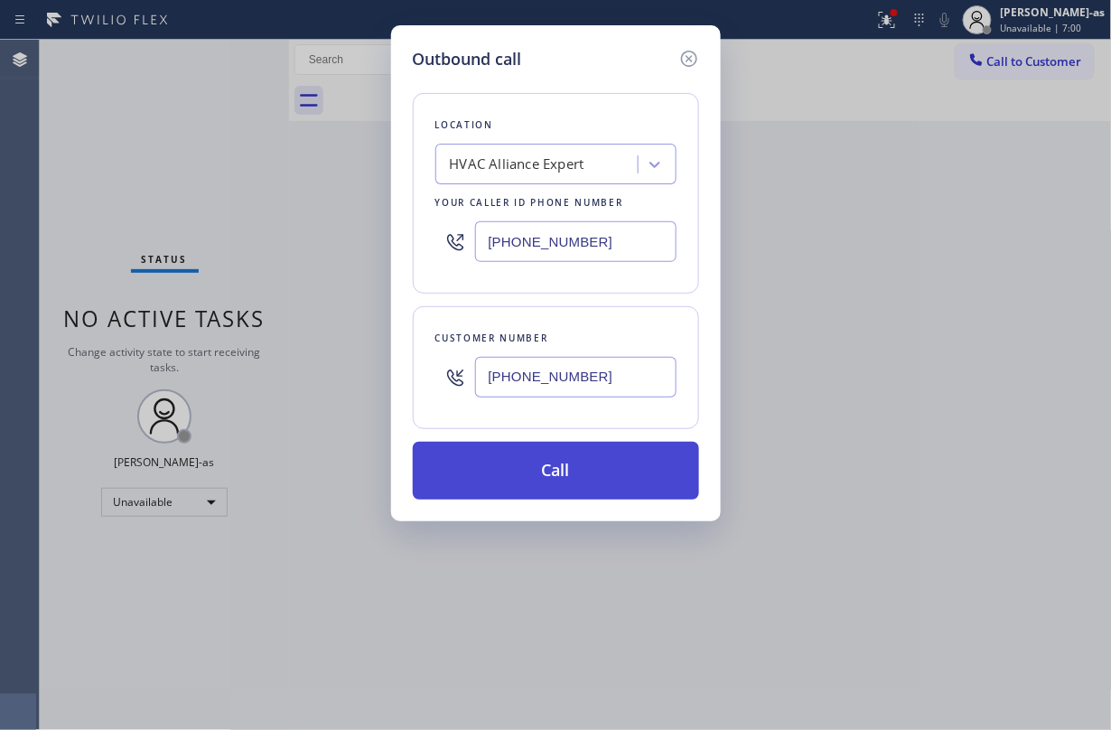
type input "(818) 429-6364"
drag, startPoint x: 587, startPoint y: 480, endPoint x: 594, endPoint y: 470, distance: 12.3
click at [589, 477] on button "Call" at bounding box center [556, 471] width 286 height 58
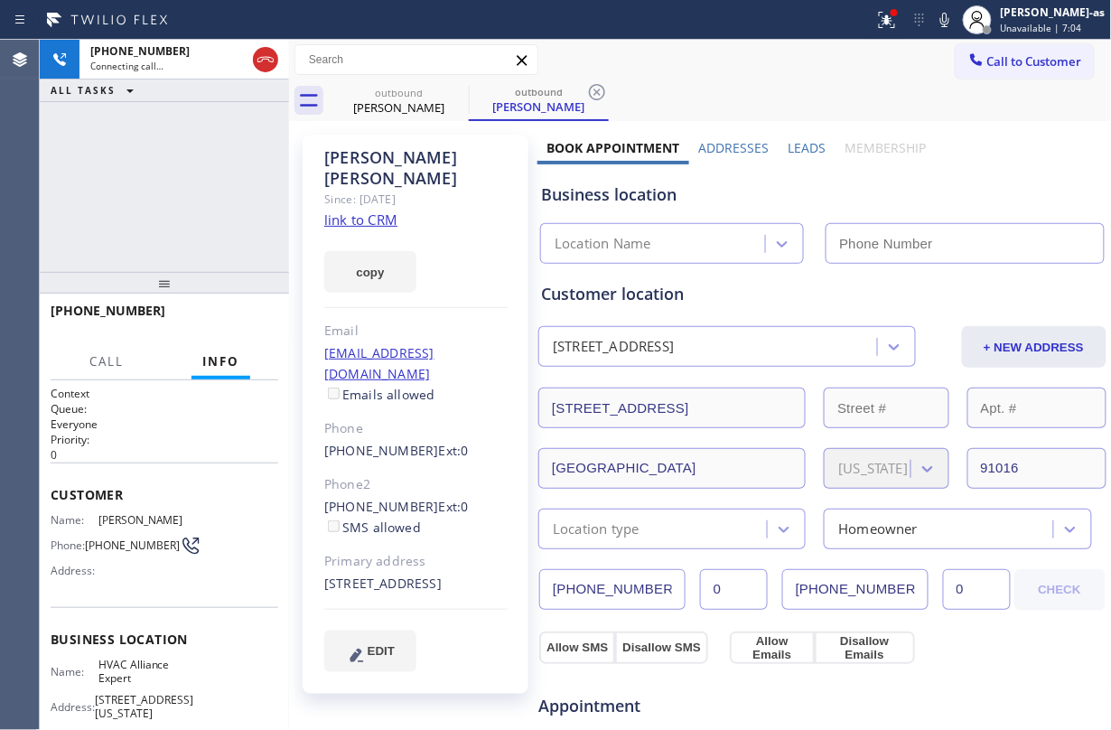
click at [171, 189] on div "+18184296364 Connecting call… ALL TASKS ALL TASKS ACTIVE TASKS TASKS IN WRAP UP" at bounding box center [164, 156] width 249 height 232
click at [367, 210] on link "link to CRM" at bounding box center [360, 219] width 73 height 18
type input "(855) 999-4417"
drag, startPoint x: 157, startPoint y: 178, endPoint x: 239, endPoint y: 99, distance: 113.7
click at [166, 172] on div "+18184296364 Live | 00:03 ALL TASKS ALL TASKS ACTIVE TASKS TASKS IN WRAP UP" at bounding box center [164, 156] width 249 height 232
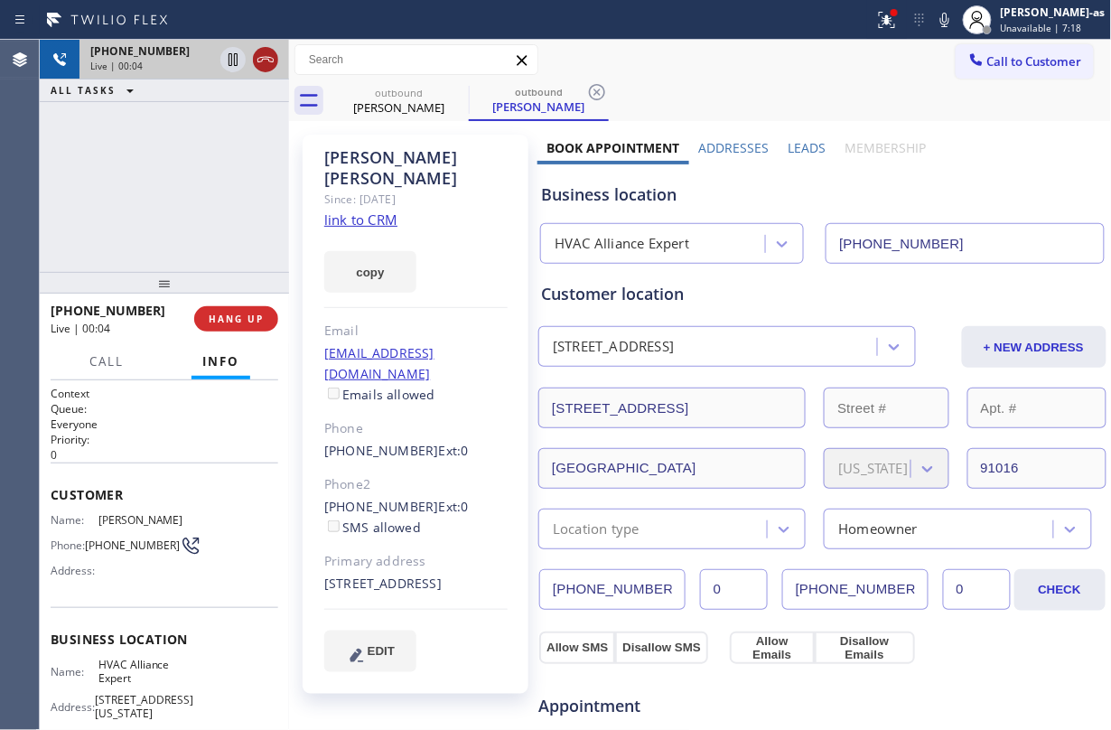
click at [269, 55] on icon at bounding box center [266, 60] width 22 height 22
click at [210, 193] on div "+18184296364 Live | 00:04 ALL TASKS ALL TASKS ACTIVE TASKS TASKS IN WRAP UP" at bounding box center [164, 156] width 249 height 232
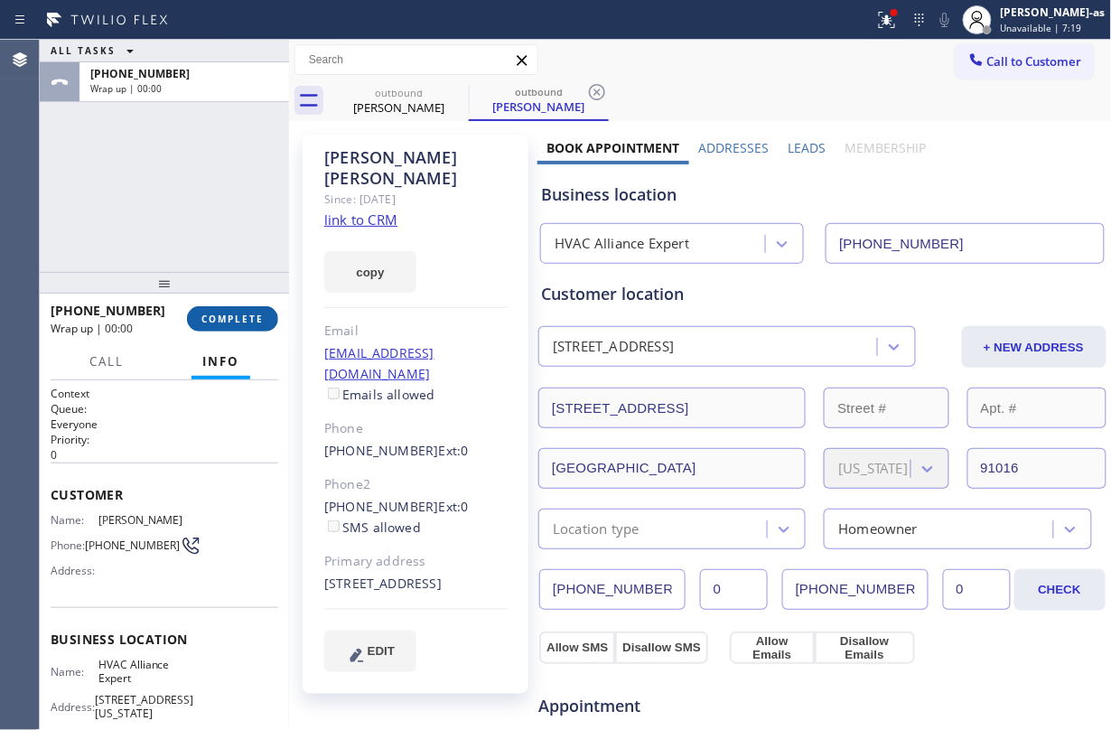
click at [236, 325] on span "COMPLETE" at bounding box center [232, 318] width 62 height 13
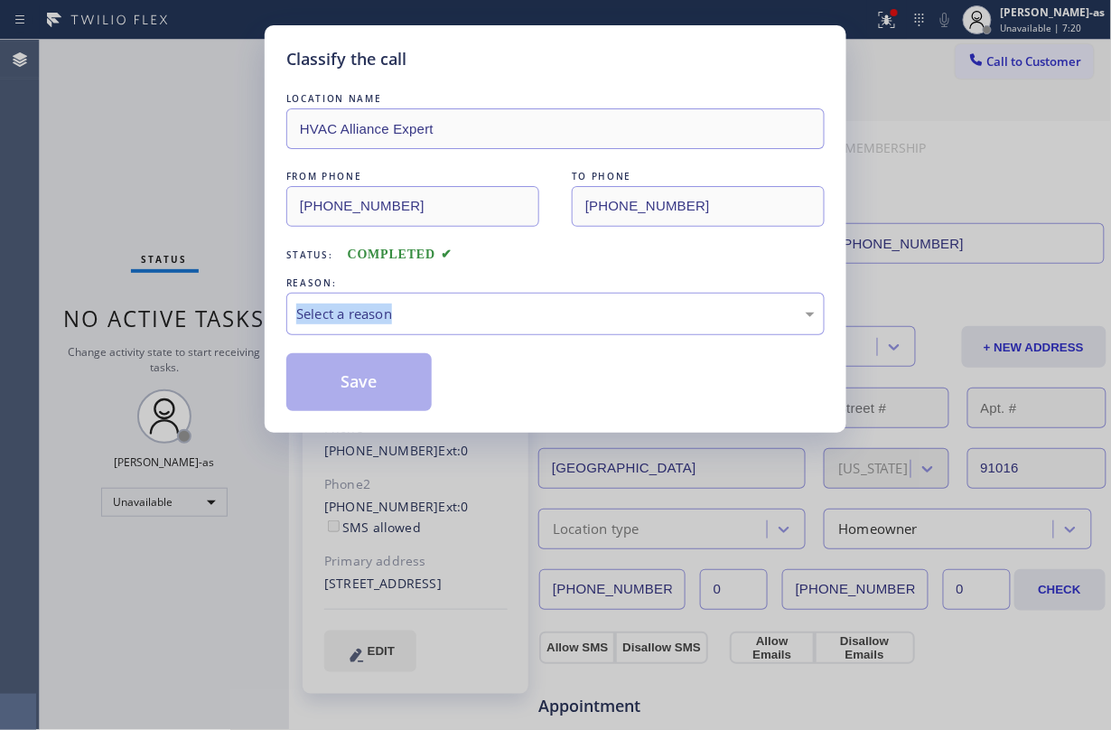
click at [236, 325] on div "Classify the call LOCATION NAME HVAC Alliance Expert FROM PHONE (855) 999-4417 …" at bounding box center [555, 365] width 1111 height 730
click at [502, 269] on div "LOCATION NAME HVAC Alliance Expert FROM PHONE (855) 999-4417 TO PHONE (818) 429…" at bounding box center [555, 249] width 538 height 321
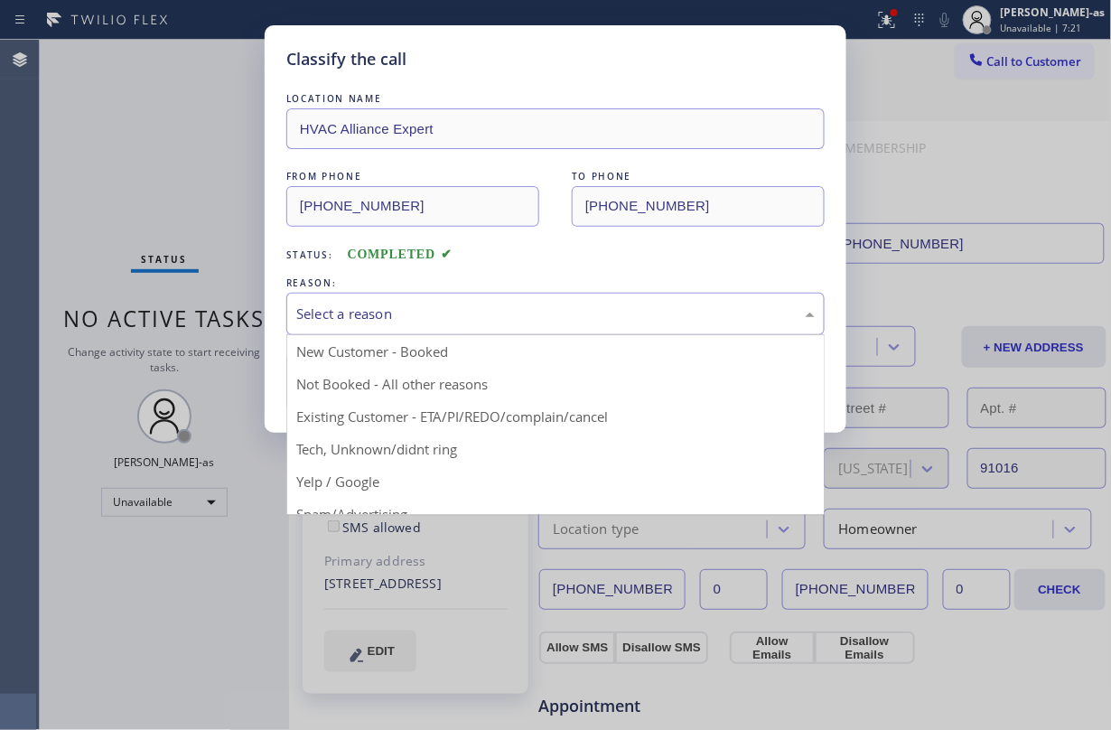
click at [497, 309] on div "Select a reason" at bounding box center [555, 313] width 518 height 21
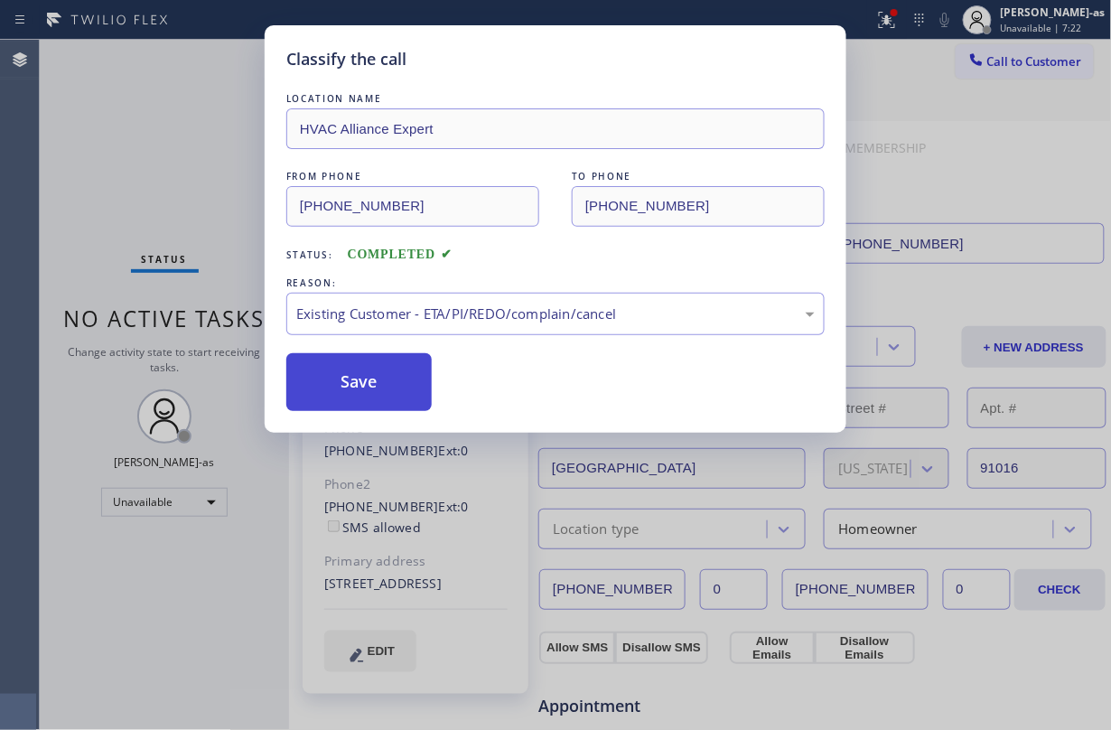
click at [348, 384] on button "Save" at bounding box center [358, 382] width 145 height 58
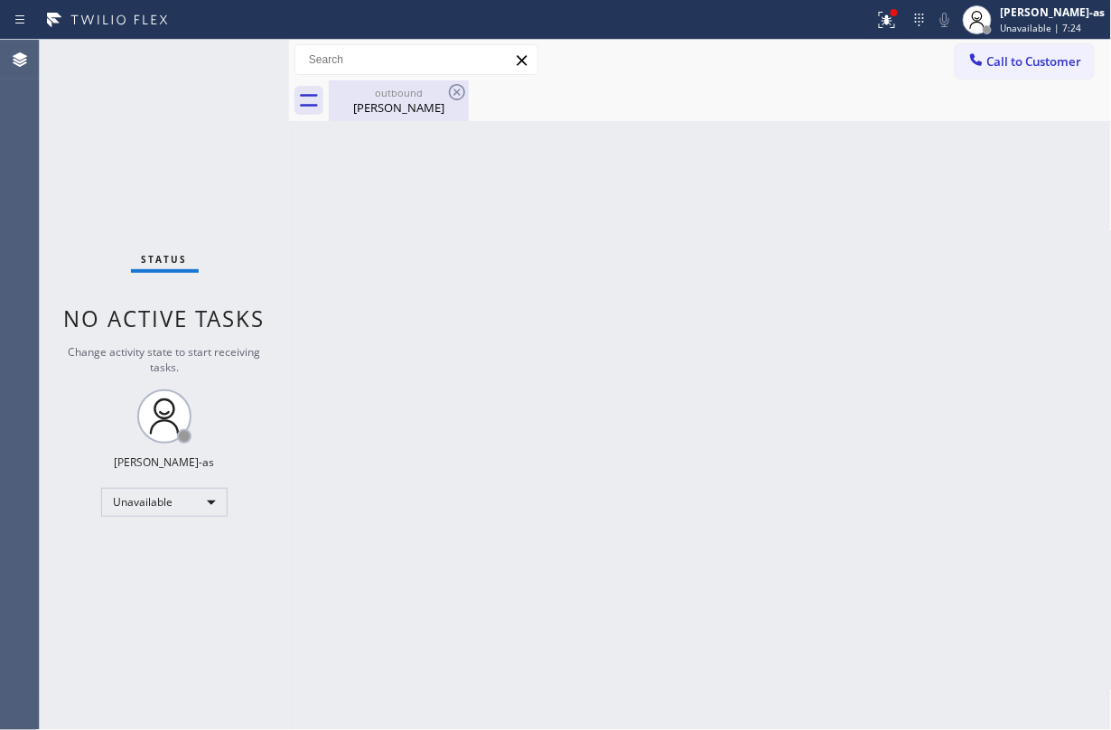
click at [387, 108] on div "Derick Rotunno" at bounding box center [399, 107] width 136 height 16
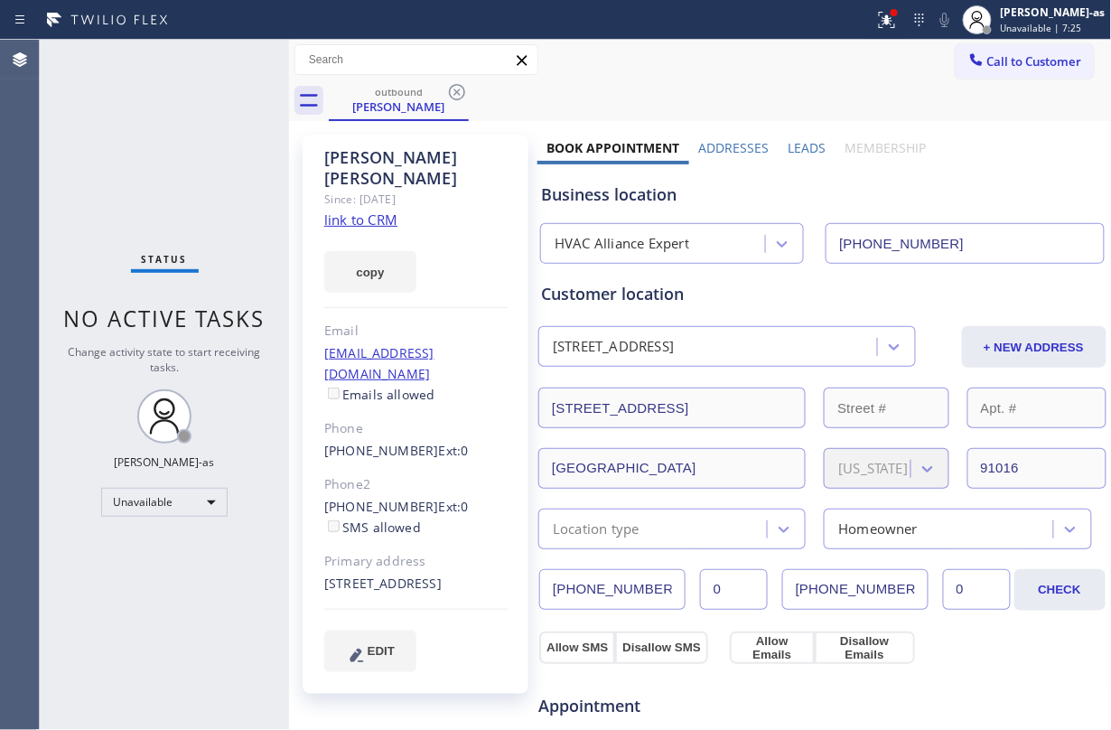
click at [369, 210] on link "link to CRM" at bounding box center [360, 219] width 73 height 18
drag, startPoint x: 992, startPoint y: 61, endPoint x: 787, endPoint y: 199, distance: 246.0
click at [833, 58] on span "Call to Customer" at bounding box center [1034, 61] width 95 height 16
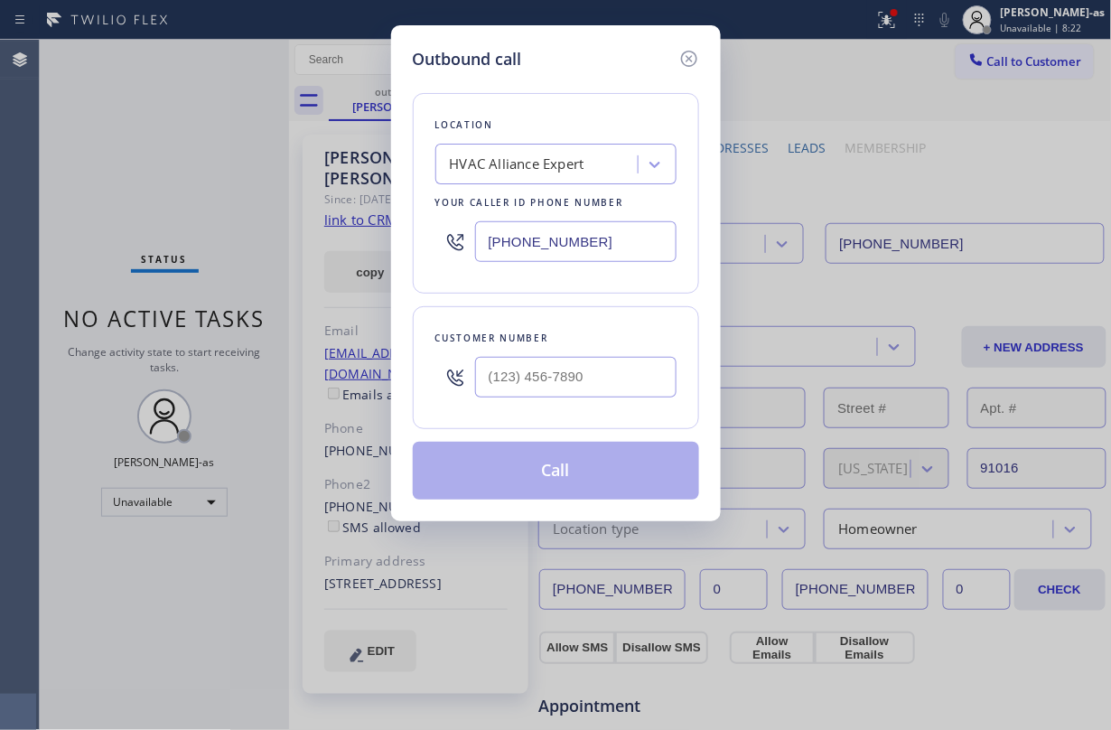
click at [576, 350] on div at bounding box center [575, 377] width 201 height 59
click at [619, 380] on input "(___) ___-____" at bounding box center [575, 377] width 201 height 41
paste input "917) 621-5800"
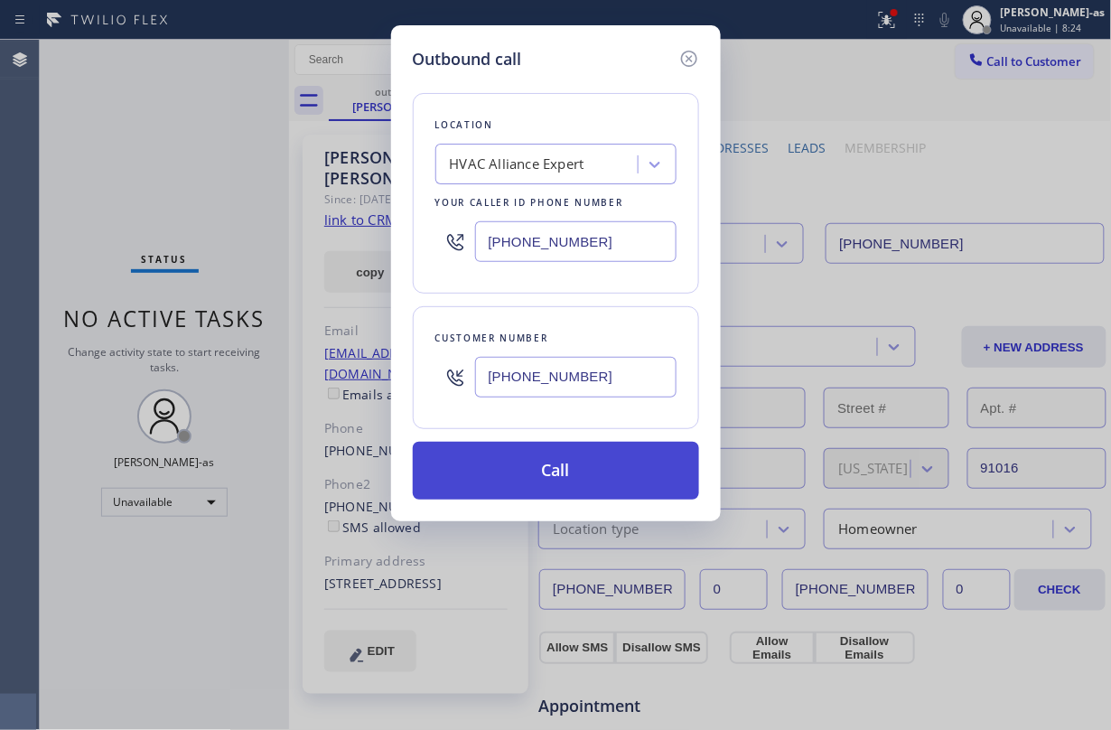
type input "(917) 621-5800"
click at [556, 486] on button "Call" at bounding box center [556, 471] width 286 height 58
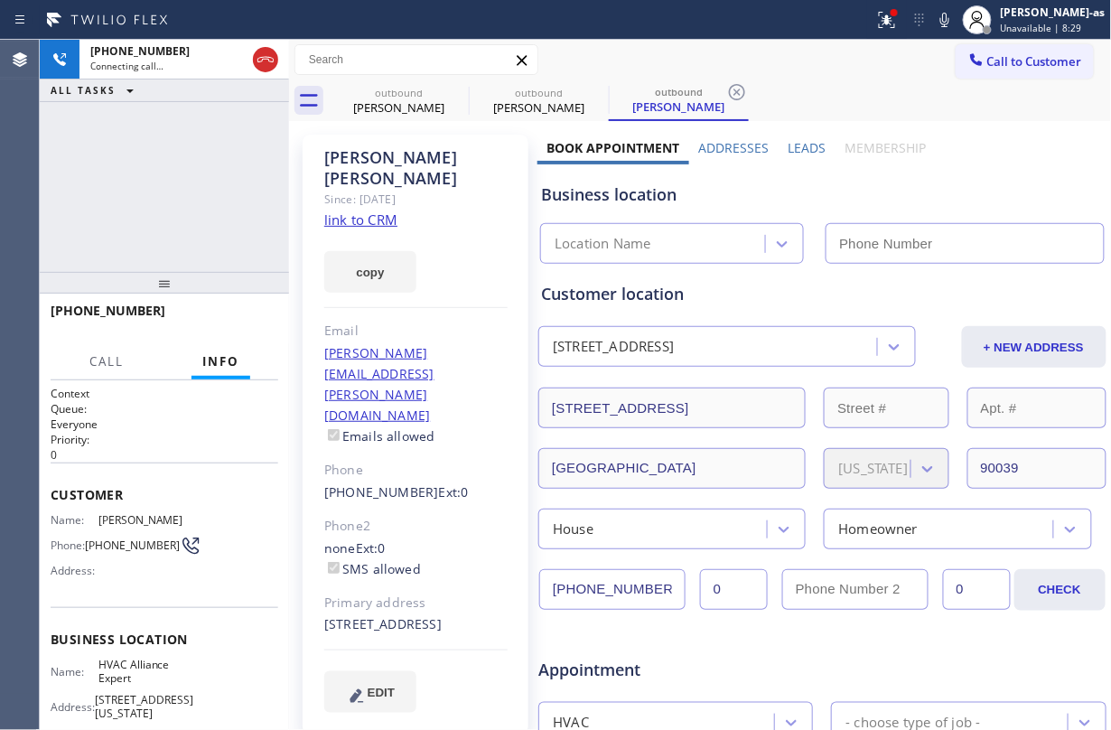
type input "(855) 999-4417"
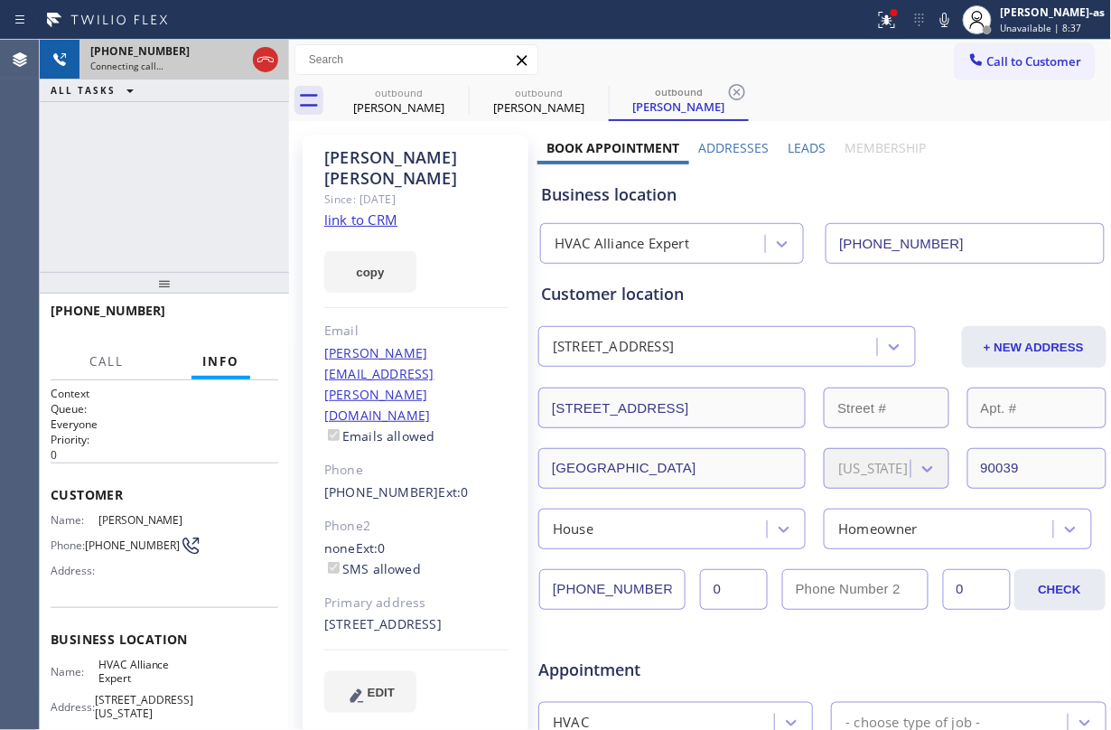
click at [255, 45] on div at bounding box center [265, 60] width 33 height 40
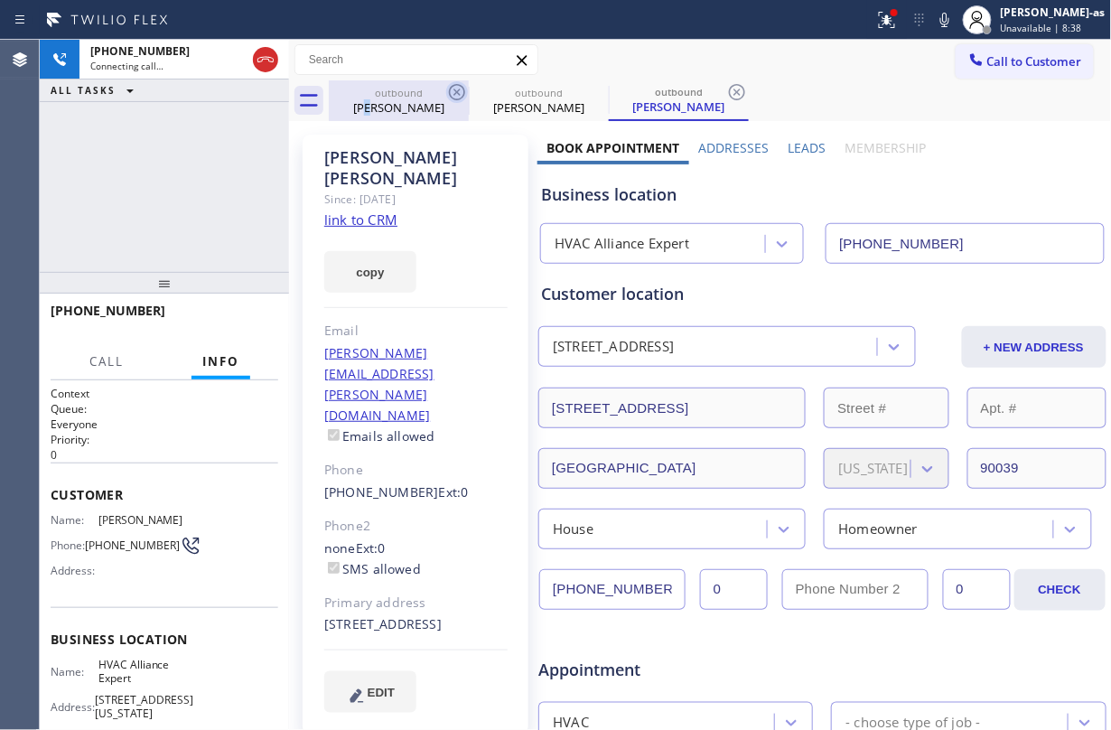
drag, startPoint x: 373, startPoint y: 102, endPoint x: 463, endPoint y: 90, distance: 91.1
click at [376, 103] on div "Derick Rotunno" at bounding box center [399, 107] width 136 height 16
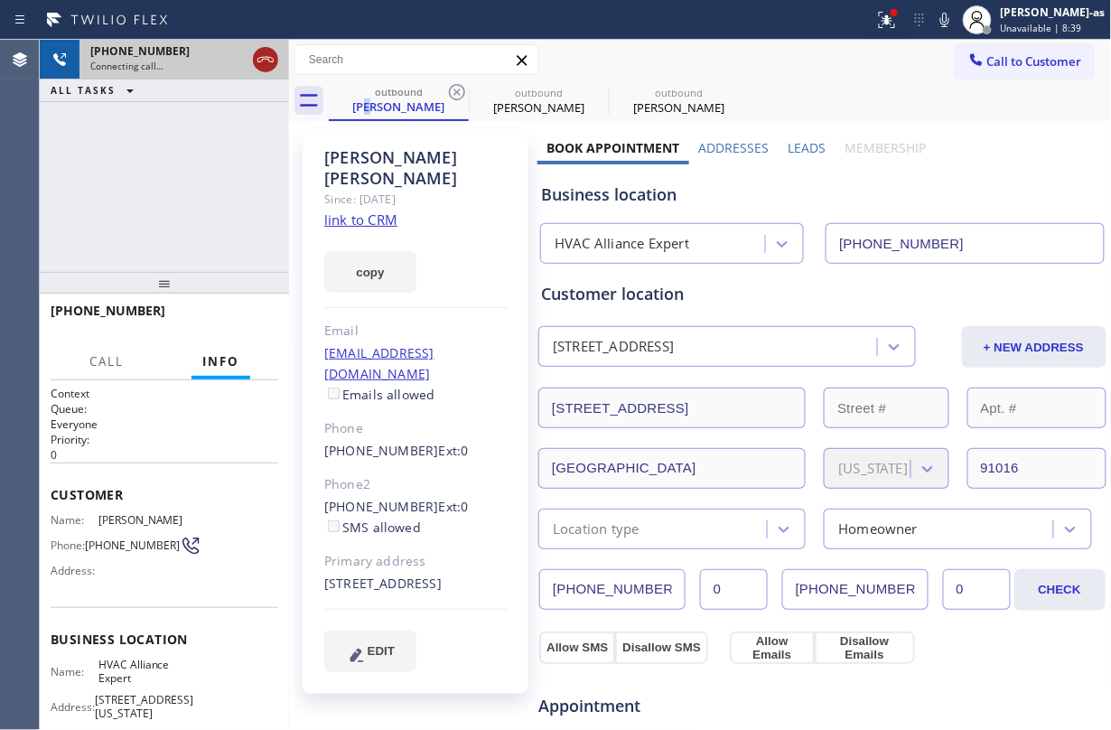
click at [269, 56] on icon at bounding box center [266, 60] width 22 height 22
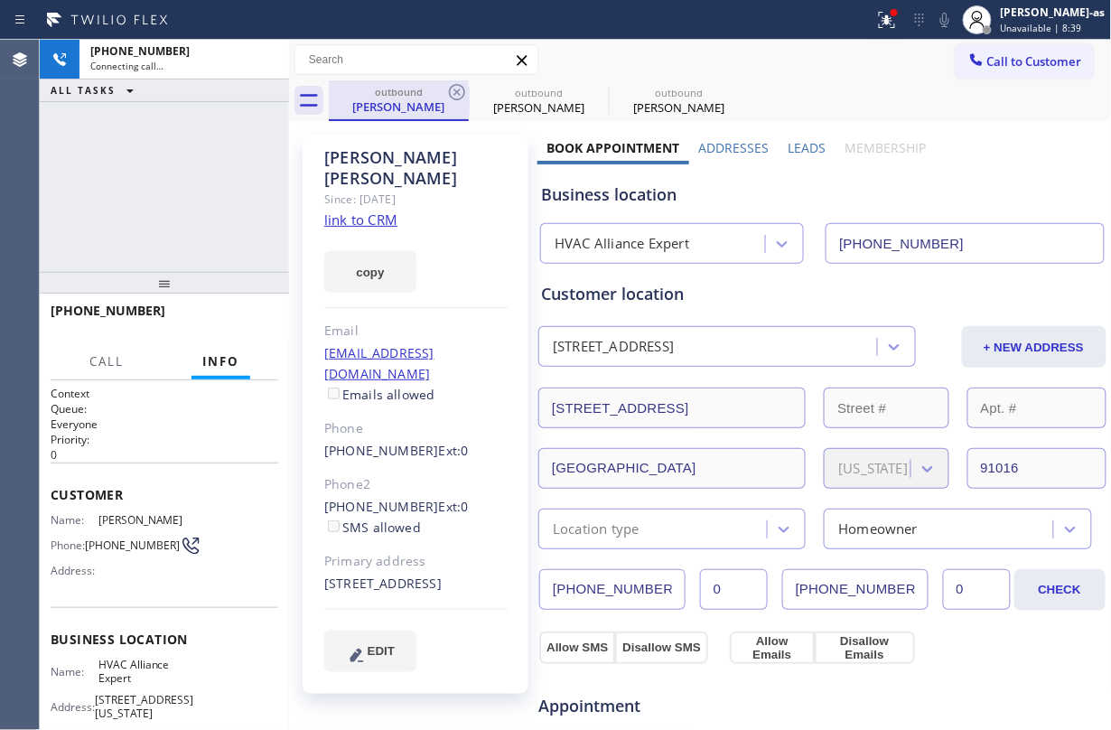
drag, startPoint x: 377, startPoint y: 109, endPoint x: 444, endPoint y: 103, distance: 67.1
click at [387, 109] on div "Derick Rotunno" at bounding box center [399, 106] width 136 height 16
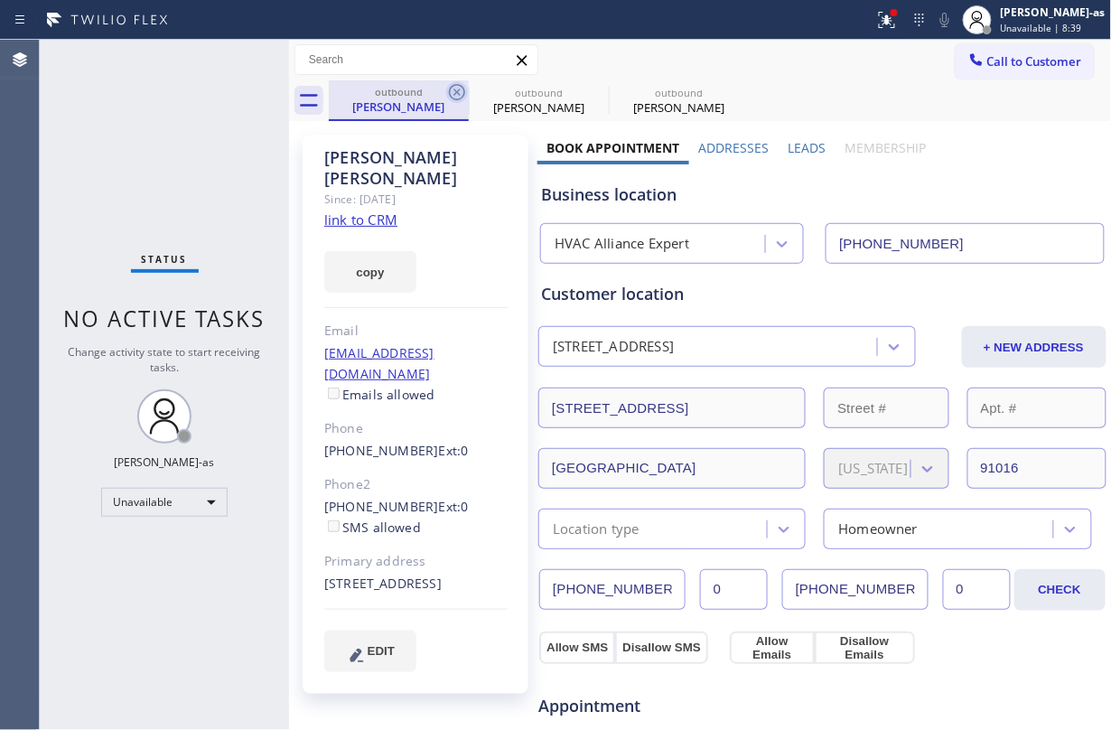
click at [449, 95] on icon at bounding box center [457, 92] width 22 height 22
click at [0, 0] on icon at bounding box center [0, 0] width 0 height 0
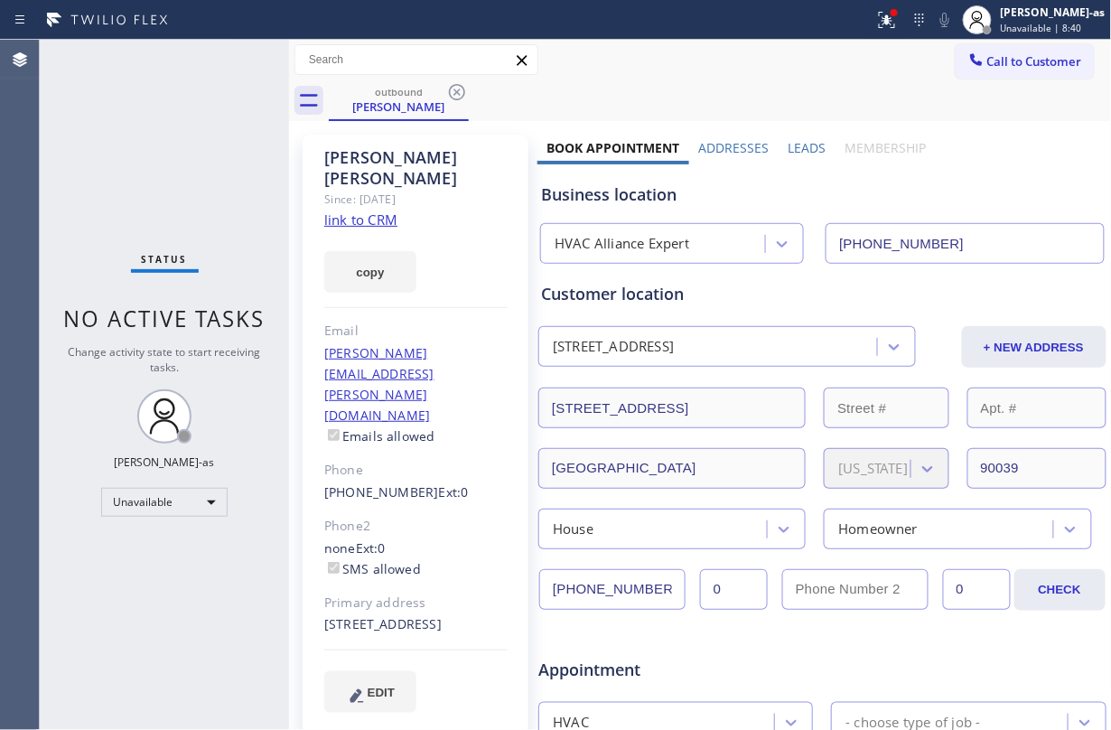
click at [260, 116] on div "Status No active tasks Change activity state to start receiving tasks. Jesica J…" at bounding box center [164, 385] width 249 height 690
click at [381, 210] on link "link to CRM" at bounding box center [360, 219] width 73 height 18
click at [373, 210] on link "link to CRM" at bounding box center [360, 219] width 73 height 18
click at [833, 56] on span "Call to Customer" at bounding box center [1034, 61] width 95 height 16
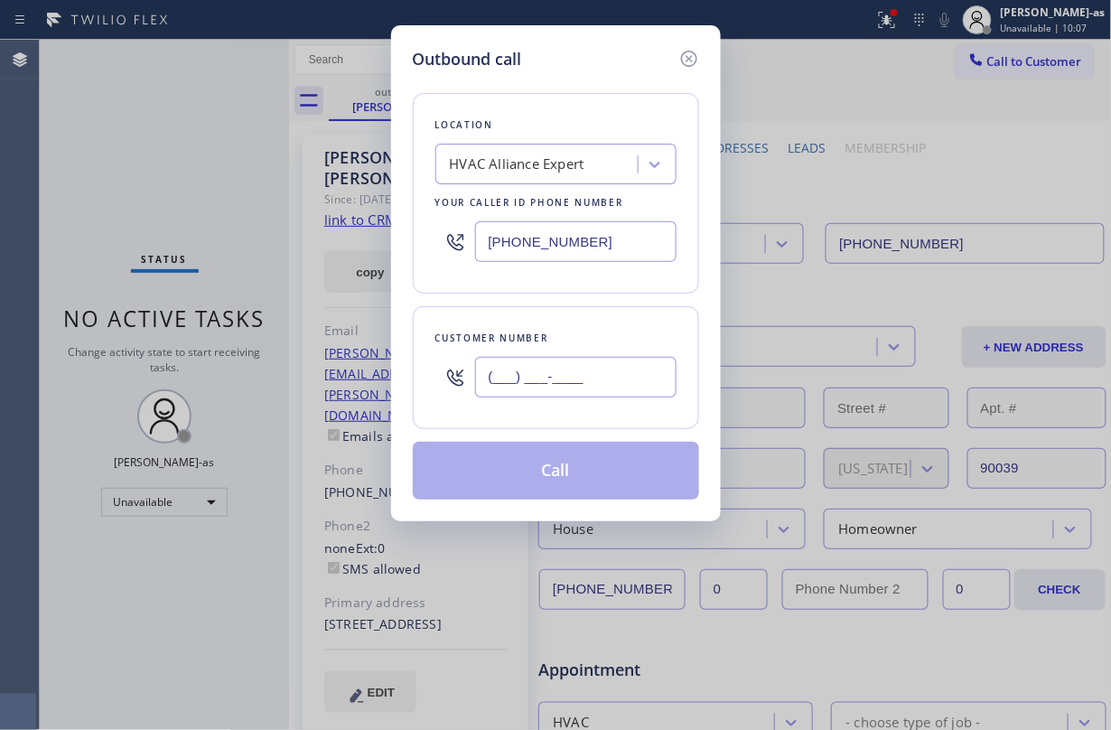
click at [579, 381] on input "(___) ___-____" at bounding box center [575, 377] width 201 height 41
paste input "917) 621-5800"
type input "(917) 621-5800"
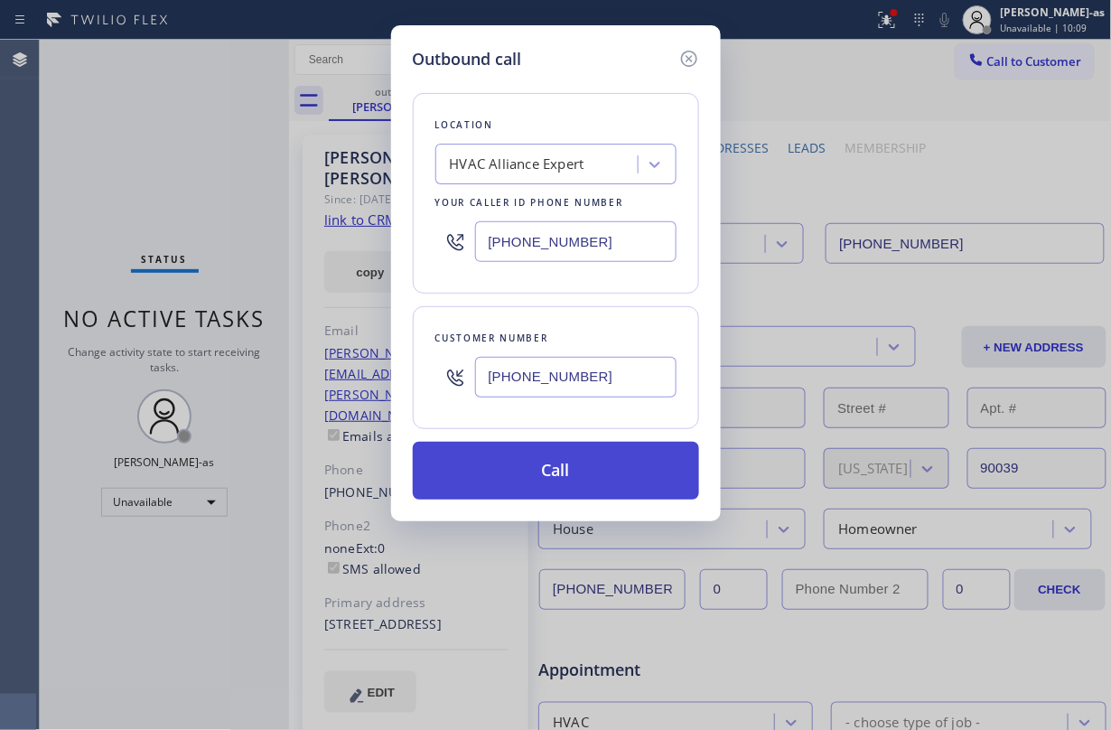
click at [580, 475] on button "Call" at bounding box center [556, 471] width 286 height 58
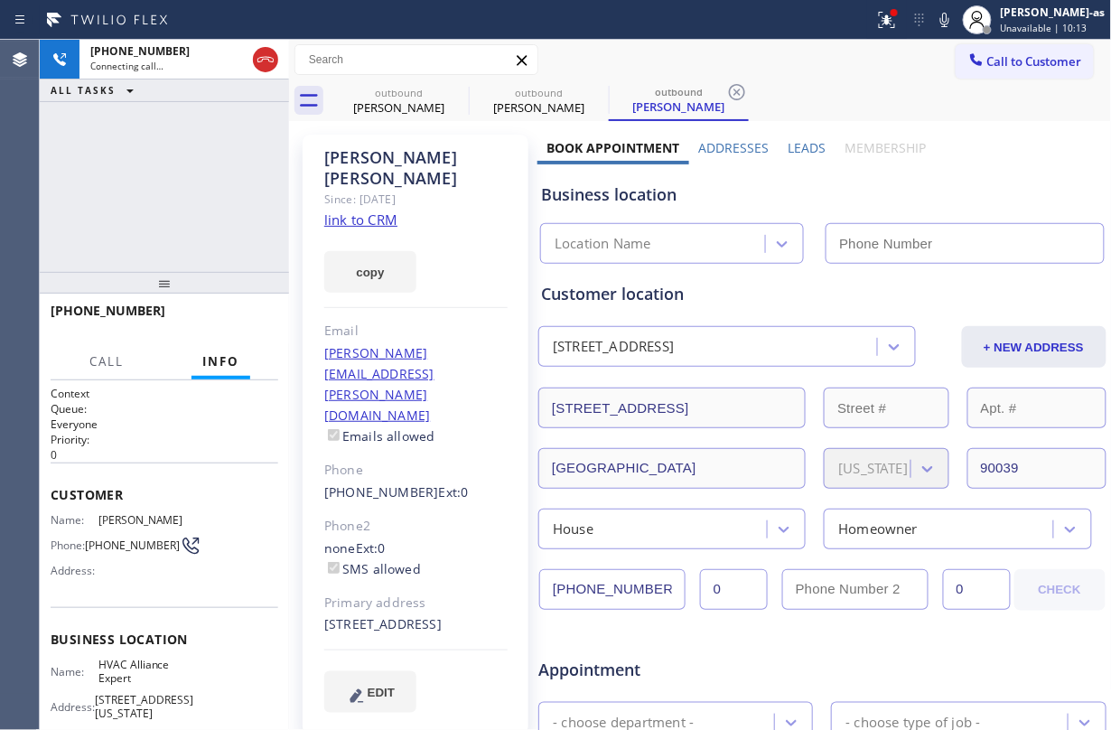
type input "(855) 999-4417"
drag, startPoint x: 117, startPoint y: 157, endPoint x: 246, endPoint y: 106, distance: 138.2
click at [119, 157] on div "+19176215800 Connecting call… ALL TASKS ALL TASKS ACTIVE TASKS TASKS IN WRAP UP" at bounding box center [164, 156] width 249 height 232
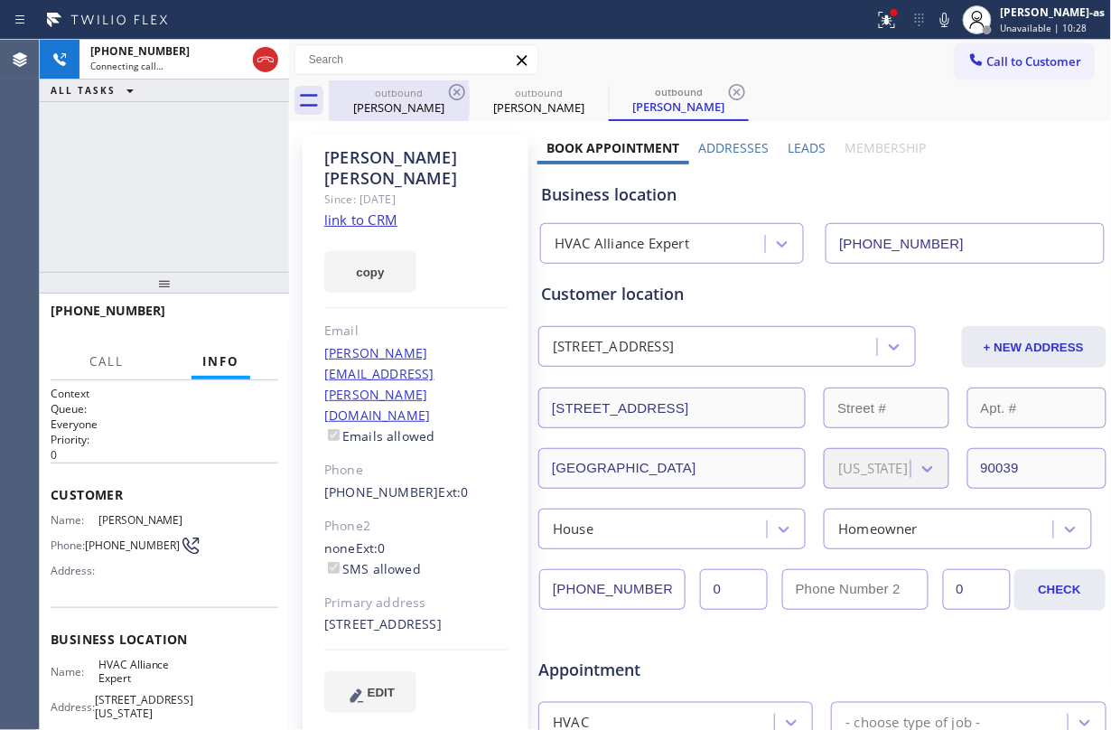
drag, startPoint x: 260, startPoint y: 51, endPoint x: 402, endPoint y: 95, distance: 148.5
click at [260, 51] on icon at bounding box center [266, 60] width 22 height 22
click at [428, 110] on div "James Bolenbaugh" at bounding box center [399, 107] width 136 height 16
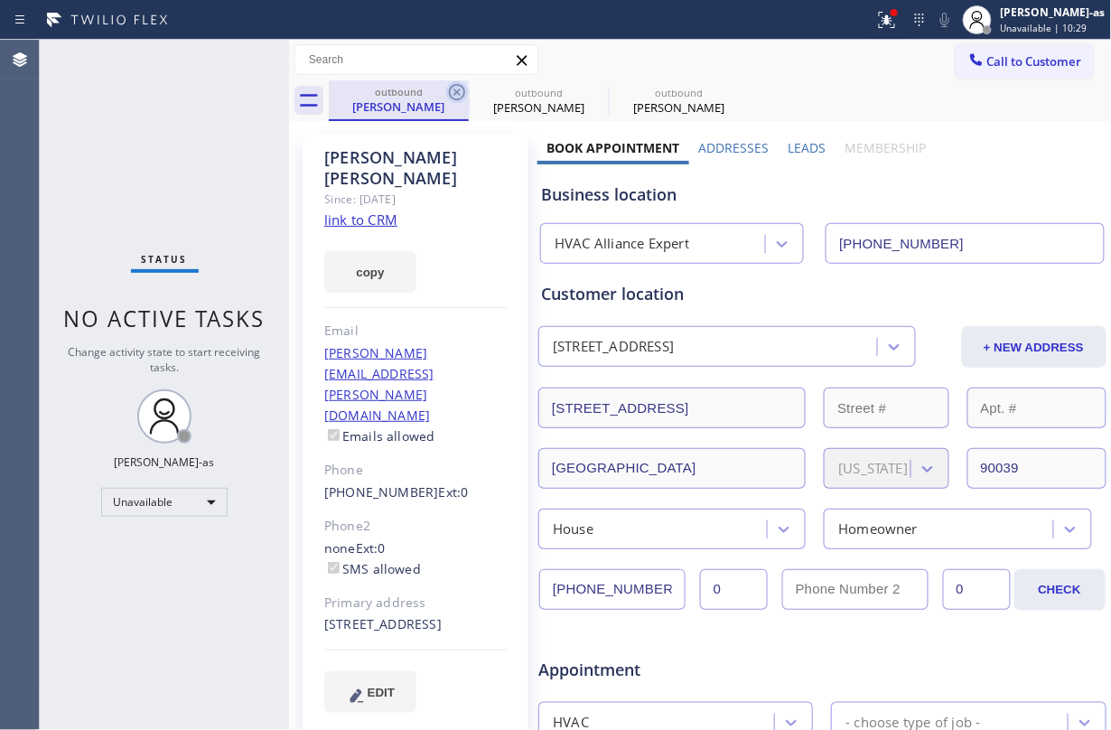
click at [467, 87] on icon at bounding box center [457, 92] width 22 height 22
click at [0, 0] on icon at bounding box center [0, 0] width 0 height 0
click at [467, 87] on icon at bounding box center [457, 92] width 22 height 22
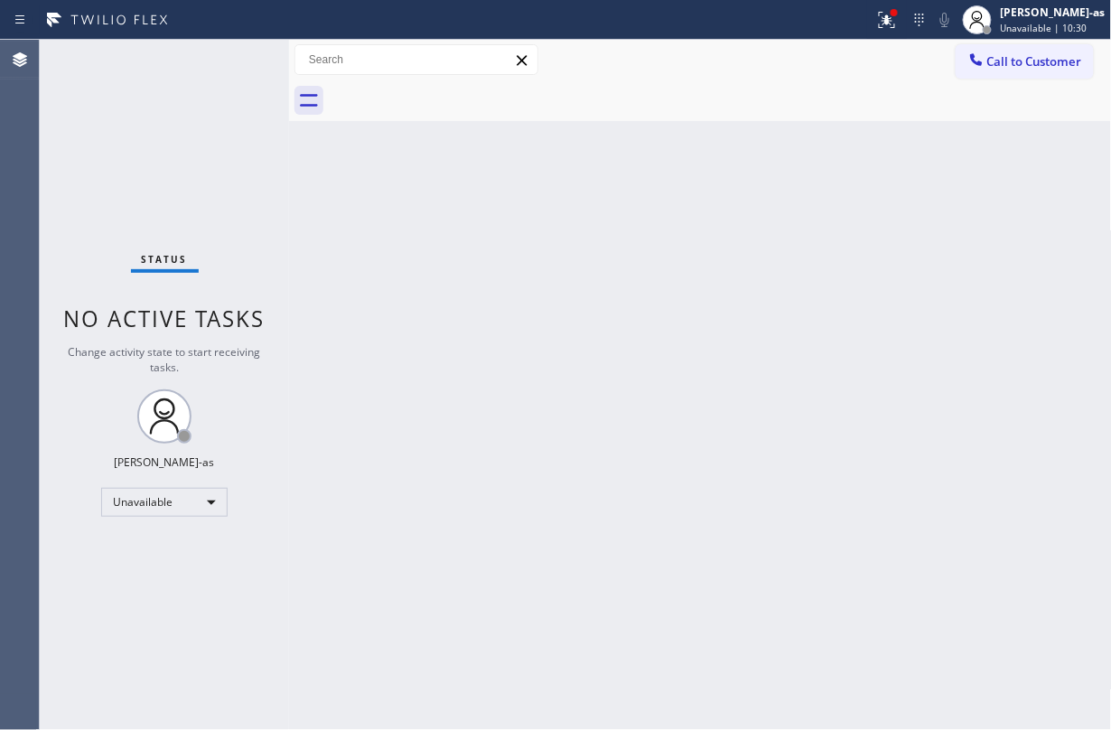
click at [467, 87] on div at bounding box center [720, 100] width 783 height 41
click at [833, 60] on span "Call to Customer" at bounding box center [1034, 61] width 95 height 16
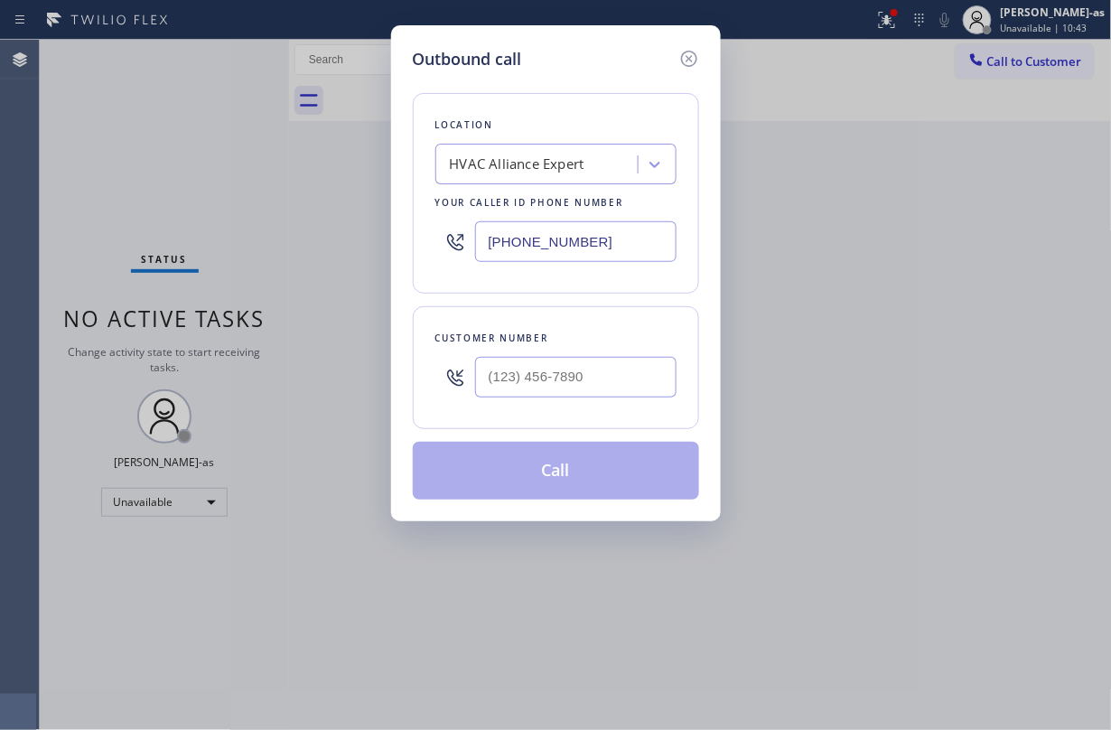
click at [545, 355] on div at bounding box center [575, 377] width 201 height 59
click at [647, 387] on input "(___) ___-____" at bounding box center [575, 377] width 201 height 41
paste input "661) 204-2705"
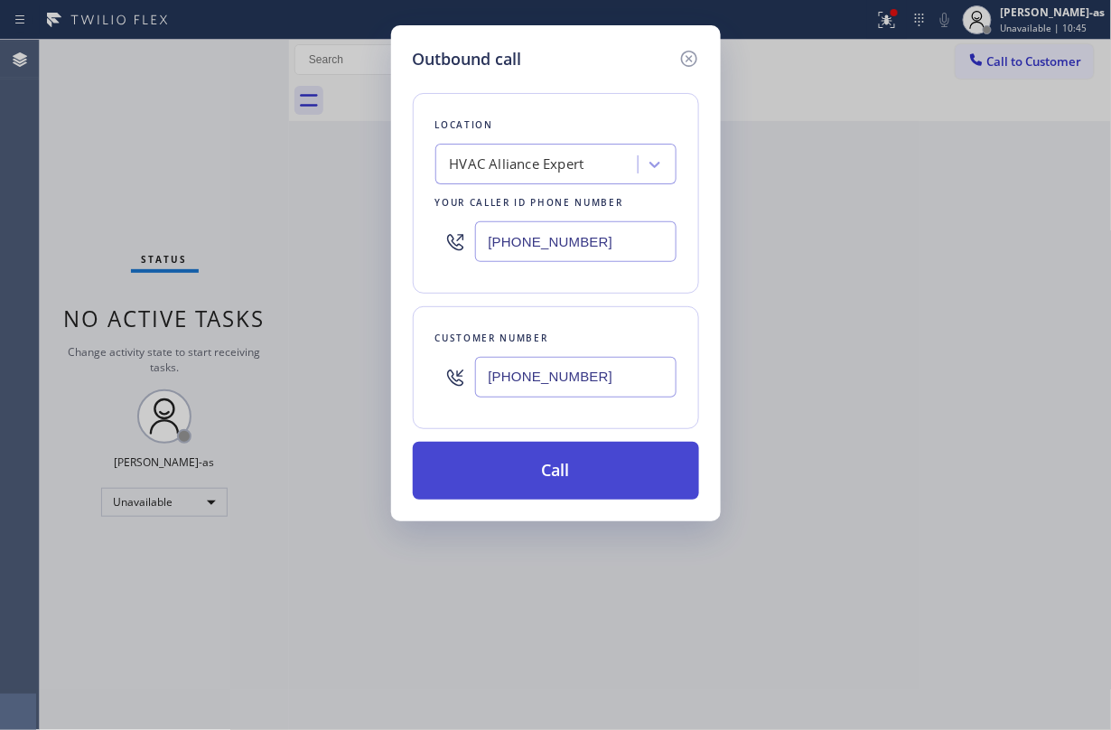
type input "(661) 204-2705"
click at [582, 460] on button "Call" at bounding box center [556, 471] width 286 height 58
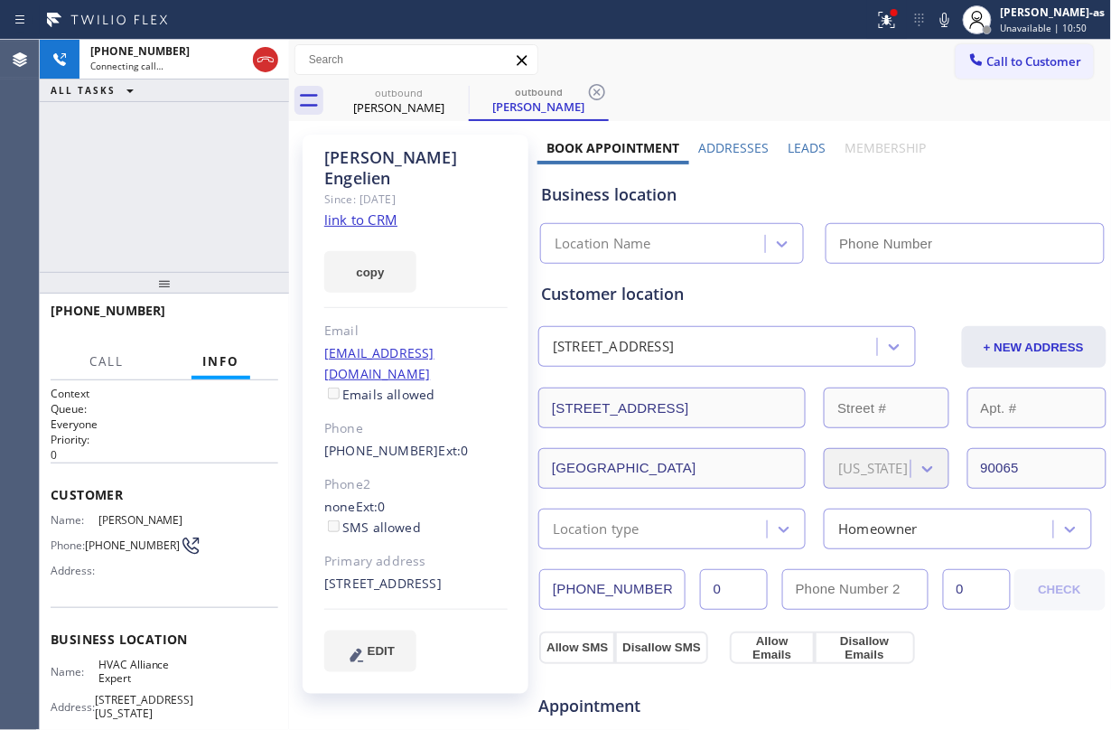
type input "(855) 999-4417"
drag, startPoint x: 233, startPoint y: 312, endPoint x: 262, endPoint y: 320, distance: 30.0
click at [233, 311] on button "HANG UP" at bounding box center [236, 318] width 84 height 25
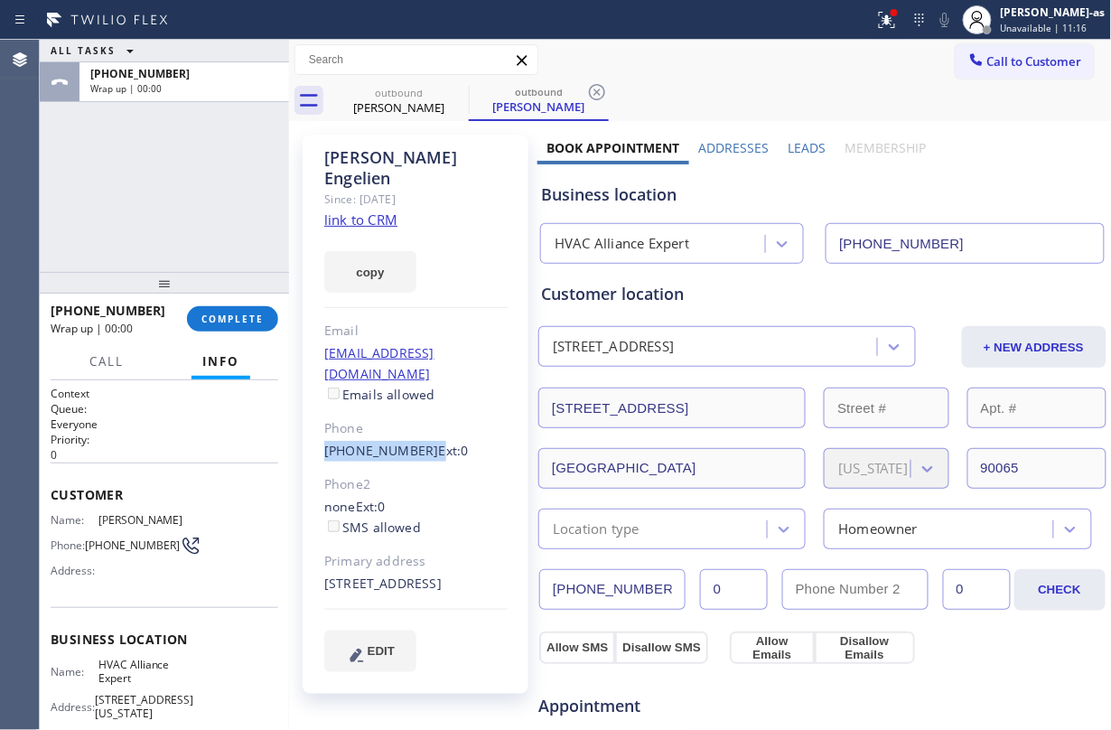
drag, startPoint x: 312, startPoint y: 413, endPoint x: 417, endPoint y: 414, distance: 105.7
click at [417, 414] on div "Kevin Engelien Since: 20 may 2020 link to CRM copy Email Kengelien8@gmail.com E…" at bounding box center [416, 414] width 226 height 559
drag, startPoint x: 144, startPoint y: 185, endPoint x: 213, endPoint y: 138, distance: 83.2
click at [145, 182] on div "ALL TASKS ALL TASKS ACTIVE TASKS TASKS IN WRAP UP +16612042705 Wrap up | 00:02" at bounding box center [164, 156] width 249 height 232
click at [358, 210] on link "link to CRM" at bounding box center [360, 219] width 73 height 18
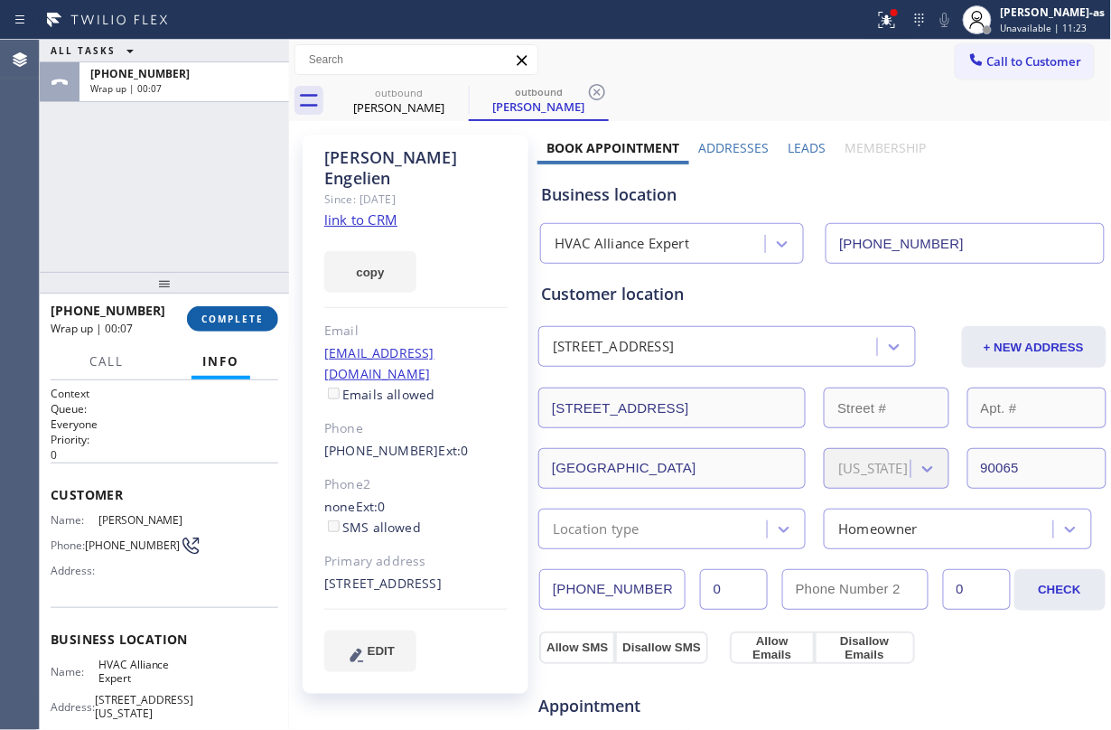
click at [229, 314] on span "COMPLETE" at bounding box center [232, 318] width 62 height 13
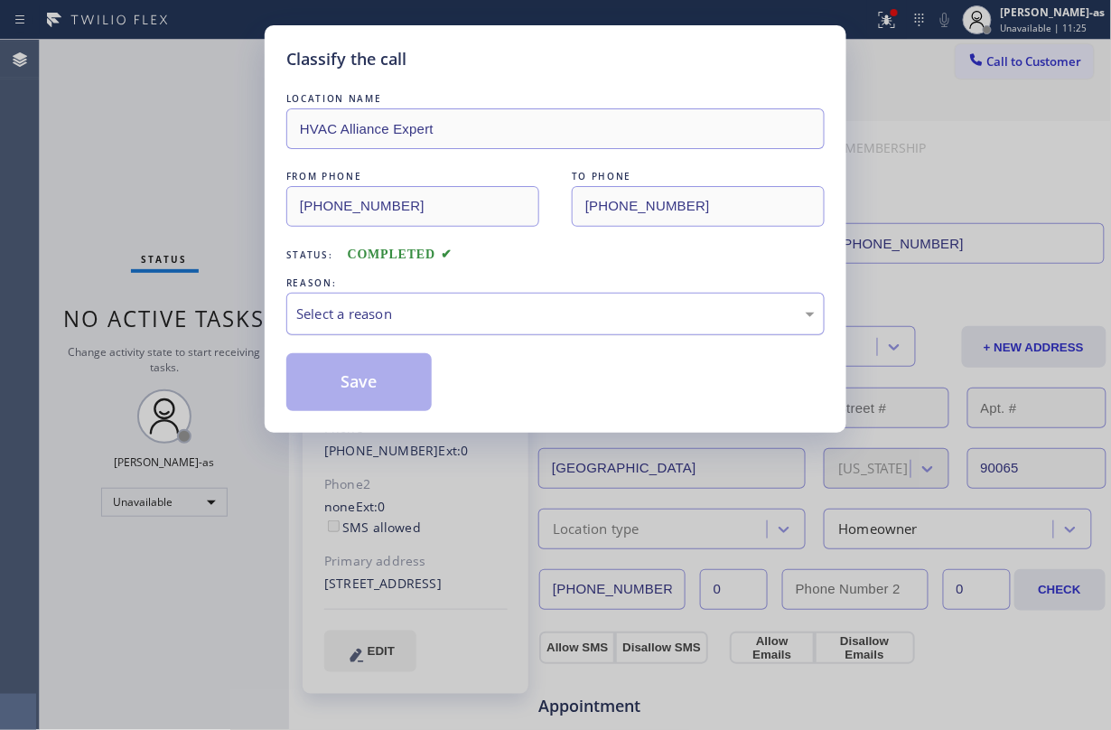
click at [493, 311] on div "Select a reason" at bounding box center [555, 313] width 518 height 21
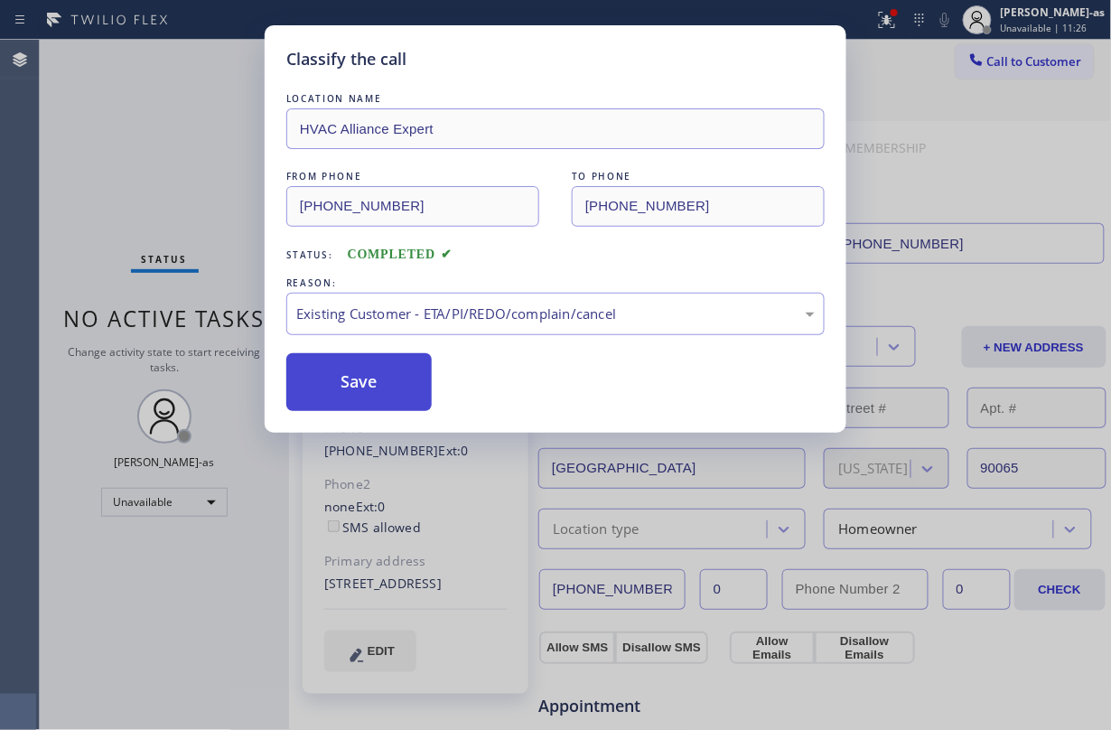
click at [367, 372] on button "Save" at bounding box center [358, 382] width 145 height 58
click at [163, 101] on div "Classify the call LOCATION NAME HVAC Alliance Expert FROM PHONE (855) 999-4417 …" at bounding box center [555, 365] width 1111 height 730
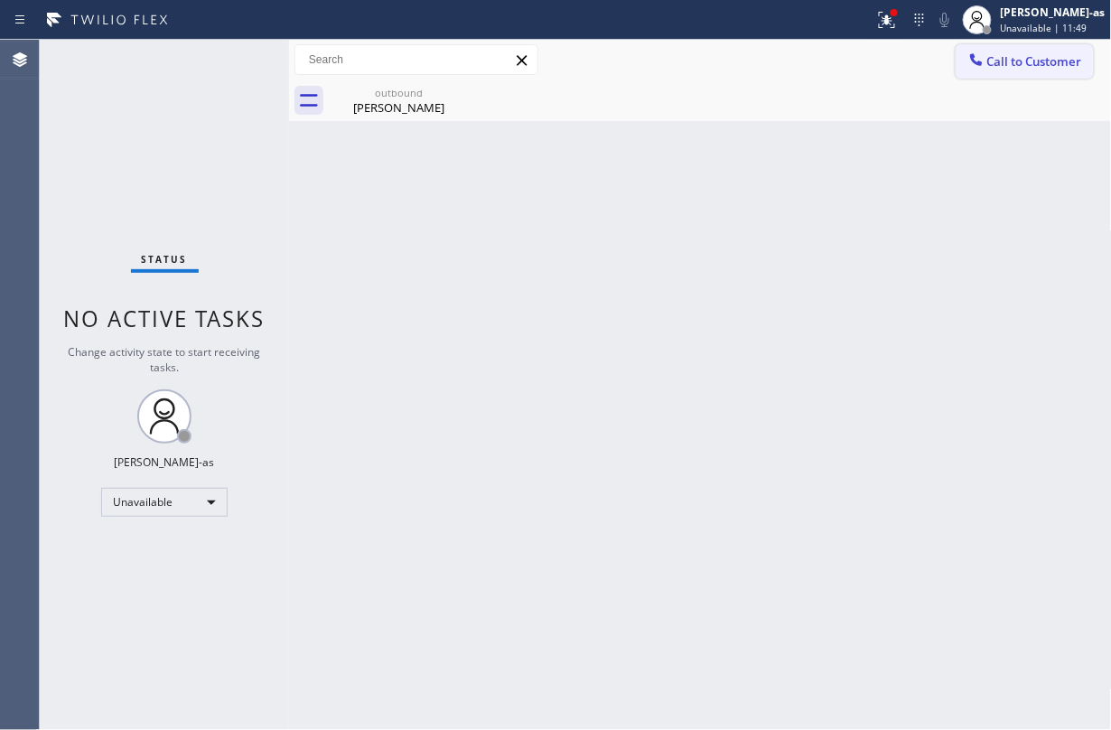
click at [833, 62] on span "Call to Customer" at bounding box center [1034, 61] width 95 height 16
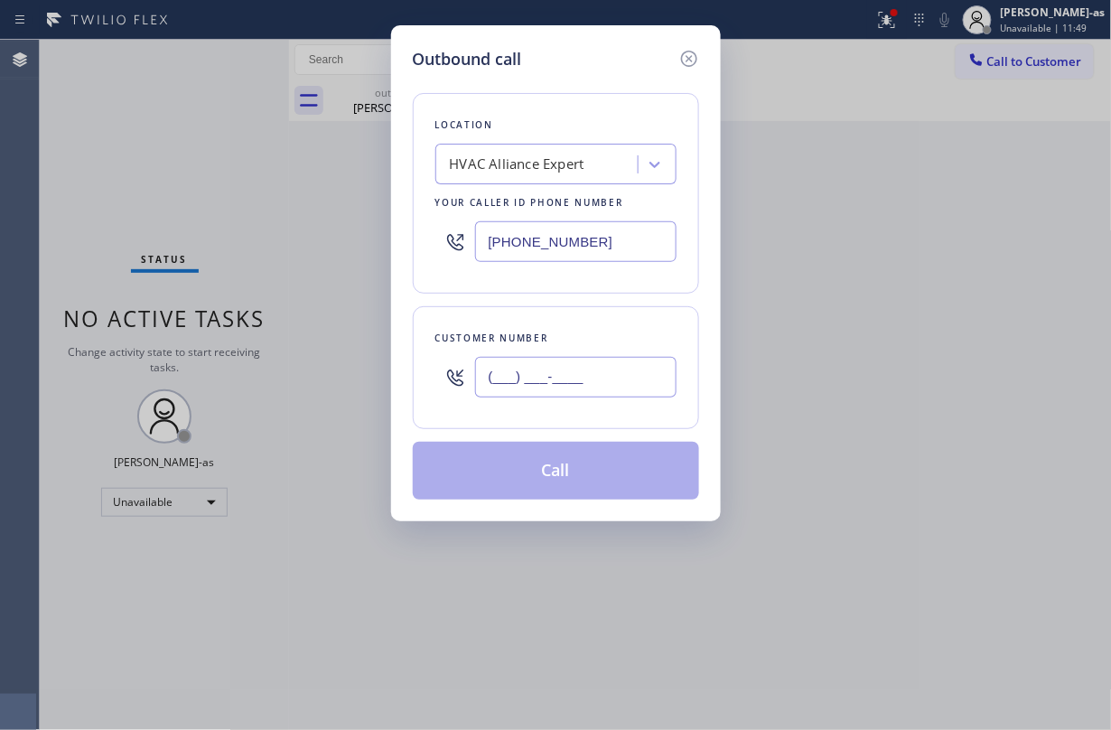
click at [587, 372] on input "(___) ___-____" at bounding box center [575, 377] width 201 height 41
paste input "310) 261-1975"
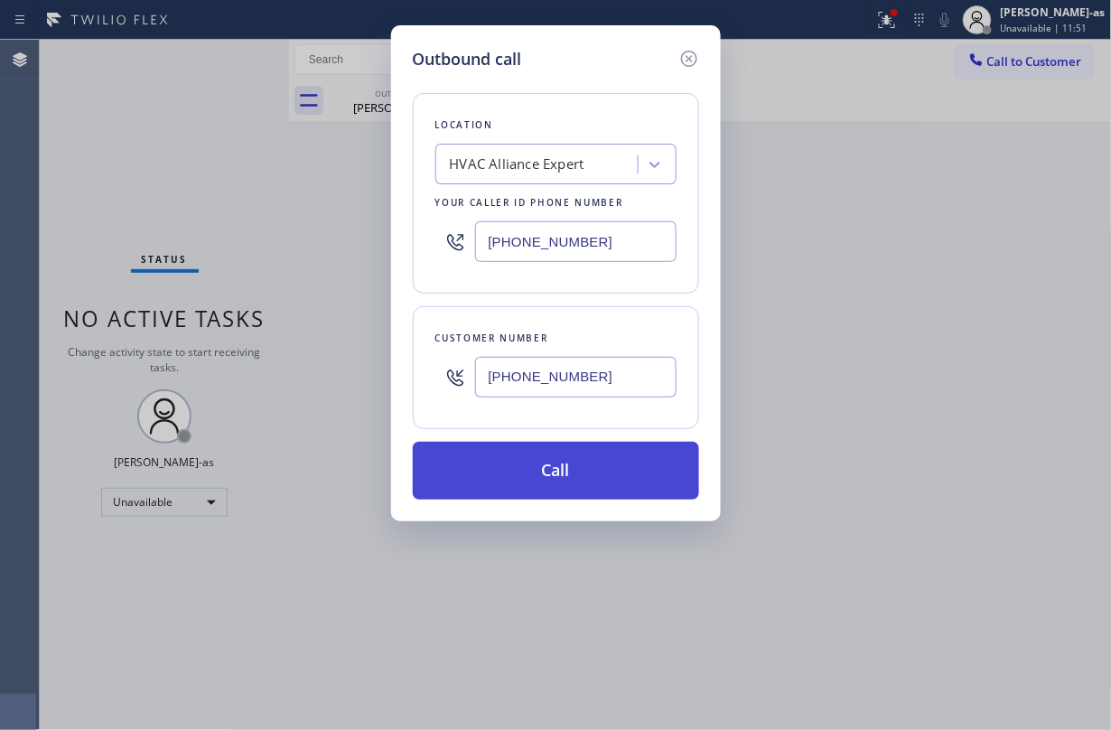
type input "(310) 261-1975"
click at [585, 459] on button "Call" at bounding box center [556, 471] width 286 height 58
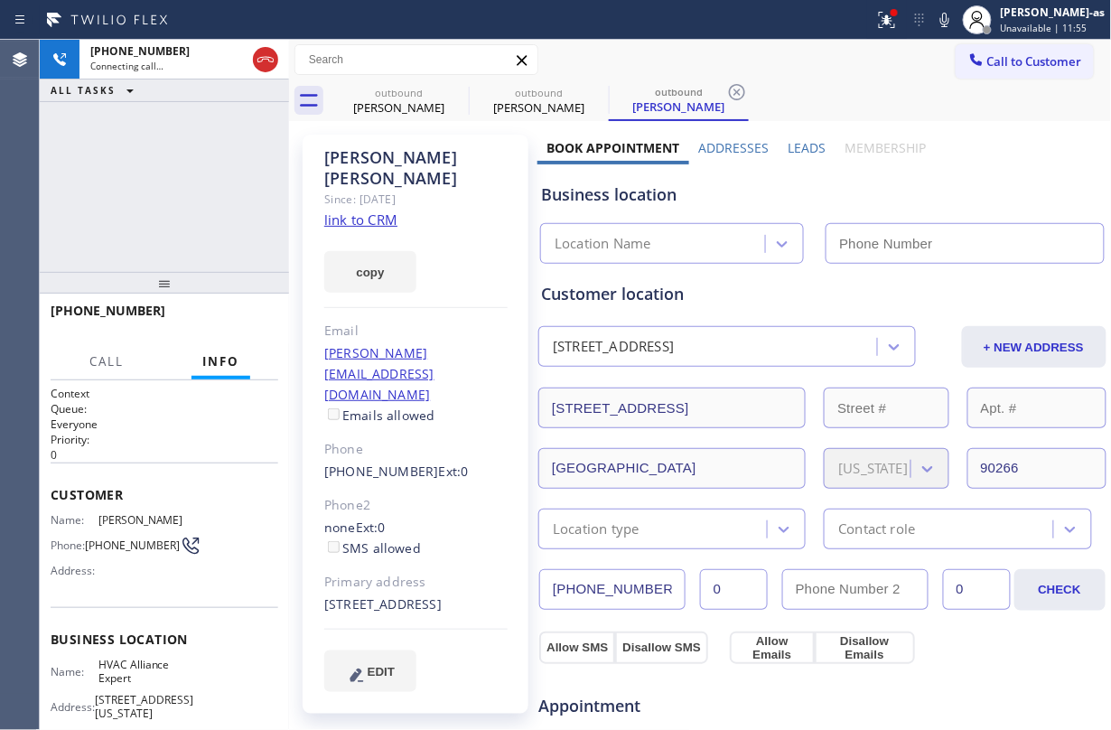
type input "(855) 999-4417"
click at [195, 181] on div "+13102611975 Live | 00:01 ALL TASKS ALL TASKS ACTIVE TASKS TASKS IN WRAP UP" at bounding box center [164, 156] width 249 height 232
drag, startPoint x: 228, startPoint y: 321, endPoint x: 224, endPoint y: 303, distance: 18.4
click at [228, 320] on span "HANG UP" at bounding box center [236, 318] width 55 height 13
drag, startPoint x: 197, startPoint y: 233, endPoint x: 228, endPoint y: 302, distance: 75.2
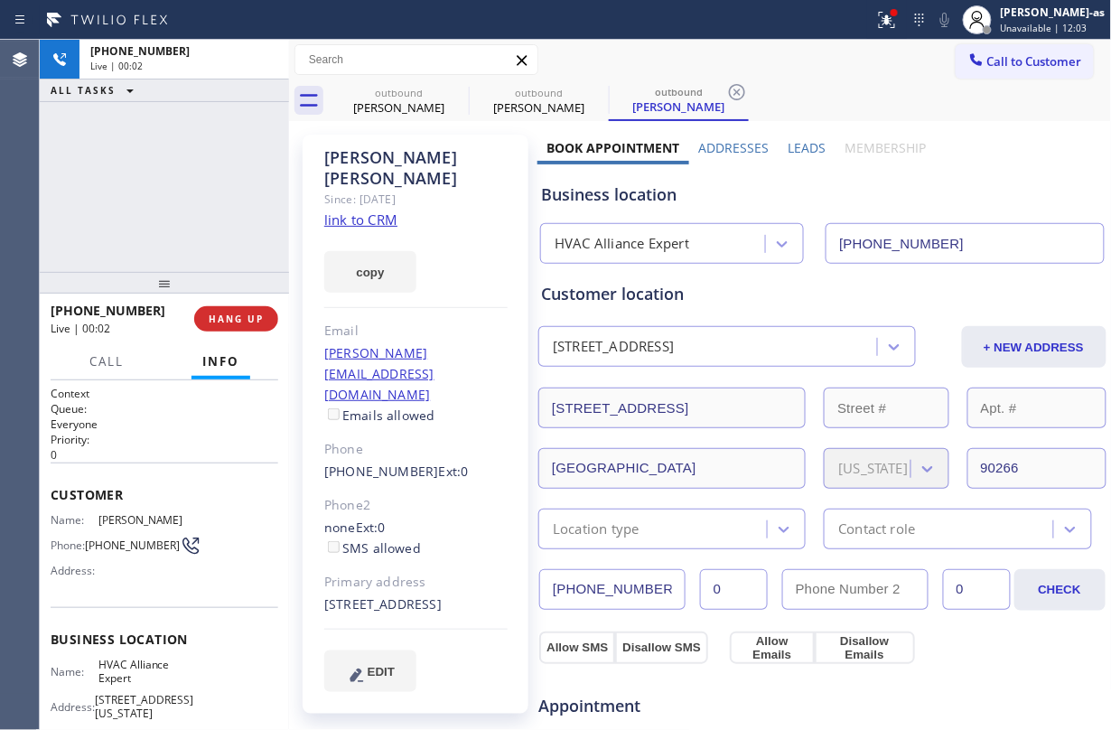
click at [199, 233] on div "+13102611975 Live | 00:02 ALL TASKS ALL TASKS ACTIVE TASKS TASKS IN WRAP UP" at bounding box center [164, 156] width 249 height 232
click at [228, 302] on div "+13102611975 Live | 00:02 HANG UP" at bounding box center [165, 318] width 228 height 47
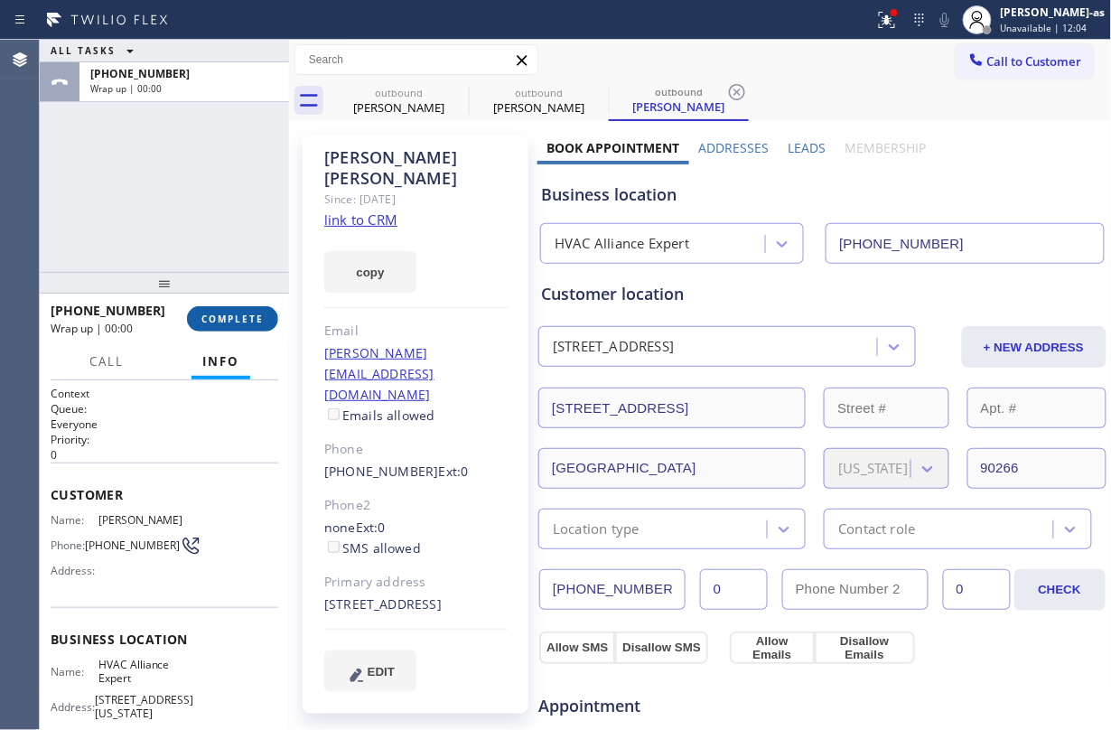
click at [242, 309] on button "COMPLETE" at bounding box center [232, 318] width 91 height 25
drag, startPoint x: 161, startPoint y: 210, endPoint x: 536, endPoint y: 225, distance: 376.0
click at [163, 210] on div "ALL TASKS ALL TASKS ACTIVE TASKS TASKS IN WRAP UP +13102611975 Wrap up | 00:00" at bounding box center [164, 156] width 249 height 232
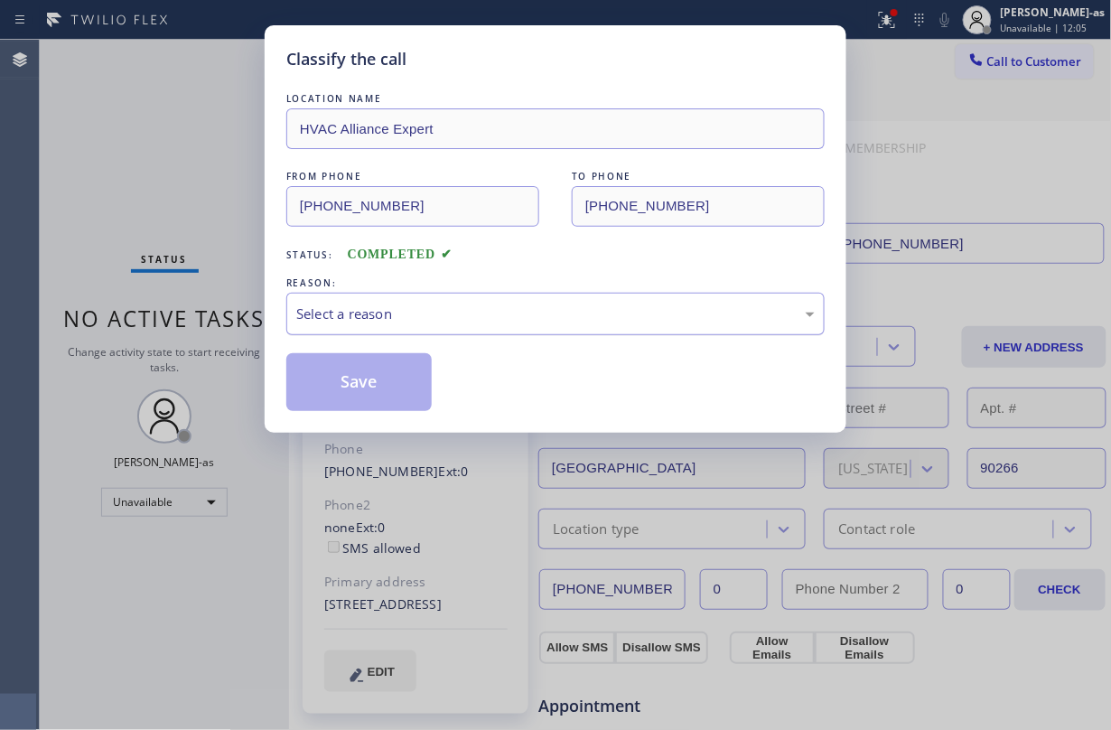
click at [471, 309] on div "Select a reason" at bounding box center [555, 313] width 518 height 21
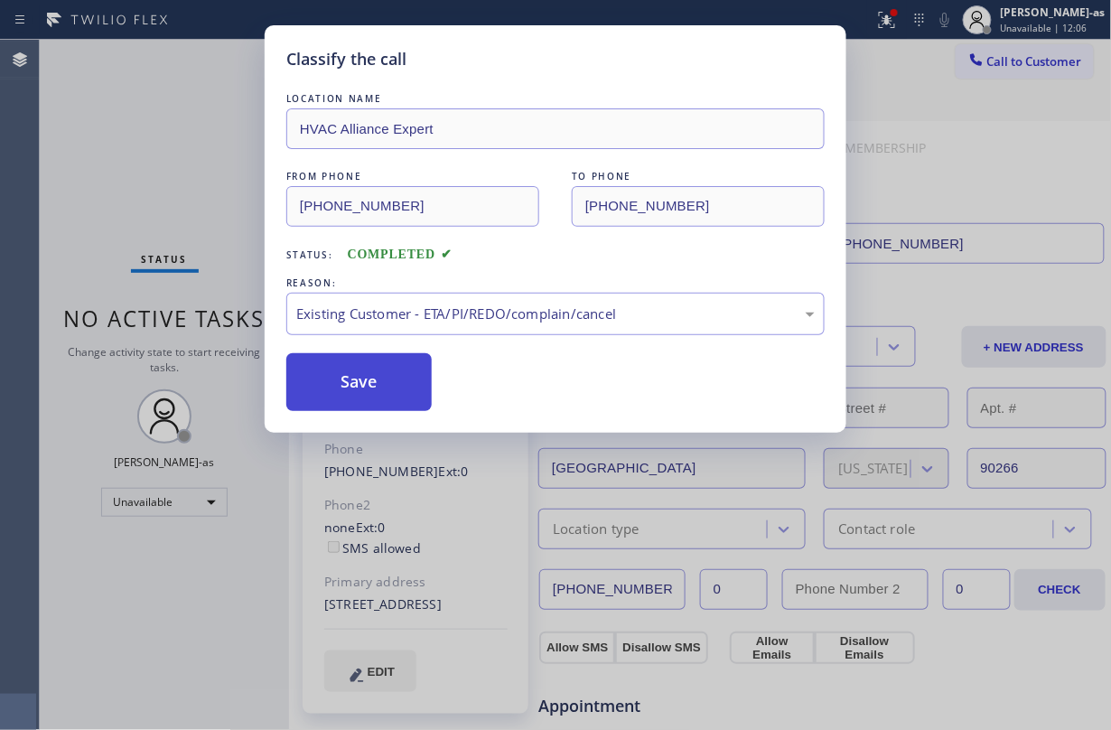
click at [414, 381] on button "Save" at bounding box center [358, 382] width 145 height 58
click at [134, 112] on div "Classify the call LOCATION NAME HVAC Alliance Expert FROM PHONE (855) 999-4417 …" at bounding box center [555, 365] width 1111 height 730
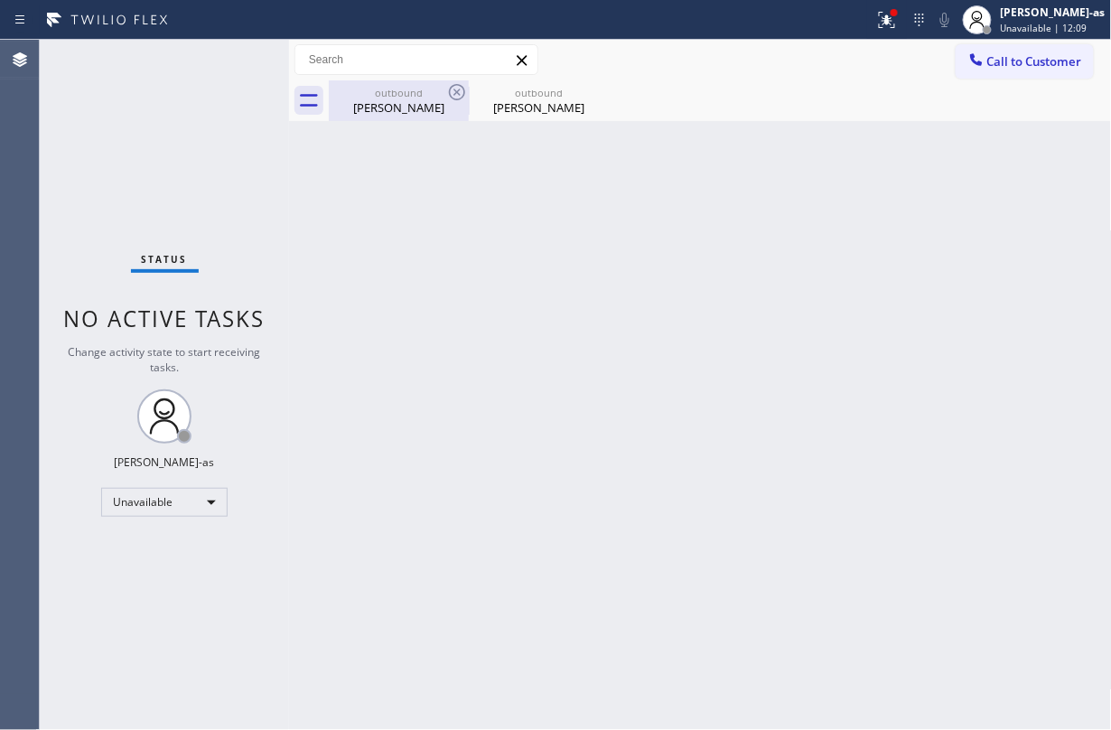
click at [381, 108] on div "Kevin Engelien" at bounding box center [399, 107] width 136 height 16
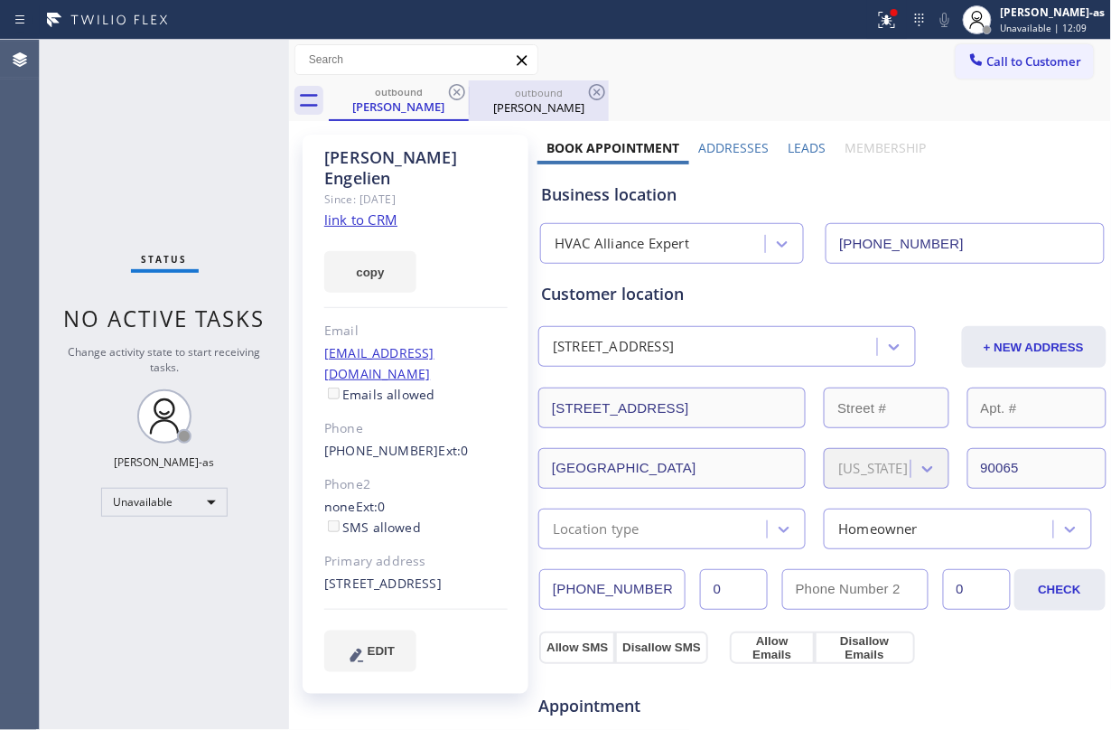
click at [526, 95] on div "outbound" at bounding box center [538, 93] width 136 height 14
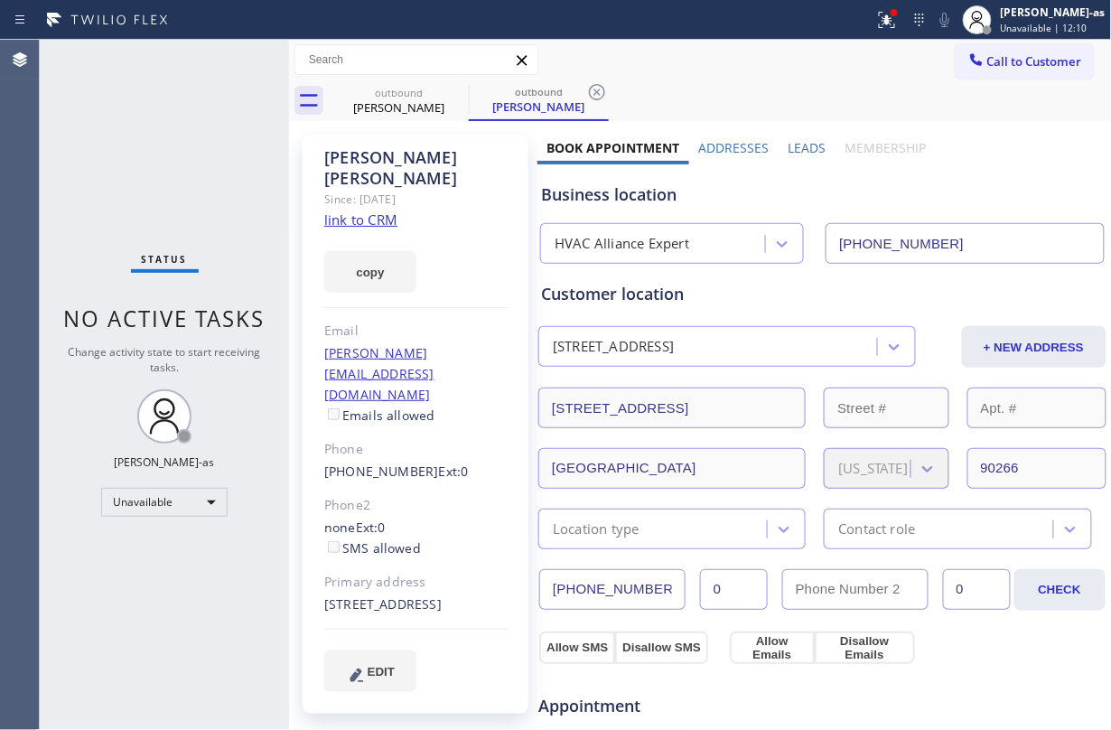
click at [347, 210] on link "link to CRM" at bounding box center [360, 219] width 73 height 18
click at [833, 54] on span "Call to Customer" at bounding box center [1034, 61] width 95 height 16
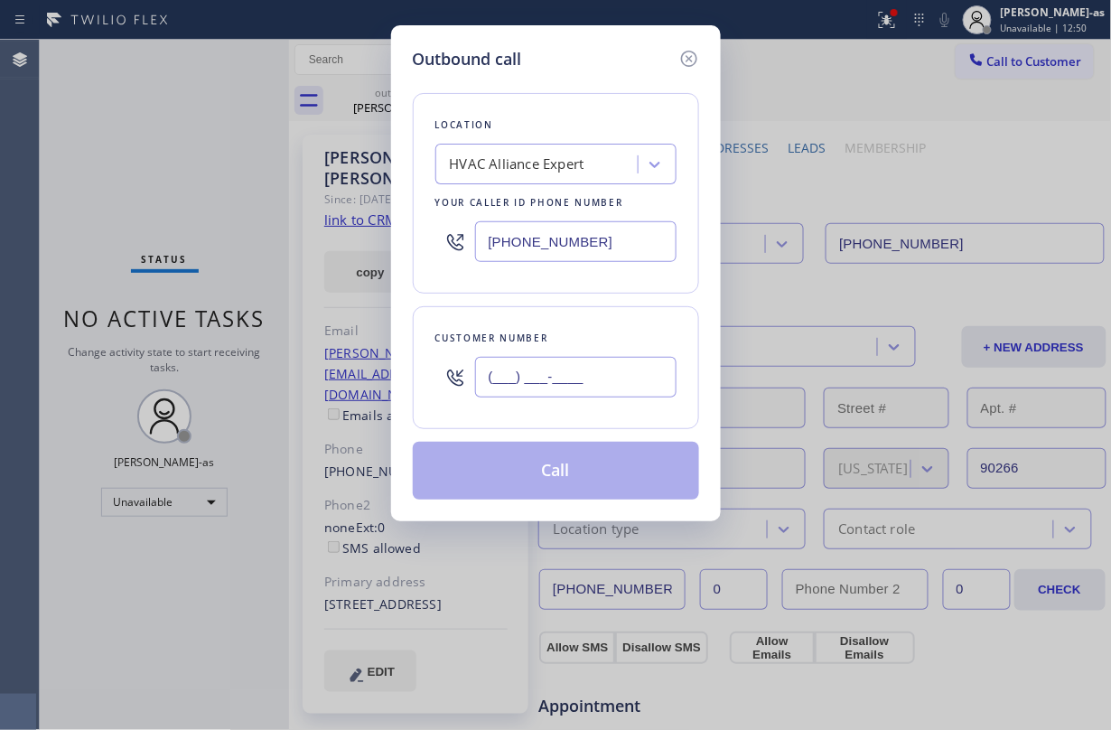
click at [593, 383] on input "(___) ___-____" at bounding box center [575, 377] width 201 height 41
paste input "310) 261-1975"
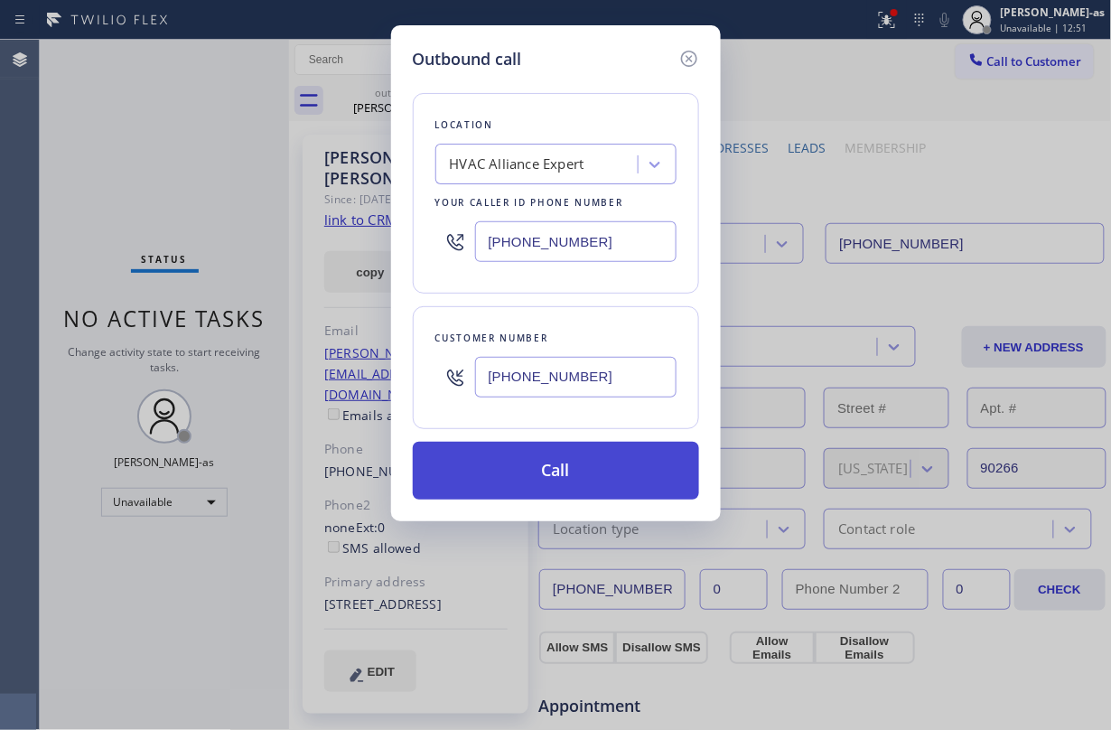
type input "(310) 261-1975"
click at [554, 459] on button "Call" at bounding box center [556, 471] width 286 height 58
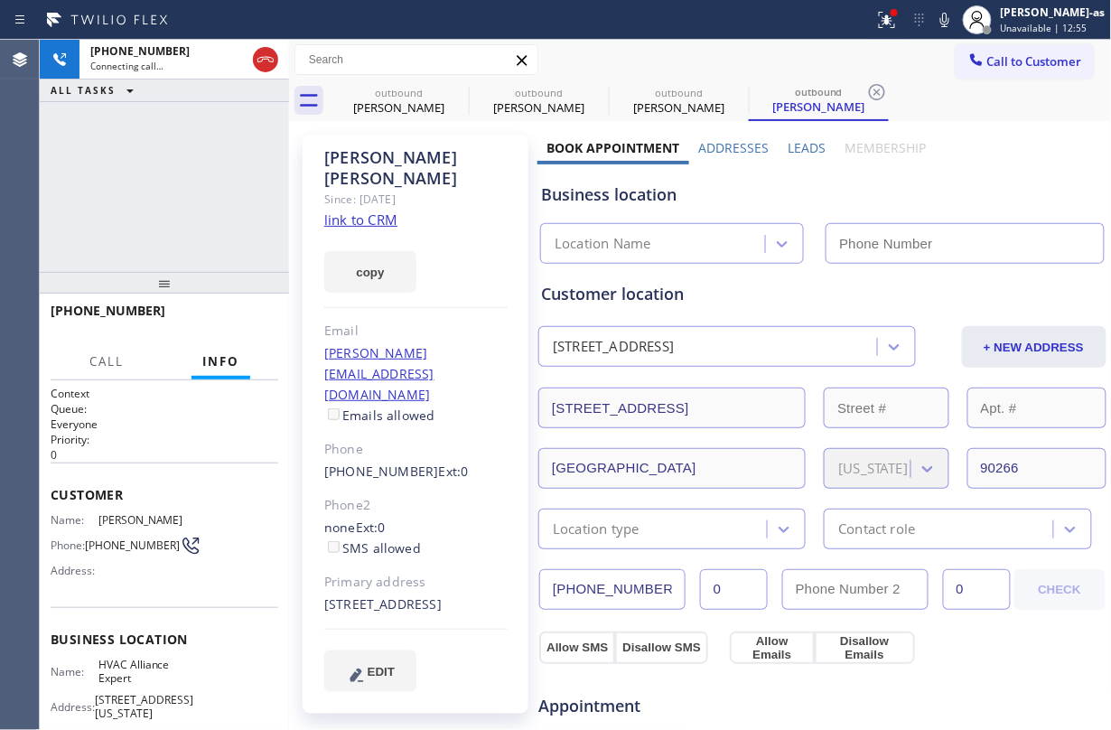
type input "(855) 999-4417"
drag, startPoint x: 210, startPoint y: 327, endPoint x: 262, endPoint y: 309, distance: 54.6
click at [224, 321] on button "HANG UP" at bounding box center [236, 318] width 84 height 25
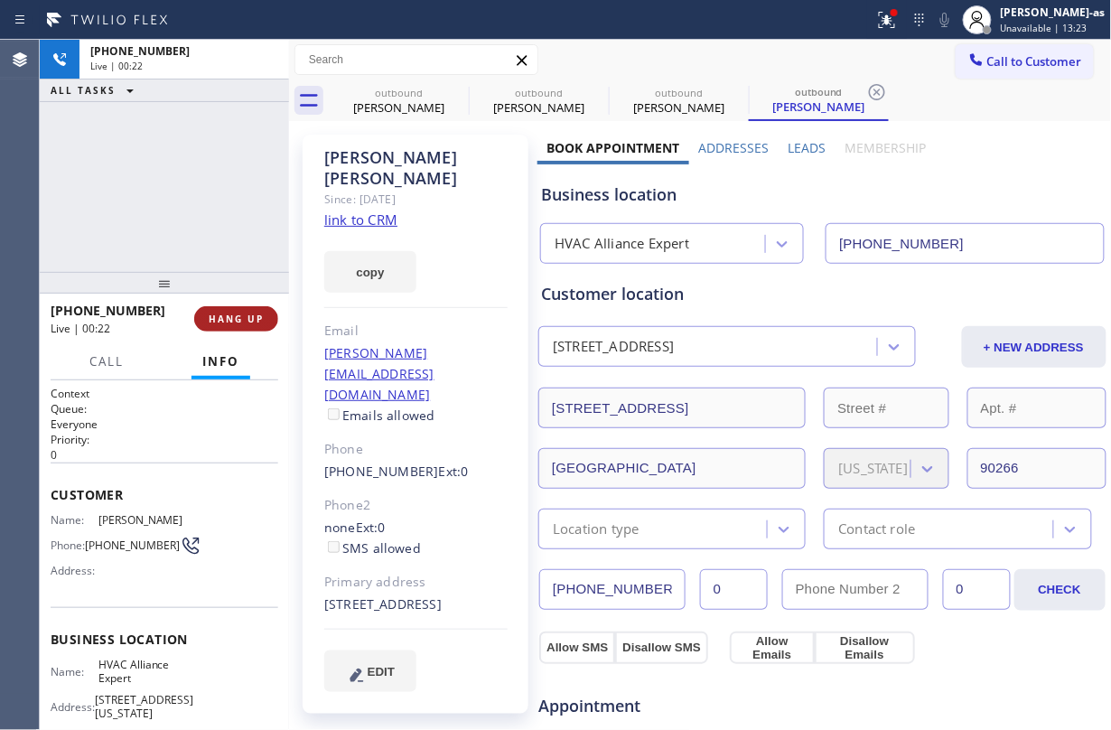
click at [262, 309] on button "HANG UP" at bounding box center [236, 318] width 84 height 25
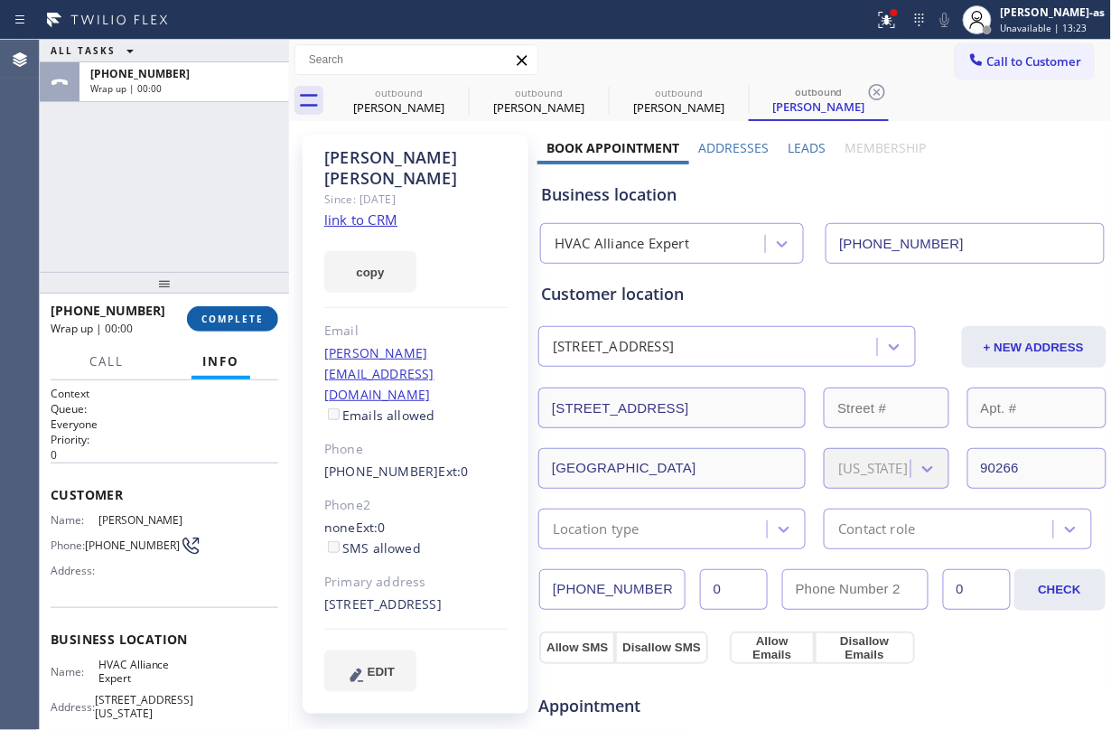
click at [262, 309] on button "COMPLETE" at bounding box center [232, 318] width 91 height 25
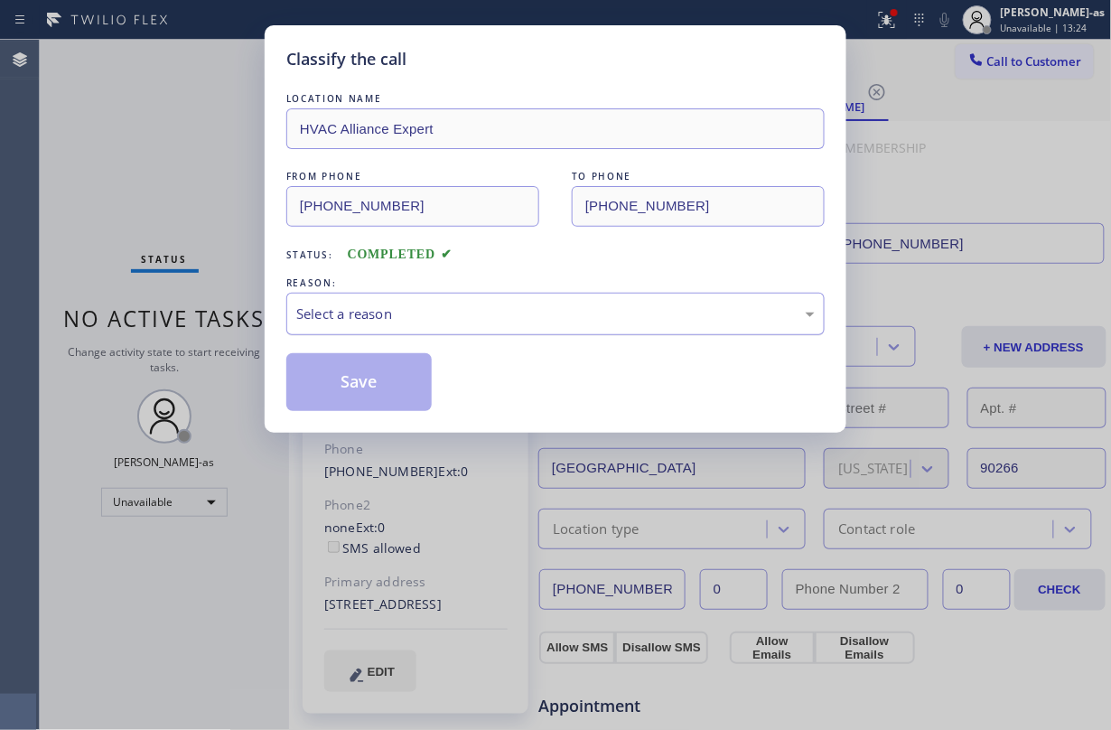
click at [470, 309] on div "Select a reason" at bounding box center [555, 313] width 518 height 21
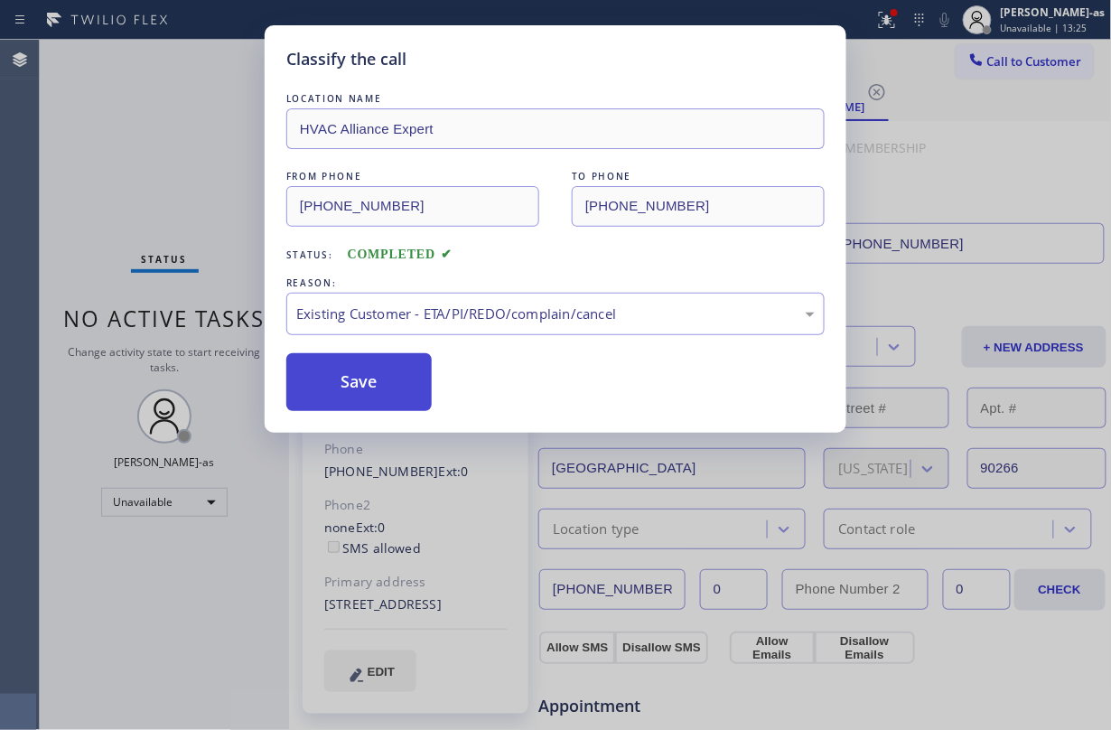
click at [380, 390] on button "Save" at bounding box center [358, 382] width 145 height 58
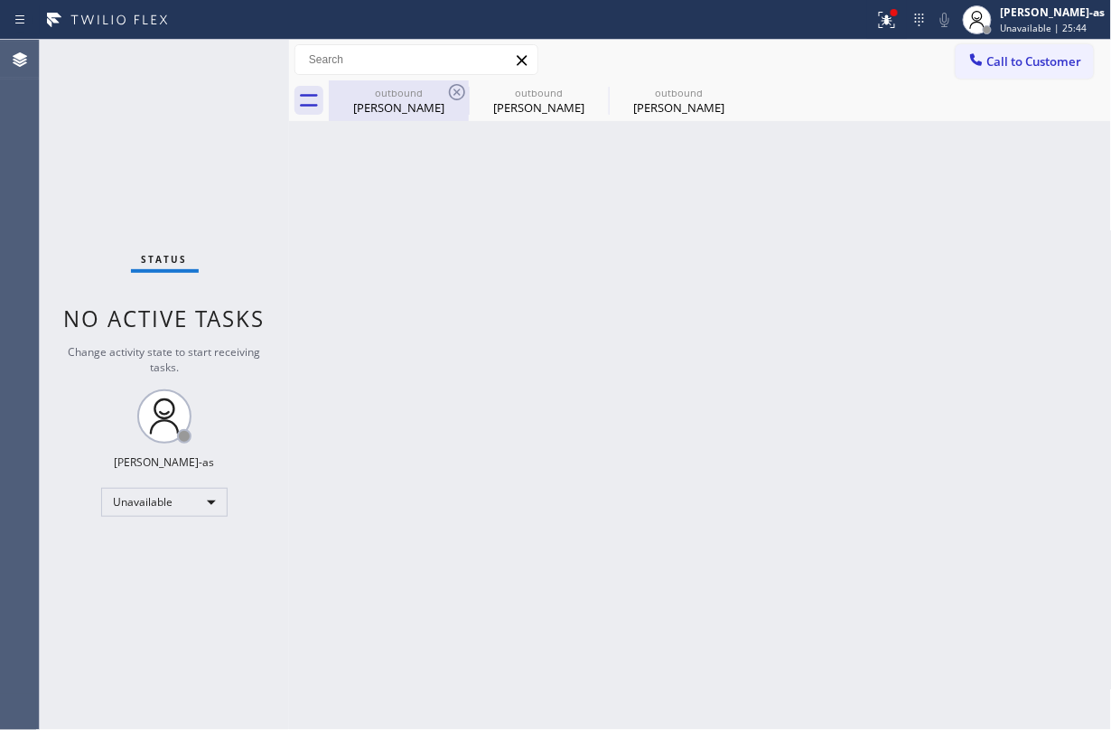
click at [383, 116] on div "outbound Kevin Engelien" at bounding box center [399, 100] width 136 height 41
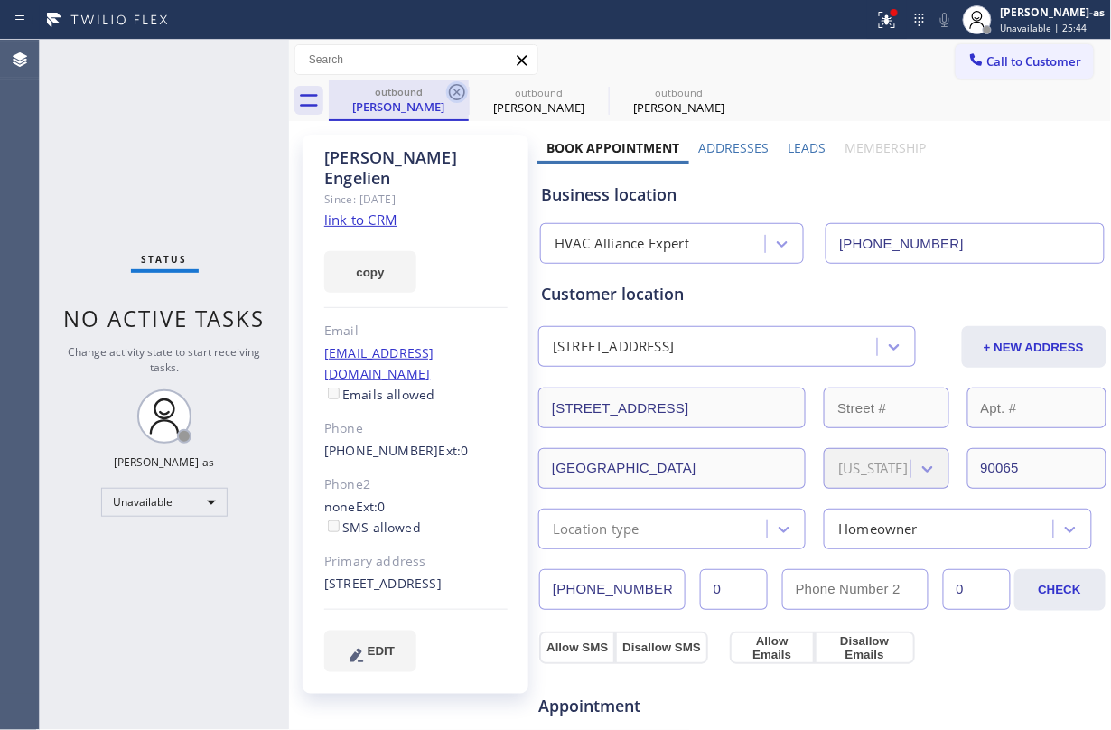
click at [452, 101] on icon at bounding box center [457, 92] width 22 height 22
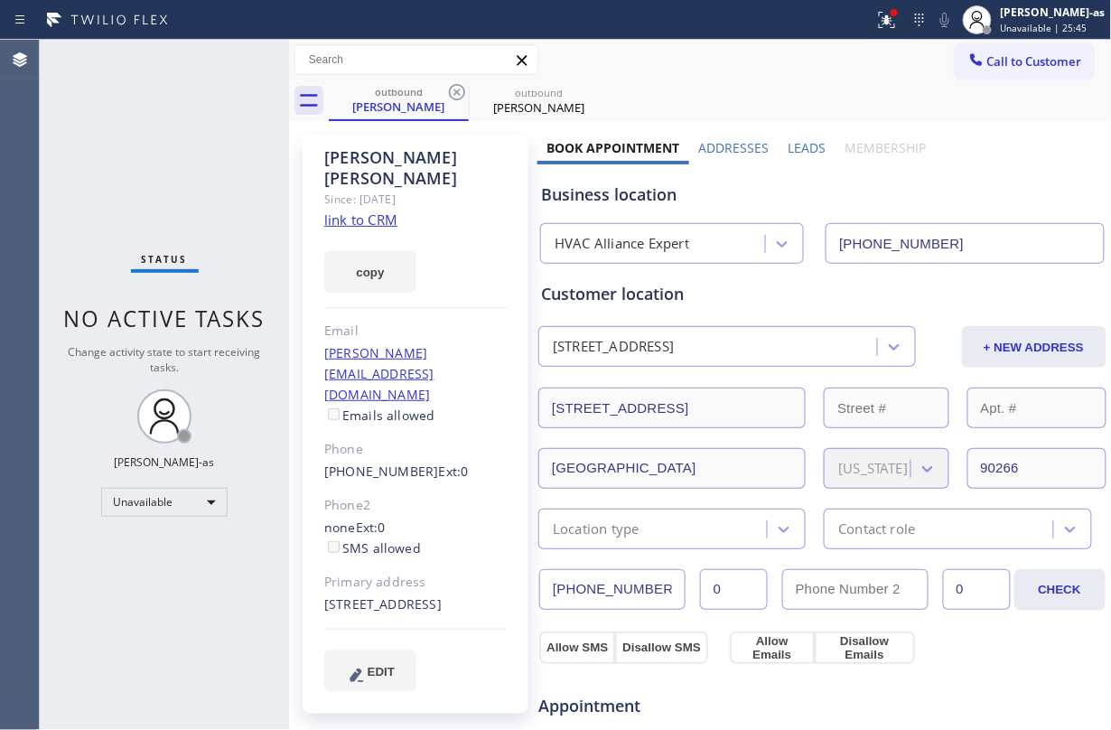
click at [452, 101] on icon at bounding box center [457, 92] width 22 height 22
click at [0, 0] on icon at bounding box center [0, 0] width 0 height 0
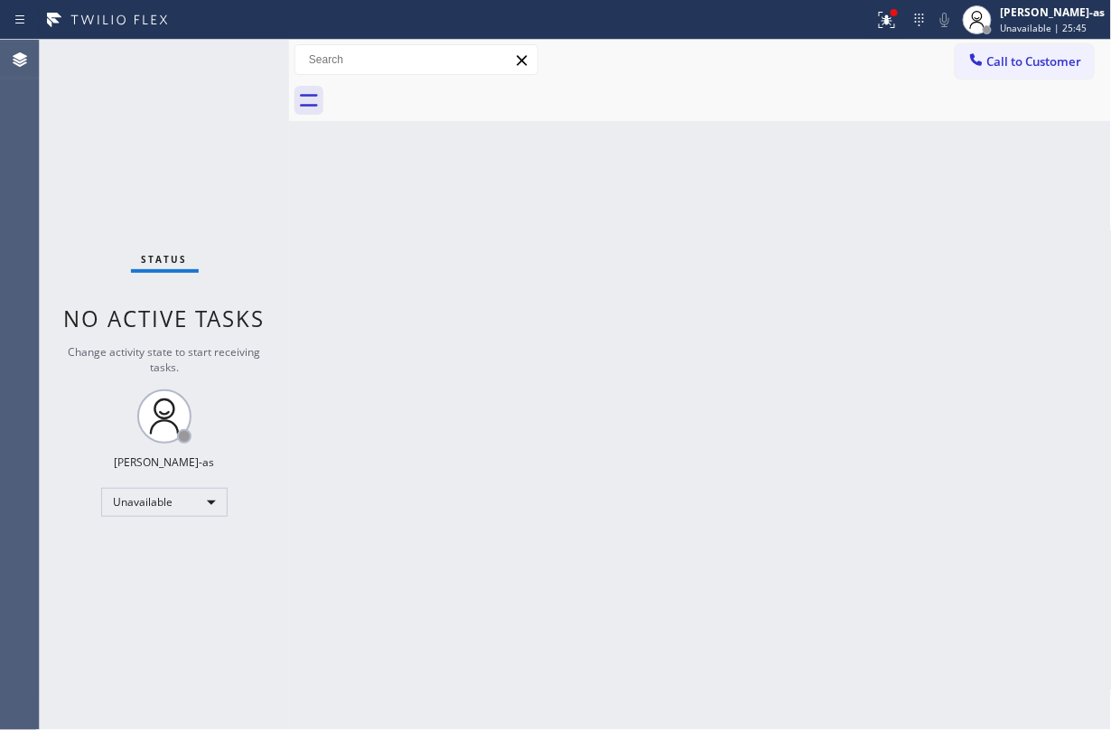
click at [452, 101] on div at bounding box center [720, 100] width 783 height 41
click at [833, 58] on span "Call to Customer" at bounding box center [1034, 61] width 95 height 16
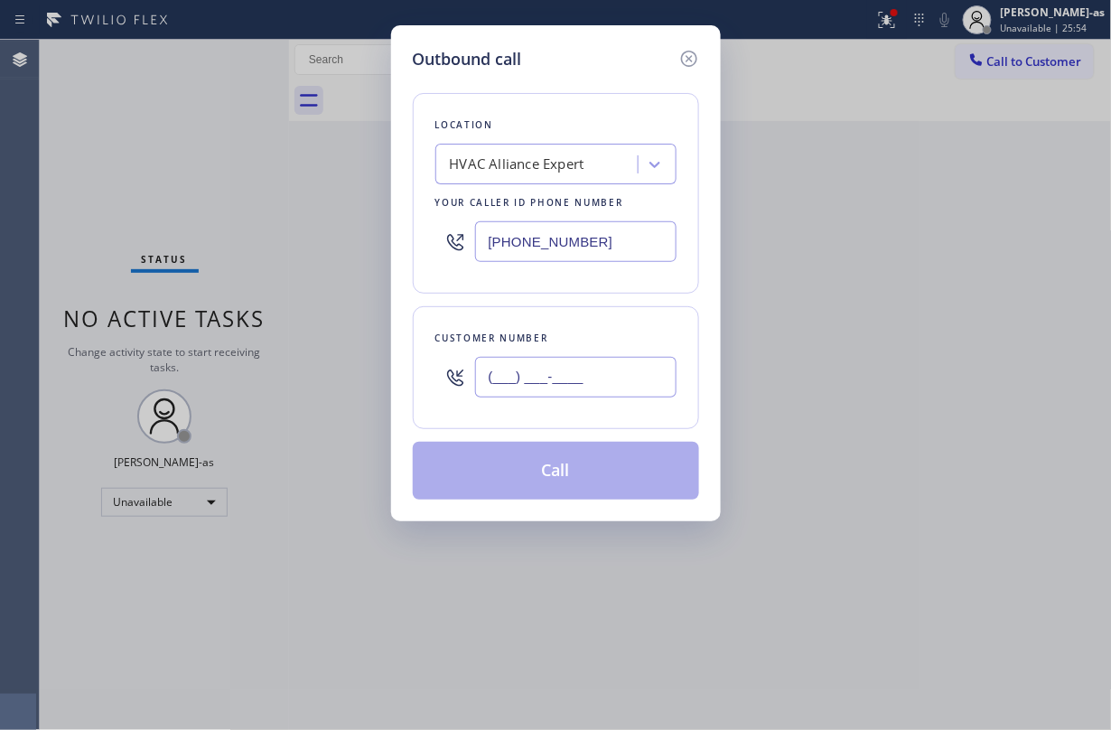
click at [545, 376] on input "(___) ___-____" at bounding box center [575, 377] width 201 height 41
paste input "310) 621-0133"
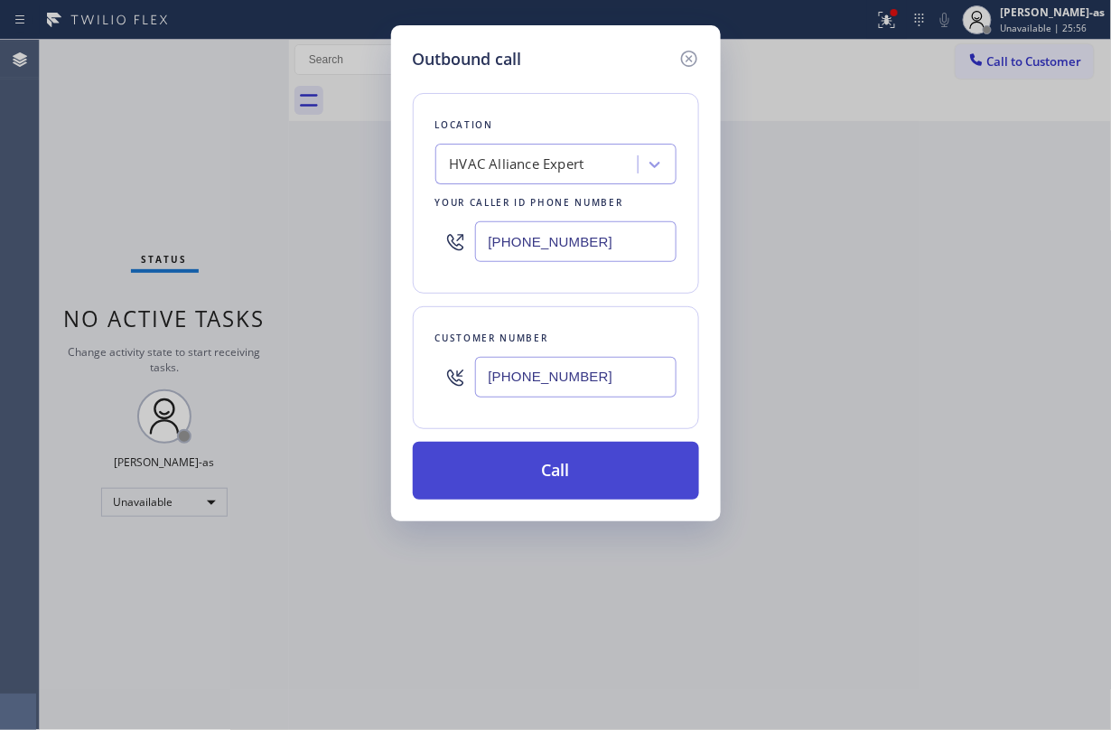
type input "(310) 621-0133"
click at [553, 489] on button "Call" at bounding box center [556, 471] width 286 height 58
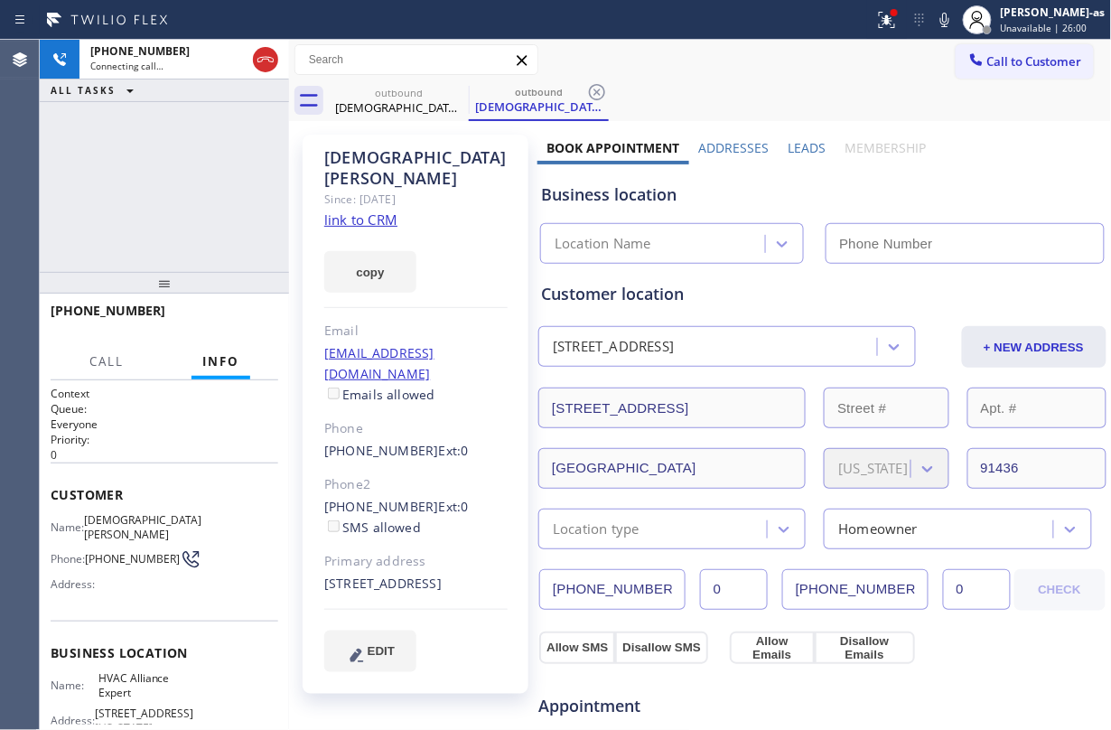
type input "(855) 999-4417"
click at [163, 220] on div "+13106210133 Connecting call… ALL TASKS ALL TASKS ACTIVE TASKS TASKS IN WRAP UP" at bounding box center [164, 156] width 249 height 232
type input "(855) 999-4417"
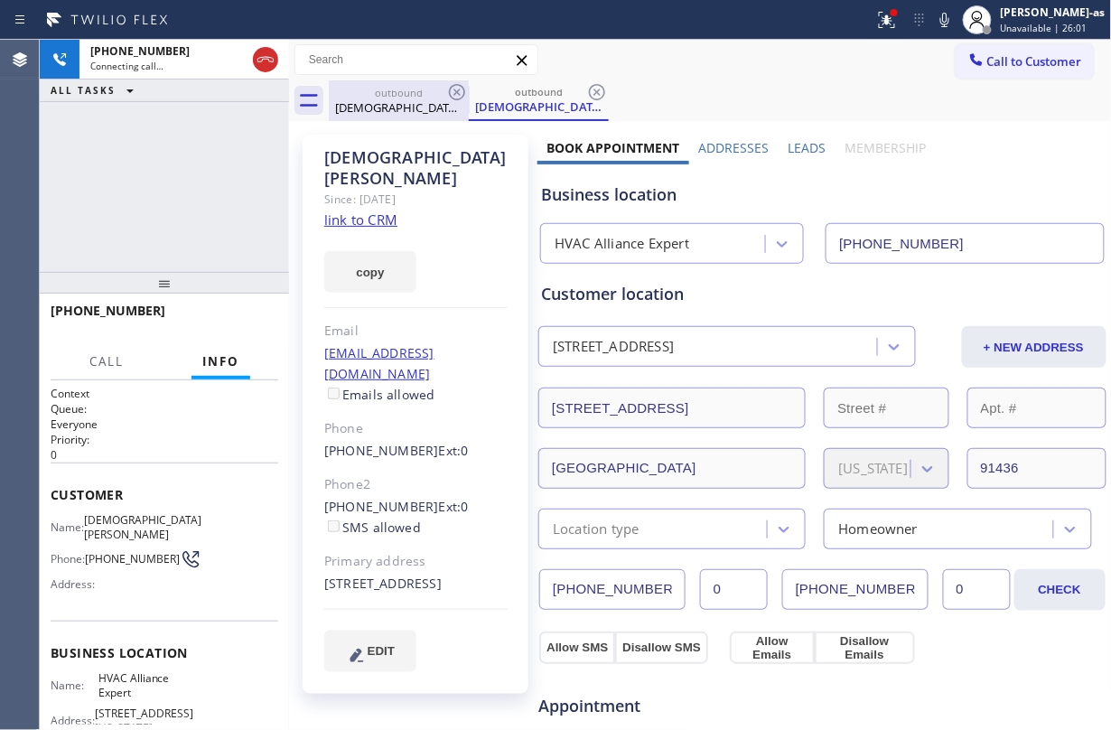
click at [434, 107] on div "Christian Duncan" at bounding box center [399, 107] width 136 height 16
click at [452, 90] on icon at bounding box center [457, 92] width 22 height 22
click at [221, 143] on div "+13106210133 Connecting call… ALL TASKS ALL TASKS ACTIVE TASKS TASKS IN WRAP UP" at bounding box center [164, 156] width 249 height 232
click at [358, 230] on div "copy" at bounding box center [415, 261] width 183 height 62
click at [384, 210] on link "link to CRM" at bounding box center [360, 219] width 73 height 18
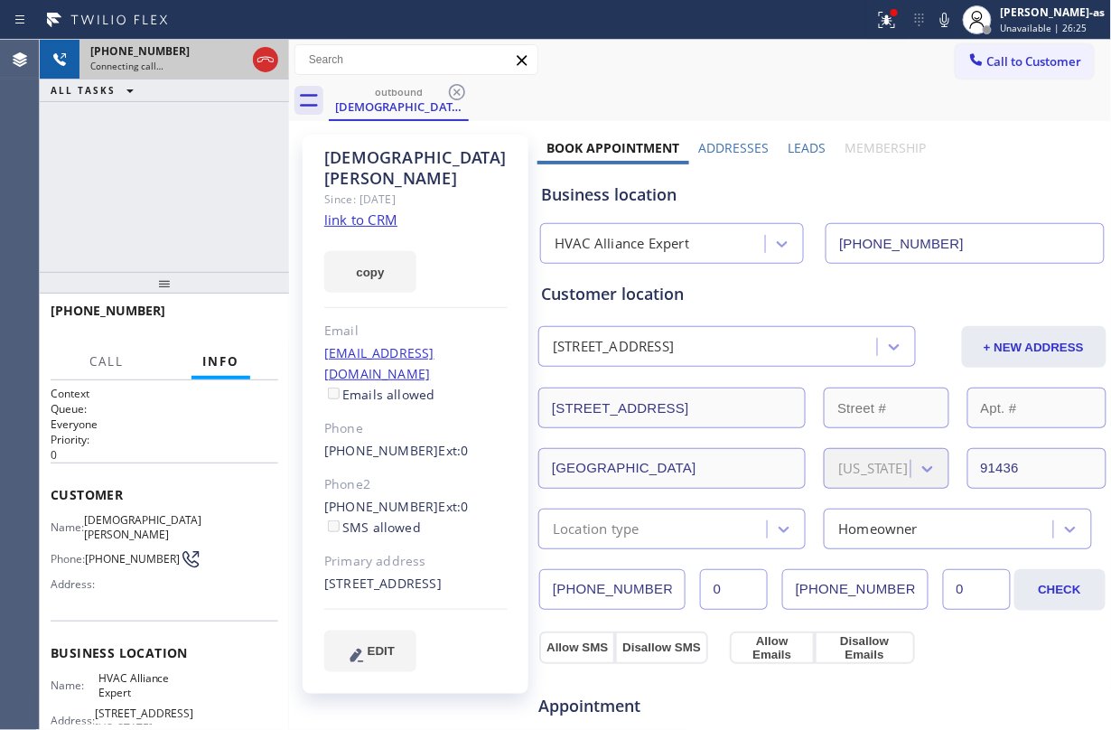
click at [262, 44] on div at bounding box center [265, 60] width 33 height 40
click at [267, 60] on icon at bounding box center [266, 60] width 22 height 22
click at [159, 210] on div "+13106210133 Connecting call… ALL TASKS ALL TASKS ACTIVE TASKS TASKS IN WRAP UP" at bounding box center [164, 156] width 249 height 232
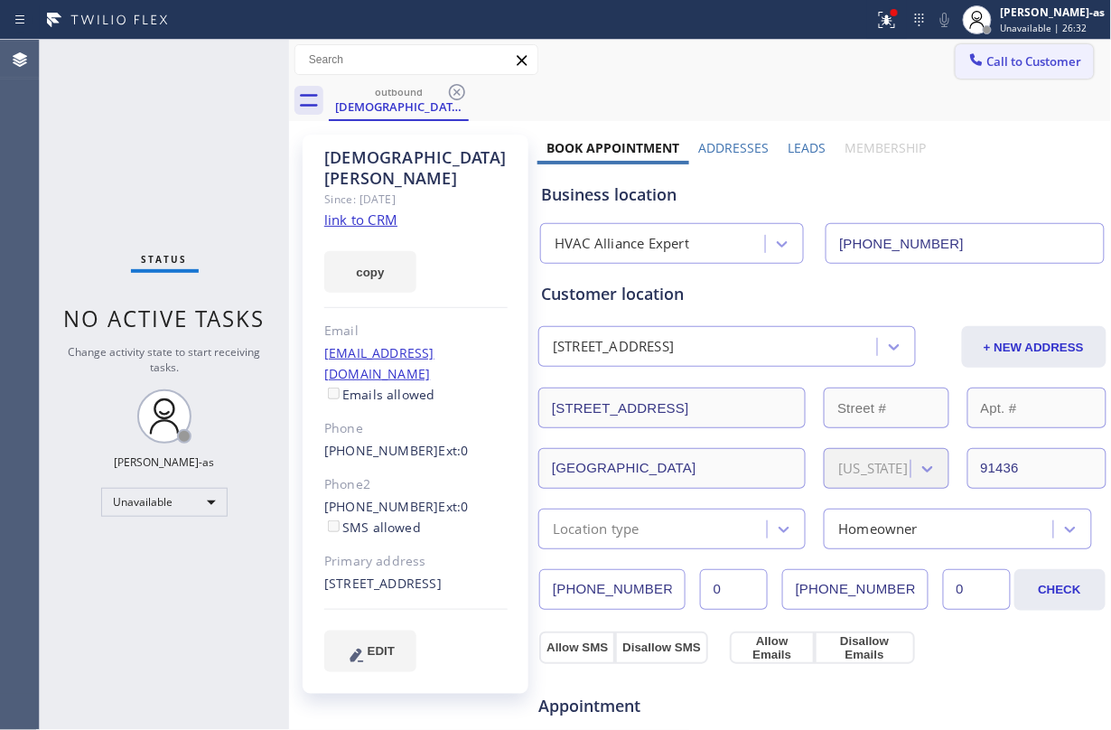
click at [833, 54] on span "Call to Customer" at bounding box center [1034, 61] width 95 height 16
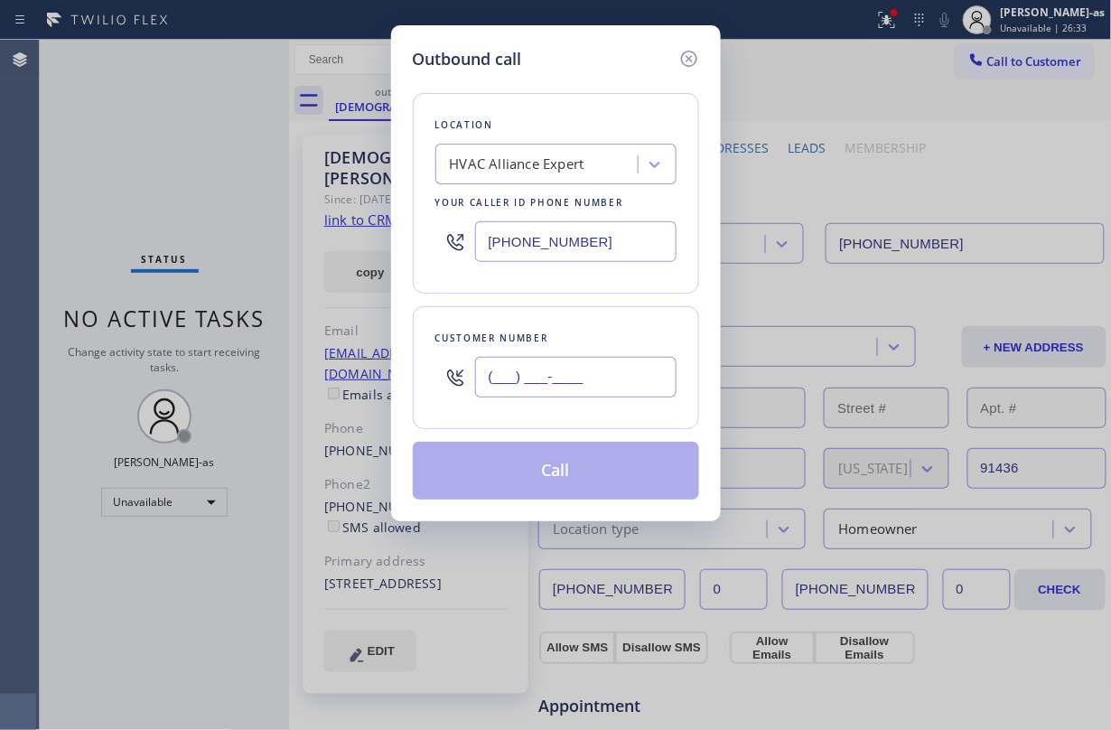
click at [558, 388] on input "(___) ___-____" at bounding box center [575, 377] width 201 height 41
paste input "818) 793-3775"
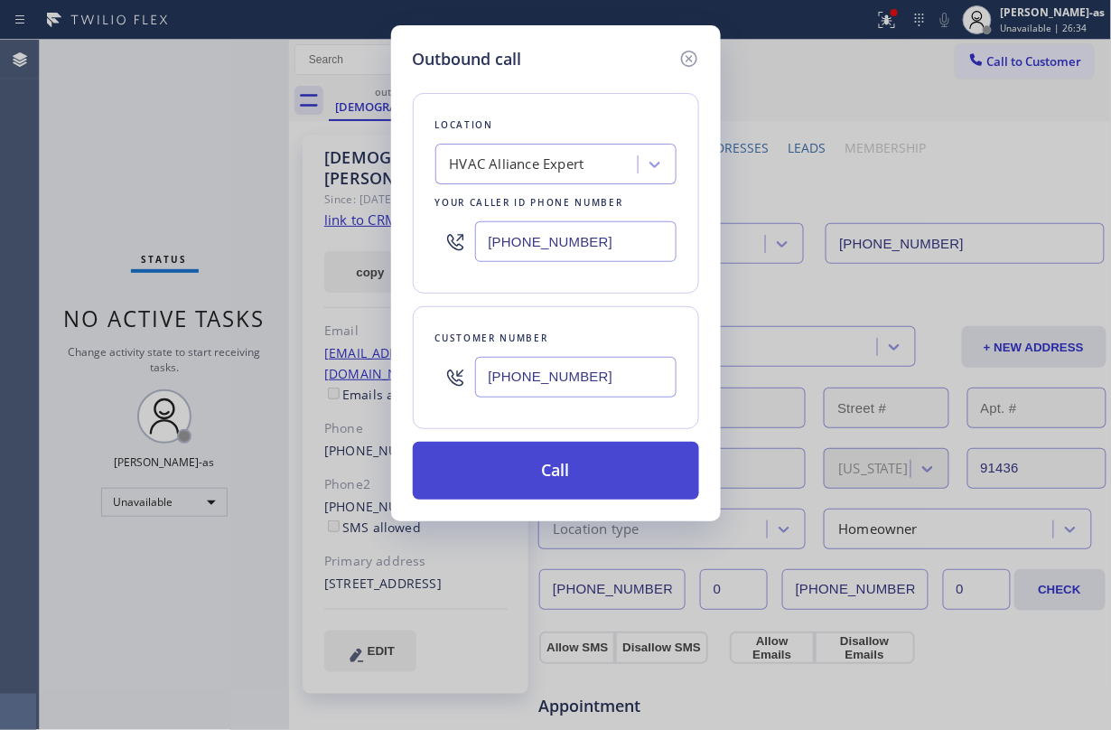
type input "(818) 793-3775"
click at [586, 492] on button "Call" at bounding box center [556, 471] width 286 height 58
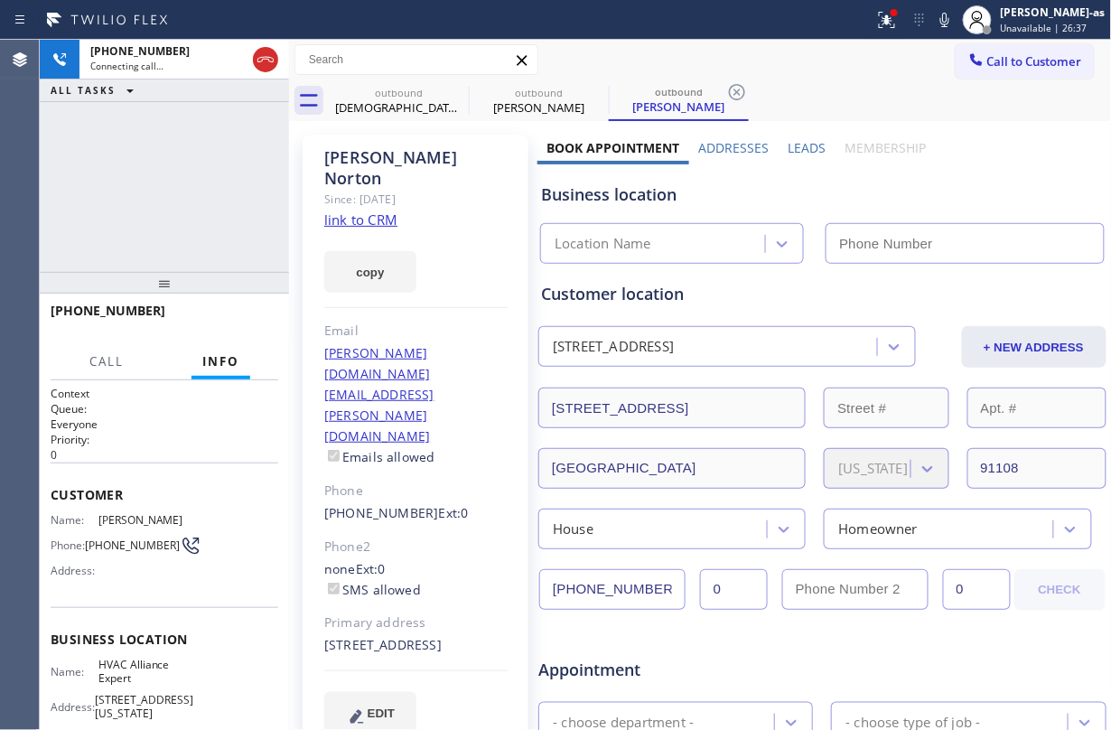
click at [369, 210] on link "link to CRM" at bounding box center [360, 219] width 73 height 18
type input "(855) 999-4417"
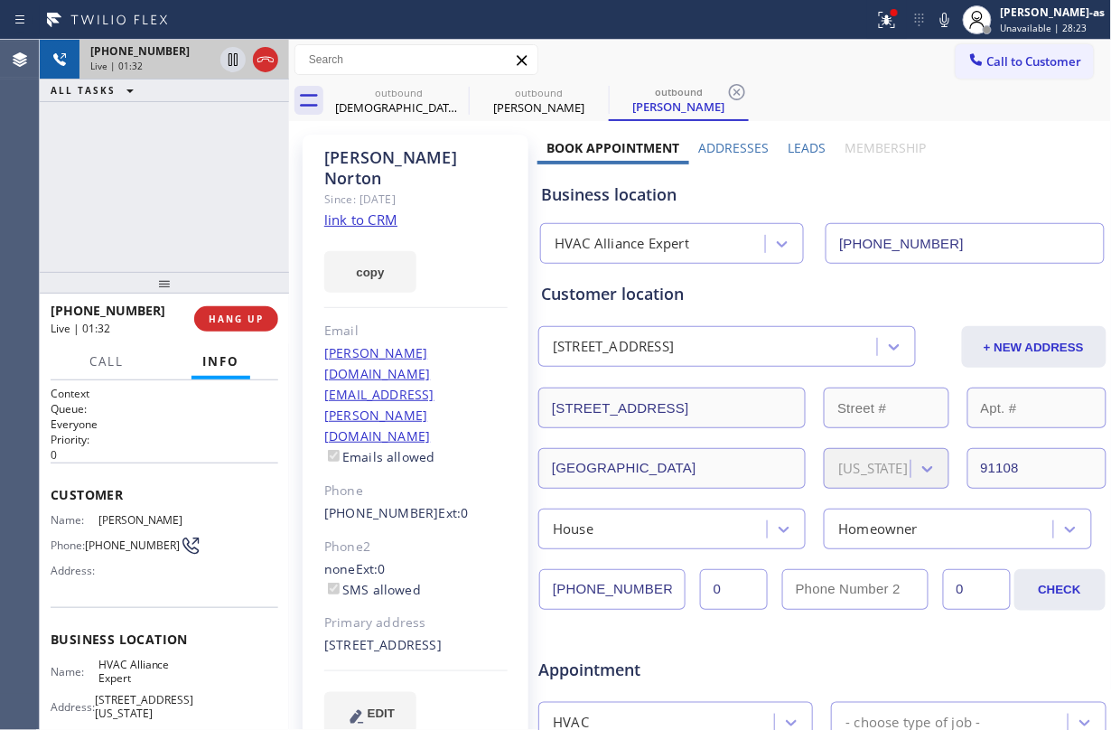
click at [254, 47] on div at bounding box center [249, 60] width 65 height 40
click at [261, 55] on icon at bounding box center [266, 60] width 22 height 22
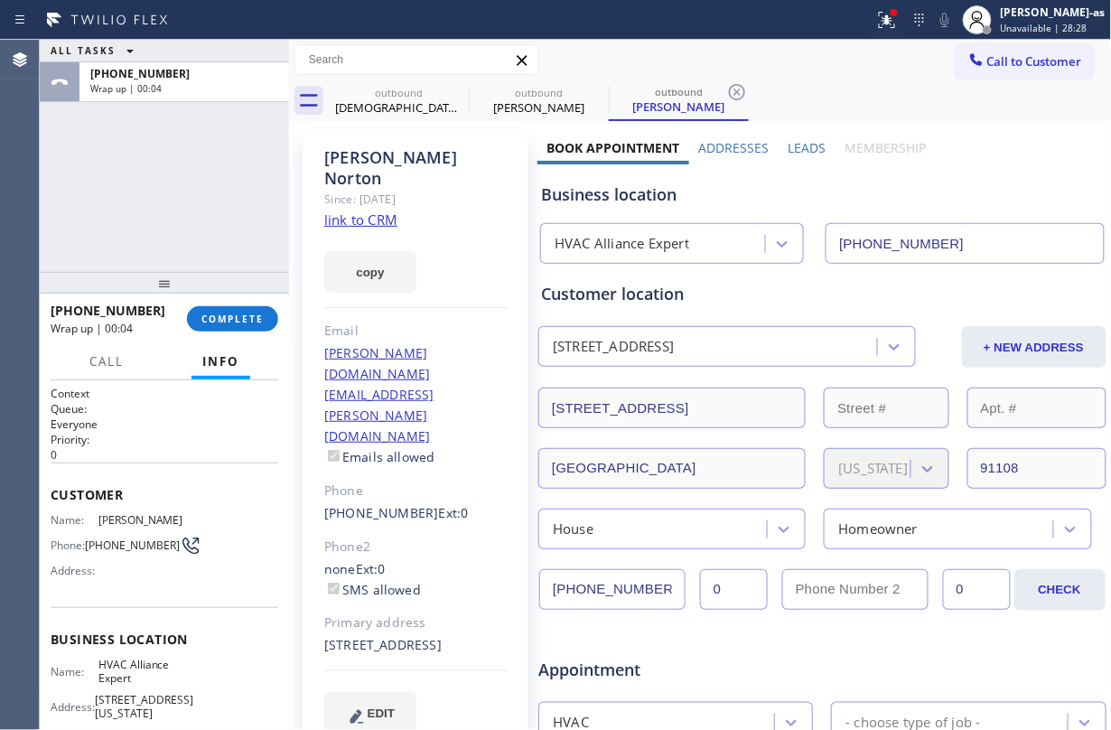
drag, startPoint x: 228, startPoint y: 325, endPoint x: 215, endPoint y: 298, distance: 30.3
click at [228, 325] on span "COMPLETE" at bounding box center [232, 318] width 62 height 13
click at [202, 272] on div at bounding box center [164, 283] width 249 height 22
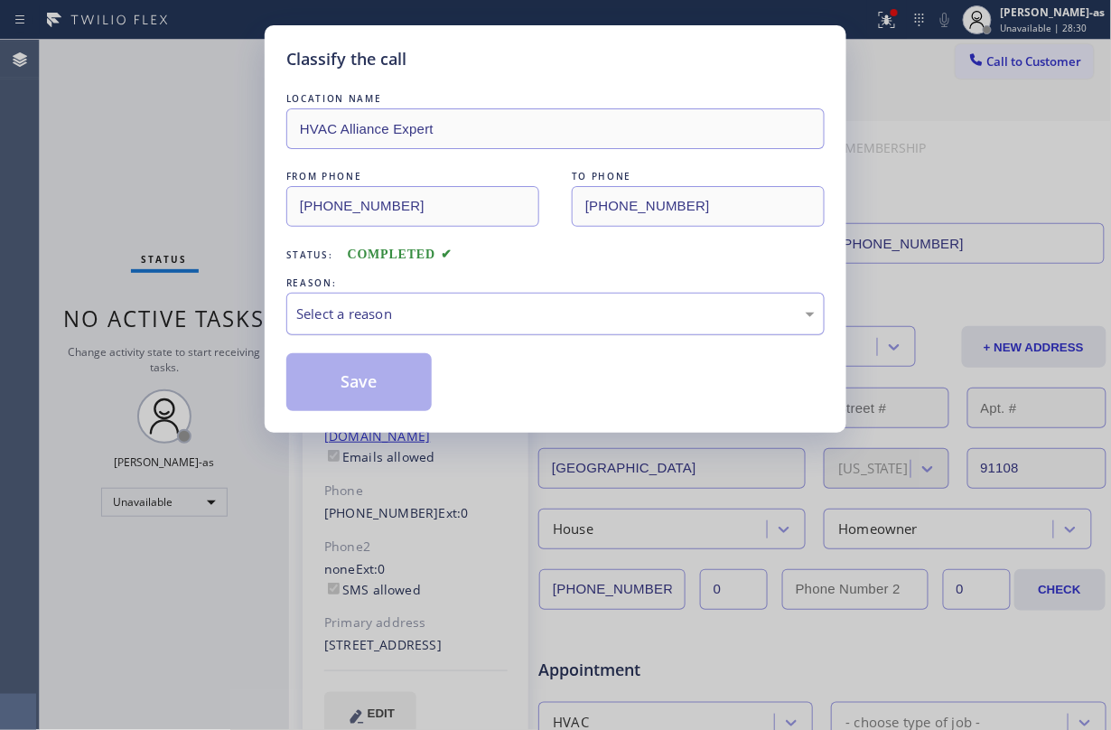
click at [453, 312] on div "Select a reason" at bounding box center [555, 313] width 518 height 21
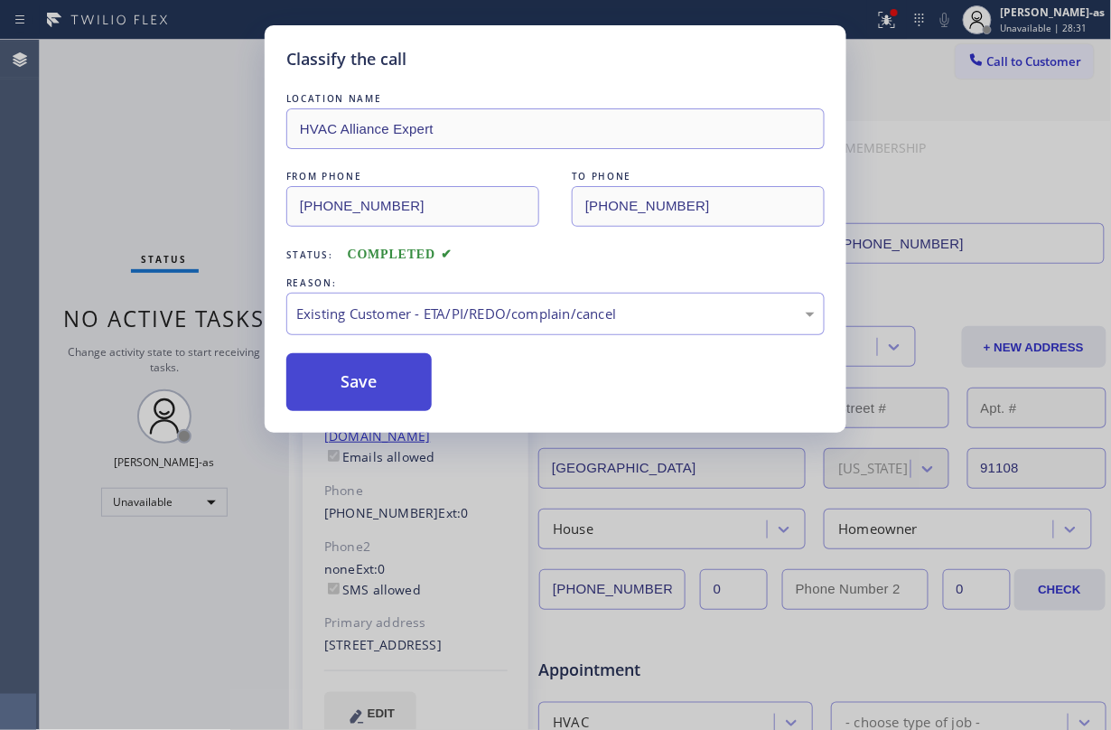
click at [373, 395] on button "Save" at bounding box center [358, 382] width 145 height 58
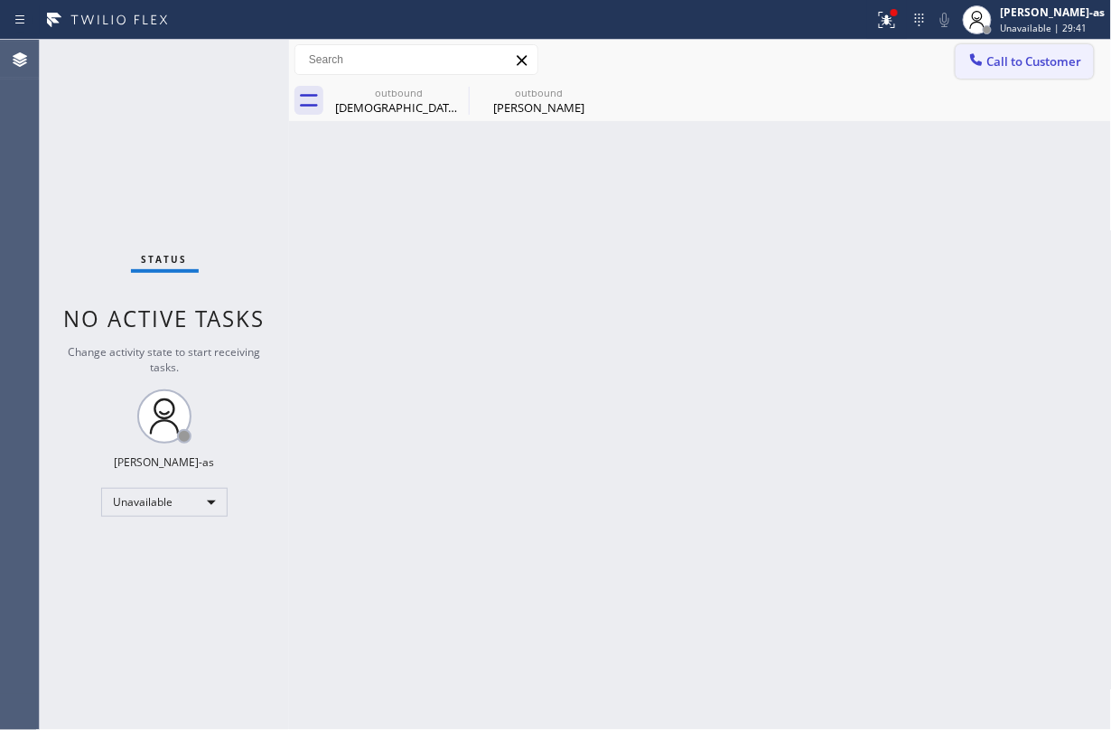
click at [833, 61] on span "Call to Customer" at bounding box center [1034, 61] width 95 height 16
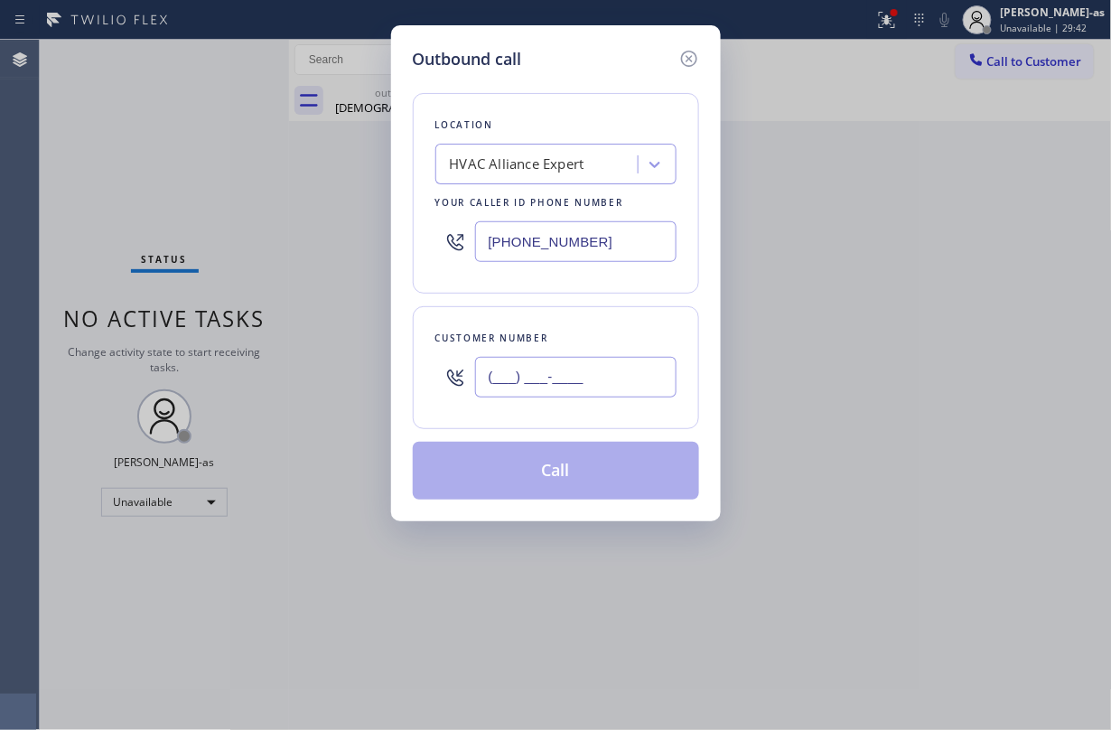
click at [576, 391] on input "(___) ___-____" at bounding box center [575, 377] width 201 height 41
paste input "4"
click at [607, 377] on input "(___) ___-___4" at bounding box center [575, 377] width 201 height 41
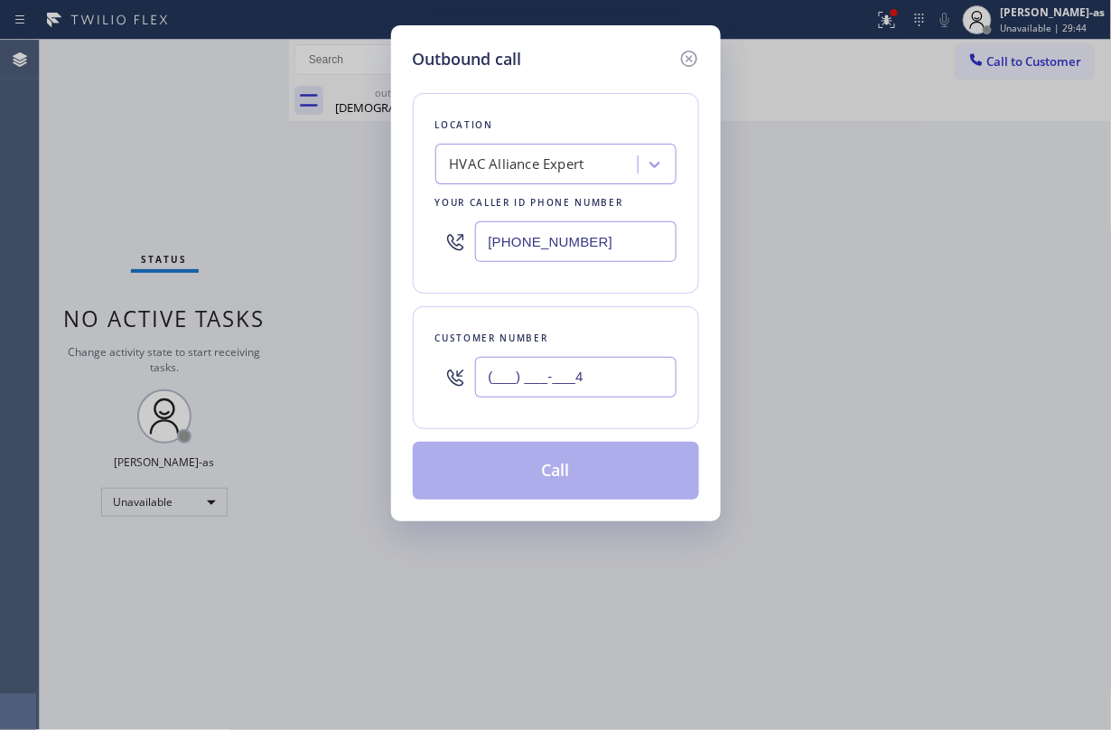
paste input "424) 332-275"
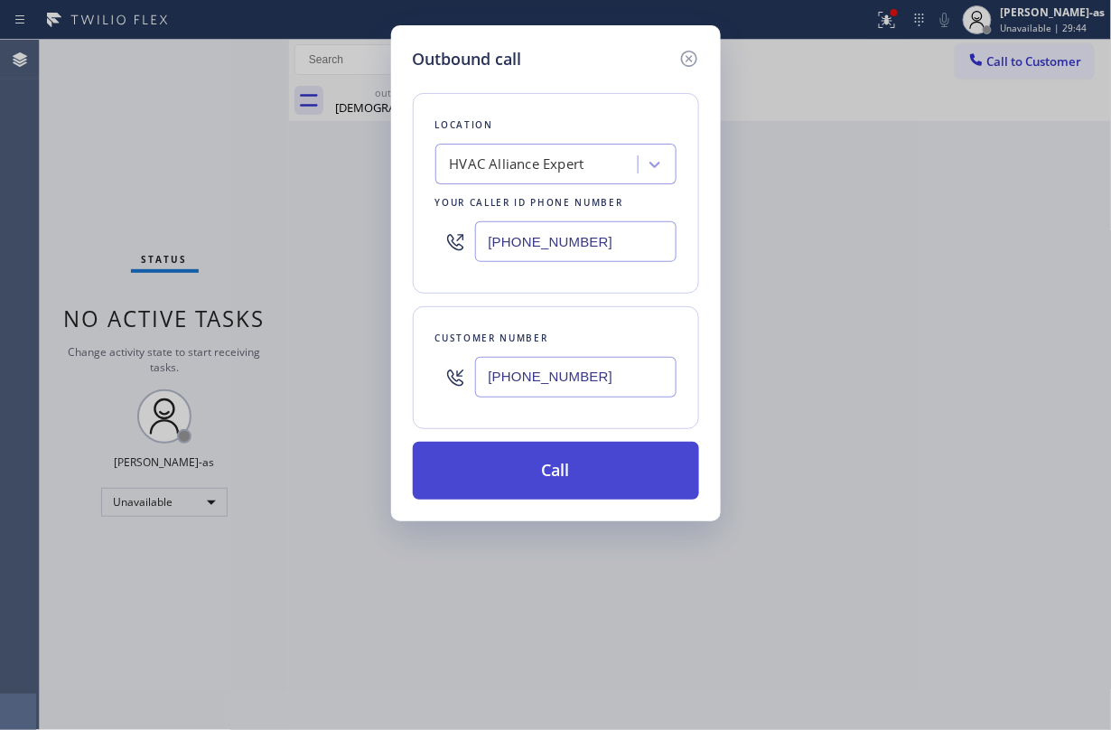
type input "(424) 332-2754"
click at [544, 479] on button "Call" at bounding box center [556, 471] width 286 height 58
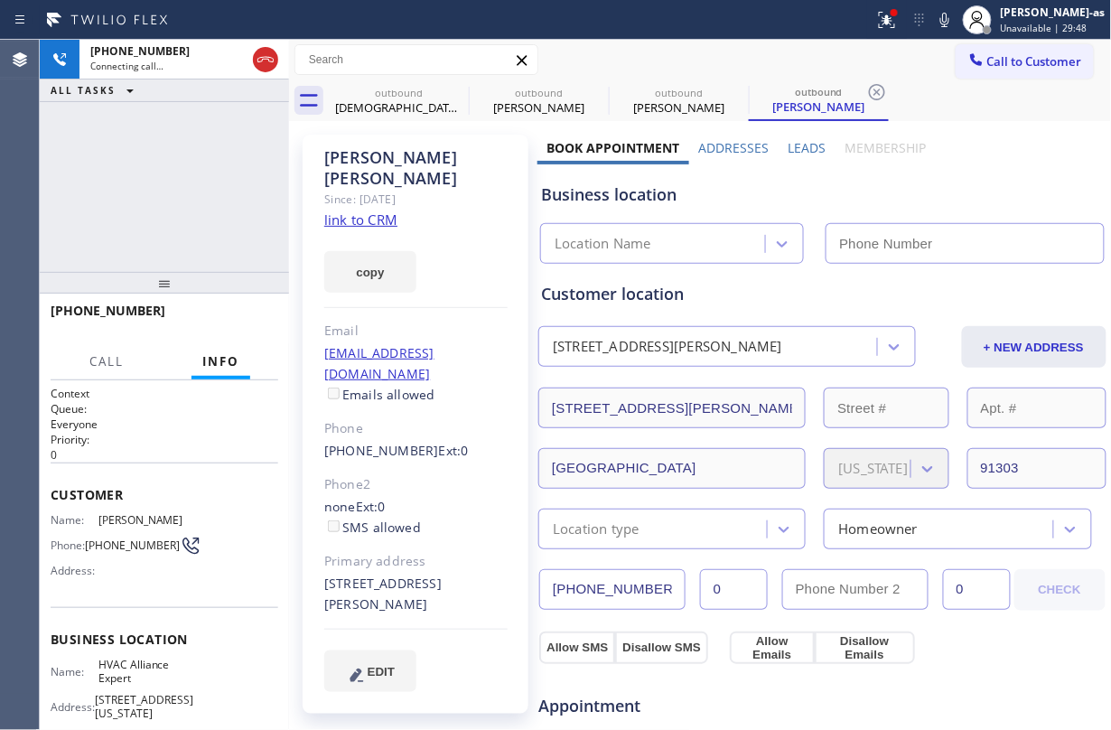
click at [373, 210] on link "link to CRM" at bounding box center [360, 219] width 73 height 18
type input "(855) 999-4417"
drag, startPoint x: 199, startPoint y: 174, endPoint x: 210, endPoint y: 166, distance: 14.3
click at [200, 174] on div "+14243322754 Live | 00:04 ALL TASKS ALL TASKS ACTIVE TASKS TASKS IN WRAP UP" at bounding box center [164, 156] width 249 height 232
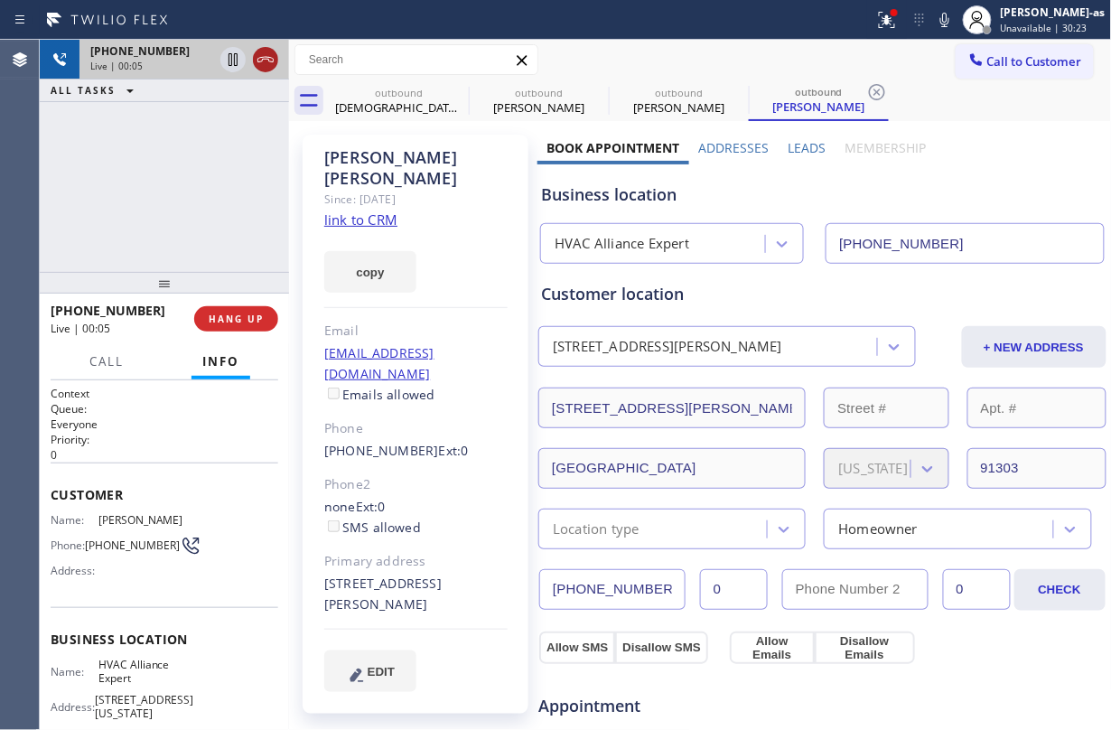
click at [267, 59] on icon at bounding box center [265, 59] width 16 height 5
click at [350, 84] on div "outbound Christian Duncan" at bounding box center [399, 100] width 136 height 41
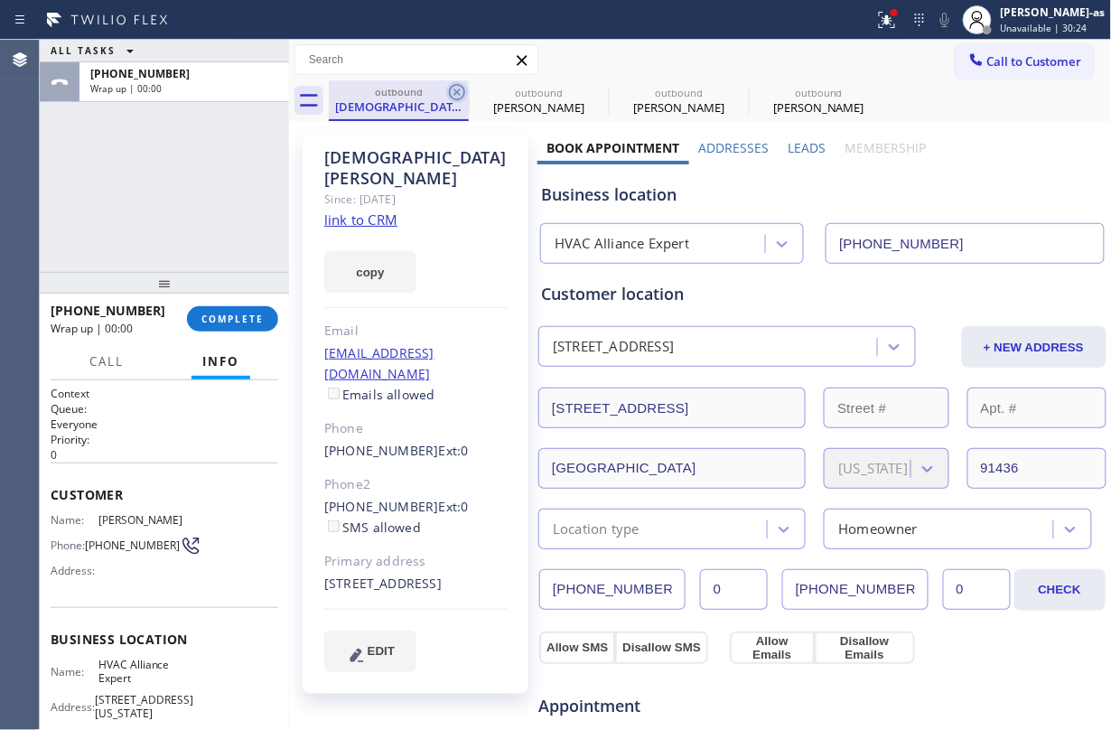
click at [460, 85] on icon at bounding box center [457, 92] width 16 height 16
click at [0, 0] on icon at bounding box center [0, 0] width 0 height 0
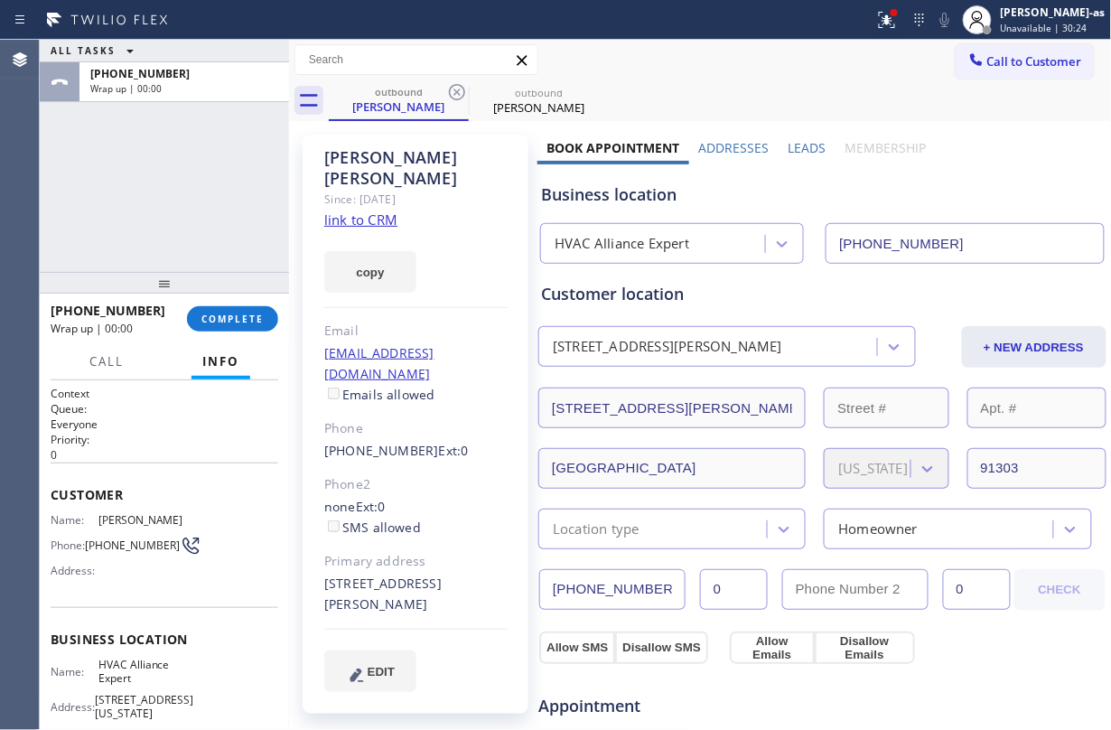
click at [164, 211] on div "ALL TASKS ALL TASKS ACTIVE TASKS TASKS IN WRAP UP +14243322754 Wrap up | 00:00" at bounding box center [164, 156] width 249 height 232
click at [366, 210] on link "link to CRM" at bounding box center [360, 219] width 73 height 18
drag, startPoint x: 179, startPoint y: 124, endPoint x: 271, endPoint y: 275, distance: 176.7
click at [190, 146] on div "ALL TASKS ALL TASKS ACTIVE TASKS TASKS IN WRAP UP +14243322754 Wrap up | 00:03" at bounding box center [164, 156] width 249 height 232
click at [244, 308] on button "COMPLETE" at bounding box center [232, 318] width 91 height 25
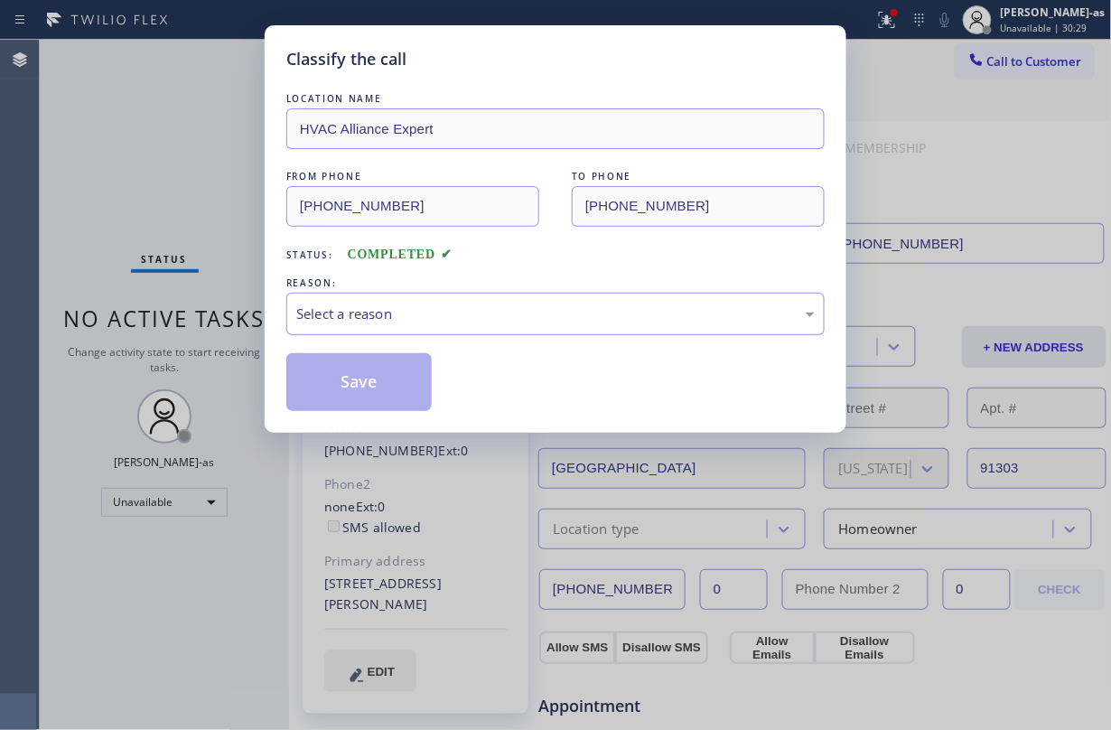
click at [475, 308] on div "Select a reason" at bounding box center [555, 313] width 518 height 21
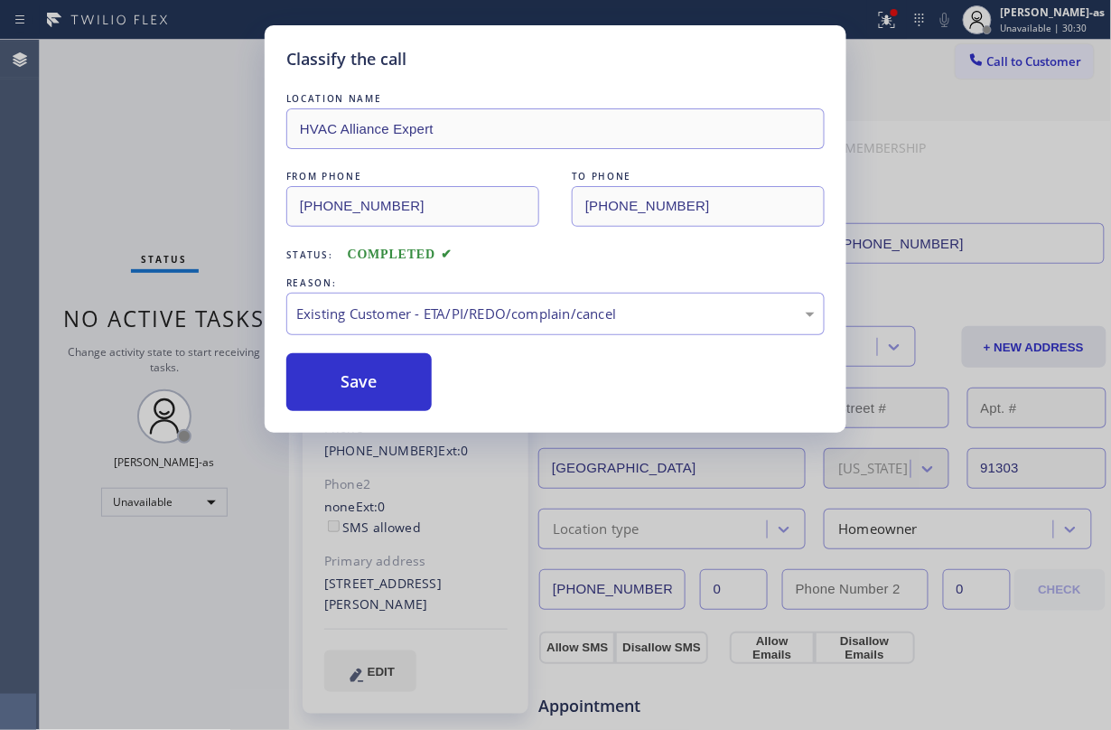
drag, startPoint x: 390, startPoint y: 394, endPoint x: 265, endPoint y: 8, distance: 405.2
click at [384, 377] on button "Save" at bounding box center [358, 382] width 145 height 58
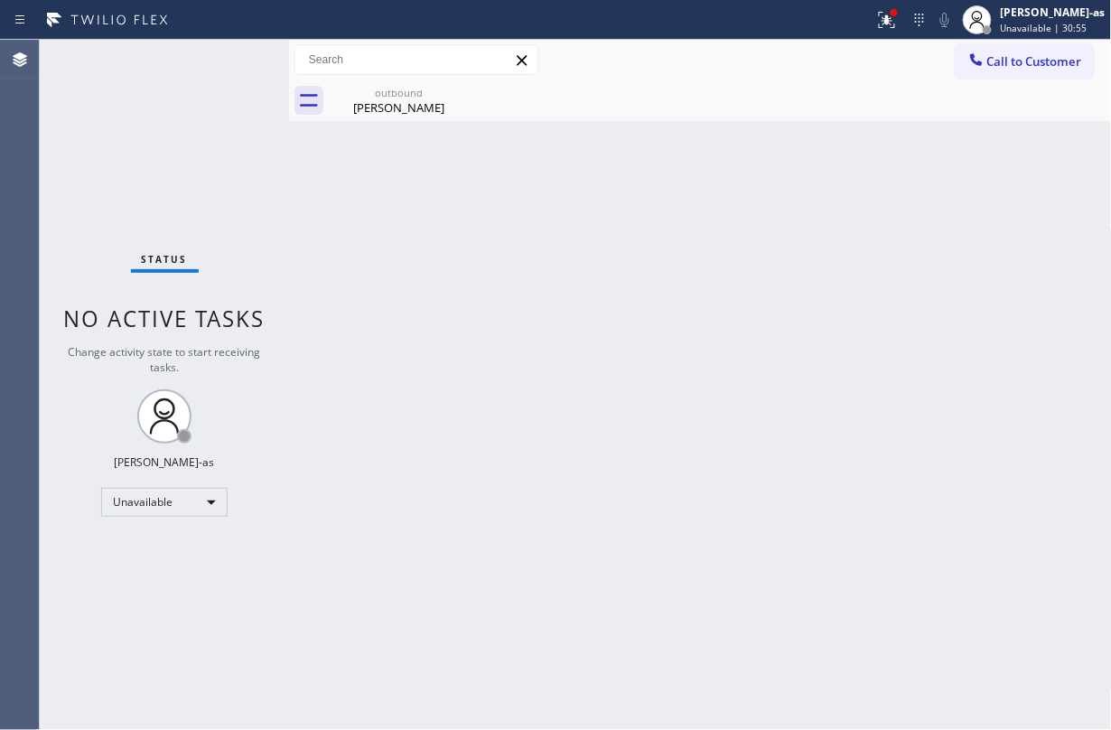
drag, startPoint x: 1023, startPoint y: 55, endPoint x: 983, endPoint y: 84, distance: 49.9
click at [833, 55] on span "Call to Customer" at bounding box center [1034, 61] width 95 height 16
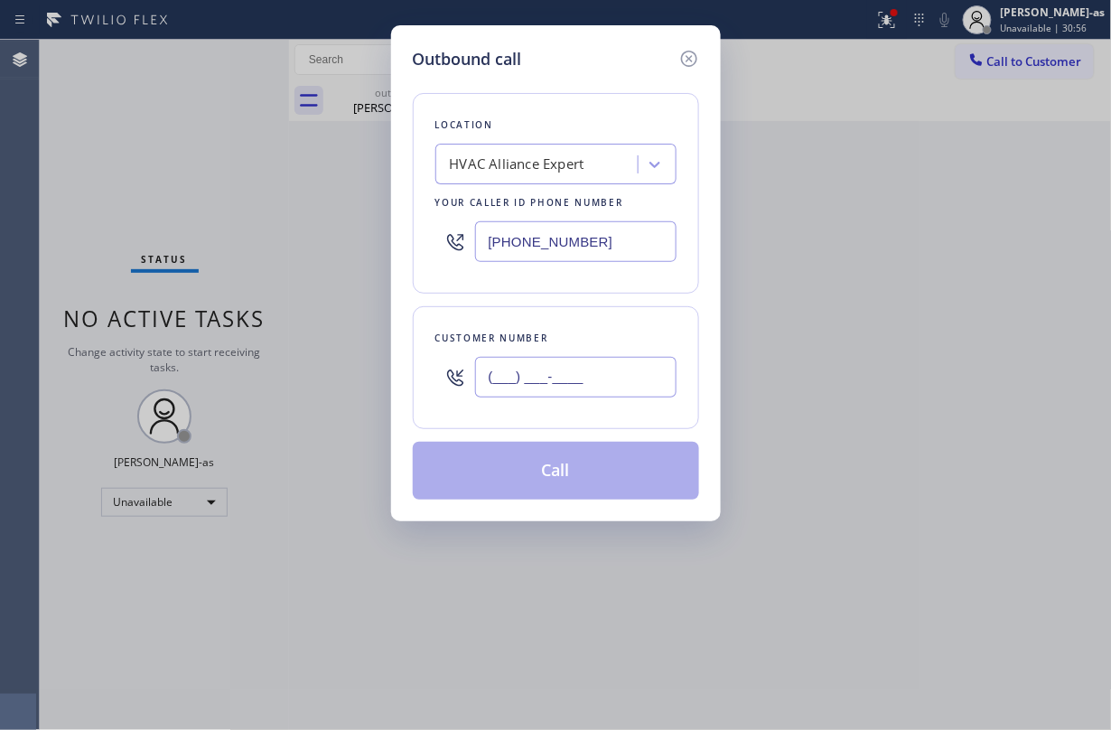
click at [582, 377] on input "(___) ___-____" at bounding box center [575, 377] width 201 height 41
paste input "845) 800-3133"
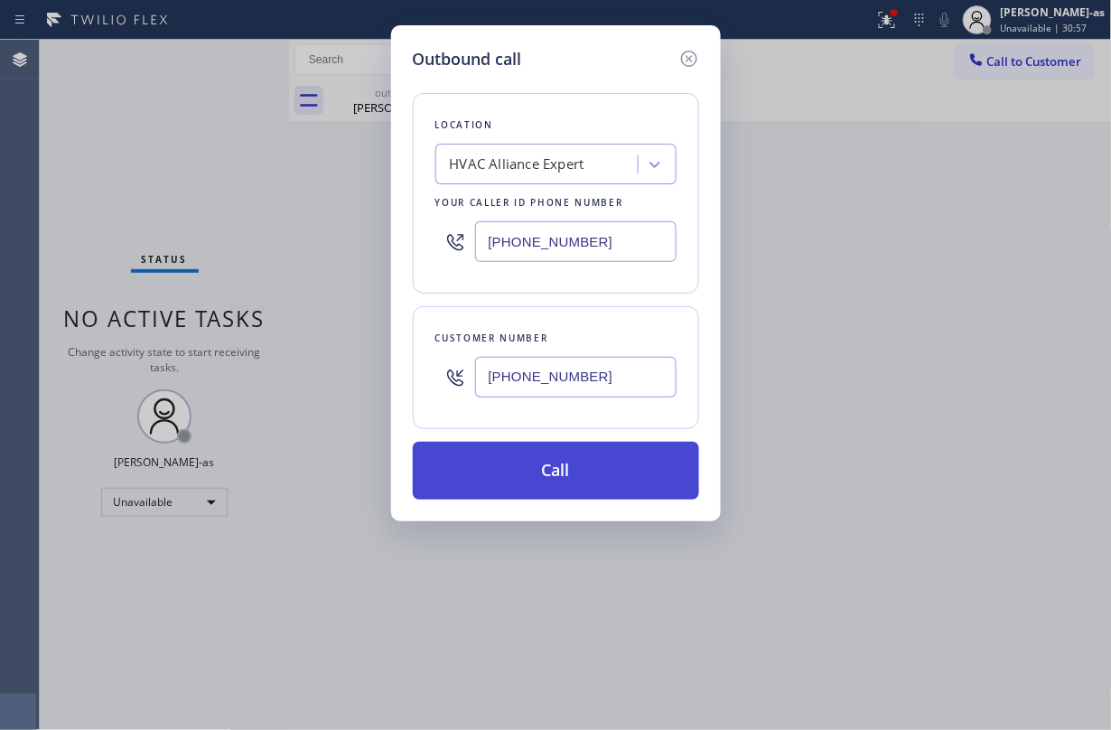
type input "(845) 800-3133"
click at [596, 470] on button "Call" at bounding box center [556, 471] width 286 height 58
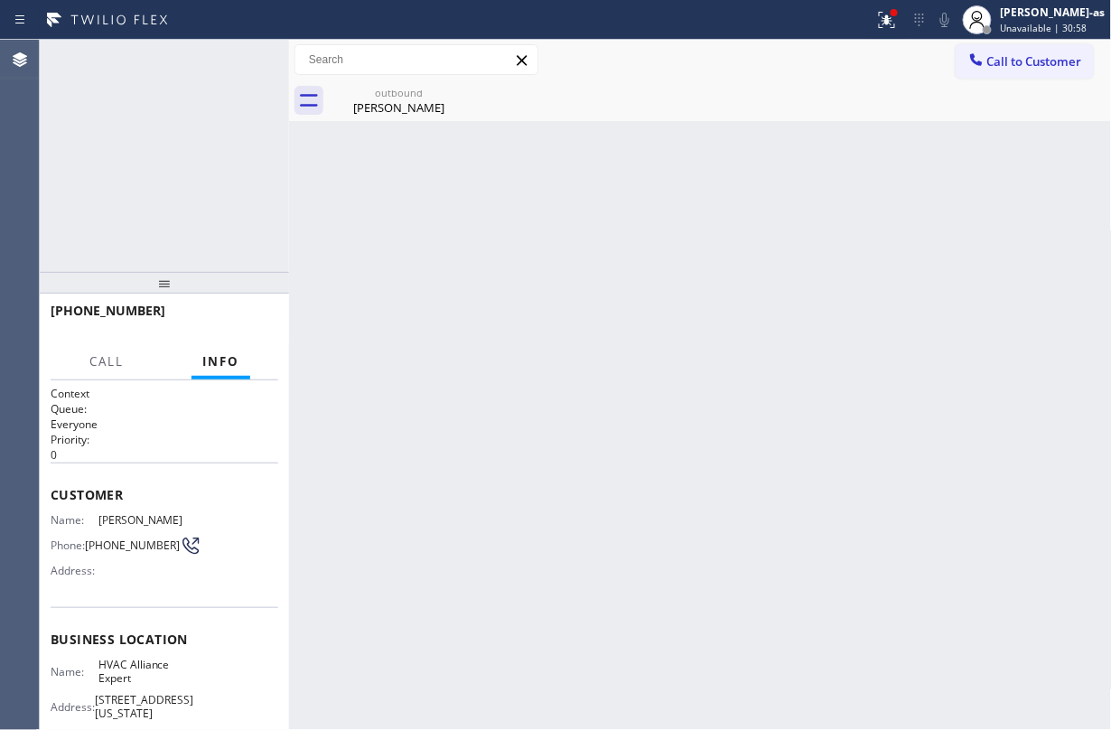
click at [210, 188] on div "+18458003133 Connecting call… ALL TASKS ALL TASKS ACTIVE TASKS TASKS IN WRAP UP" at bounding box center [164, 156] width 249 height 232
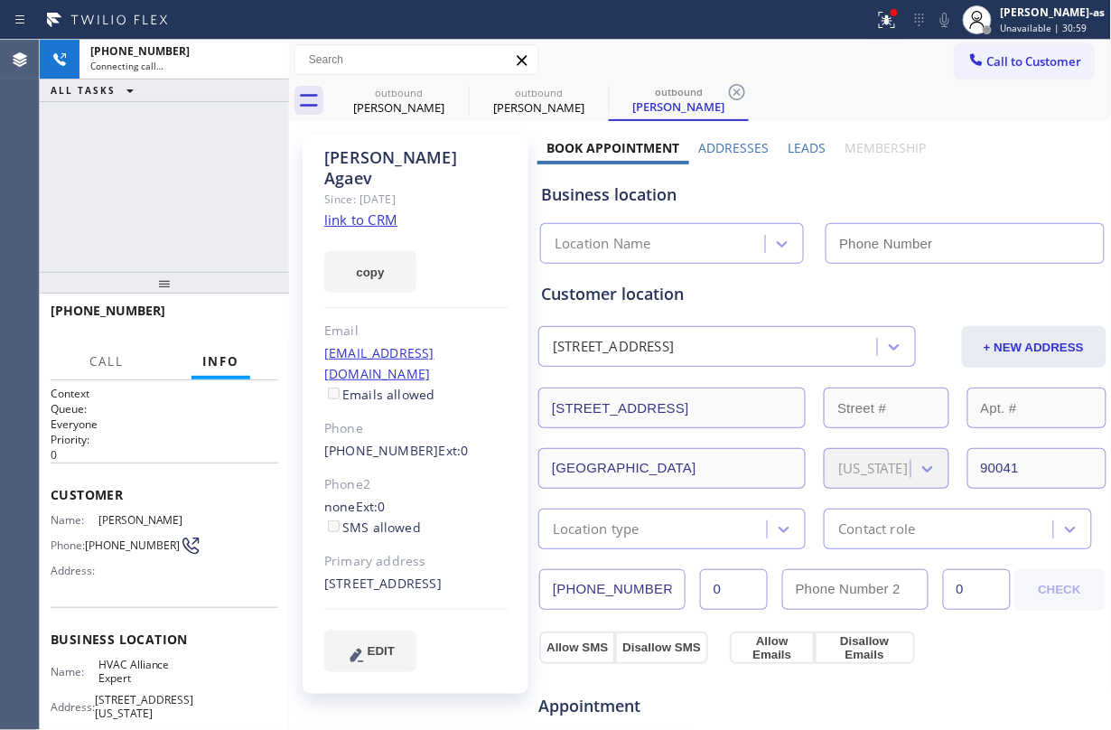
click at [384, 210] on link "link to CRM" at bounding box center [360, 219] width 73 height 18
type input "(855) 999-4417"
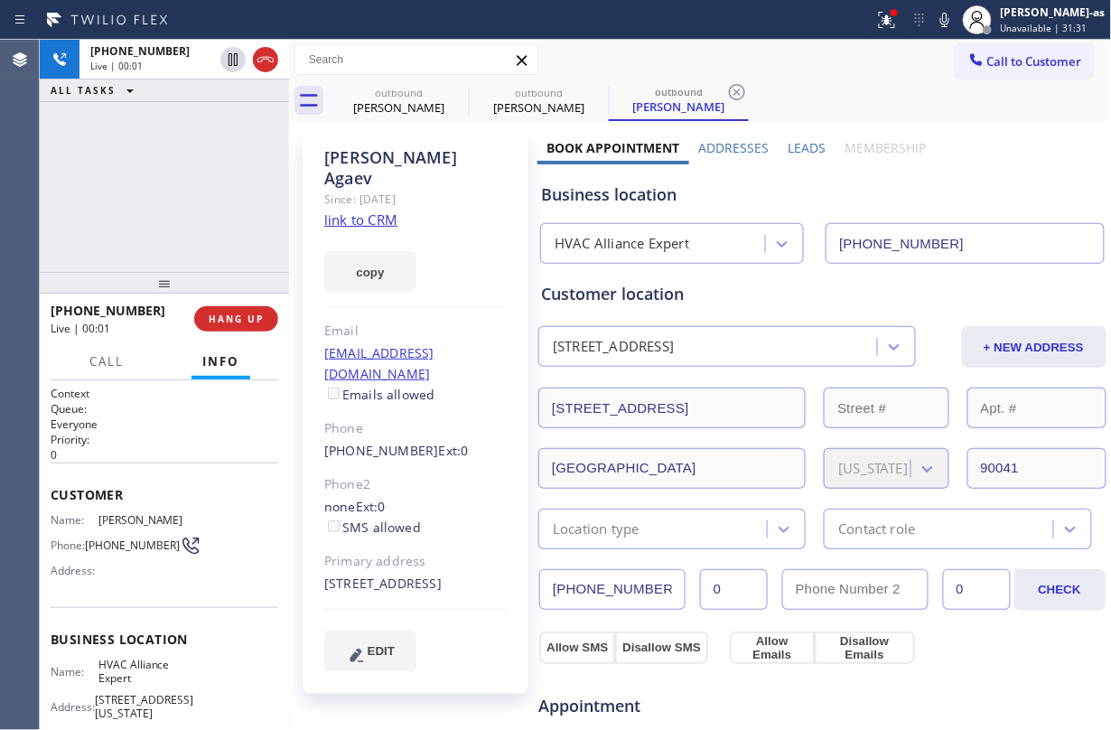
click at [239, 197] on div "+18458003133 Live | 00:01 ALL TASKS ALL TASKS ACTIVE TASKS TASKS IN WRAP UP" at bounding box center [164, 156] width 249 height 232
click at [258, 49] on icon at bounding box center [266, 60] width 22 height 22
drag, startPoint x: 479, startPoint y: 132, endPoint x: 468, endPoint y: 117, distance: 18.1
click at [470, 121] on div "Yan Agaev Since: 20 may 2020 link to CRM copy Email yan@wellwork.co Emails allo…" at bounding box center [700, 729] width 823 height 1216
click at [413, 98] on div "outbound" at bounding box center [399, 93] width 136 height 14
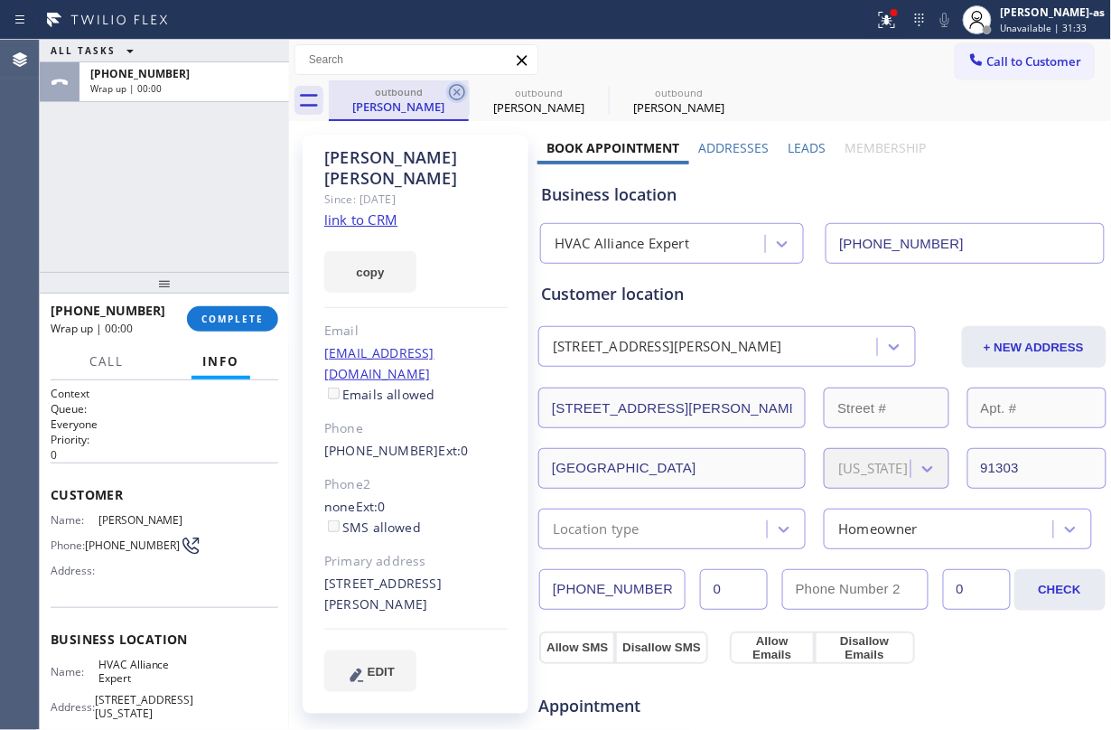
click at [457, 90] on icon at bounding box center [457, 92] width 22 height 22
drag, startPoint x: 457, startPoint y: 90, endPoint x: 106, endPoint y: 219, distance: 374.0
click at [0, 0] on icon at bounding box center [0, 0] width 0 height 0
click at [457, 90] on div "outbound Jessica Mohseni outbound Yan Agaev outbound Yan Agaev" at bounding box center [720, 100] width 783 height 41
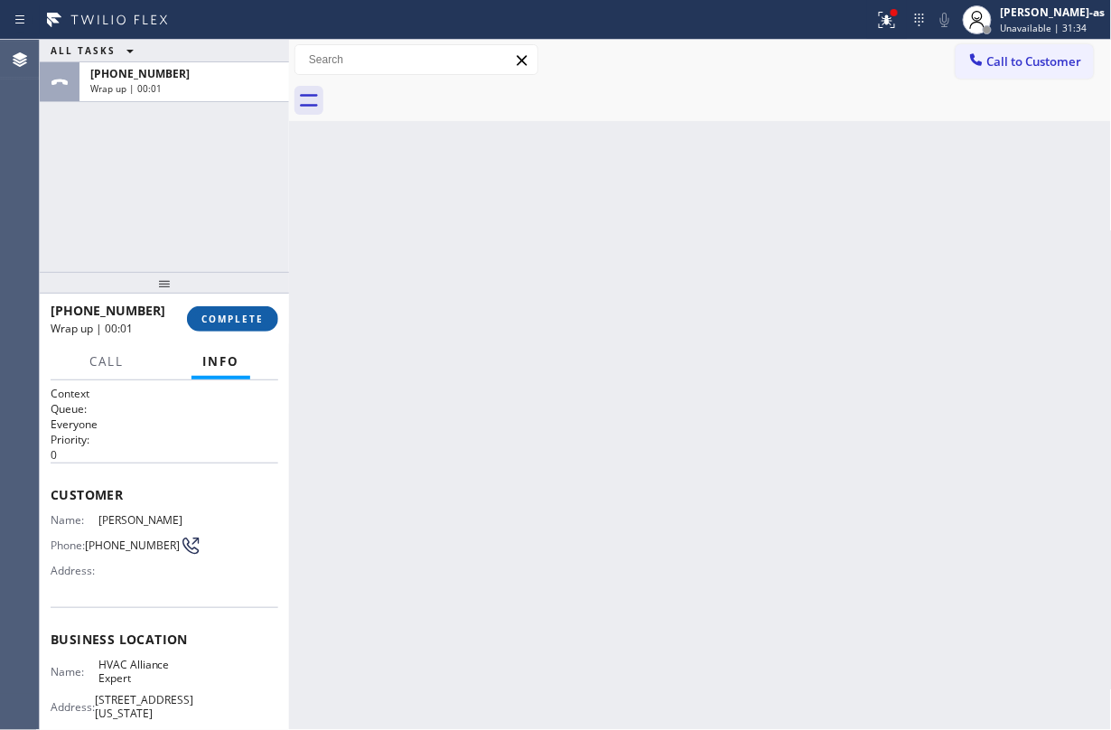
click at [215, 312] on span "COMPLETE" at bounding box center [232, 318] width 62 height 13
click at [197, 261] on div "ALL TASKS ALL TASKS ACTIVE TASKS TASKS IN WRAP UP +18458003133 Wrap up | 00:01" at bounding box center [164, 156] width 249 height 232
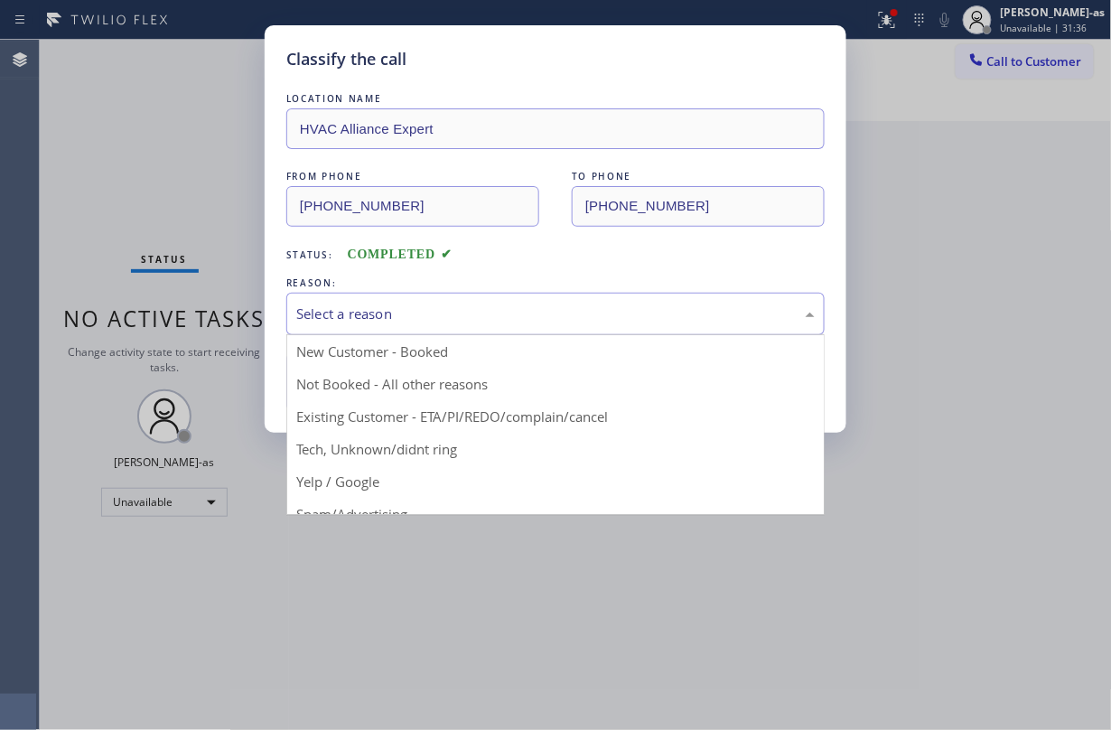
click at [488, 323] on div "Select a reason" at bounding box center [555, 313] width 518 height 21
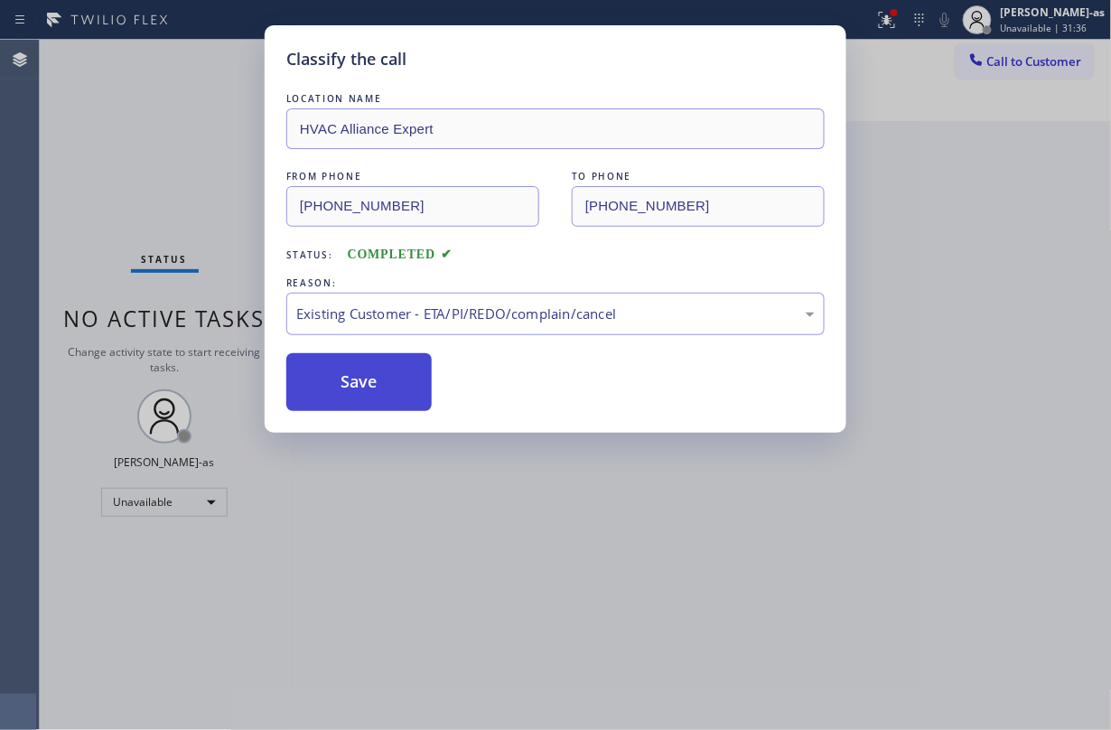
click at [385, 403] on button "Save" at bounding box center [358, 382] width 145 height 58
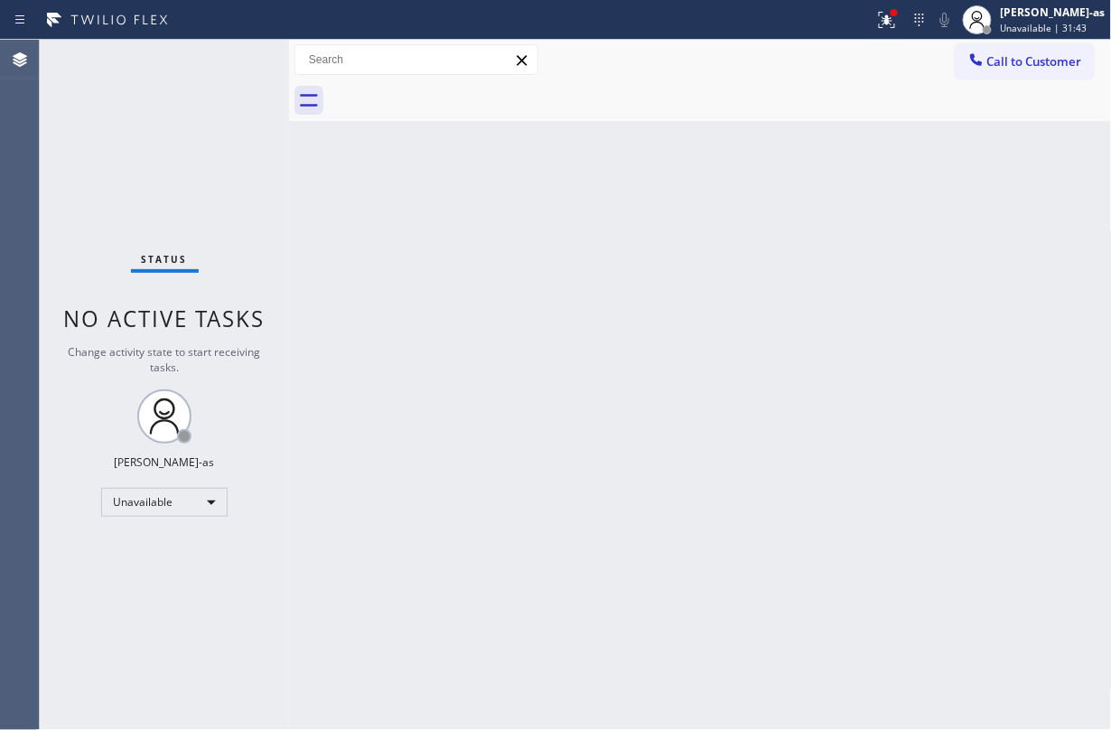
click at [833, 51] on button "Call to Customer" at bounding box center [1024, 61] width 138 height 34
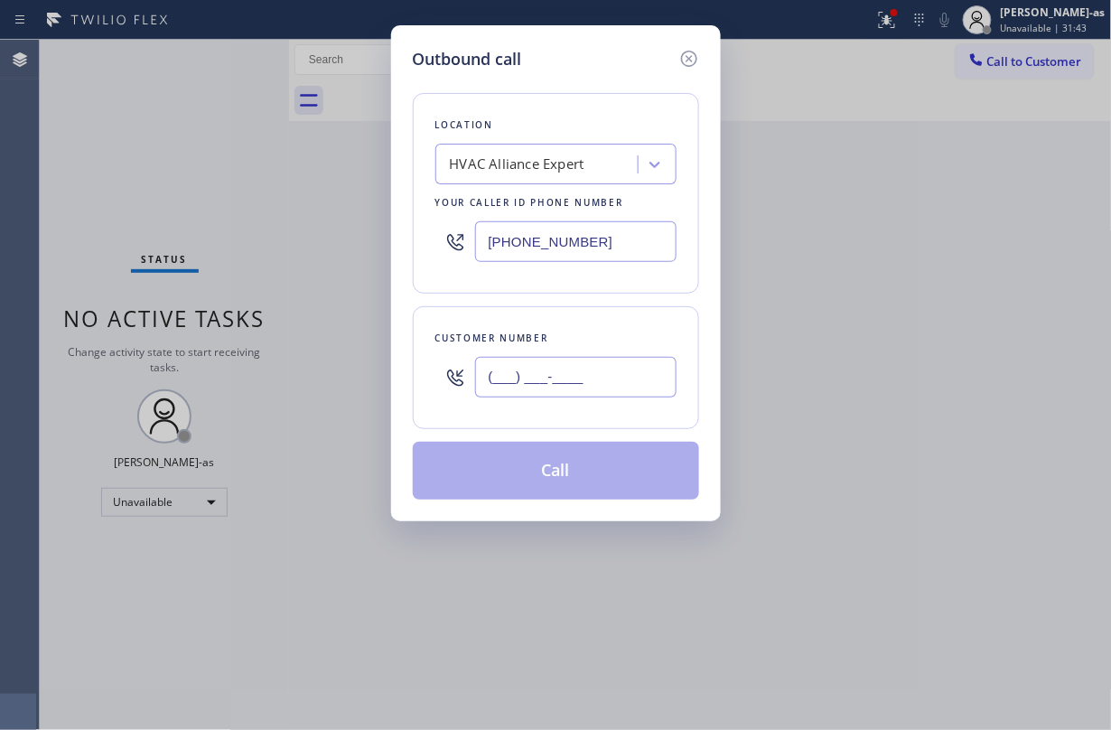
click at [647, 383] on input "(___) ___-____" at bounding box center [575, 377] width 201 height 41
paste input "845) 800-3133"
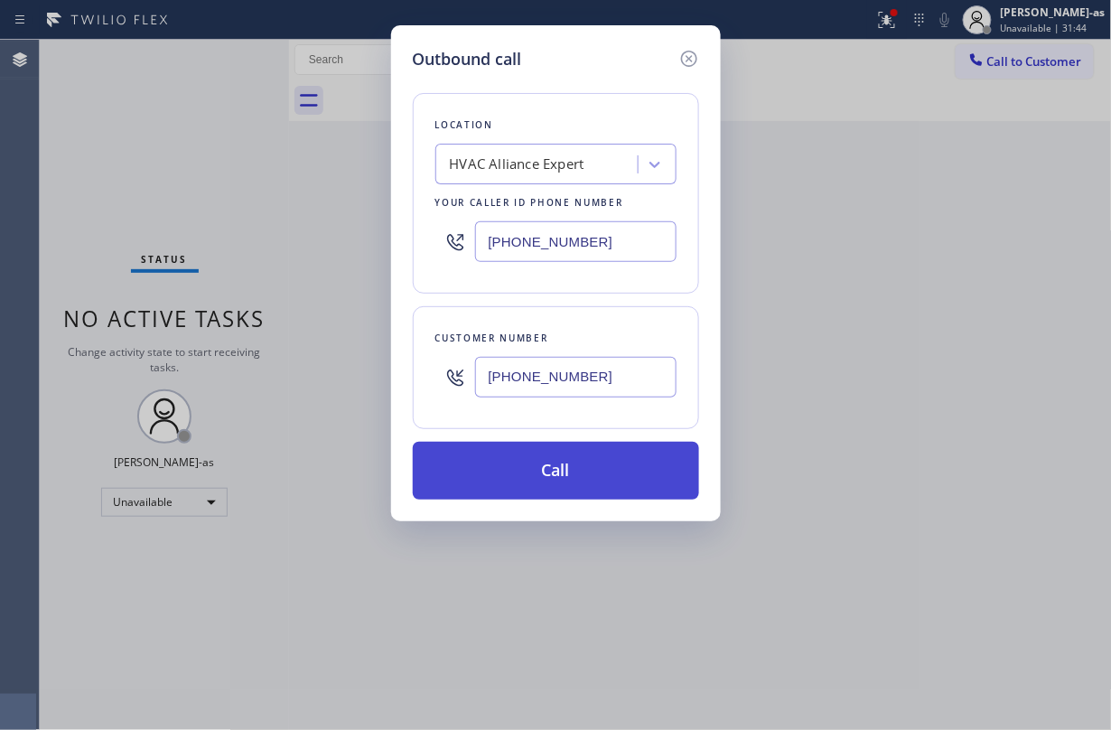
type input "(845) 800-3133"
click at [621, 468] on button "Call" at bounding box center [556, 471] width 286 height 58
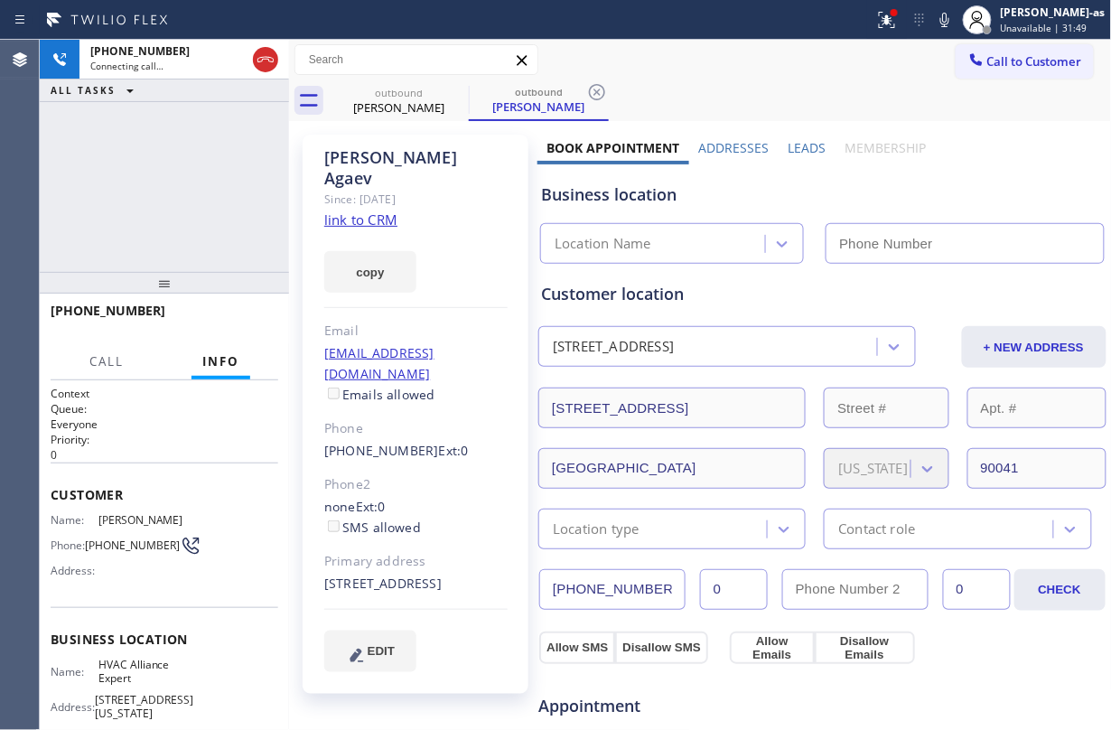
type input "(855) 999-4417"
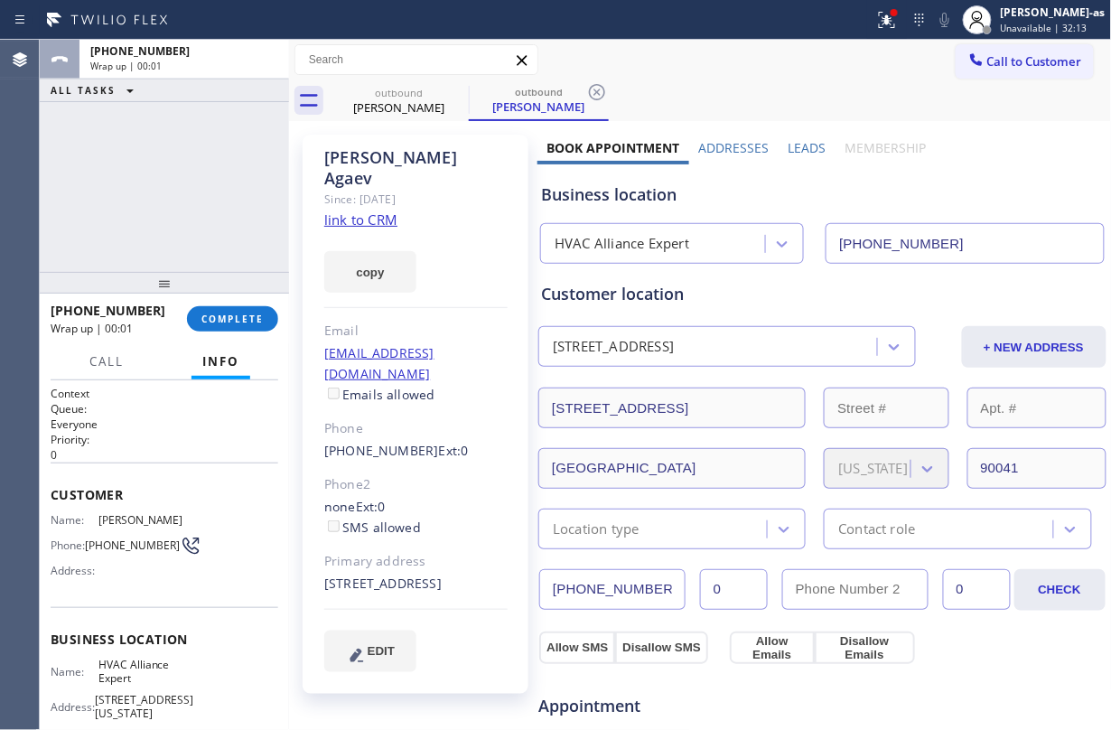
click at [273, 242] on div "ALL TASKS ALL TASKS ACTIVE TASKS TASKS IN WRAP UP +18458003133 Wrap up | 00:01" at bounding box center [164, 156] width 249 height 232
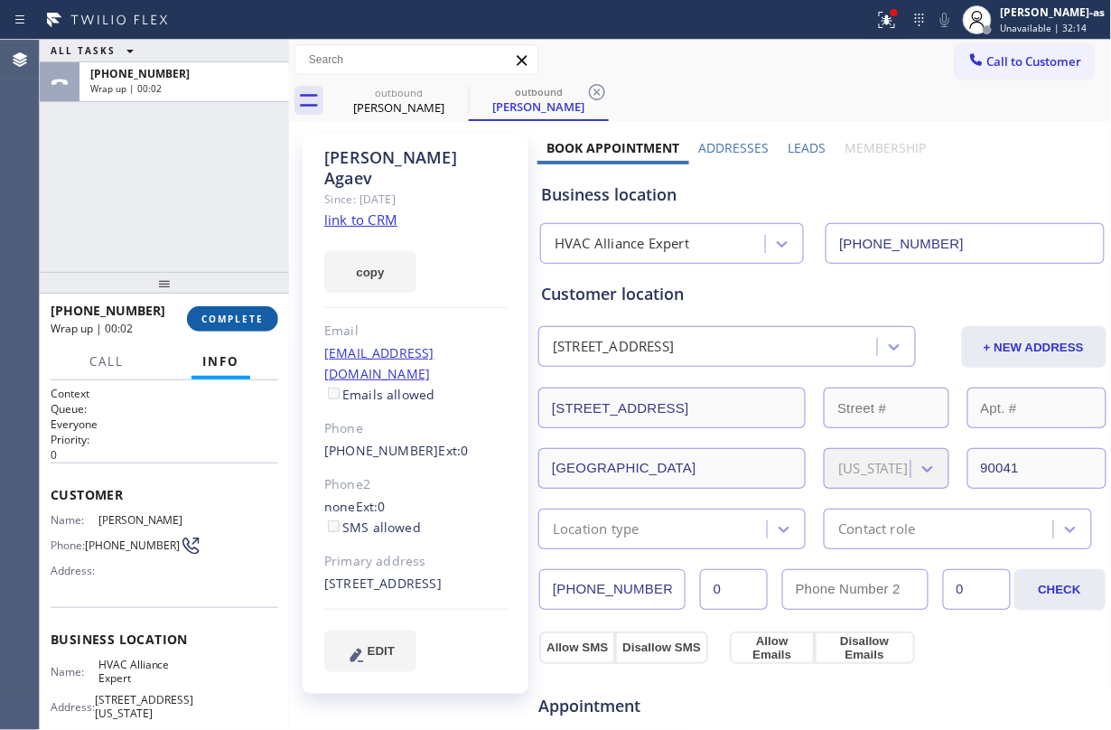
click at [221, 314] on span "COMPLETE" at bounding box center [232, 318] width 62 height 13
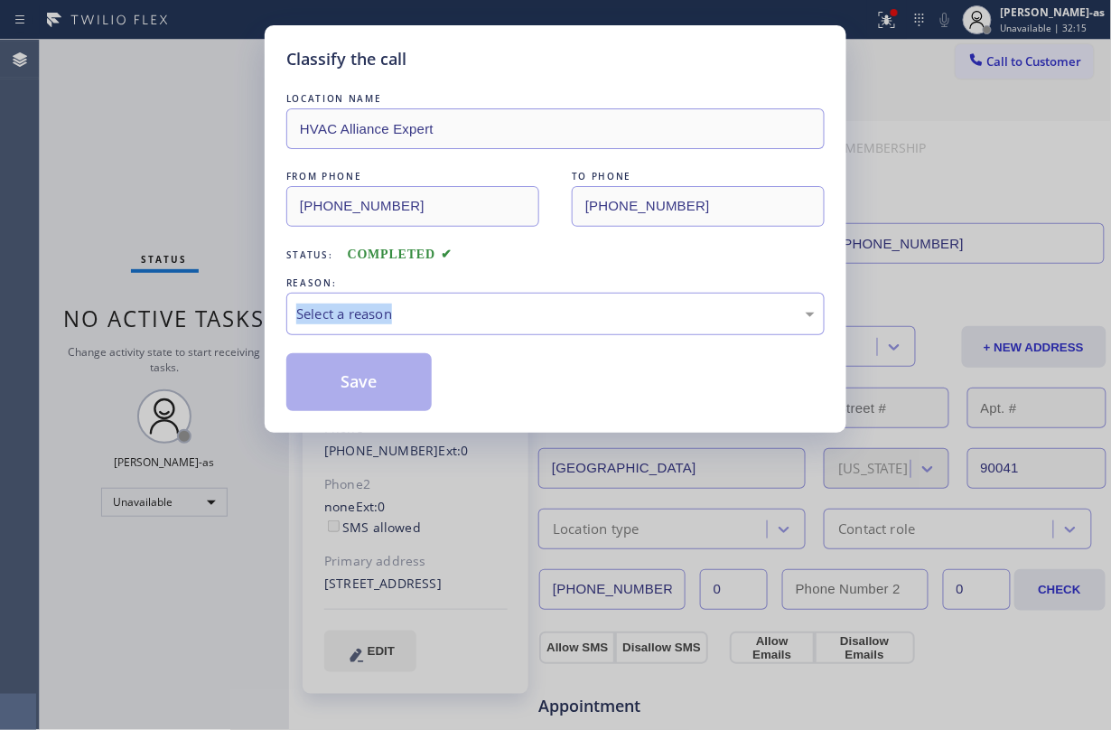
click at [220, 312] on div "Classify the call LOCATION NAME HVAC Alliance Expert FROM PHONE (855) 999-4417 …" at bounding box center [555, 365] width 1111 height 730
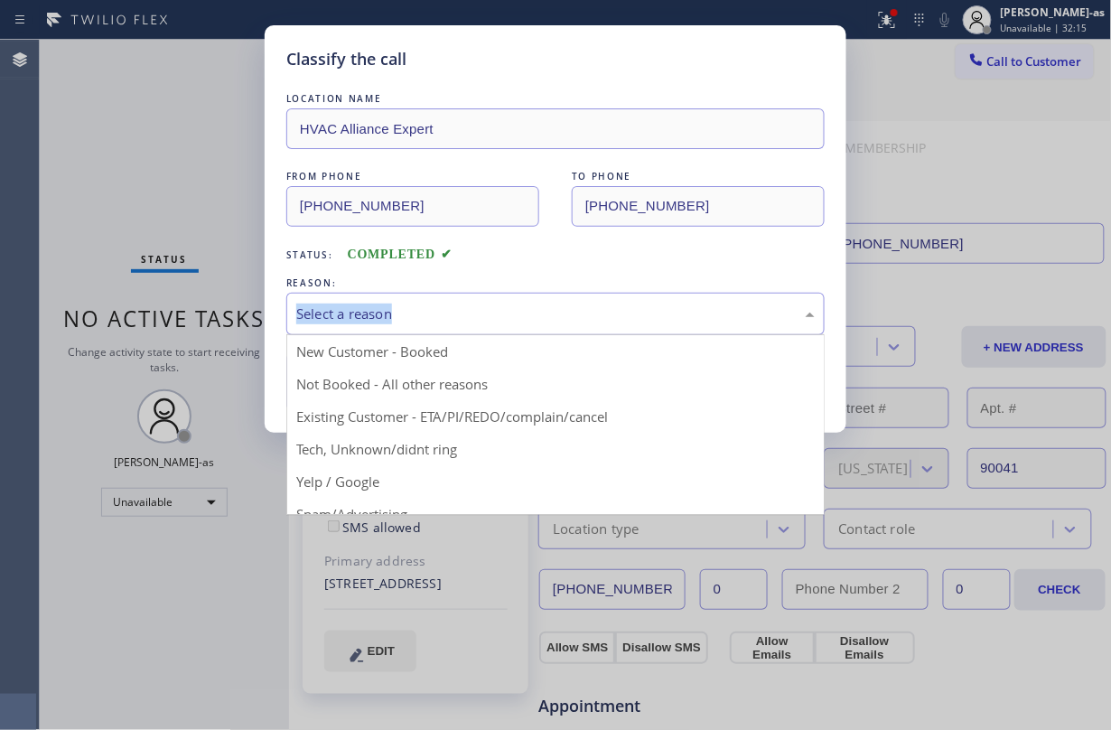
click at [491, 307] on div "Select a reason" at bounding box center [555, 313] width 518 height 21
drag, startPoint x: 585, startPoint y: 415, endPoint x: 496, endPoint y: 409, distance: 89.6
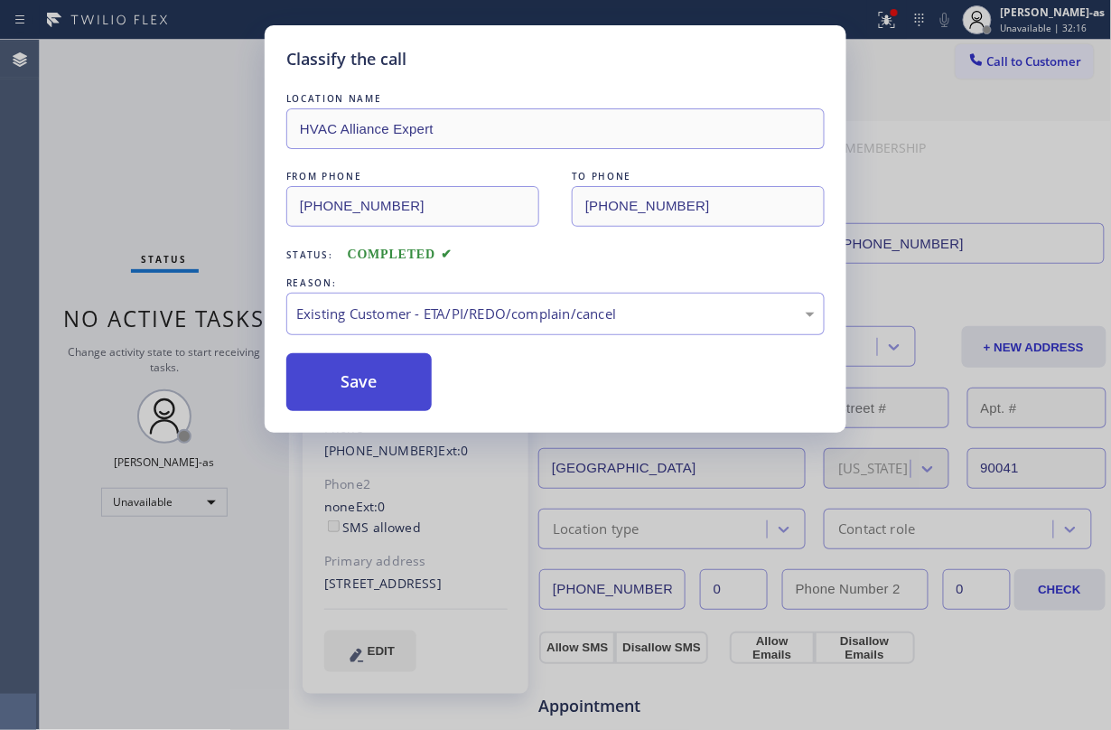
click at [413, 388] on button "Save" at bounding box center [358, 382] width 145 height 58
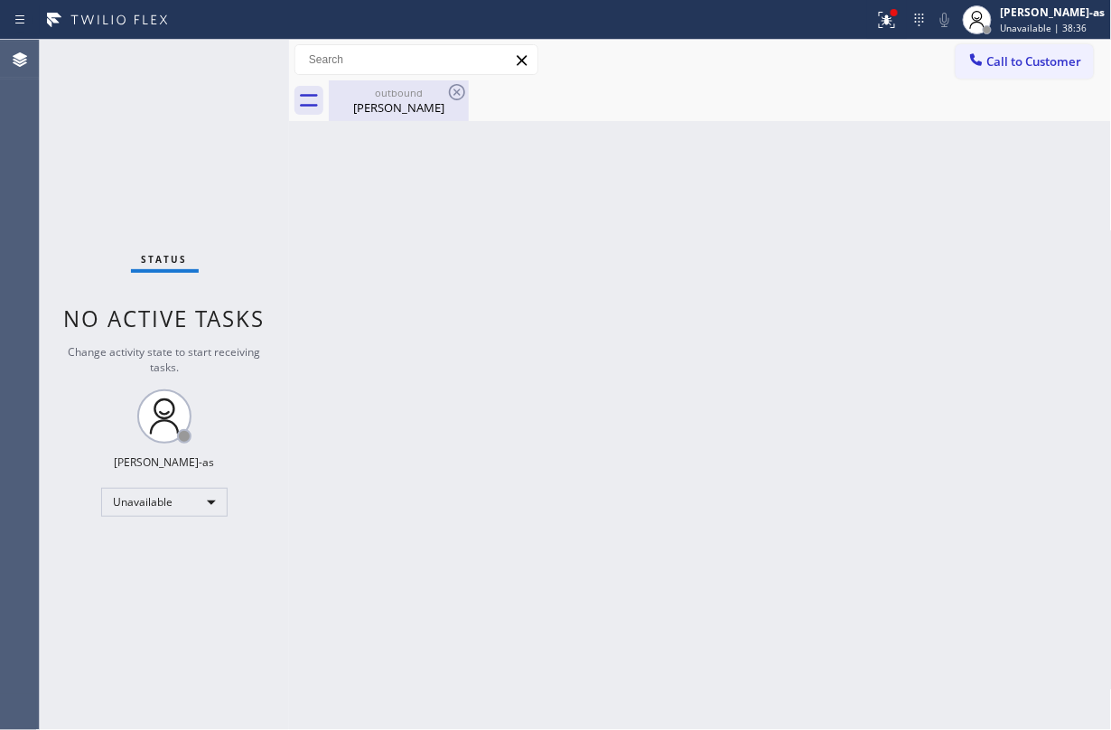
click at [392, 88] on div "outbound" at bounding box center [399, 93] width 136 height 14
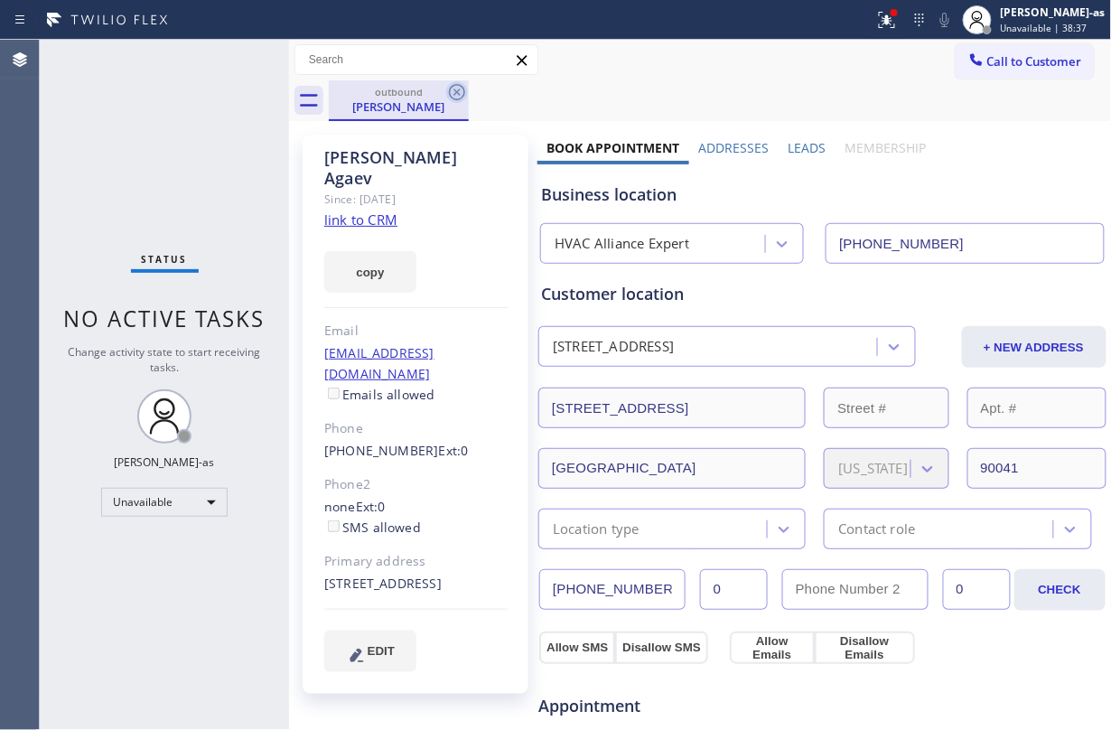
click at [453, 88] on icon at bounding box center [457, 92] width 16 height 16
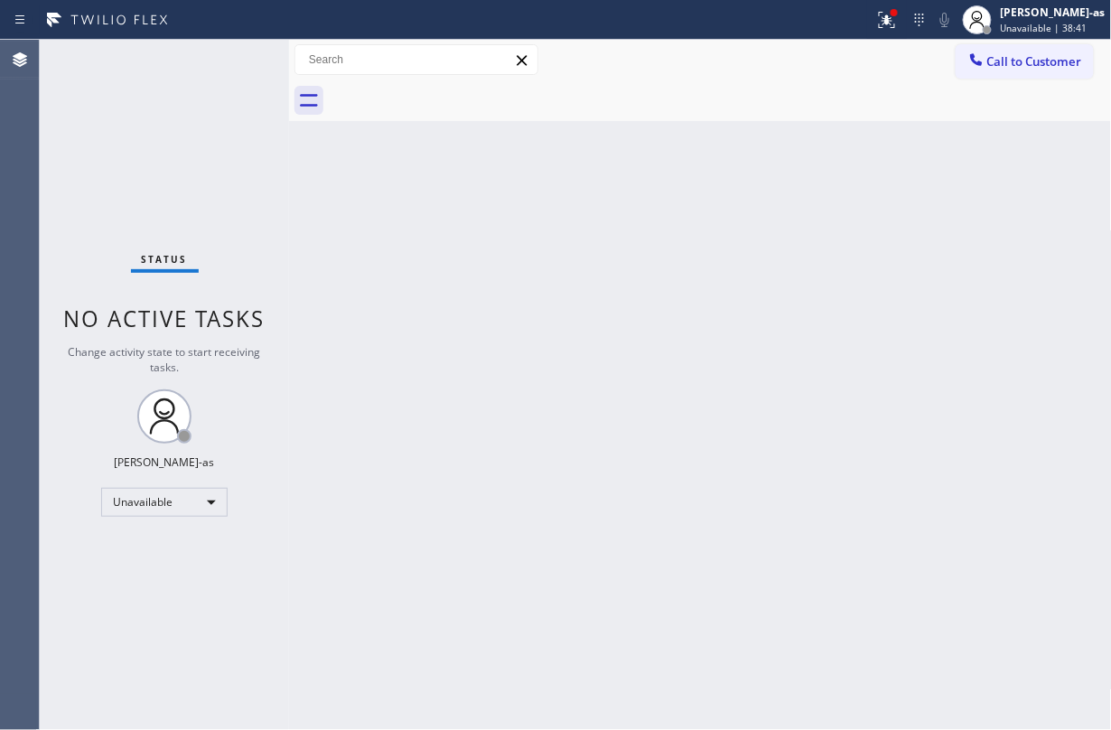
drag, startPoint x: 1012, startPoint y: 55, endPoint x: 912, endPoint y: 117, distance: 118.0
click at [833, 54] on span "Call to Customer" at bounding box center [1034, 61] width 95 height 16
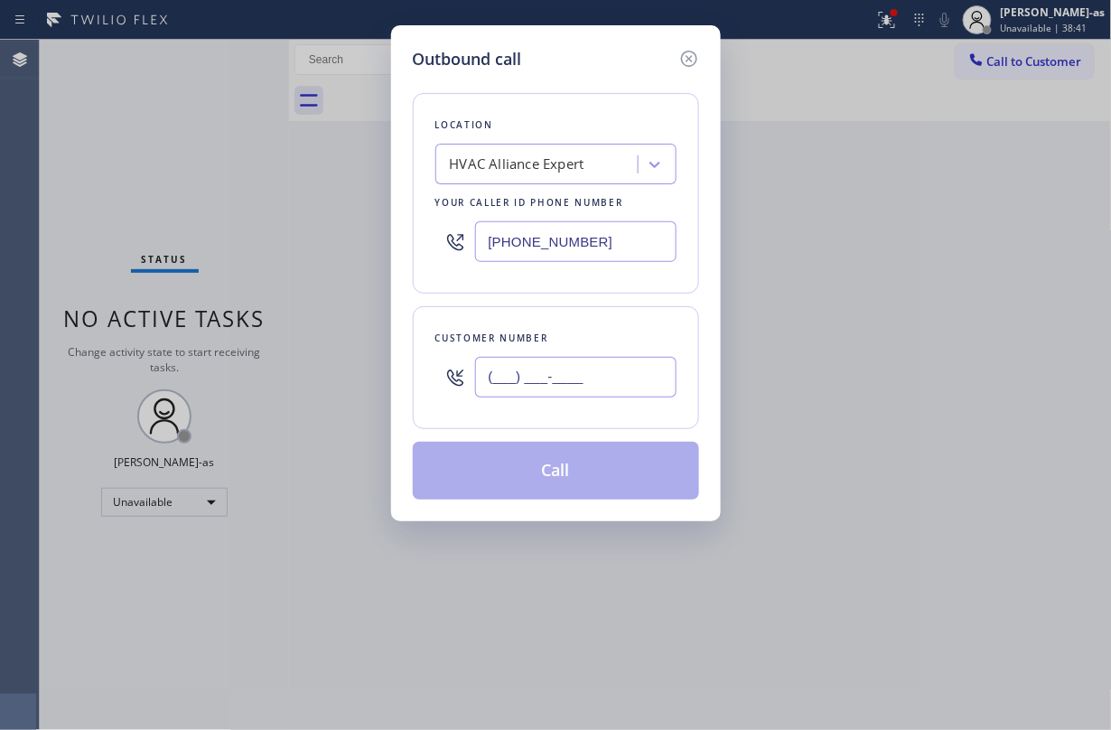
click at [582, 365] on input "(___) ___-____" at bounding box center [575, 377] width 201 height 41
paste input "515) 771-7755"
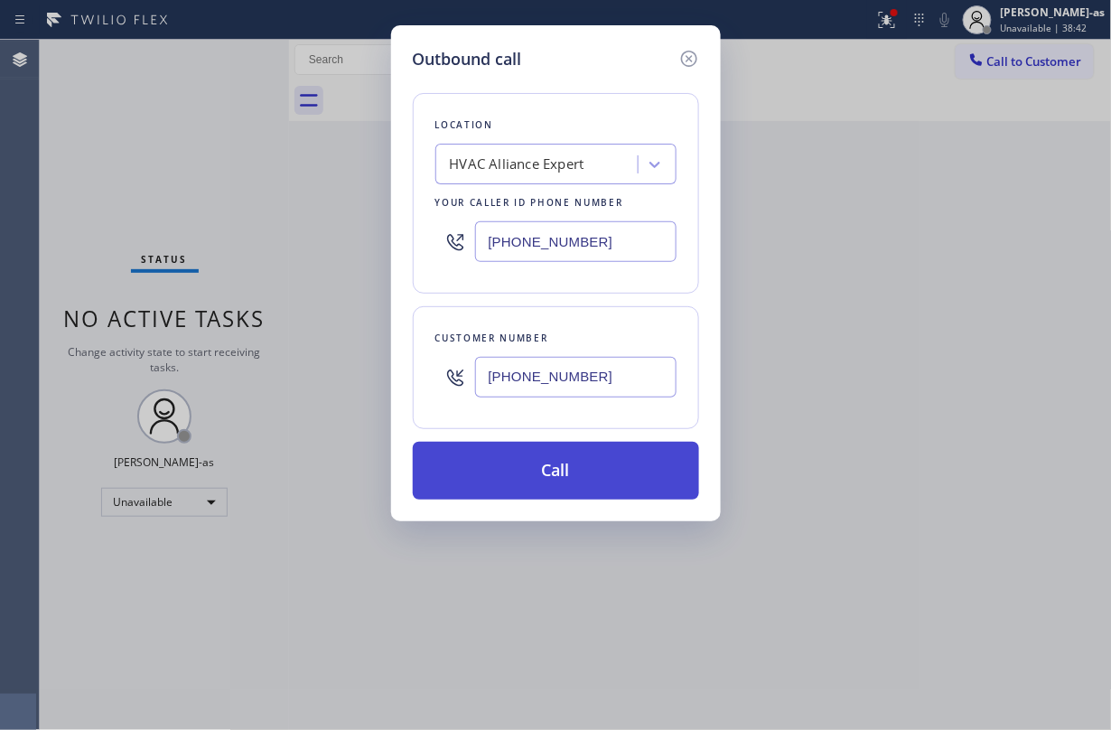
type input "(515) 771-7755"
click at [614, 455] on button "Call" at bounding box center [556, 471] width 286 height 58
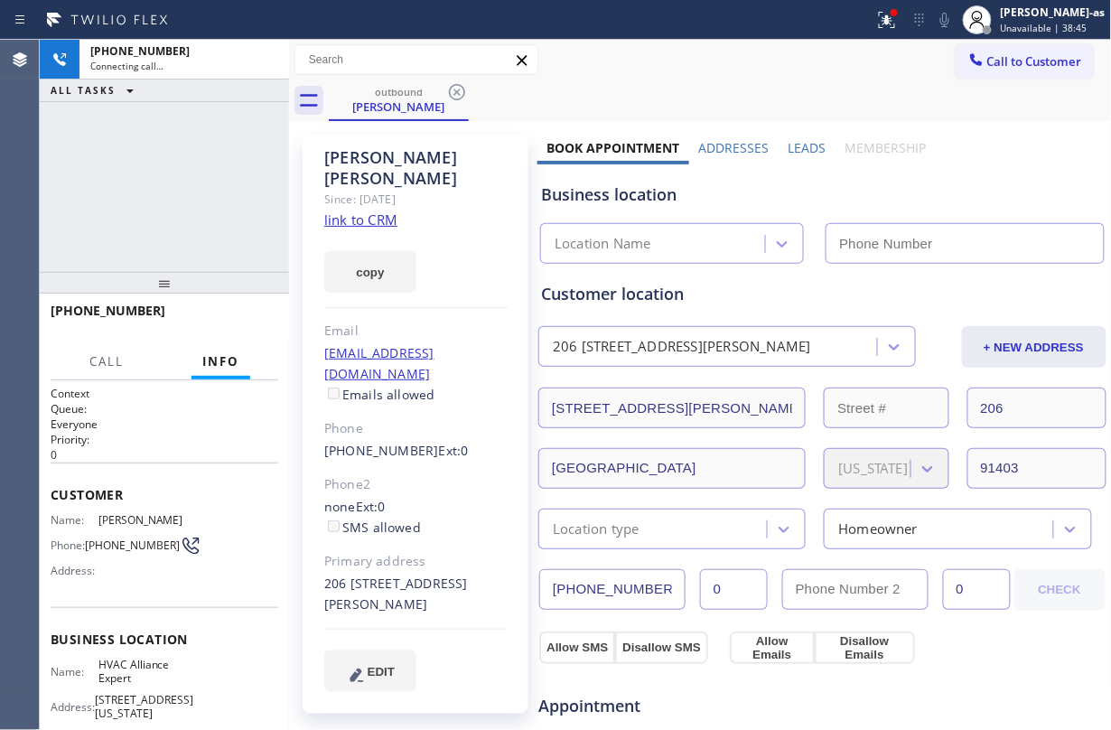
click at [182, 190] on div "+15157717755 Connecting call… ALL TASKS ALL TASKS ACTIVE TASKS TASKS IN WRAP UP" at bounding box center [164, 156] width 249 height 232
click at [376, 210] on link "link to CRM" at bounding box center [360, 219] width 73 height 18
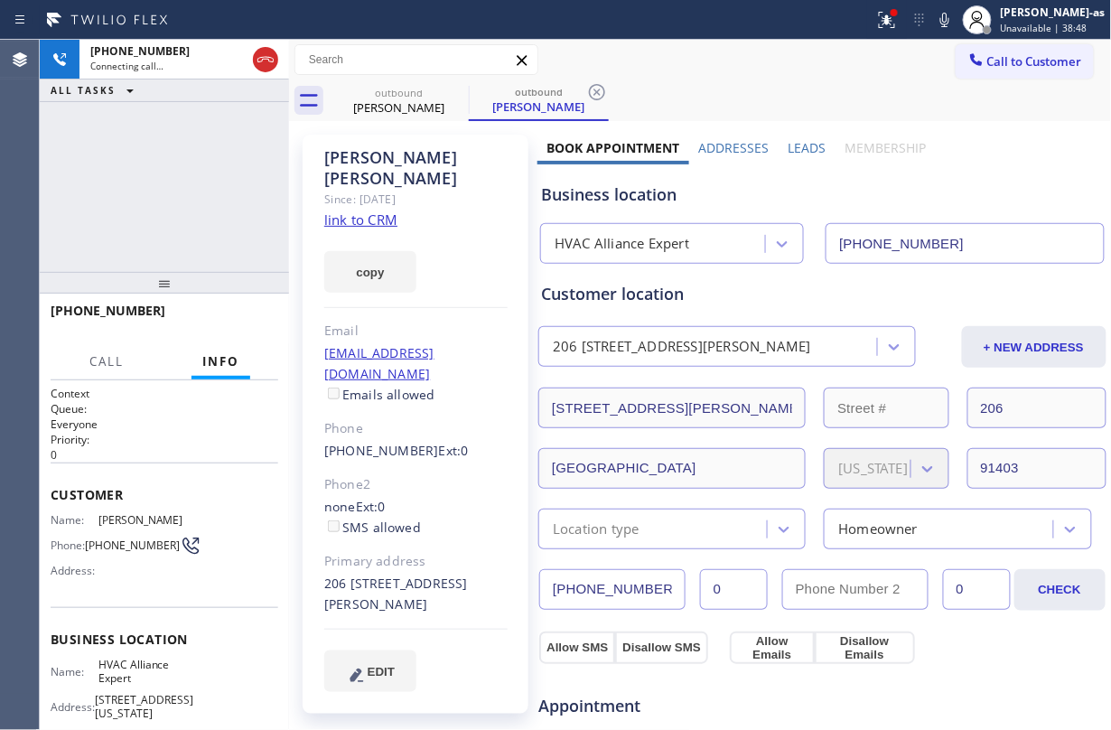
type input "(855) 999-4417"
drag, startPoint x: 150, startPoint y: 152, endPoint x: 166, endPoint y: 145, distance: 17.4
click at [157, 149] on div "+15157717755 Live | 00:45 ALL TASKS ALL TASKS ACTIVE TASKS TASKS IN WRAP UP" at bounding box center [164, 156] width 249 height 232
click at [275, 59] on icon at bounding box center [266, 60] width 22 height 22
click at [219, 182] on div "+15157717755 Live | 00:45 ALL TASKS ALL TASKS ACTIVE TASKS TASKS IN WRAP UP" at bounding box center [164, 156] width 249 height 232
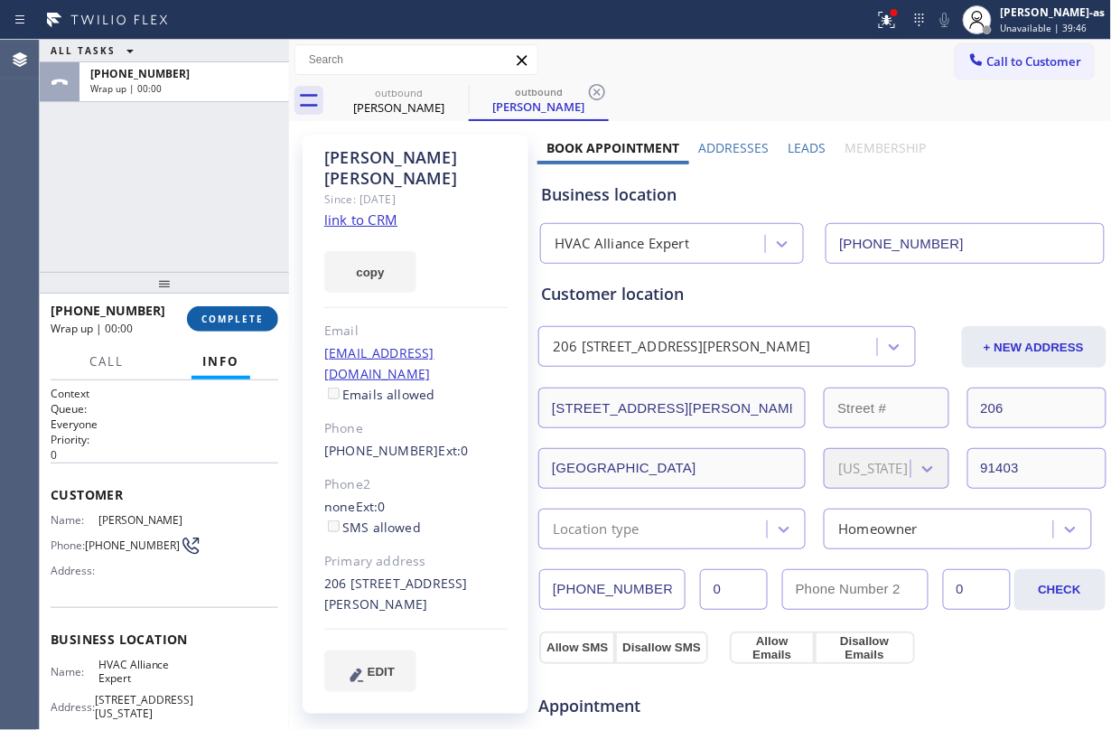
drag, startPoint x: 260, startPoint y: 322, endPoint x: 206, endPoint y: 273, distance: 73.5
click at [258, 320] on span "COMPLETE" at bounding box center [232, 318] width 62 height 13
click at [200, 272] on div at bounding box center [164, 283] width 249 height 22
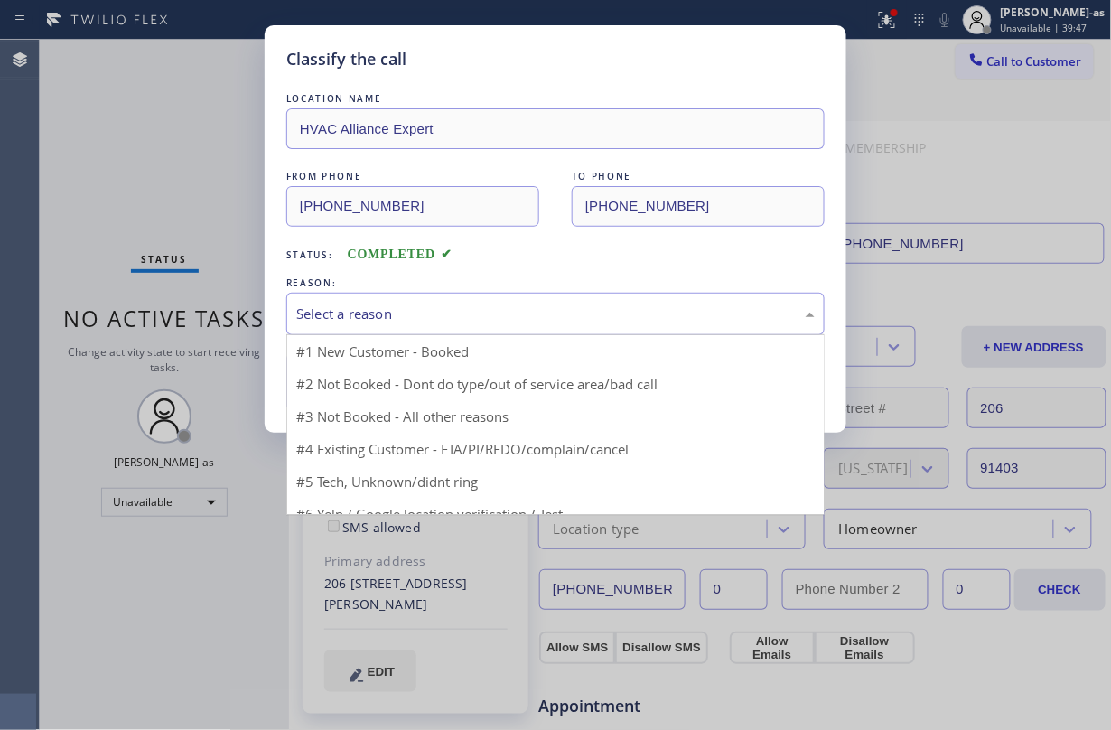
drag, startPoint x: 461, startPoint y: 311, endPoint x: 474, endPoint y: 323, distance: 18.5
click at [462, 311] on div "Select a reason" at bounding box center [555, 313] width 518 height 21
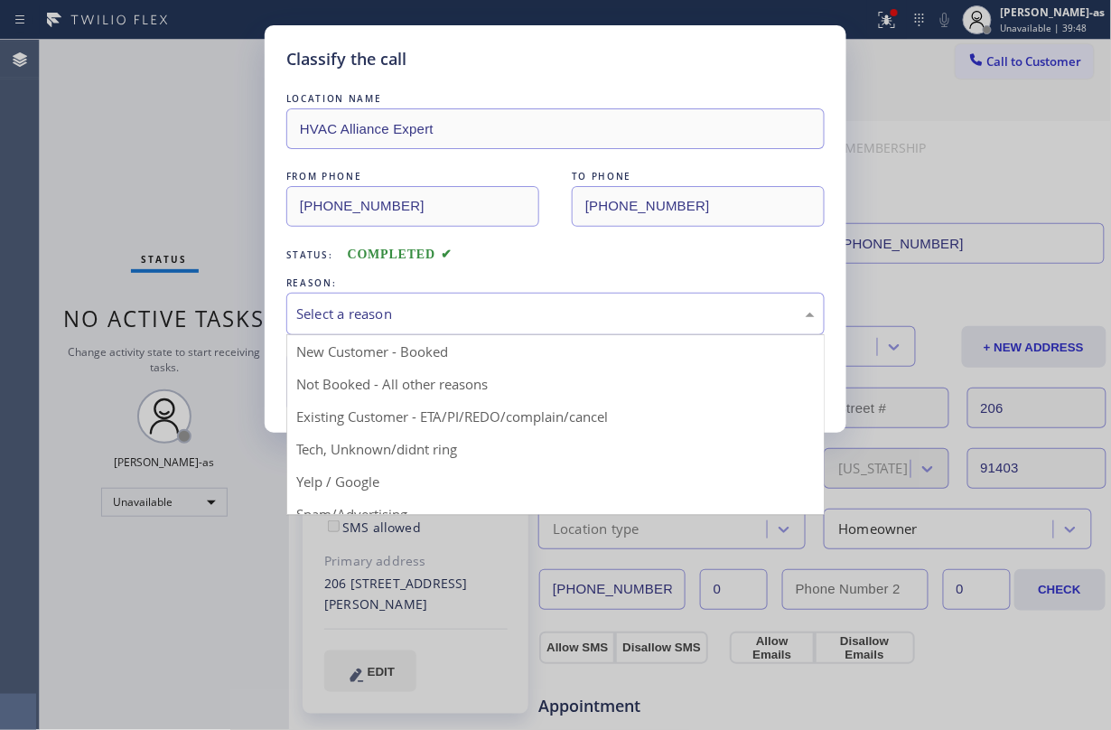
drag, startPoint x: 558, startPoint y: 412, endPoint x: 467, endPoint y: 406, distance: 91.4
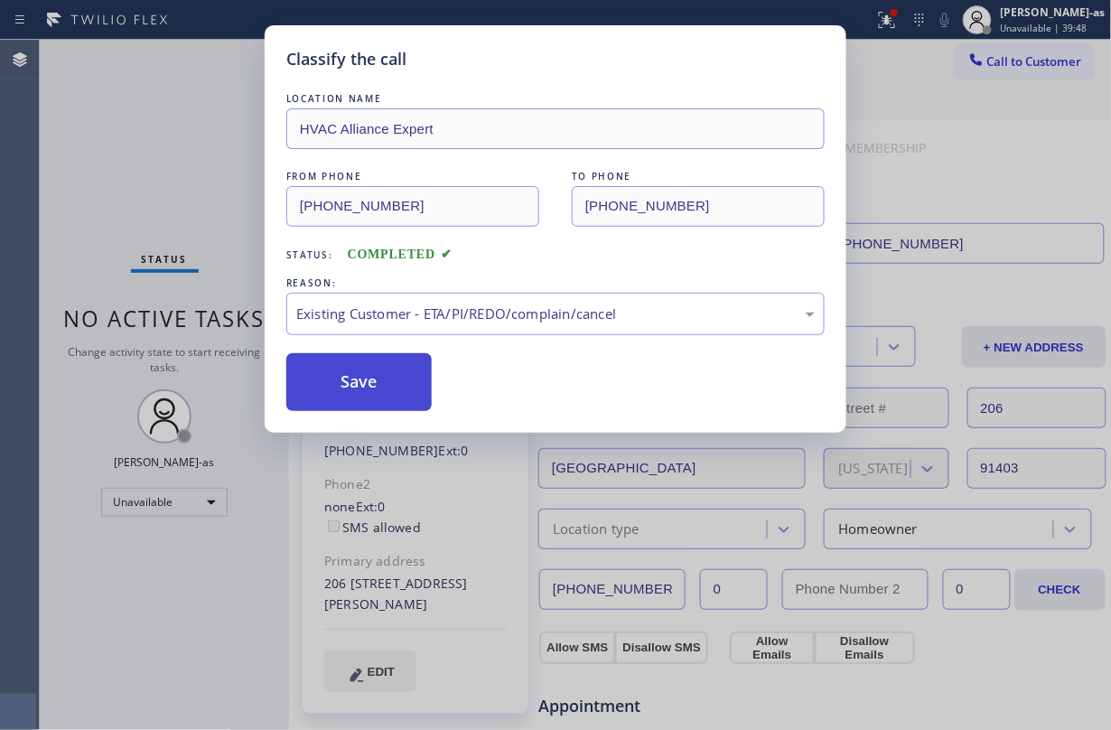
click at [380, 380] on button "Save" at bounding box center [358, 382] width 145 height 58
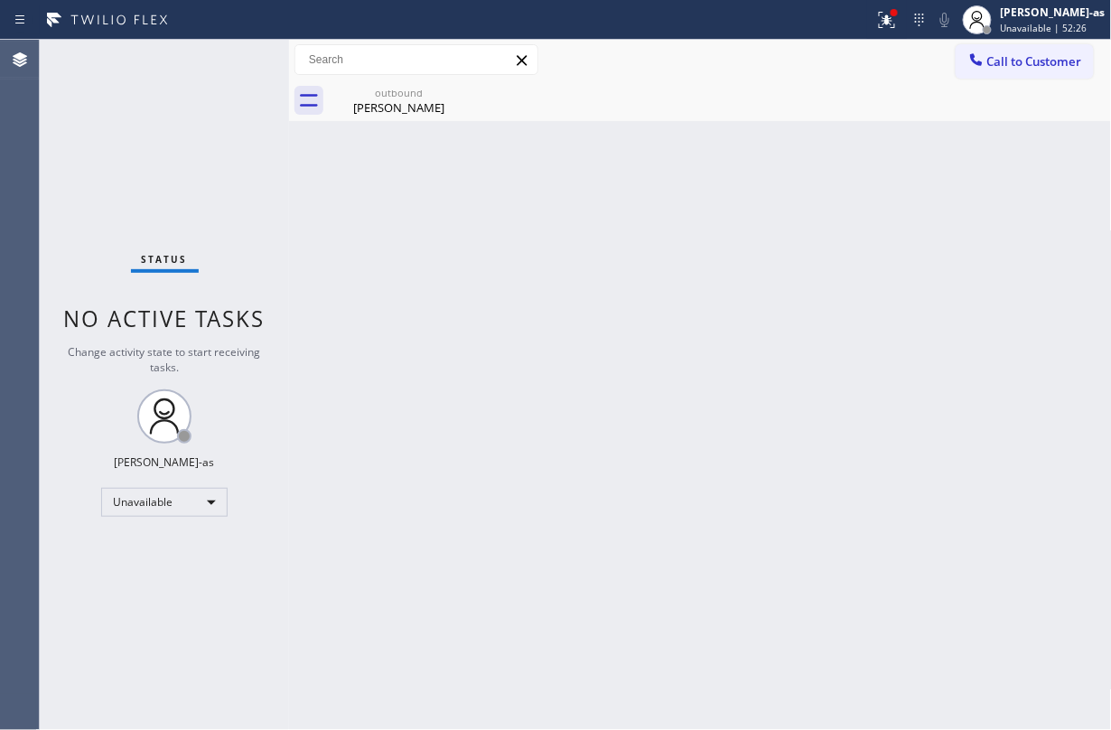
click at [326, 206] on div "Back to Dashboard Change Sender ID Customers Technicians Select a contact Outbo…" at bounding box center [700, 385] width 823 height 690
drag, startPoint x: 379, startPoint y: 88, endPoint x: 473, endPoint y: 90, distance: 94.0
click at [383, 88] on div "outbound" at bounding box center [399, 93] width 136 height 14
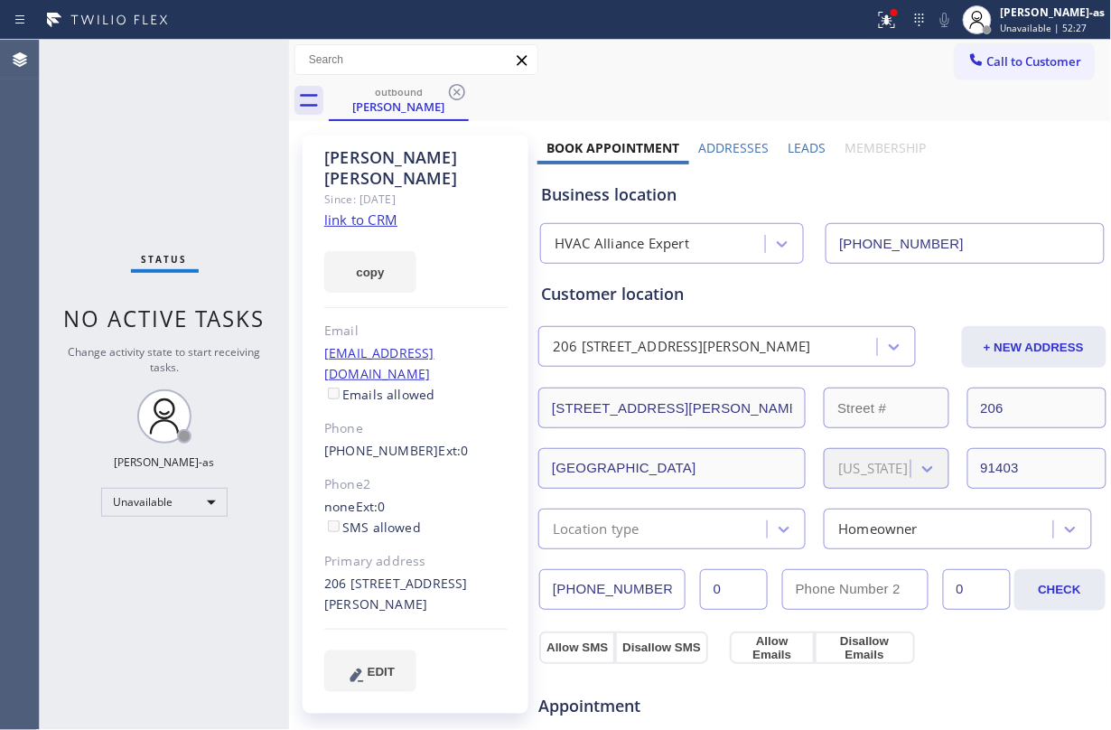
click at [463, 91] on icon at bounding box center [457, 92] width 16 height 16
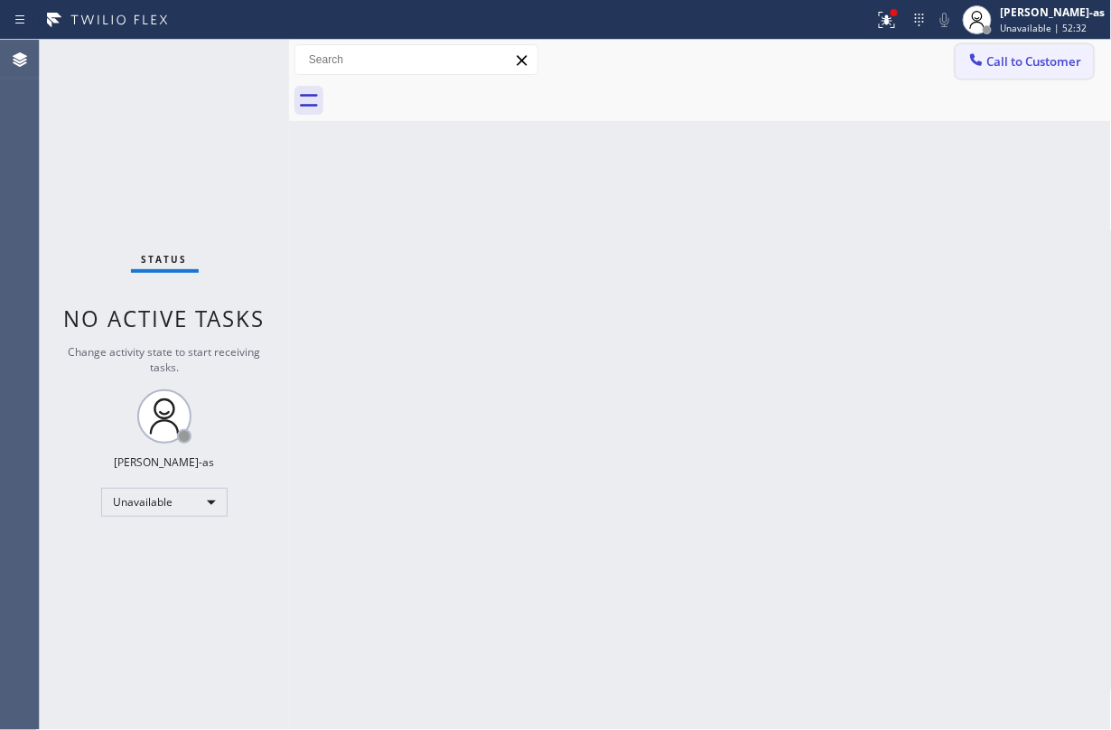
click at [833, 51] on button "Call to Customer" at bounding box center [1024, 61] width 138 height 34
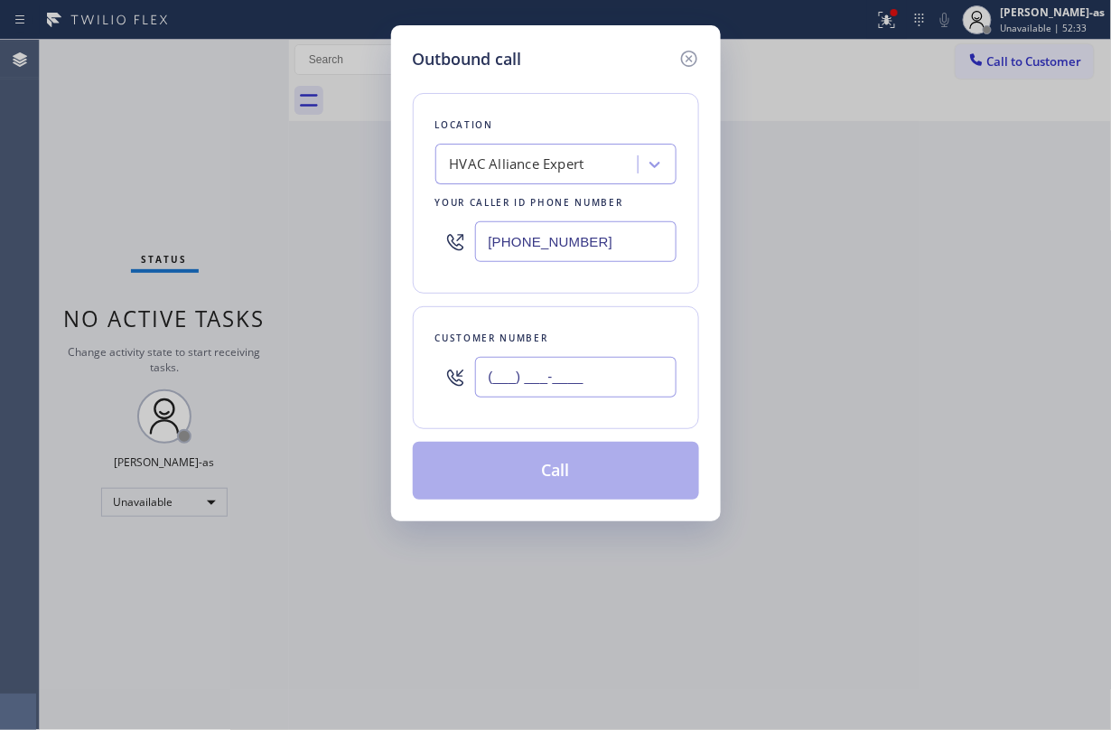
click at [603, 374] on input "(___) ___-____" at bounding box center [575, 377] width 201 height 41
paste input "516) 528-3536"
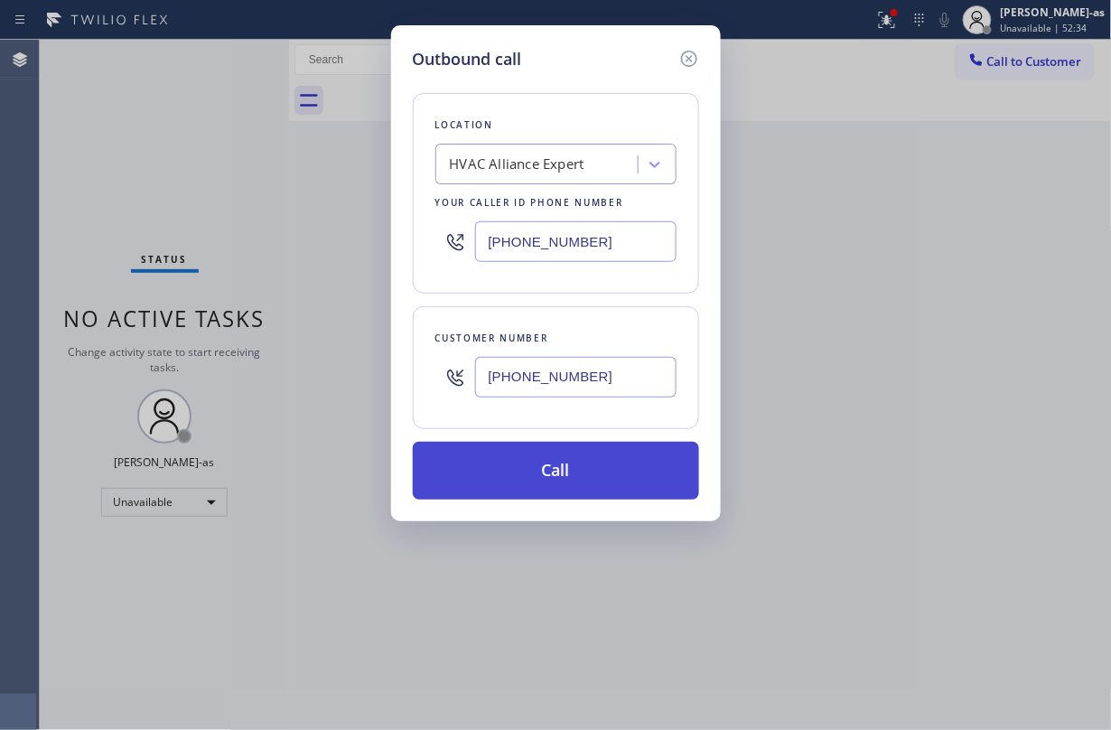
type input "(516) 528-3536"
click at [558, 473] on button "Call" at bounding box center [556, 471] width 286 height 58
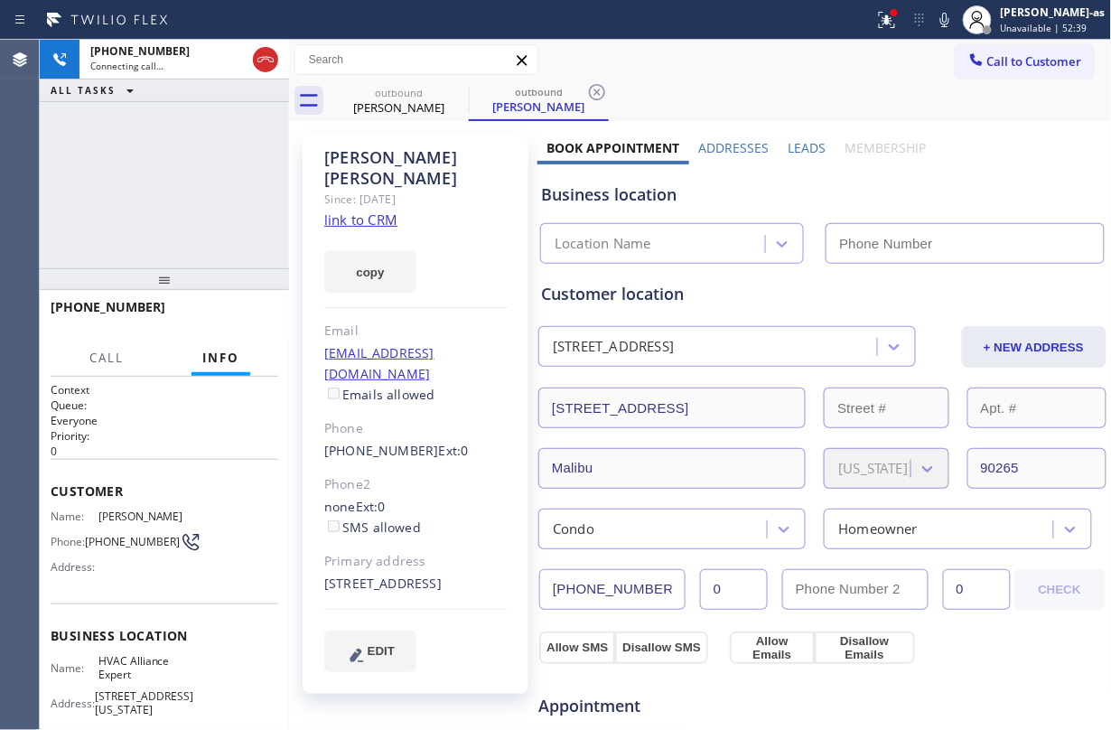
type input "(855) 999-4417"
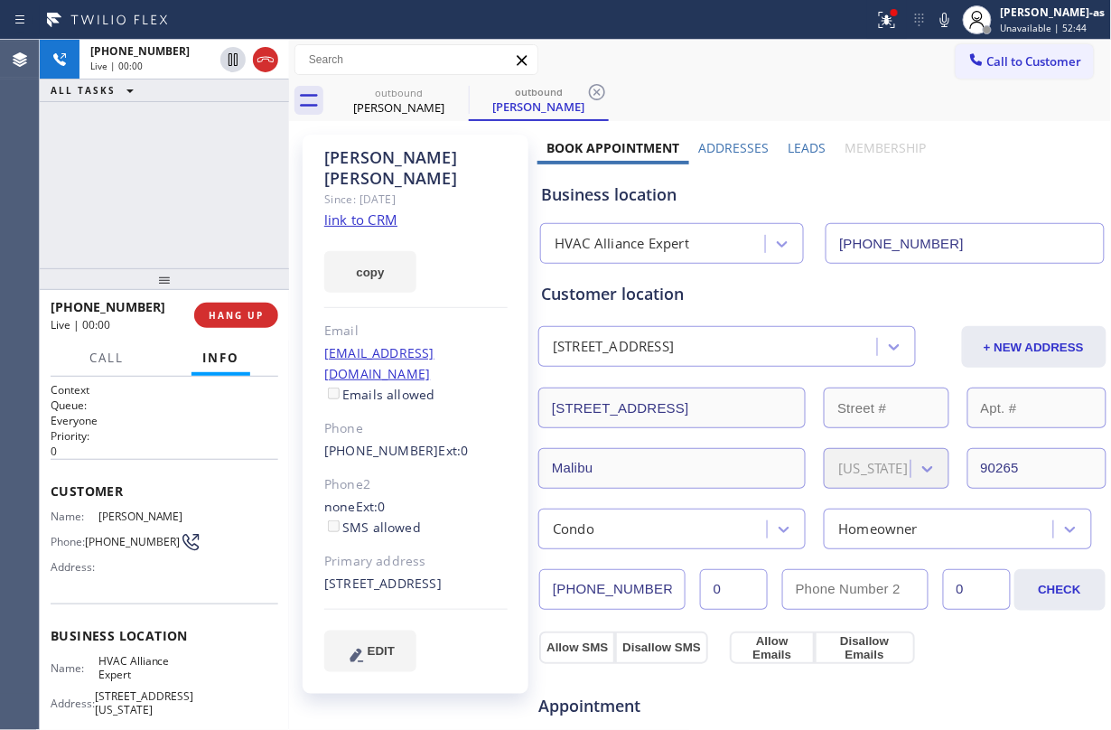
click at [219, 210] on div "+15165283536 Live | 00:00 ALL TASKS ALL TASKS ACTIVE TASKS TASKS IN WRAP UP" at bounding box center [164, 154] width 249 height 228
click at [229, 312] on span "HANG UP" at bounding box center [236, 315] width 55 height 13
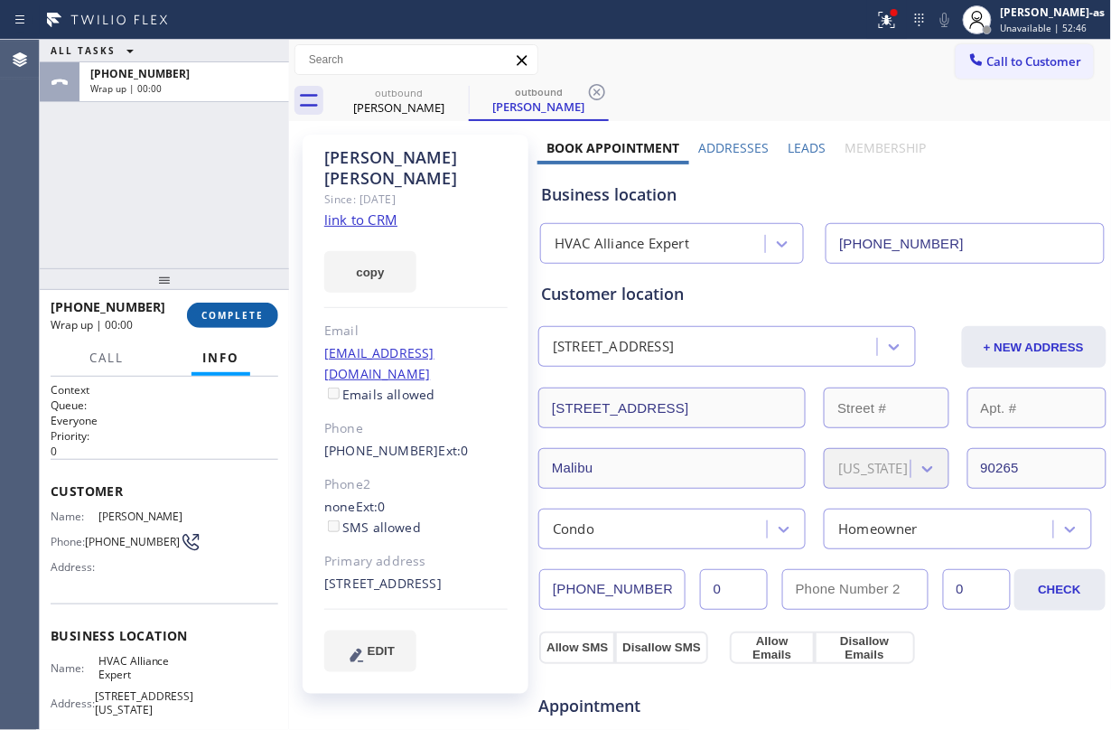
click at [229, 312] on span "COMPLETE" at bounding box center [232, 315] width 62 height 13
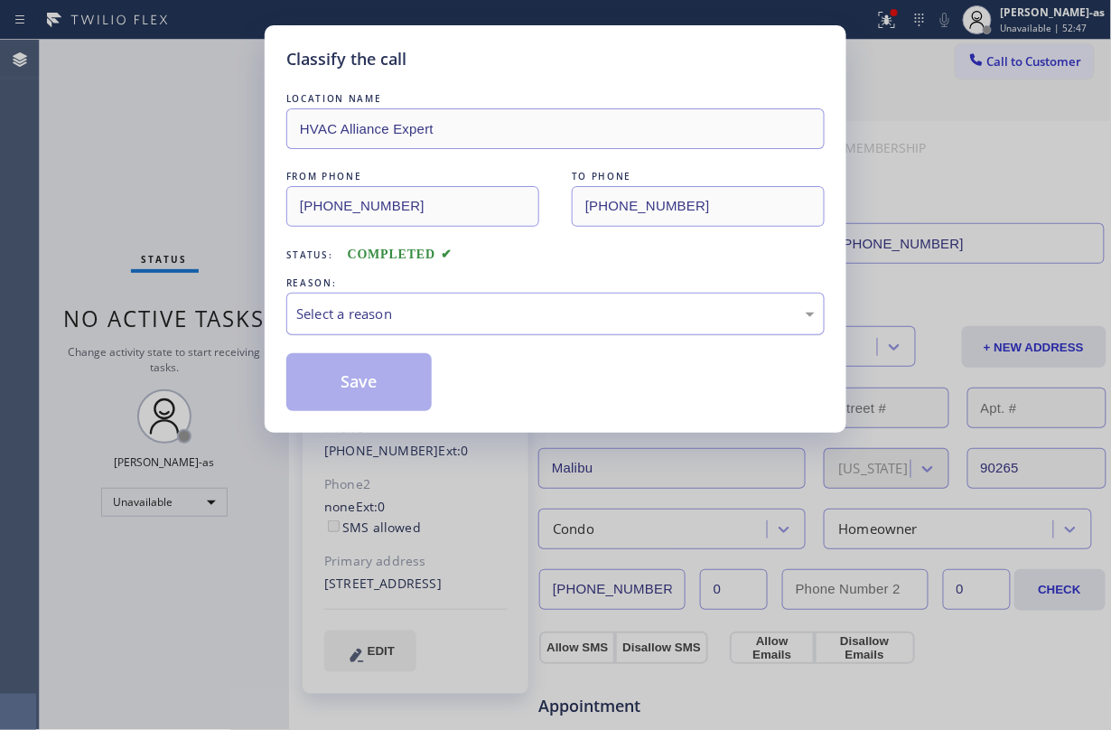
click at [471, 312] on div "Select a reason" at bounding box center [555, 313] width 518 height 21
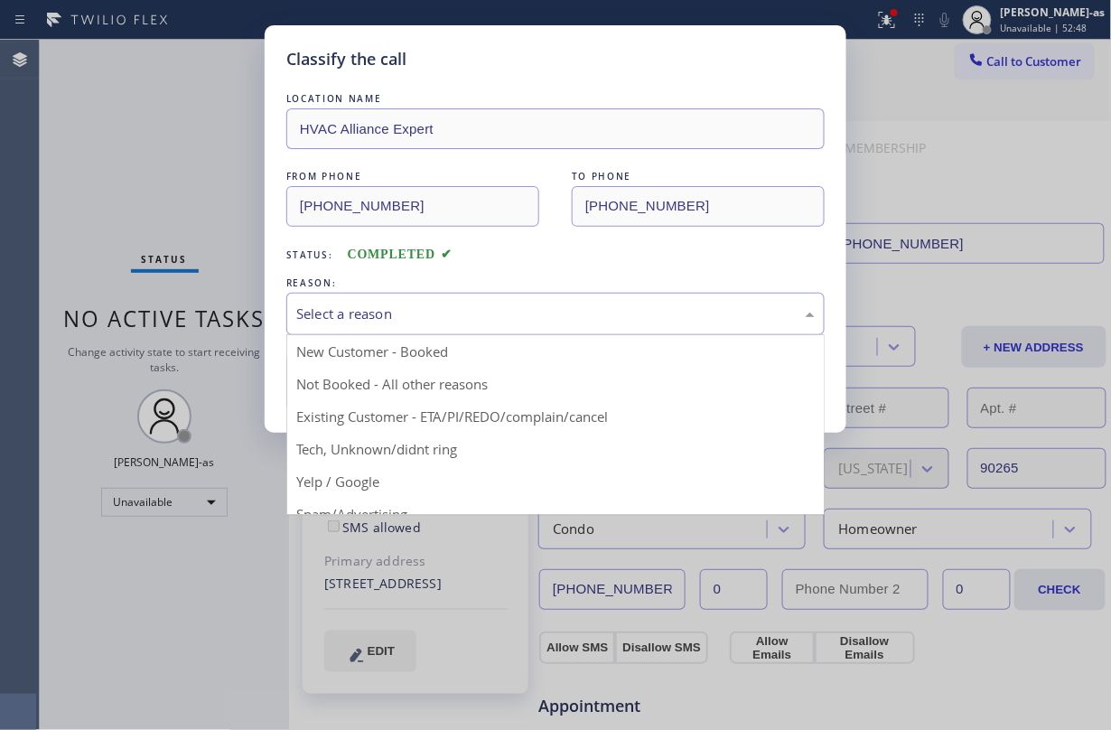
drag, startPoint x: 532, startPoint y: 420, endPoint x: 460, endPoint y: 399, distance: 75.2
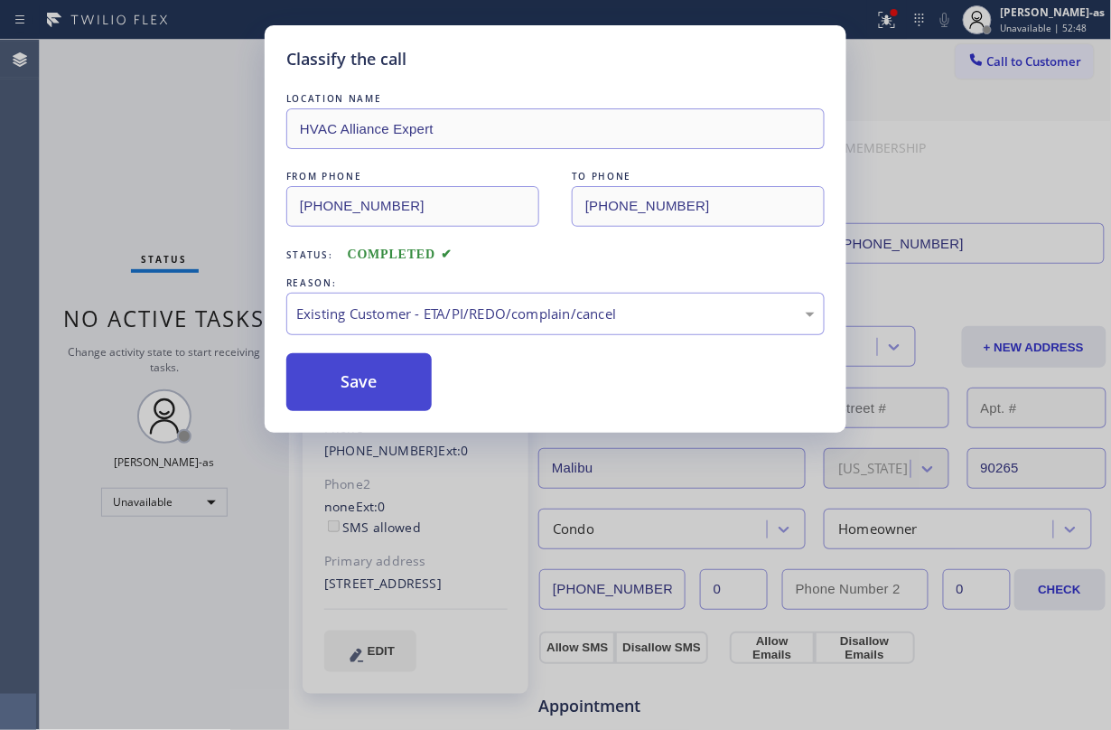
click at [358, 385] on button "Save" at bounding box center [358, 382] width 145 height 58
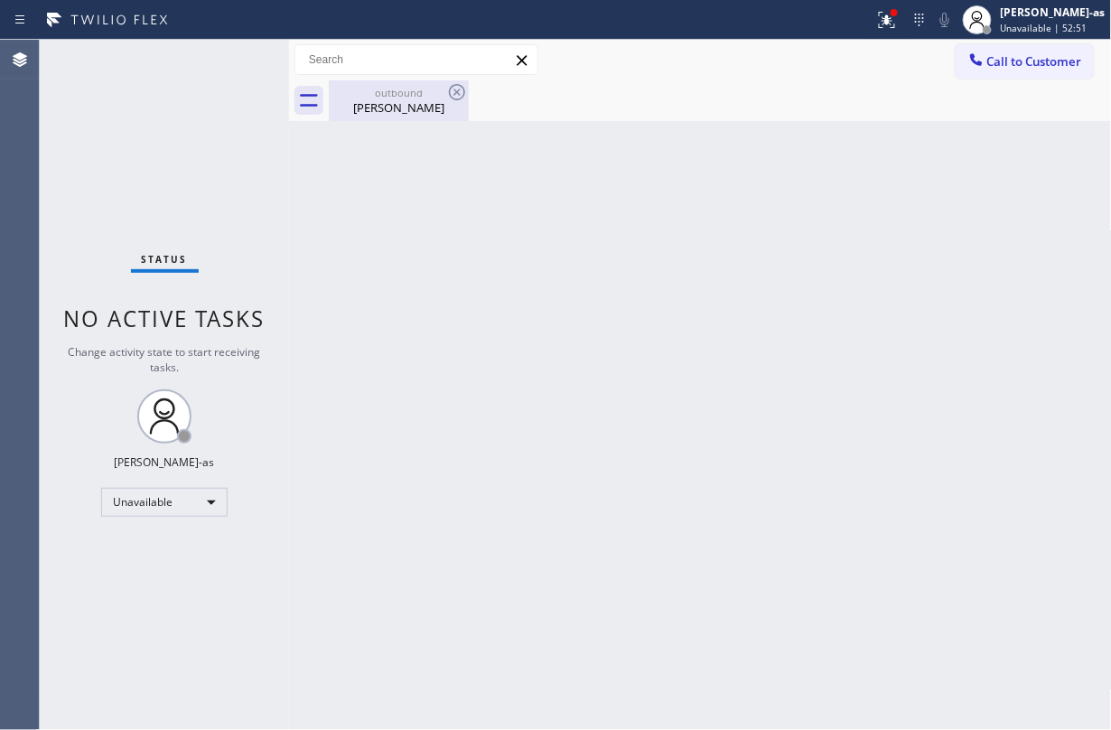
click at [420, 86] on div "outbound" at bounding box center [399, 93] width 136 height 14
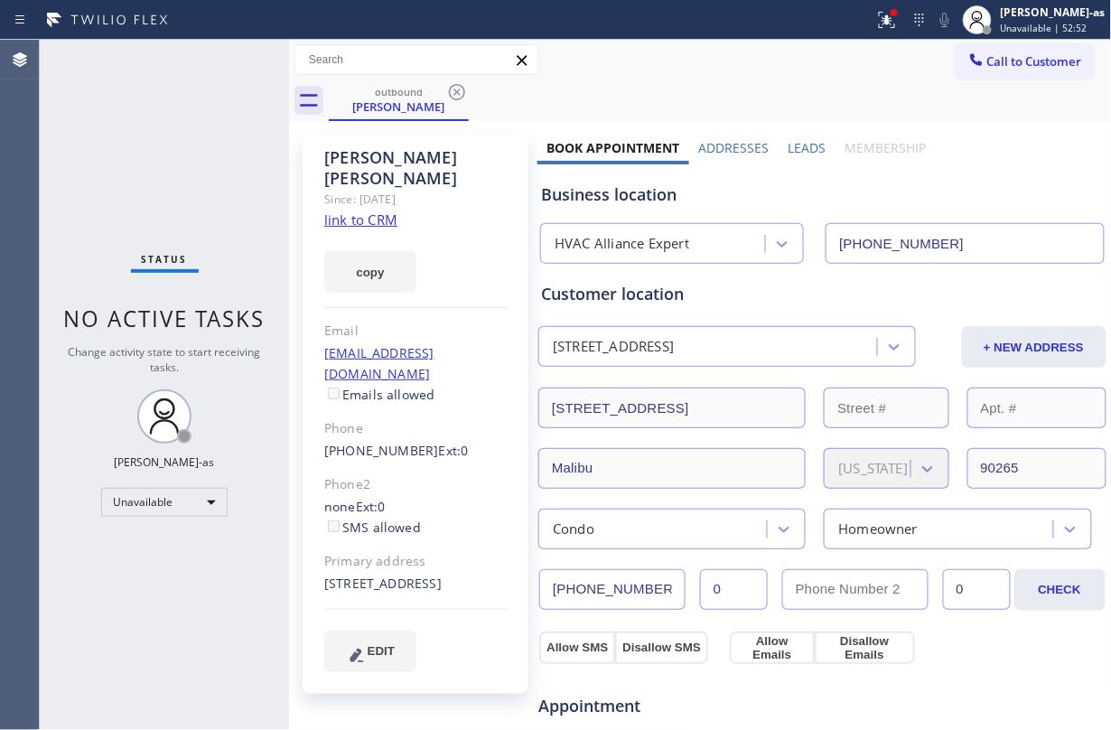
click at [347, 210] on link "link to CRM" at bounding box center [360, 219] width 73 height 18
click at [833, 65] on span "Call to Customer" at bounding box center [1034, 61] width 95 height 16
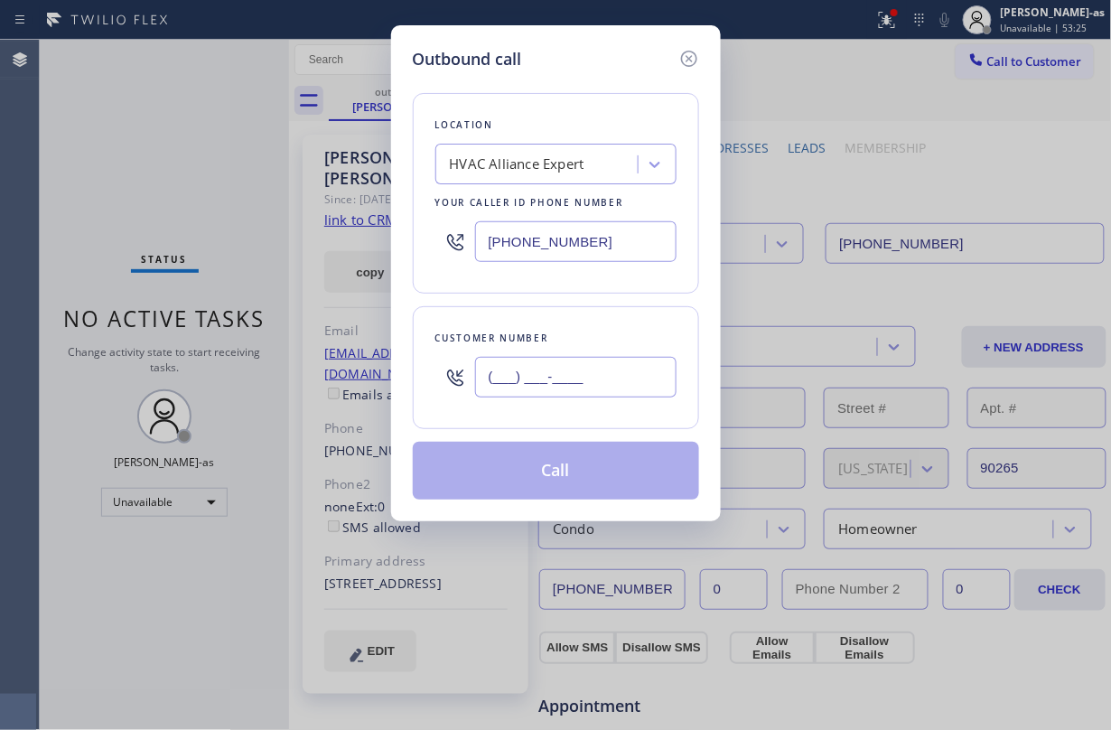
click at [603, 358] on input "(___) ___-____" at bounding box center [575, 377] width 201 height 41
paste input "213) 884-8333"
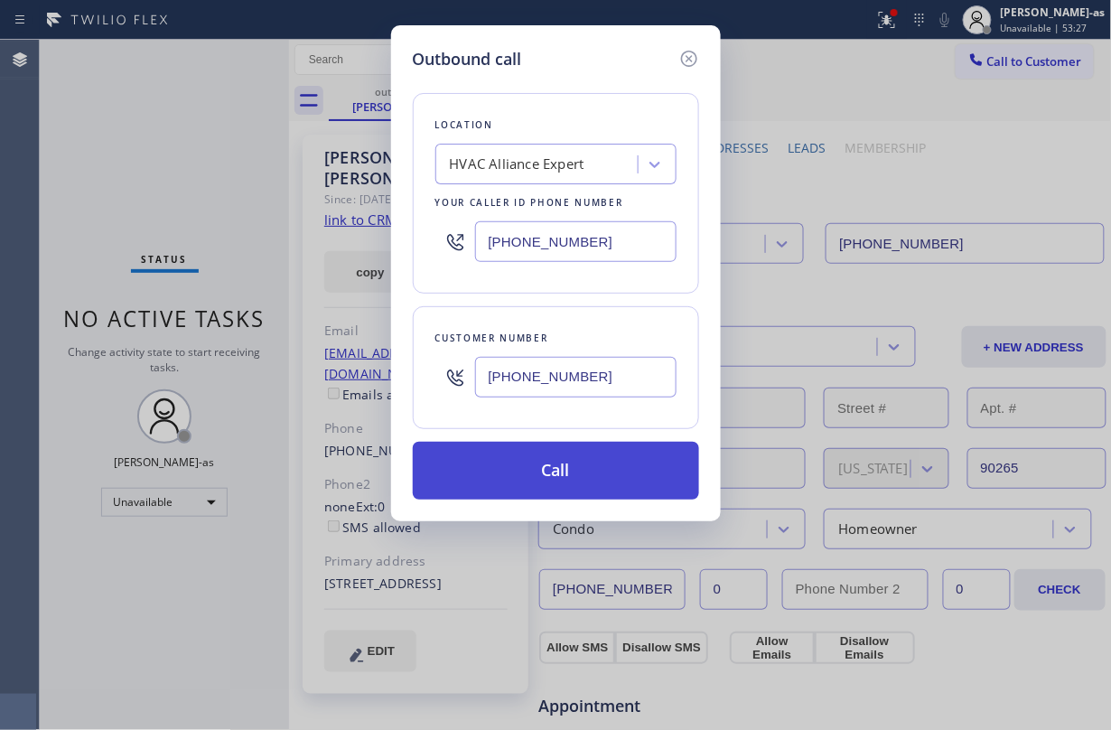
type input "(213) 884-8333"
click at [587, 474] on button "Call" at bounding box center [556, 471] width 286 height 58
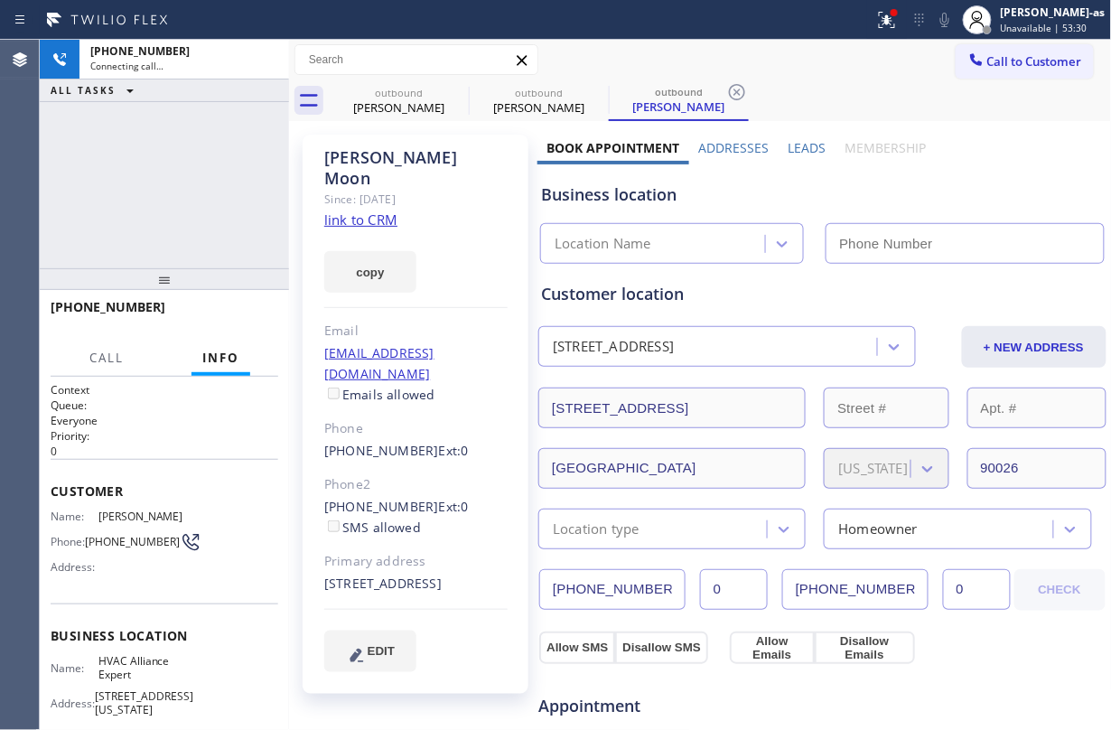
click at [367, 210] on link "link to CRM" at bounding box center [360, 219] width 73 height 18
type input "(855) 999-4417"
click at [381, 210] on link "link to CRM" at bounding box center [360, 219] width 73 height 18
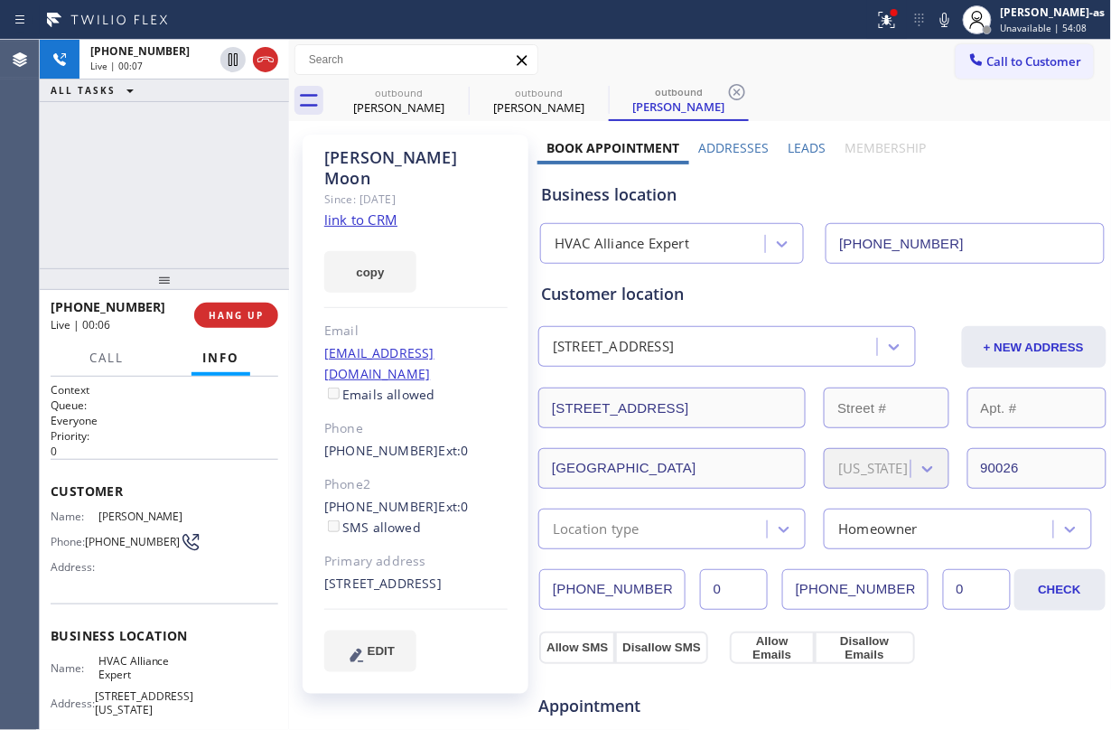
drag, startPoint x: 130, startPoint y: 186, endPoint x: 257, endPoint y: 85, distance: 162.6
click at [134, 186] on div "+12138848333 Live | 00:07 ALL TASKS ALL TASKS ACTIVE TASKS TASKS IN WRAP UP" at bounding box center [164, 154] width 249 height 228
click at [267, 61] on icon at bounding box center [266, 60] width 22 height 22
click at [200, 167] on div "+12138848333 Live | 00:08 ALL TASKS ALL TASKS ACTIVE TASKS TASKS IN WRAP UP" at bounding box center [164, 154] width 249 height 228
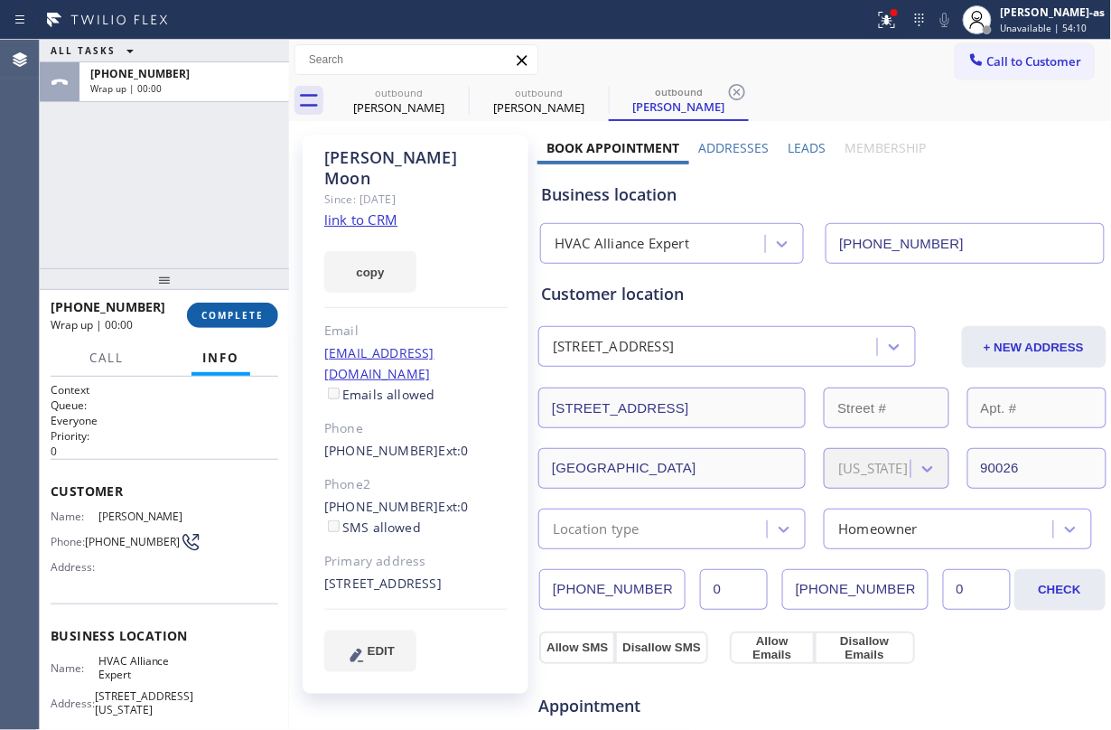
click at [220, 307] on button "COMPLETE" at bounding box center [232, 315] width 91 height 25
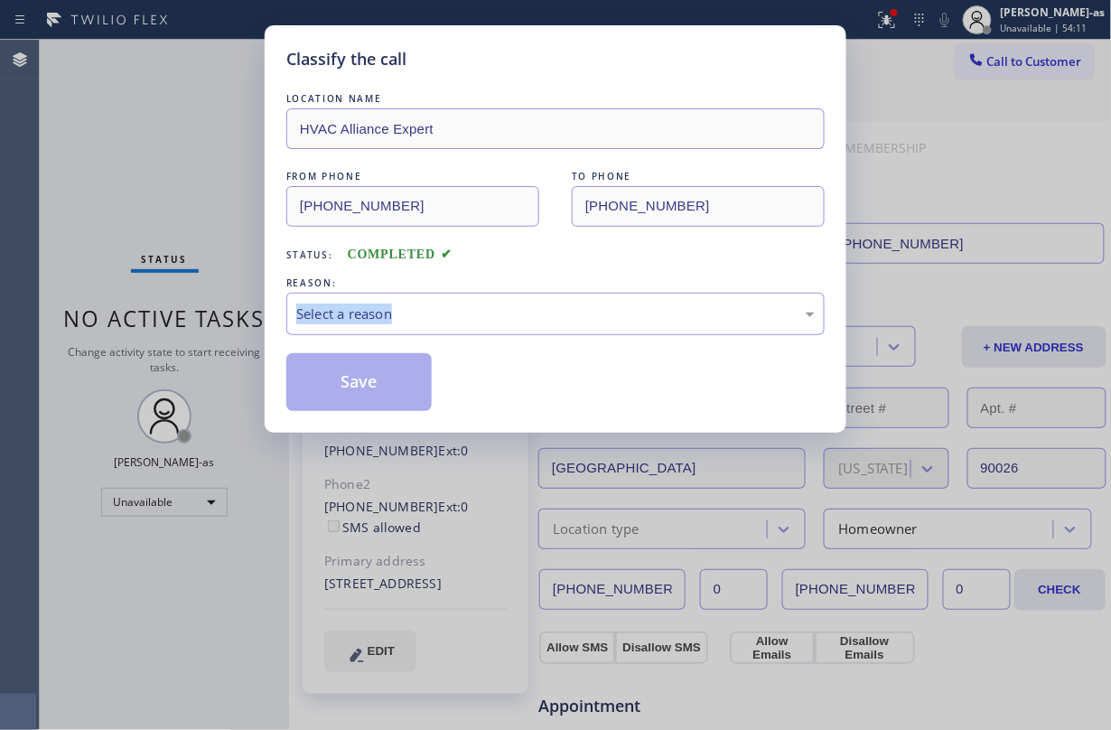
click at [228, 308] on div "Classify the call LOCATION NAME HVAC Alliance Expert FROM PHONE (855) 999-4417 …" at bounding box center [555, 365] width 1111 height 730
click at [492, 293] on div "Select a reason" at bounding box center [555, 314] width 538 height 42
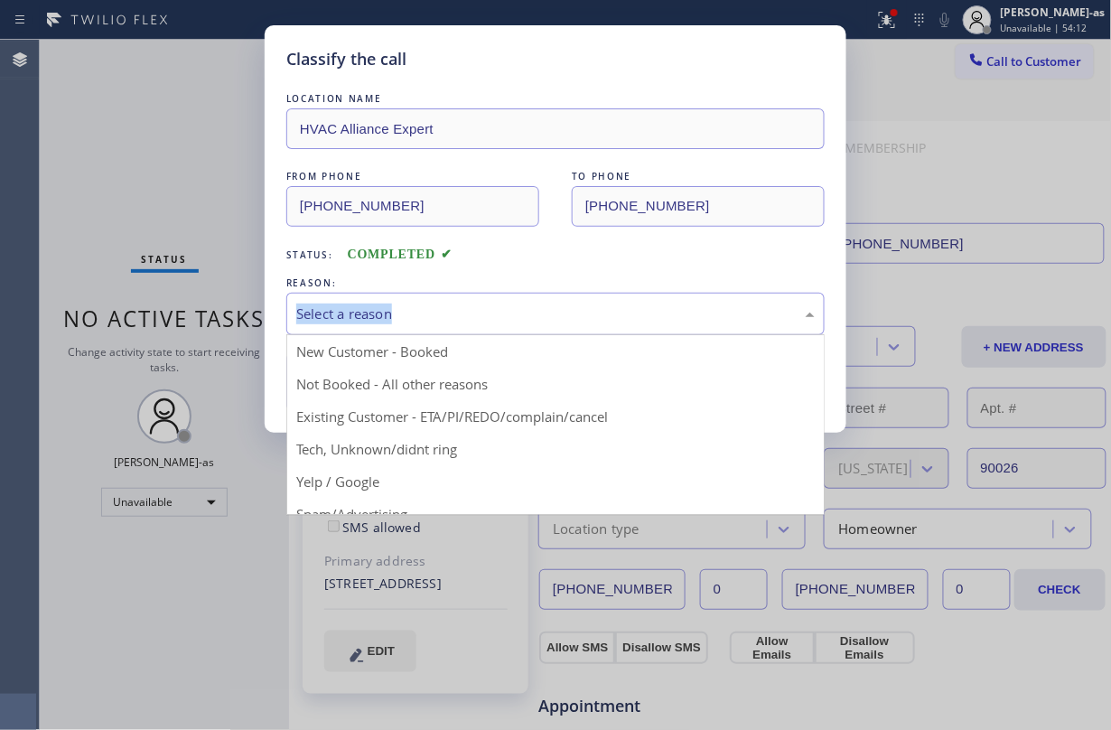
drag, startPoint x: 578, startPoint y: 424, endPoint x: 450, endPoint y: 399, distance: 130.7
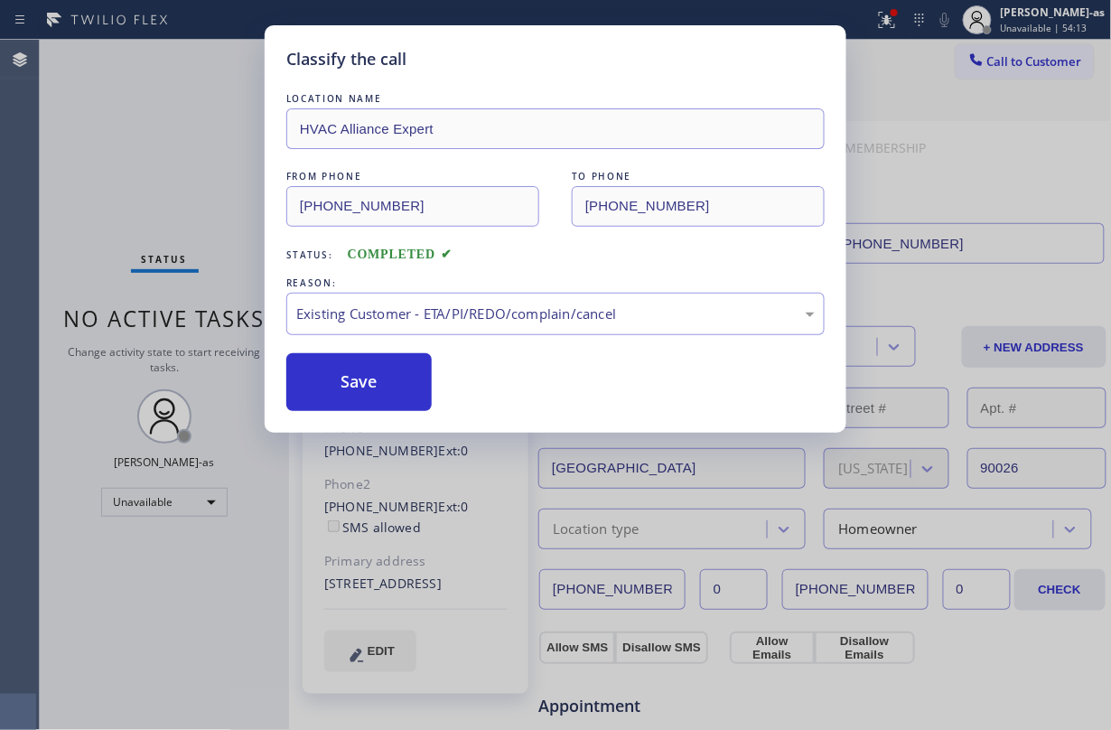
drag, startPoint x: 338, startPoint y: 387, endPoint x: 250, endPoint y: 19, distance: 377.8
click at [340, 384] on button "Save" at bounding box center [358, 382] width 145 height 58
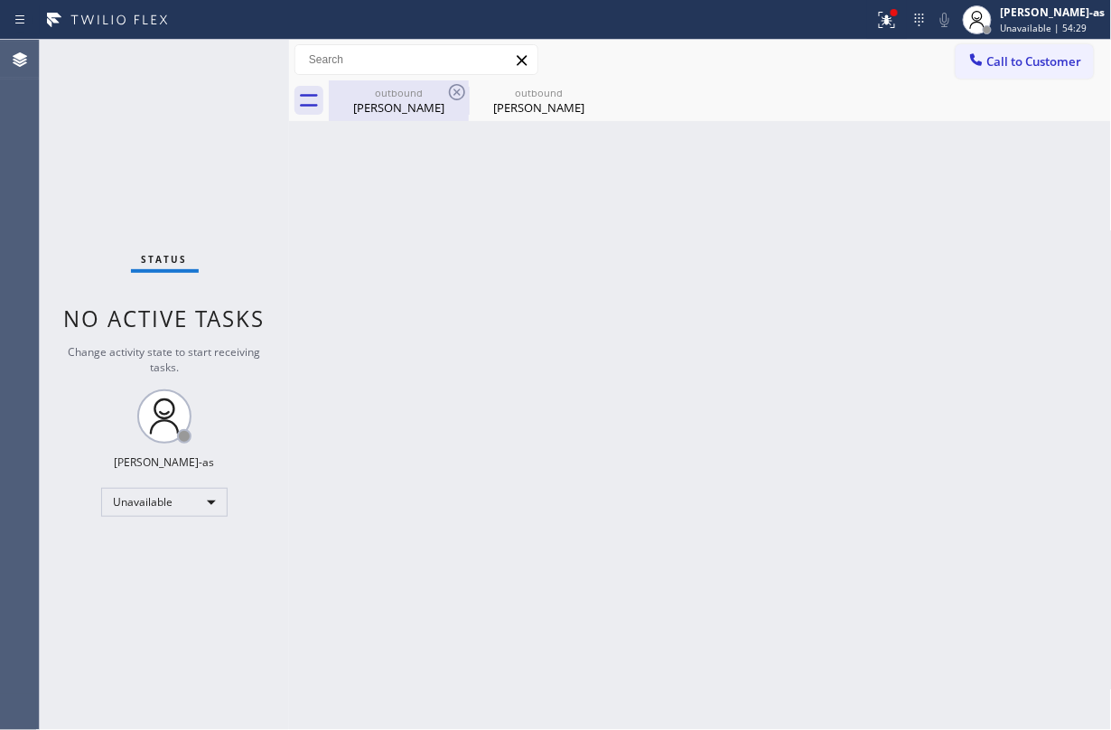
click at [383, 99] on div "Justin Schack" at bounding box center [399, 107] width 136 height 16
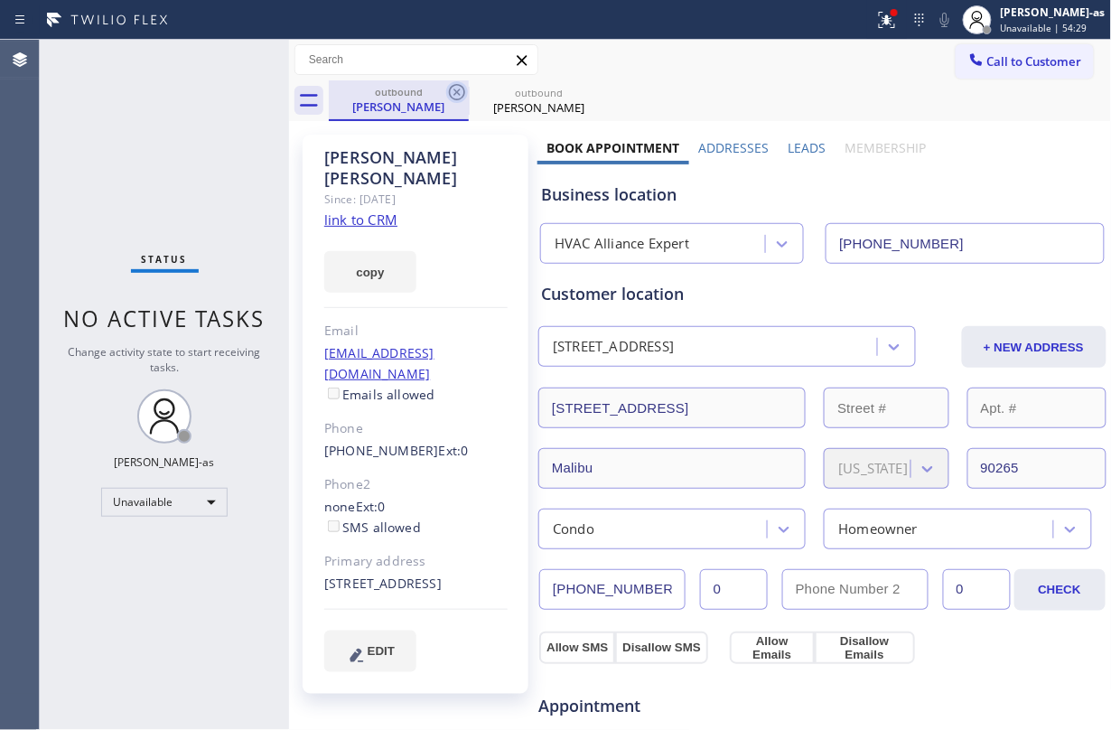
click at [448, 91] on icon at bounding box center [457, 92] width 22 height 22
click at [0, 0] on icon at bounding box center [0, 0] width 0 height 0
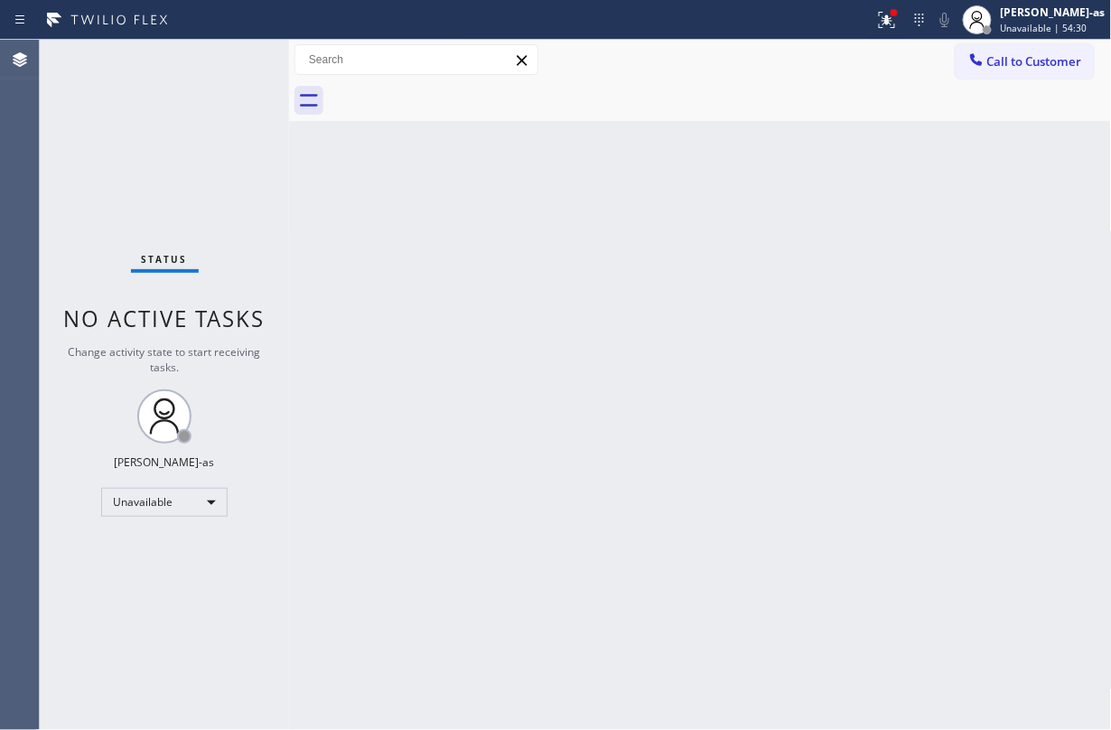
drag, startPoint x: 592, startPoint y: 365, endPoint x: 975, endPoint y: 368, distance: 382.9
click at [601, 363] on div "Back to Dashboard Change Sender ID Customers Technicians Select a contact Outbo…" at bounding box center [700, 385] width 823 height 690
click at [833, 62] on span "Call to Customer" at bounding box center [1034, 61] width 95 height 16
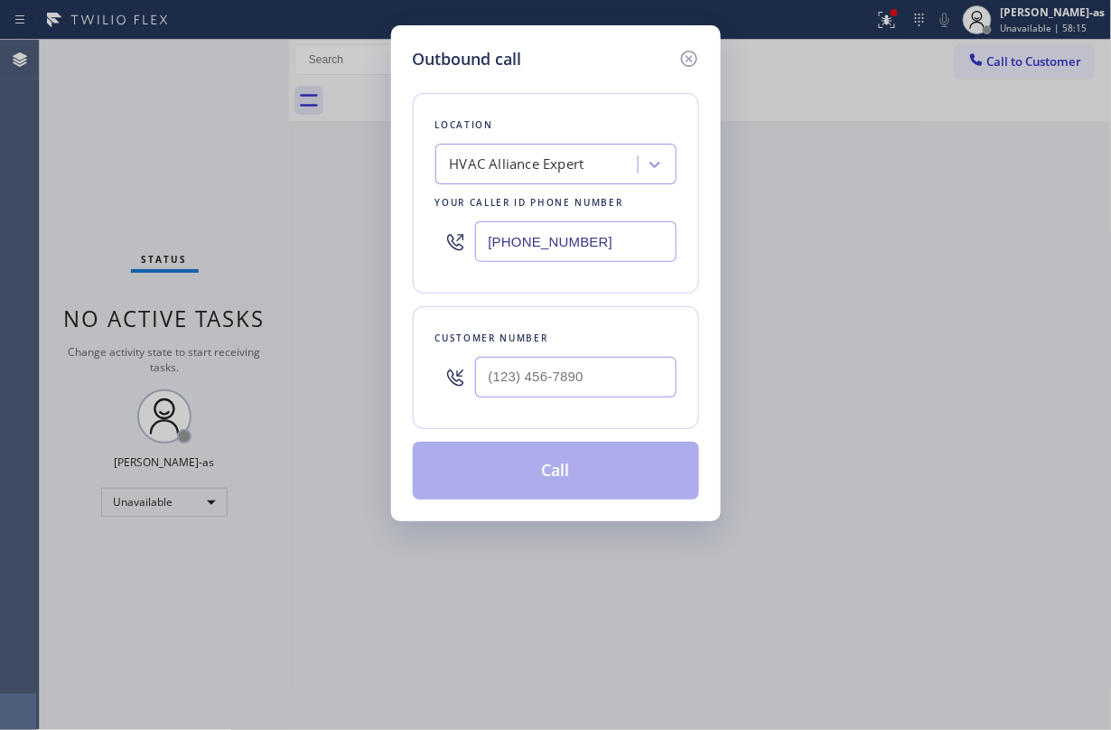
click at [565, 402] on div at bounding box center [575, 377] width 201 height 59
click at [580, 370] on input "(___) ___-____" at bounding box center [575, 377] width 201 height 41
paste input "818) 415-9568"
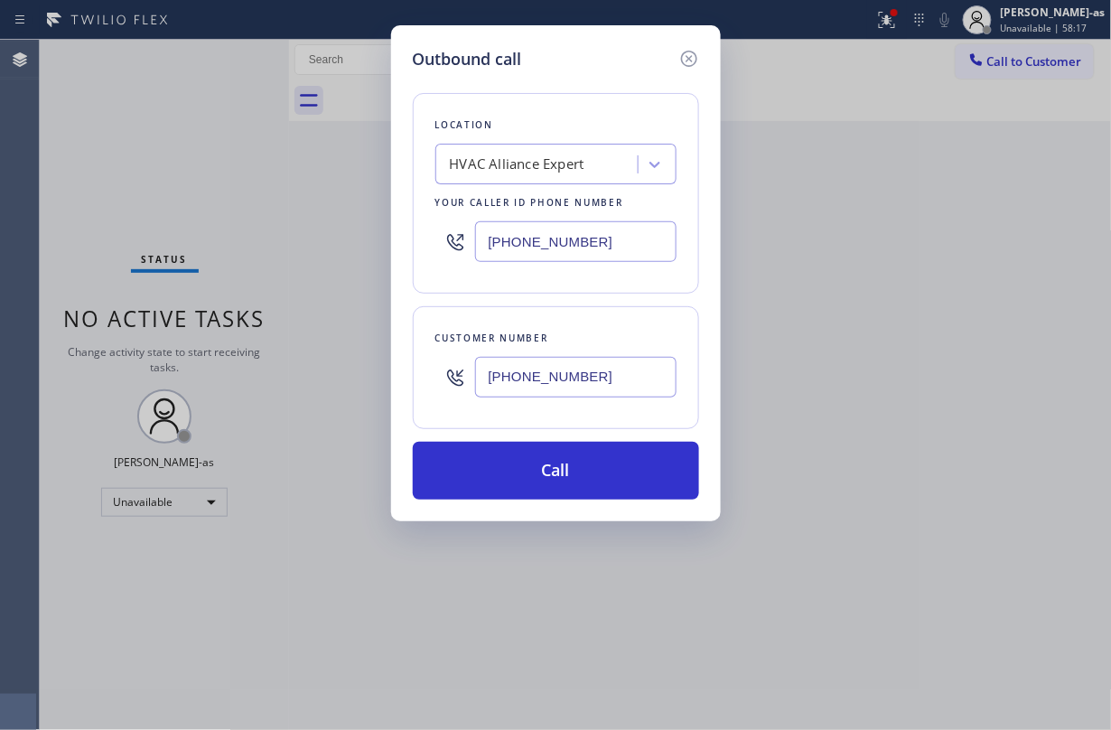
type input "(818) 415-9568"
click at [565, 482] on button "Call" at bounding box center [556, 471] width 286 height 58
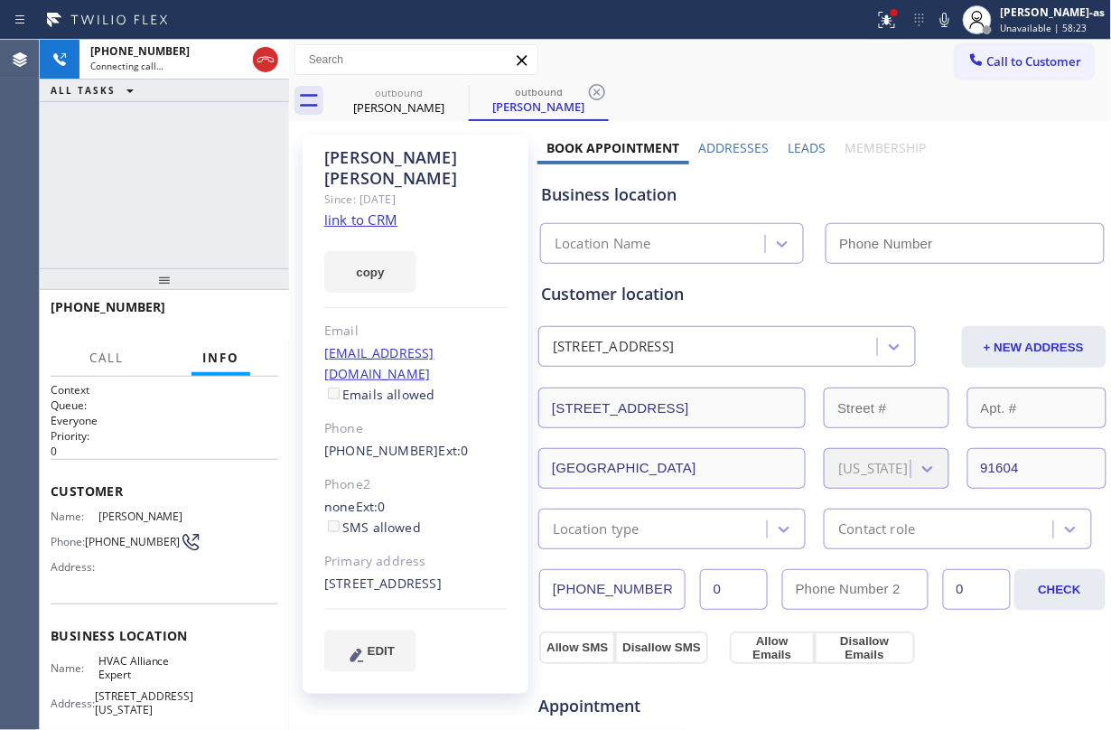
type input "(855) 999-4417"
click at [244, 163] on div "+18184159568 Connecting call… ALL TASKS ALL TASKS ACTIVE TASKS TASKS IN WRAP UP" at bounding box center [164, 154] width 249 height 228
click at [256, 56] on icon at bounding box center [266, 60] width 22 height 22
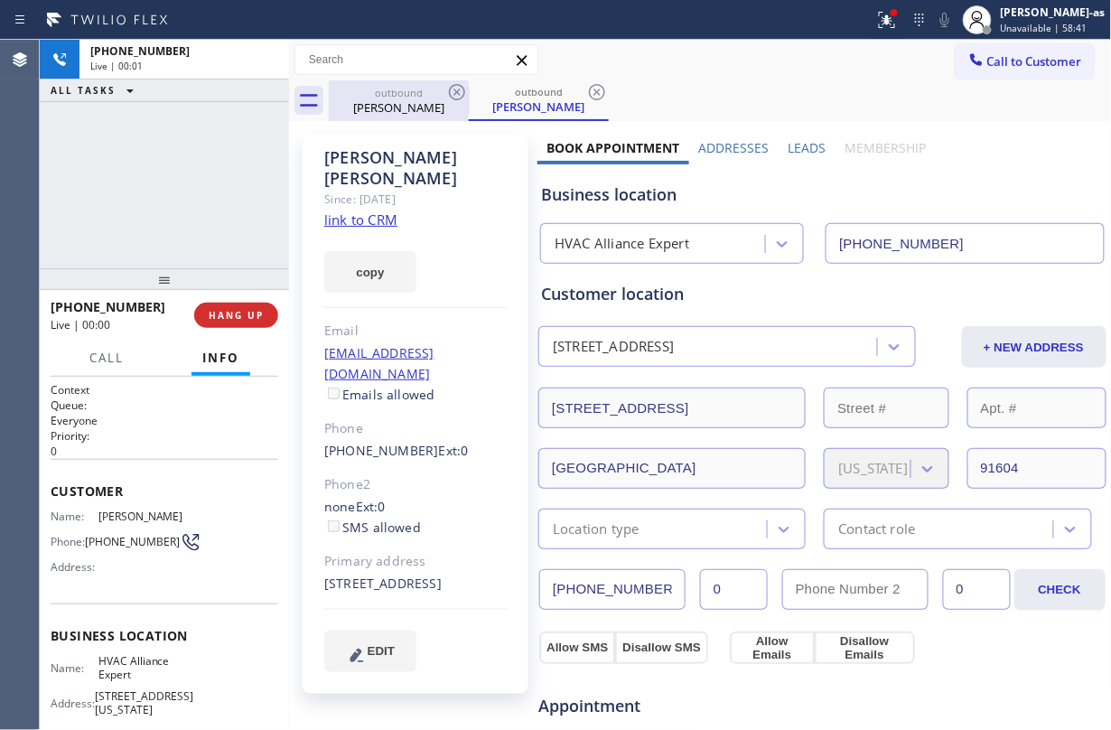
click at [397, 96] on div "outbound" at bounding box center [399, 93] width 136 height 14
click at [449, 98] on icon at bounding box center [457, 92] width 22 height 22
click at [0, 0] on icon at bounding box center [0, 0] width 0 height 0
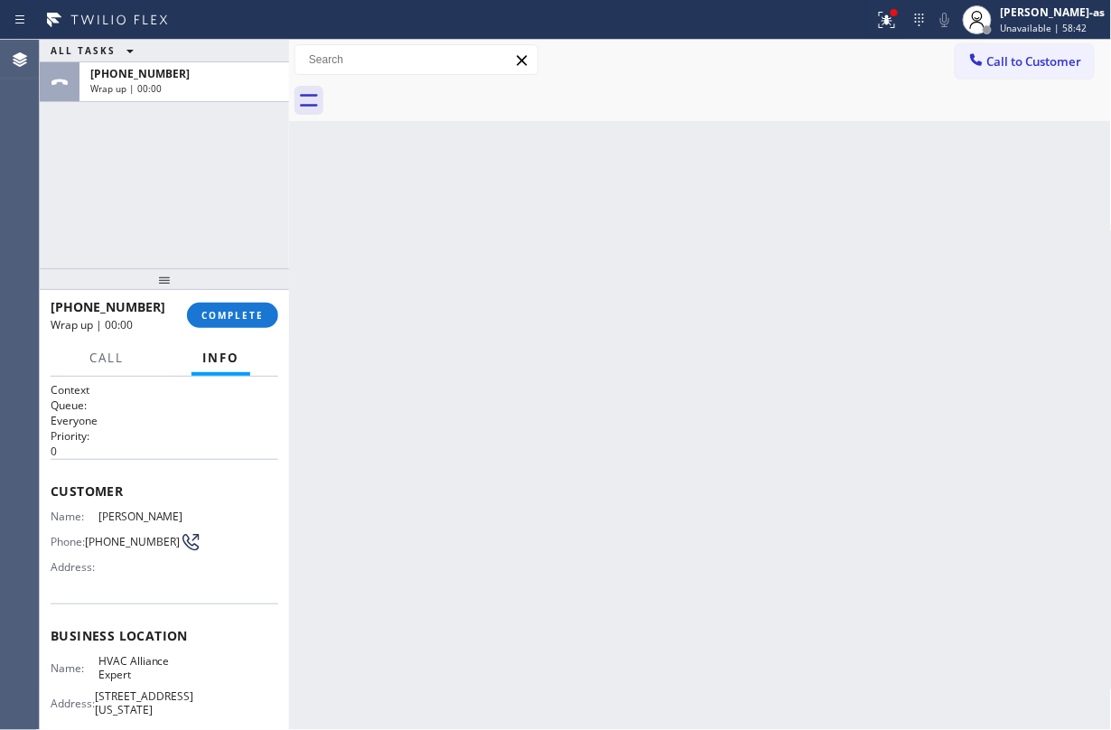
click at [449, 98] on div at bounding box center [720, 100] width 783 height 41
click at [203, 311] on span "COMPLETE" at bounding box center [232, 315] width 62 height 13
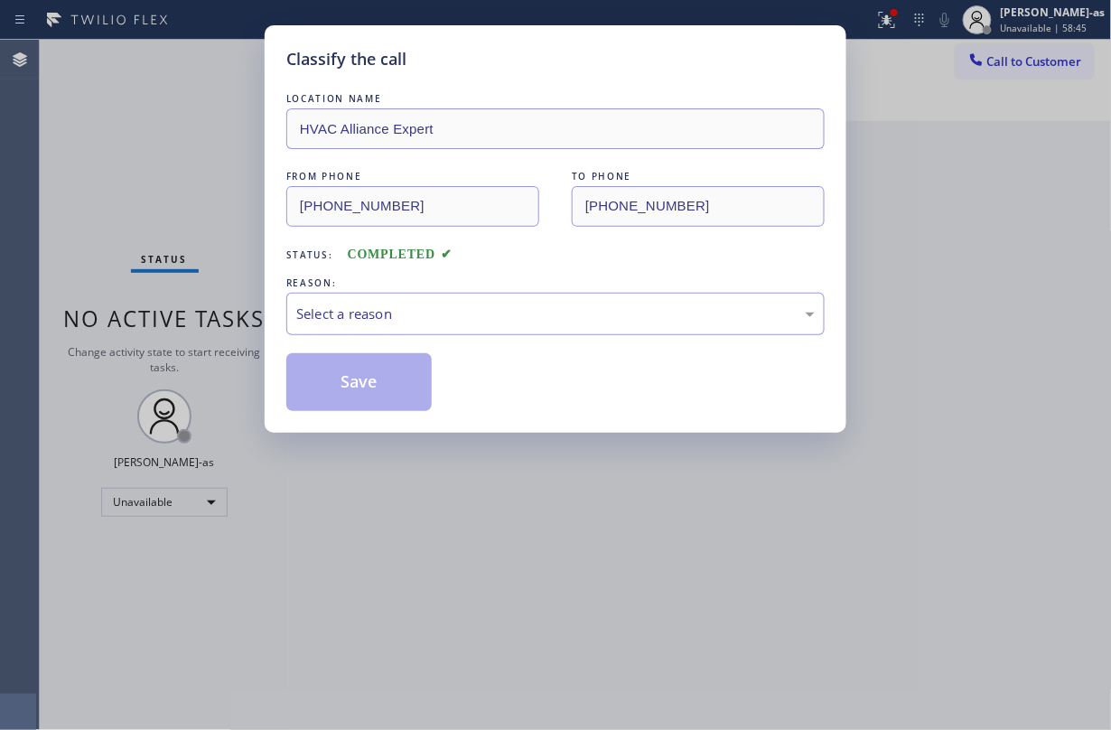
click at [539, 278] on div "REASON:" at bounding box center [555, 283] width 538 height 19
click at [478, 322] on div "Select a reason" at bounding box center [555, 313] width 518 height 21
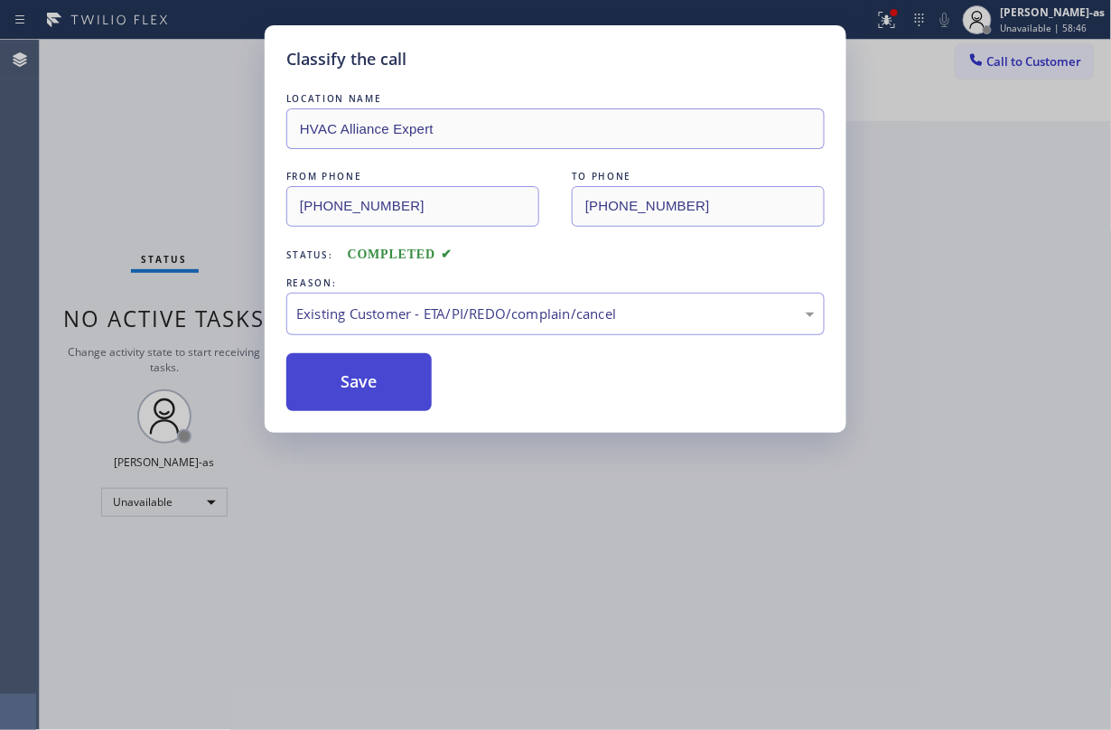
click at [385, 390] on button "Save" at bounding box center [358, 382] width 145 height 58
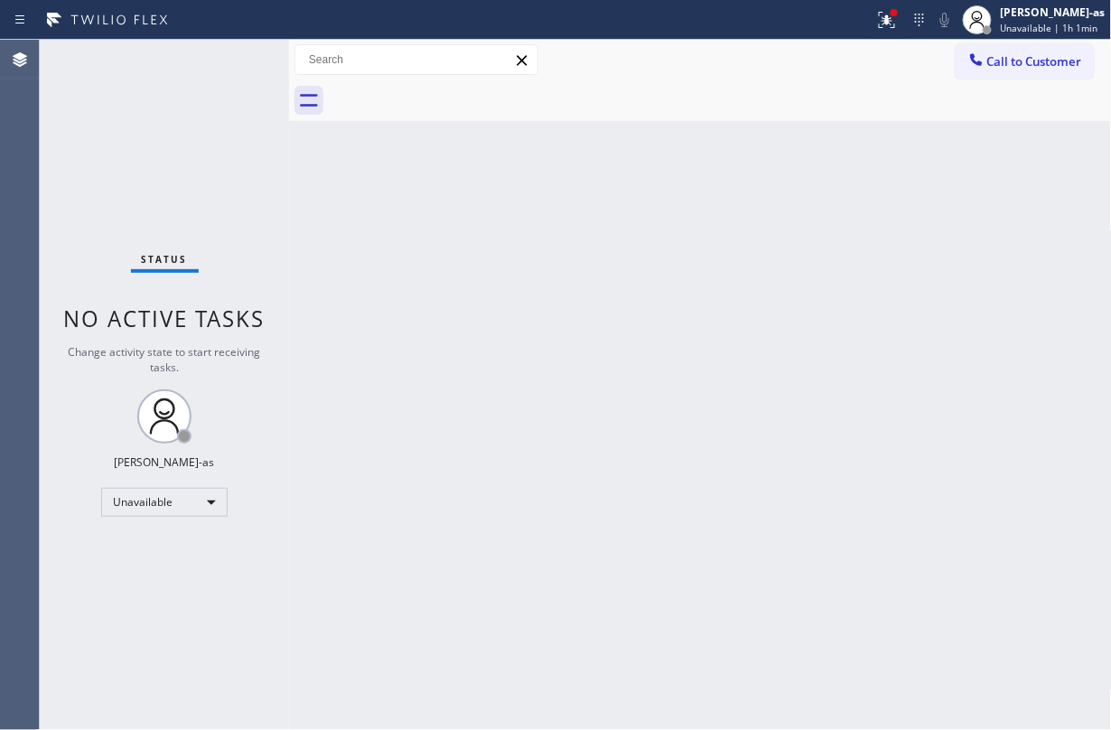
click at [291, 320] on div "Status No active tasks Change activity state to start receiving tasks. Jesica J…" at bounding box center [575, 385] width 1071 height 690
click at [424, 321] on div "Back to Dashboard Change Sender ID Customers Technicians Select a contact Outbo…" at bounding box center [700, 385] width 823 height 690
click at [116, 500] on div "Unavailable" at bounding box center [164, 502] width 126 height 29
click at [160, 546] on li "Break" at bounding box center [163, 595] width 122 height 22
